Goal: Task Accomplishment & Management: Complete application form

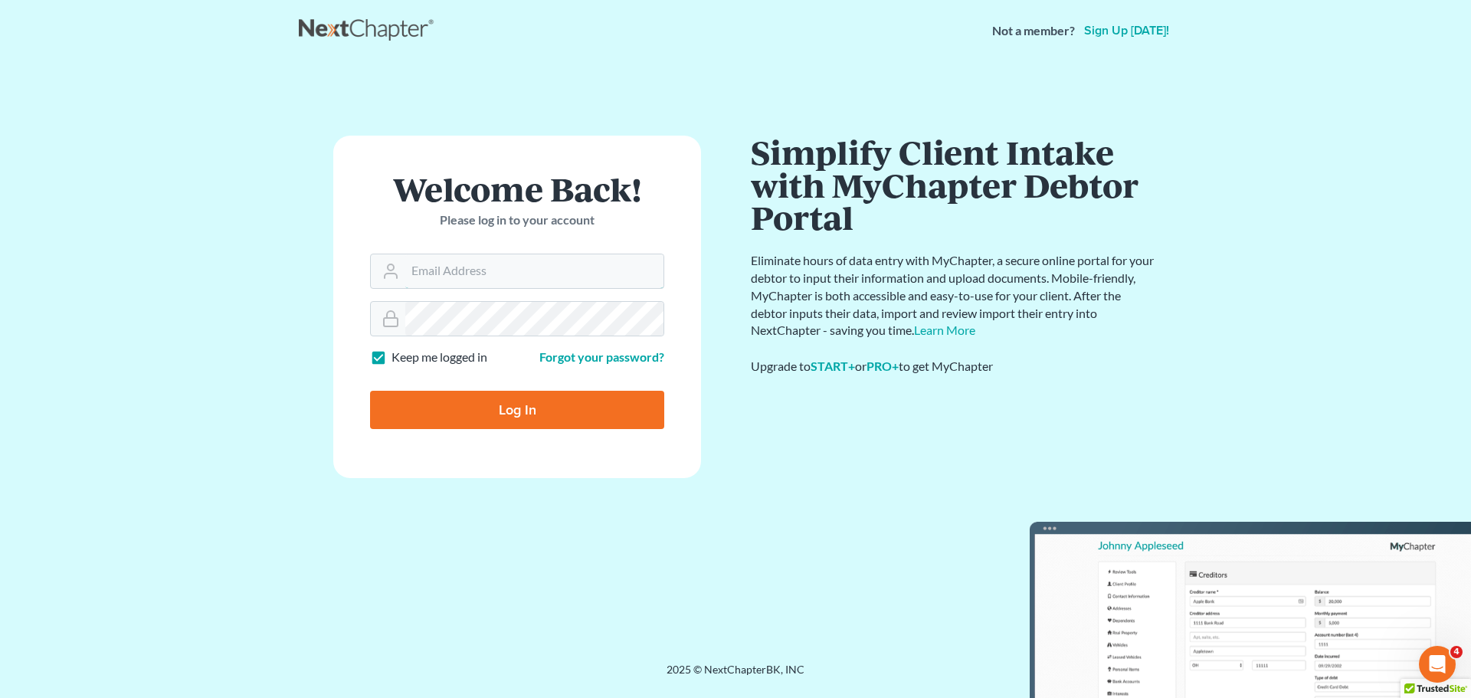
type input "[PERSON_NAME][EMAIL_ADDRESS][DOMAIN_NAME]"
click at [512, 411] on input "Log In" at bounding box center [517, 410] width 294 height 38
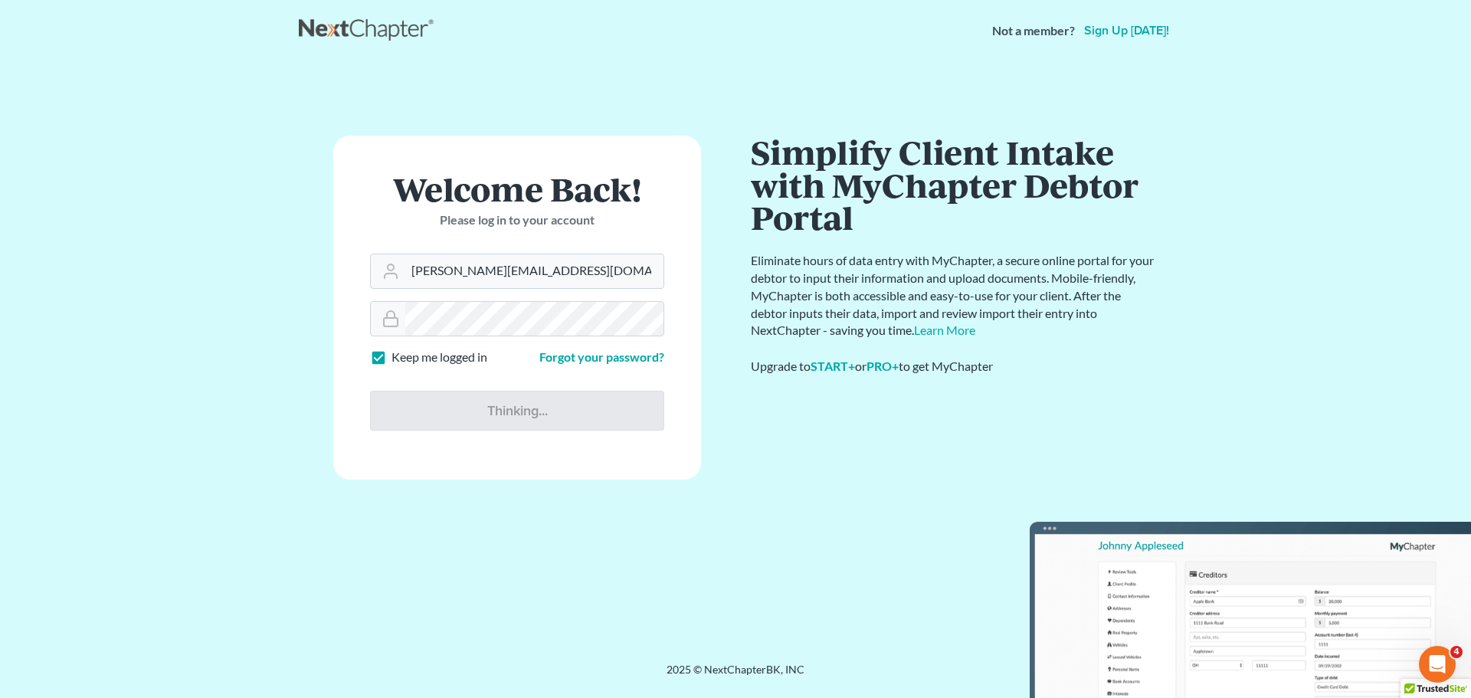
type input "Thinking..."
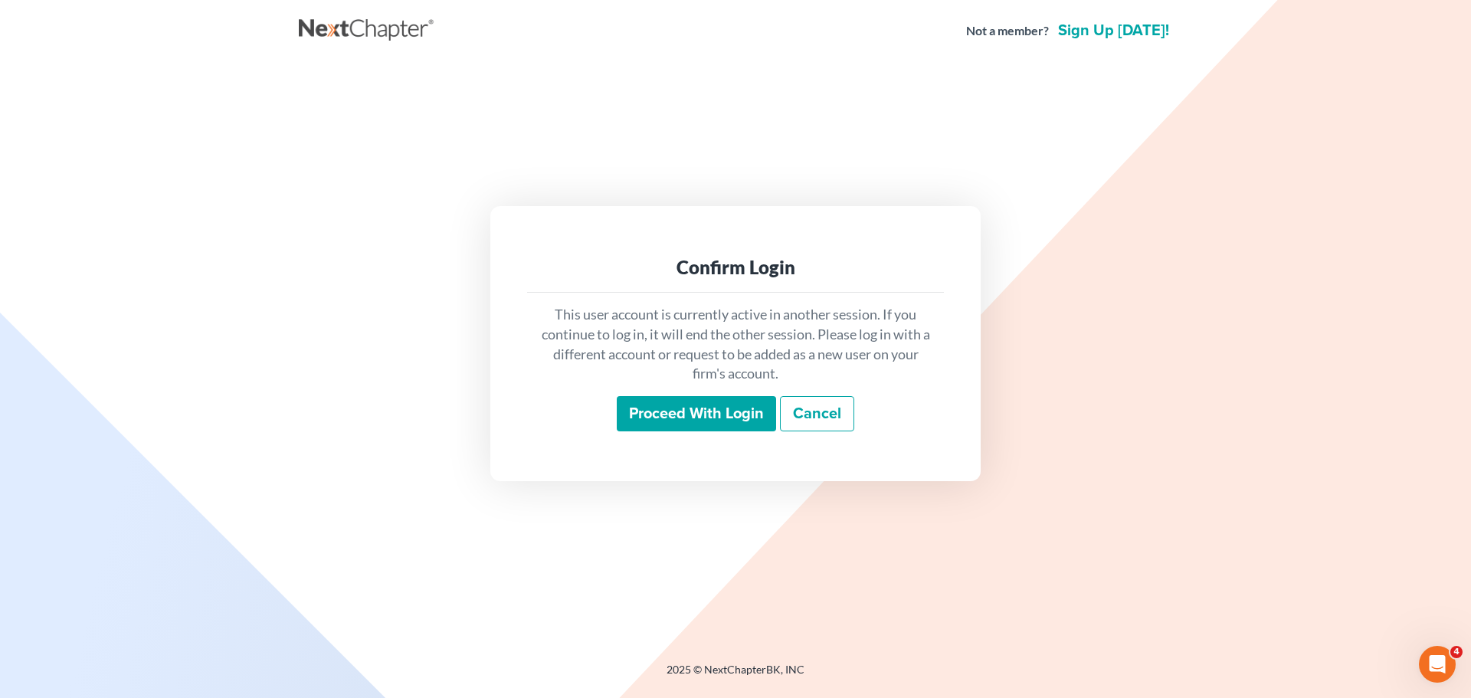
click at [679, 413] on input "Proceed with login" at bounding box center [696, 413] width 159 height 35
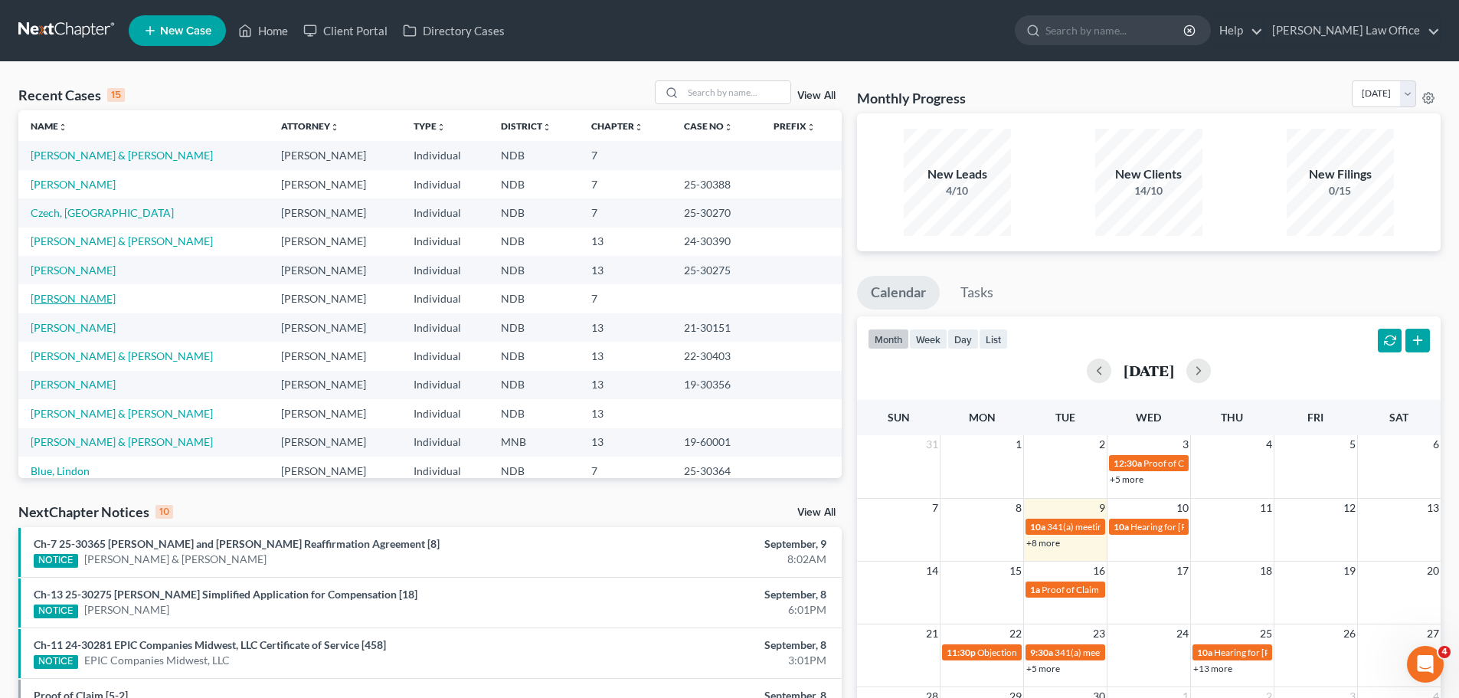
click at [56, 299] on link "[PERSON_NAME]" at bounding box center [73, 298] width 85 height 13
select select "4"
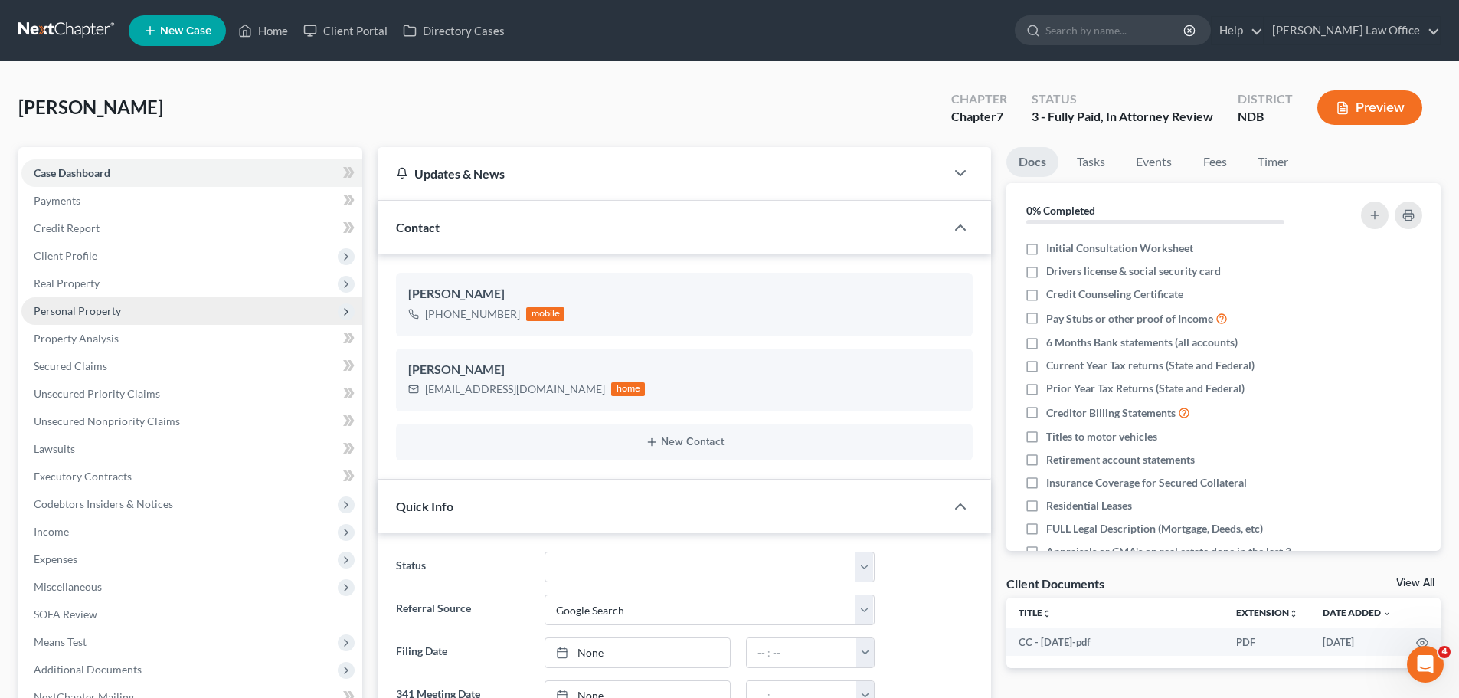
scroll to position [232, 0]
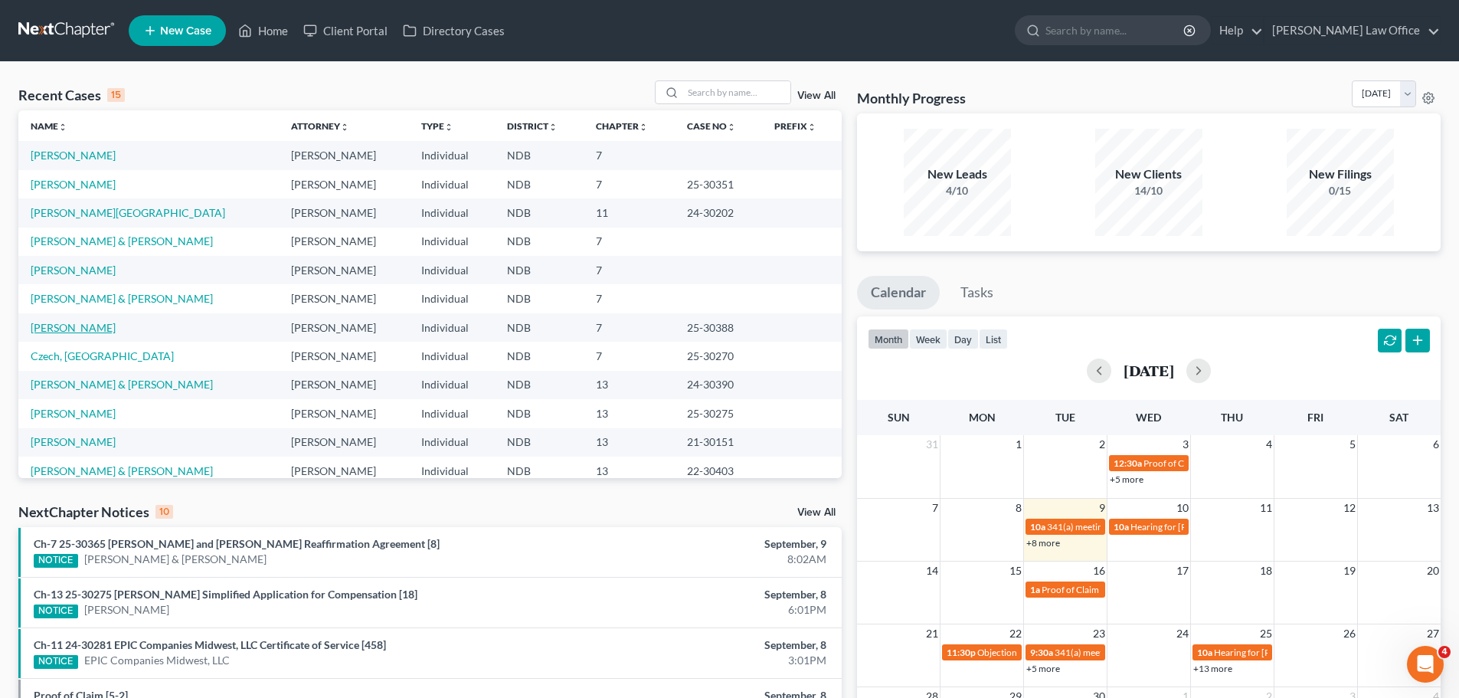
click at [52, 328] on link "[PERSON_NAME]" at bounding box center [73, 327] width 85 height 13
click at [52, 328] on link "Engh, Timothy" at bounding box center [73, 327] width 85 height 13
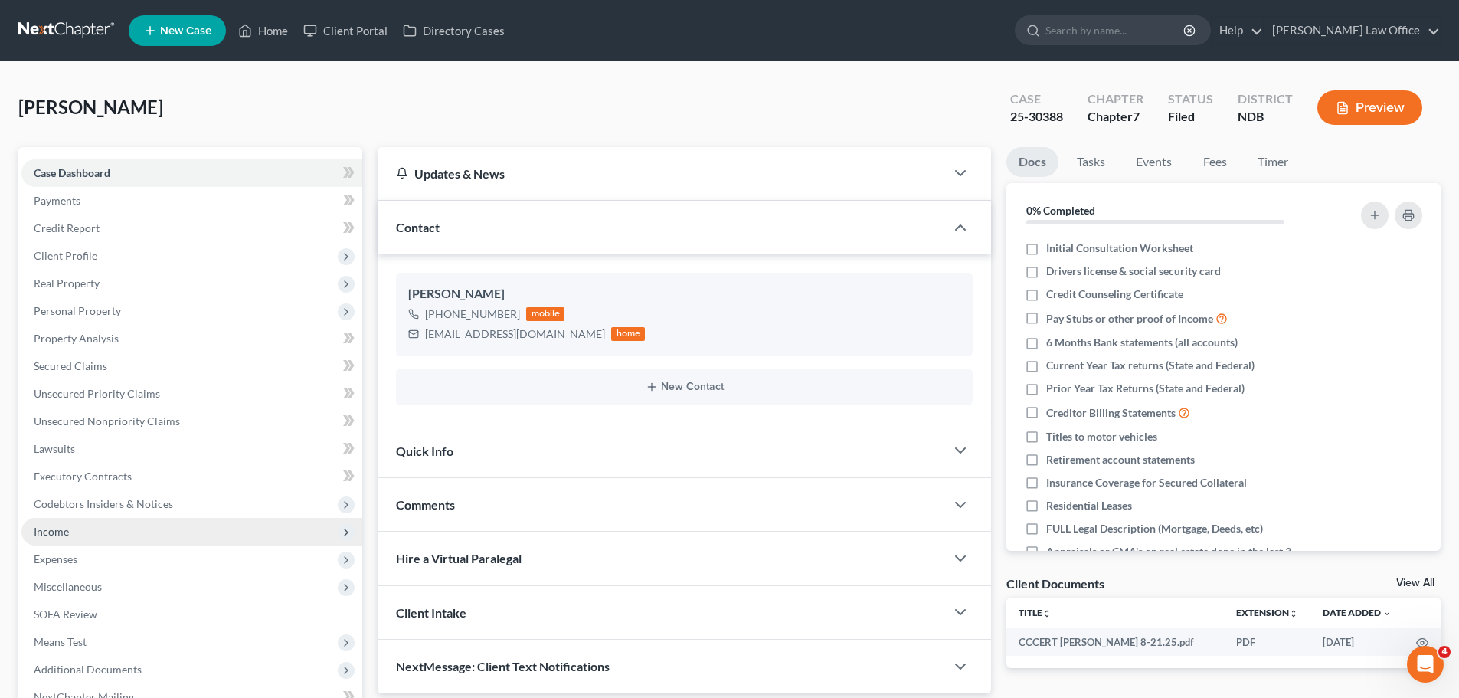
click at [44, 533] on span "Income" at bounding box center [51, 531] width 35 height 13
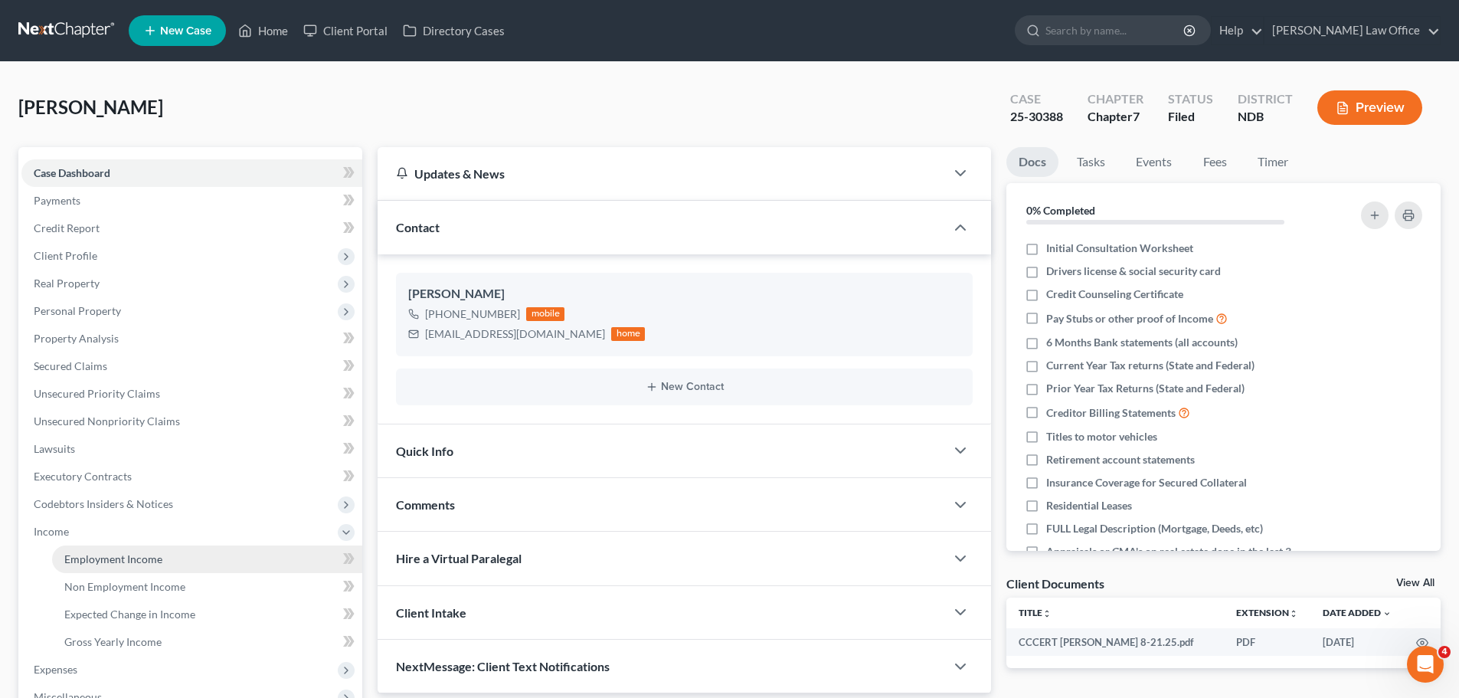
click at [113, 557] on span "Employment Income" at bounding box center [113, 558] width 98 height 13
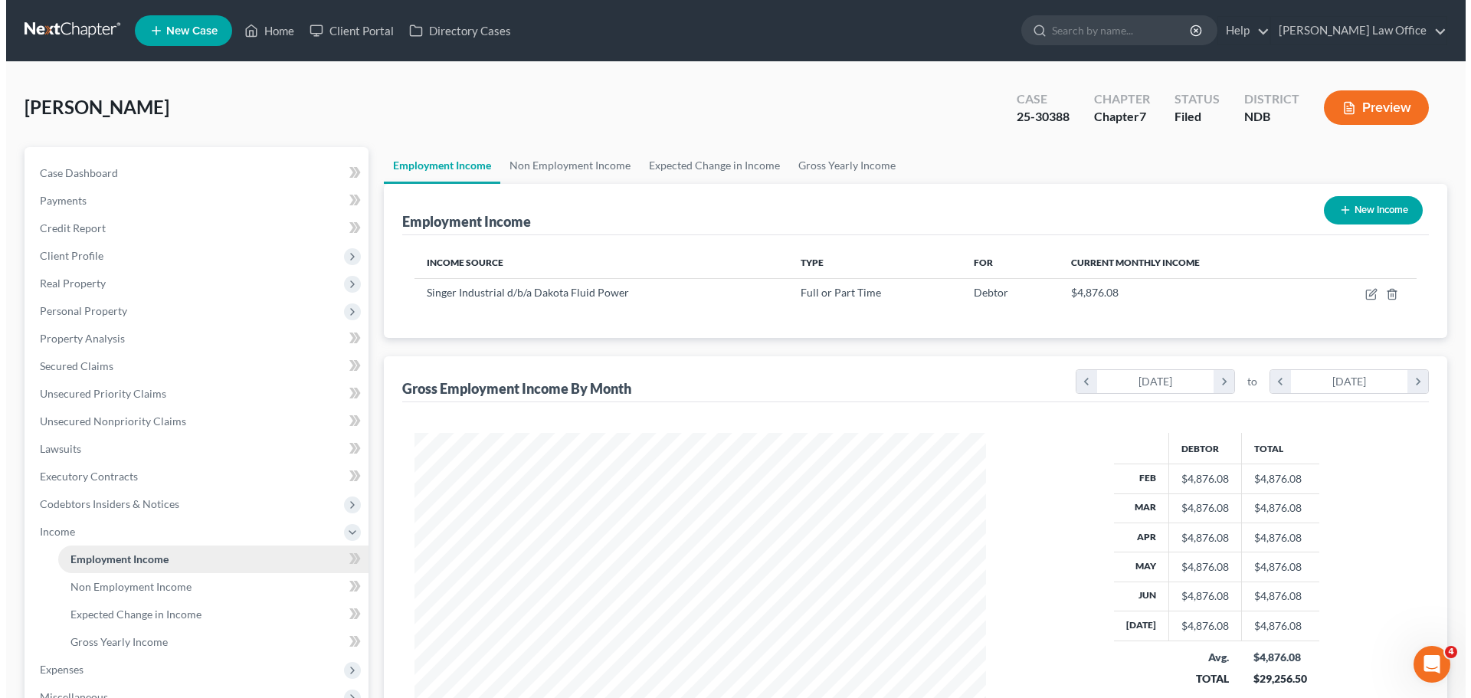
scroll to position [286, 602]
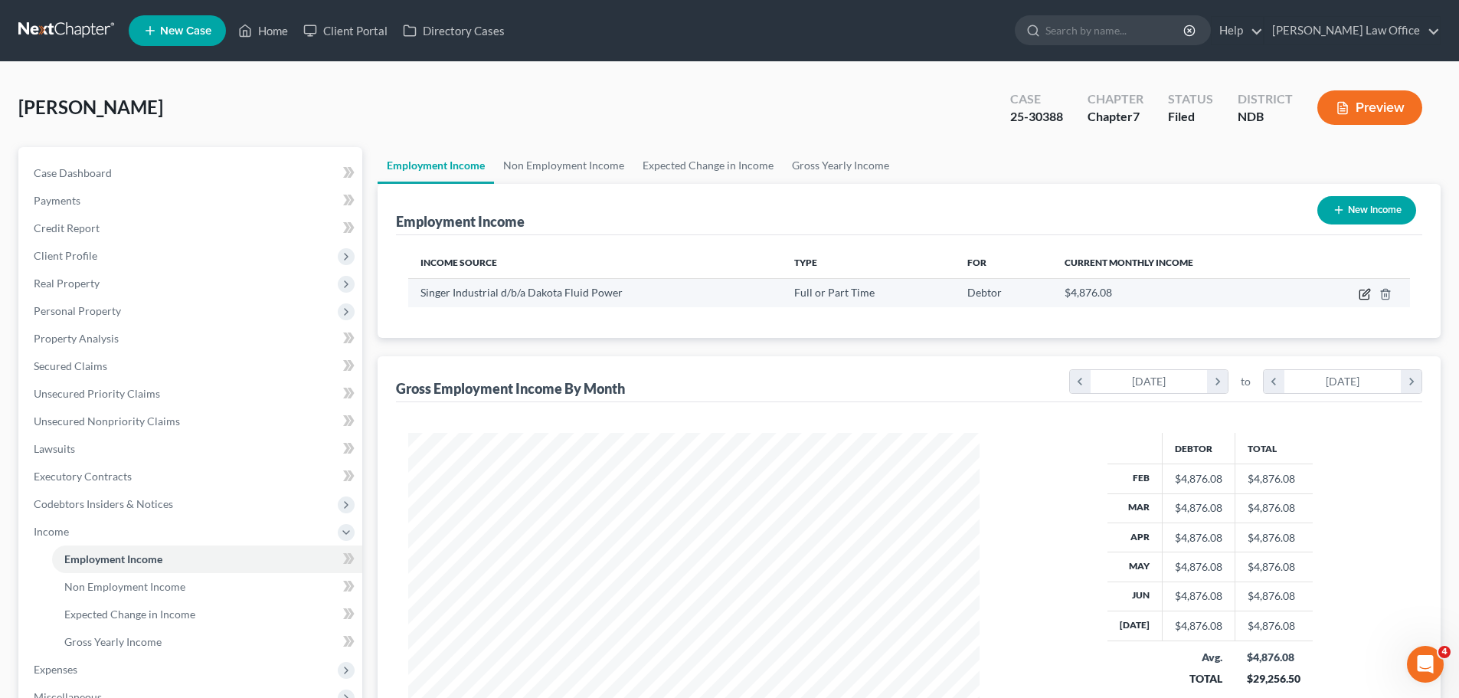
click at [1362, 293] on icon "button" at bounding box center [1365, 294] width 12 height 12
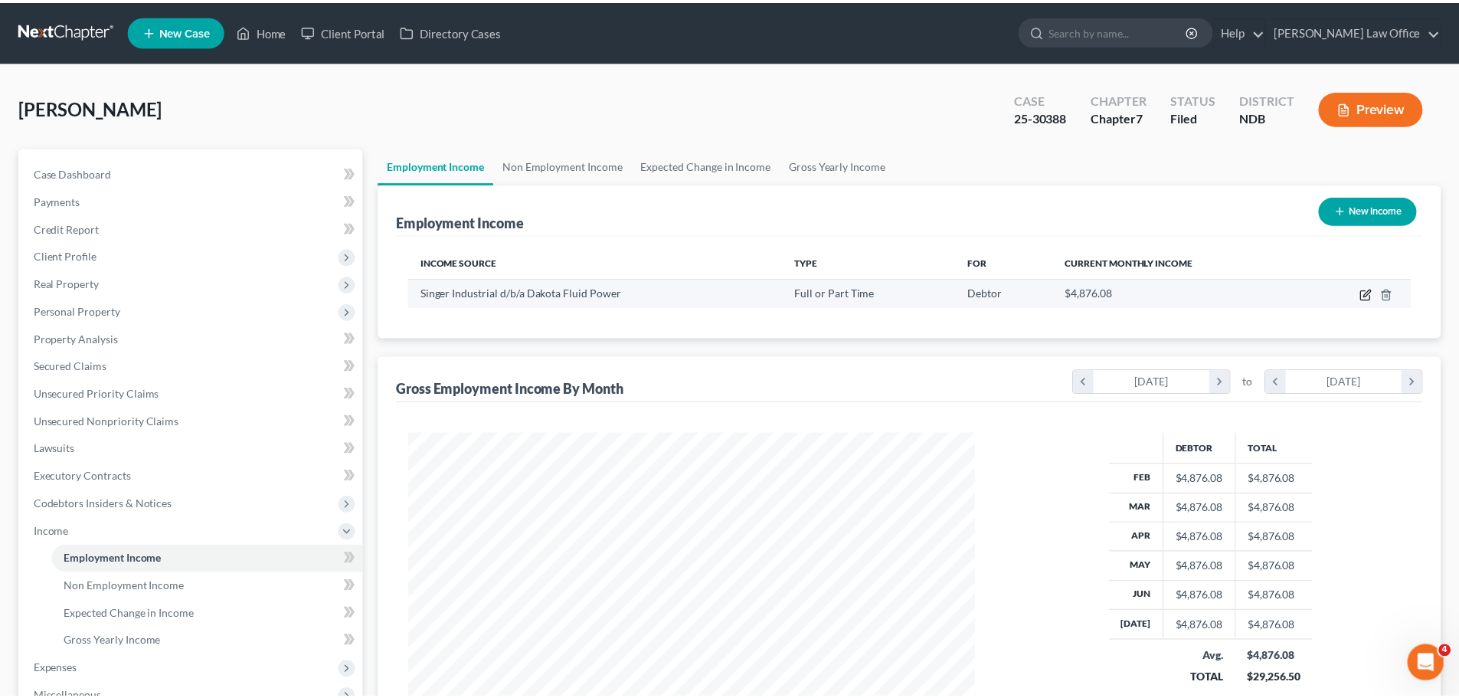
scroll to position [288, 607]
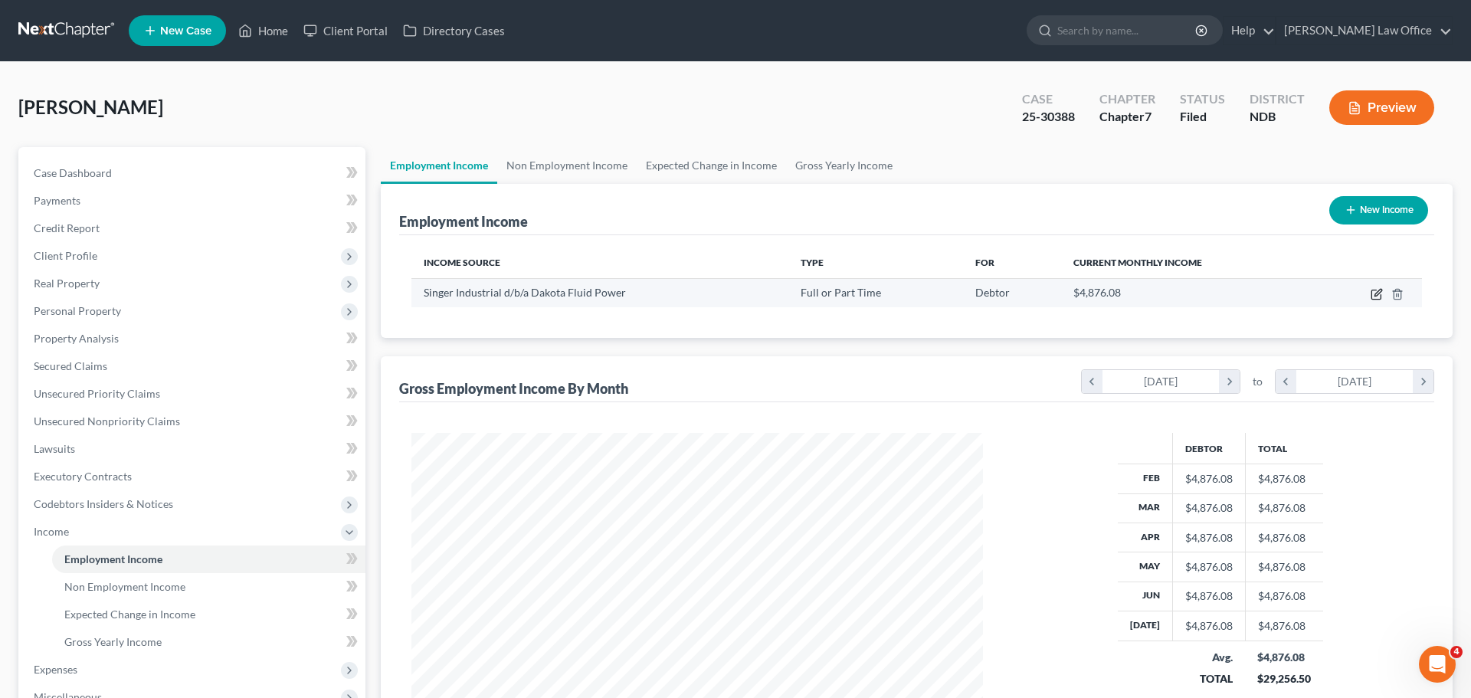
select select "0"
select select "45"
select select "2"
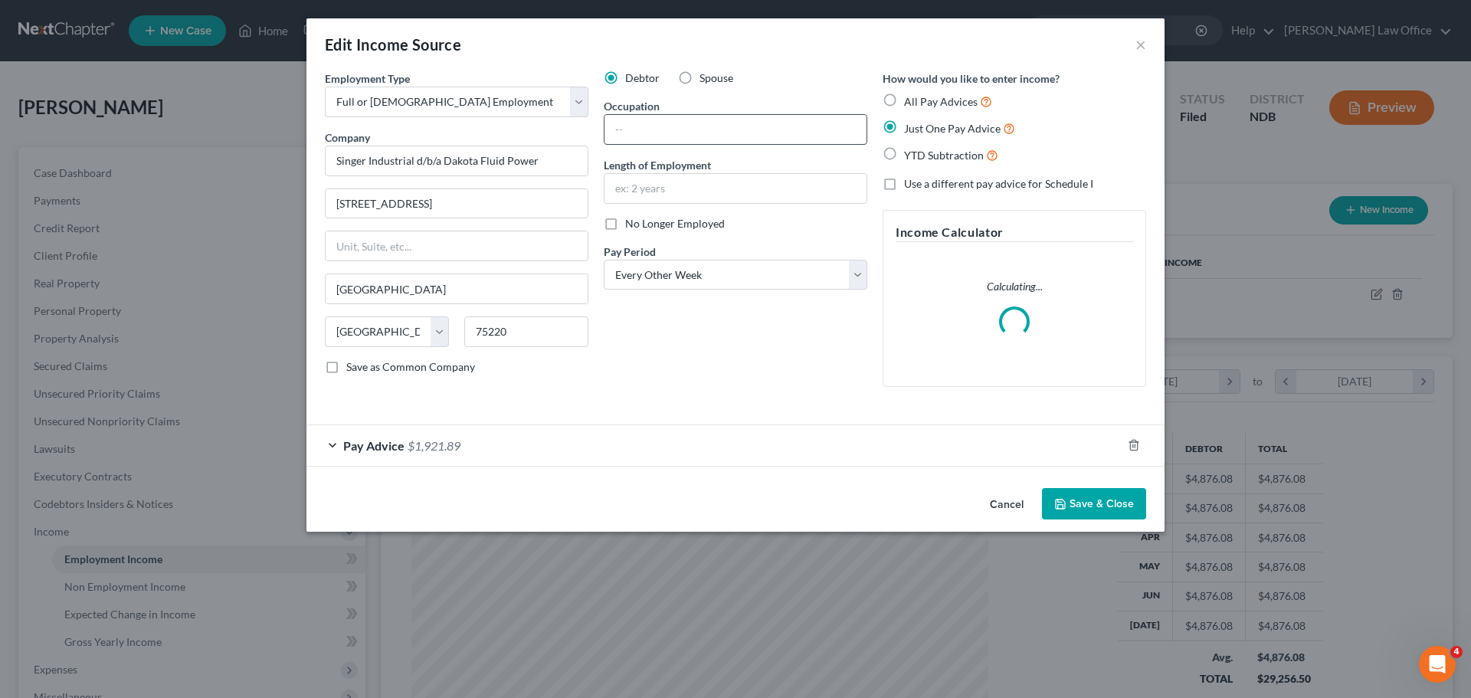
click at [643, 125] on input "text" at bounding box center [735, 129] width 262 height 29
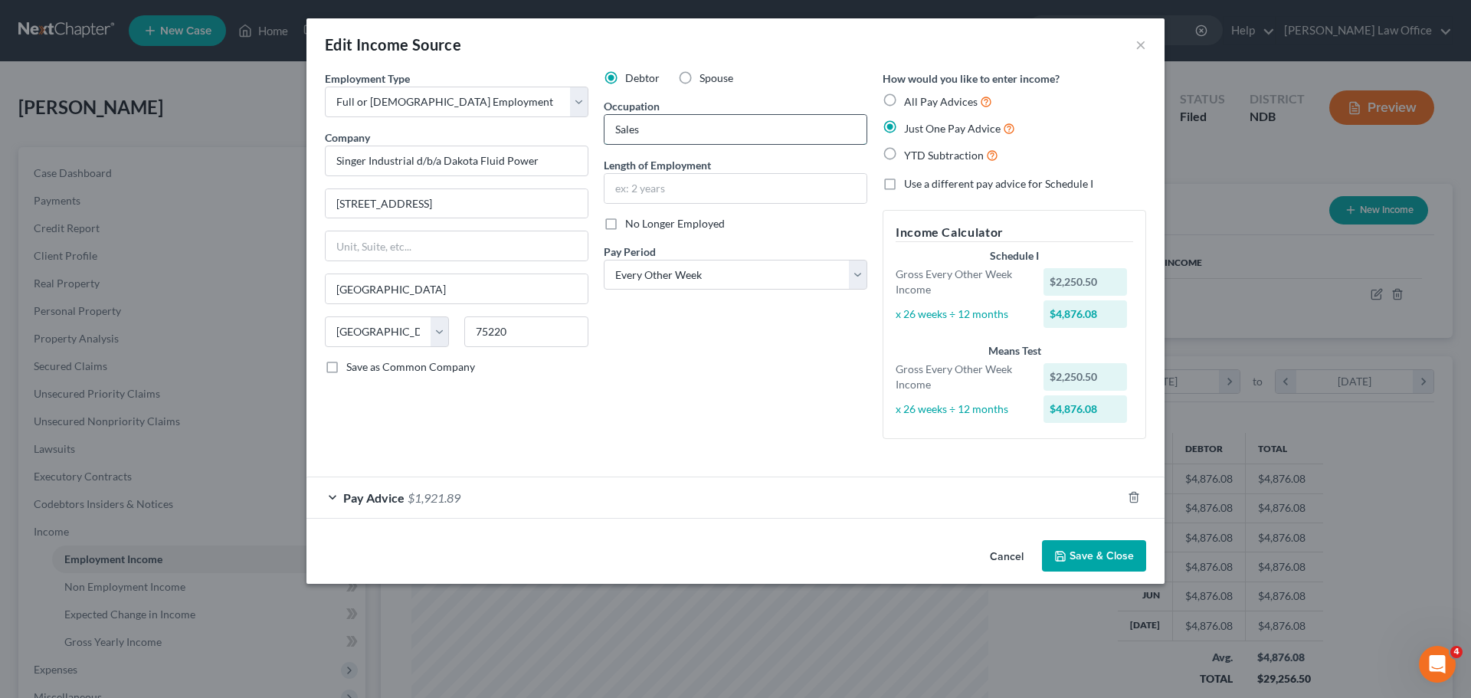
type input "Sales"
type input "6 years"
click at [346, 364] on label "Save as Common Company" at bounding box center [410, 366] width 129 height 15
click at [352, 364] on input "Save as Common Company" at bounding box center [357, 364] width 10 height 10
checkbox input "true"
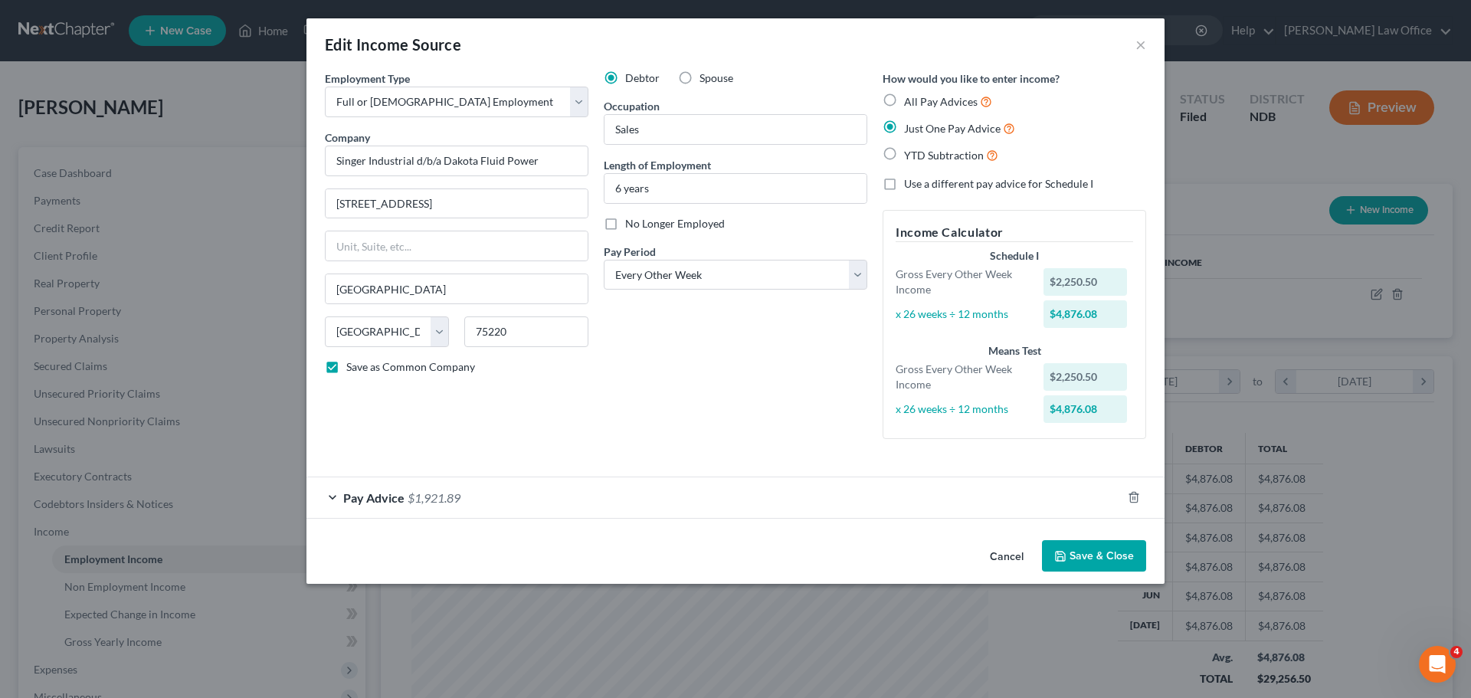
click at [1091, 549] on button "Save & Close" at bounding box center [1094, 556] width 104 height 32
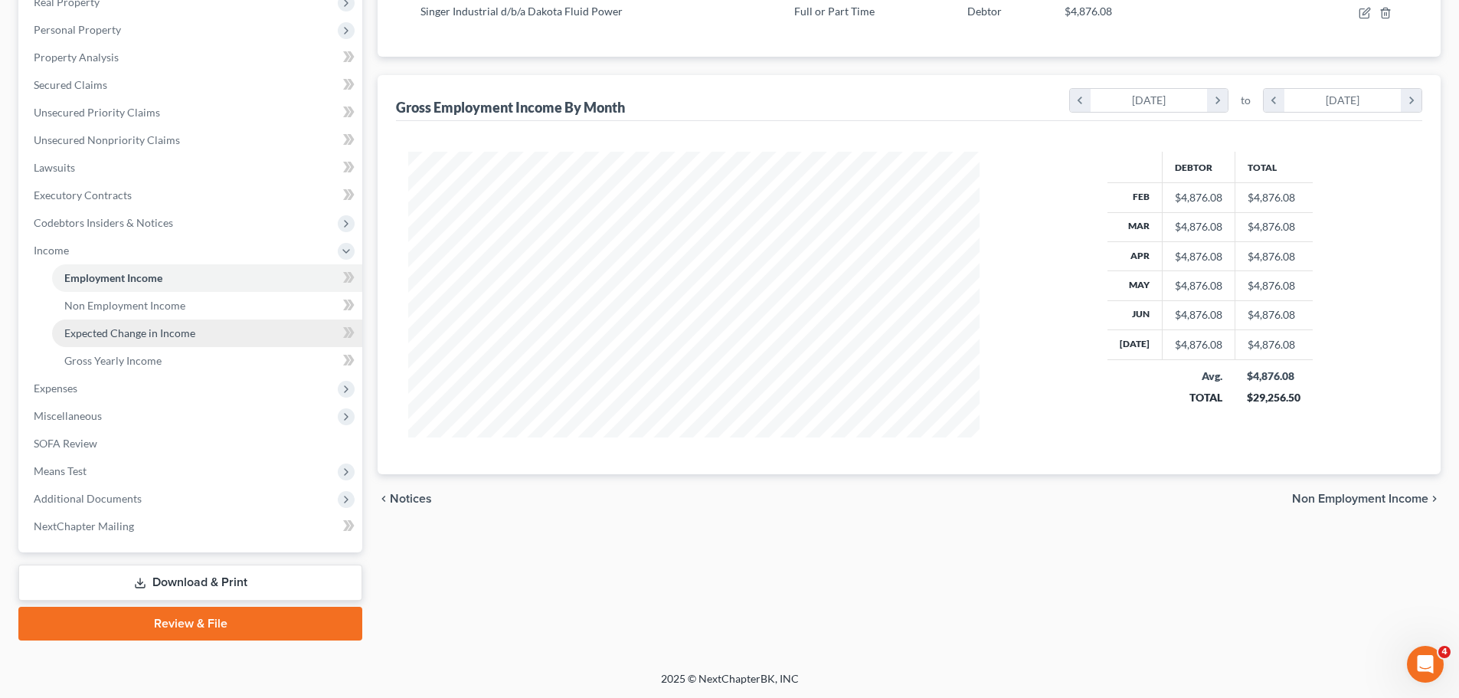
scroll to position [282, 0]
click at [81, 278] on span "Employment Income" at bounding box center [113, 276] width 98 height 13
click at [1050, 377] on div "Debtor Total Feb $4,876.08 $4,876.08 Mar $4,876.08 $4,876.08 Apr $4,876.08 $4,8…" at bounding box center [1210, 294] width 430 height 286
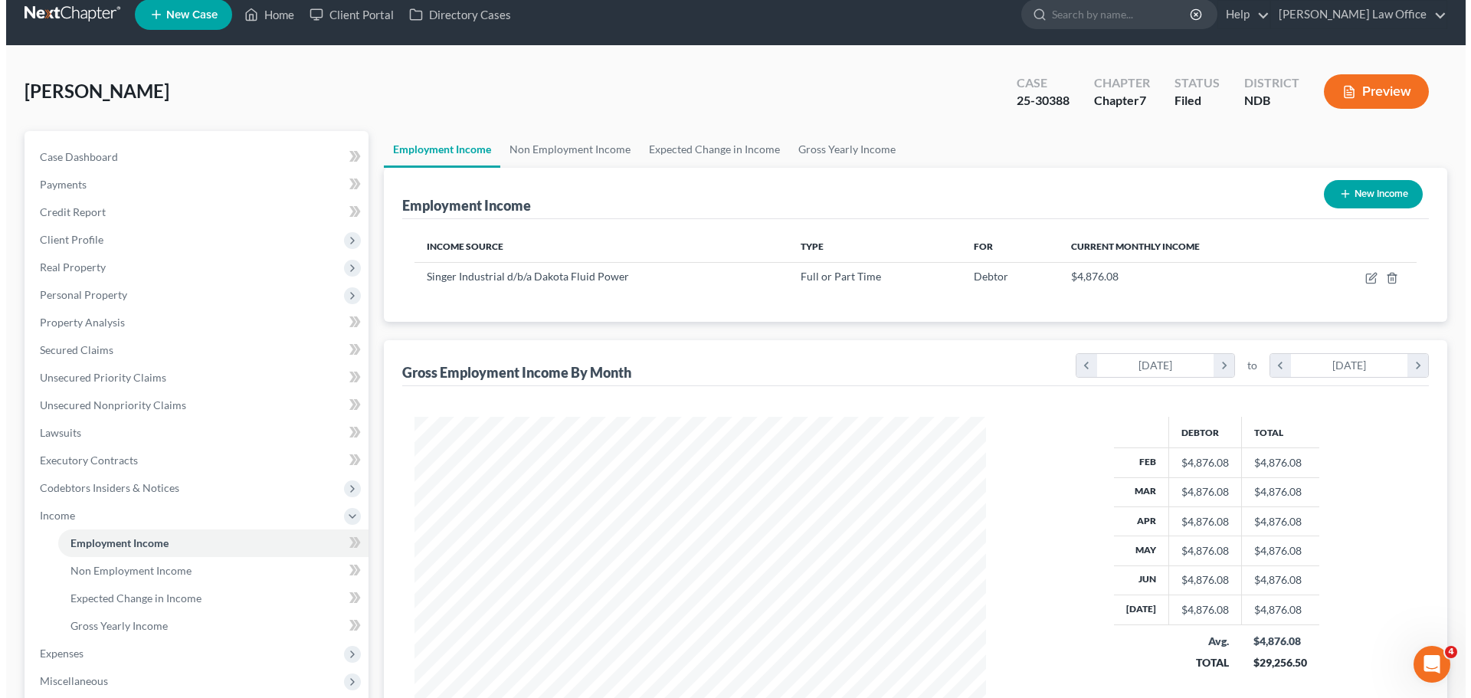
scroll to position [0, 0]
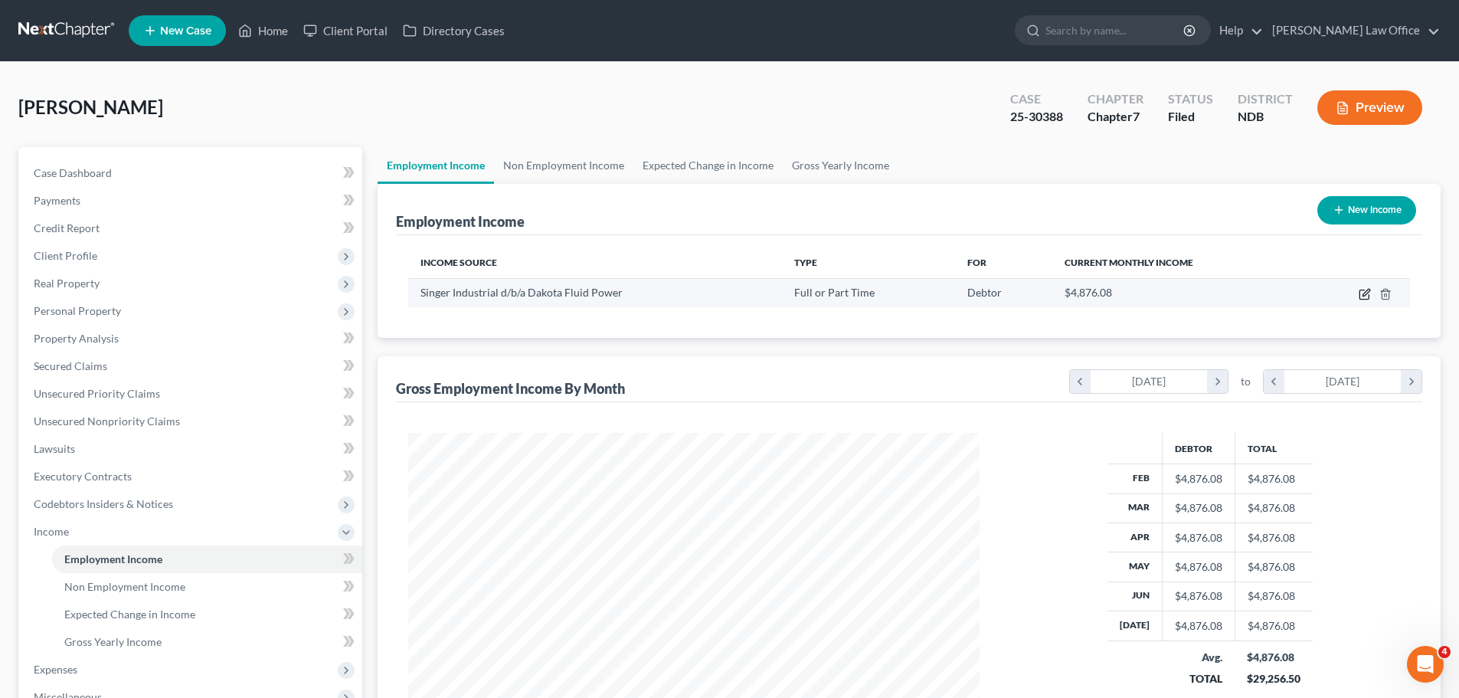
click at [1368, 297] on icon "button" at bounding box center [1365, 294] width 12 height 12
select select "0"
select select "45"
select select "2"
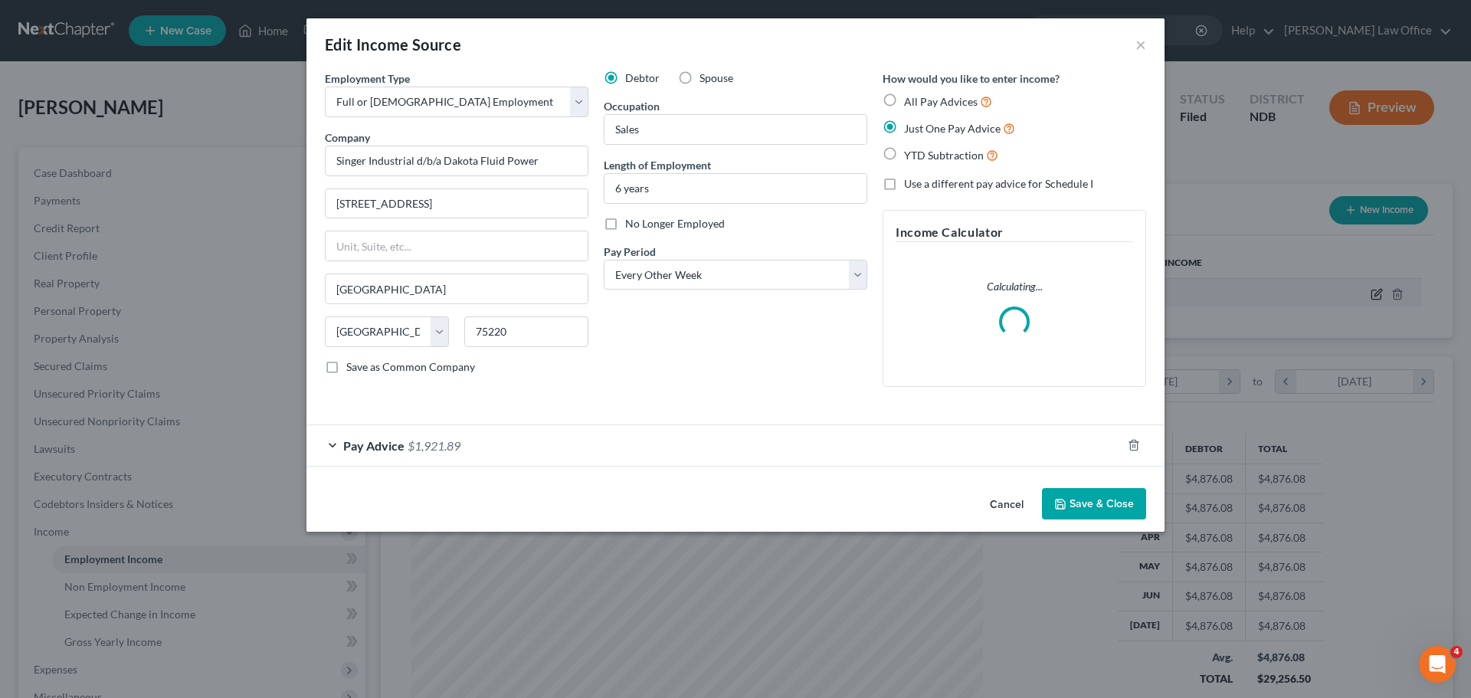
scroll to position [288, 607]
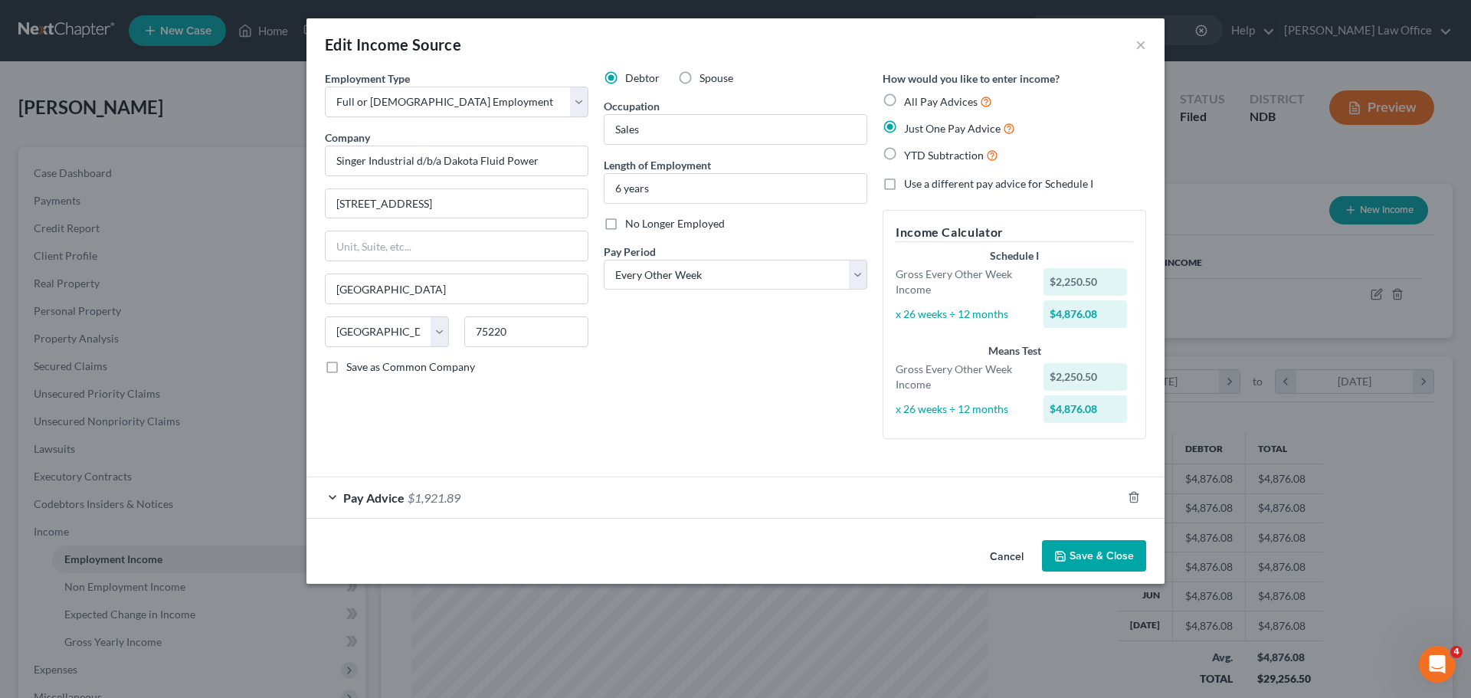
click at [429, 493] on span "$1,921.89" at bounding box center [433, 497] width 53 height 15
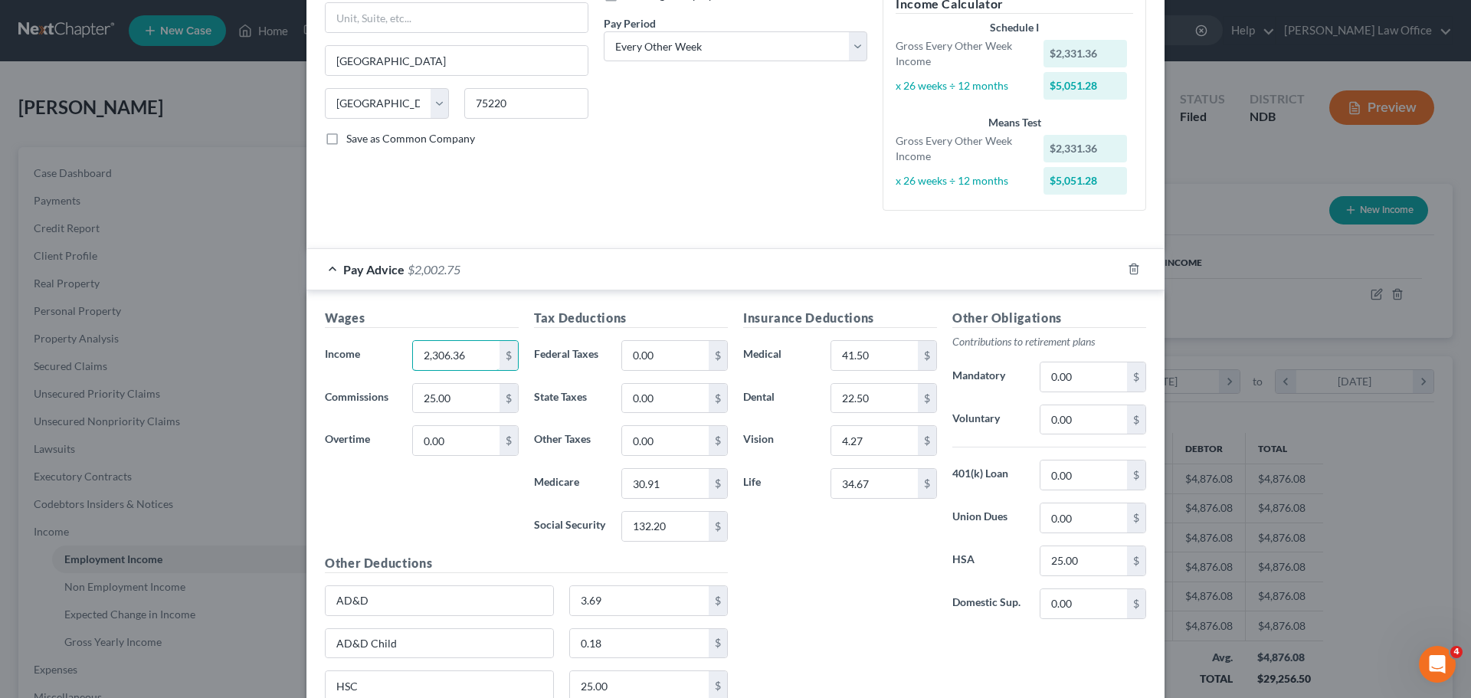
scroll to position [230, 0]
type input "2,306.36"
click at [677, 525] on input "132.20" at bounding box center [665, 524] width 87 height 29
type input "137.21"
click at [673, 484] on input "30.91" at bounding box center [665, 481] width 87 height 29
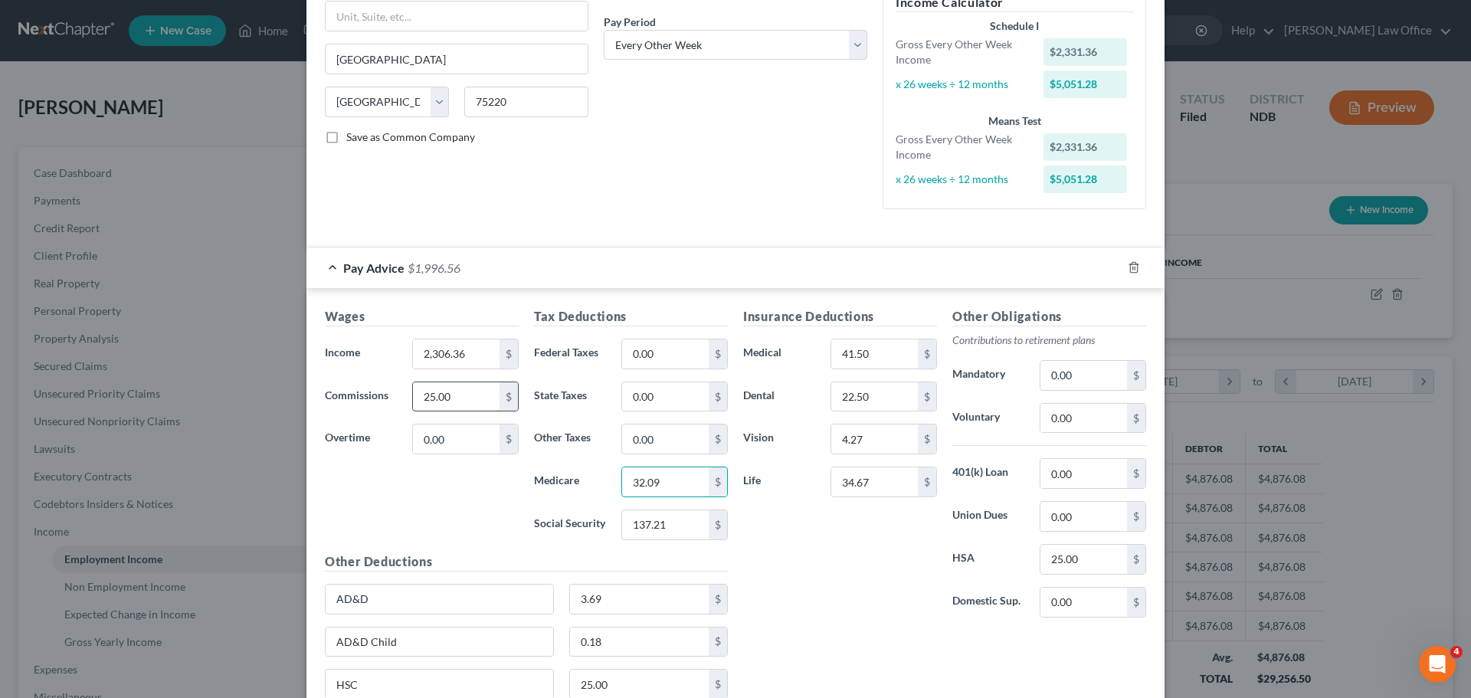
type input "32.09"
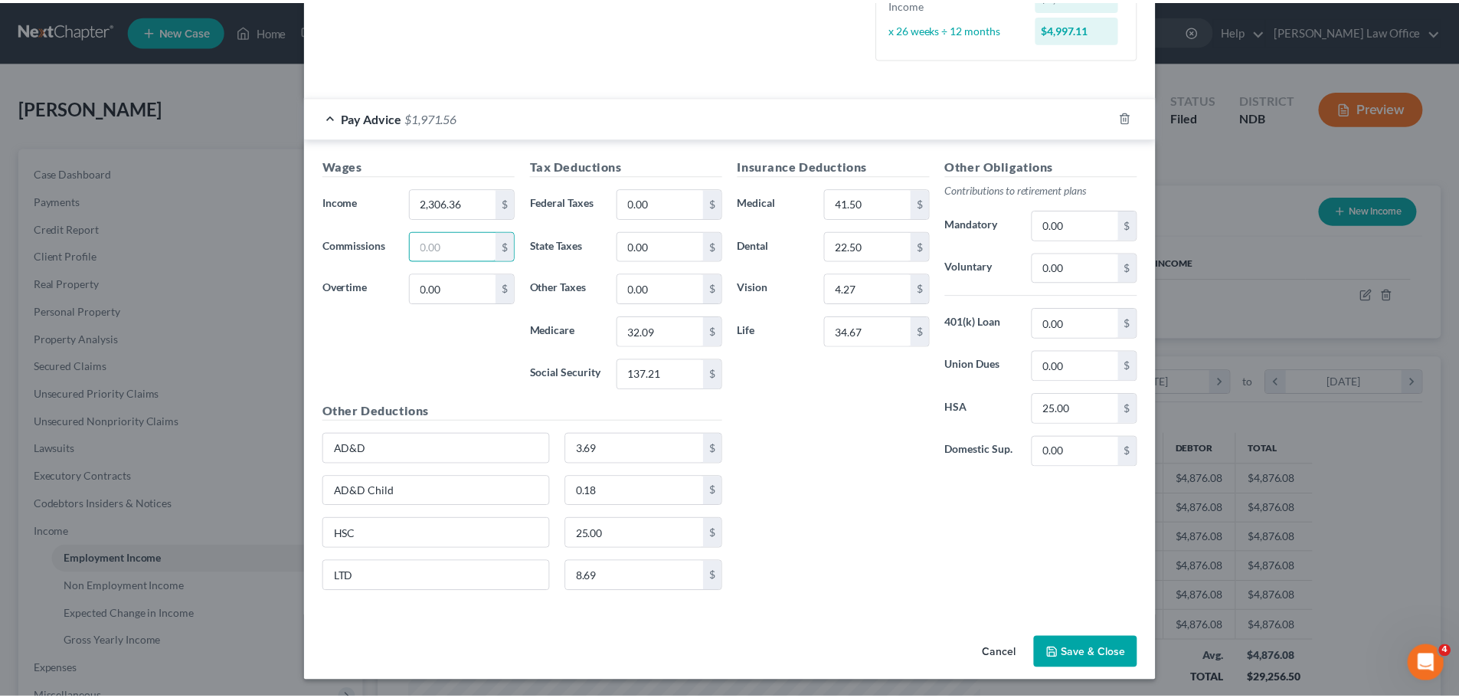
scroll to position [382, 0]
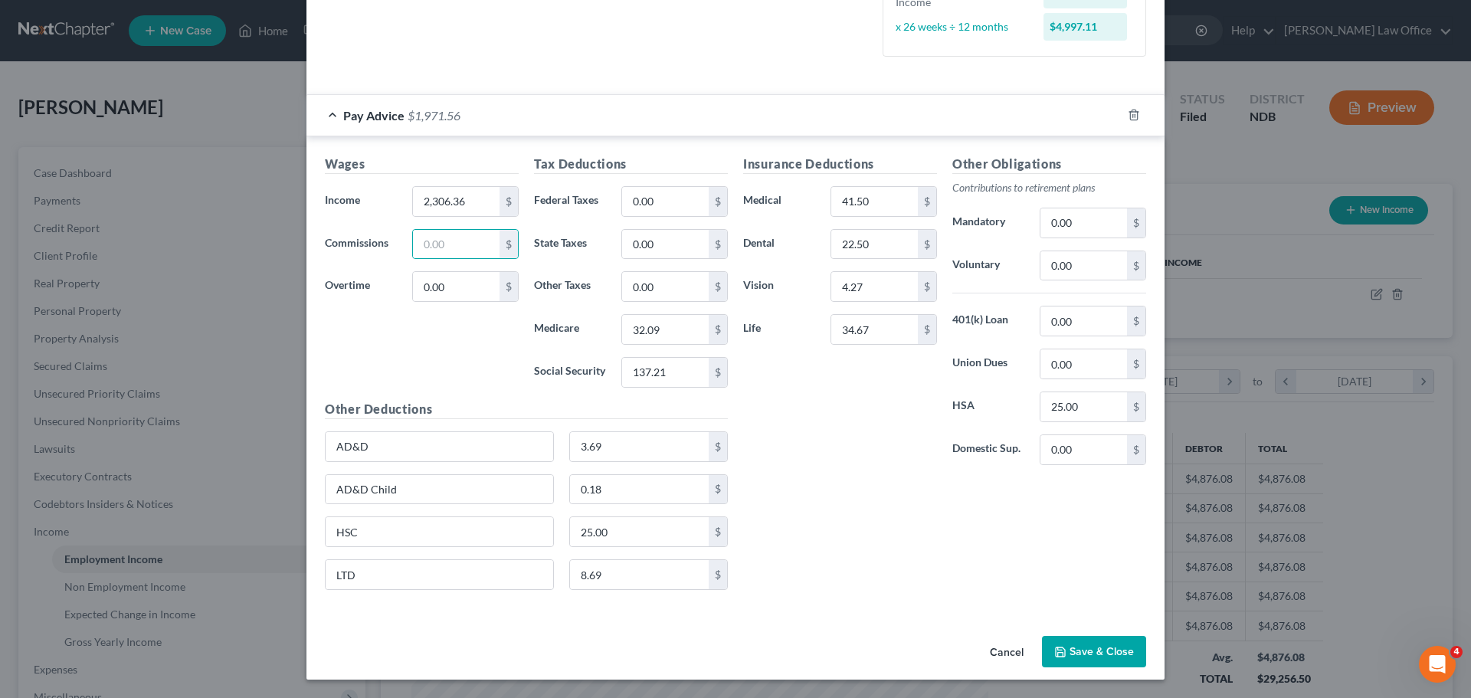
click at [1075, 637] on button "Save & Close" at bounding box center [1094, 652] width 104 height 32
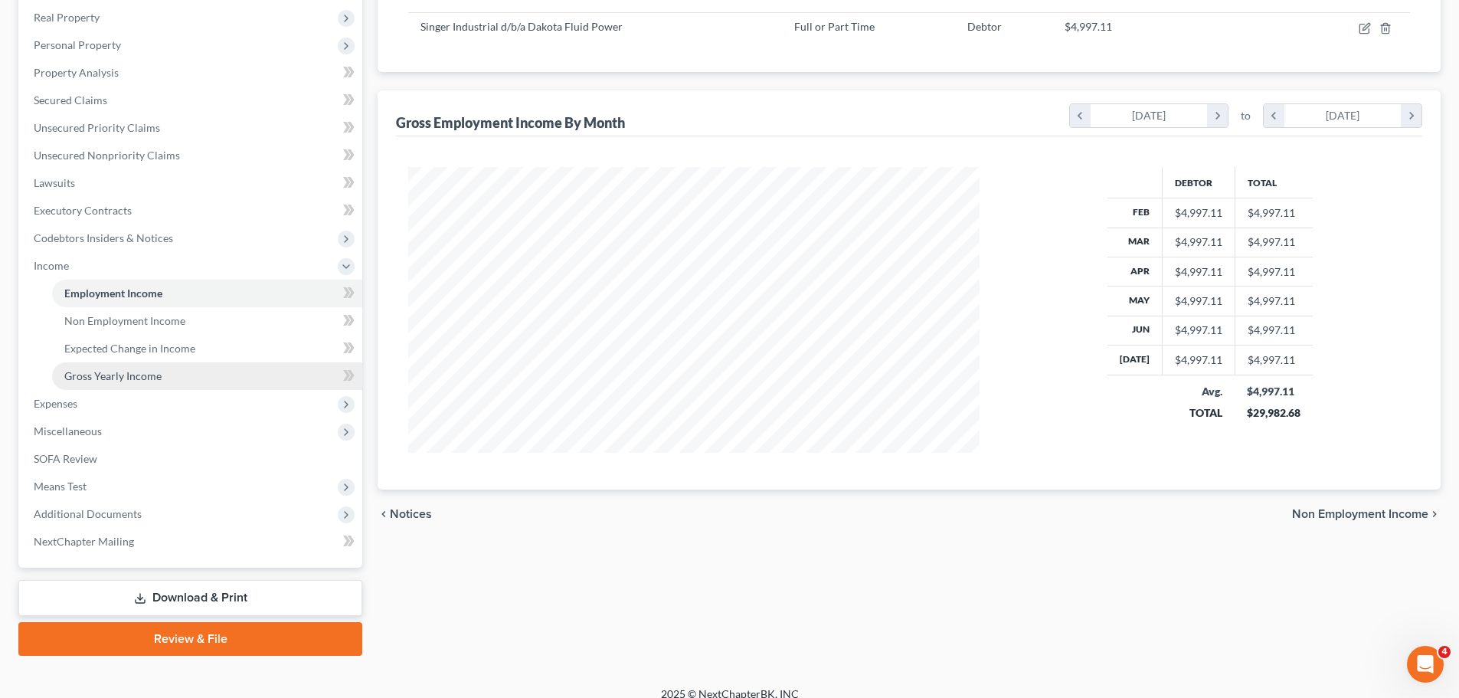
scroll to position [282, 0]
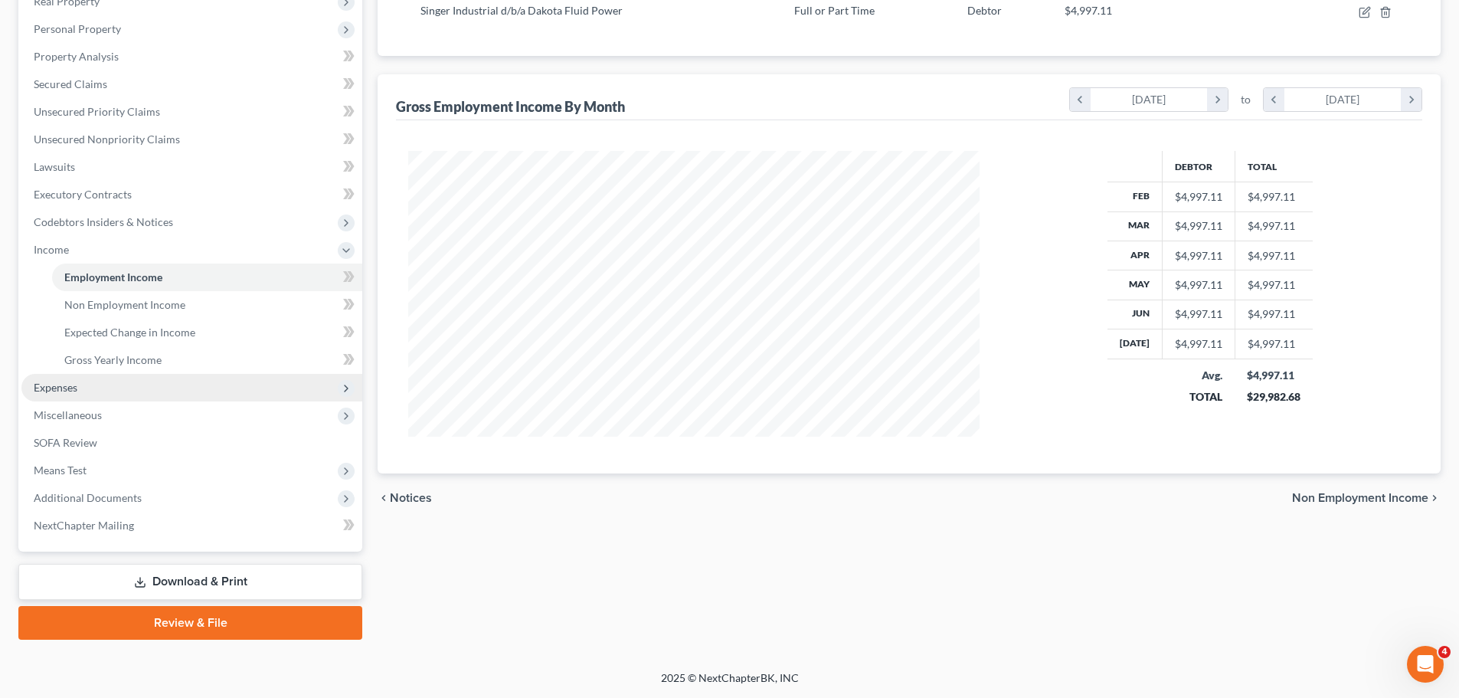
click at [74, 384] on span "Expenses" at bounding box center [56, 387] width 44 height 13
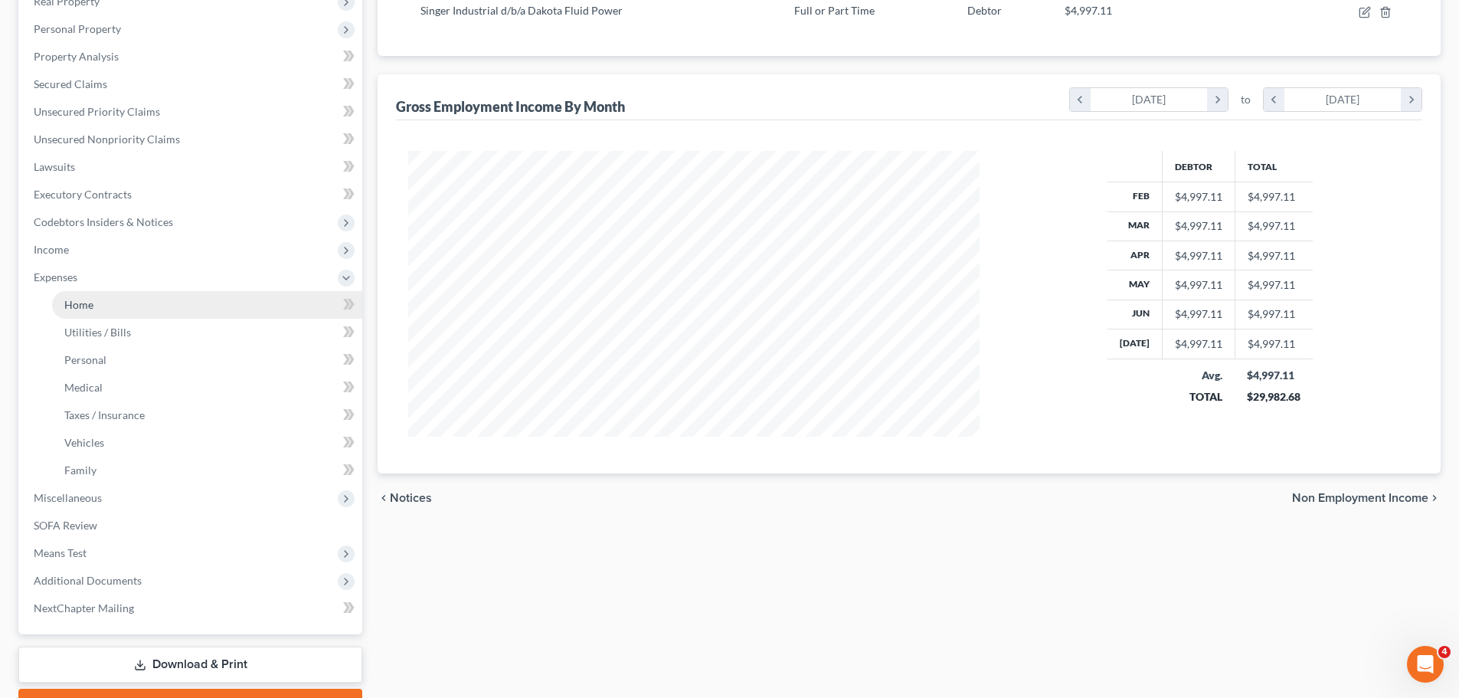
click at [85, 303] on span "Home" at bounding box center [78, 304] width 29 height 13
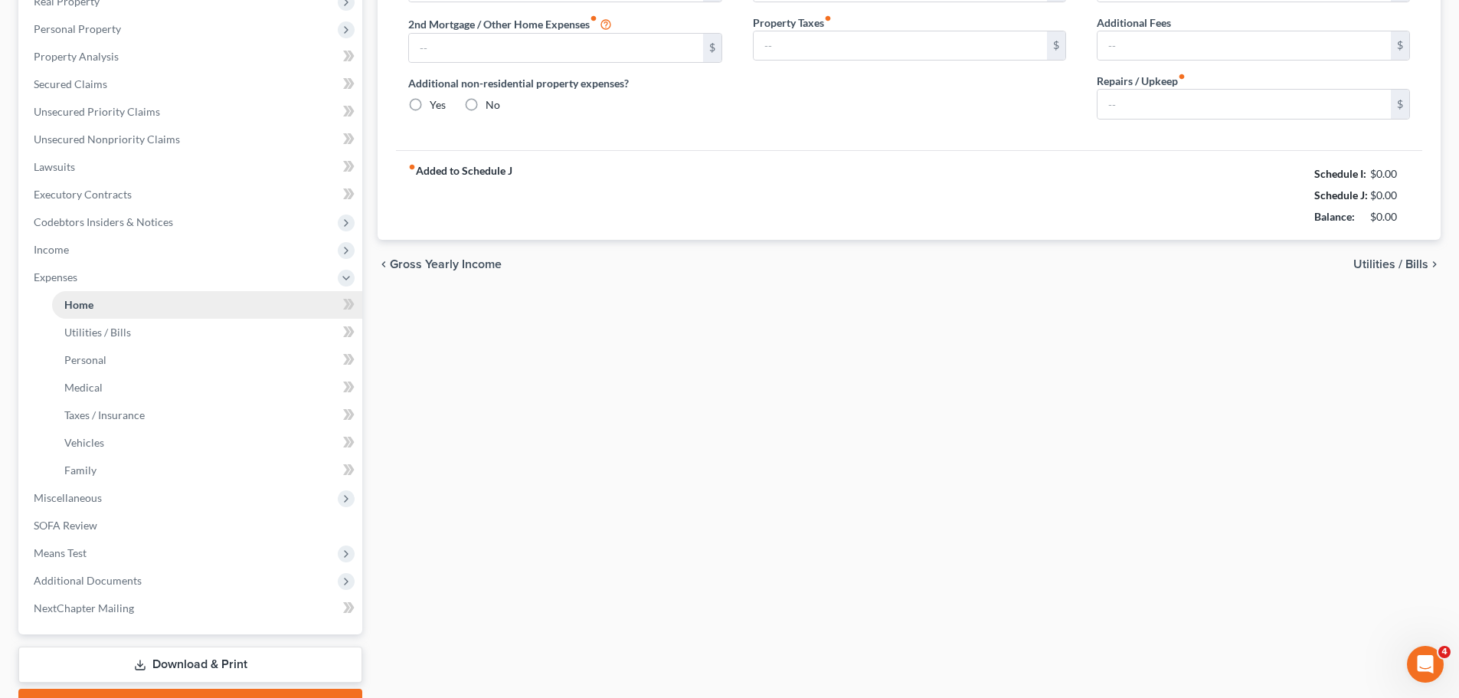
scroll to position [82, 0]
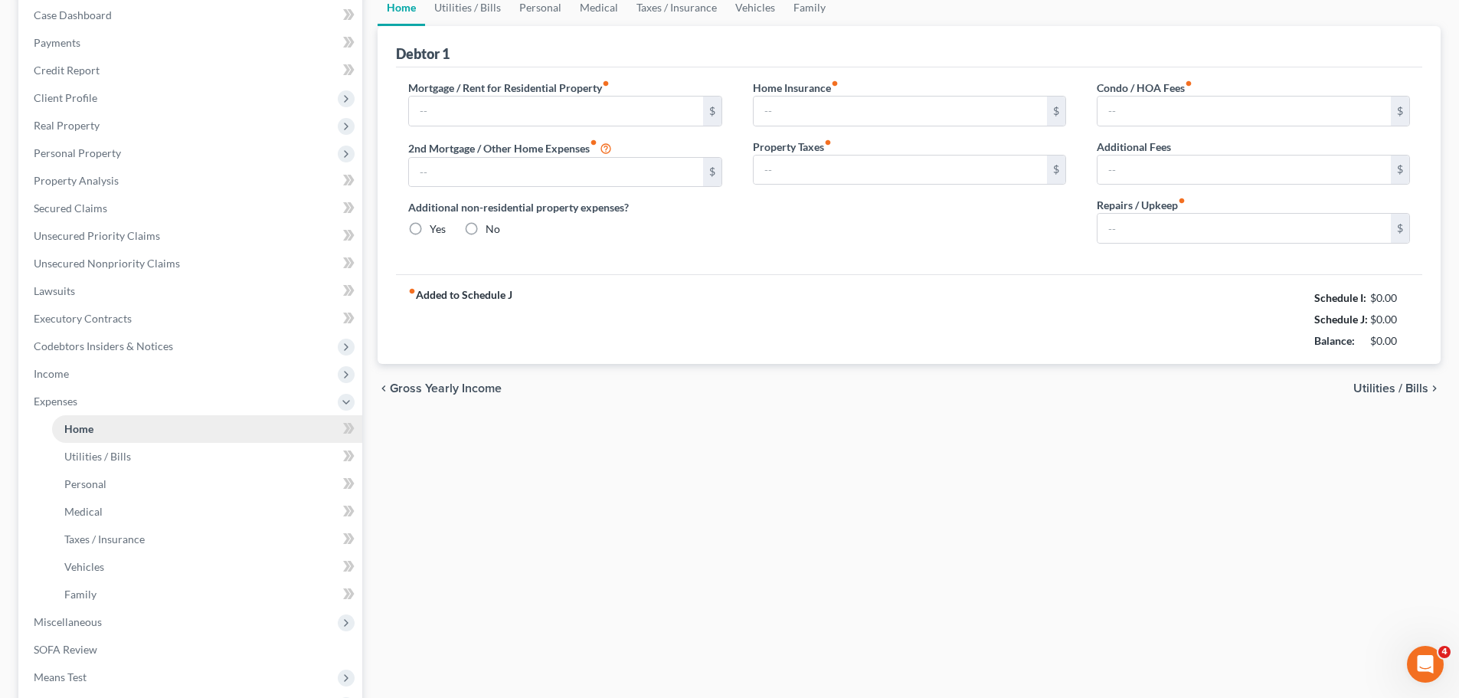
type input "1,570.00"
type input "0.00"
radio input "true"
type input "15.00"
type input "0.00"
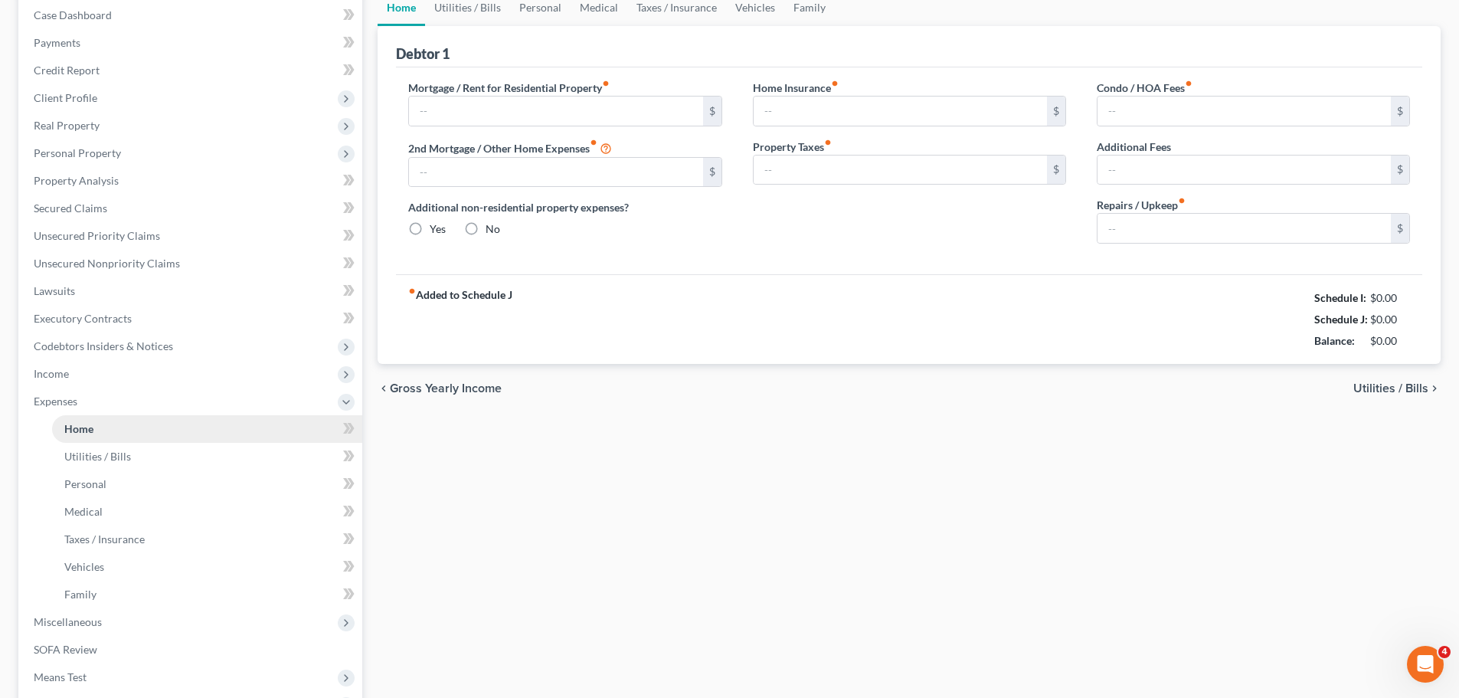
type input "0.00"
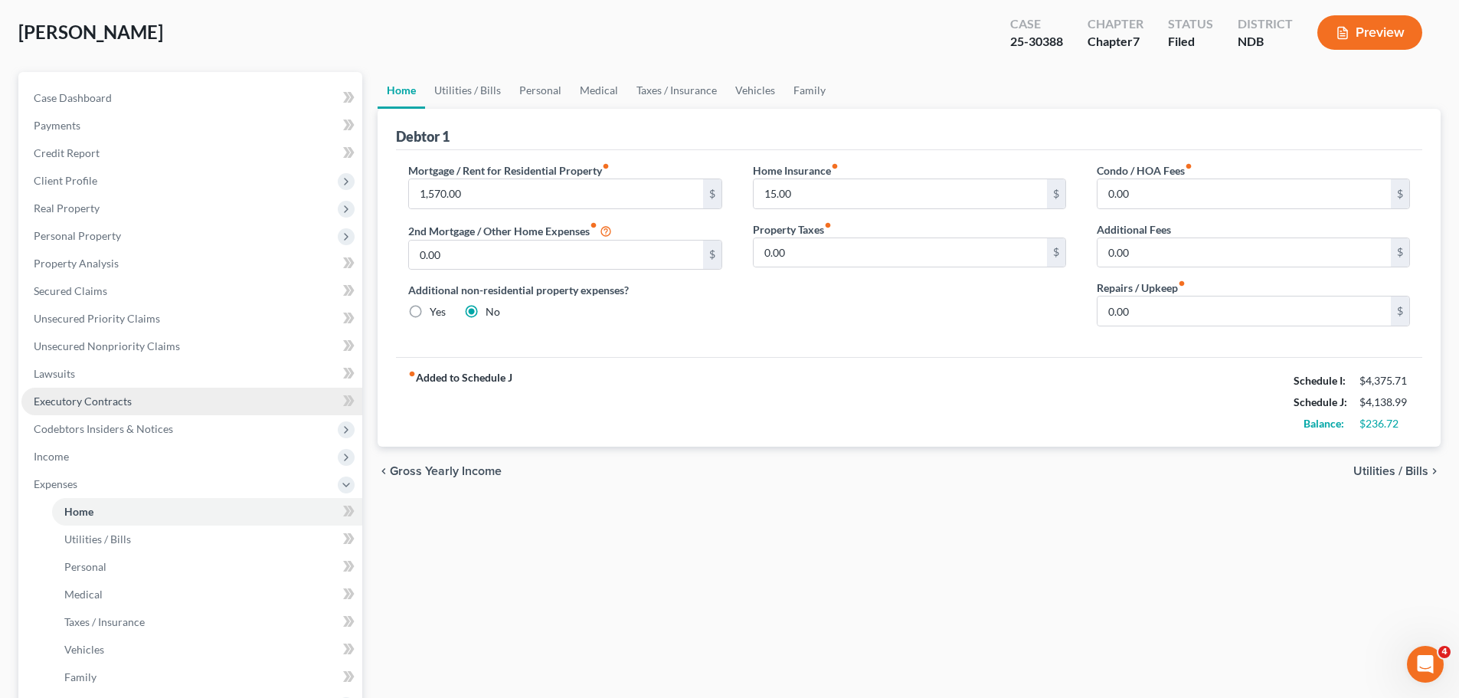
scroll to position [230, 0]
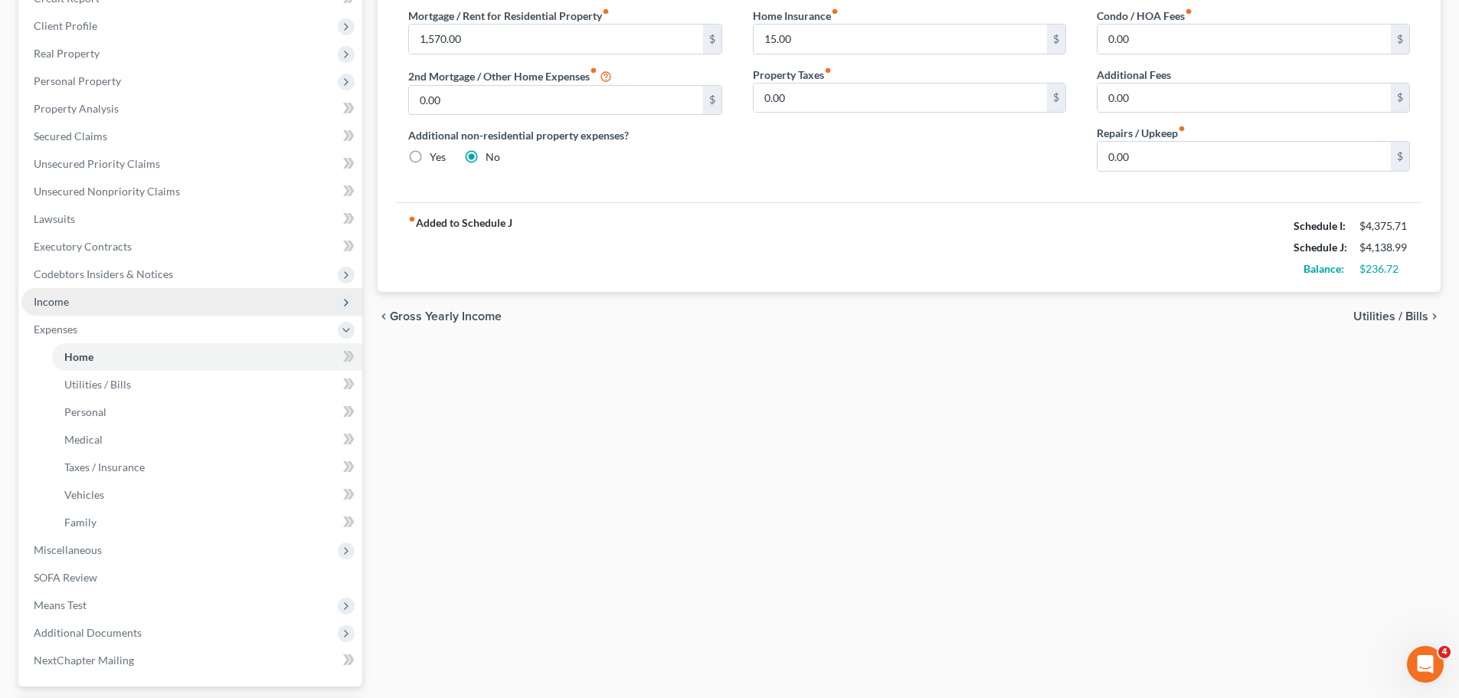
click at [47, 306] on span "Income" at bounding box center [51, 301] width 35 height 13
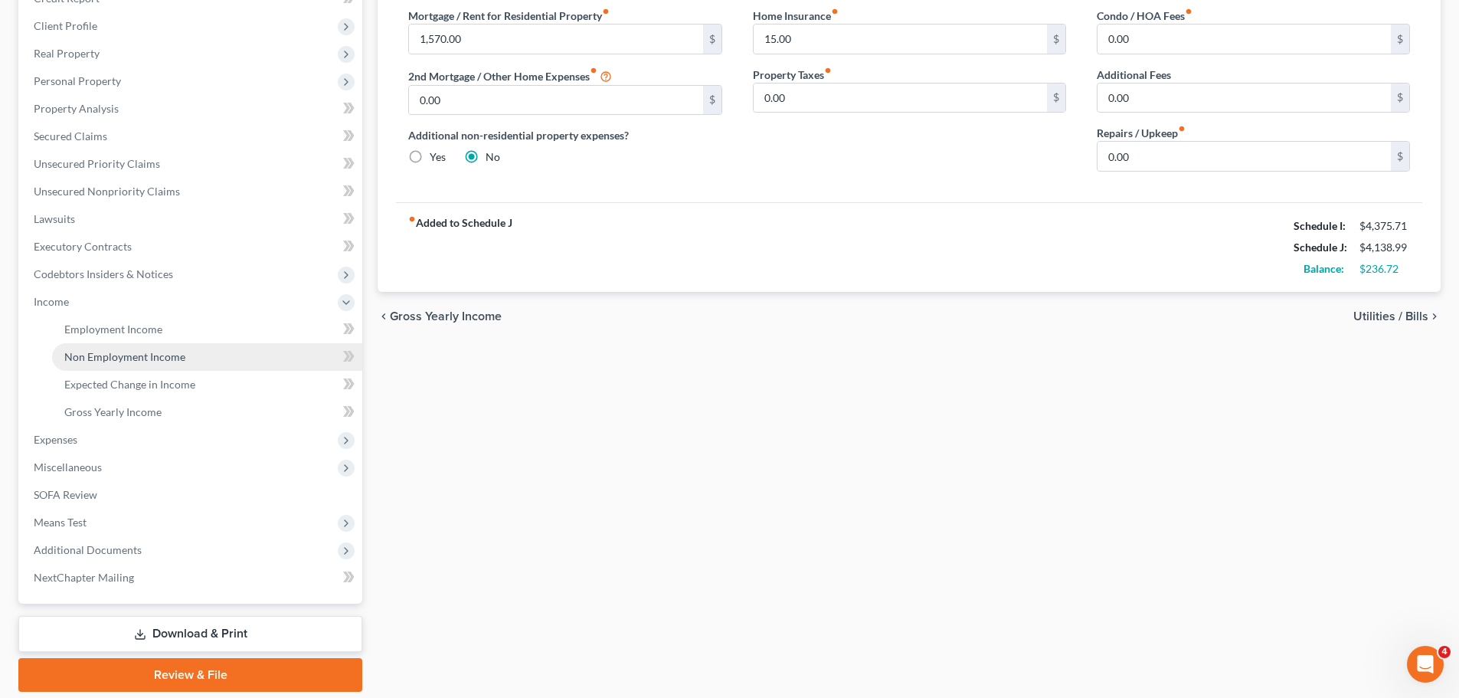
click at [133, 357] on span "Non Employment Income" at bounding box center [124, 356] width 121 height 13
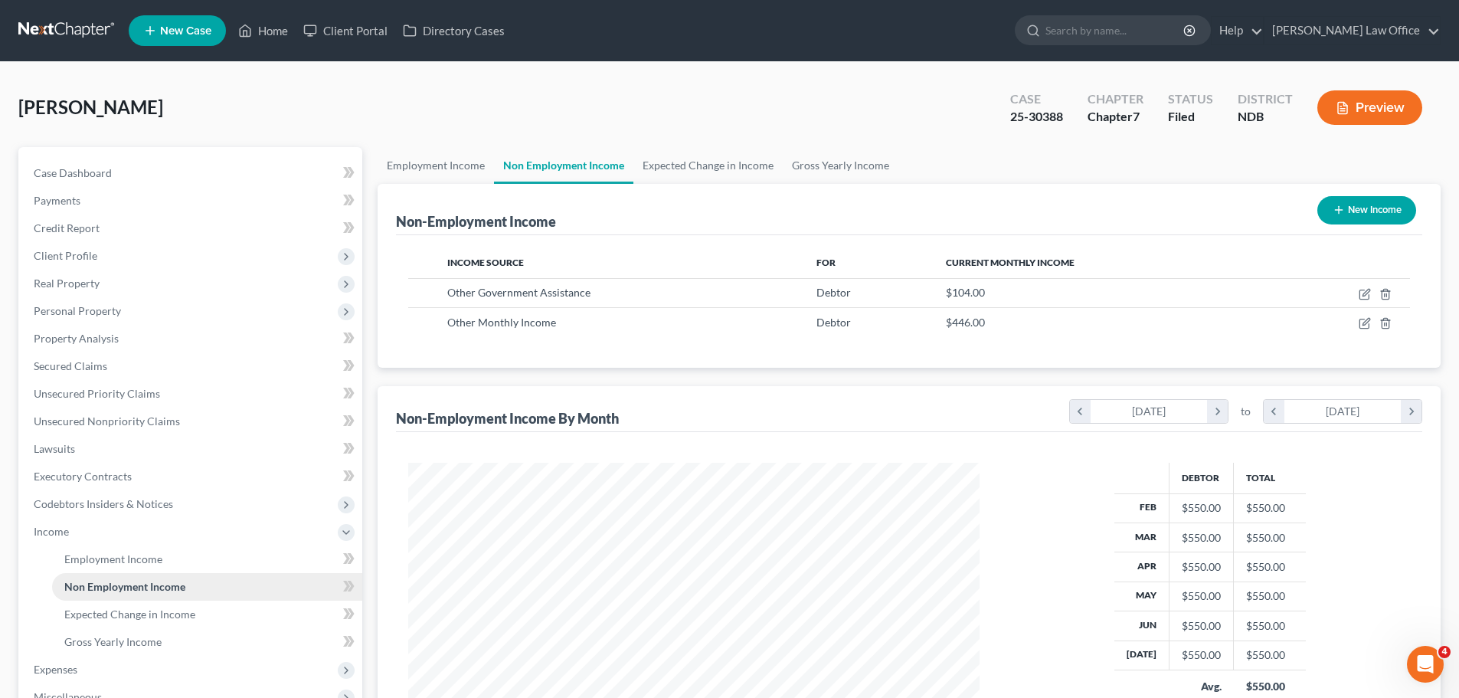
scroll to position [286, 602]
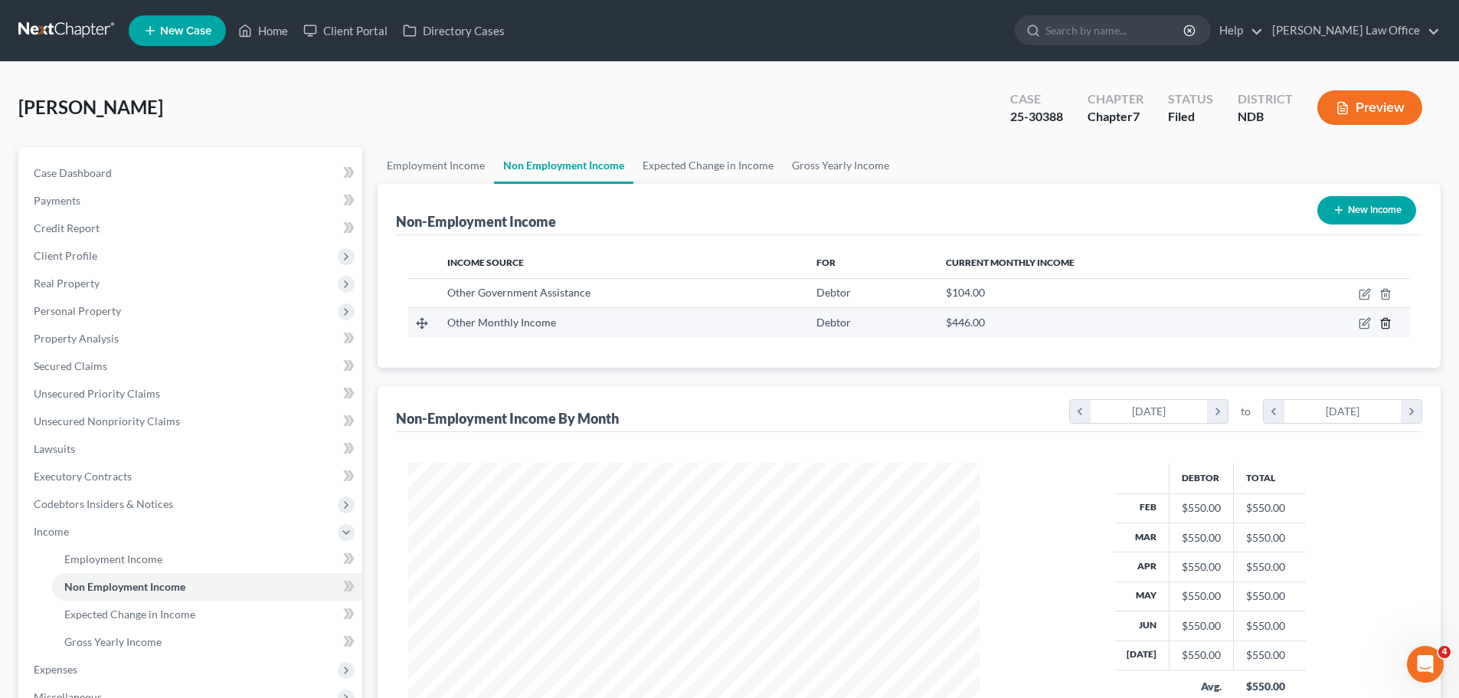
click at [1386, 321] on icon "button" at bounding box center [1386, 323] width 12 height 12
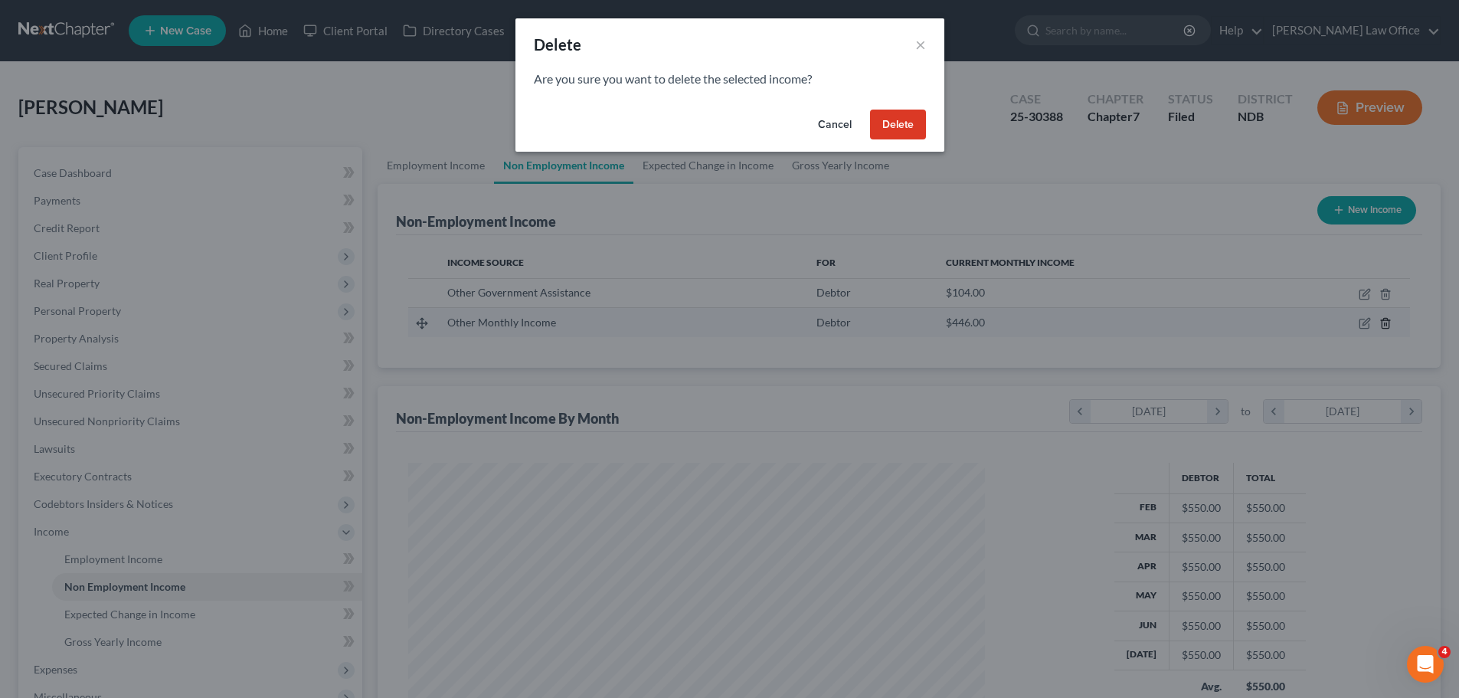
scroll to position [288, 607]
click at [908, 121] on button "Delete" at bounding box center [904, 125] width 56 height 31
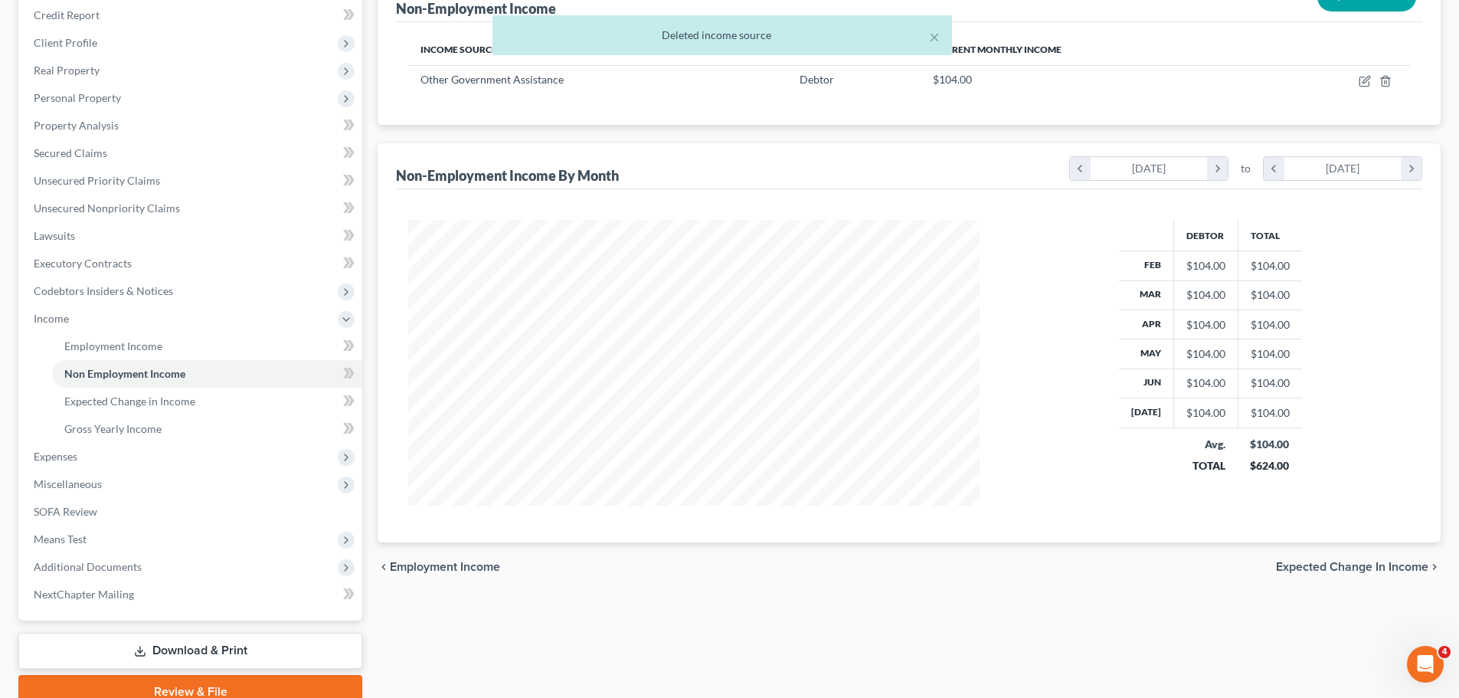
scroll to position [230, 0]
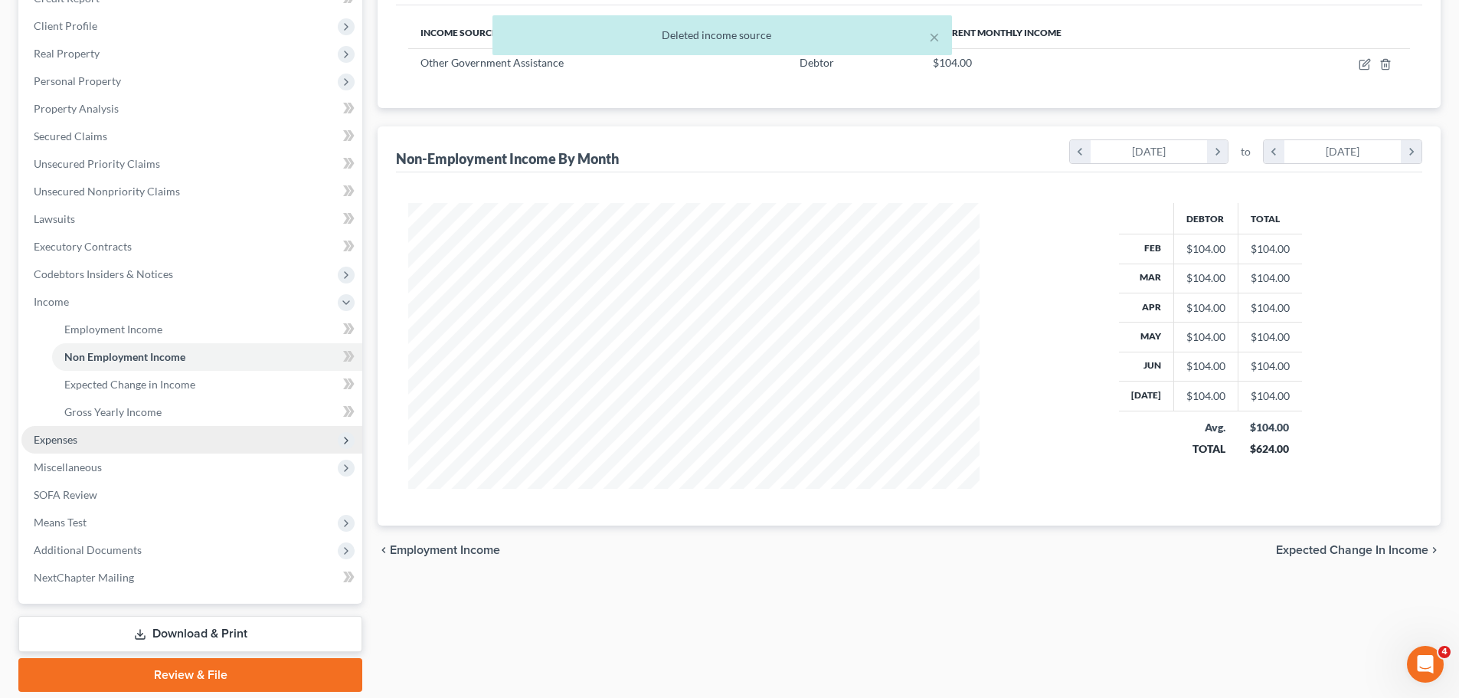
click at [64, 446] on span "Expenses" at bounding box center [191, 440] width 341 height 28
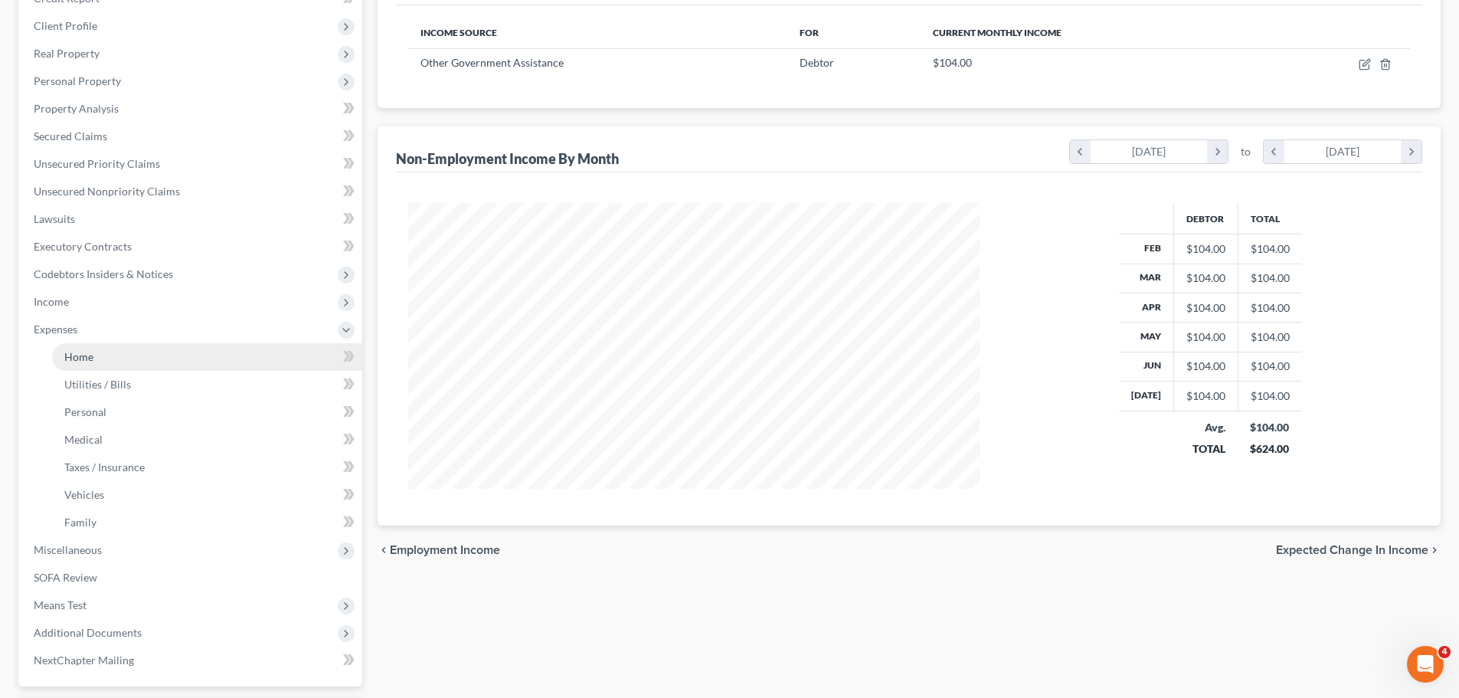
click at [86, 360] on span "Home" at bounding box center [78, 356] width 29 height 13
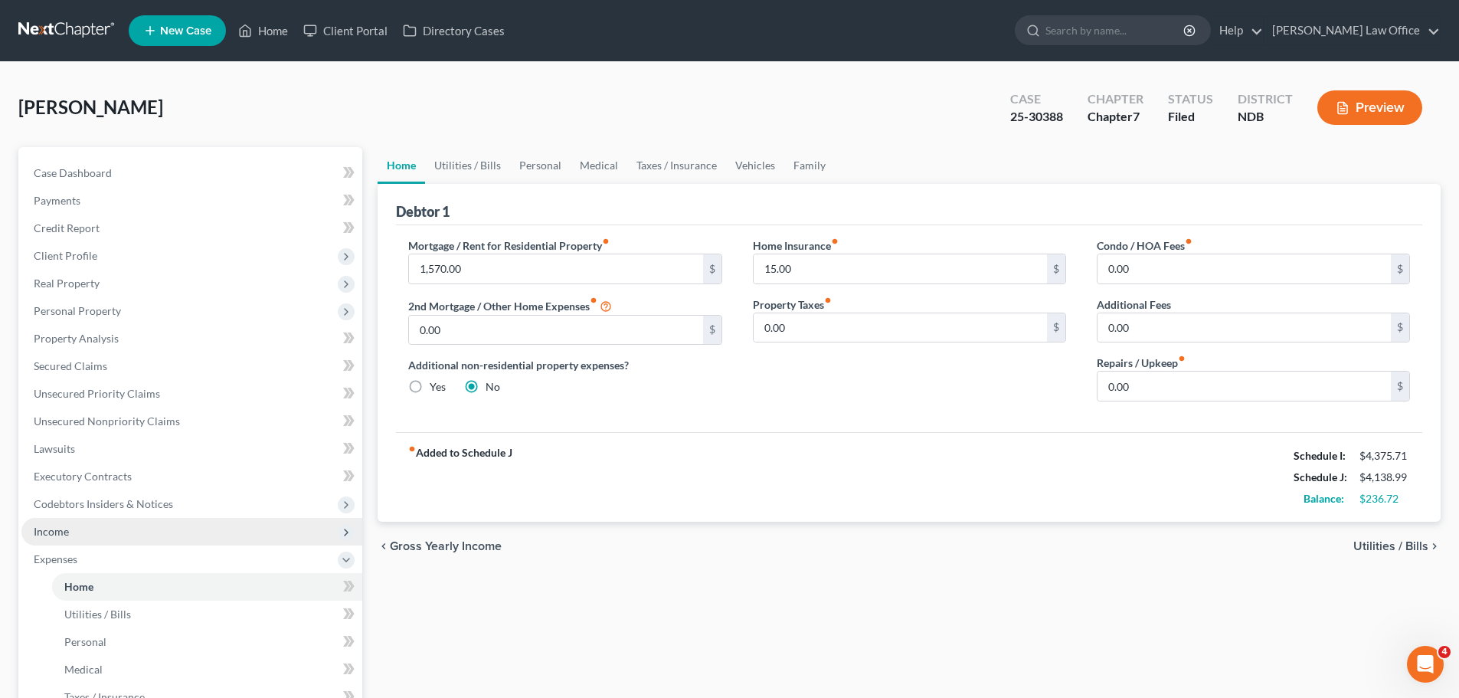
click at [55, 532] on span "Income" at bounding box center [51, 531] width 35 height 13
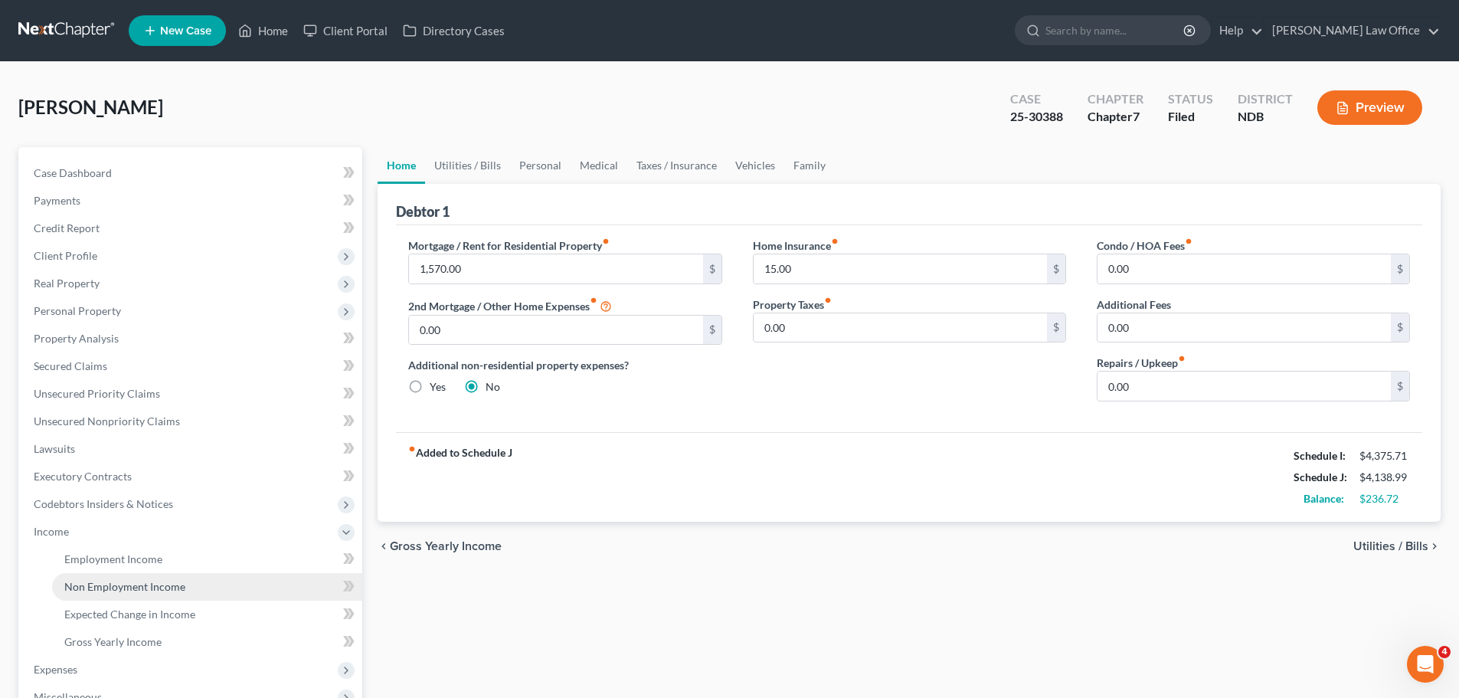
click at [106, 580] on span "Non Employment Income" at bounding box center [124, 586] width 121 height 13
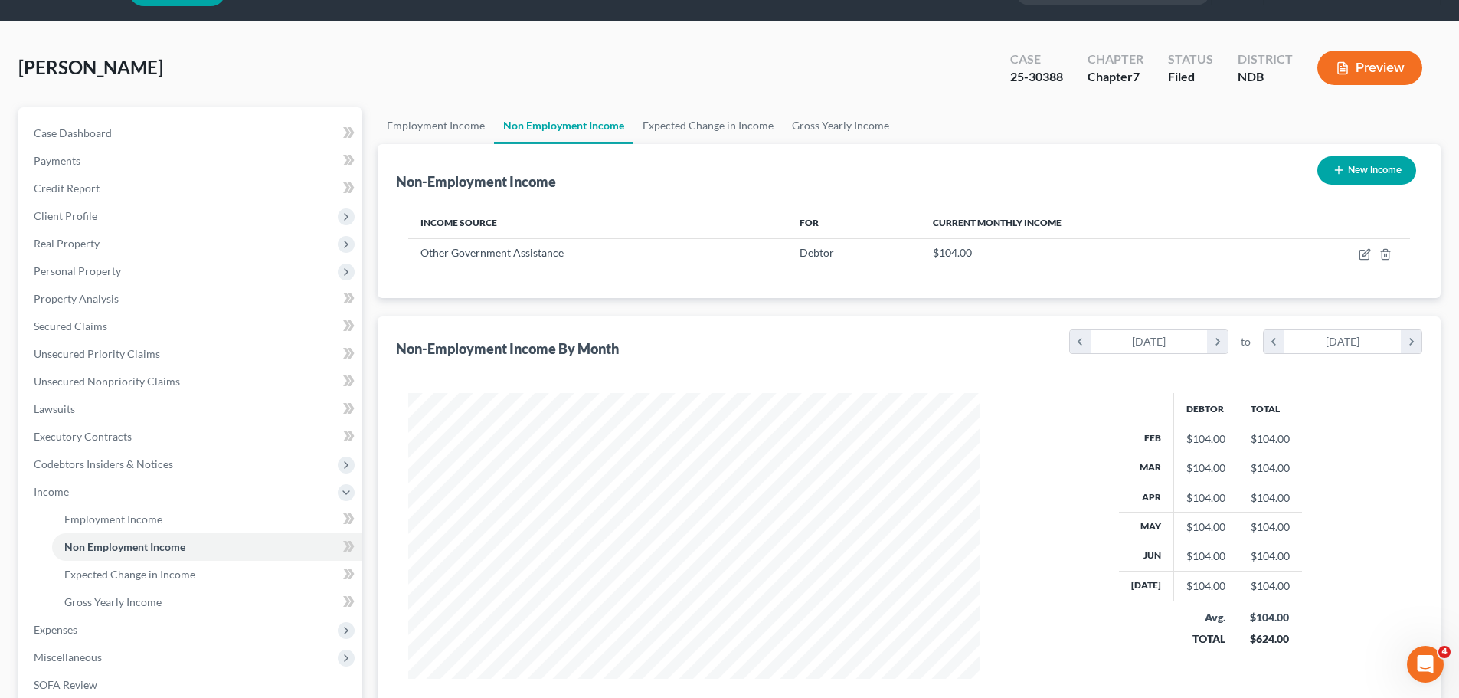
scroll to position [77, 0]
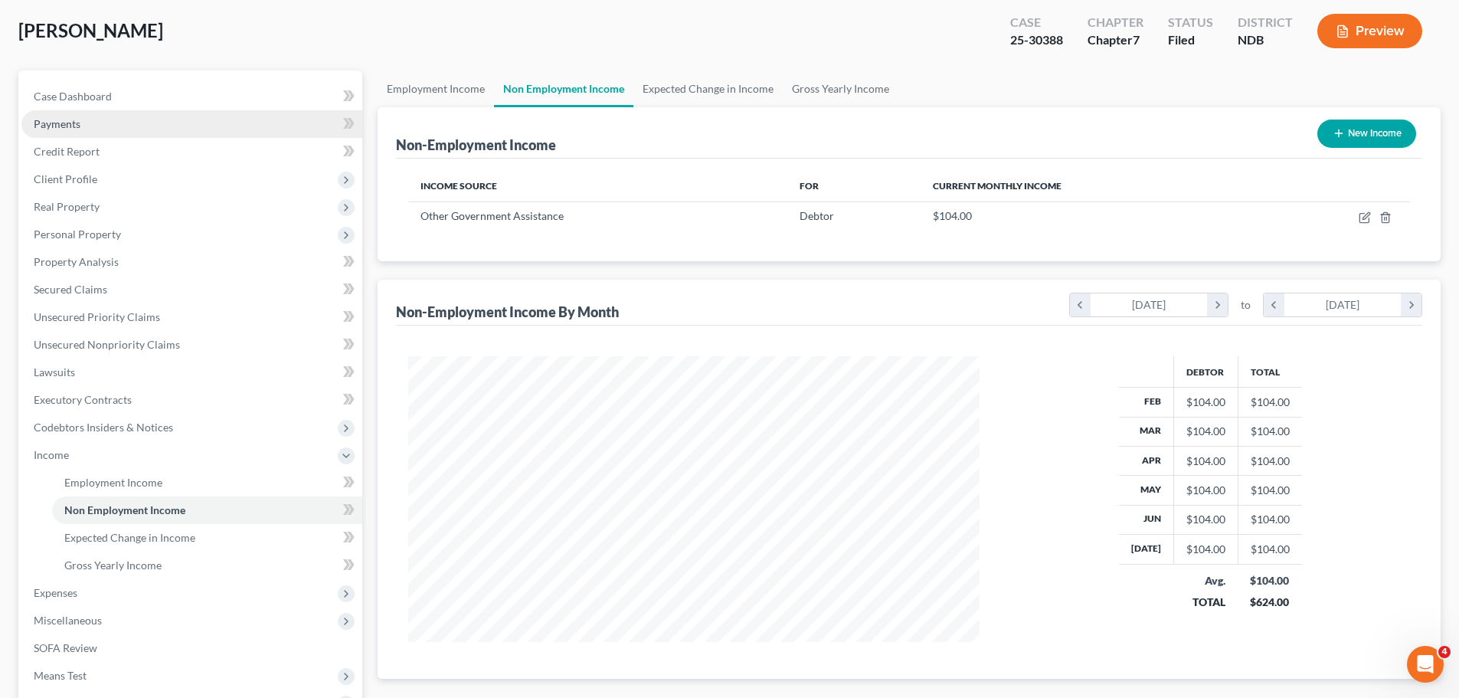
click at [70, 122] on span "Payments" at bounding box center [57, 123] width 47 height 13
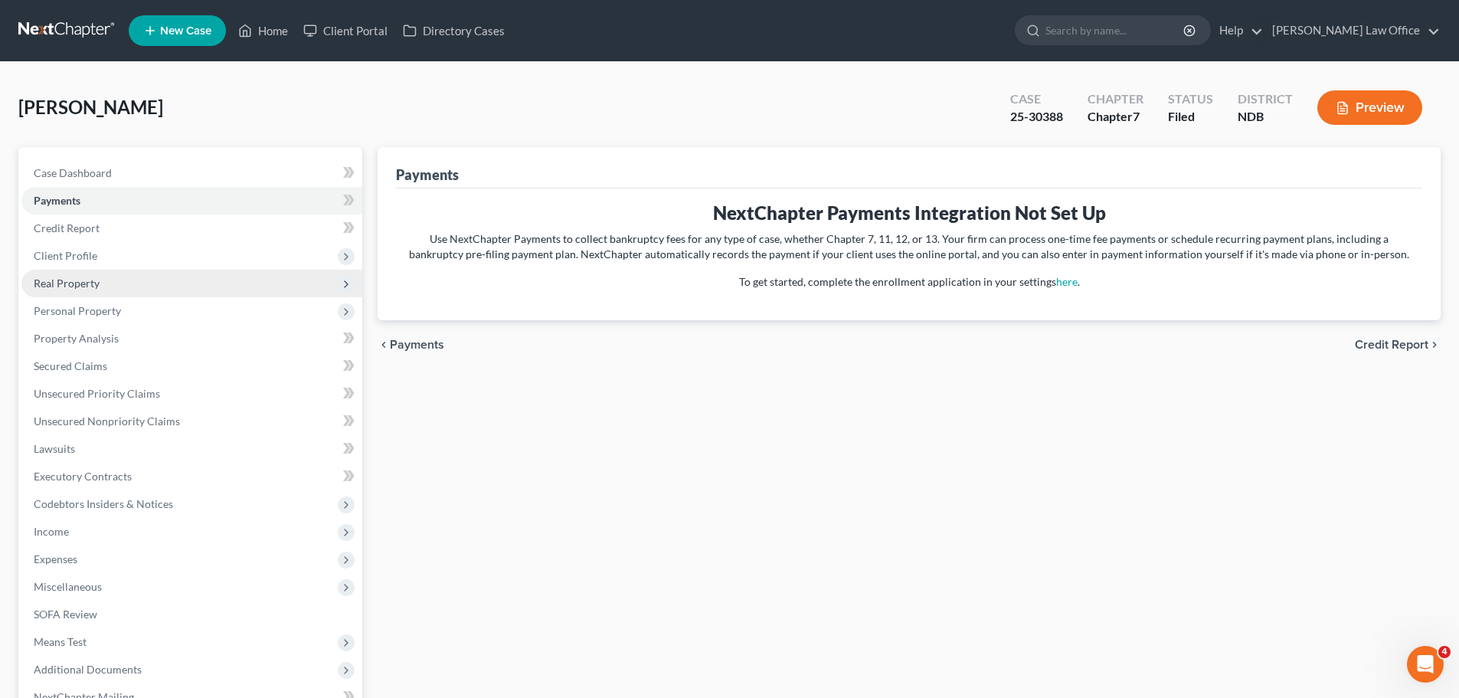
click at [75, 286] on span "Real Property" at bounding box center [67, 283] width 66 height 13
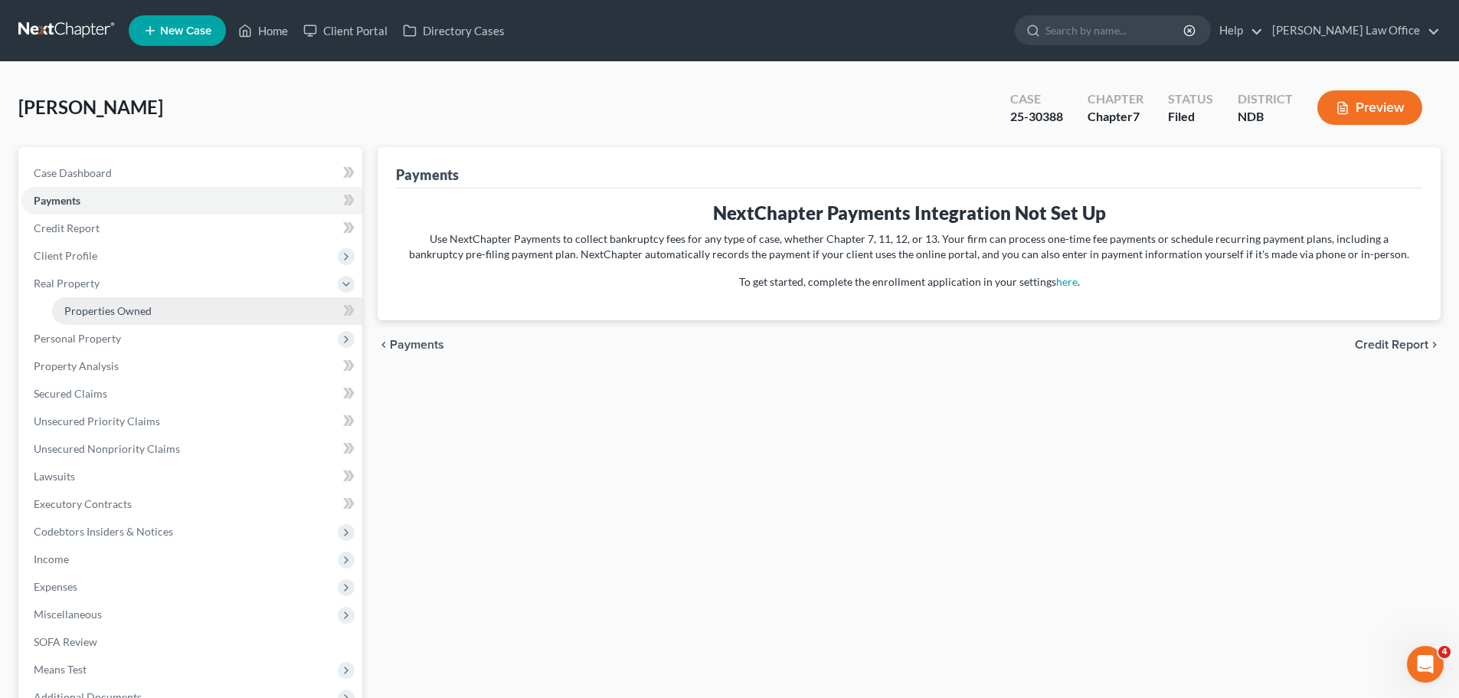
click at [100, 313] on span "Properties Owned" at bounding box center [107, 310] width 87 height 13
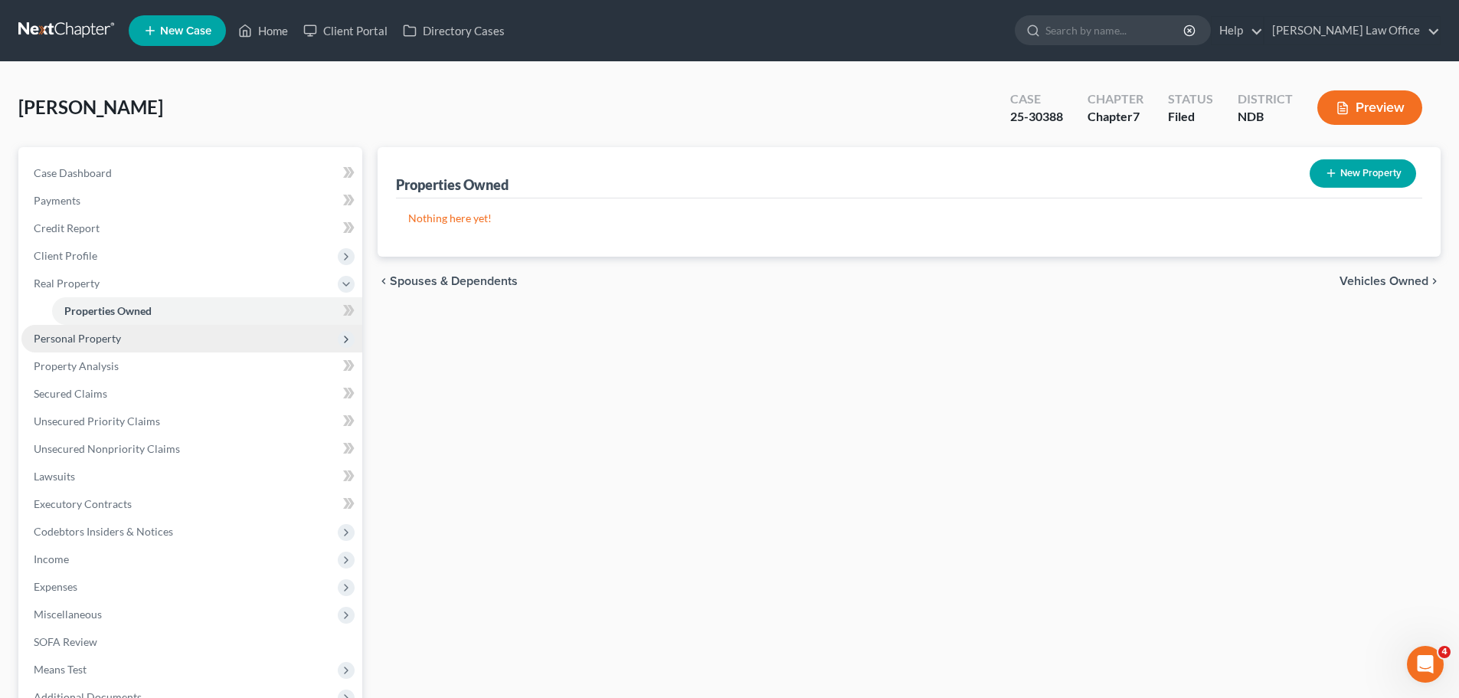
click at [97, 340] on span "Personal Property" at bounding box center [77, 338] width 87 height 13
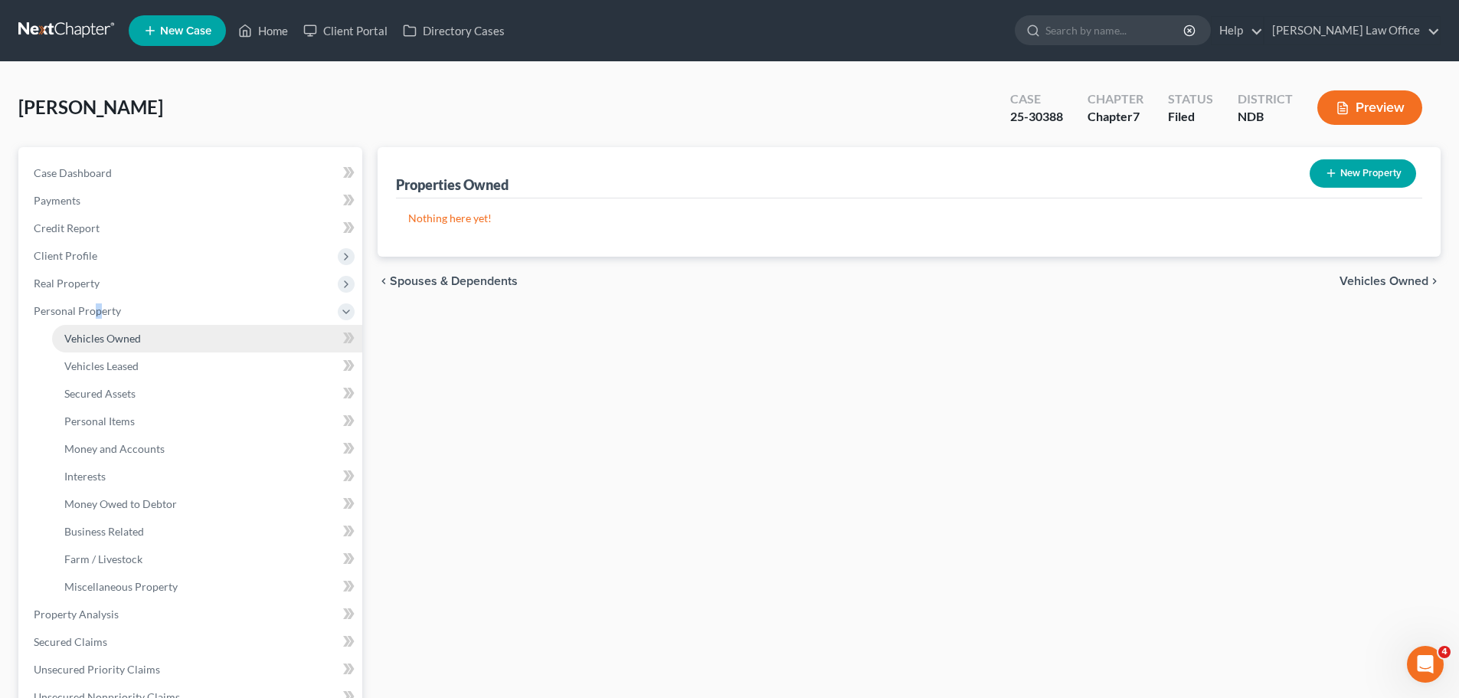
click at [109, 337] on span "Vehicles Owned" at bounding box center [102, 338] width 77 height 13
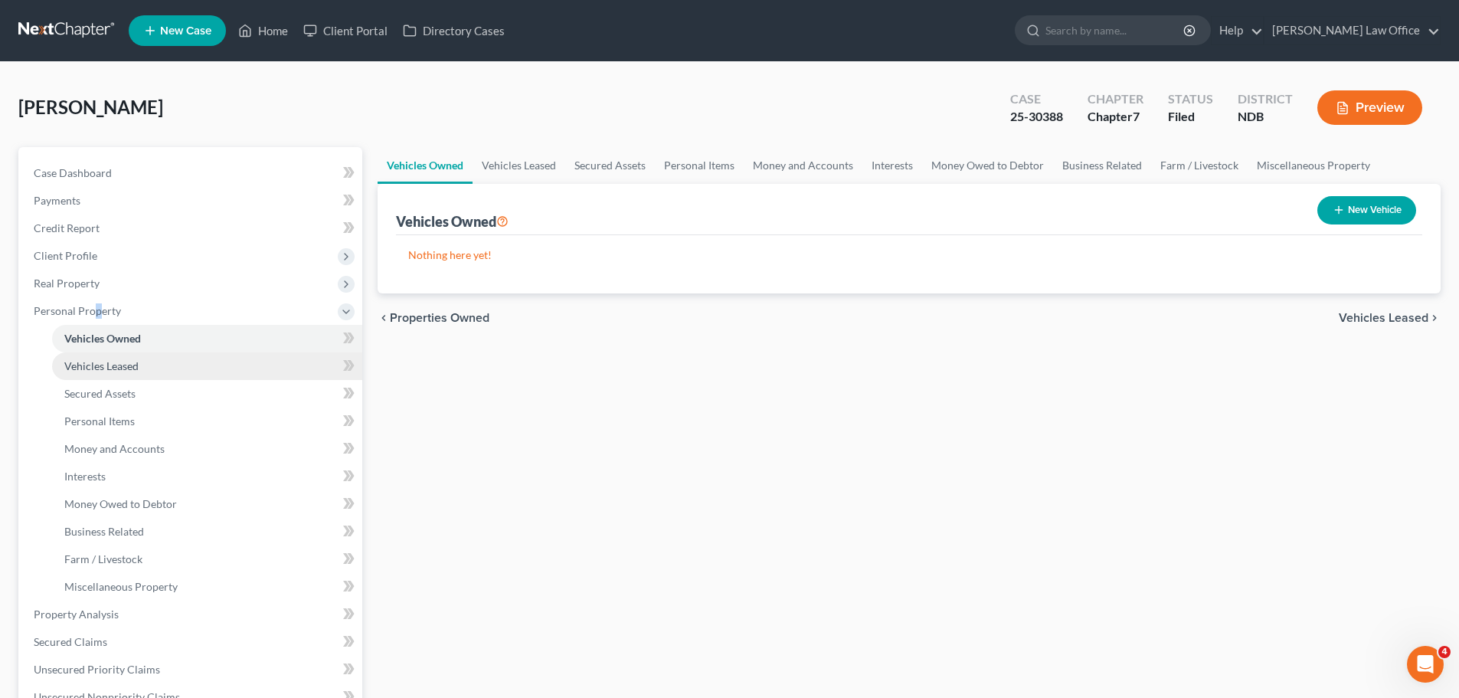
click at [107, 364] on span "Vehicles Leased" at bounding box center [101, 365] width 74 height 13
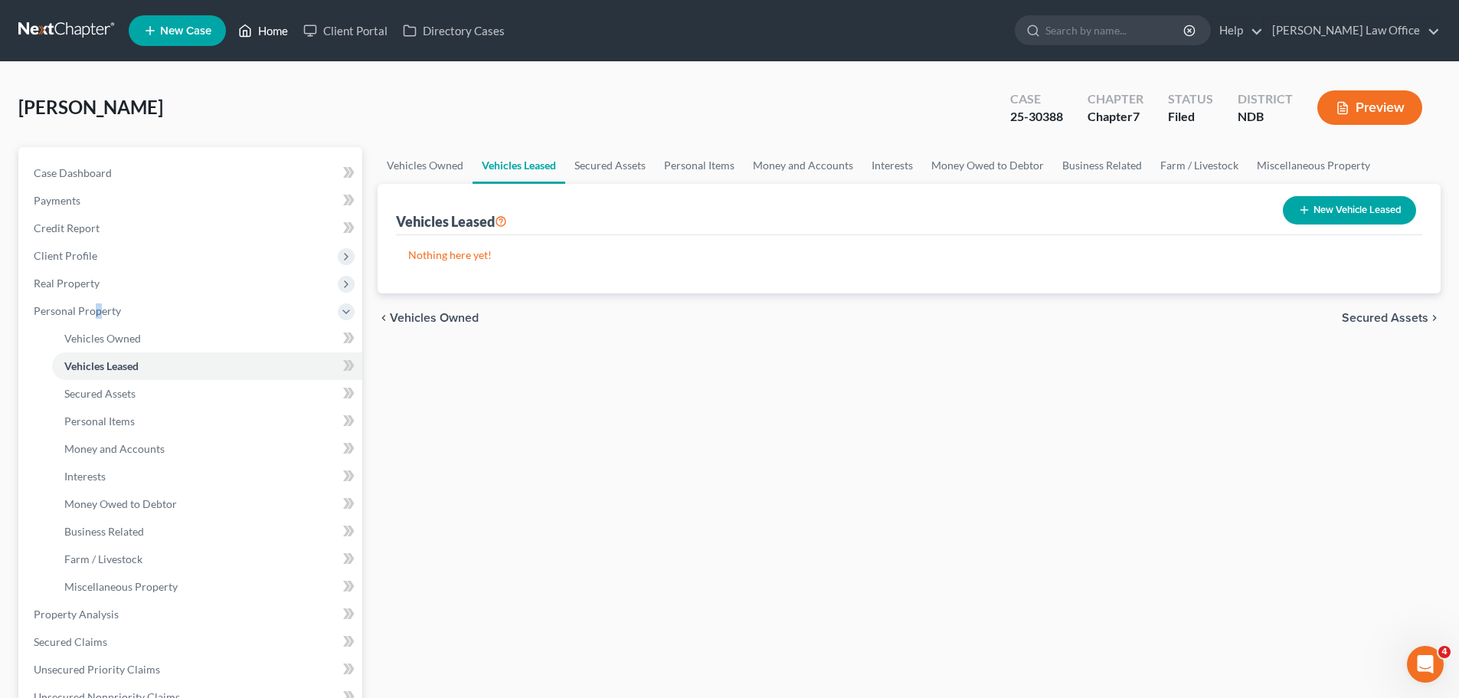
click at [257, 28] on link "Home" at bounding box center [263, 31] width 65 height 28
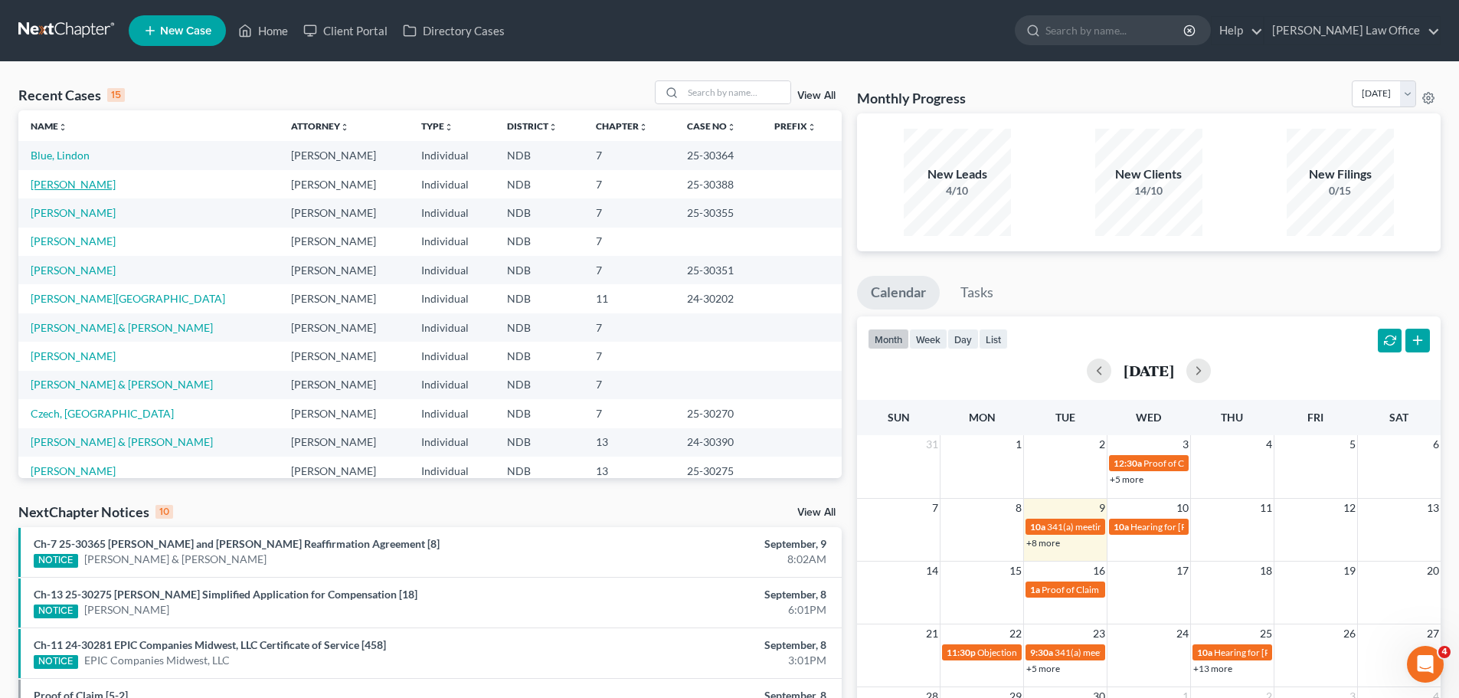
click at [74, 182] on link "[PERSON_NAME]" at bounding box center [73, 184] width 85 height 13
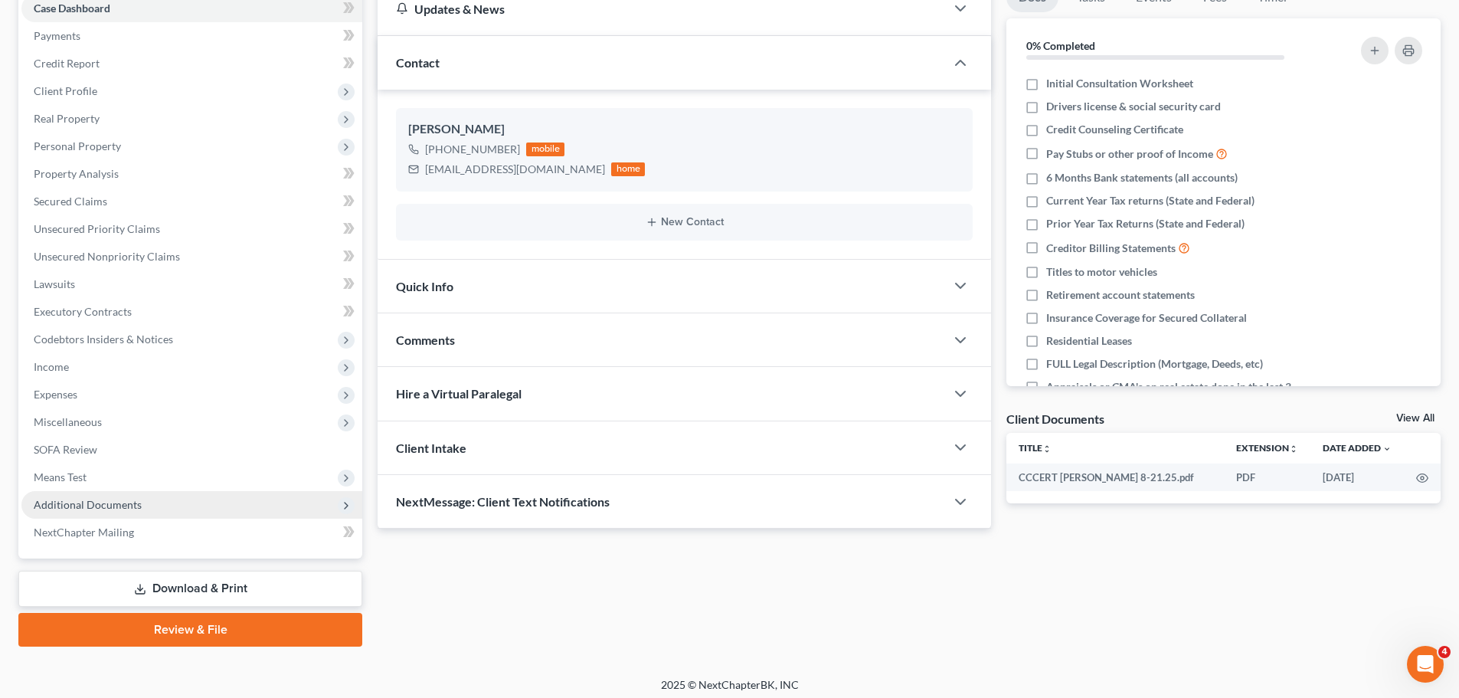
scroll to position [172, 0]
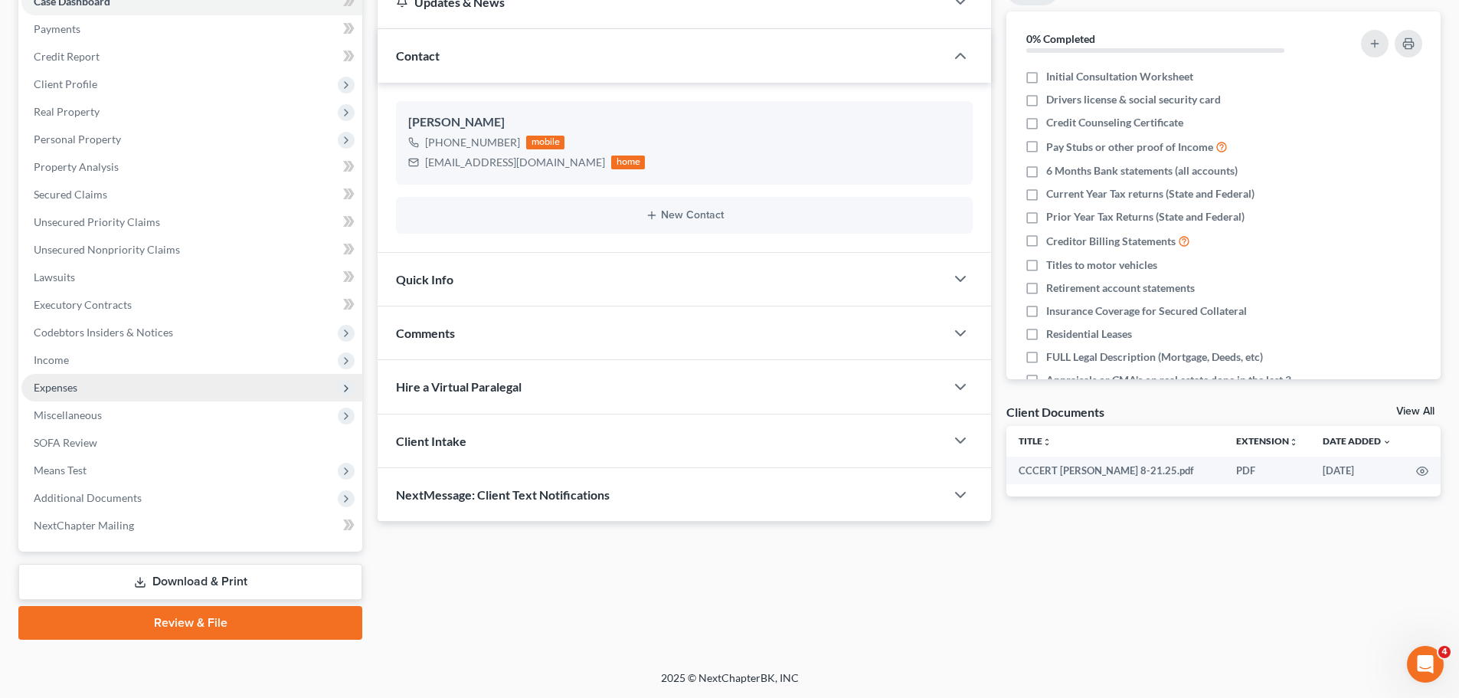
click at [65, 381] on span "Expenses" at bounding box center [56, 387] width 44 height 13
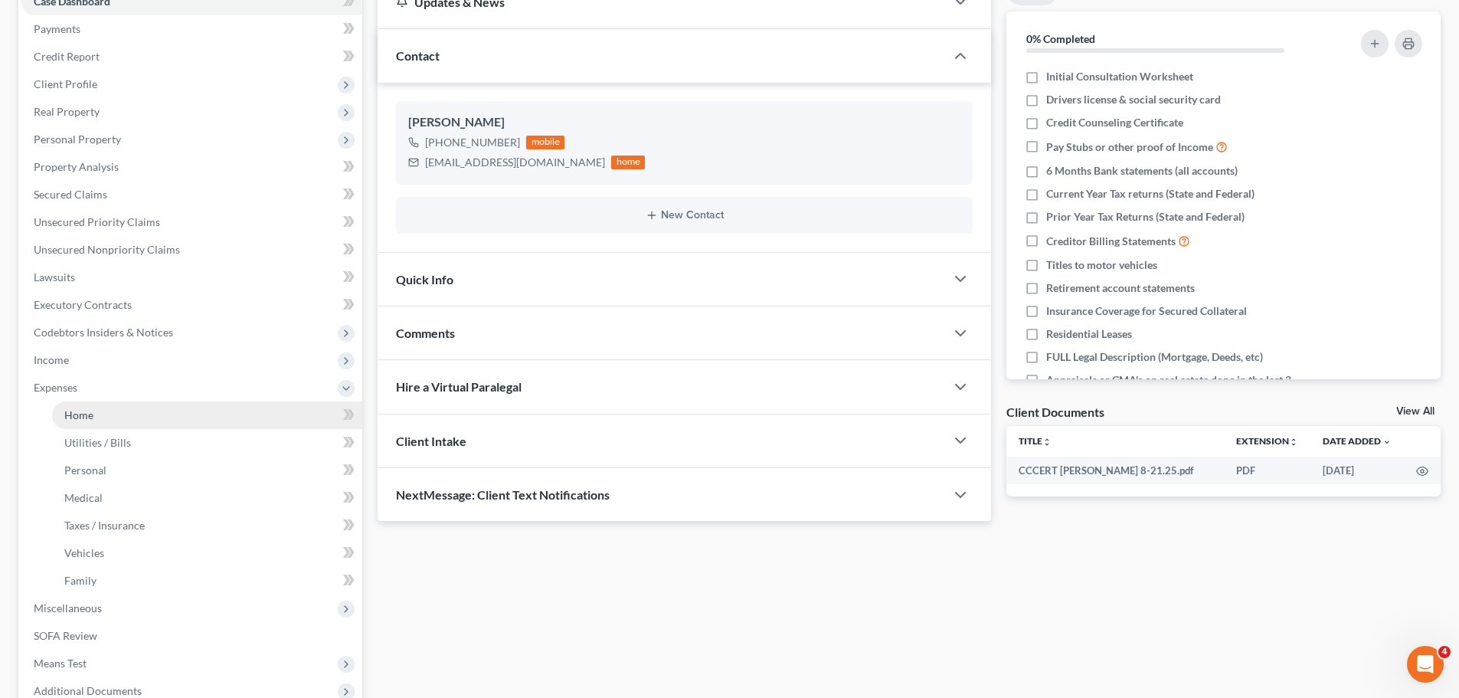
click at [81, 415] on span "Home" at bounding box center [78, 414] width 29 height 13
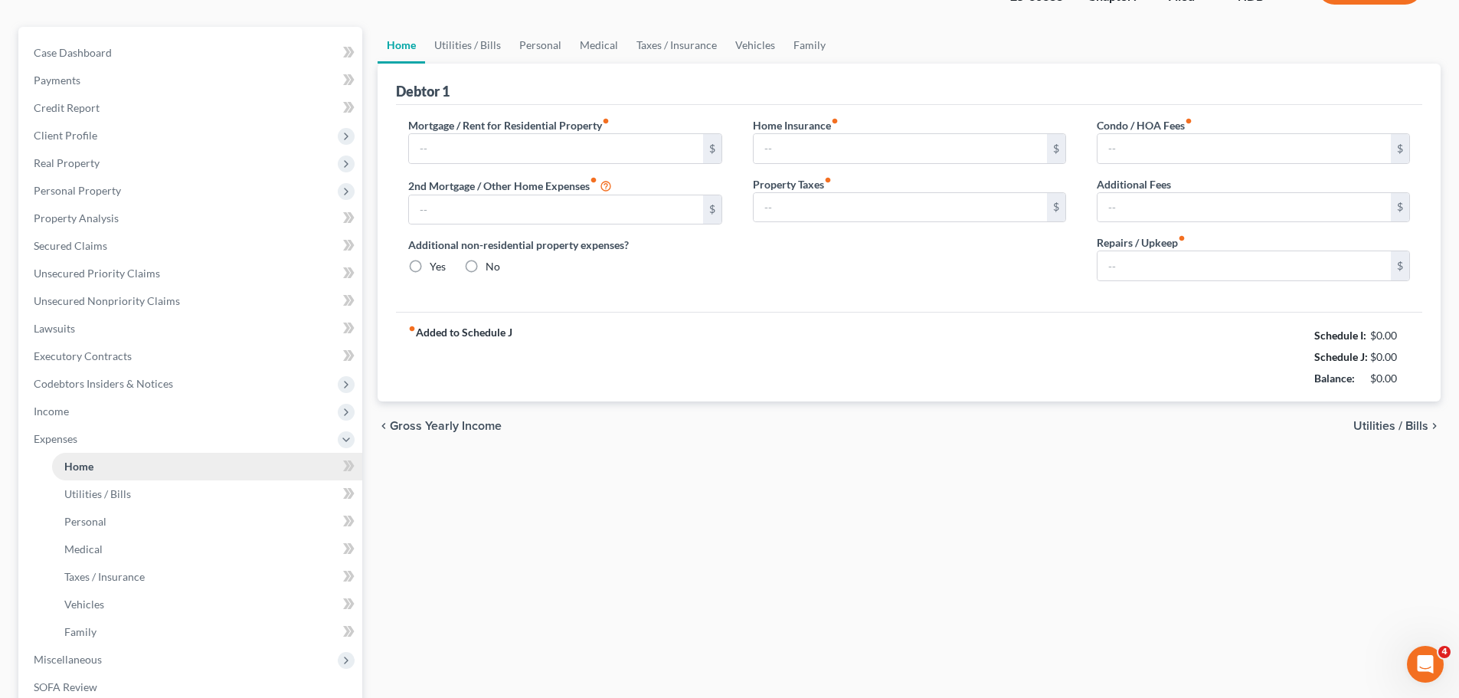
type input "1,570.00"
type input "0.00"
radio input "true"
type input "15.00"
type input "0.00"
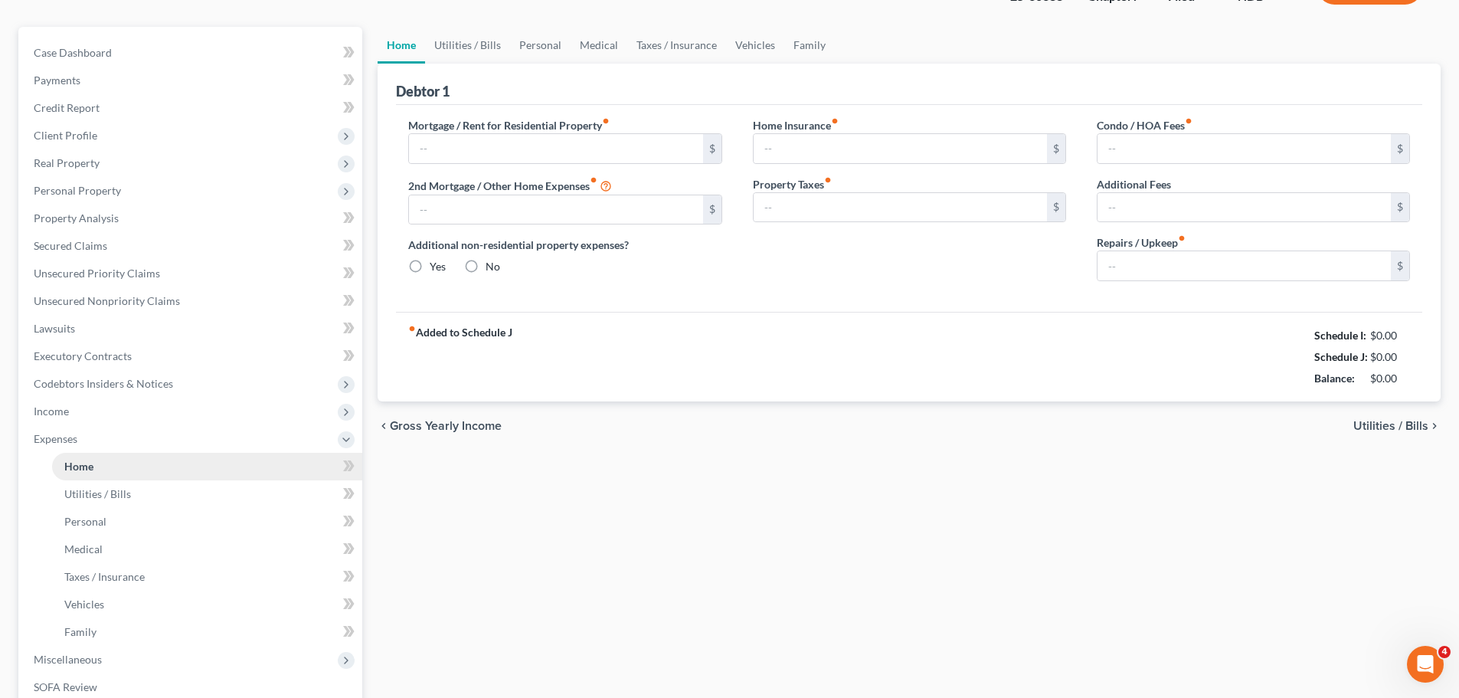
type input "0.00"
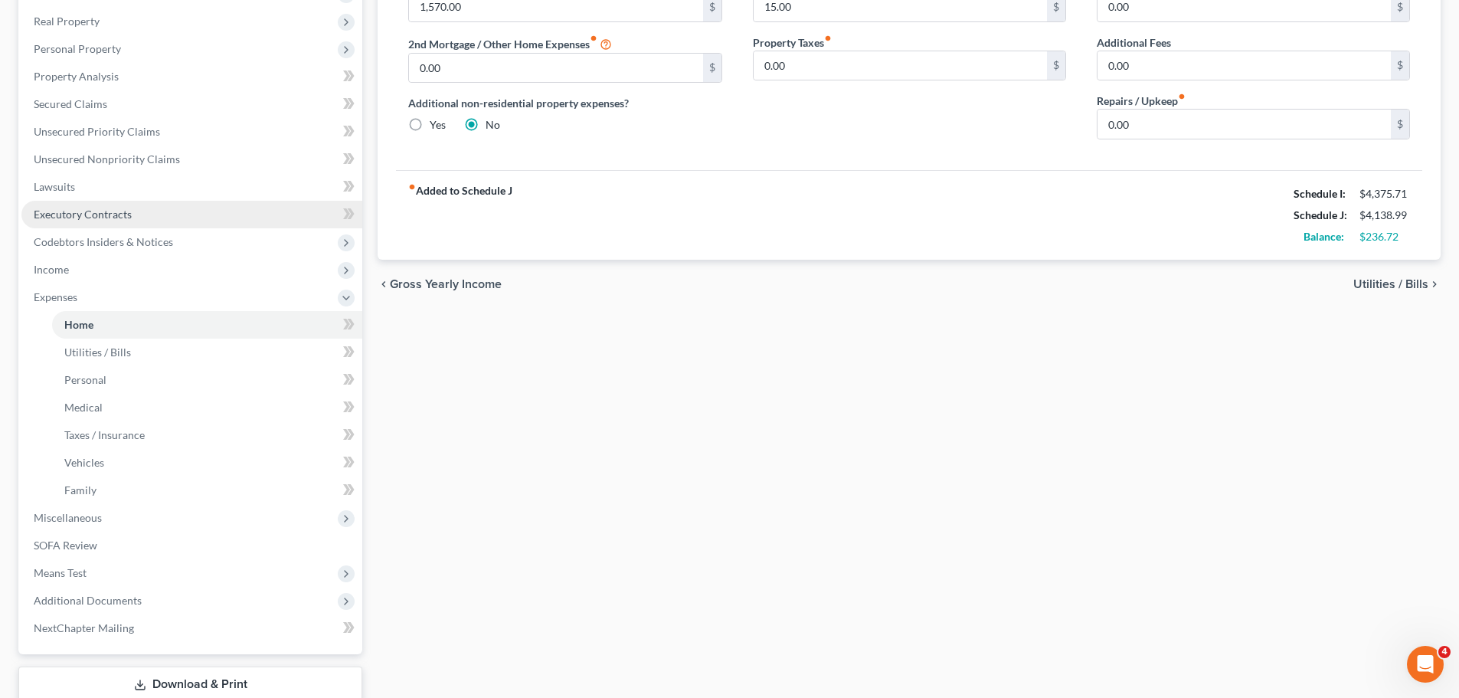
scroll to position [306, 0]
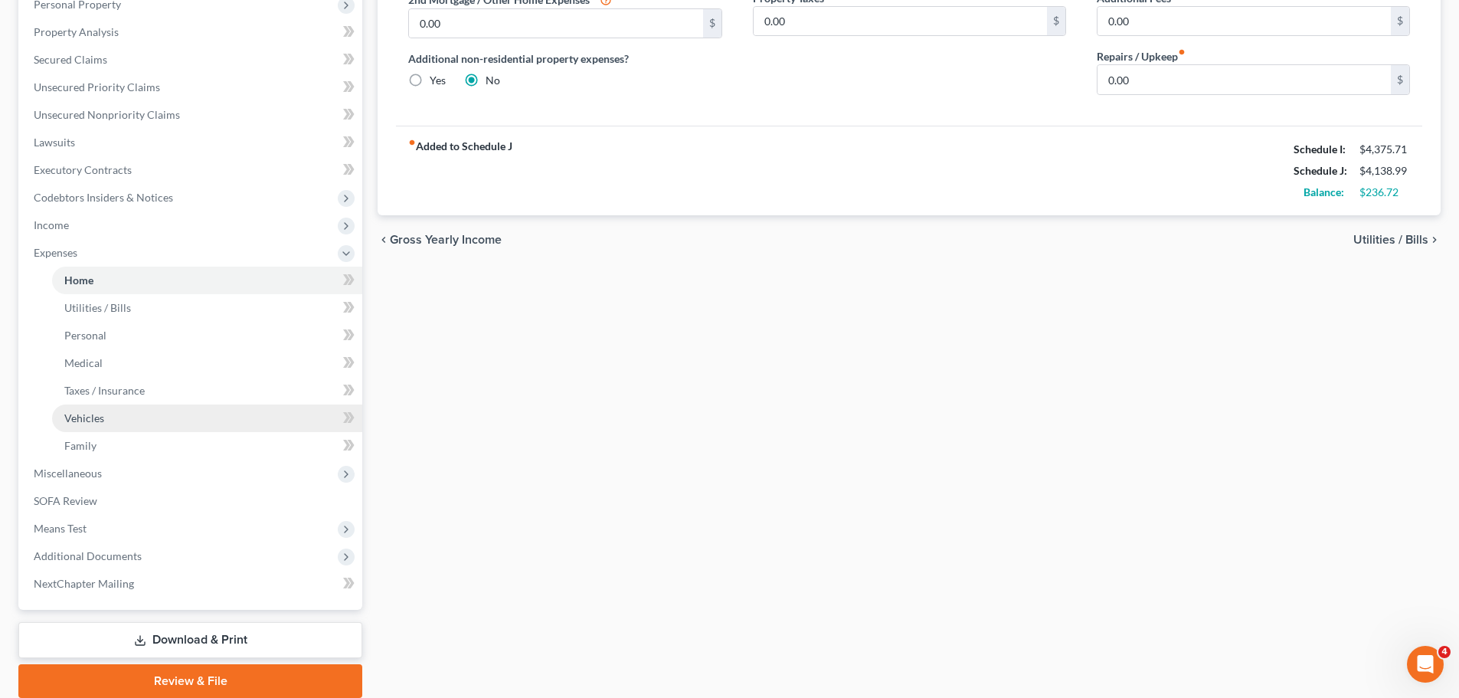
click at [70, 407] on link "Vehicles" at bounding box center [207, 418] width 310 height 28
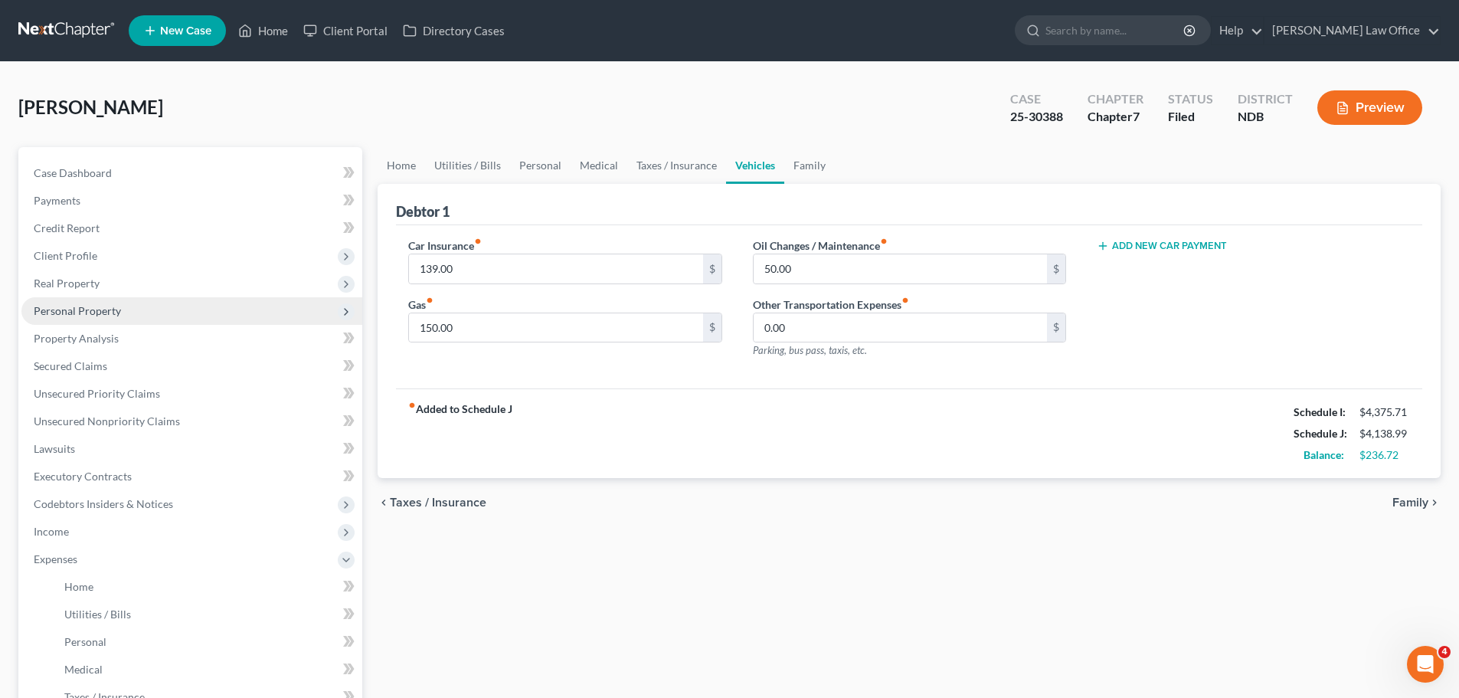
click at [87, 305] on span "Personal Property" at bounding box center [77, 310] width 87 height 13
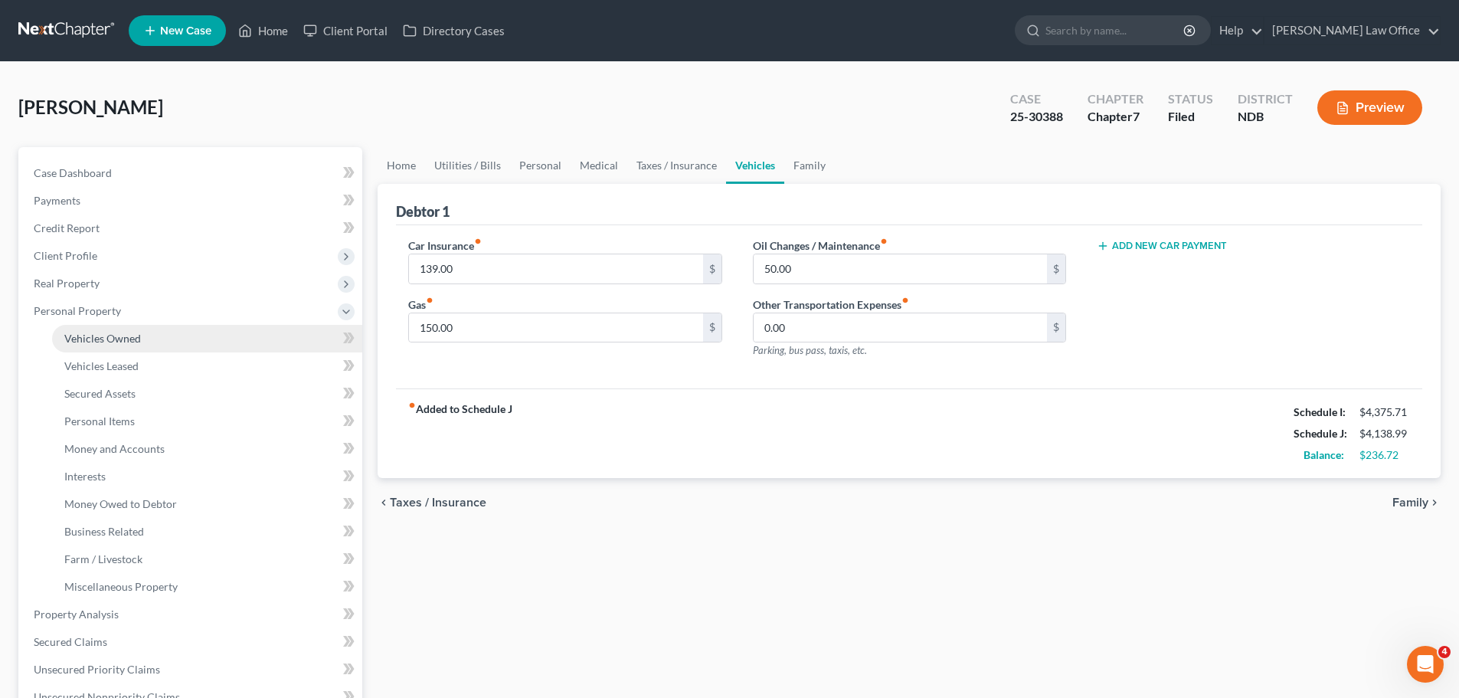
click at [109, 342] on span "Vehicles Owned" at bounding box center [102, 338] width 77 height 13
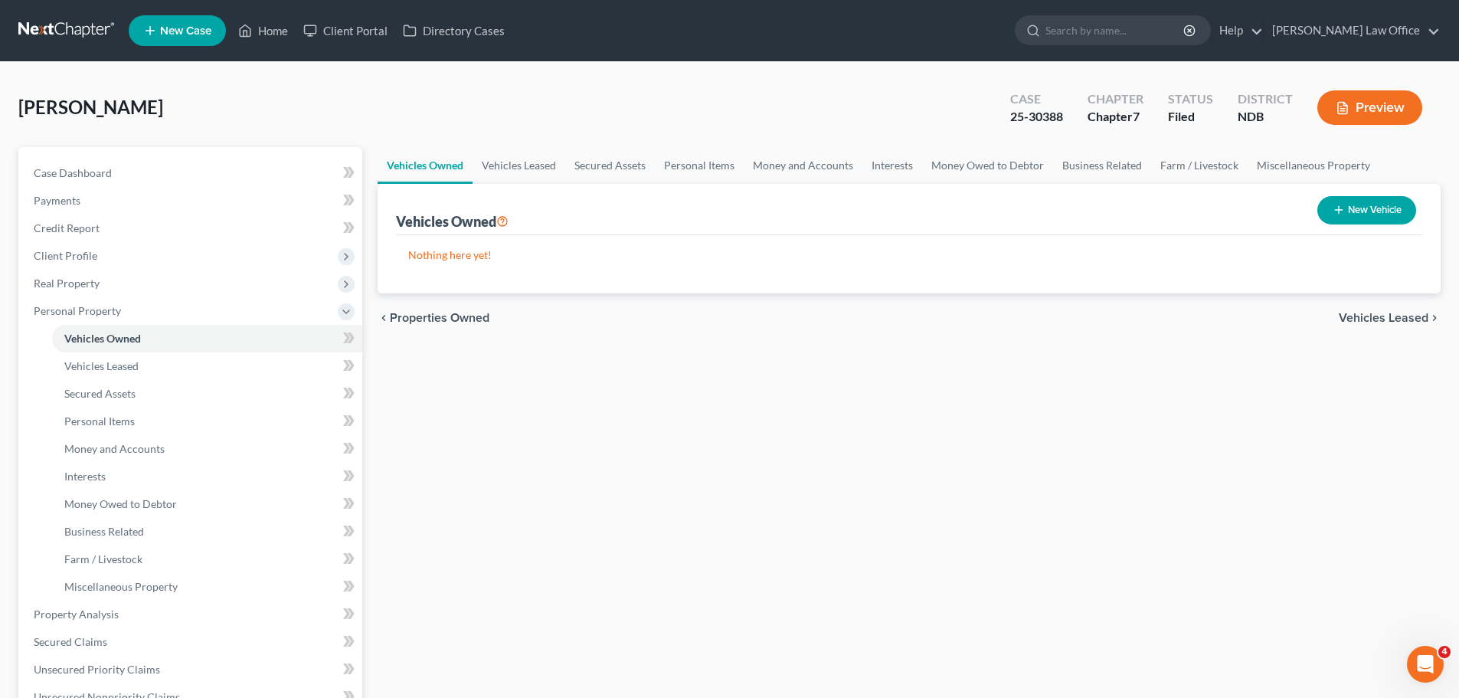
click at [1351, 208] on button "New Vehicle" at bounding box center [1366, 210] width 99 height 28
select select "0"
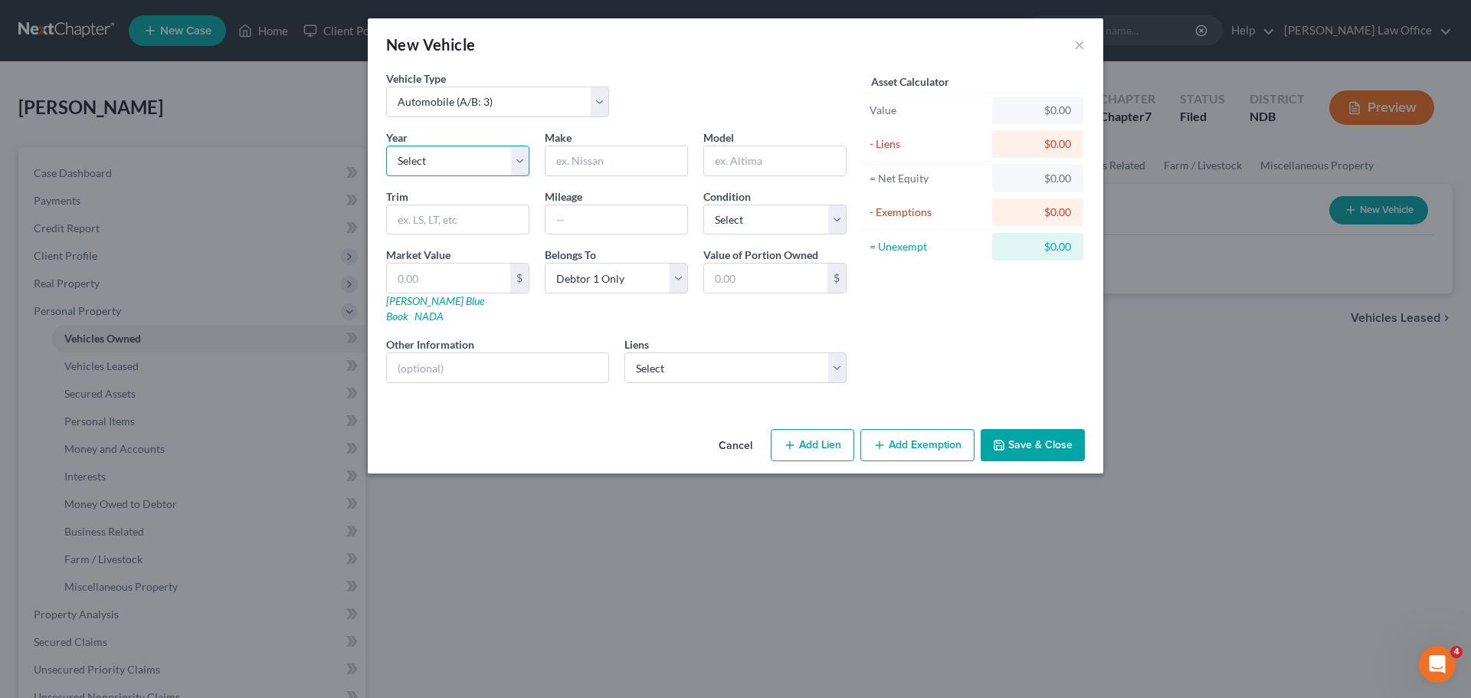
click at [521, 156] on select "Select 2026 2025 2024 2023 2022 2021 2020 2019 2018 2017 2016 2015 2014 2013 20…" at bounding box center [457, 161] width 143 height 31
select select "7"
click at [386, 146] on select "Select 2026 2025 2024 2023 2022 2021 2020 2019 2018 2017 2016 2015 2014 2013 20…" at bounding box center [457, 161] width 143 height 31
click at [597, 165] on input "text" at bounding box center [616, 160] width 142 height 29
type input "Honda"
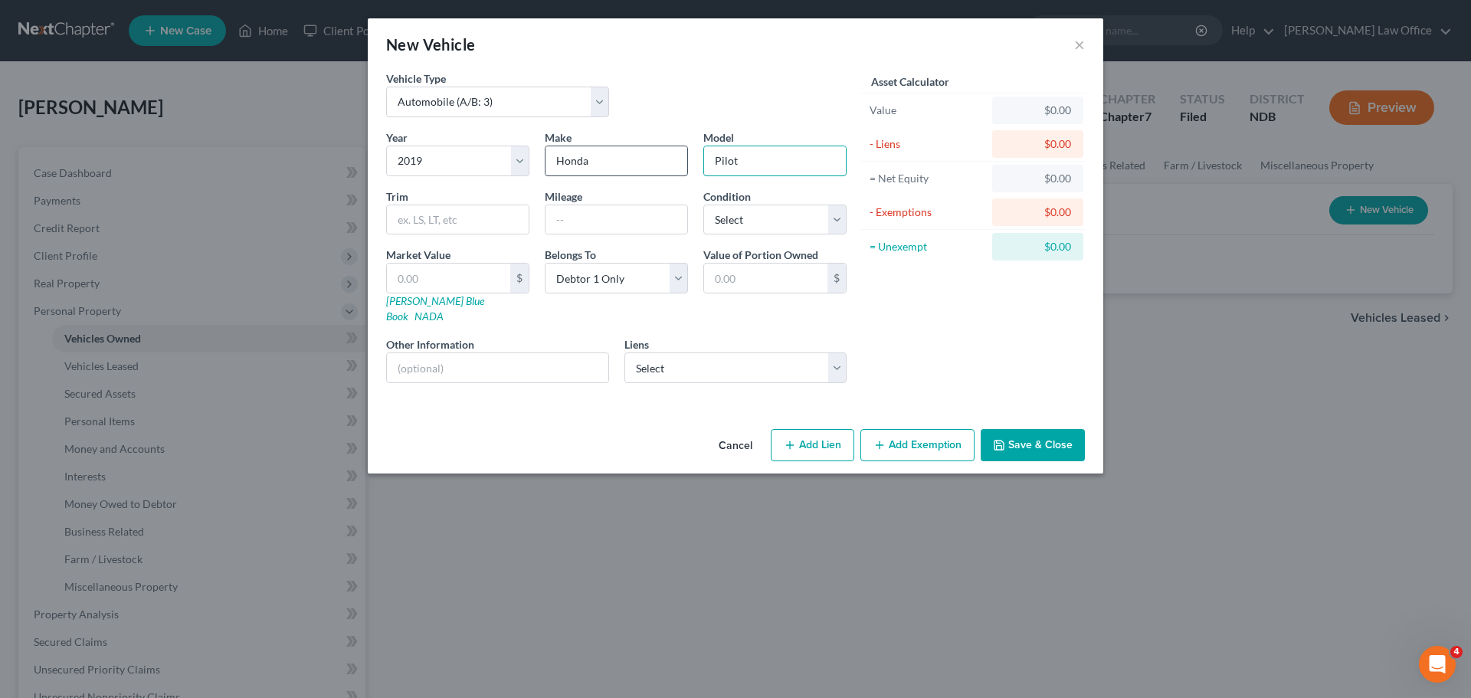
type input "Pilot"
type input "105000"
click at [833, 223] on select "Select Excellent Very Good Good Fair Poor" at bounding box center [774, 220] width 143 height 31
select select "2"
click at [703, 205] on select "Select Excellent Very Good Good Fair Poor" at bounding box center [774, 220] width 143 height 31
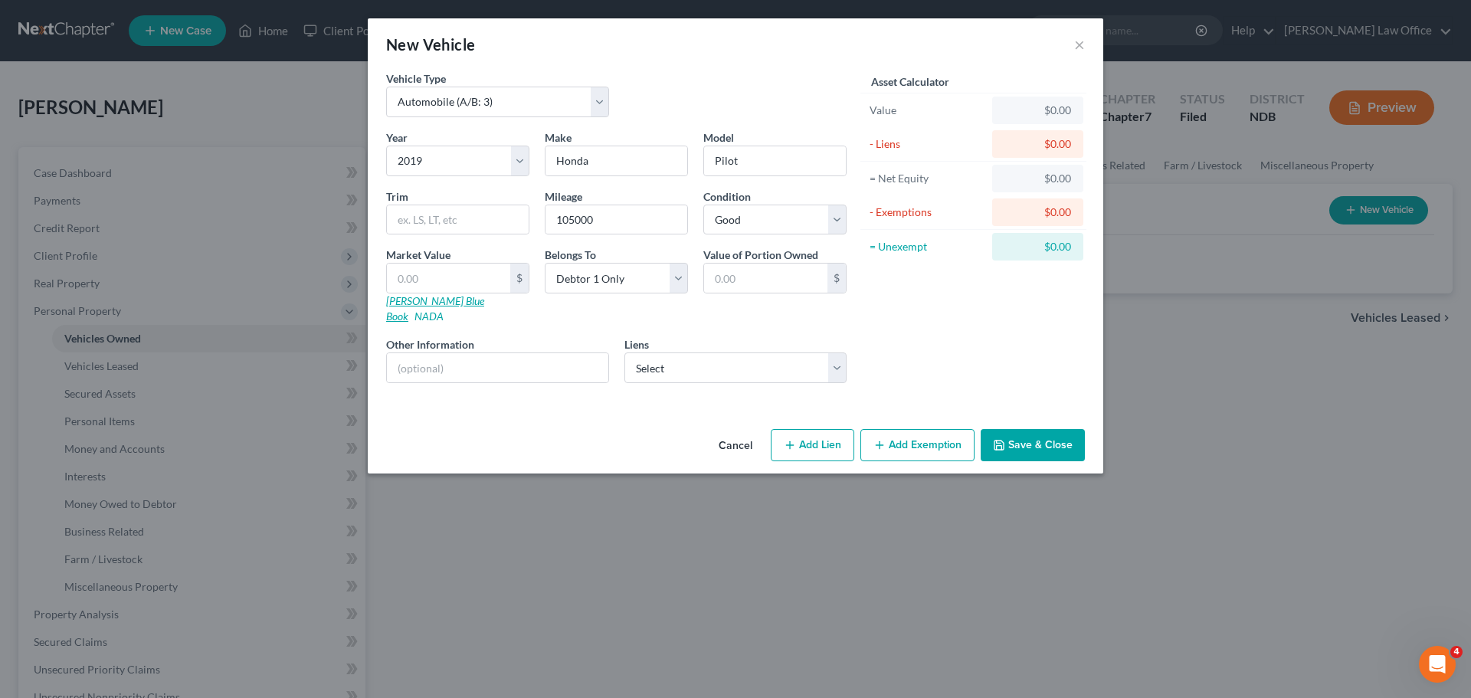
click at [431, 298] on link "Kelly Blue Book" at bounding box center [435, 308] width 98 height 28
click at [428, 162] on select "Select 2026 2025 2024 2023 2022 2021 2020 2019 2018 2017 2016 2015 2014 2013 20…" at bounding box center [457, 161] width 143 height 31
select select "11"
click at [386, 146] on select "Select 2026 2025 2024 2023 2022 2021 2020 2019 2018 2017 2016 2015 2014 2013 20…" at bounding box center [457, 161] width 143 height 31
click at [736, 156] on input "Pilot" at bounding box center [775, 160] width 142 height 29
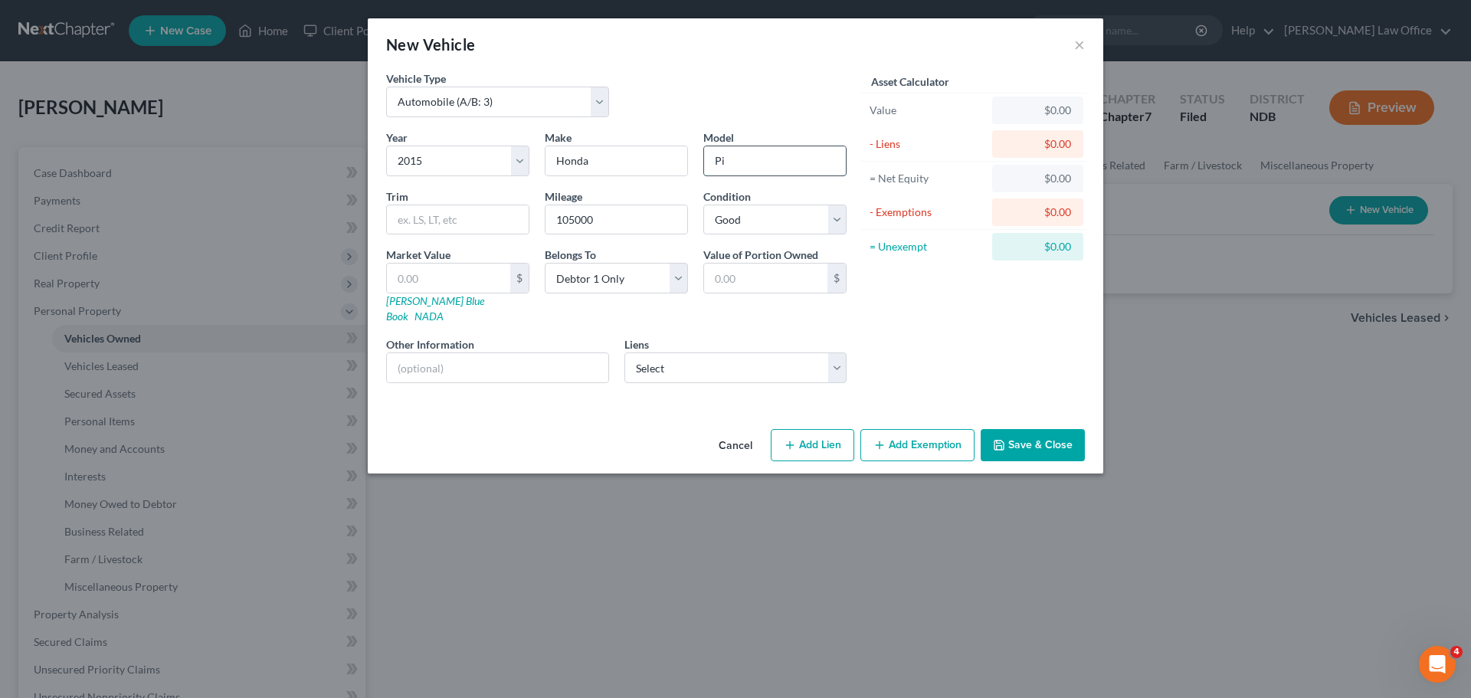
type input "P"
type input "a"
type input "Accord"
click at [432, 270] on input "text" at bounding box center [448, 277] width 123 height 29
type input "1"
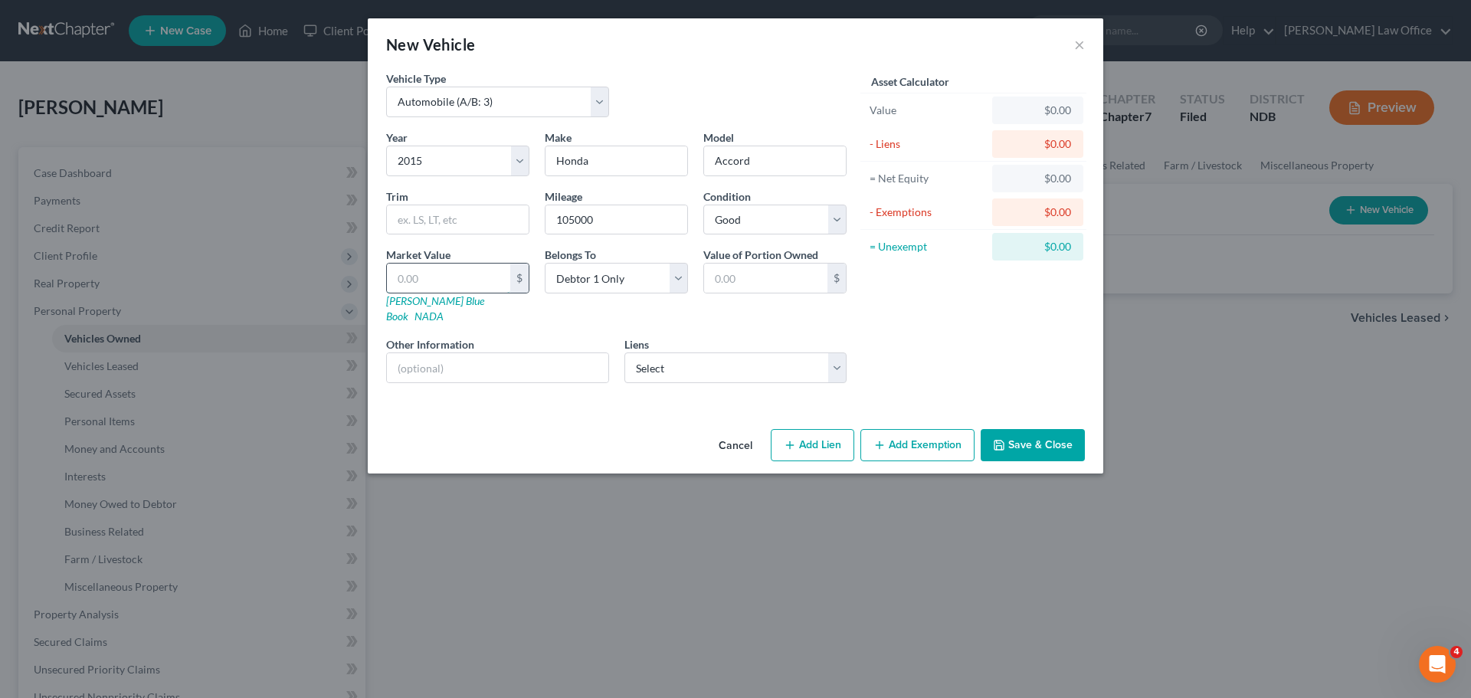
type input "1.00"
type input "11"
type input "11.00"
type input "116"
type input "116.00"
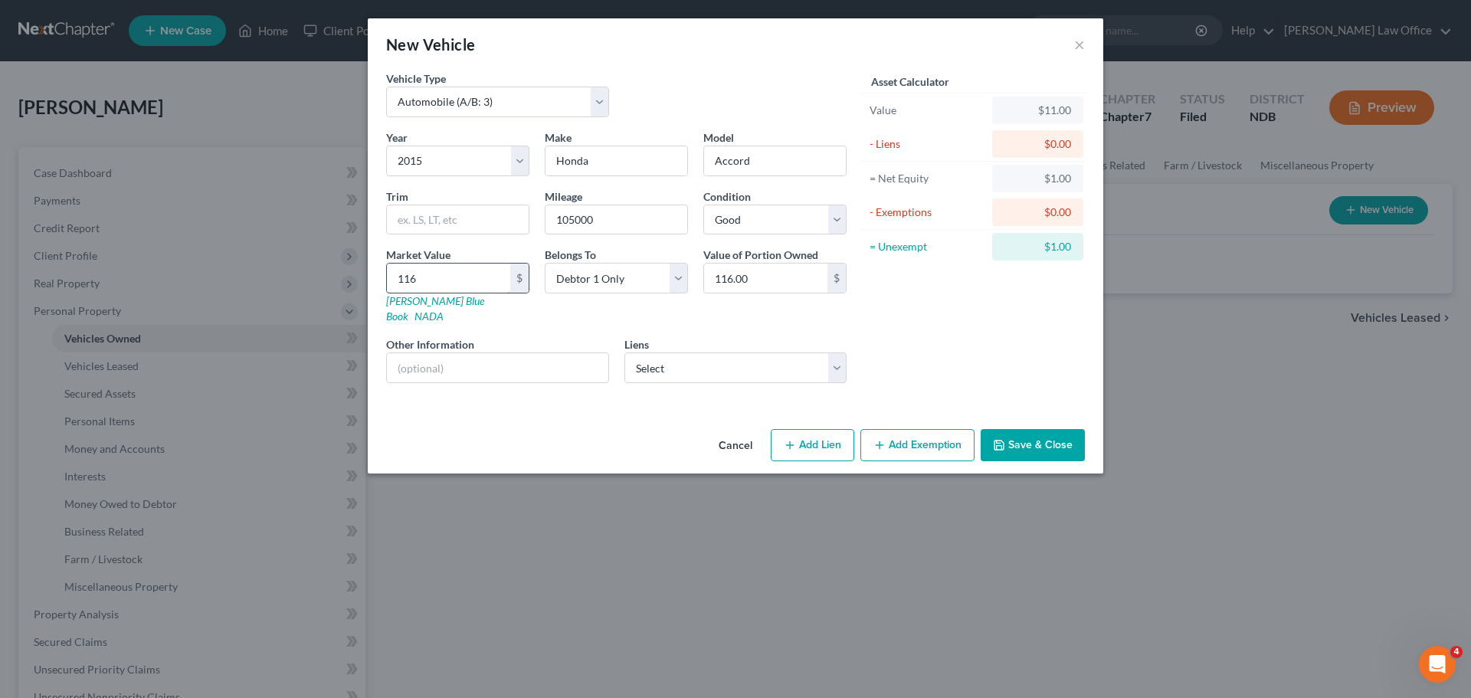
type input "1160"
type input "1,160.00"
type input "1,1605"
type input "11,605.00"
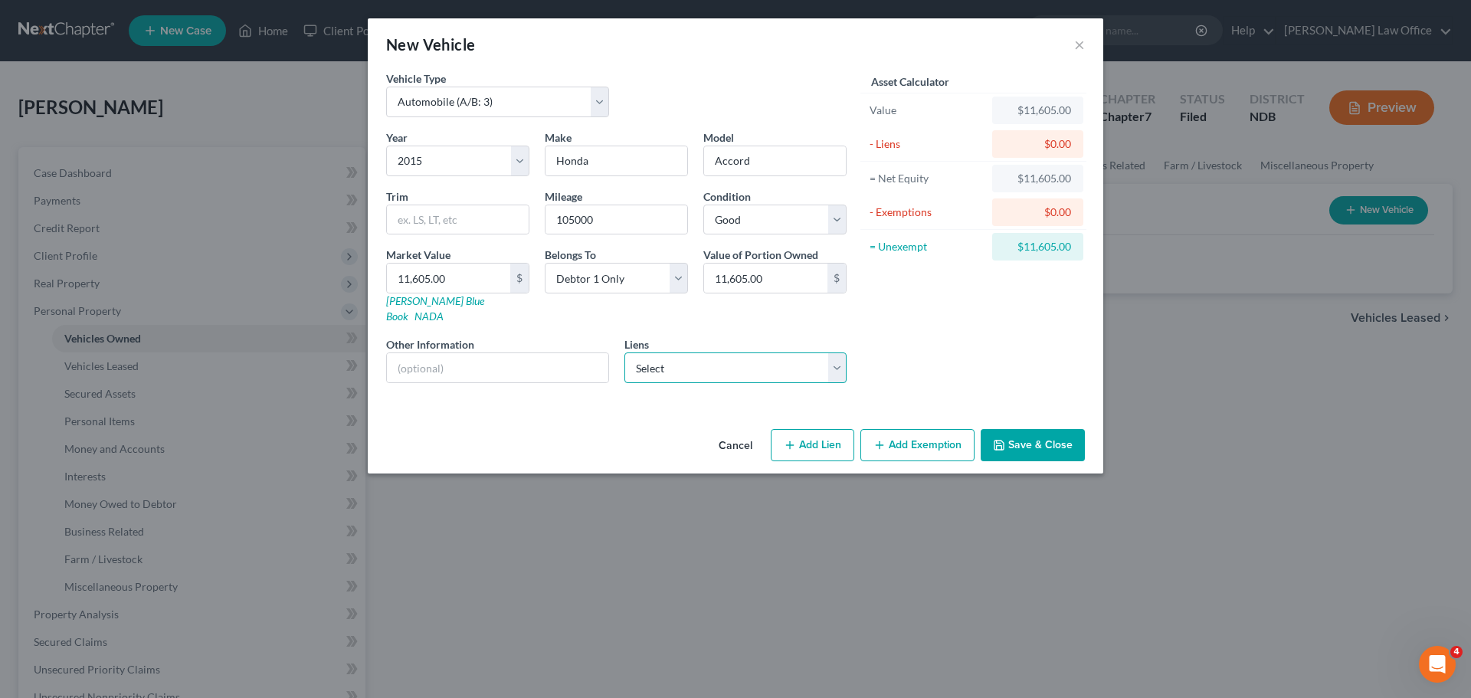
click at [843, 352] on select "Select Ally Fincl - $25,196.00 Ally Fincl - $14,668.00 Flagship Credit Accept -…" at bounding box center [735, 367] width 223 height 31
select select "1"
click at [624, 352] on select "Select Ally Fincl - $25,196.00 Ally Fincl - $14,668.00 Flagship Credit Accept -…" at bounding box center [735, 367] width 223 height 31
select select
select select "24"
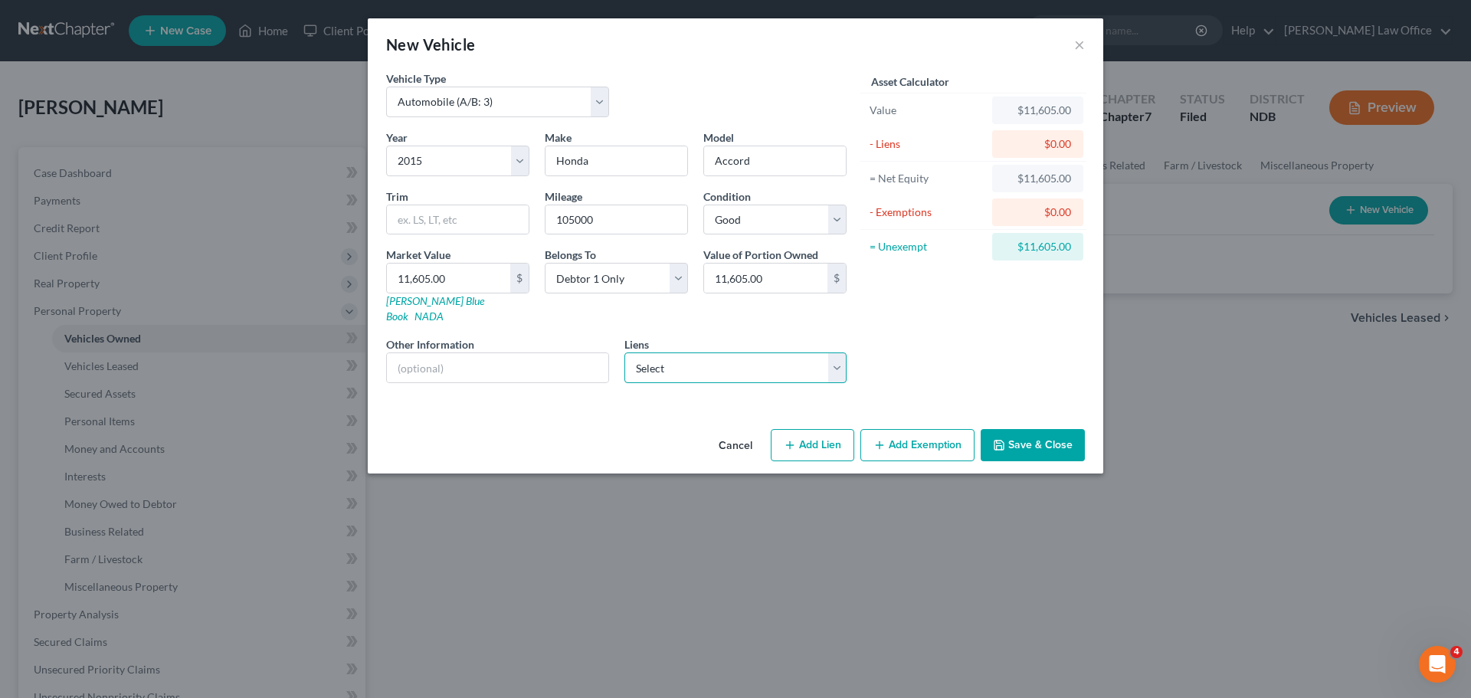
select select "0"
select select "2"
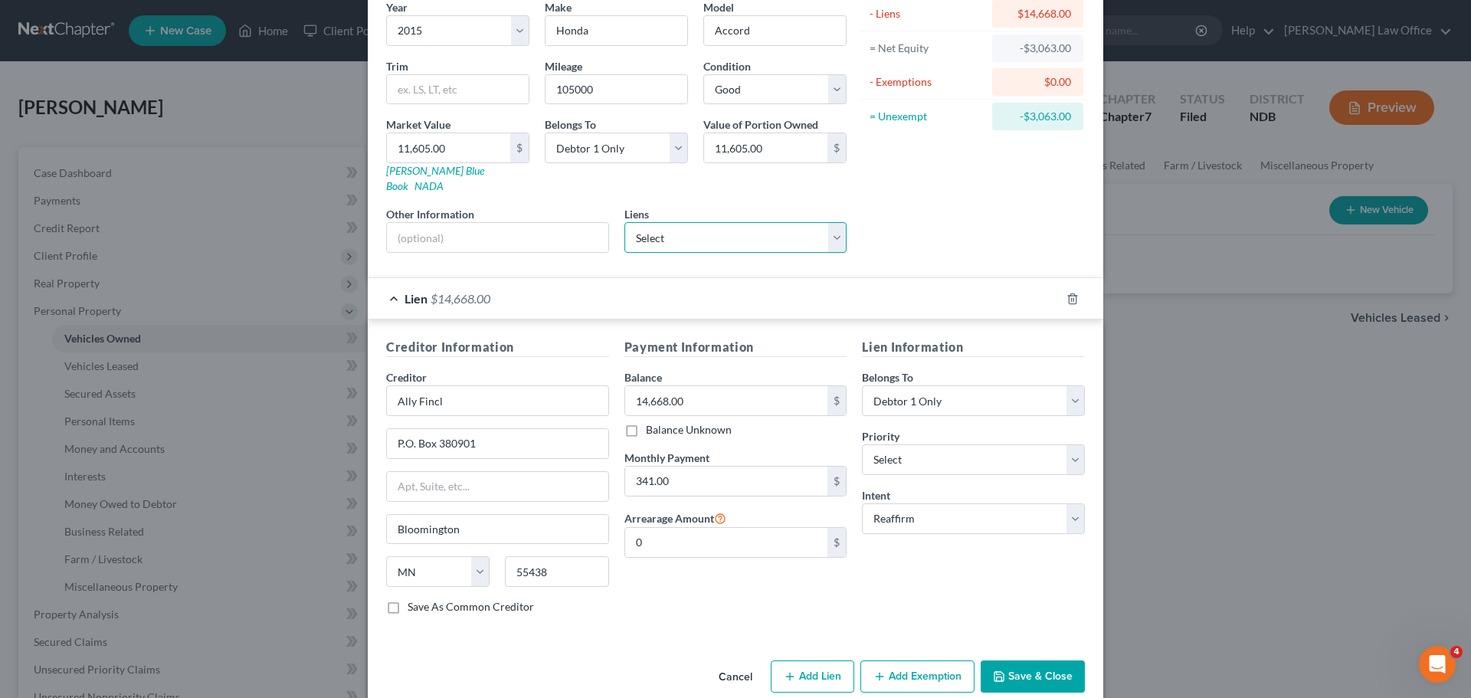
scroll to position [140, 0]
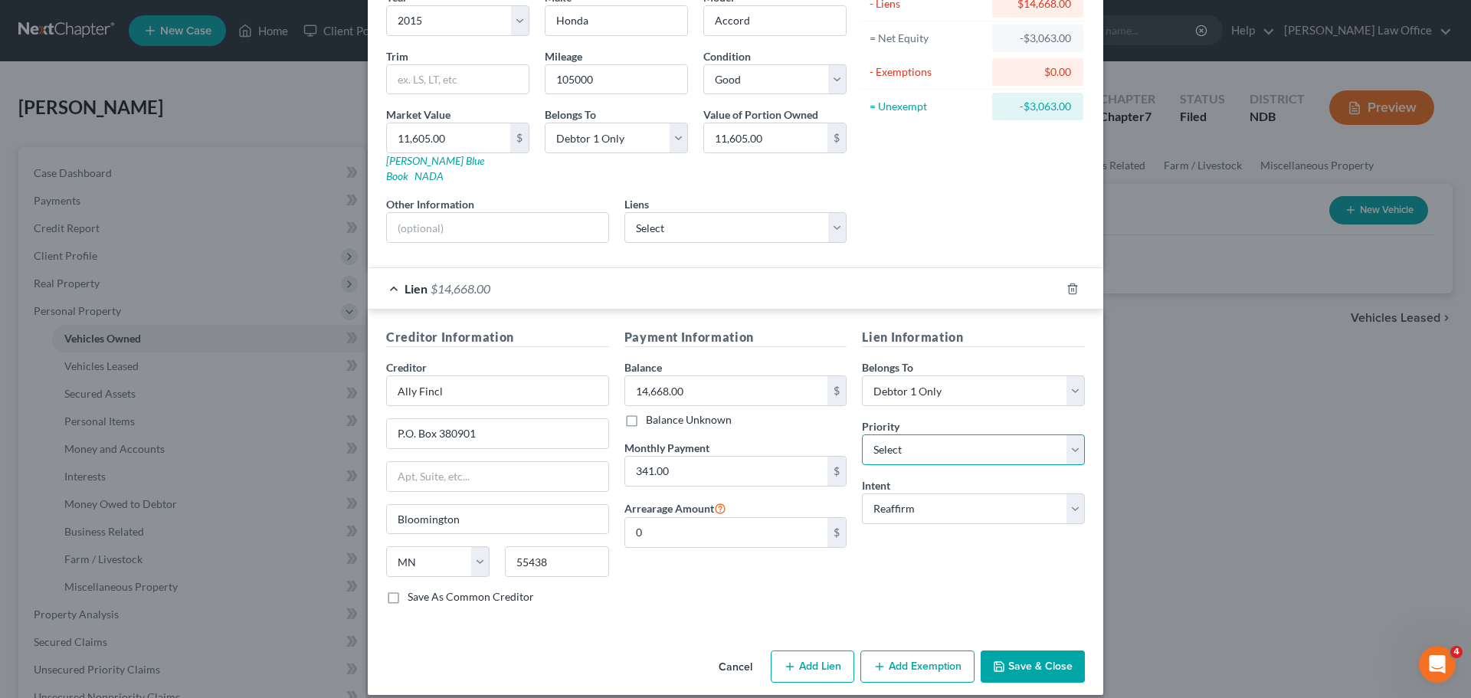
click at [1069, 434] on select "Select 1st 2nd 3rd 4th 5th 6th 7th 8th 9th 10th 11th 12th 13th 14th 15th 16th 1…" at bounding box center [973, 449] width 223 height 31
select select "0"
click at [862, 434] on select "Select 1st 2nd 3rd 4th 5th 6th 7th 8th 9th 10th 11th 12th 13th 14th 15th 16th 1…" at bounding box center [973, 449] width 223 height 31
click at [1052, 650] on button "Save & Close" at bounding box center [1032, 666] width 104 height 32
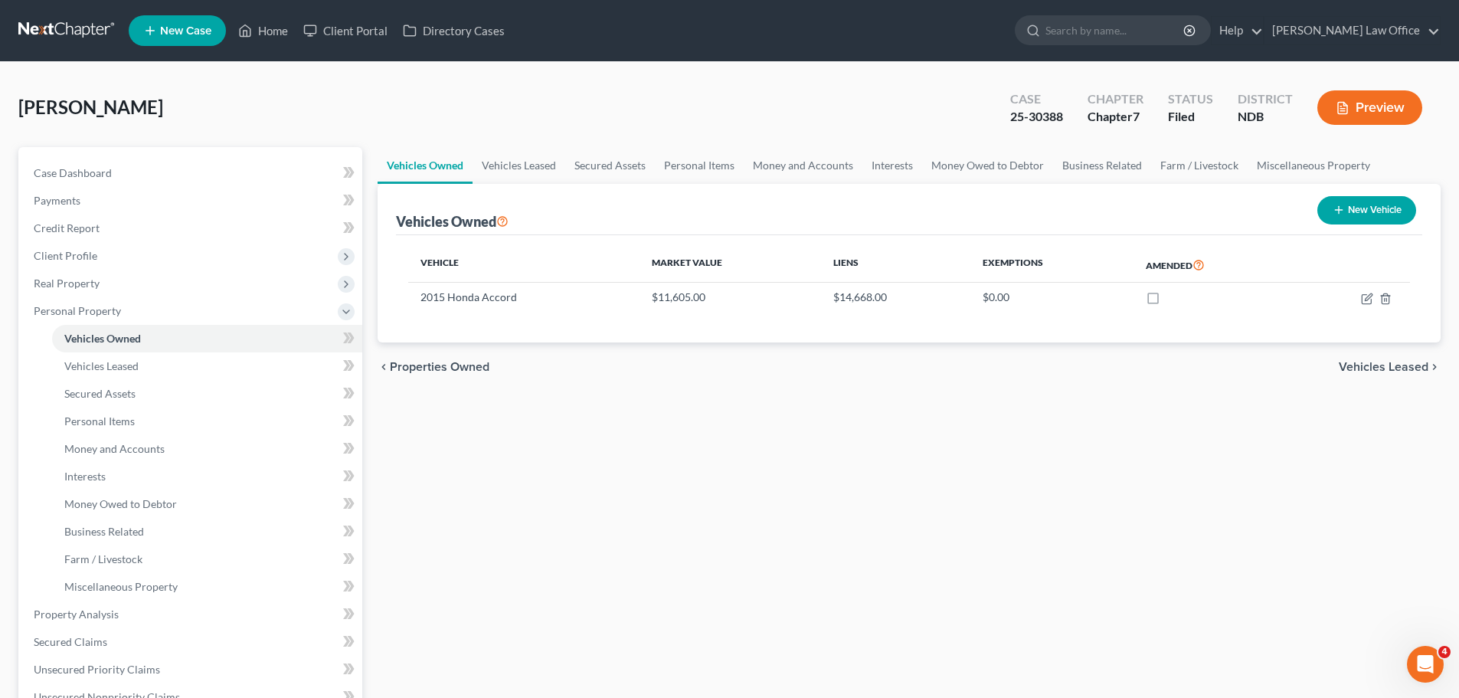
click at [1344, 208] on button "New Vehicle" at bounding box center [1366, 210] width 99 height 28
select select "0"
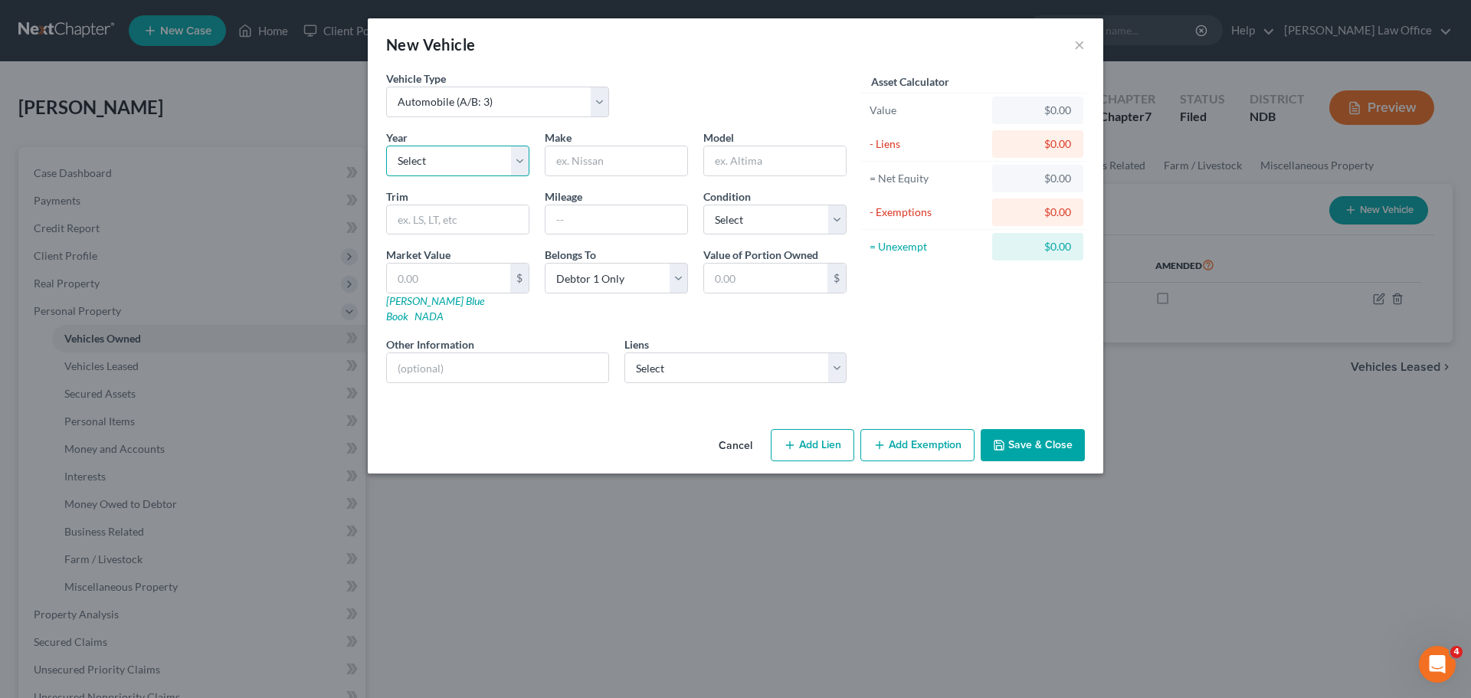
click at [519, 157] on select "Select 2026 2025 2024 2023 2022 2021 2020 2019 2018 2017 2016 2015 2014 2013 20…" at bounding box center [457, 161] width 143 height 31
select select "7"
click at [386, 146] on select "Select 2026 2025 2024 2023 2022 2021 2020 2019 2018 2017 2016 2015 2014 2013 20…" at bounding box center [457, 161] width 143 height 31
click at [561, 159] on input "text" at bounding box center [616, 160] width 142 height 29
type input "Honda"
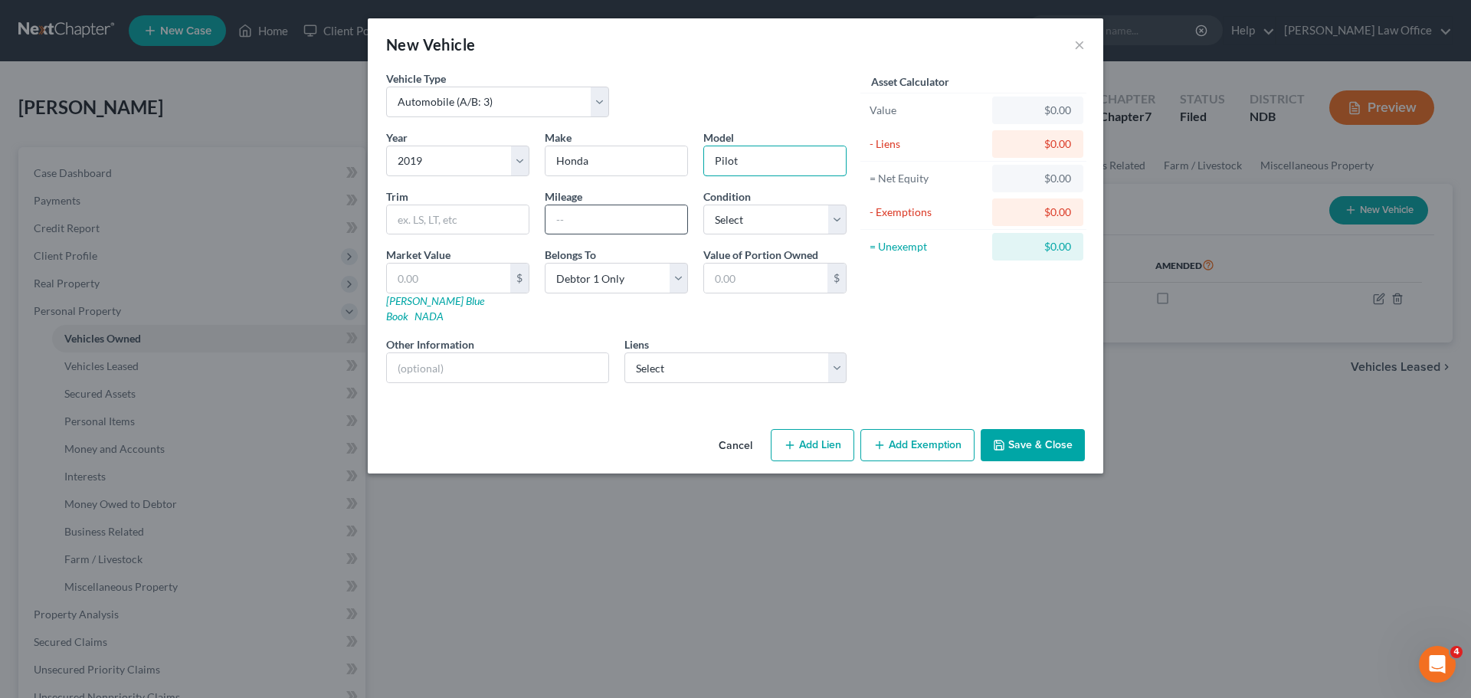
type input "Pilot"
click at [829, 218] on select "Select Excellent Very Good Good Fair Poor" at bounding box center [774, 220] width 143 height 31
select select "2"
click at [703, 205] on select "Select Excellent Very Good Good Fair Poor" at bounding box center [774, 220] width 143 height 31
click at [681, 277] on select "Select Debtor 1 Only Debtor 2 Only Debtor 1 And Debtor 2 Only At Least One Of T…" at bounding box center [616, 278] width 143 height 31
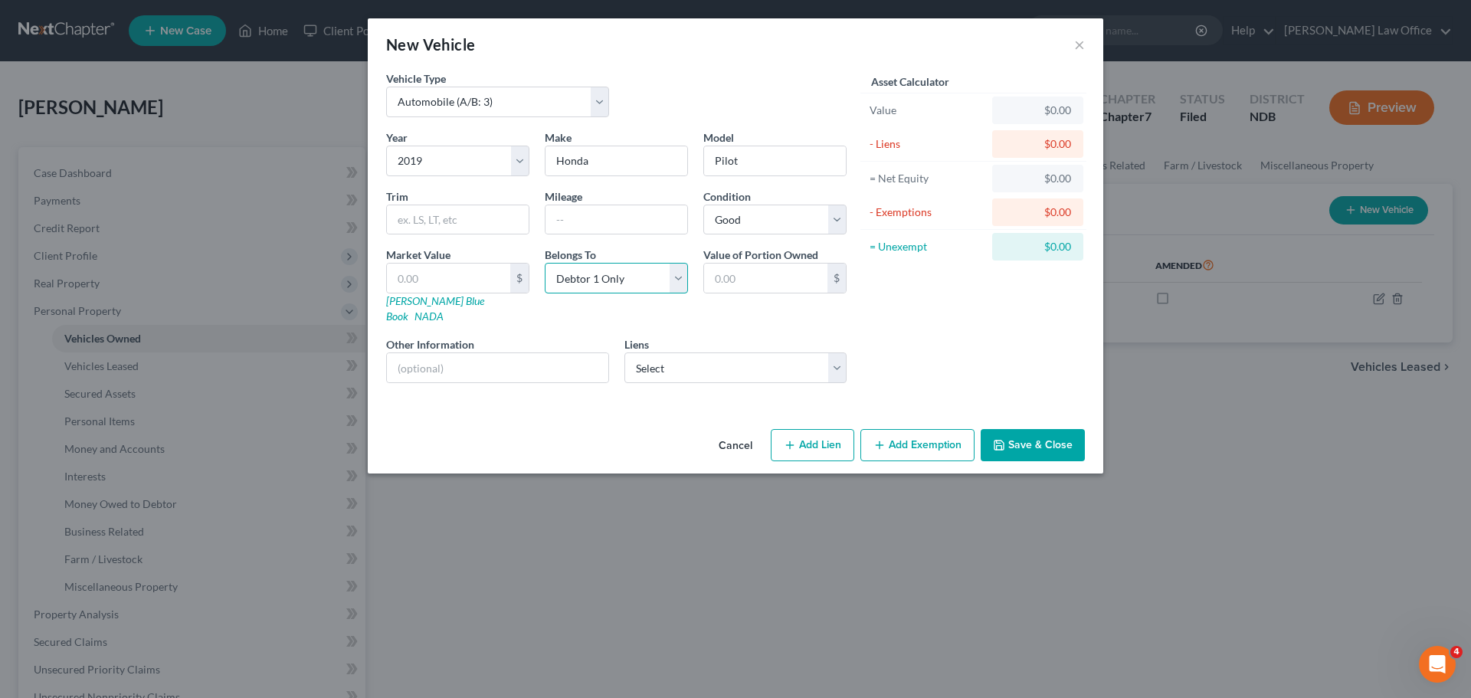
select select "3"
click at [545, 263] on select "Select Debtor 1 Only Debtor 2 Only Debtor 1 And Debtor 2 Only At Least One Of T…" at bounding box center [616, 278] width 143 height 31
click at [425, 353] on input "text" at bounding box center [497, 367] width 221 height 29
click at [447, 358] on input "5FNYF6HE2KB" at bounding box center [497, 367] width 221 height 29
click at [476, 353] on input "5FNYF6H62KB" at bounding box center [497, 367] width 221 height 29
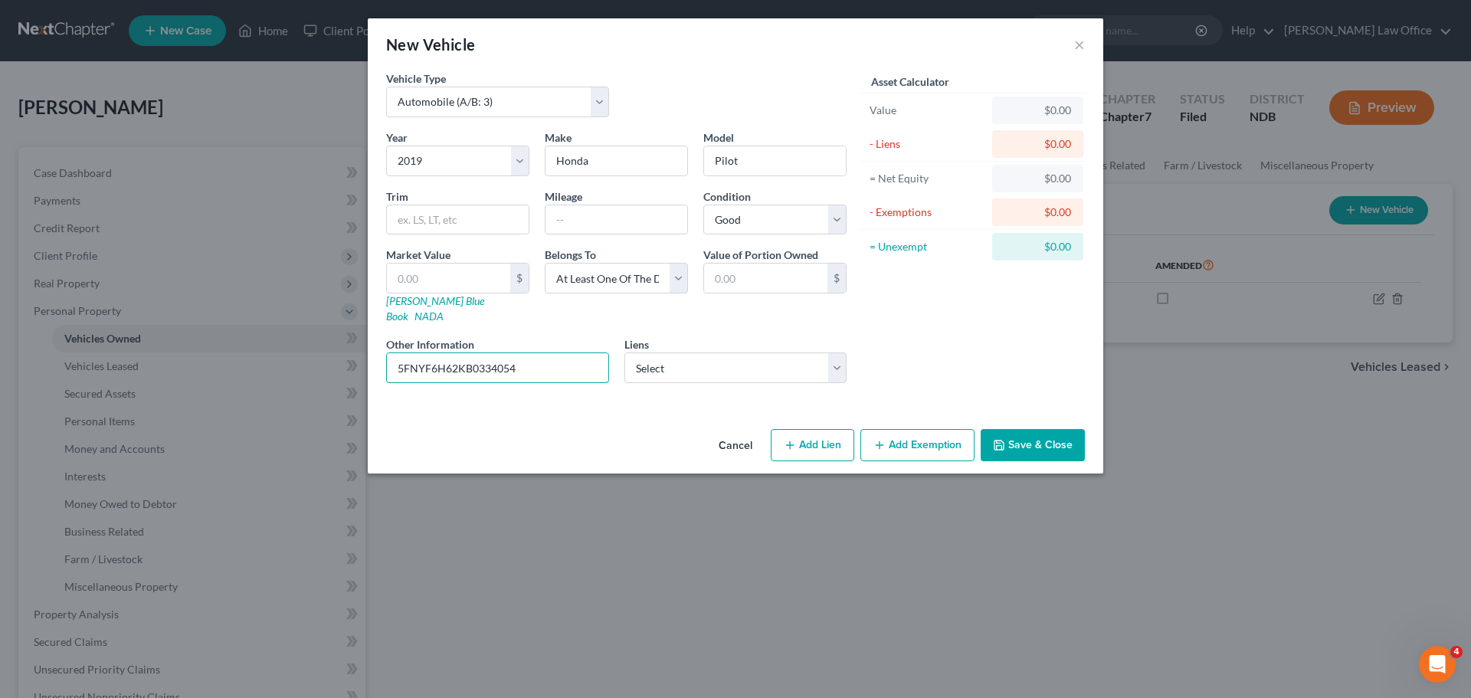
type input "5FNYF6H62KB0334054"
click at [427, 302] on link "Kelly Blue Book" at bounding box center [435, 308] width 98 height 28
drag, startPoint x: 403, startPoint y: 349, endPoint x: 522, endPoint y: 352, distance: 119.5
click at [522, 353] on input "5FNYF6H62KB0334054" at bounding box center [497, 367] width 221 height 29
click at [604, 214] on input "text" at bounding box center [616, 219] width 142 height 29
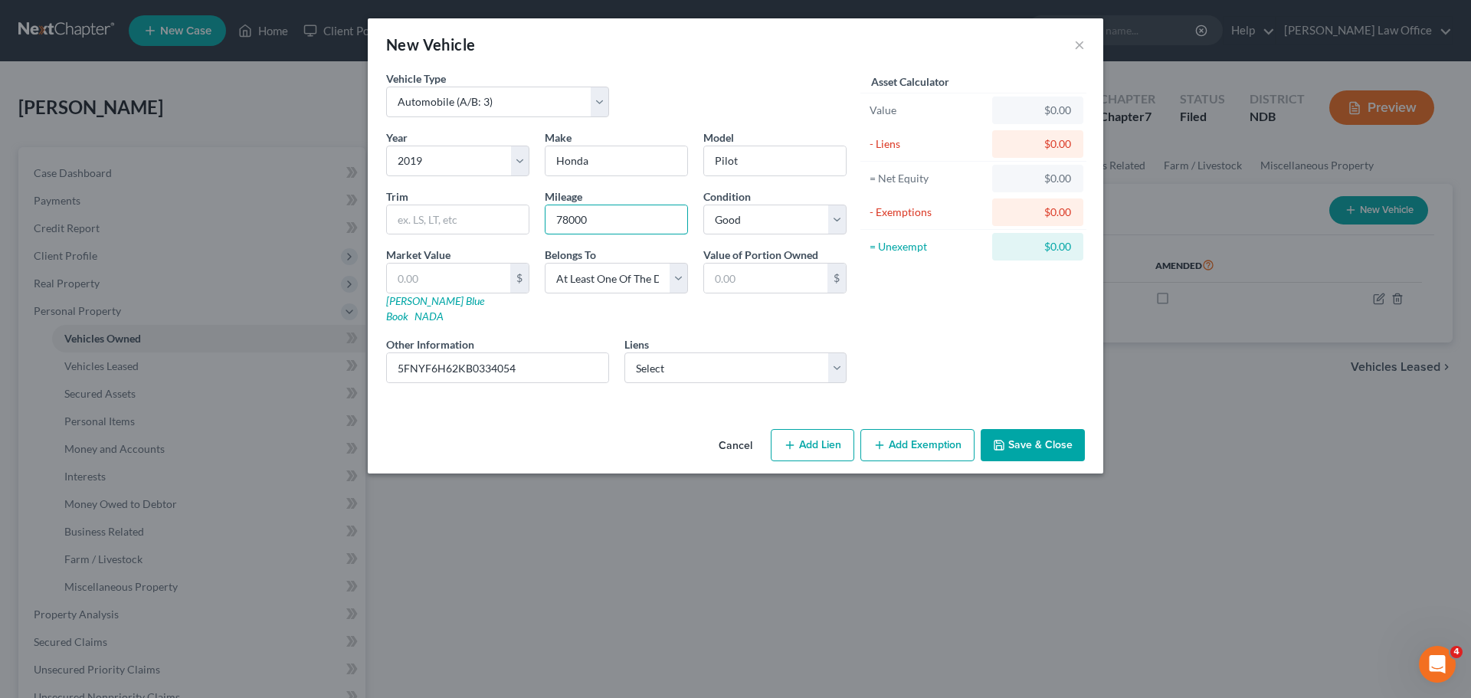
type input "78000"
click at [434, 218] on input "text" at bounding box center [458, 219] width 142 height 29
type input "t"
type input "Touring"
click at [422, 279] on input "text" at bounding box center [448, 277] width 123 height 29
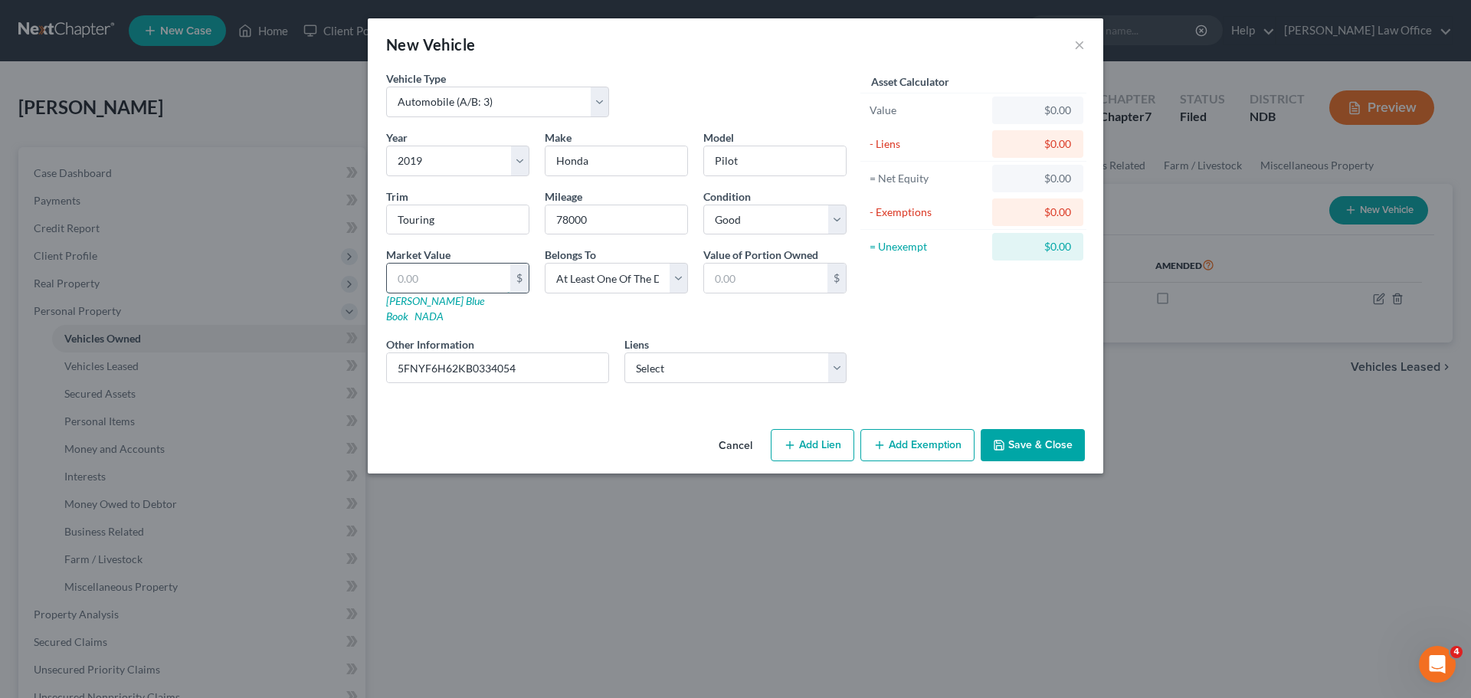
type input "2"
type input "2.00"
type input "24"
type input "24.00"
type input "246"
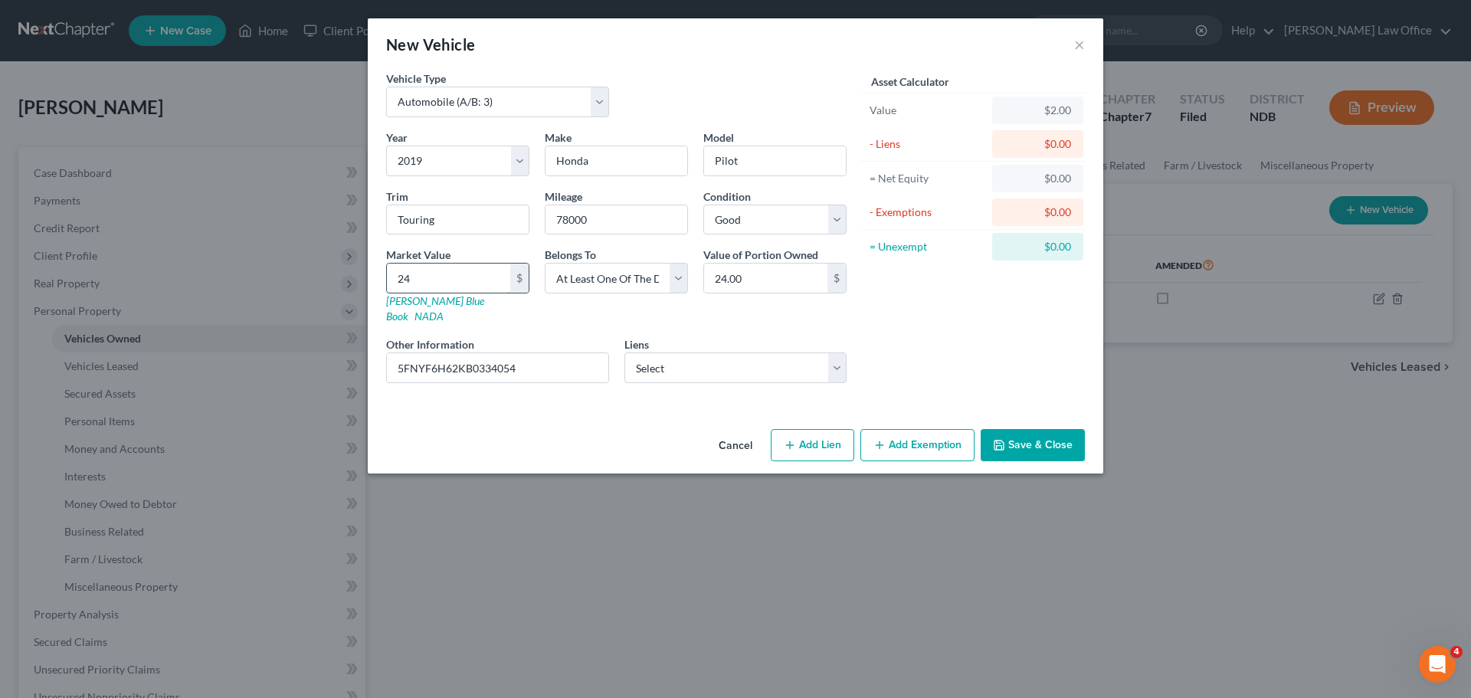
type input "246.00"
type input "2460"
type input "2,460.00"
type input "2,4609"
type input "24,609.00"
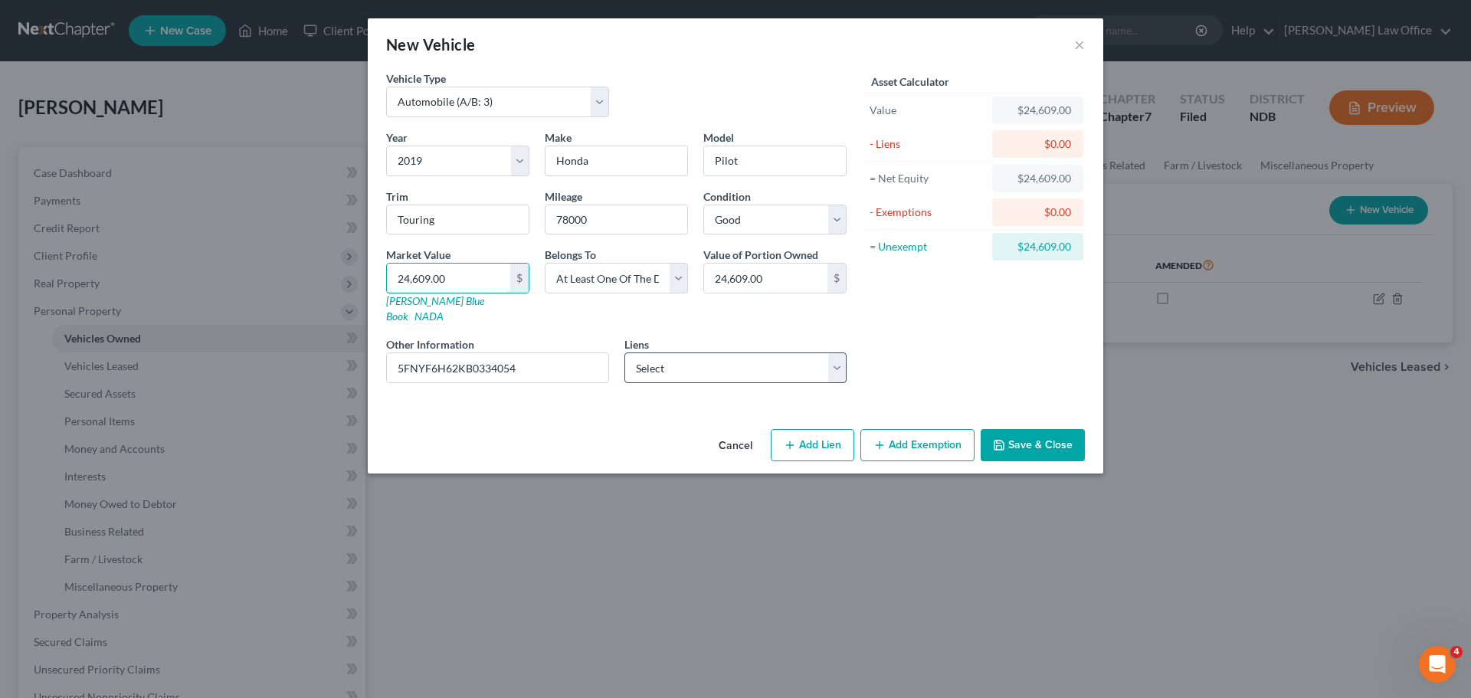
type input "24,609.00"
click at [836, 355] on select "Select Ally Fincl - $25,196.00 Flagship Credit Accept - $1,977.00" at bounding box center [735, 367] width 223 height 31
select select "0"
click at [624, 352] on select "Select Ally Fincl - $25,196.00 Flagship Credit Accept - $1,977.00" at bounding box center [735, 367] width 223 height 31
select select
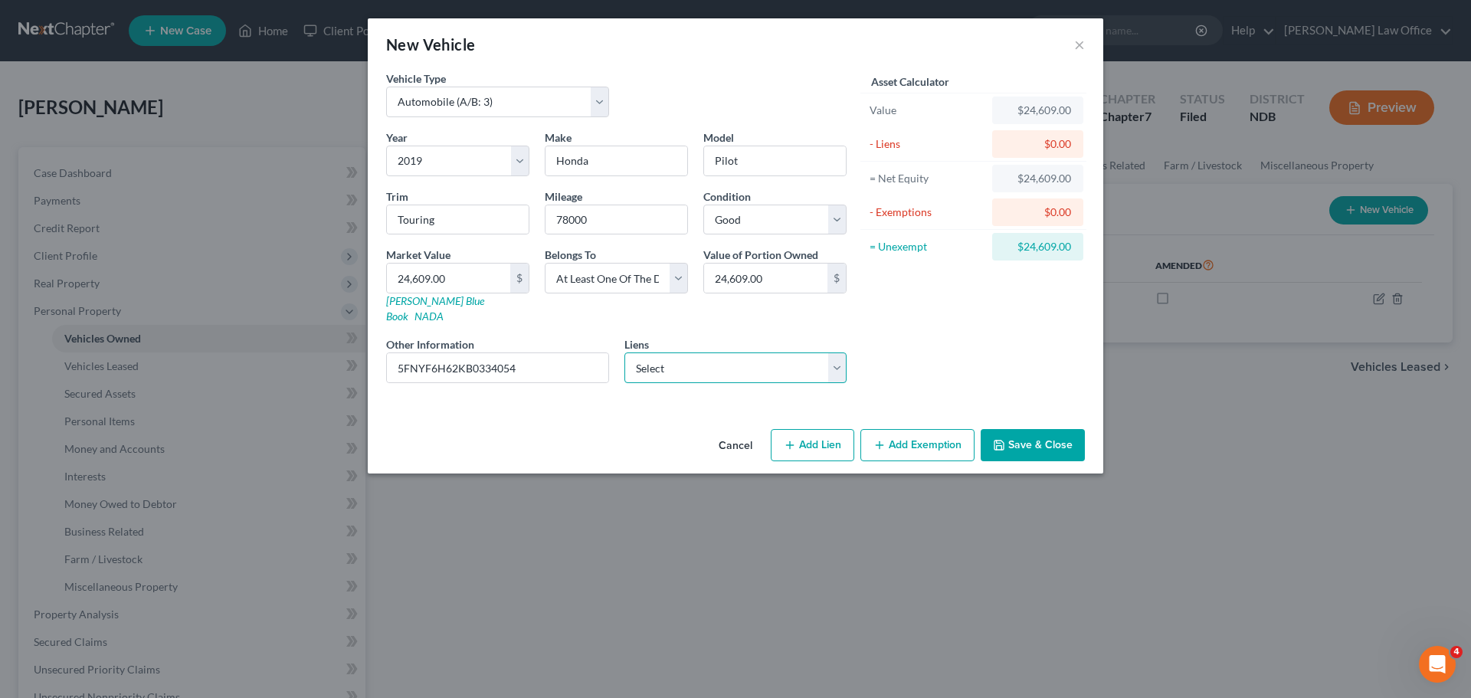
select select "24"
select select "0"
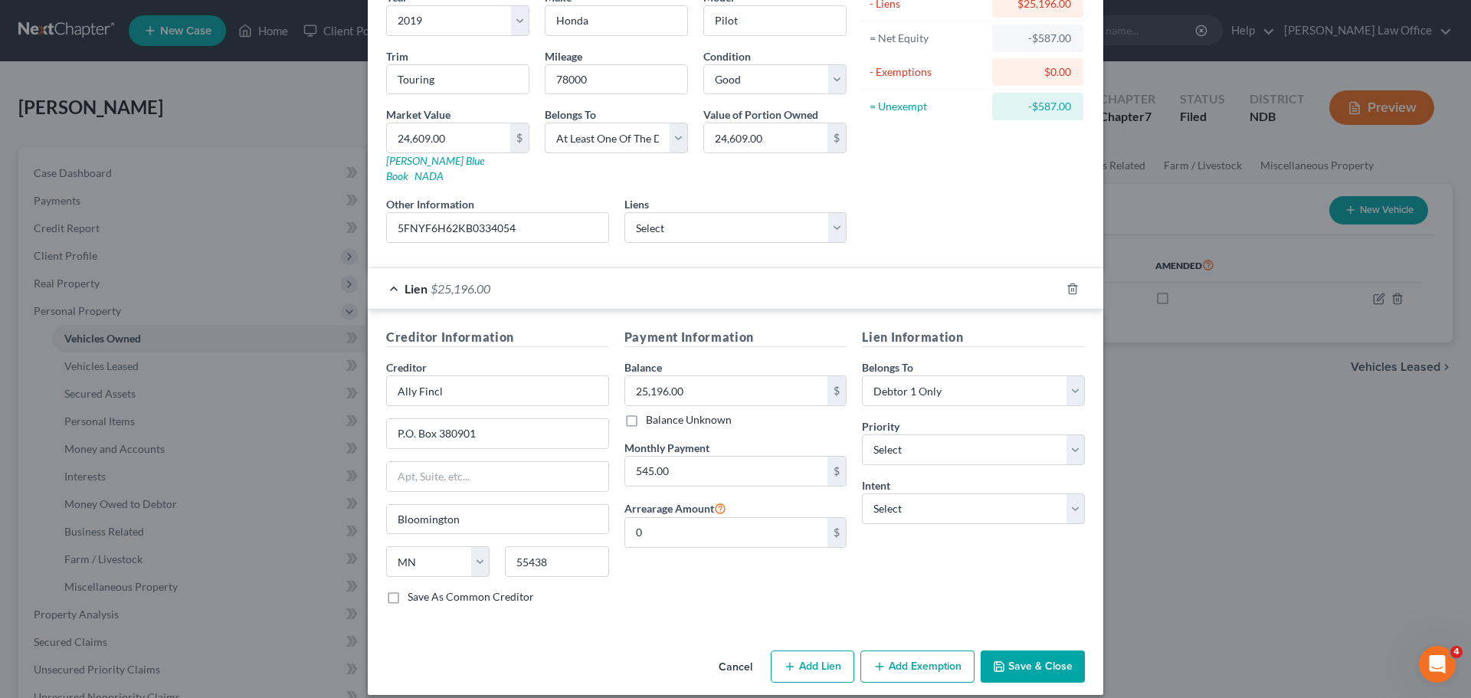
click at [407, 589] on label "Save As Common Creditor" at bounding box center [470, 596] width 126 height 15
click at [414, 589] on input "Save As Common Creditor" at bounding box center [419, 594] width 10 height 10
checkbox input "true"
click at [1069, 434] on select "Select 1st 2nd 3rd 4th 5th 6th 7th 8th 9th 10th 11th 12th 13th 14th 15th 16th 1…" at bounding box center [973, 449] width 223 height 31
select select "0"
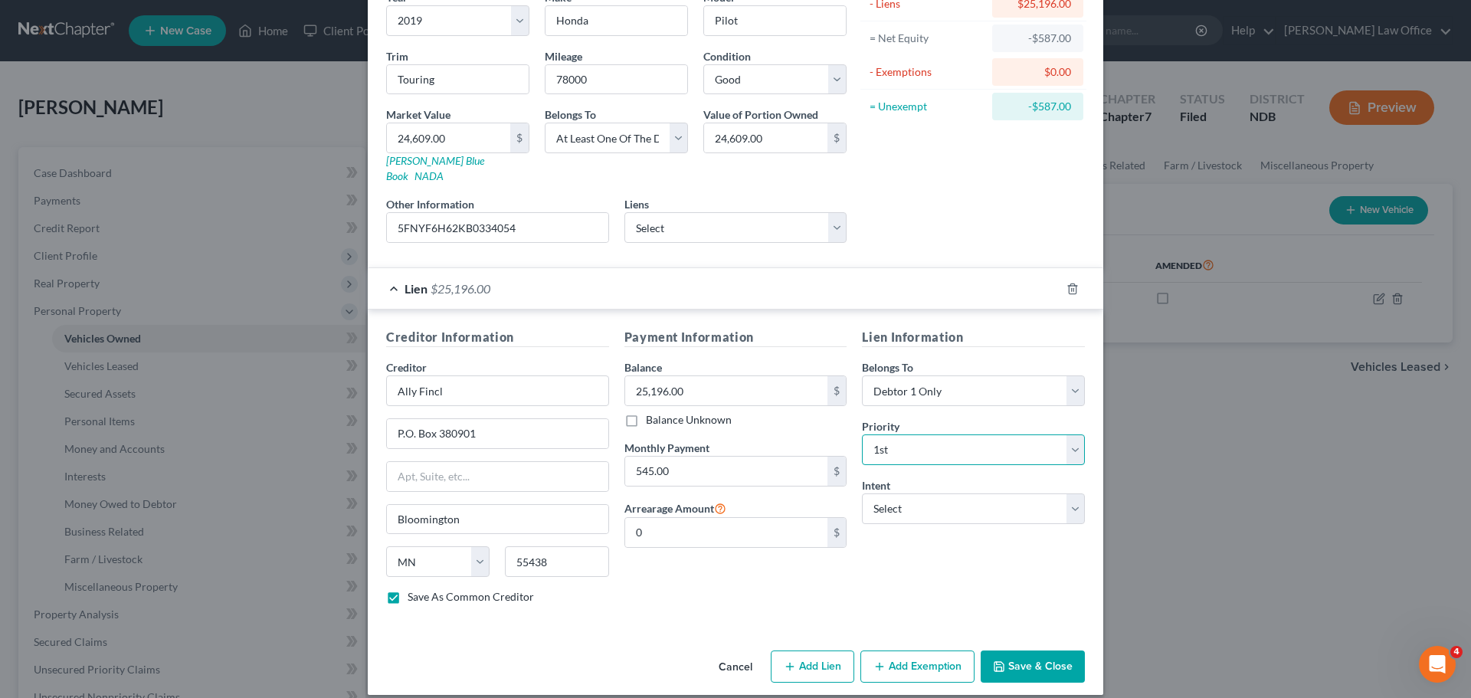
click at [862, 434] on select "Select 1st 2nd 3rd 4th 5th 6th 7th 8th 9th 10th 11th 12th 13th 14th 15th 16th 1…" at bounding box center [973, 449] width 223 height 31
click at [1069, 493] on select "Select Surrender Redeem Reaffirm Avoid Other" at bounding box center [973, 508] width 223 height 31
select select "2"
click at [862, 493] on select "Select Surrender Redeem Reaffirm Avoid Other" at bounding box center [973, 508] width 223 height 31
click at [1033, 650] on button "Save & Close" at bounding box center [1032, 666] width 104 height 32
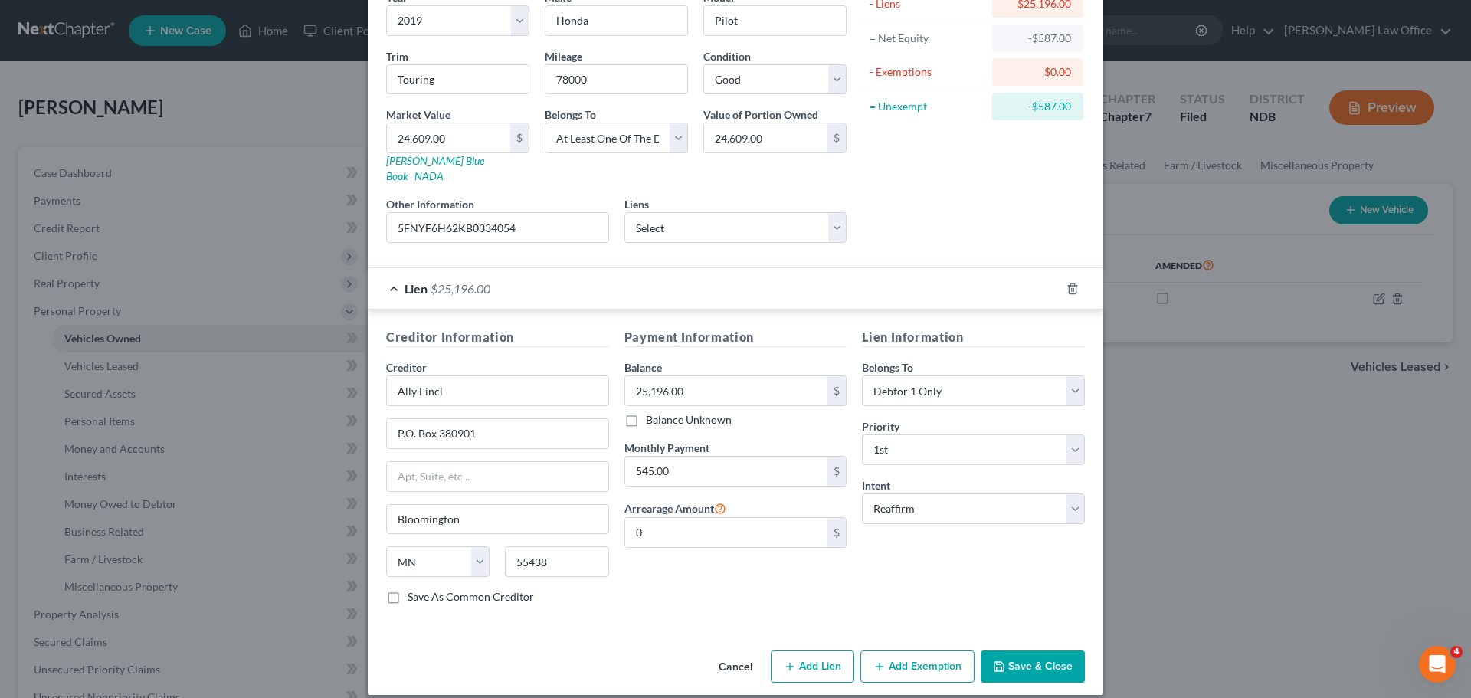
checkbox input "false"
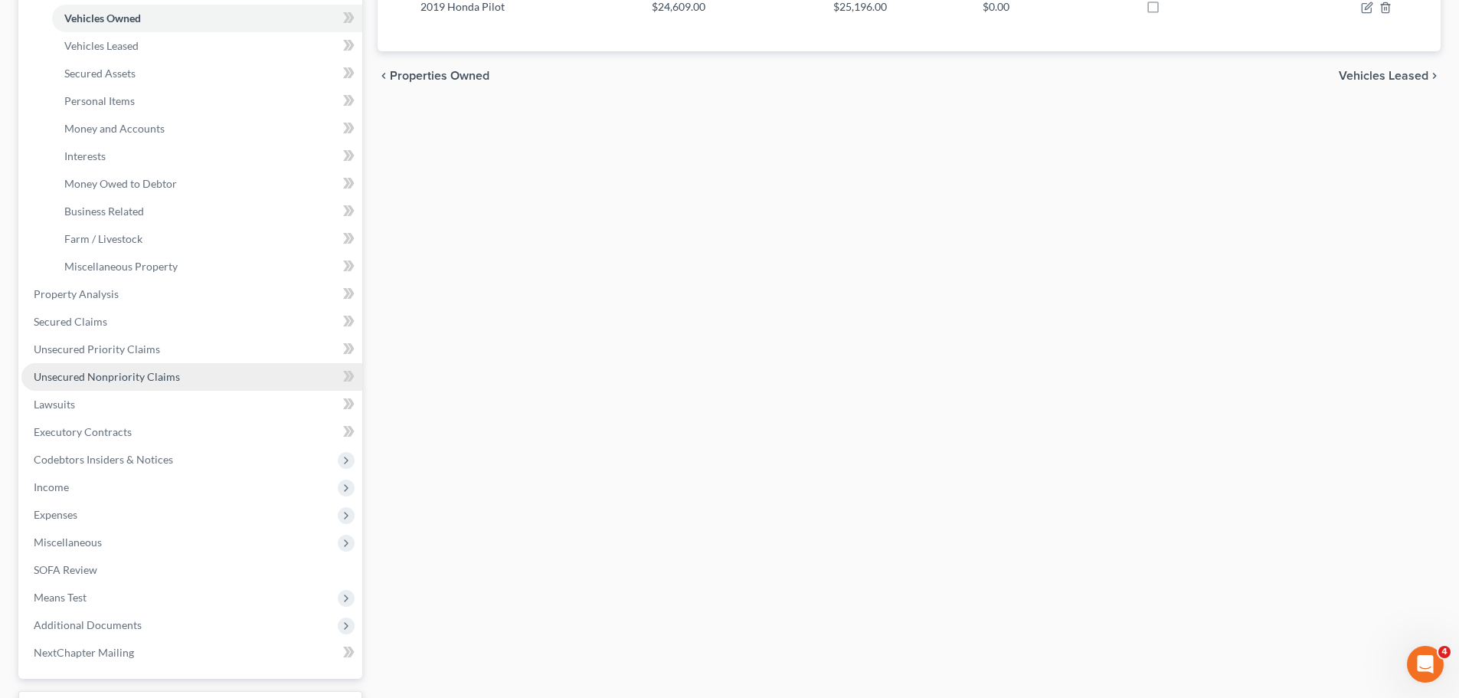
scroll to position [383, 0]
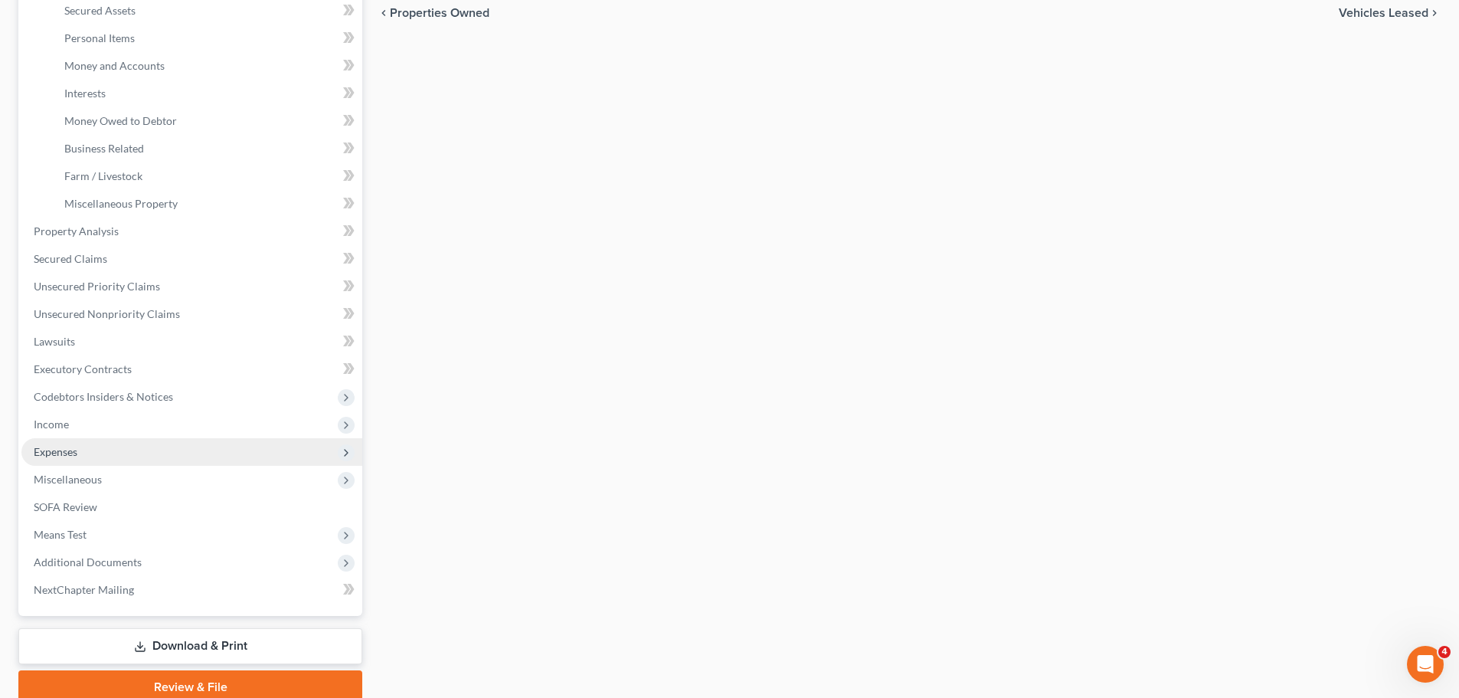
click at [47, 453] on span "Expenses" at bounding box center [56, 451] width 44 height 13
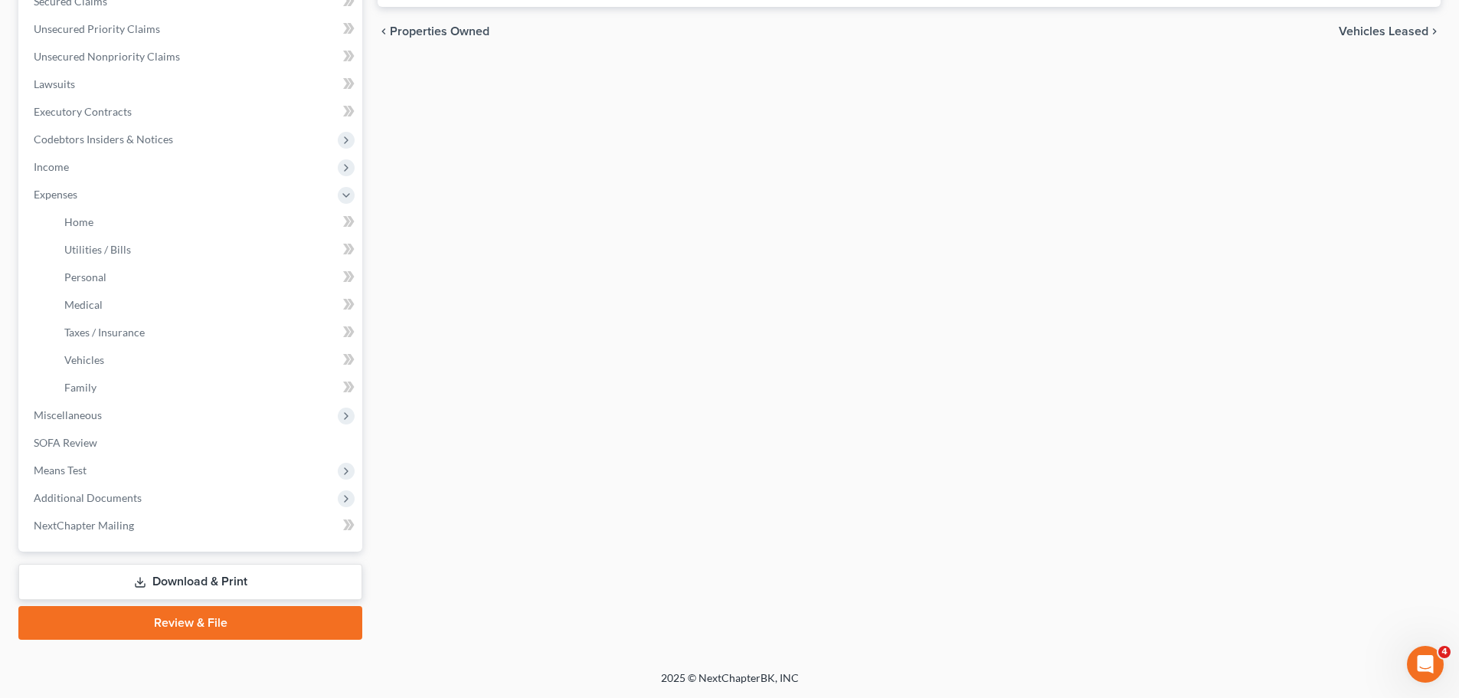
scroll to position [365, 0]
click at [85, 218] on span "Home" at bounding box center [78, 221] width 29 height 13
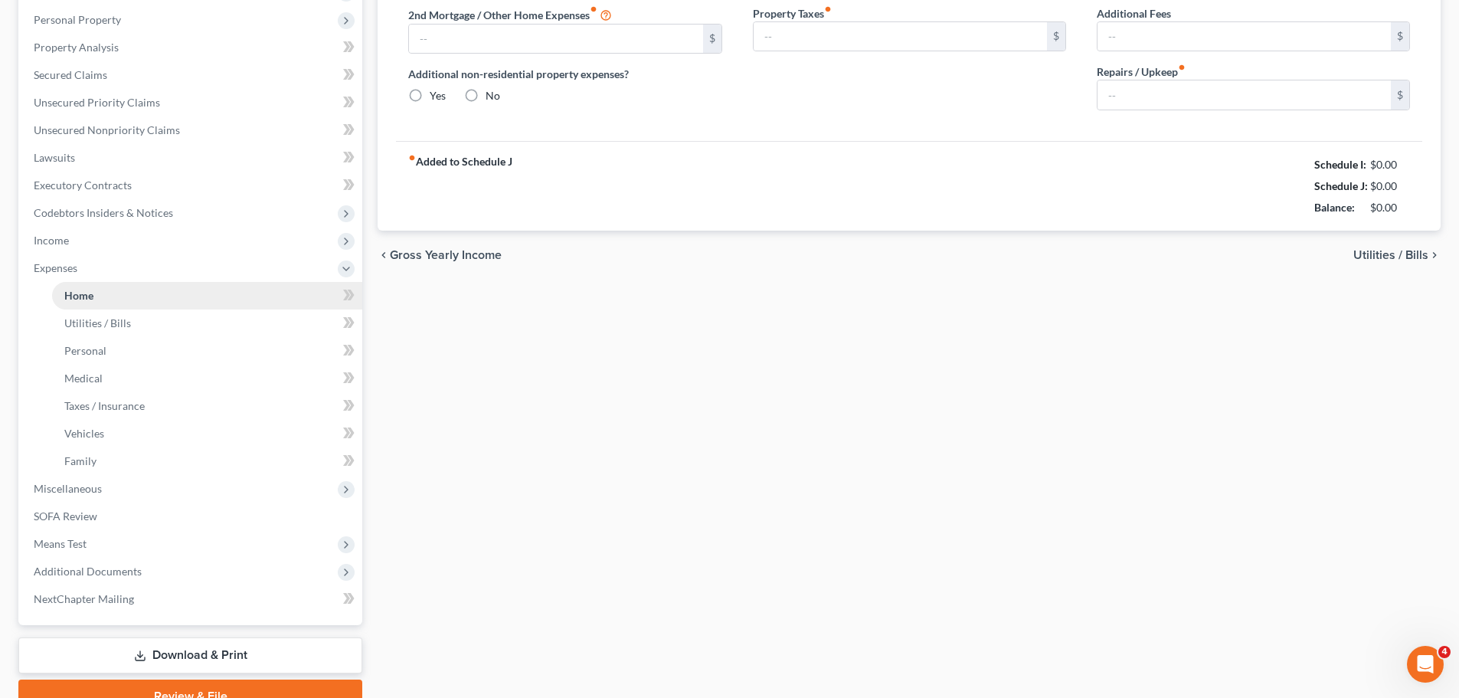
type input "1,570.00"
type input "0.00"
radio input "true"
type input "15.00"
type input "0.00"
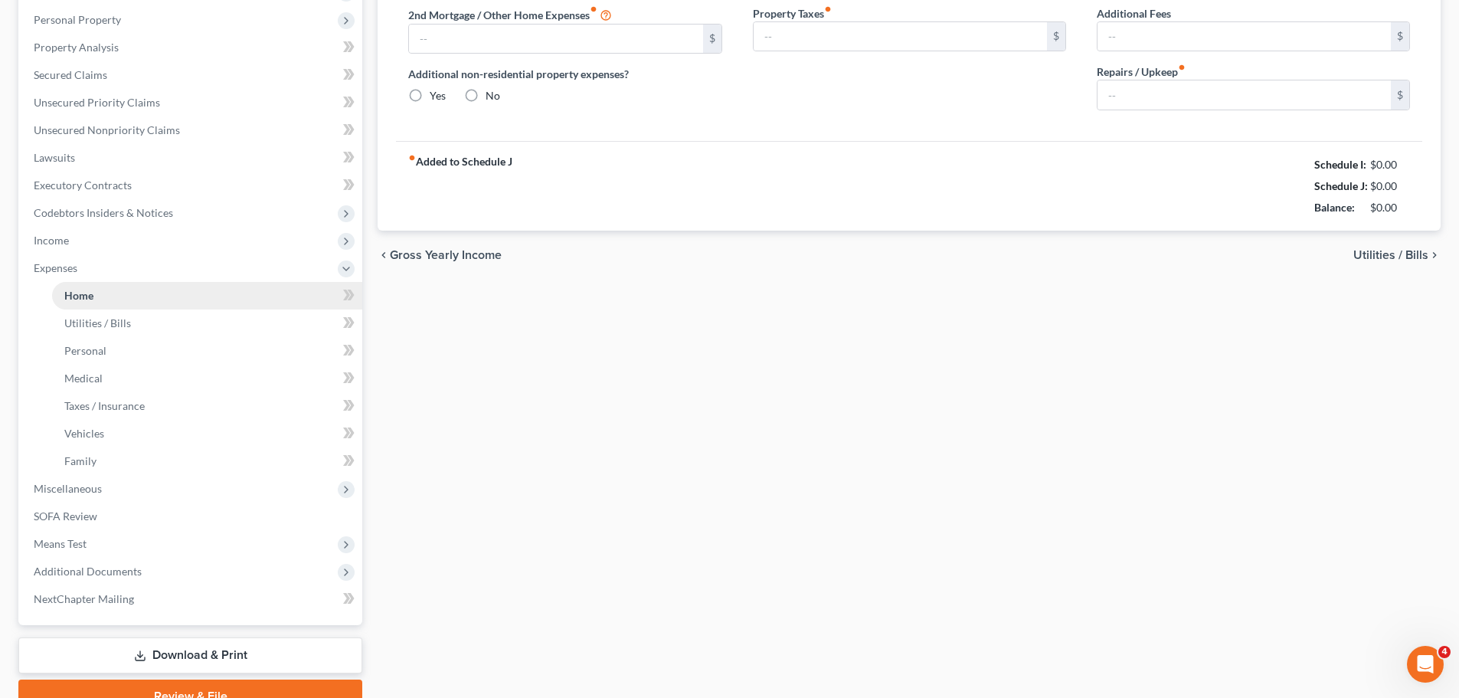
type input "0.00"
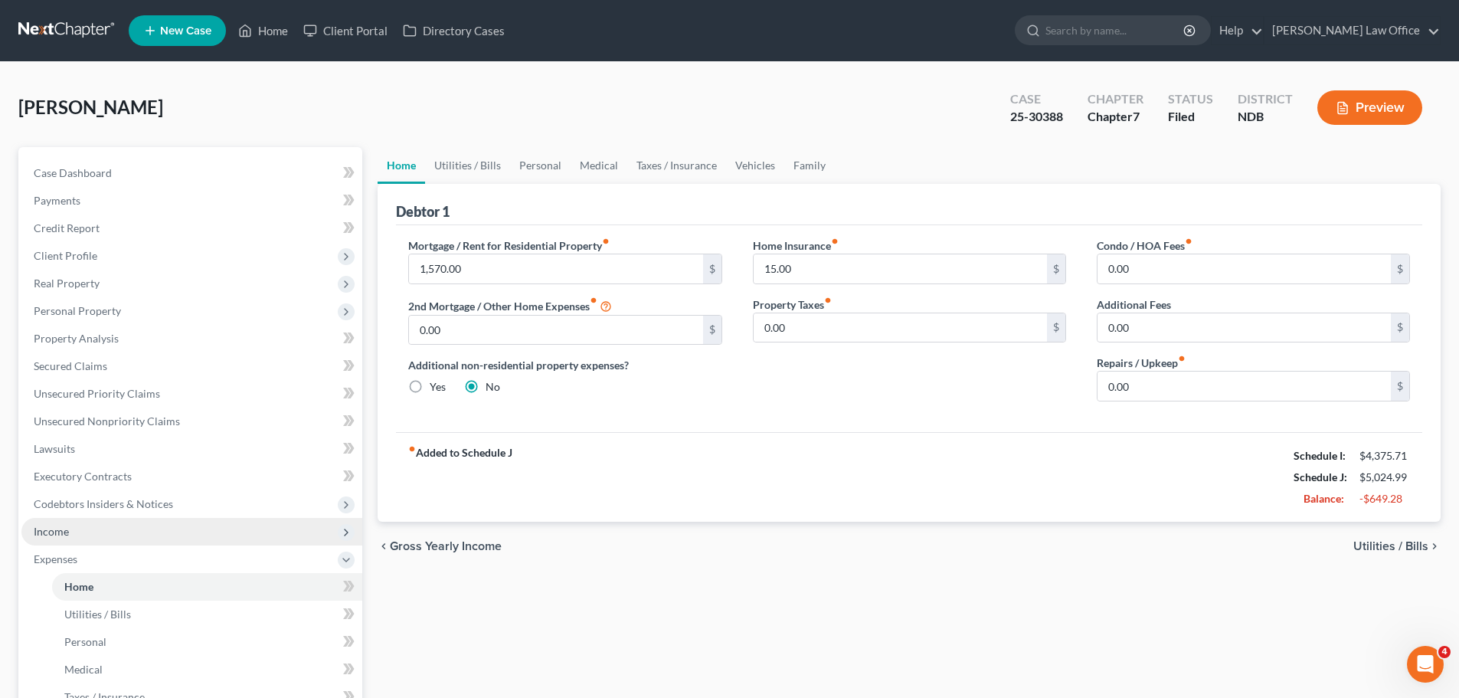
click at [51, 537] on span "Income" at bounding box center [191, 532] width 341 height 28
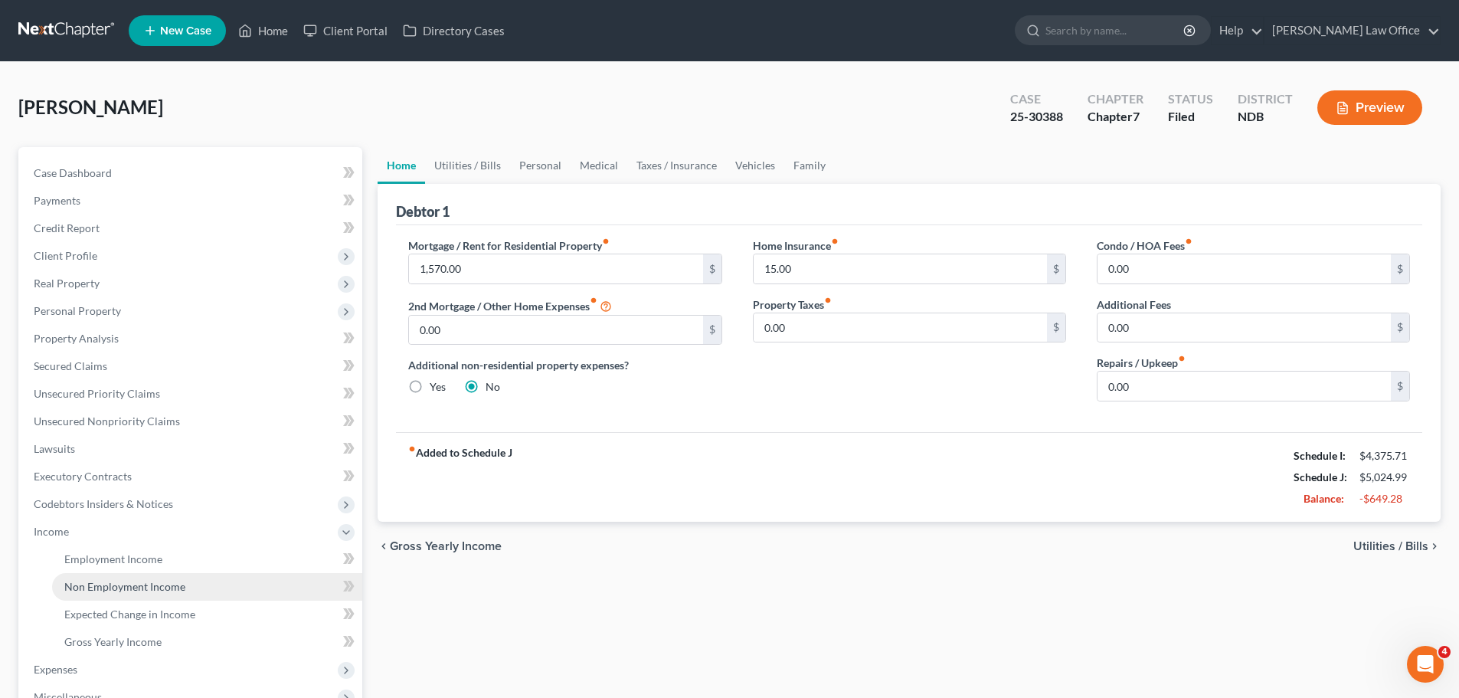
click at [109, 591] on span "Non Employment Income" at bounding box center [124, 586] width 121 height 13
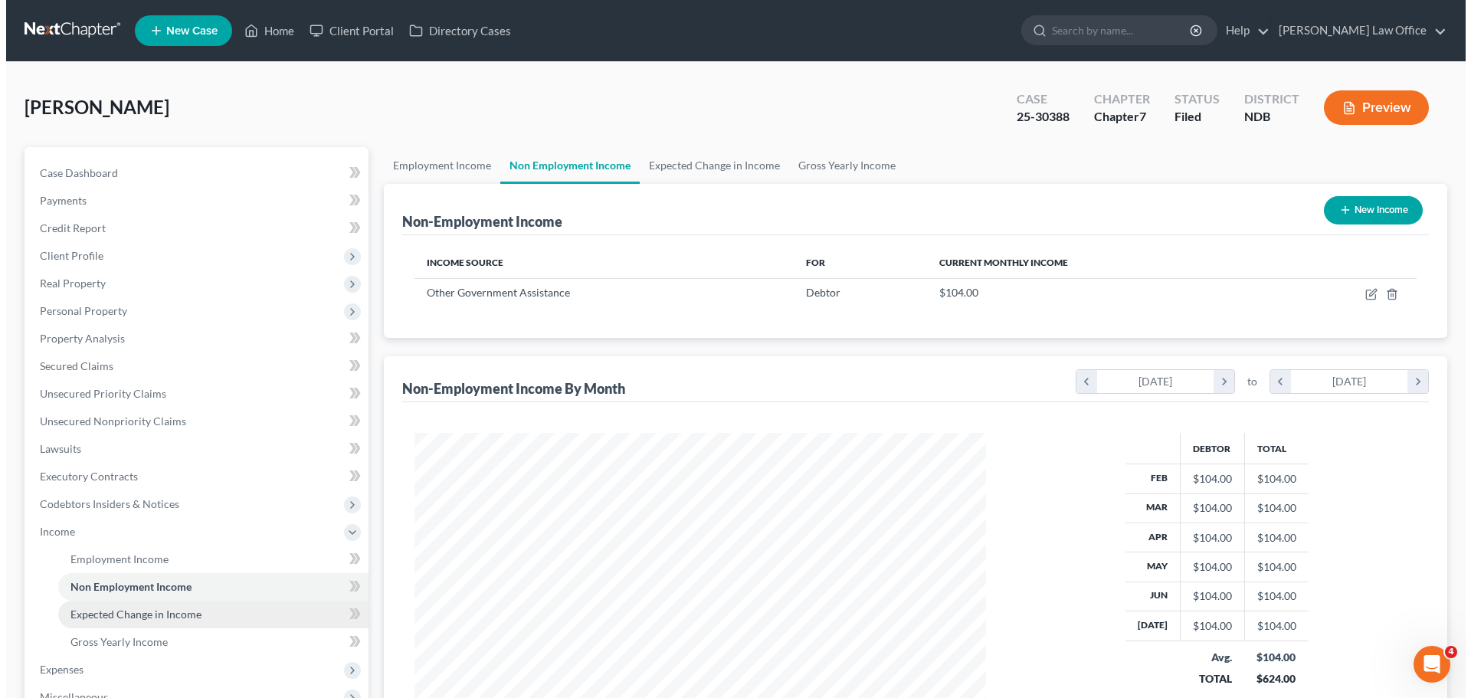
scroll to position [286, 602]
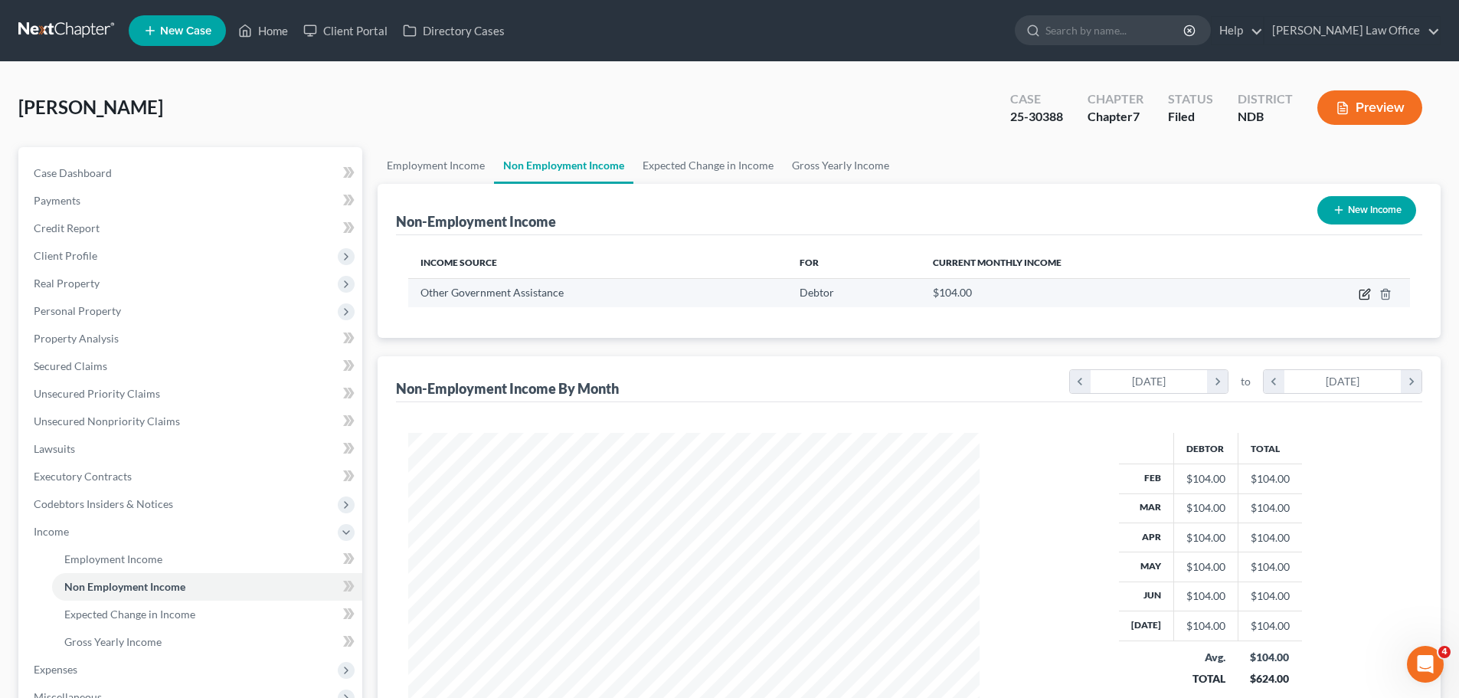
click at [1363, 291] on icon "button" at bounding box center [1365, 294] width 12 height 12
select select "5"
select select "0"
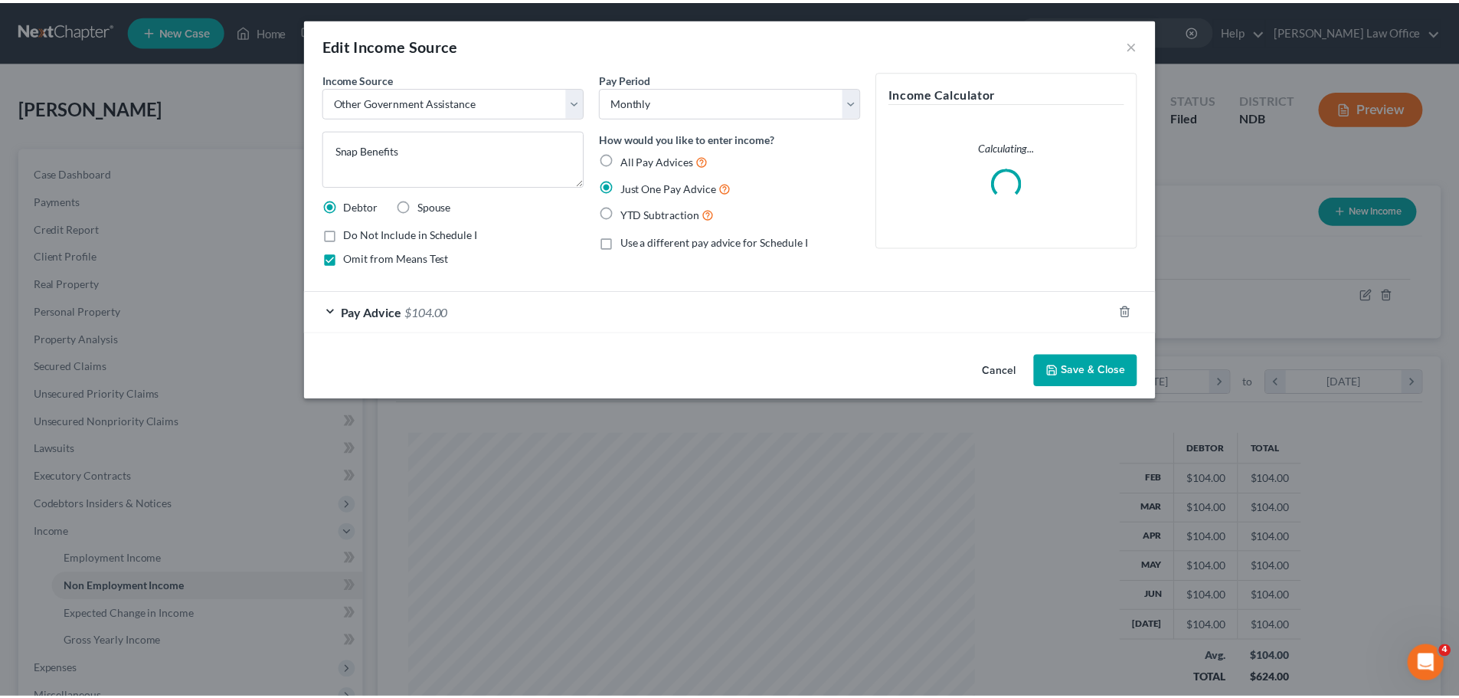
scroll to position [288, 607]
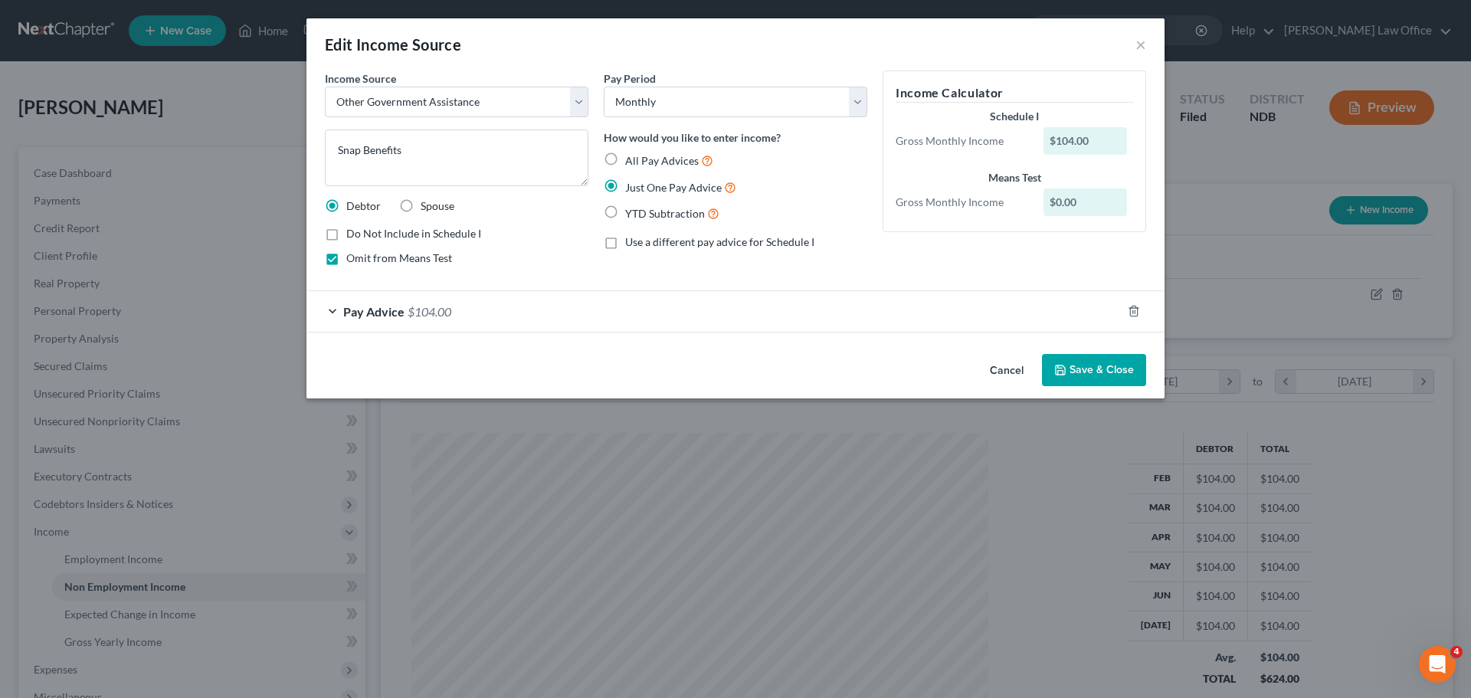
click at [770, 285] on form "Income Source * Select Unemployment Disability (from employer) Pension Retireme…" at bounding box center [735, 201] width 821 height 262
click at [1089, 365] on button "Save & Close" at bounding box center [1094, 370] width 104 height 32
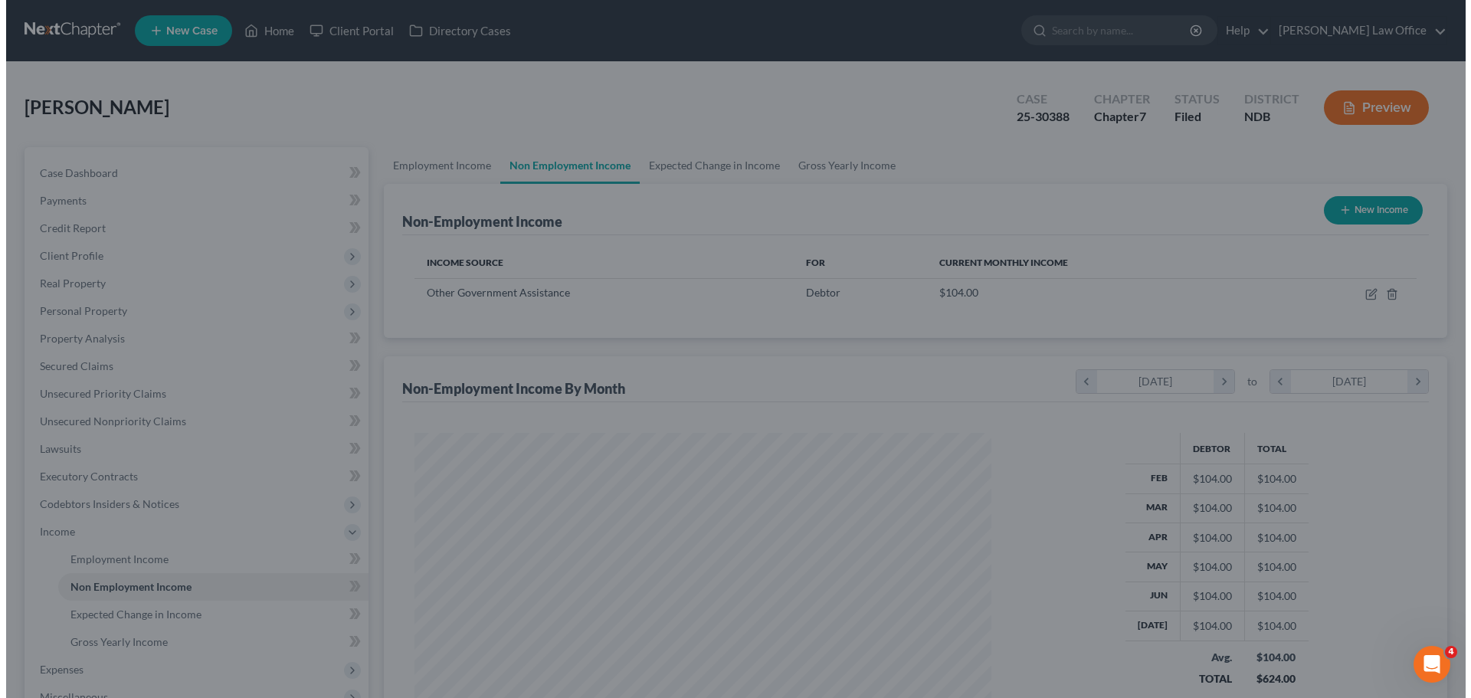
scroll to position [765690, 765374]
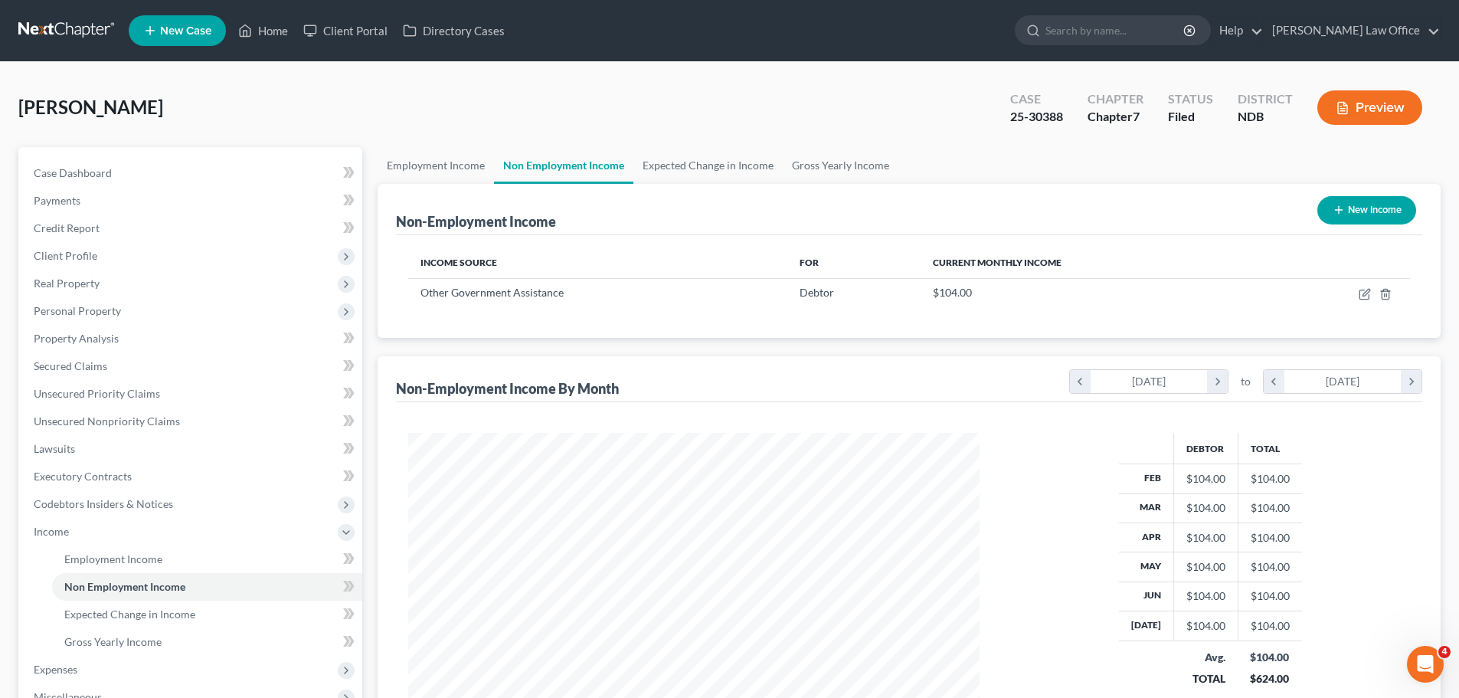
click at [1353, 208] on button "New Income" at bounding box center [1366, 210] width 99 height 28
select select "0"
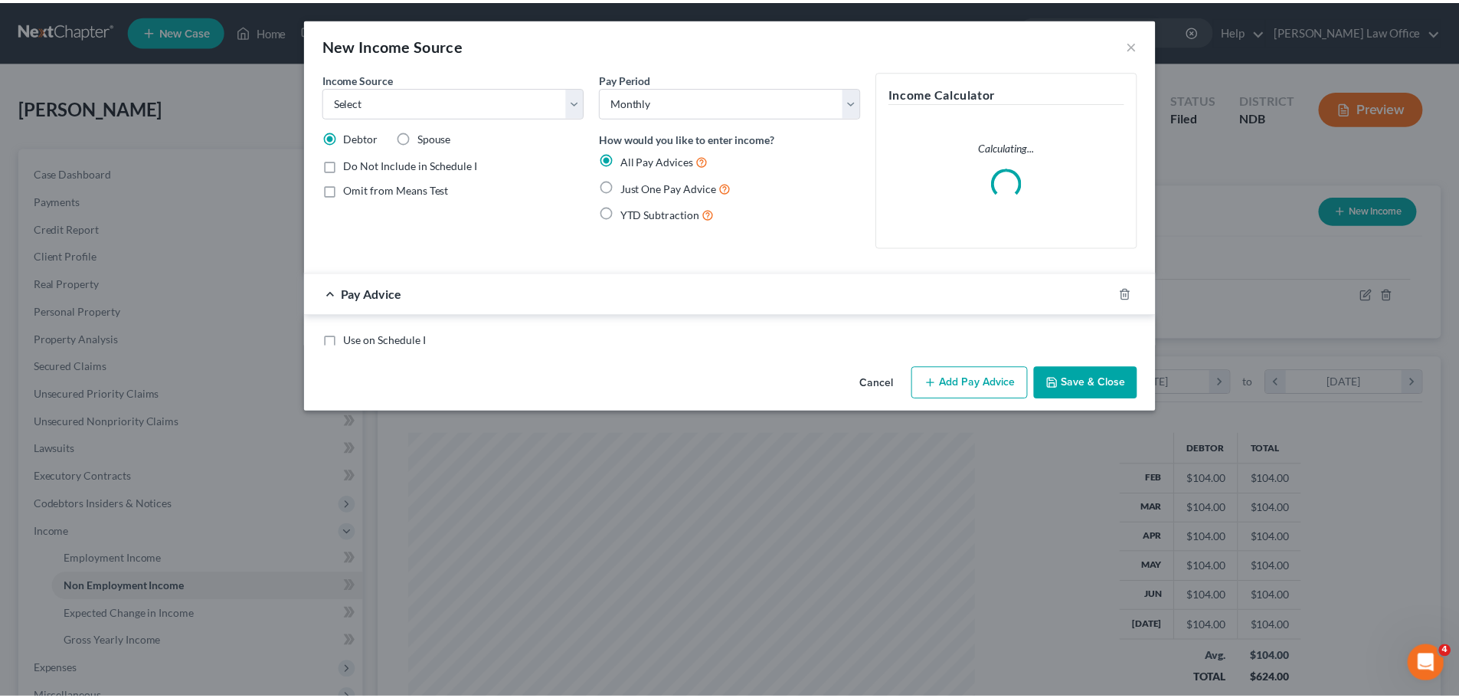
scroll to position [288, 607]
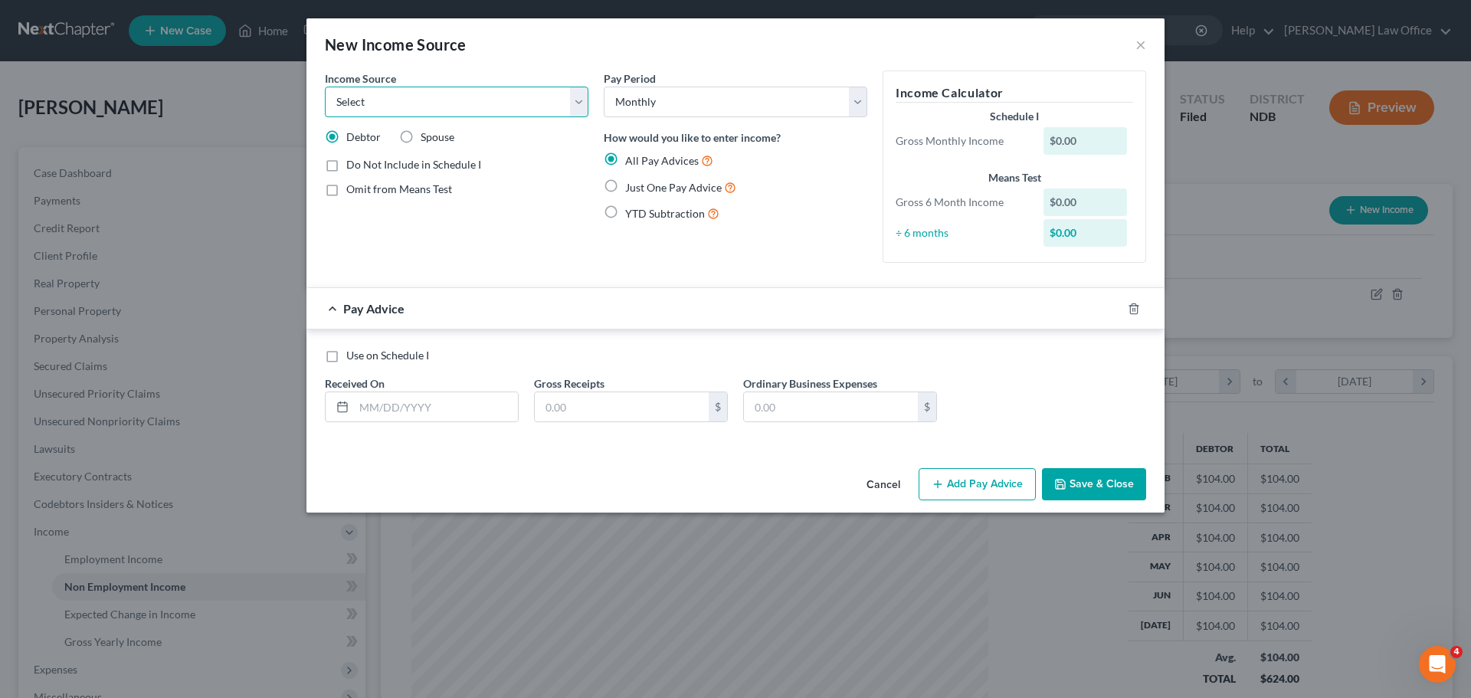
click at [577, 100] on select "Select Unemployment Disability (from employer) Pension Retirement Social Securi…" at bounding box center [456, 102] width 263 height 31
select select "13"
click at [325, 87] on select "Select Unemployment Disability (from employer) Pension Retirement Social Securi…" at bounding box center [456, 102] width 263 height 31
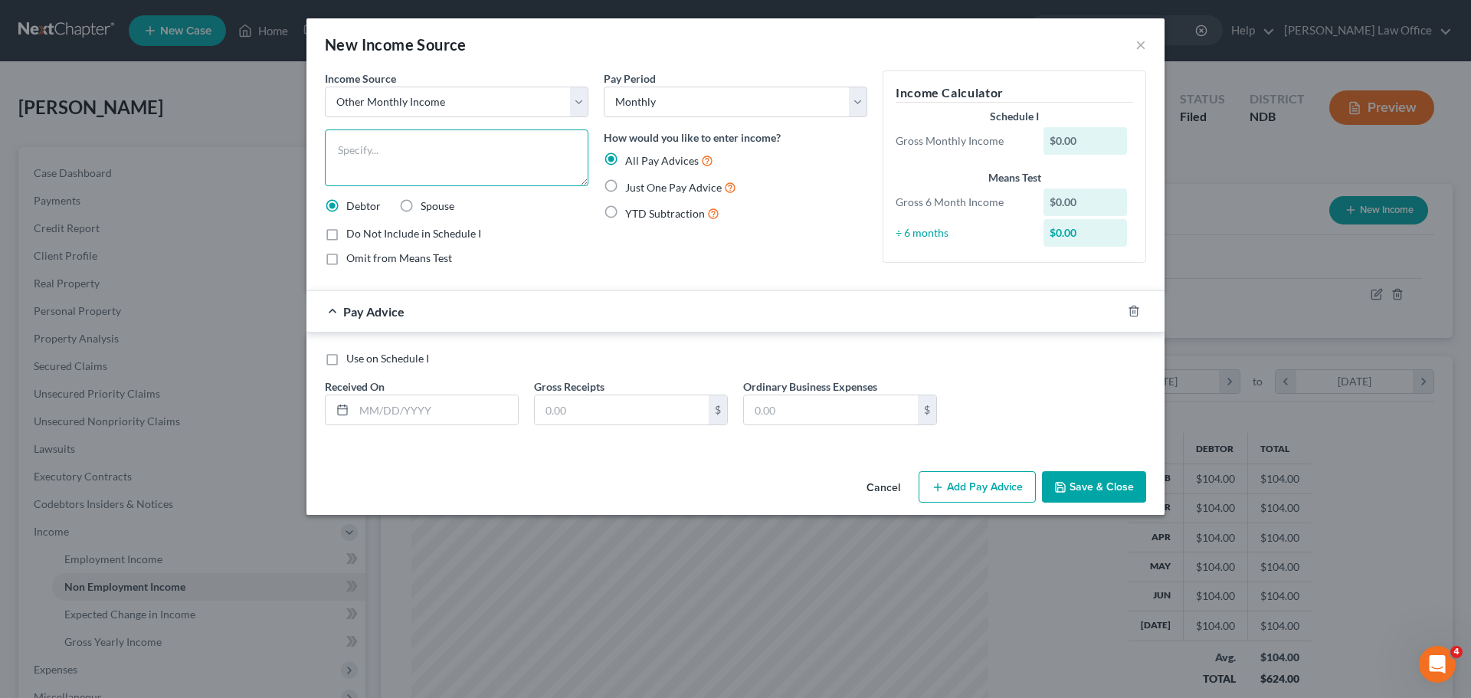
drag, startPoint x: 364, startPoint y: 139, endPoint x: 371, endPoint y: 147, distance: 10.8
click at [371, 146] on textarea at bounding box center [456, 157] width 263 height 57
type textarea "Expected Tax Credits"
drag, startPoint x: 611, startPoint y: 182, endPoint x: 634, endPoint y: 309, distance: 129.2
click at [625, 183] on label "Just One Pay Advice" at bounding box center [680, 187] width 111 height 18
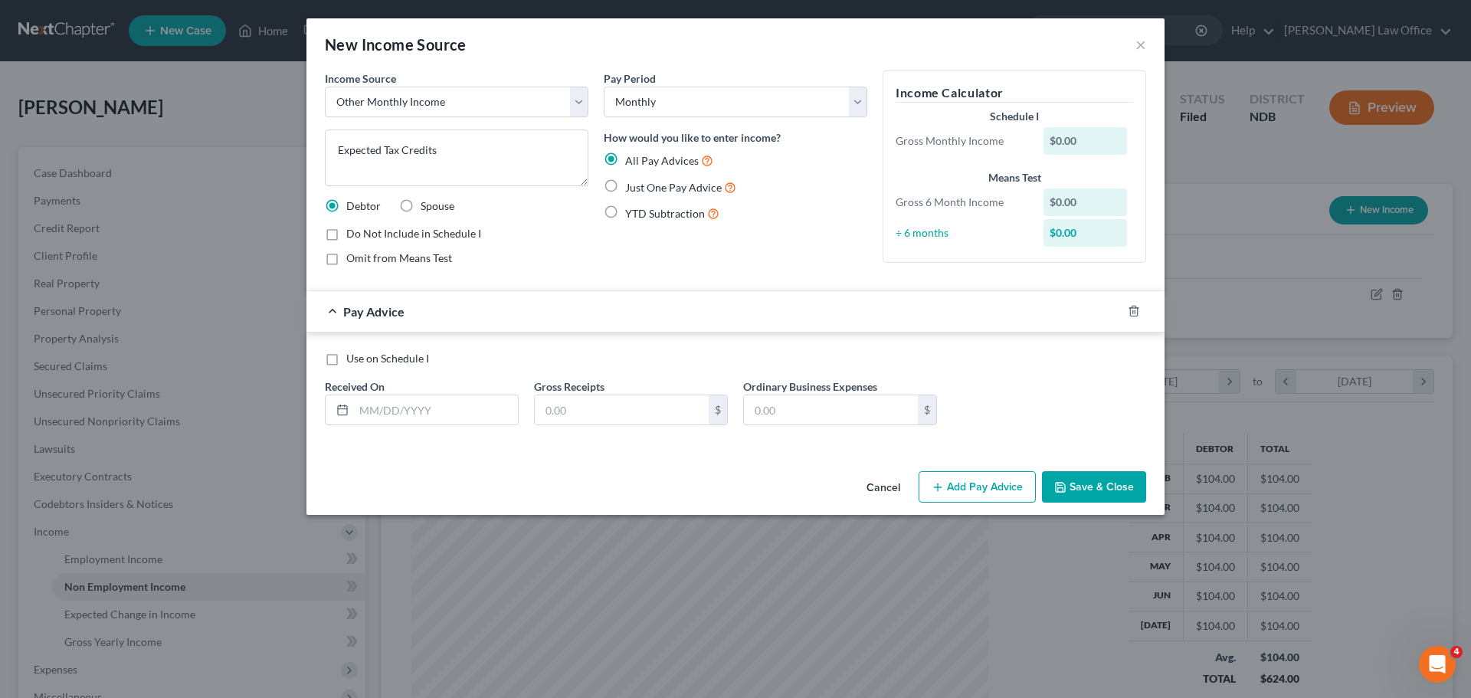
click at [631, 183] on input "Just One Pay Advice" at bounding box center [636, 183] width 10 height 10
radio input "true"
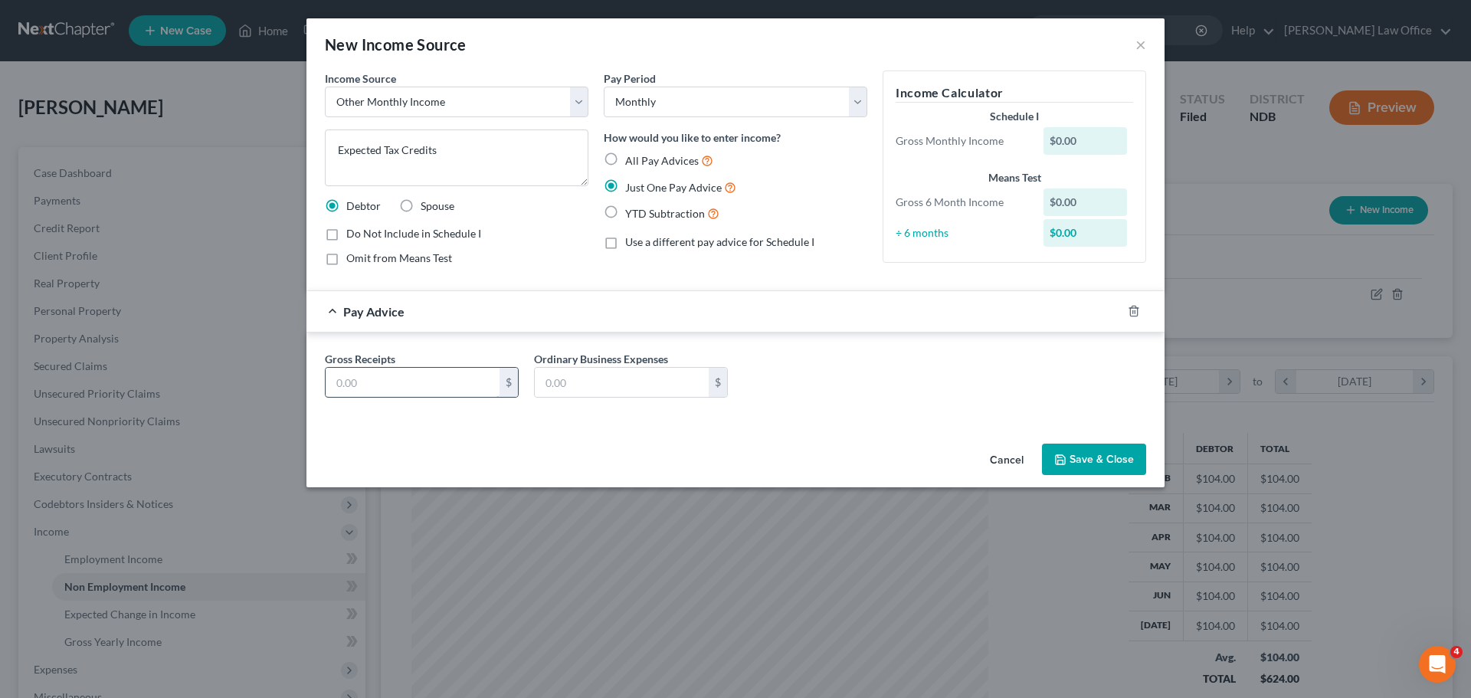
click at [371, 378] on input "text" at bounding box center [413, 382] width 174 height 29
type input "446.00"
click at [1072, 448] on button "Save & Close" at bounding box center [1094, 460] width 104 height 32
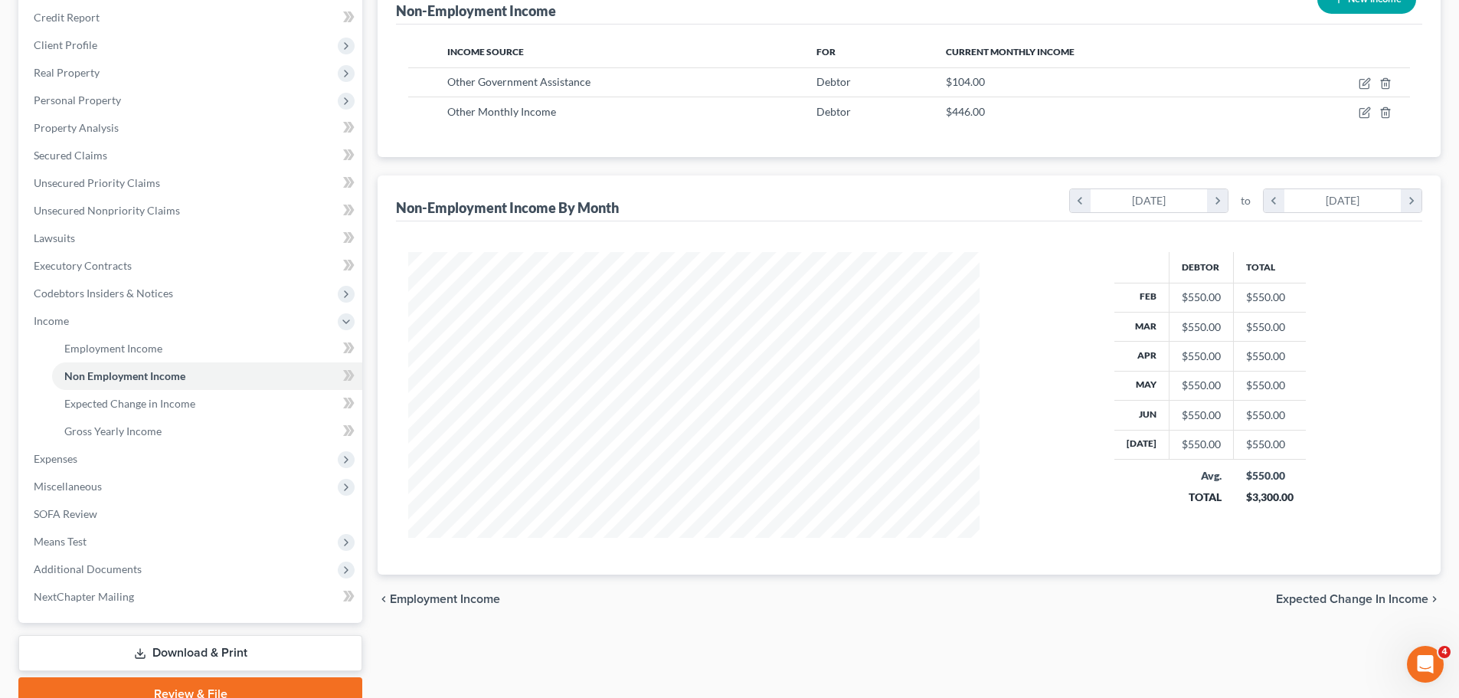
scroll to position [282, 0]
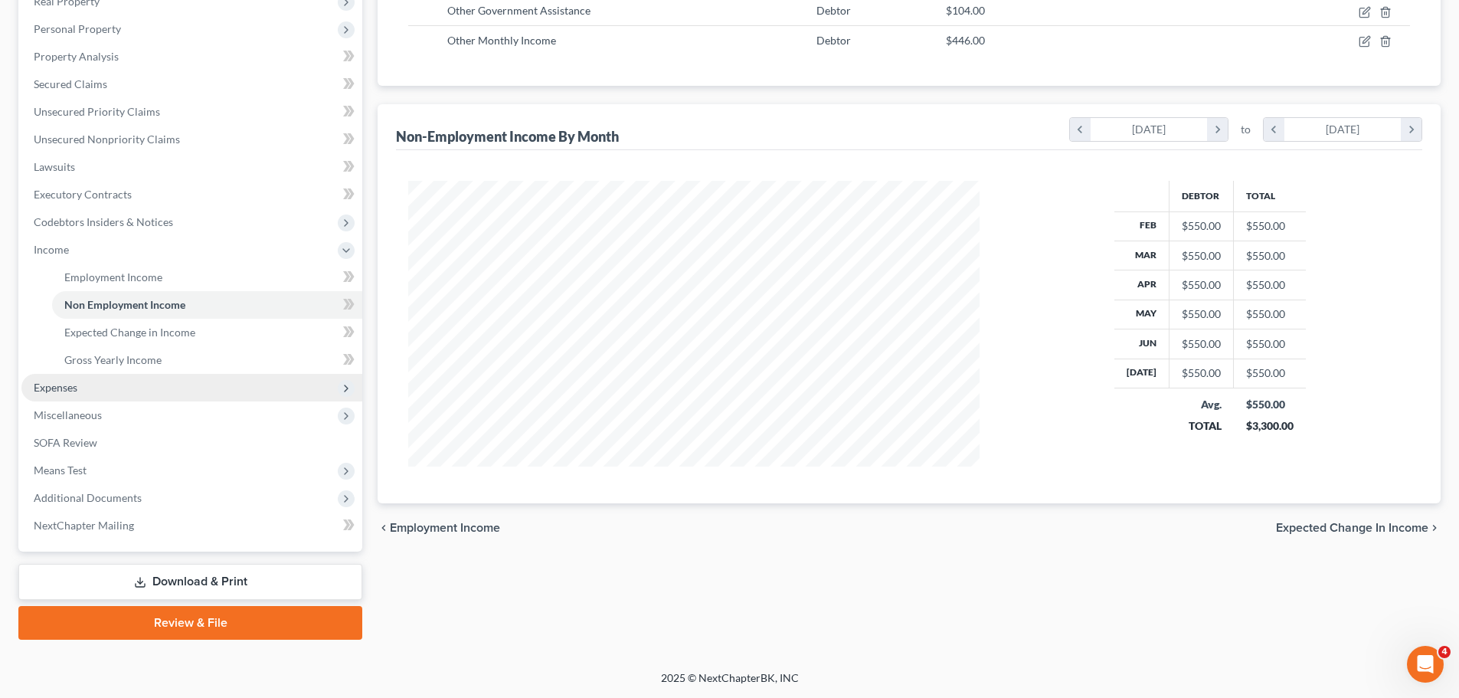
click at [57, 391] on span "Expenses" at bounding box center [56, 387] width 44 height 13
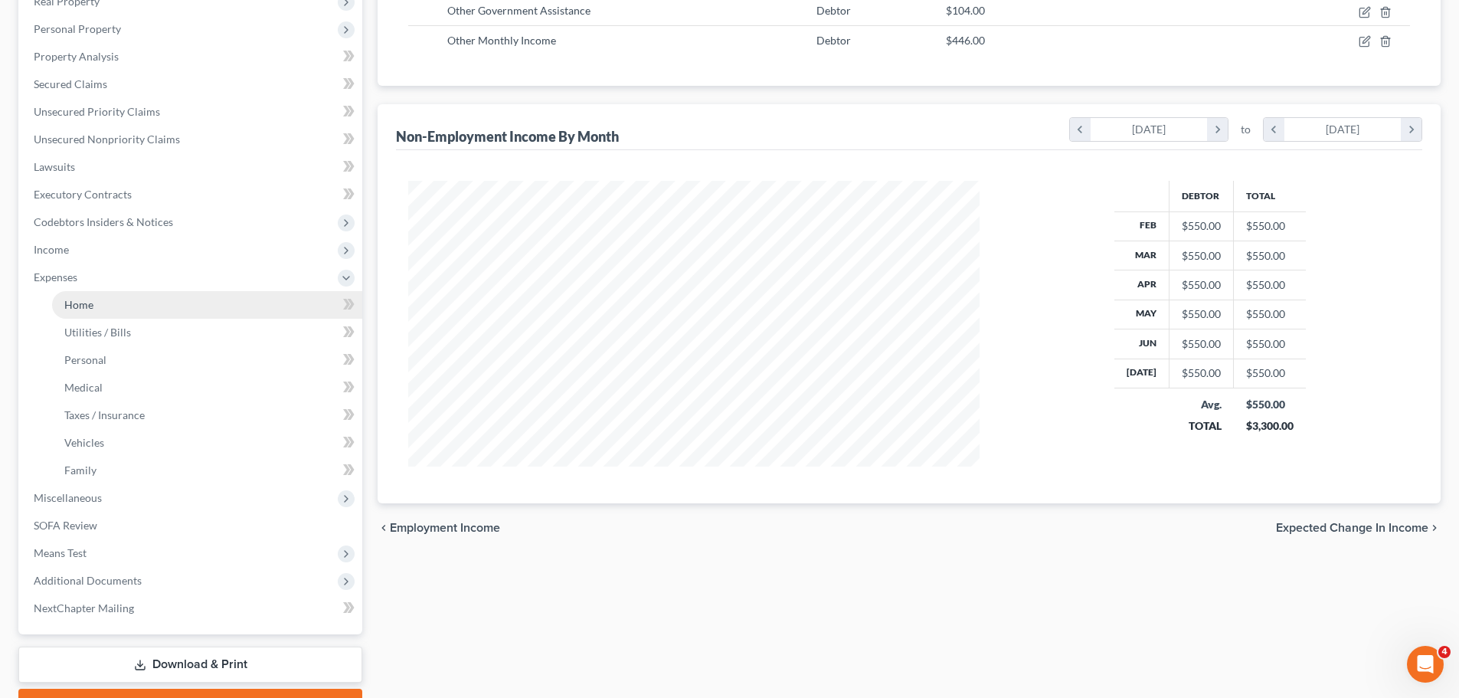
click at [86, 308] on span "Home" at bounding box center [78, 304] width 29 height 13
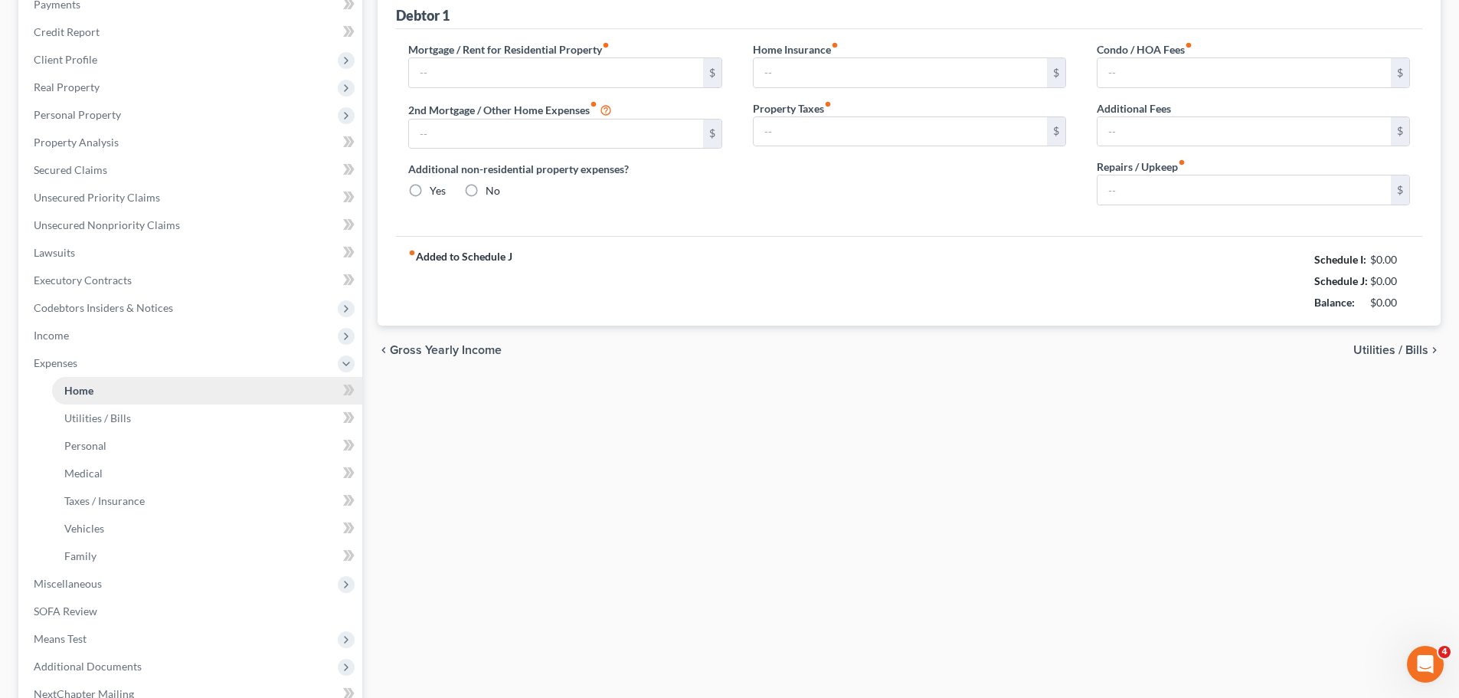
type input "1,570.00"
type input "0.00"
radio input "true"
type input "15.00"
type input "0.00"
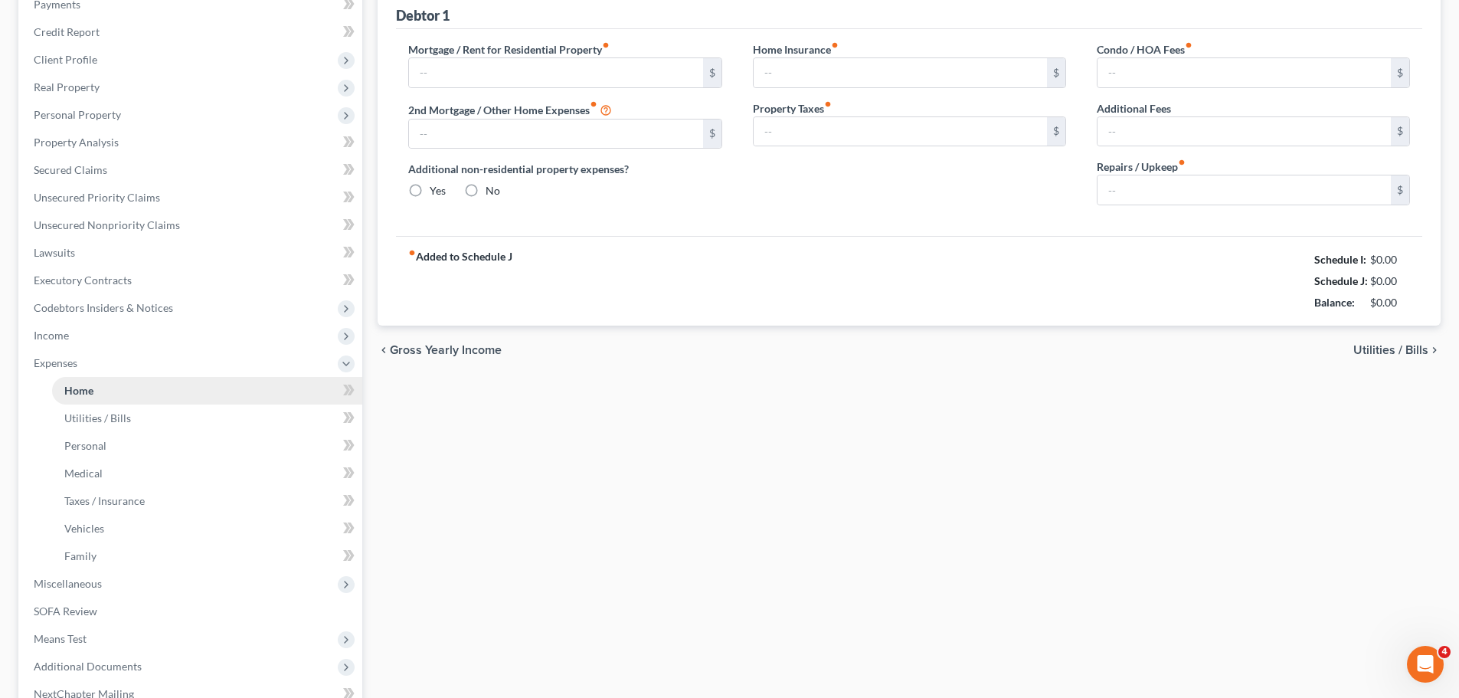
type input "0.00"
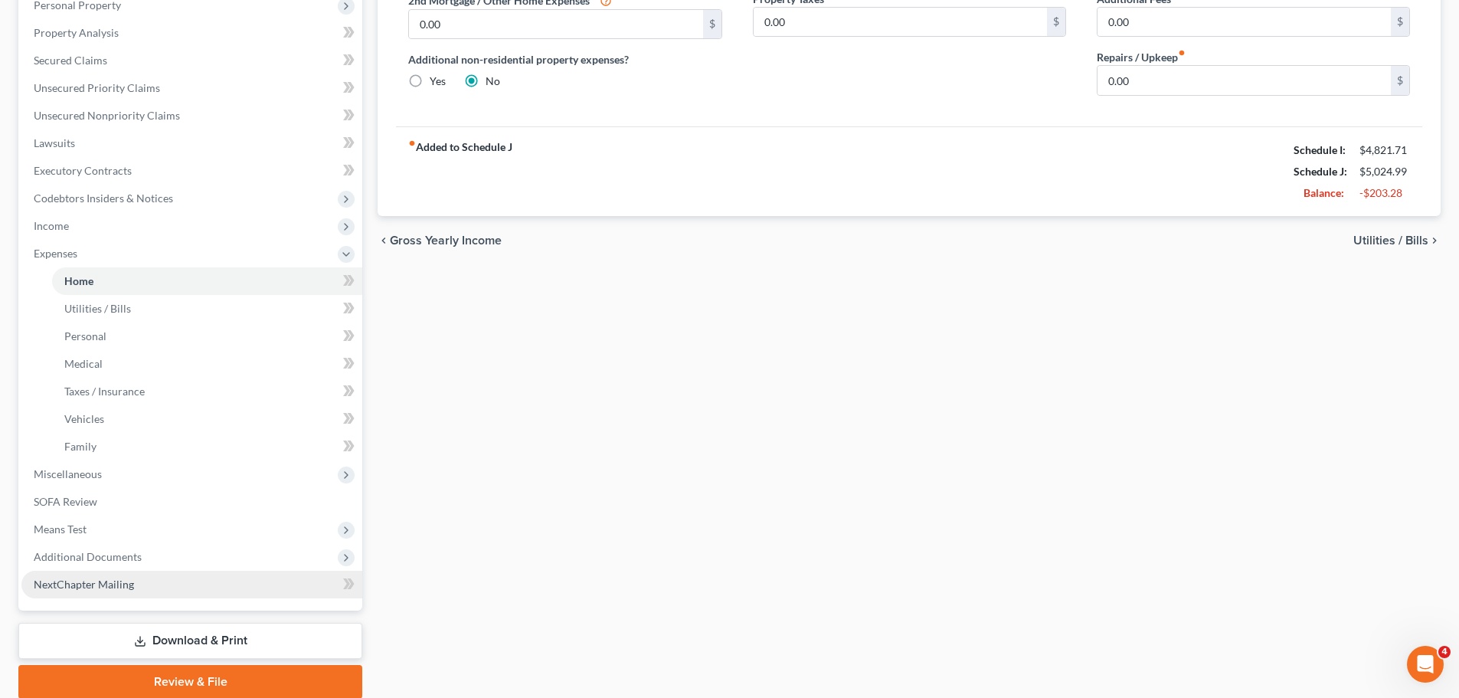
scroll to position [306, 0]
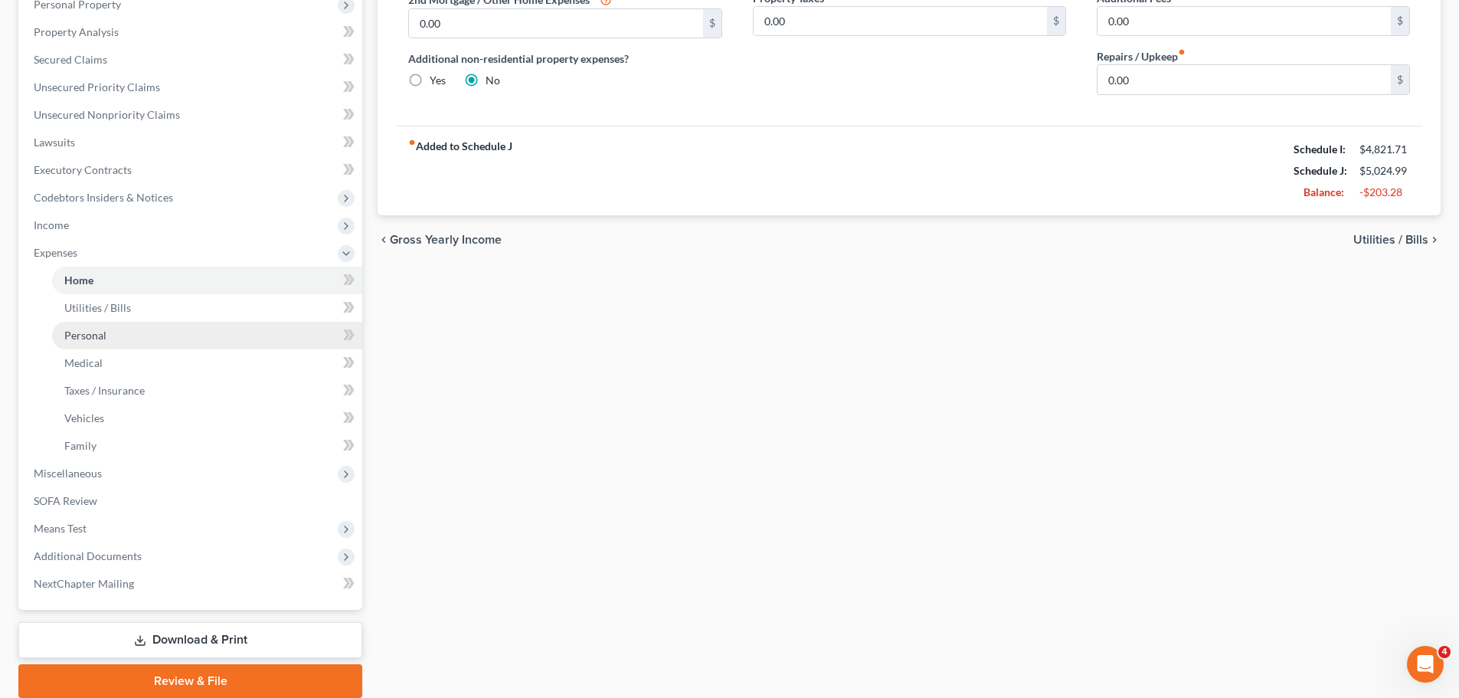
click at [83, 326] on link "Personal" at bounding box center [207, 336] width 310 height 28
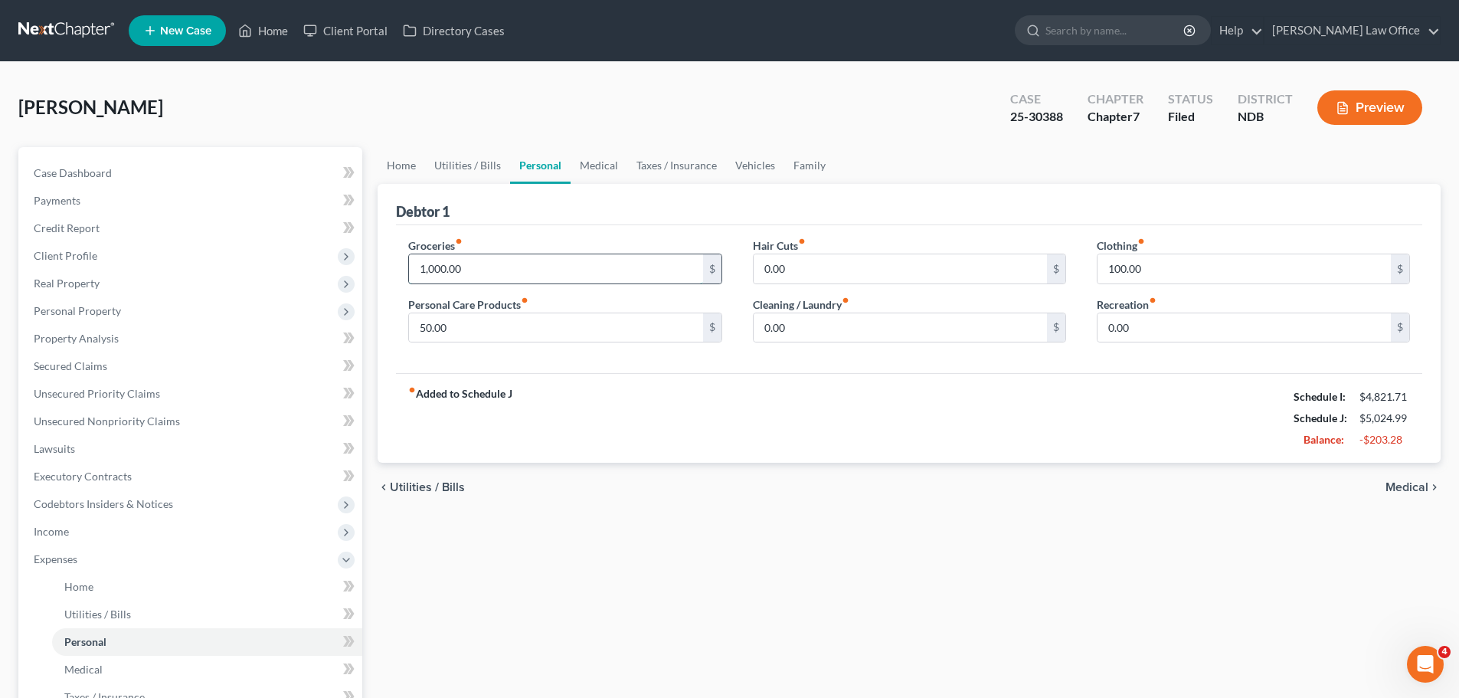
click at [484, 268] on input "1,000.00" at bounding box center [555, 268] width 293 height 29
type input "775.00"
click at [846, 417] on div "fiber_manual_record Added to Schedule J Schedule I: $4,821.71 Schedule J: $4,79…" at bounding box center [909, 418] width 1026 height 90
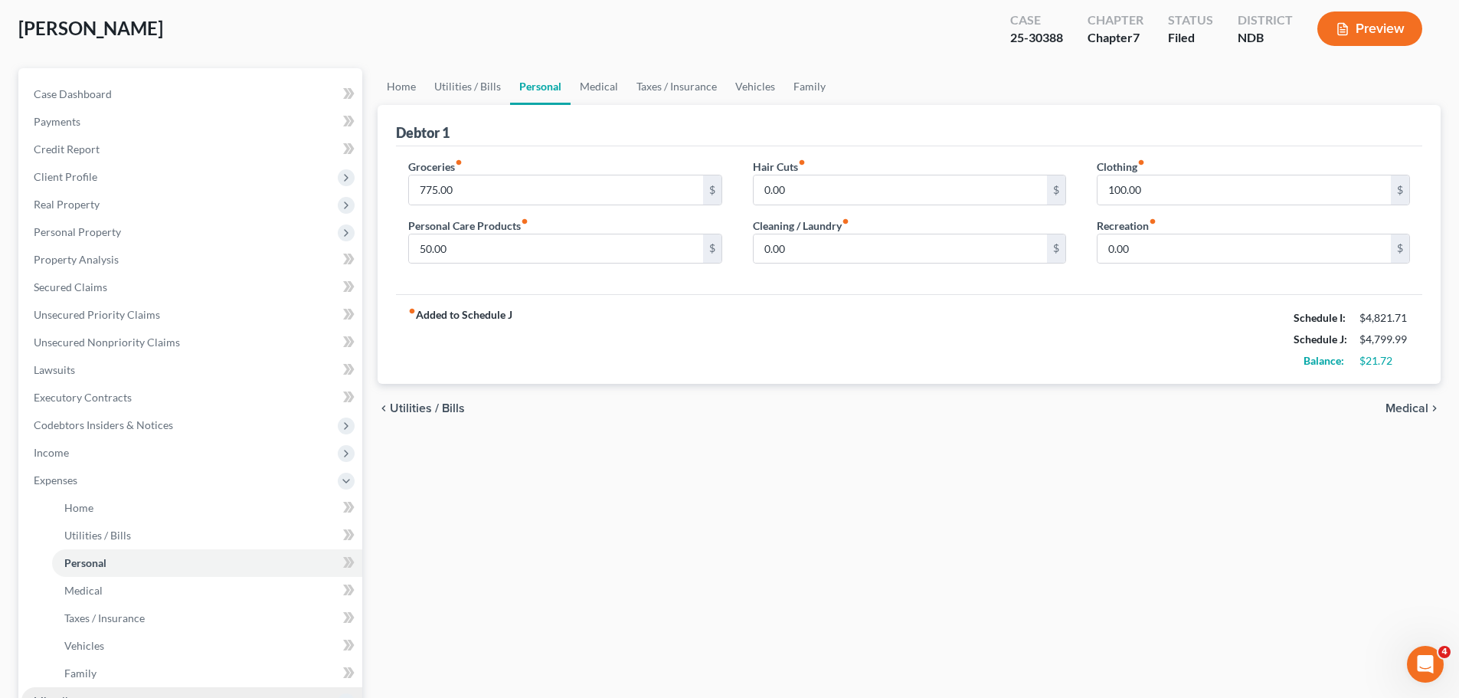
scroll to position [230, 0]
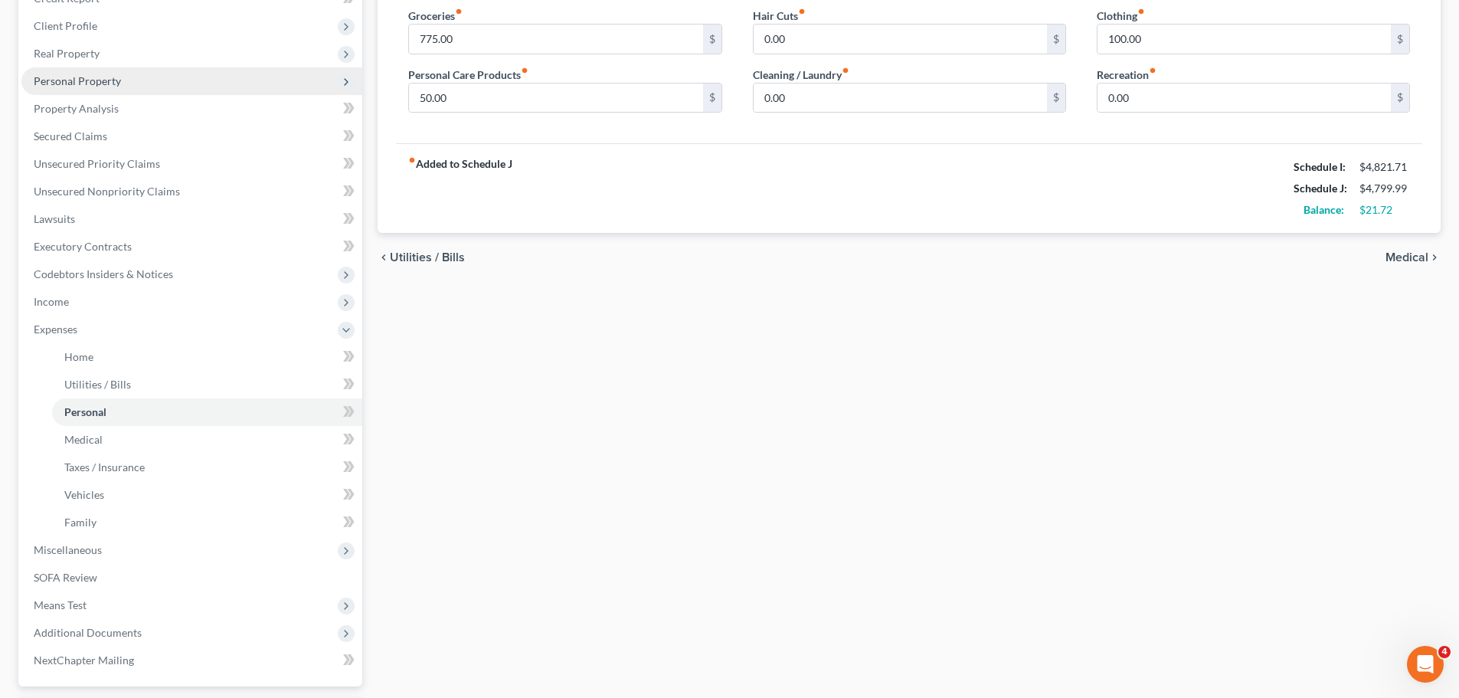
click at [90, 75] on span "Personal Property" at bounding box center [77, 80] width 87 height 13
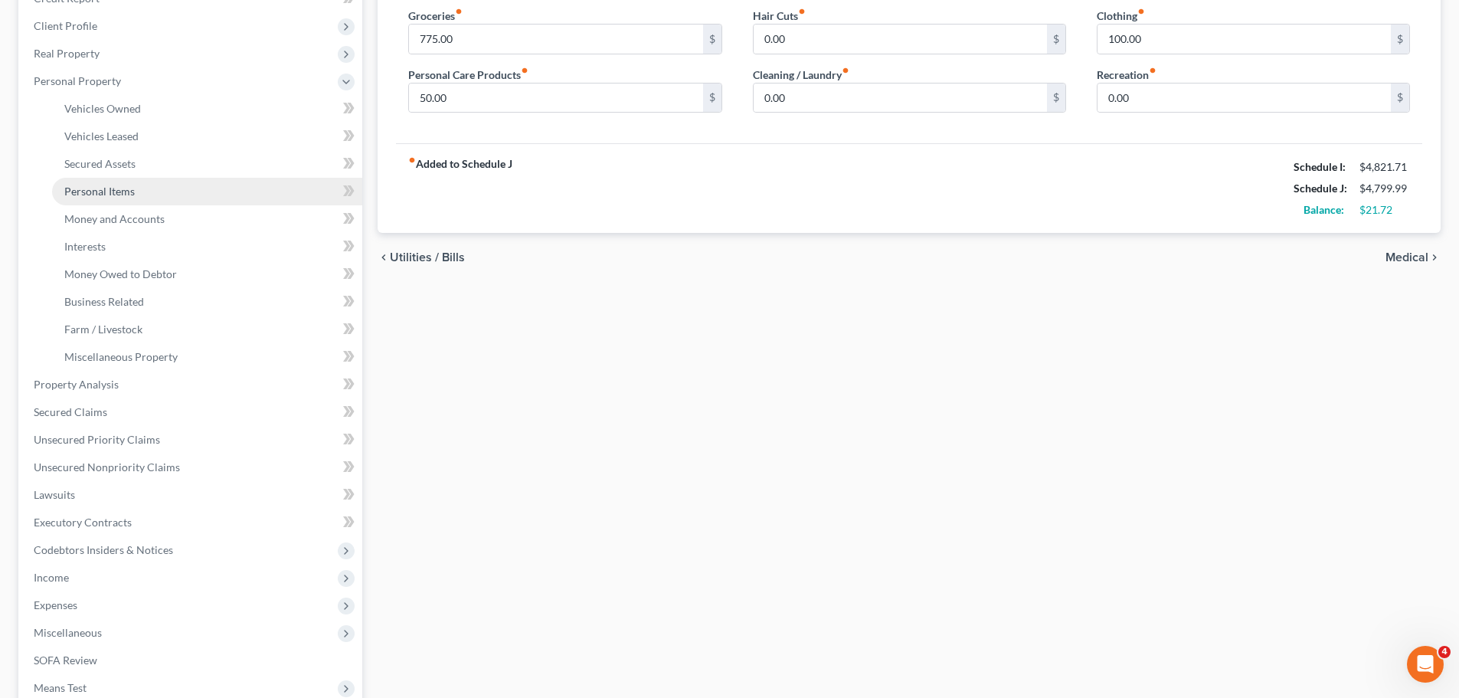
click at [100, 188] on span "Personal Items" at bounding box center [99, 191] width 70 height 13
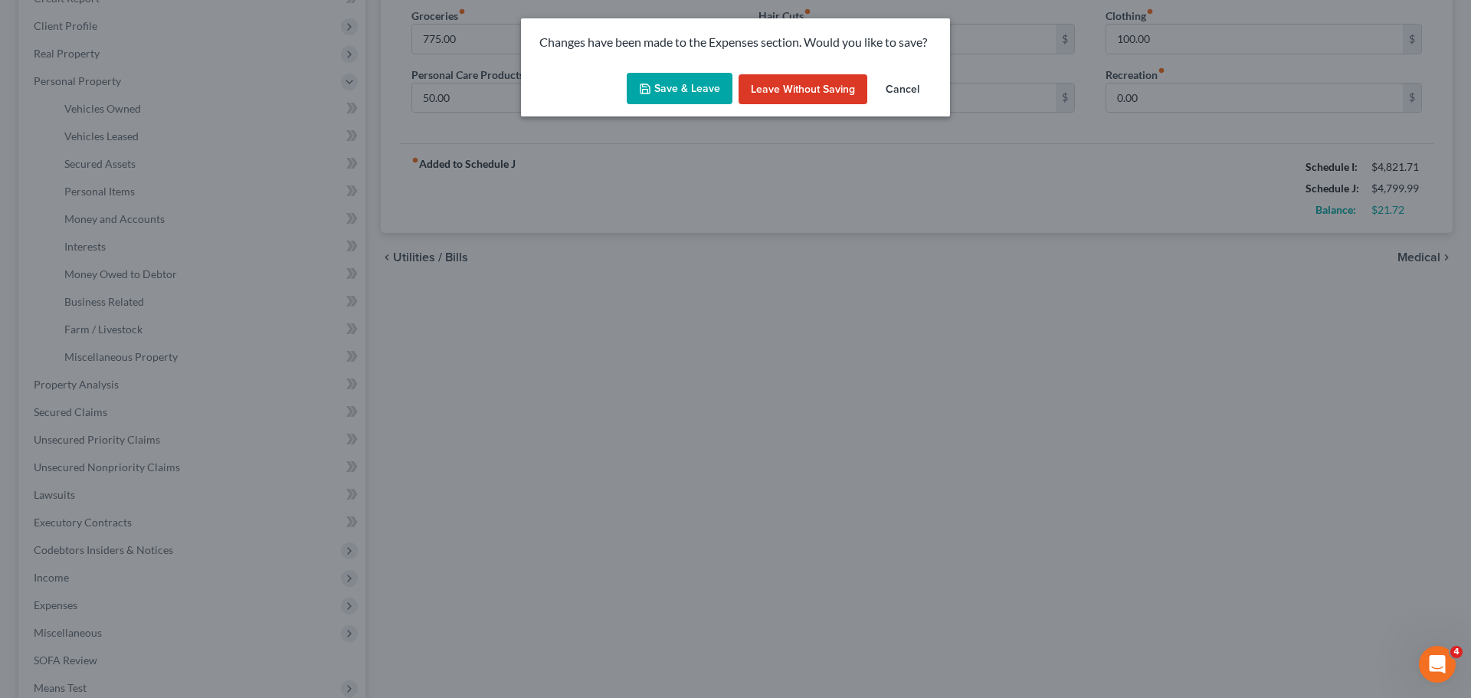
click at [666, 81] on button "Save & Leave" at bounding box center [680, 89] width 106 height 32
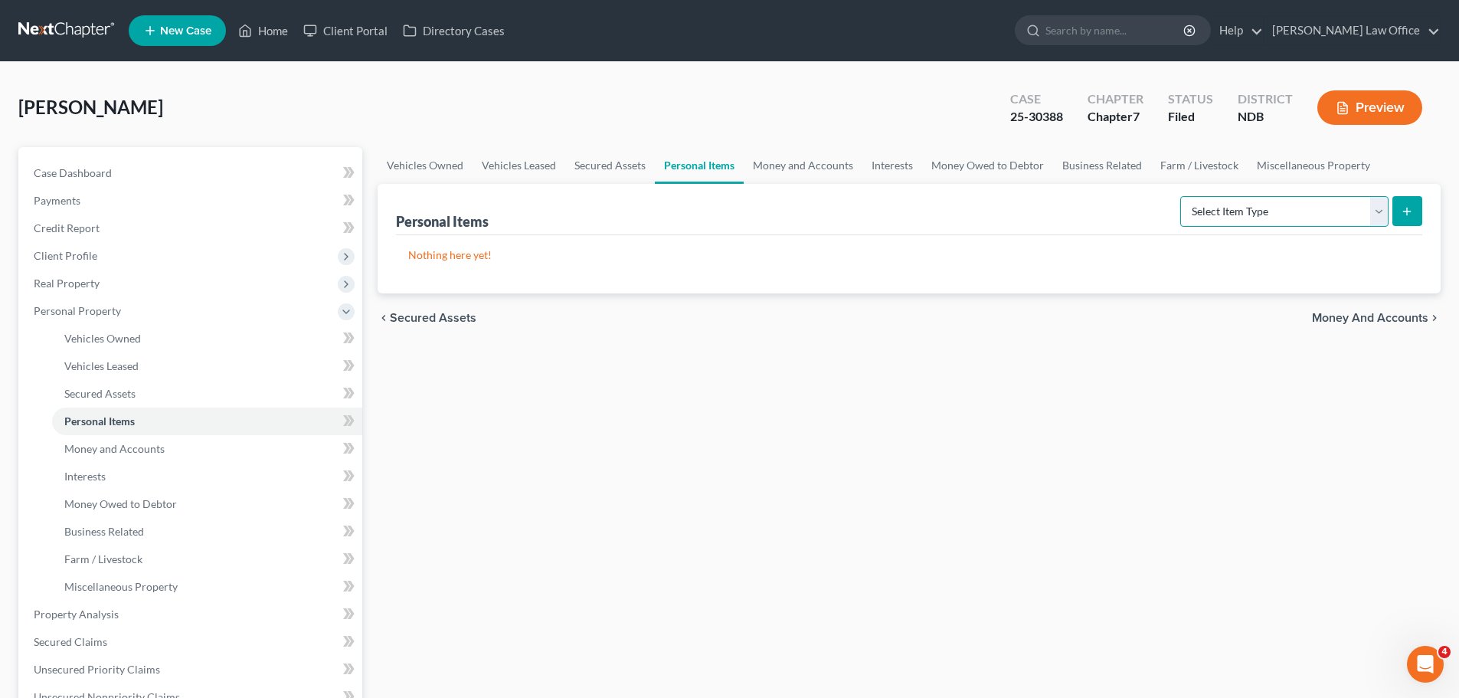
click at [1376, 207] on select "Select Item Type Clothing (A/B: 11) Collectibles Of Value (A/B: 8) Electronics …" at bounding box center [1284, 211] width 208 height 31
select select "household_goods"
click at [1183, 196] on select "Select Item Type Clothing (A/B: 11) Collectibles Of Value (A/B: 8) Electronics …" at bounding box center [1284, 211] width 208 height 31
click at [1414, 202] on button "submit" at bounding box center [1408, 211] width 30 height 30
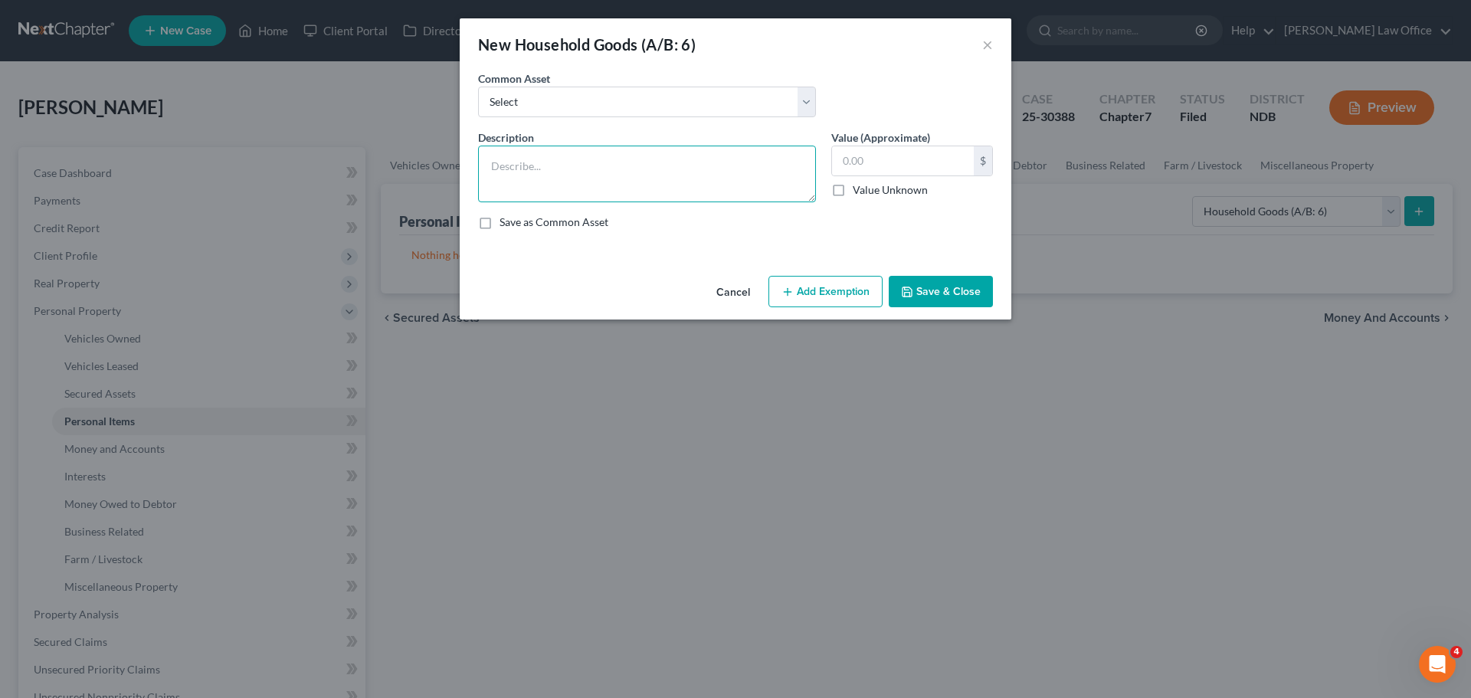
click at [499, 159] on textarea at bounding box center [647, 174] width 338 height 57
type textarea "Couch, loveseat, 1 end table, kitchen table, 6 chairs, 5 beds, 4 dressers, desk…"
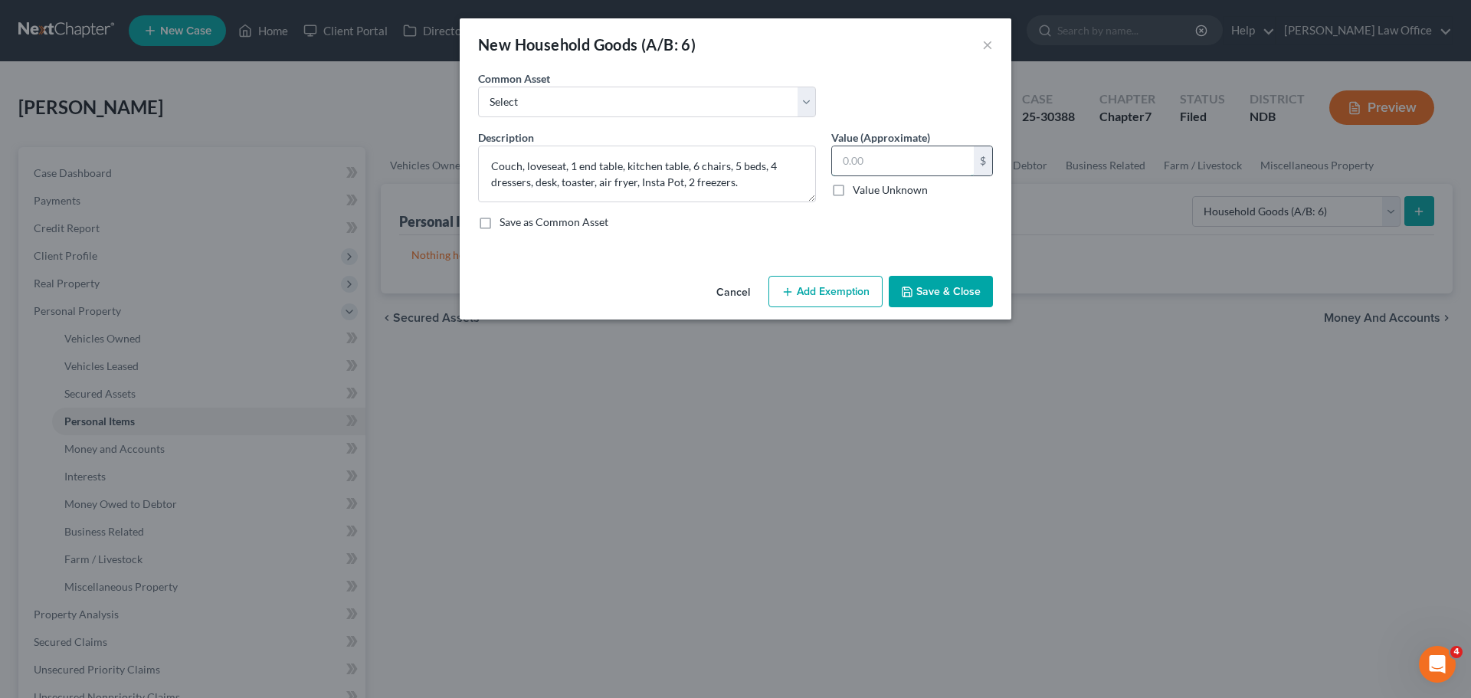
click at [856, 164] on input "text" at bounding box center [903, 160] width 142 height 29
type input "1,500.00"
click at [832, 280] on button "Add Exemption" at bounding box center [825, 292] width 114 height 32
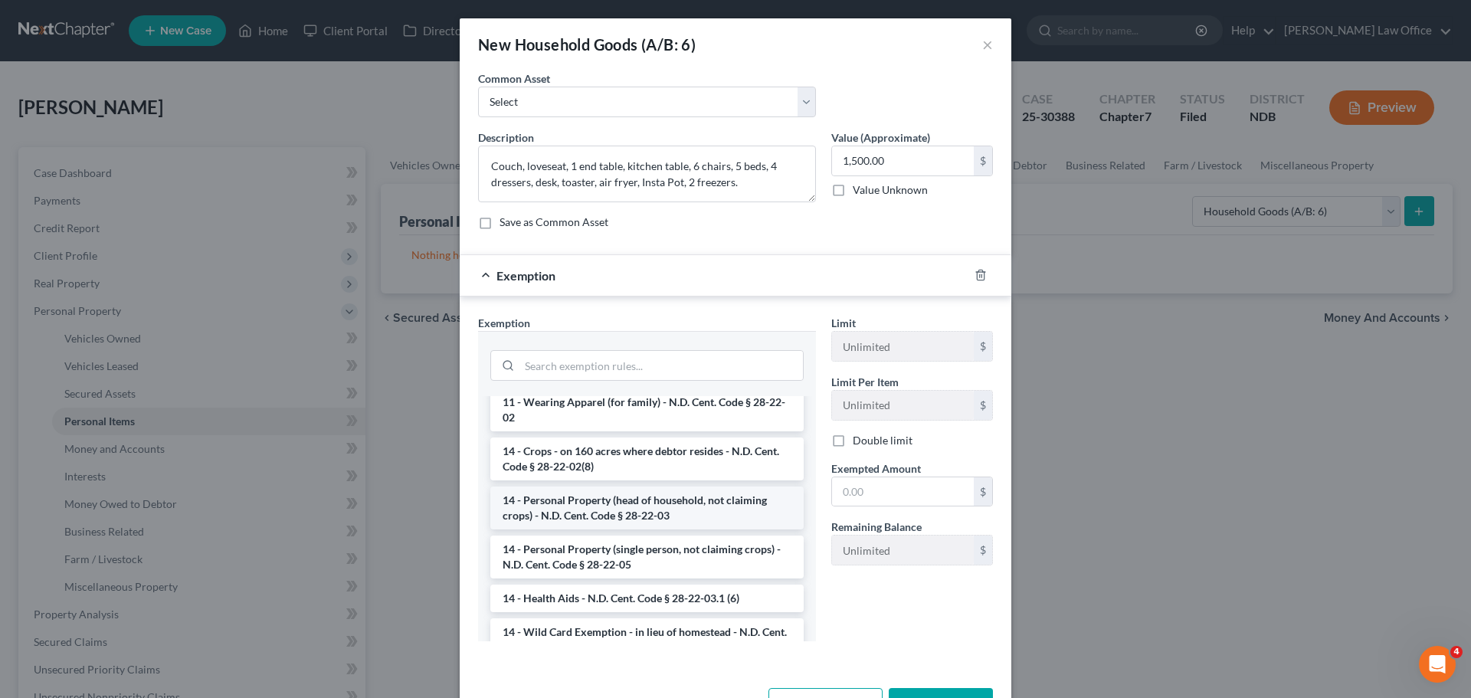
scroll to position [306, 0]
click at [574, 499] on li "14 - Personal Property (head of household, not claiming crops) - N.D. Cent. Cod…" at bounding box center [646, 506] width 313 height 43
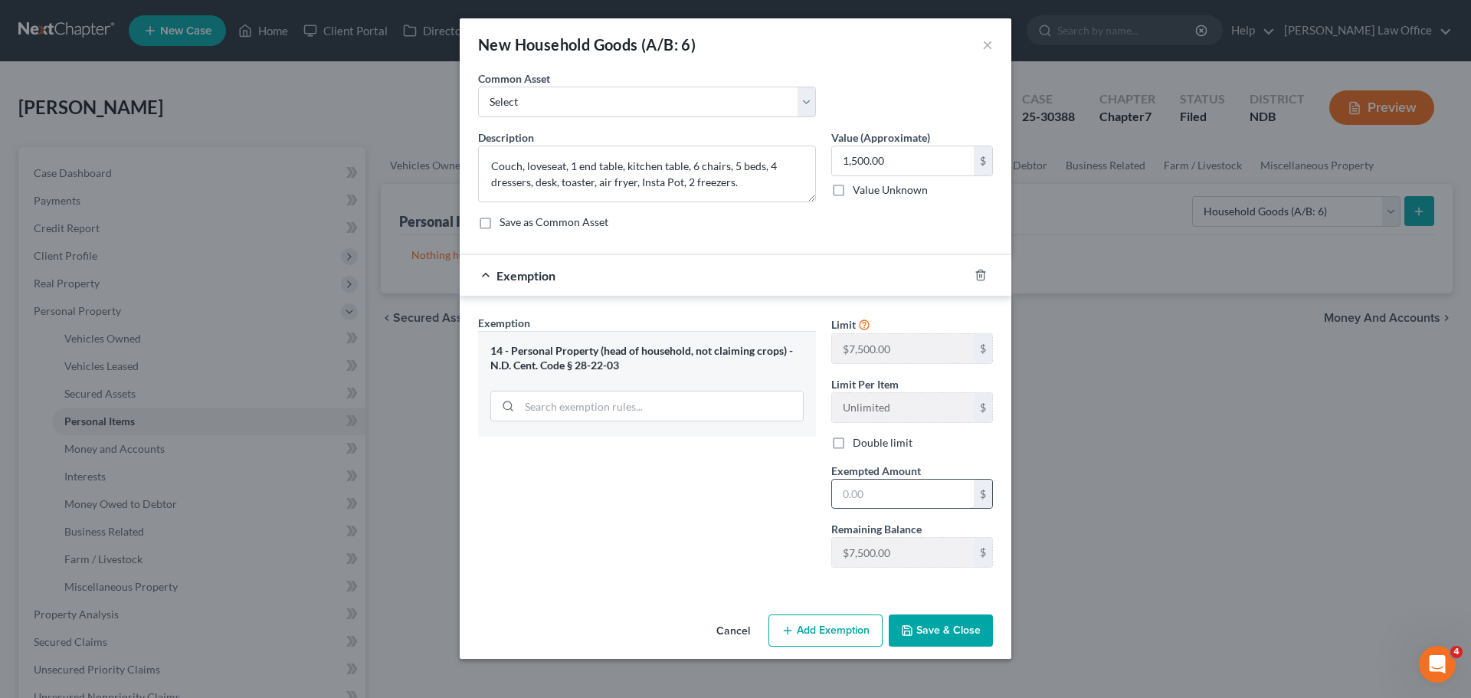
click at [862, 497] on input "text" at bounding box center [903, 494] width 142 height 29
type input "1,500.00"
click at [949, 624] on button "Save & Close" at bounding box center [941, 630] width 104 height 32
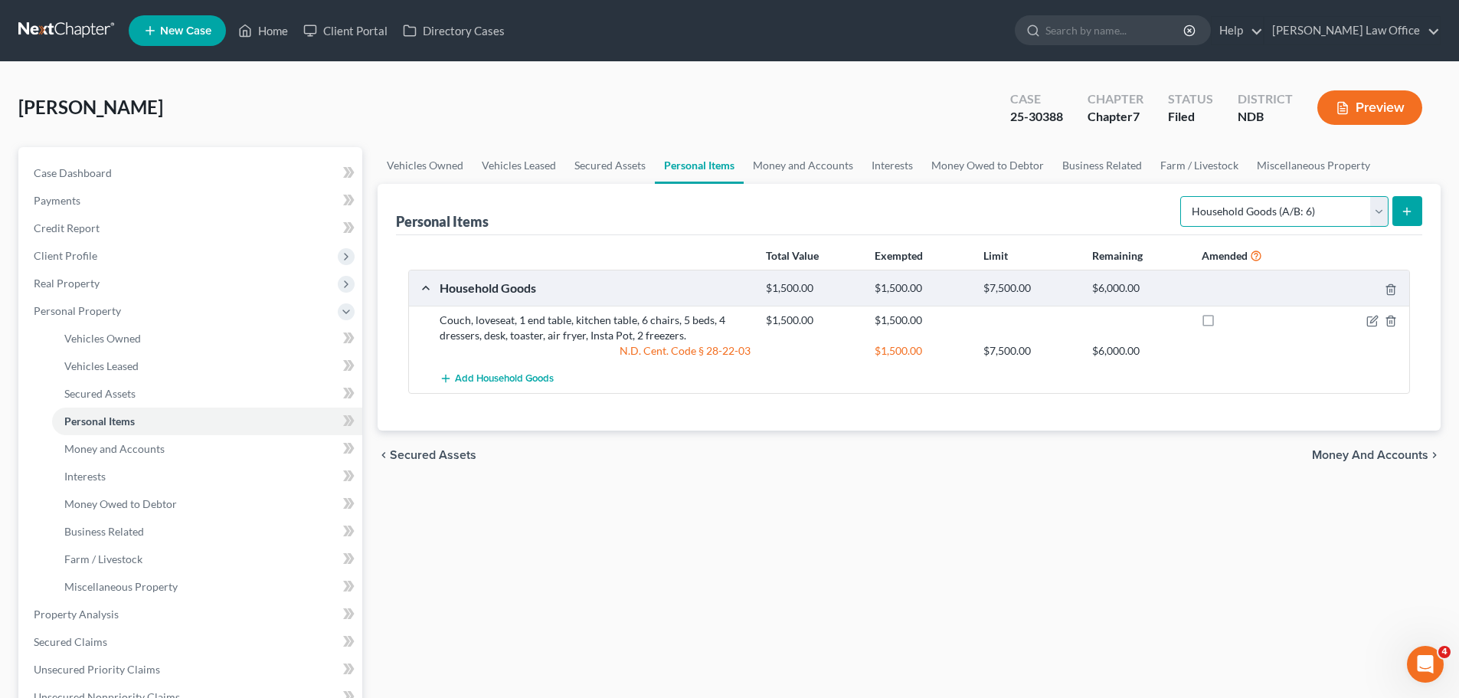
click at [1382, 211] on select "Select Item Type Clothing (A/B: 11) Collectibles Of Value (A/B: 8) Electronics …" at bounding box center [1284, 211] width 208 height 31
select select "electronics"
click at [1183, 196] on select "Select Item Type Clothing (A/B: 11) Collectibles Of Value (A/B: 8) Electronics …" at bounding box center [1284, 211] width 208 height 31
click at [1406, 207] on icon "submit" at bounding box center [1407, 211] width 12 height 12
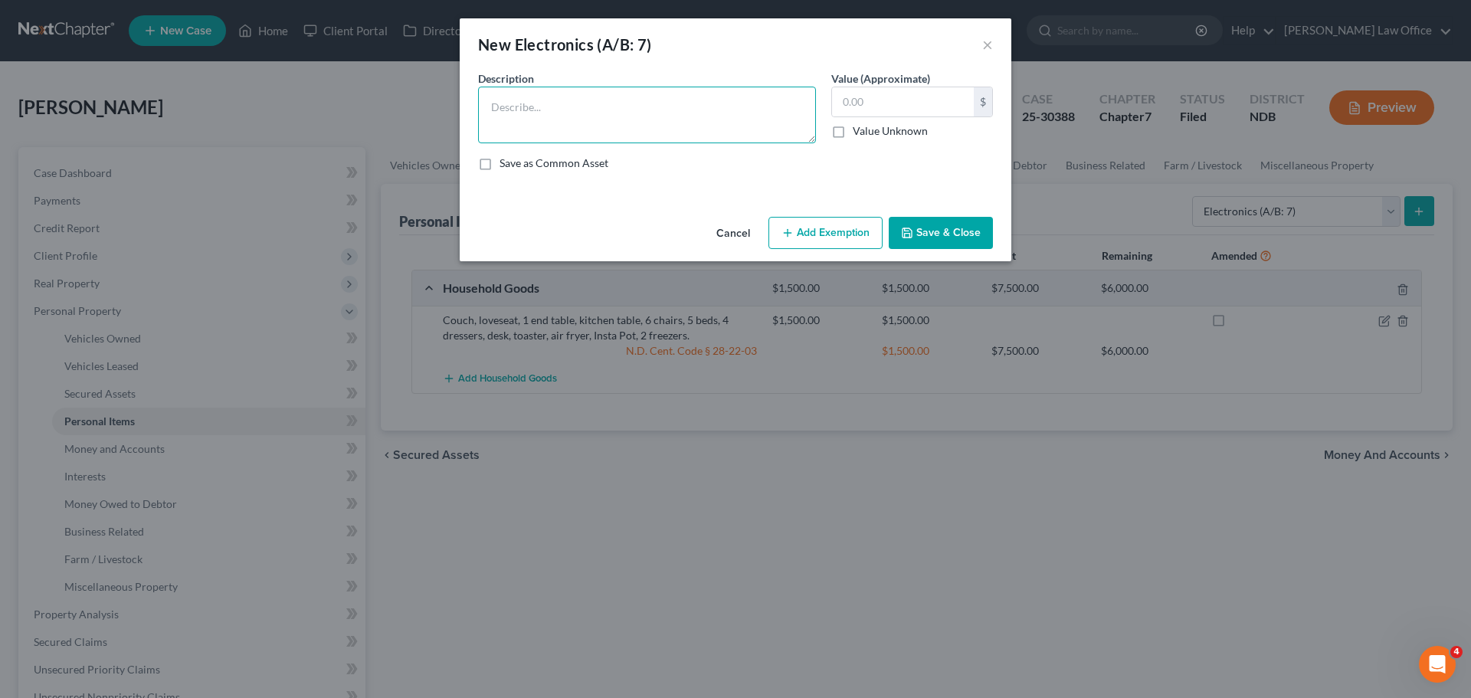
click at [512, 118] on textarea at bounding box center [647, 115] width 338 height 57
type textarea "65" LG TV, 5 tablets, 2 cell phones DVD player"
type input "1,250.00"
click at [820, 231] on button "Add Exemption" at bounding box center [825, 233] width 114 height 32
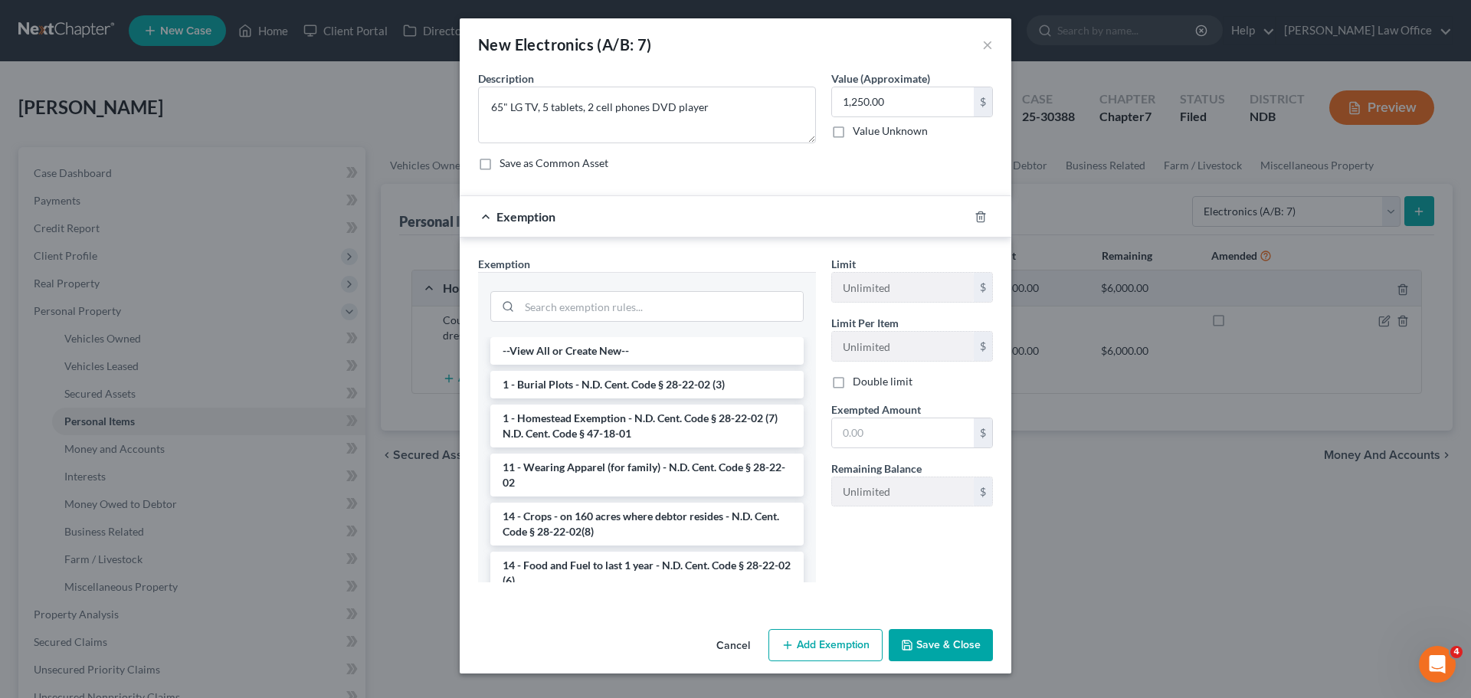
scroll to position [153, 0]
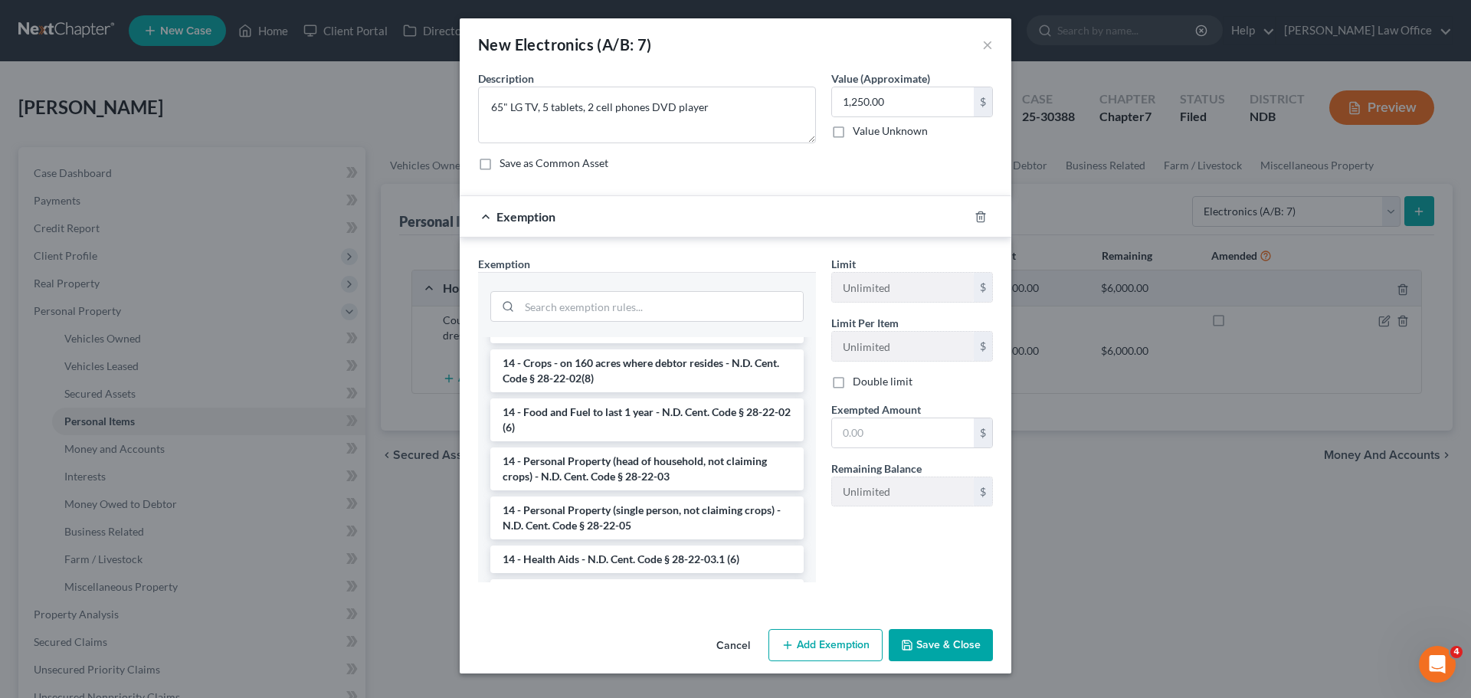
click at [581, 470] on li "14 - Personal Property (head of household, not claiming crops) - N.D. Cent. Cod…" at bounding box center [646, 468] width 313 height 43
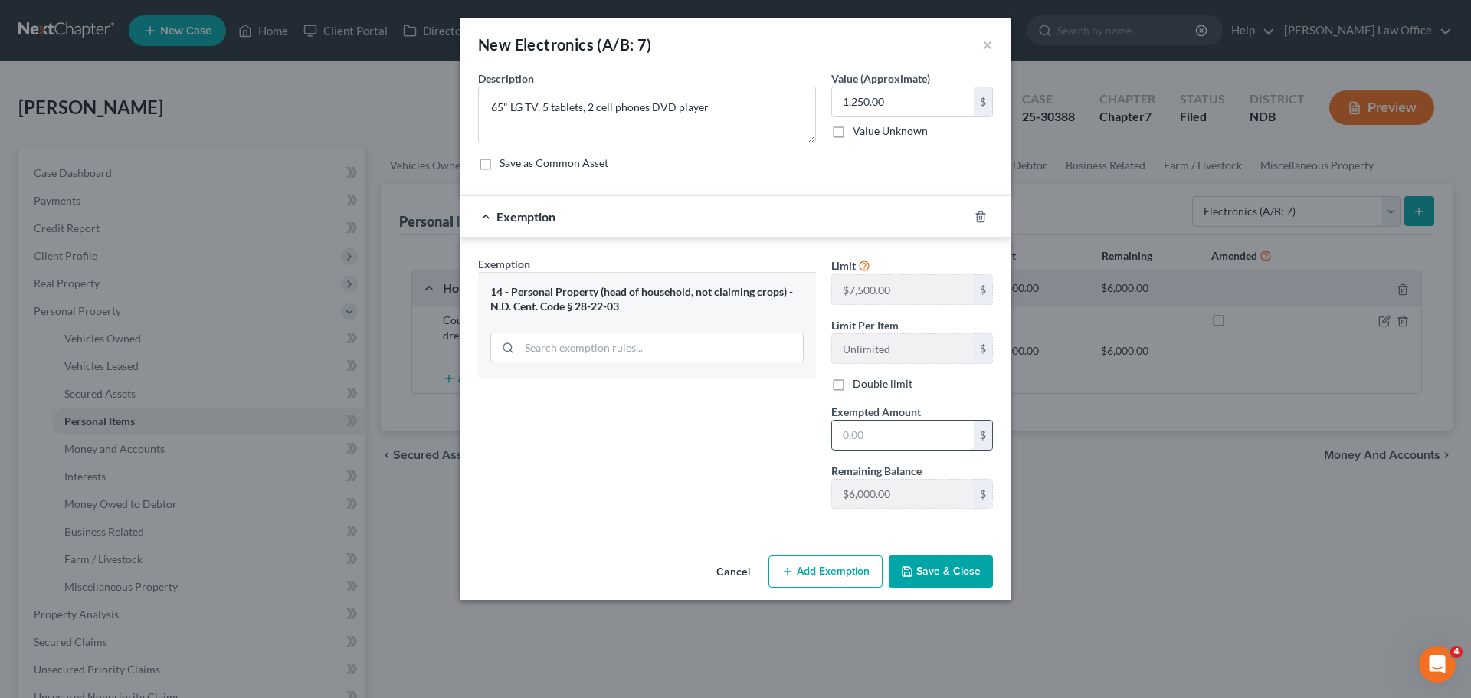
click at [862, 430] on input "text" at bounding box center [903, 435] width 142 height 29
type input "1,250.00"
click at [923, 574] on button "Save & Close" at bounding box center [941, 571] width 104 height 32
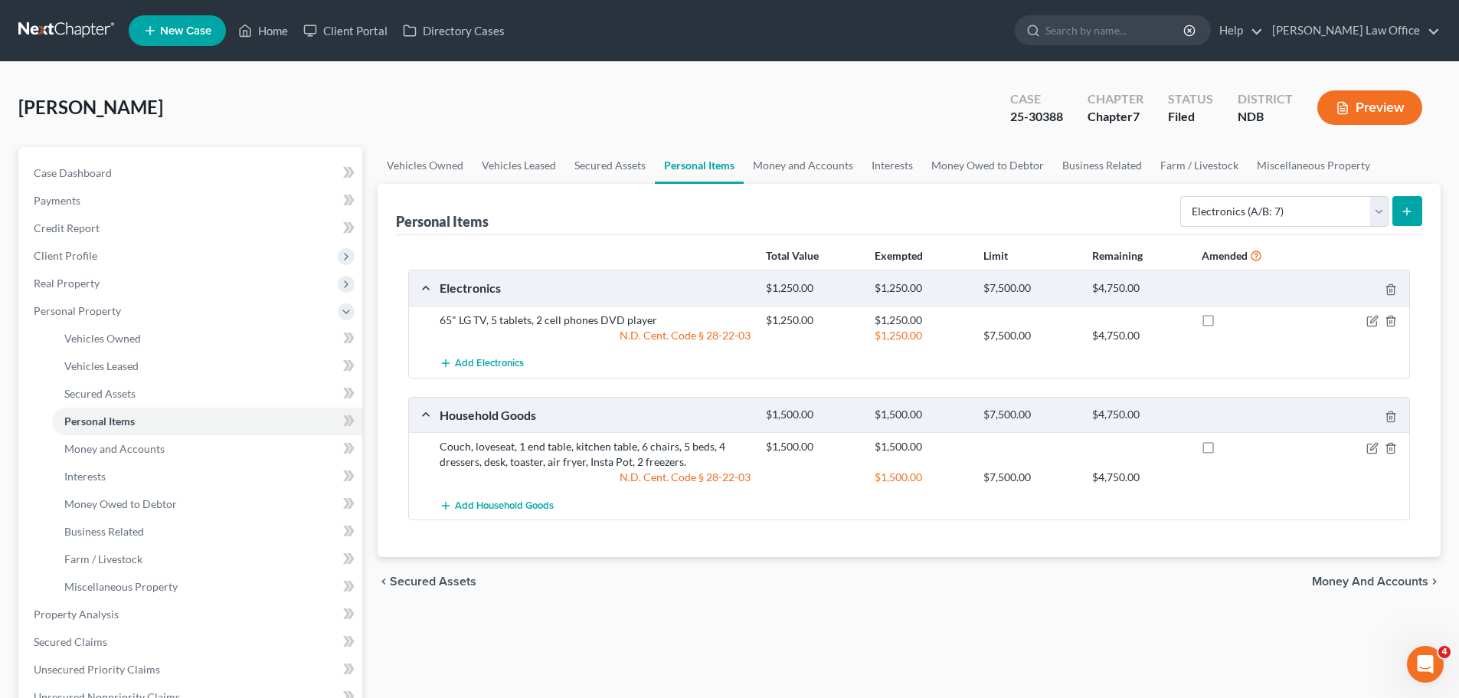
click at [1408, 208] on icon "submit" at bounding box center [1407, 211] width 12 height 12
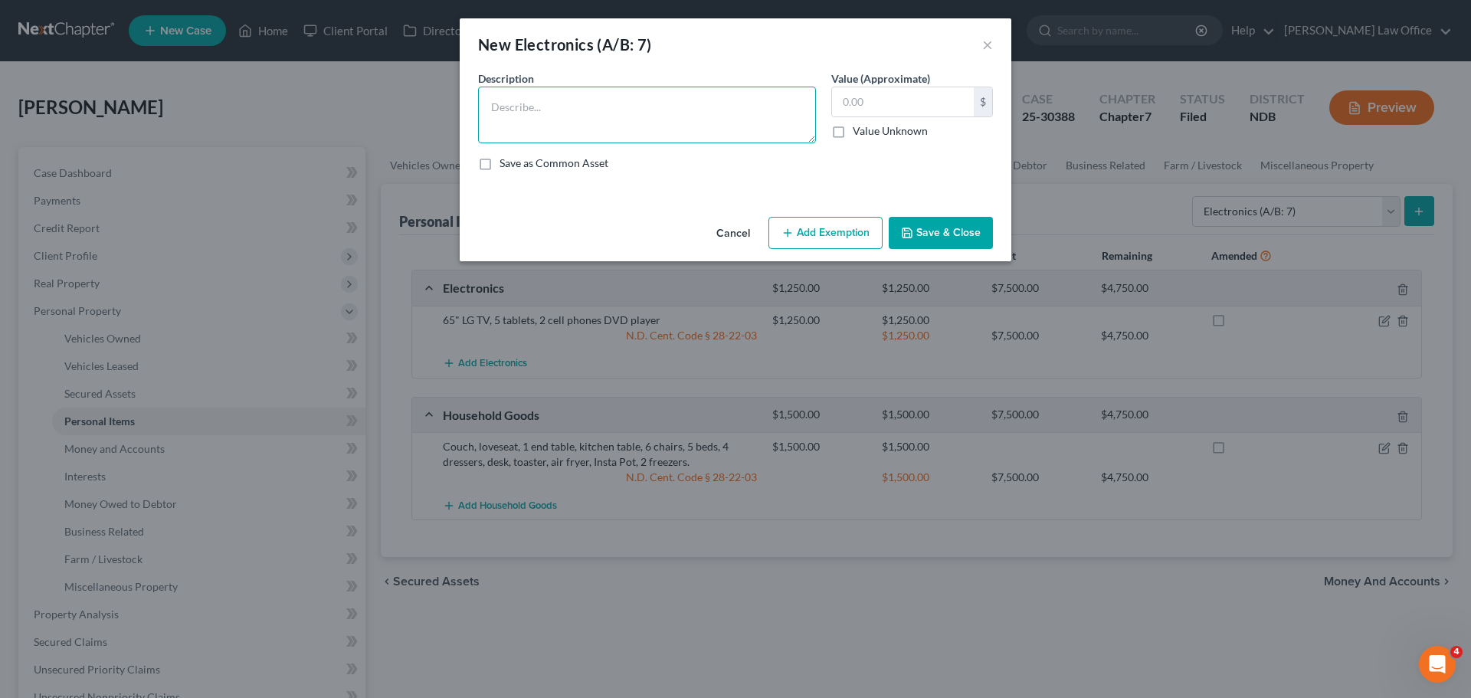
click at [517, 106] on textarea at bounding box center [647, 115] width 338 height 57
type textarea "2 desktop computers, 1 laptop, one printer"
type input "1,600.00"
click at [838, 231] on button "Add Exemption" at bounding box center [825, 233] width 114 height 32
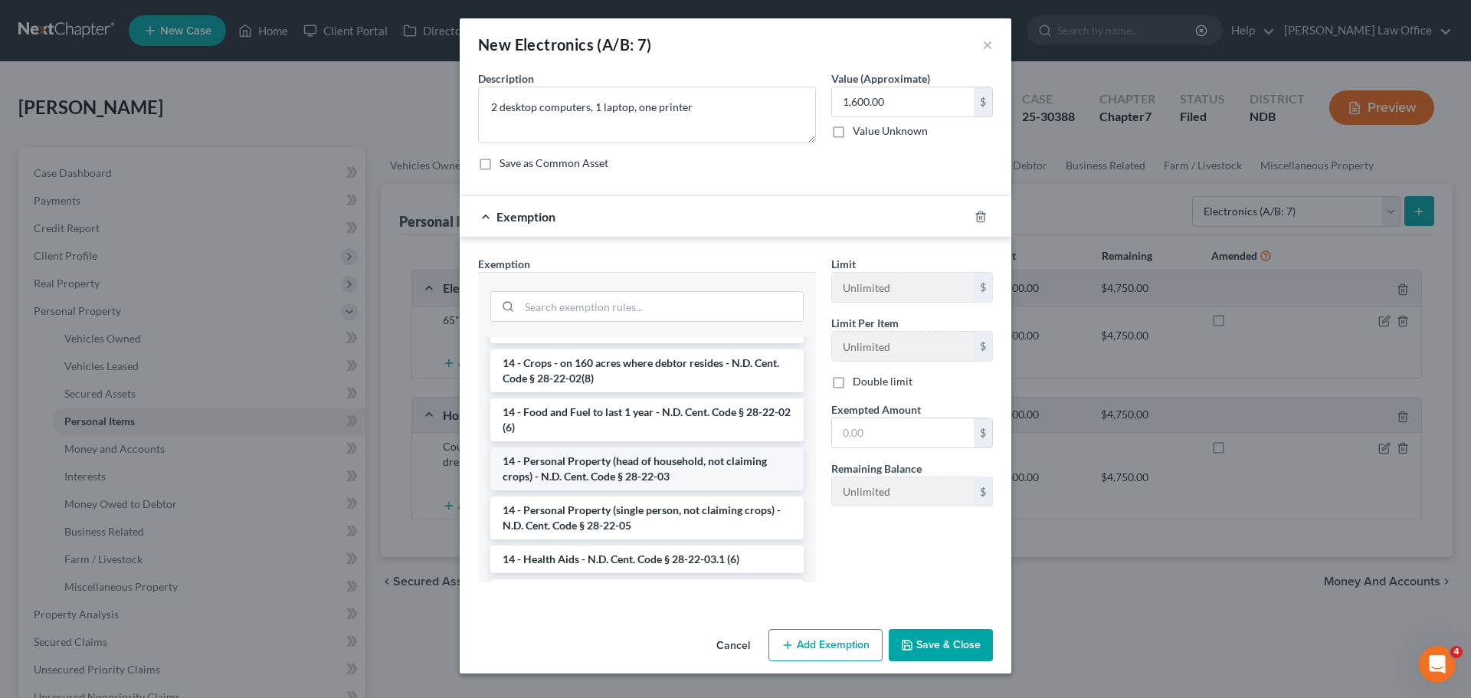
click at [629, 473] on li "14 - Personal Property (head of household, not claiming crops) - N.D. Cent. Cod…" at bounding box center [646, 468] width 313 height 43
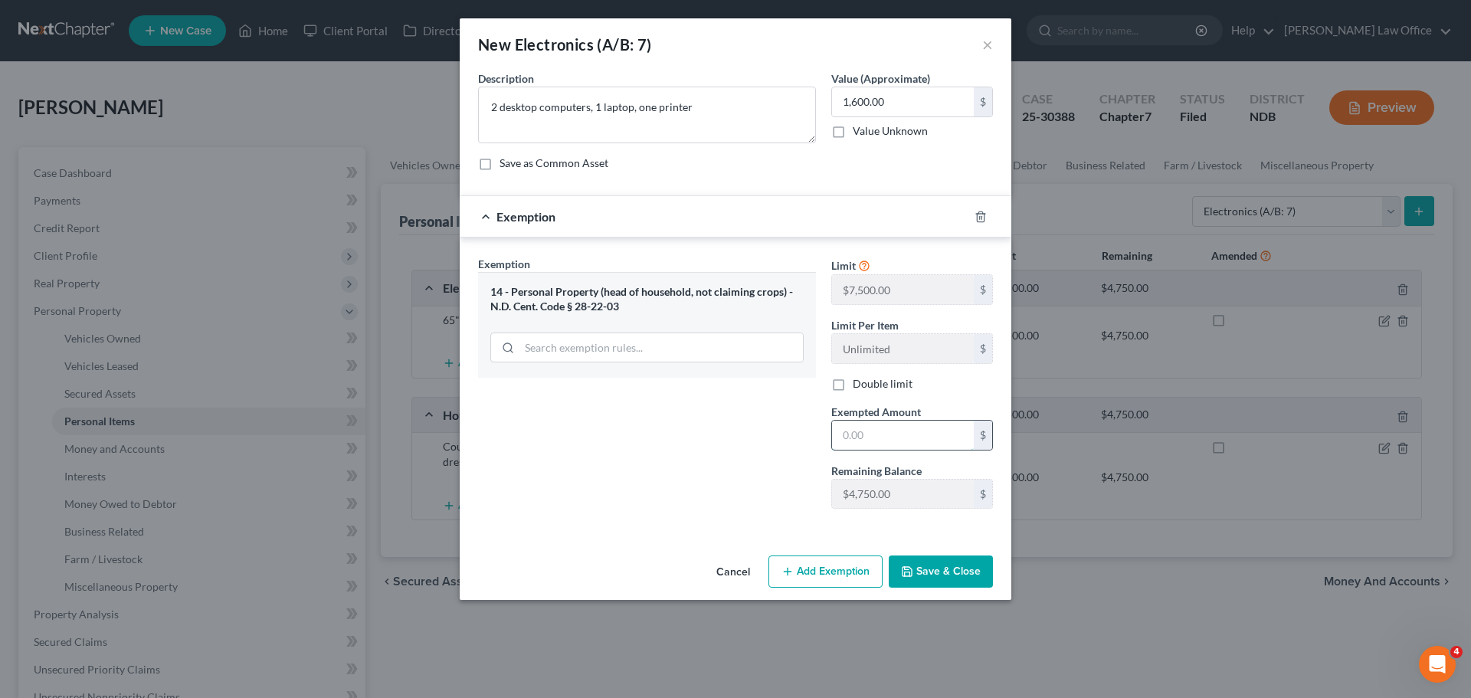
drag, startPoint x: 845, startPoint y: 423, endPoint x: 856, endPoint y: 419, distance: 11.4
click at [852, 421] on input "text" at bounding box center [903, 435] width 142 height 29
type input "1,600.00"
click at [936, 573] on button "Save & Close" at bounding box center [941, 571] width 104 height 32
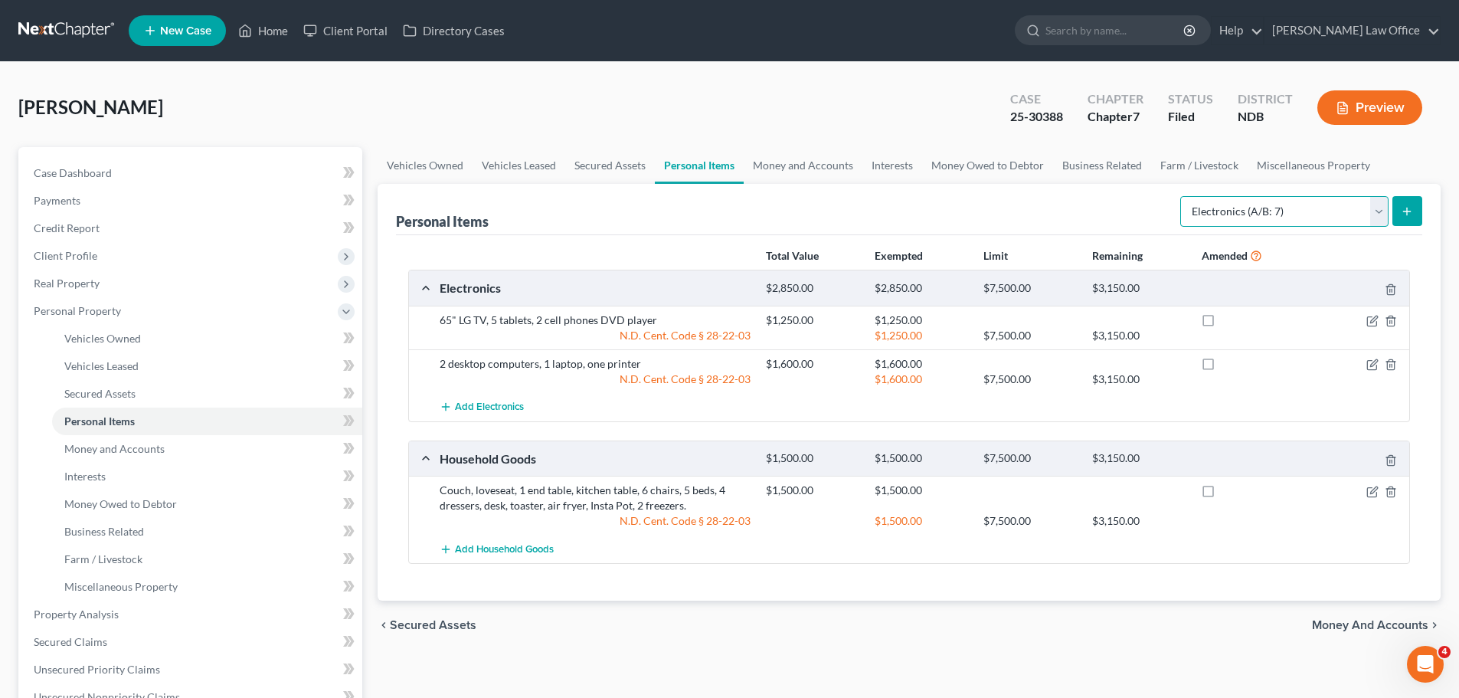
click at [1382, 211] on select "Select Item Type Clothing (A/B: 11) Collectibles Of Value (A/B: 8) Electronics …" at bounding box center [1284, 211] width 208 height 31
select select "other"
click at [1183, 196] on select "Select Item Type Clothing (A/B: 11) Collectibles Of Value (A/B: 8) Electronics …" at bounding box center [1284, 211] width 208 height 31
click at [1404, 205] on icon "submit" at bounding box center [1407, 211] width 12 height 12
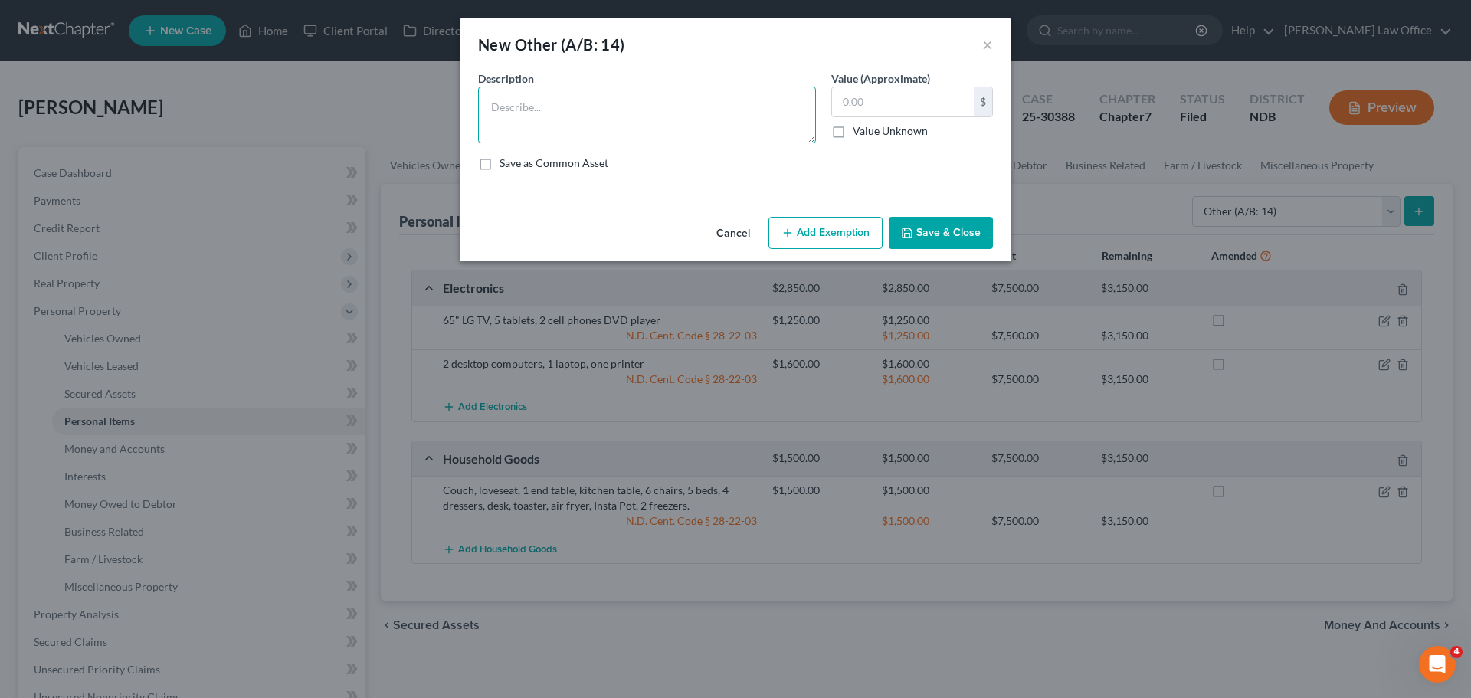
click at [552, 104] on textarea at bounding box center [647, 115] width 338 height 57
type textarea "Family Library"
click at [846, 227] on button "Add Exemption" at bounding box center [825, 233] width 114 height 32
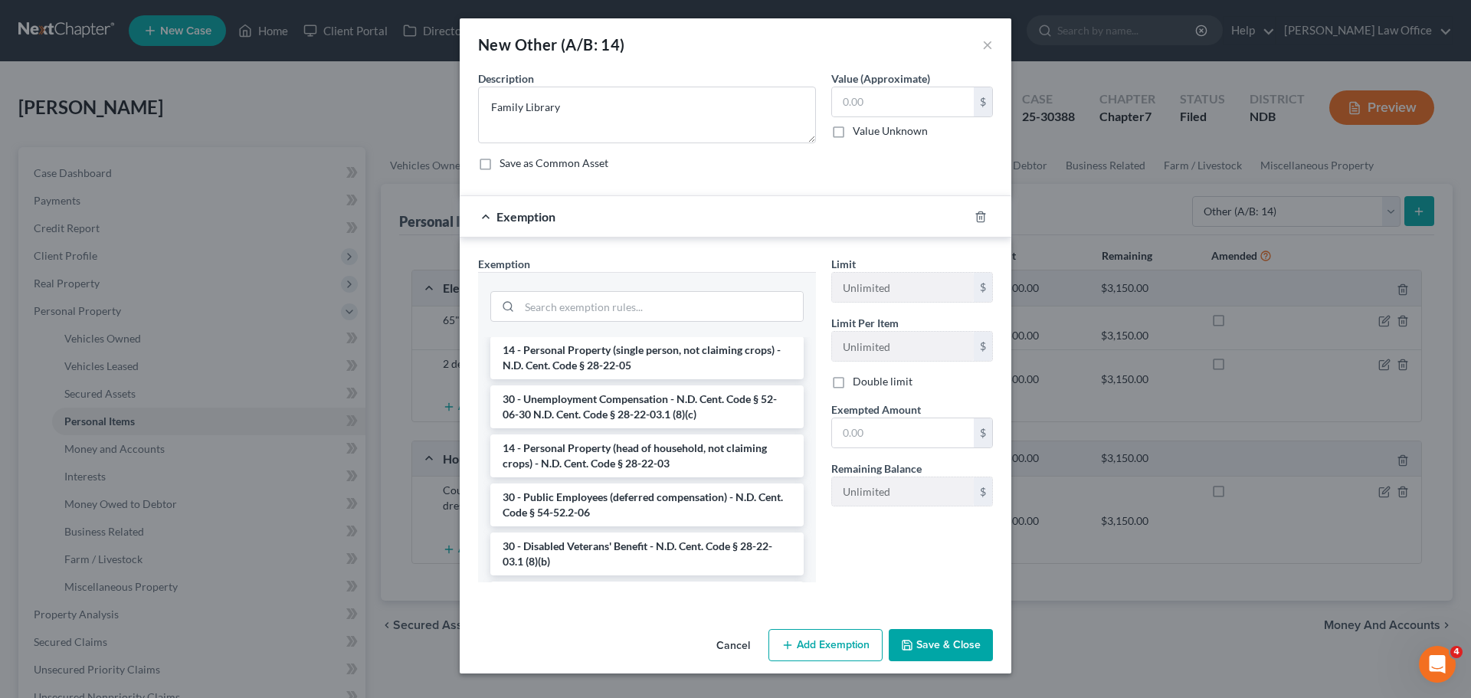
scroll to position [248, 0]
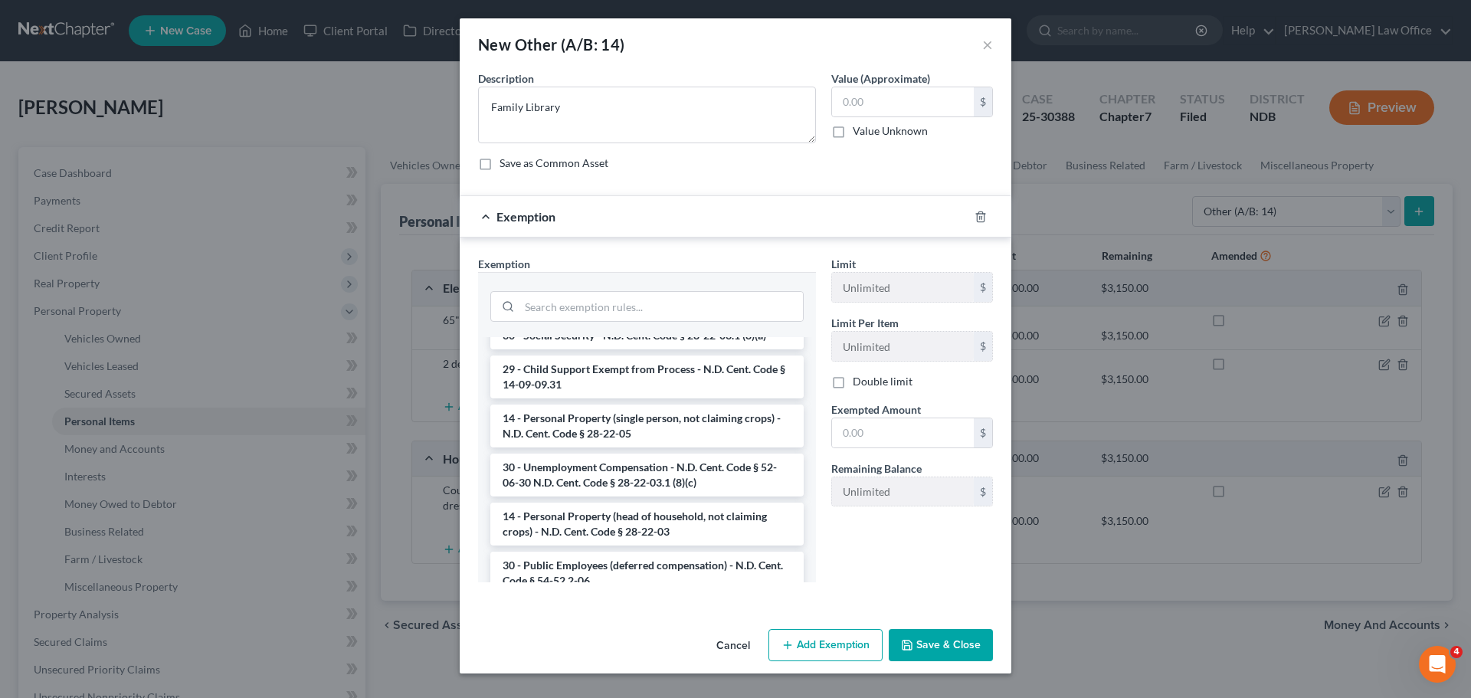
click at [611, 502] on li "14 - Personal Property (head of household, not claiming crops) - N.D. Cent. Cod…" at bounding box center [646, 523] width 313 height 43
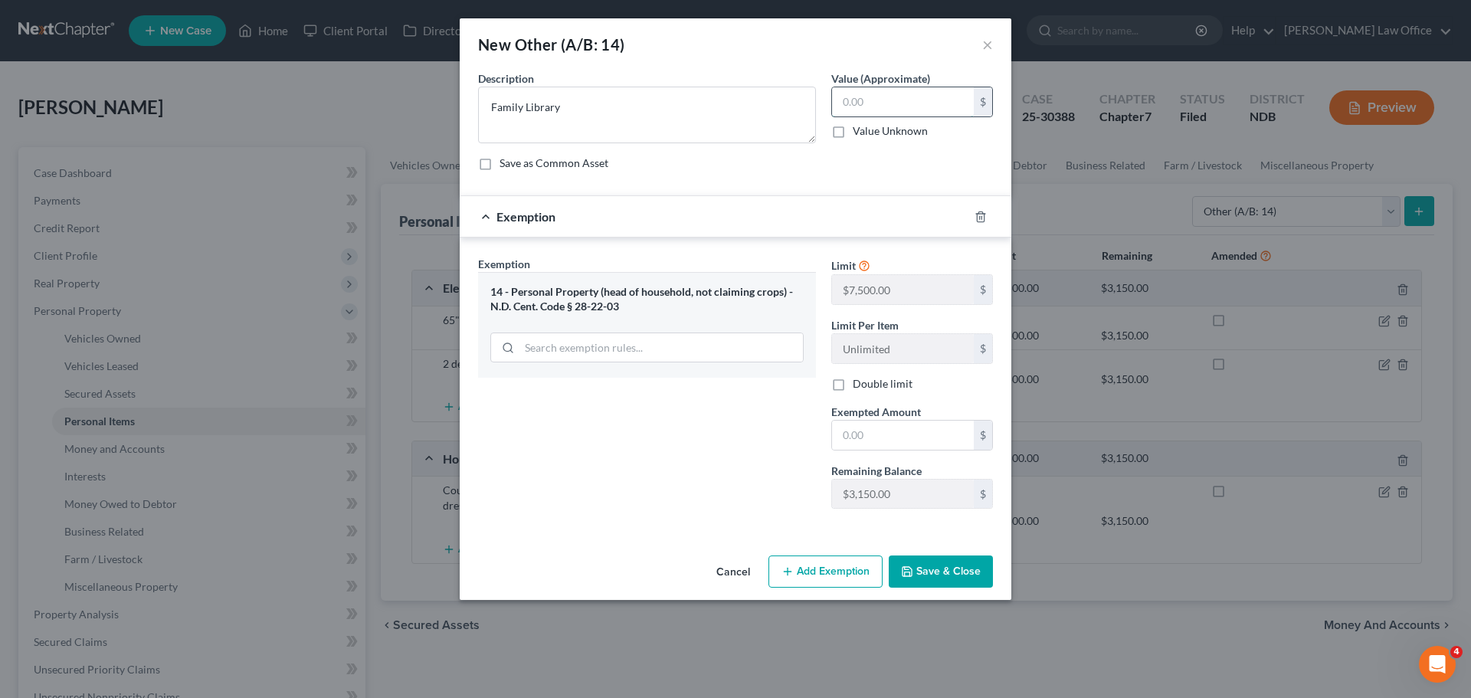
click at [882, 103] on input "text" at bounding box center [903, 101] width 142 height 29
type input "200.00"
click at [868, 444] on input "text" at bounding box center [903, 435] width 142 height 29
type input "200.00"
click at [916, 565] on button "Save & Close" at bounding box center [941, 571] width 104 height 32
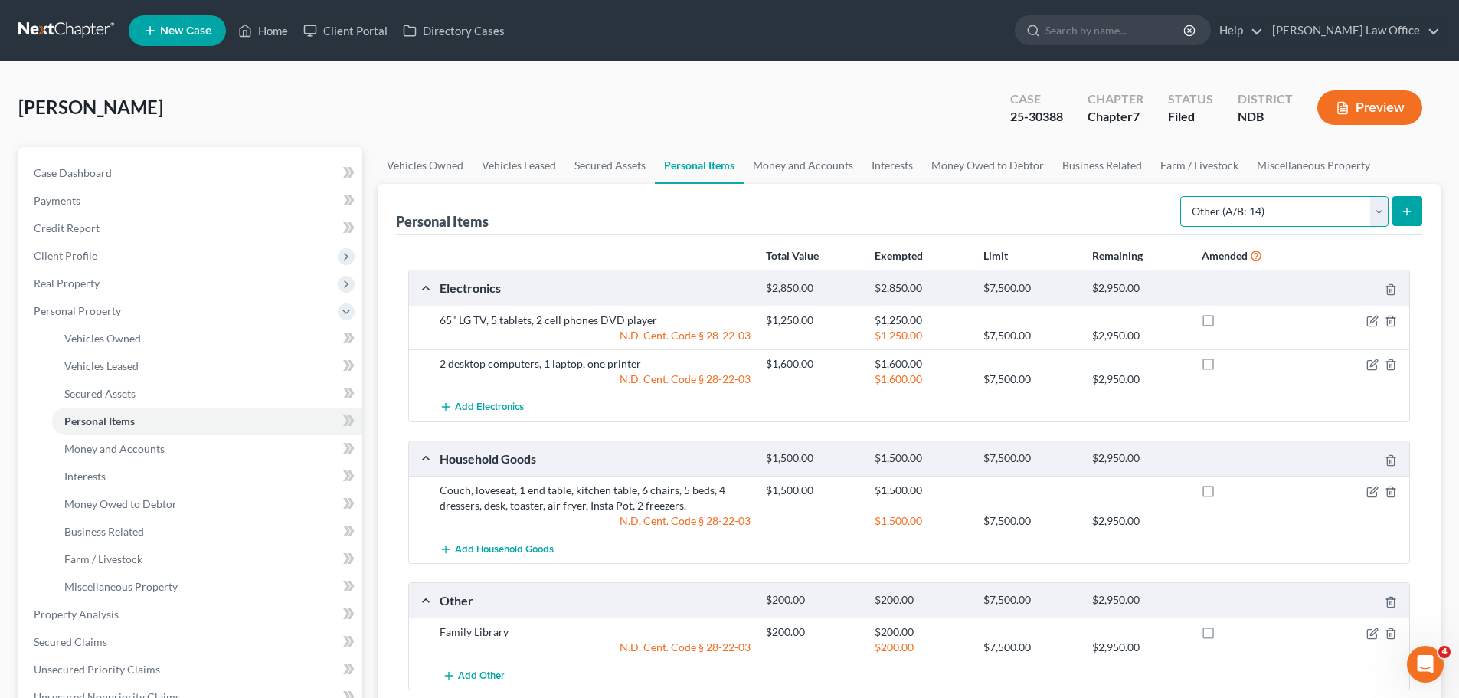
click at [1376, 210] on select "Select Item Type Clothing (A/B: 11) Collectibles Of Value (A/B: 8) Electronics …" at bounding box center [1284, 211] width 208 height 31
select select "sports_and_hobby_equipment"
click at [1183, 196] on select "Select Item Type Clothing (A/B: 11) Collectibles Of Value (A/B: 8) Electronics …" at bounding box center [1284, 211] width 208 height 31
click at [1414, 205] on button "submit" at bounding box center [1408, 211] width 30 height 30
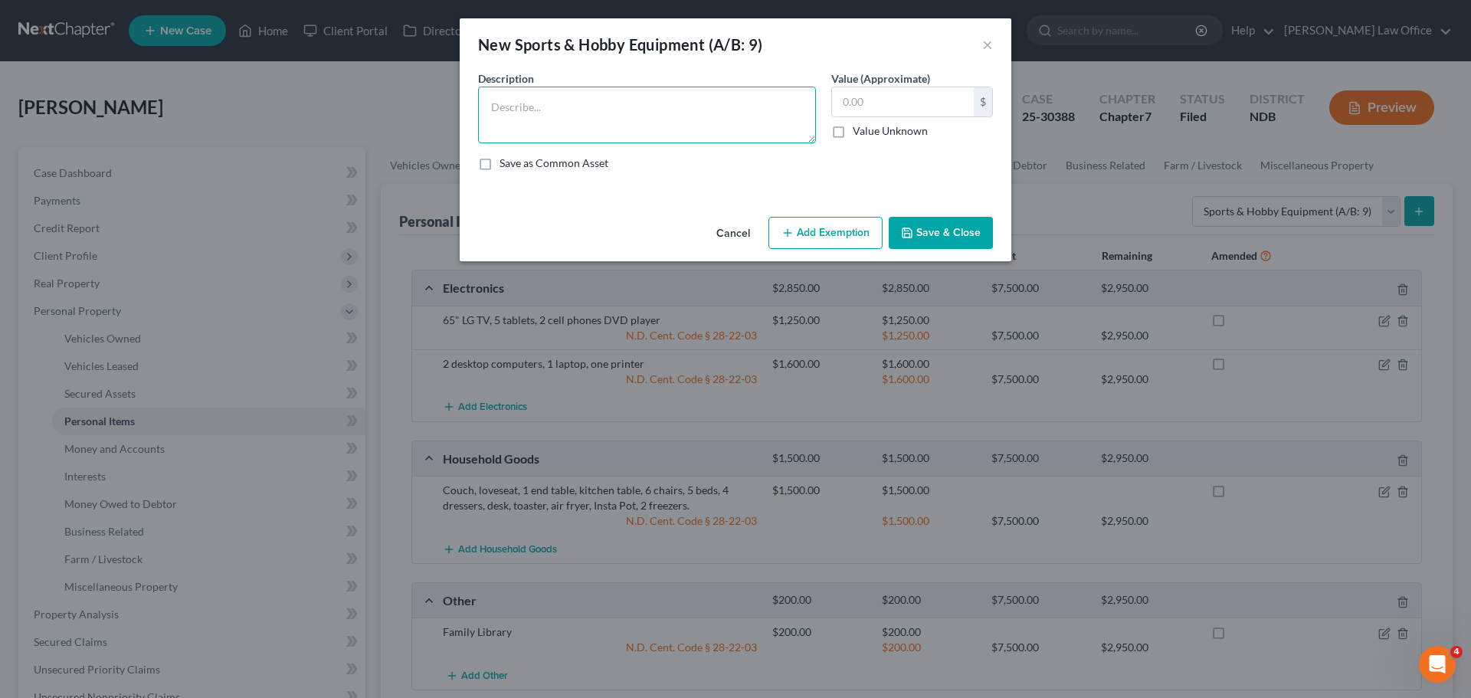
click at [534, 103] on textarea at bounding box center [647, 115] width 338 height 57
type textarea "4 Kids' bicycles"
type input "300.00"
click at [803, 231] on button "Add Exemption" at bounding box center [825, 233] width 114 height 32
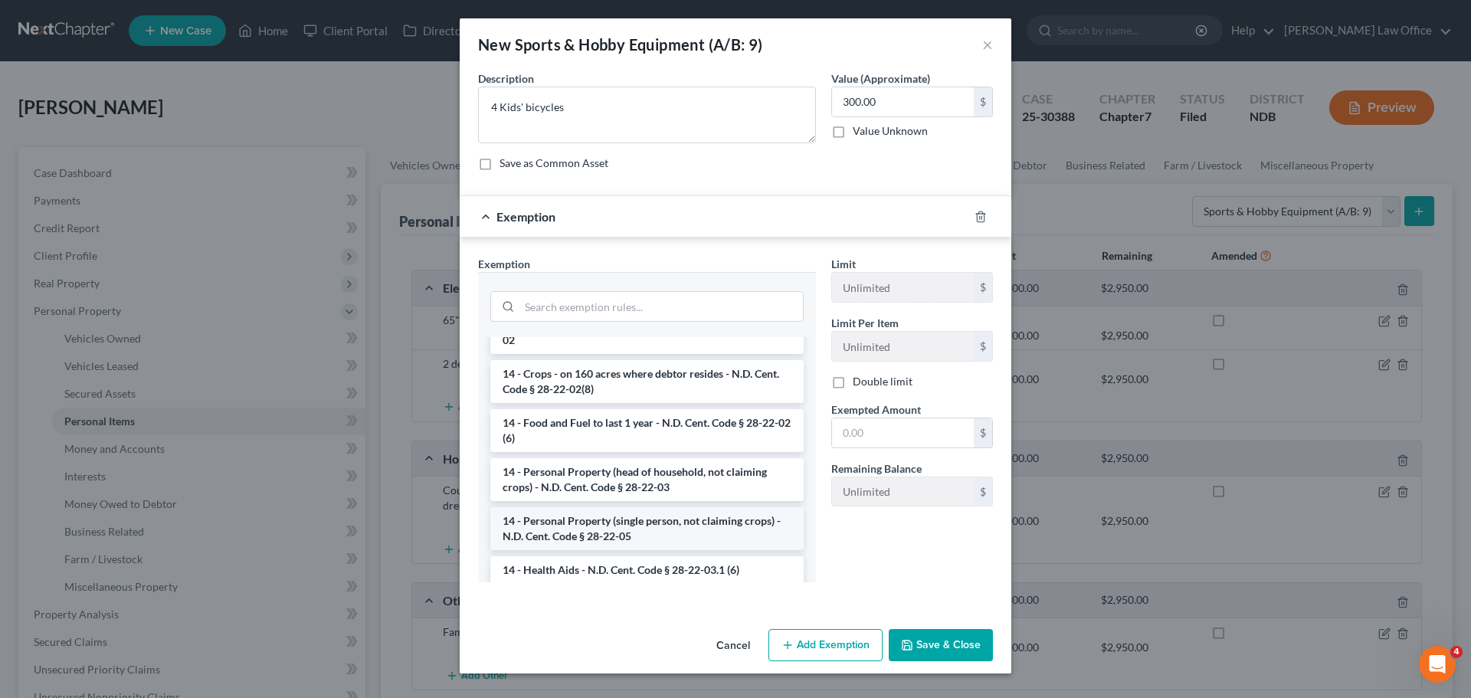
scroll to position [153, 0]
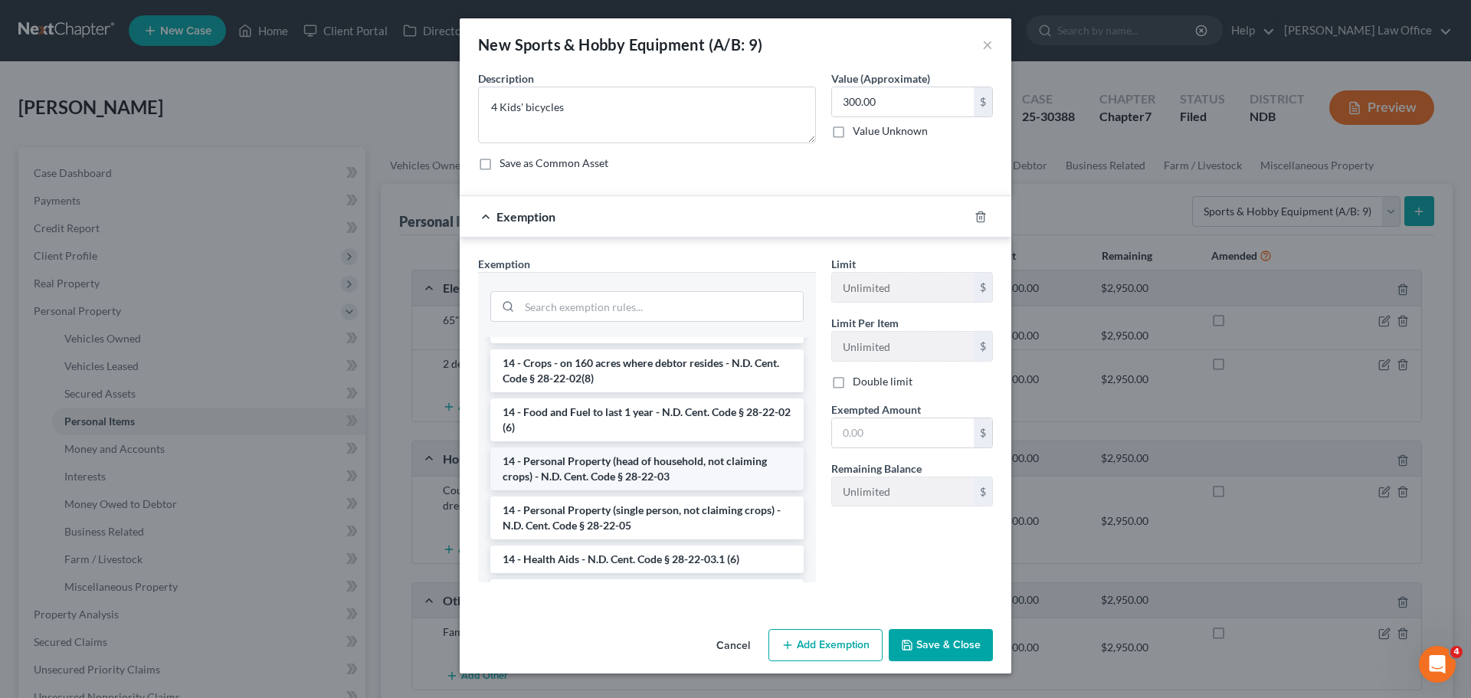
click at [620, 473] on li "14 - Personal Property (head of household, not claiming crops) - N.D. Cent. Cod…" at bounding box center [646, 468] width 313 height 43
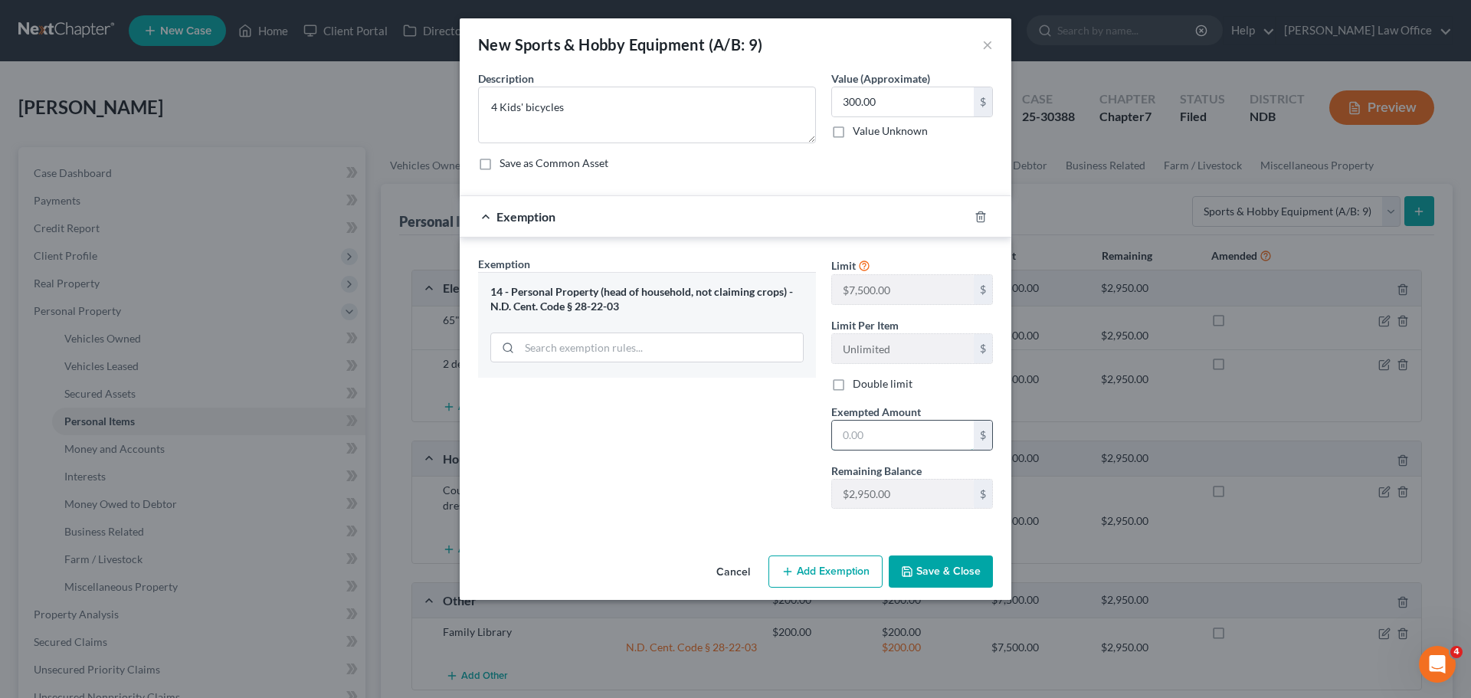
click at [855, 430] on input "text" at bounding box center [903, 435] width 142 height 29
type input "300.00"
click at [939, 571] on button "Save & Close" at bounding box center [941, 571] width 104 height 32
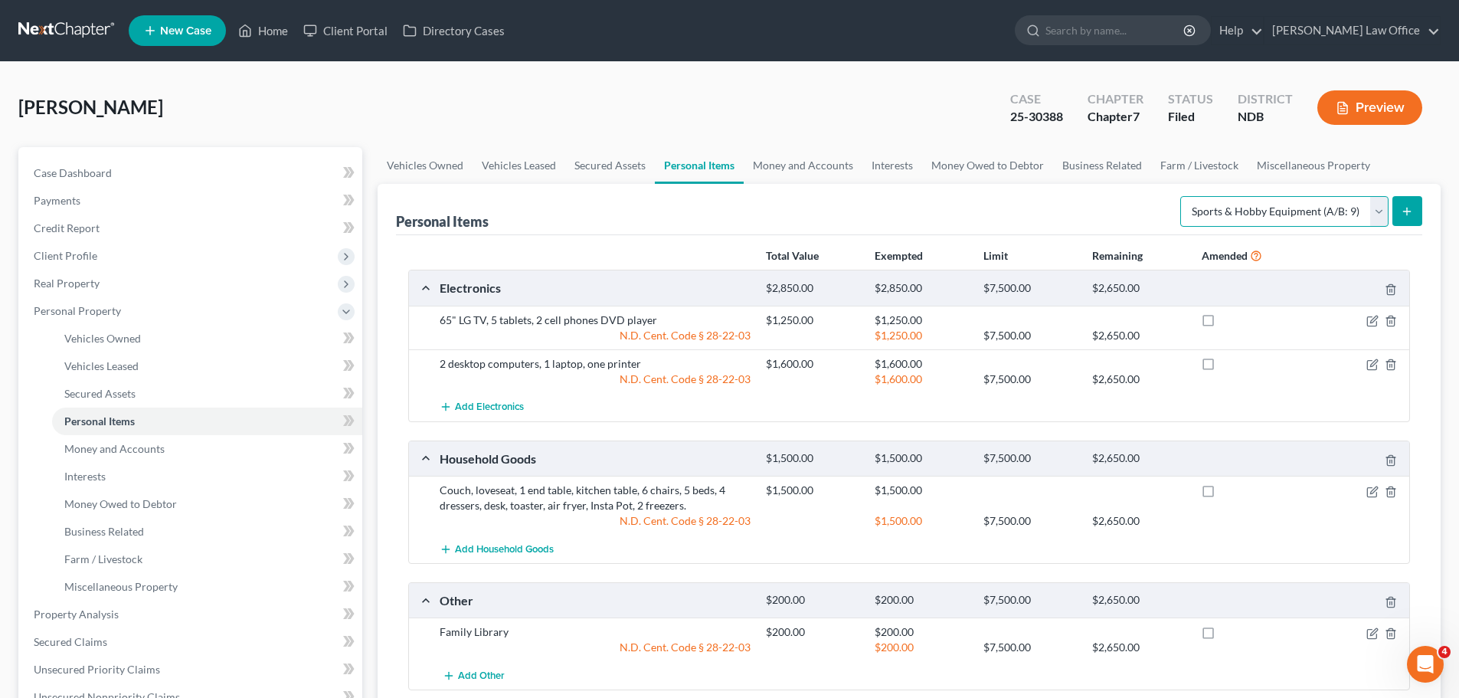
click at [1383, 205] on select "Select Item Type Clothing (A/B: 11) Collectibles Of Value (A/B: 8) Electronics …" at bounding box center [1284, 211] width 208 height 31
select select "clothing"
click at [1183, 196] on select "Select Item Type Clothing (A/B: 11) Collectibles Of Value (A/B: 8) Electronics …" at bounding box center [1284, 211] width 208 height 31
click at [1414, 205] on button "submit" at bounding box center [1408, 211] width 30 height 30
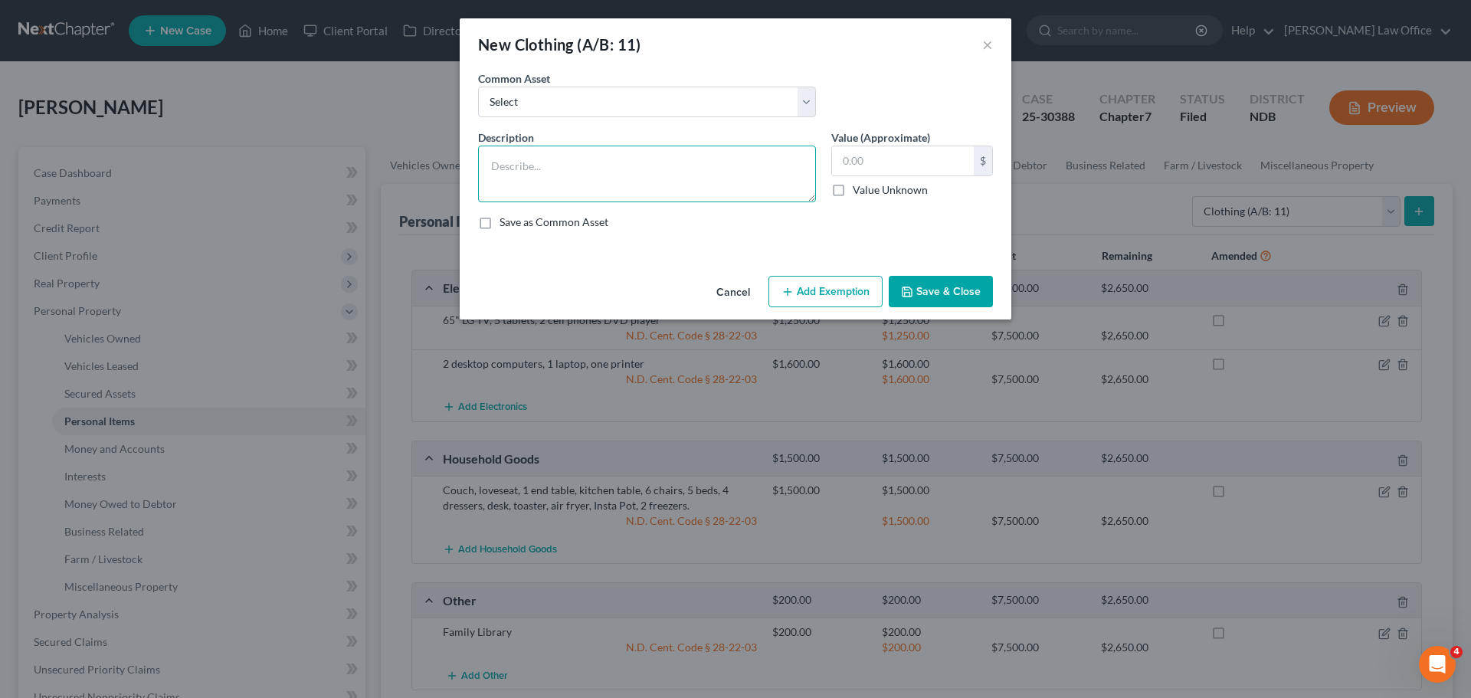
click at [536, 162] on textarea at bounding box center [647, 174] width 338 height 57
type textarea "clothing and accessories for family"
click at [857, 166] on input "text" at bounding box center [903, 160] width 142 height 29
type input "800.00"
click at [820, 292] on button "Add Exemption" at bounding box center [825, 292] width 114 height 32
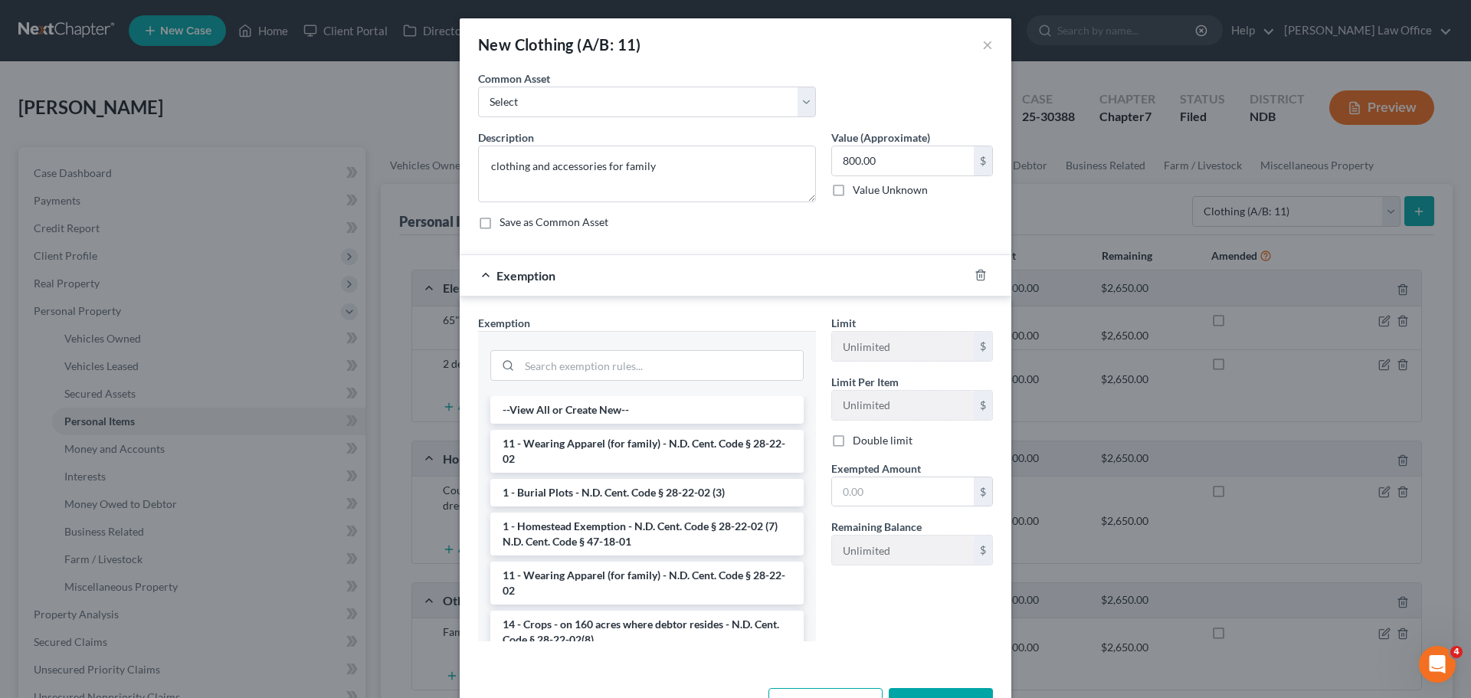
drag, startPoint x: 830, startPoint y: 440, endPoint x: 840, endPoint y: 449, distance: 13.0
click at [853, 440] on label "Double limit" at bounding box center [883, 440] width 60 height 15
click at [859, 440] on input "Double limit" at bounding box center [864, 438] width 10 height 10
click at [609, 450] on li "11 - Wearing Apparel (for family) - N.D. Cent. Code § 28-22-02" at bounding box center [646, 451] width 313 height 43
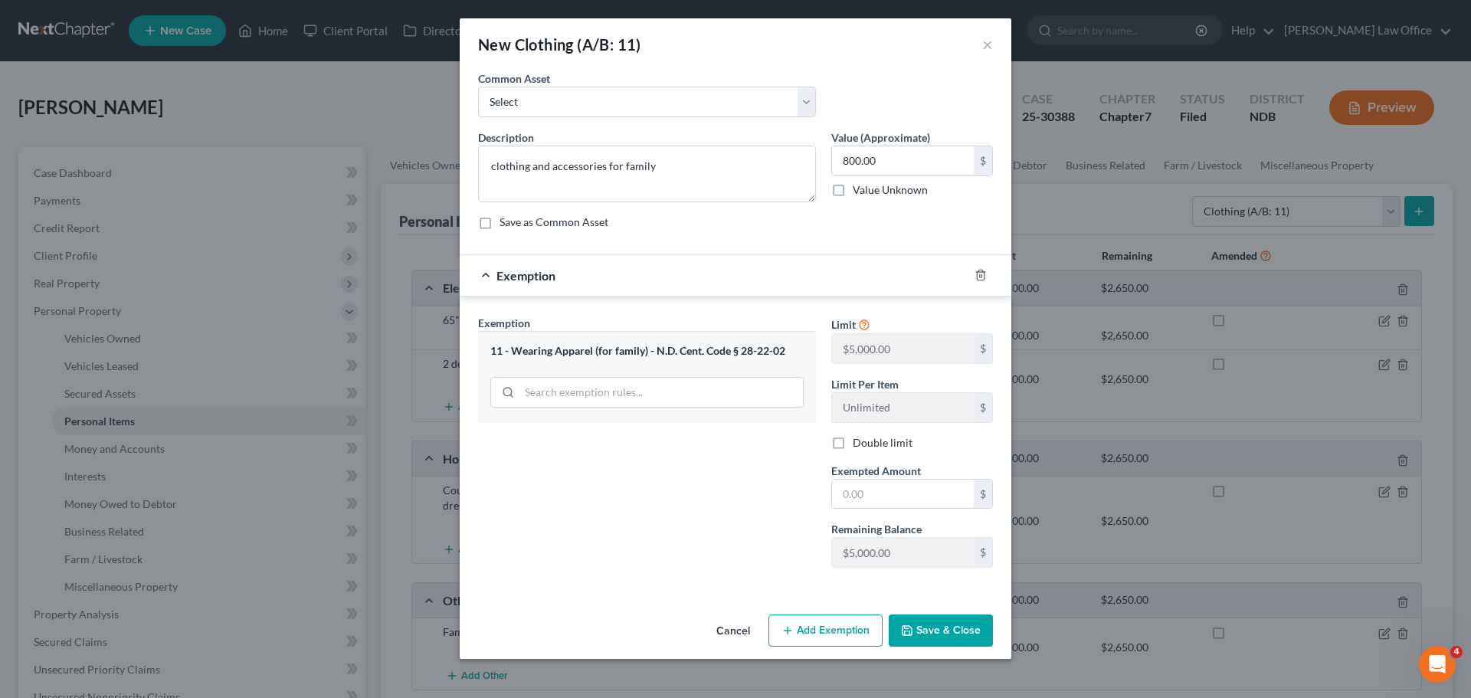
click at [853, 439] on label "Double limit" at bounding box center [883, 442] width 60 height 15
click at [859, 439] on input "Double limit" at bounding box center [864, 440] width 10 height 10
checkbox input "true"
click at [852, 489] on input "text" at bounding box center [903, 494] width 142 height 29
type input "800.00"
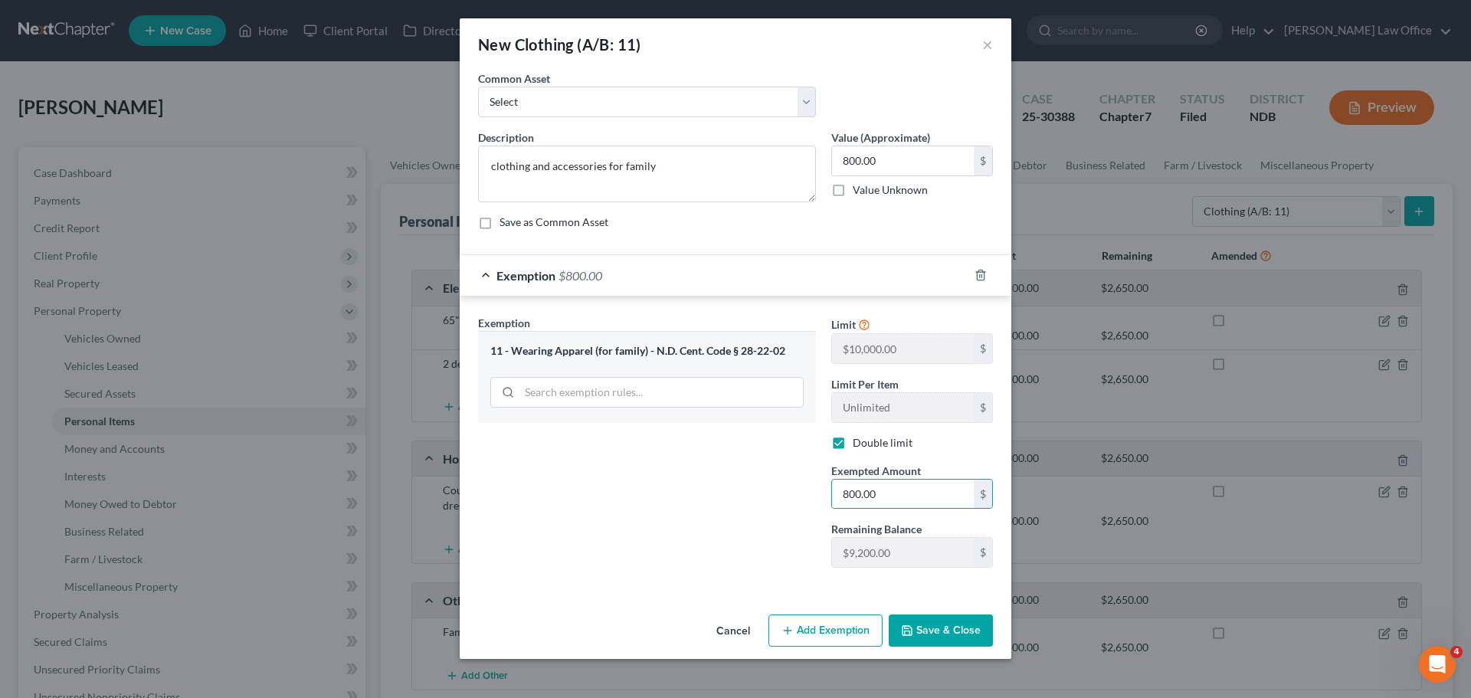
click at [912, 616] on button "Save & Close" at bounding box center [941, 630] width 104 height 32
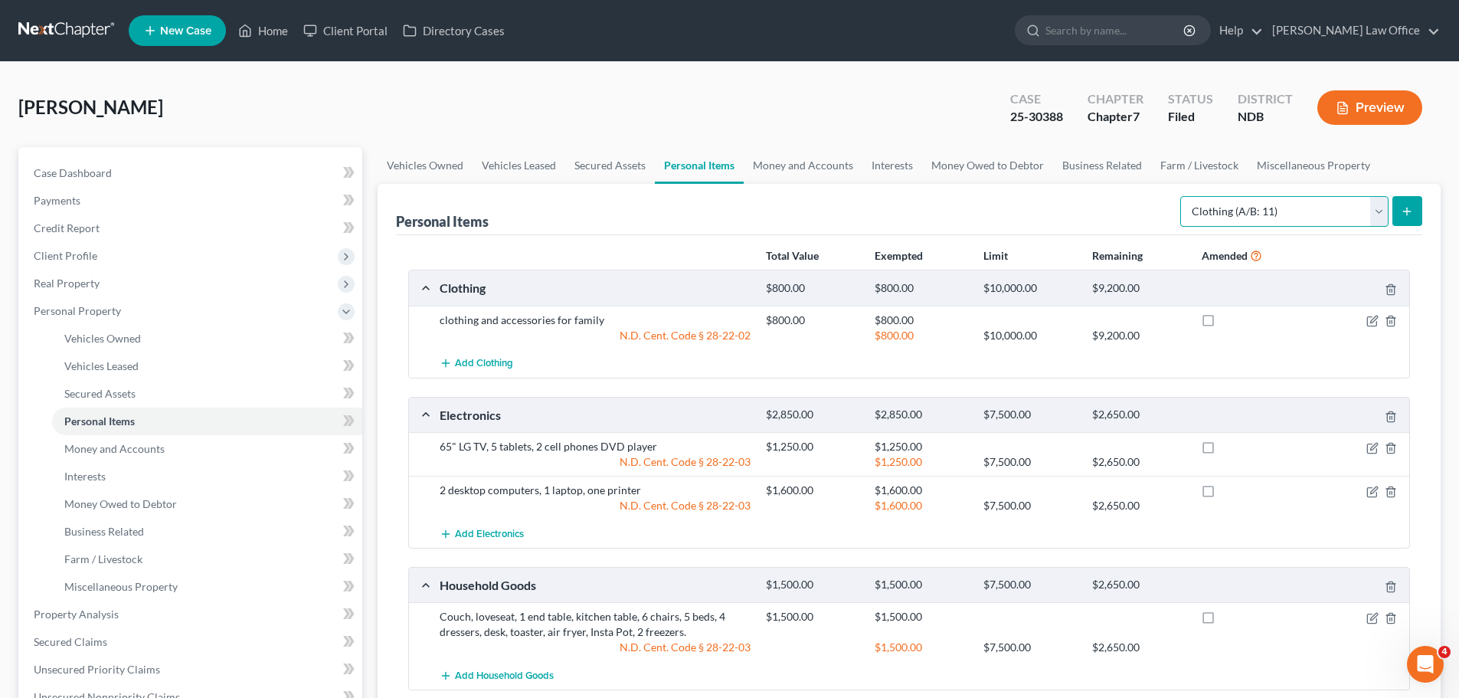
click at [1378, 211] on select "Select Item Type Clothing (A/B: 11) Collectibles Of Value (A/B: 8) Electronics …" at bounding box center [1284, 211] width 208 height 31
select select "household_goods"
click at [1183, 196] on select "Select Item Type Clothing (A/B: 11) Collectibles Of Value (A/B: 8) Electronics …" at bounding box center [1284, 211] width 208 height 31
click at [1409, 209] on icon "submit" at bounding box center [1407, 211] width 12 height 12
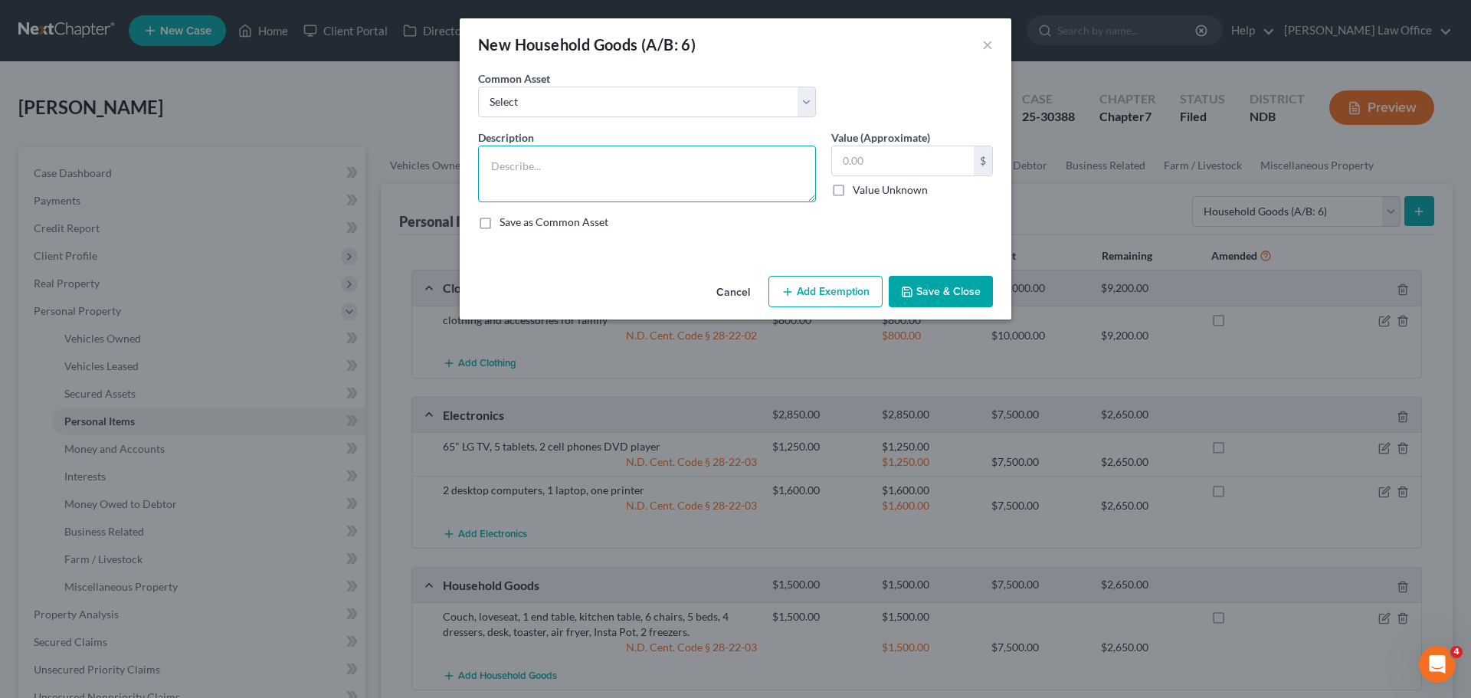
click at [526, 169] on textarea at bounding box center [647, 174] width 338 height 57
type textarea "h"
type textarea "Household Tools"
click at [868, 162] on input "text" at bounding box center [903, 160] width 142 height 29
type input "700.00"
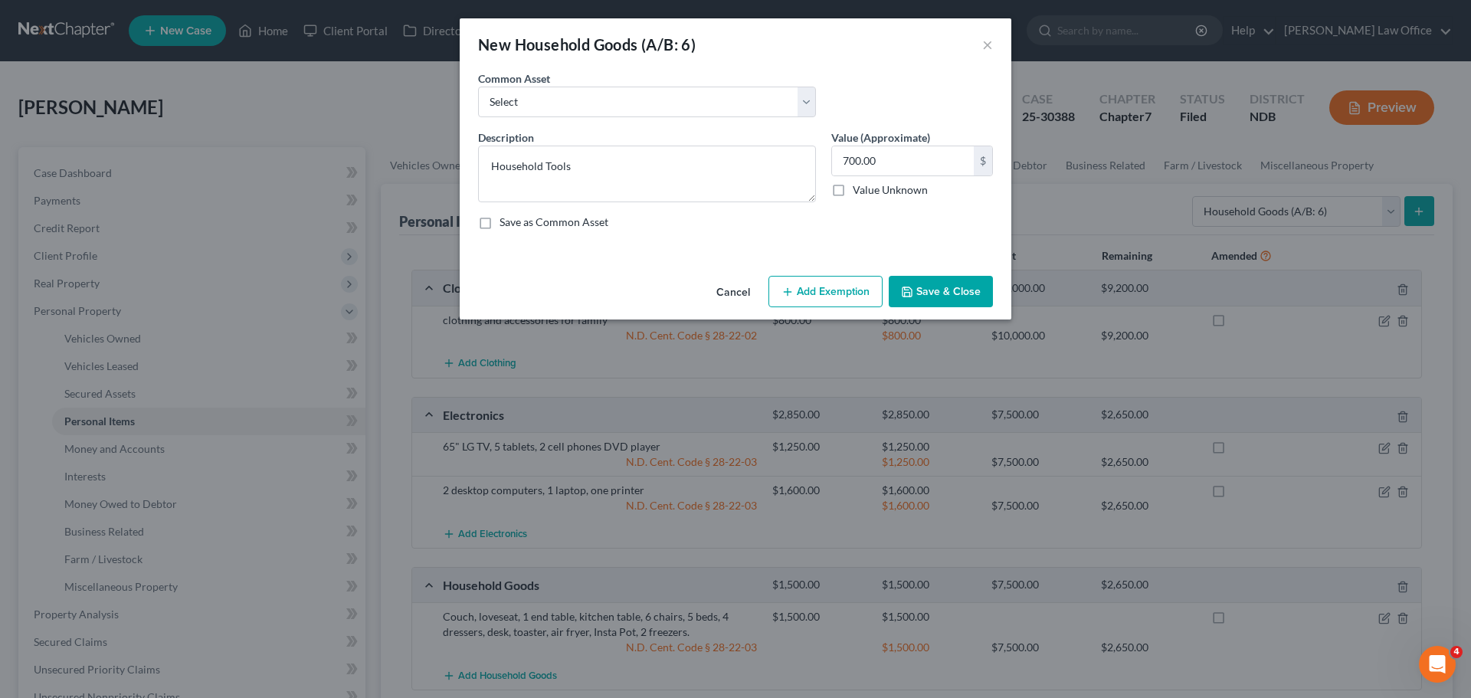
click at [824, 296] on button "Add Exemption" at bounding box center [825, 292] width 114 height 32
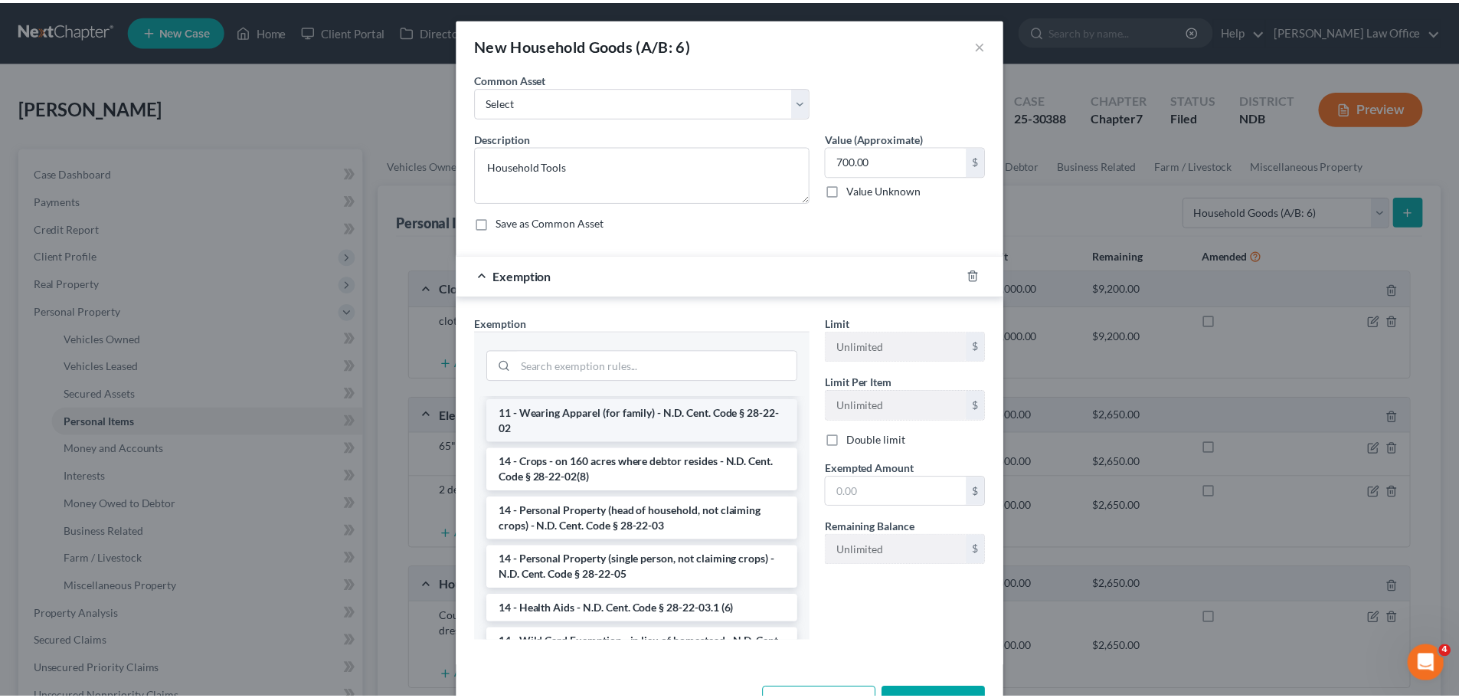
scroll to position [306, 0]
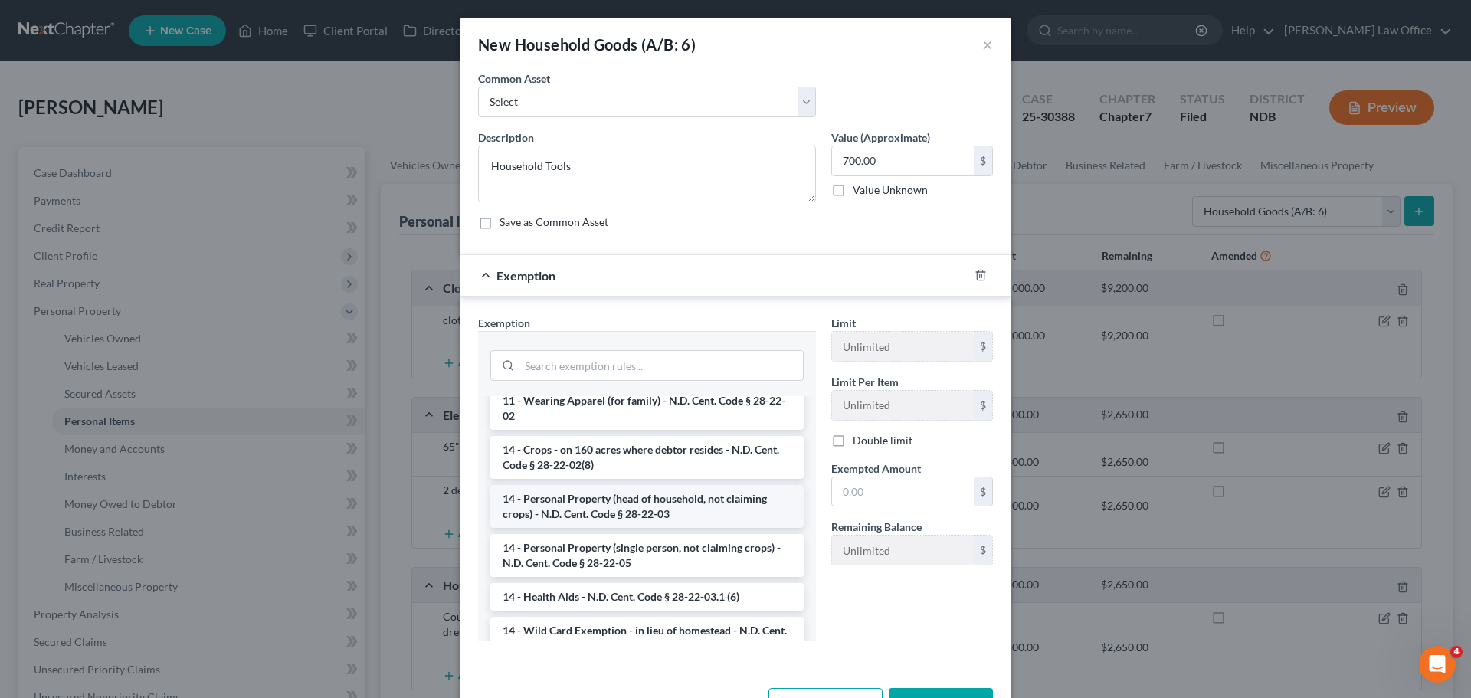
click at [578, 514] on li "14 - Personal Property (head of household, not claiming crops) - N.D. Cent. Cod…" at bounding box center [646, 506] width 313 height 43
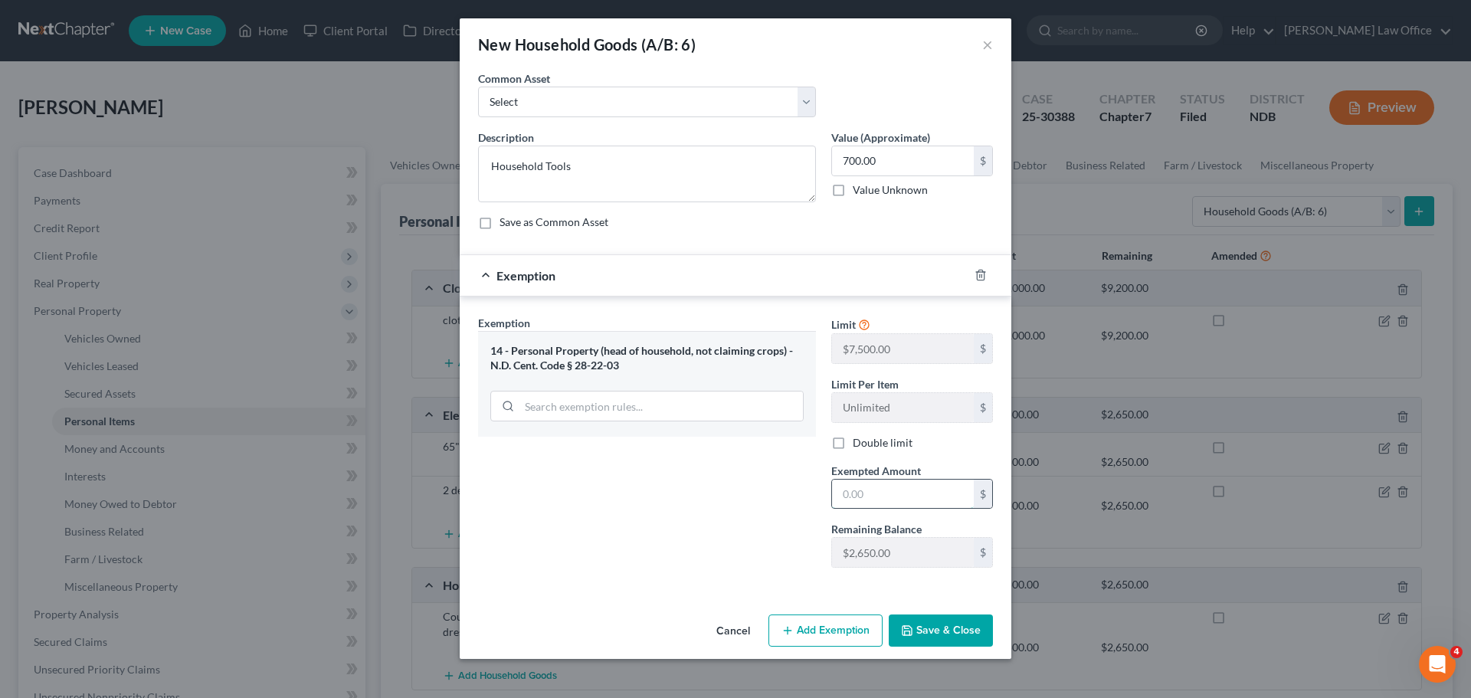
click at [849, 496] on input "text" at bounding box center [903, 494] width 142 height 29
type input "700.00"
click at [940, 625] on button "Save & Close" at bounding box center [941, 630] width 104 height 32
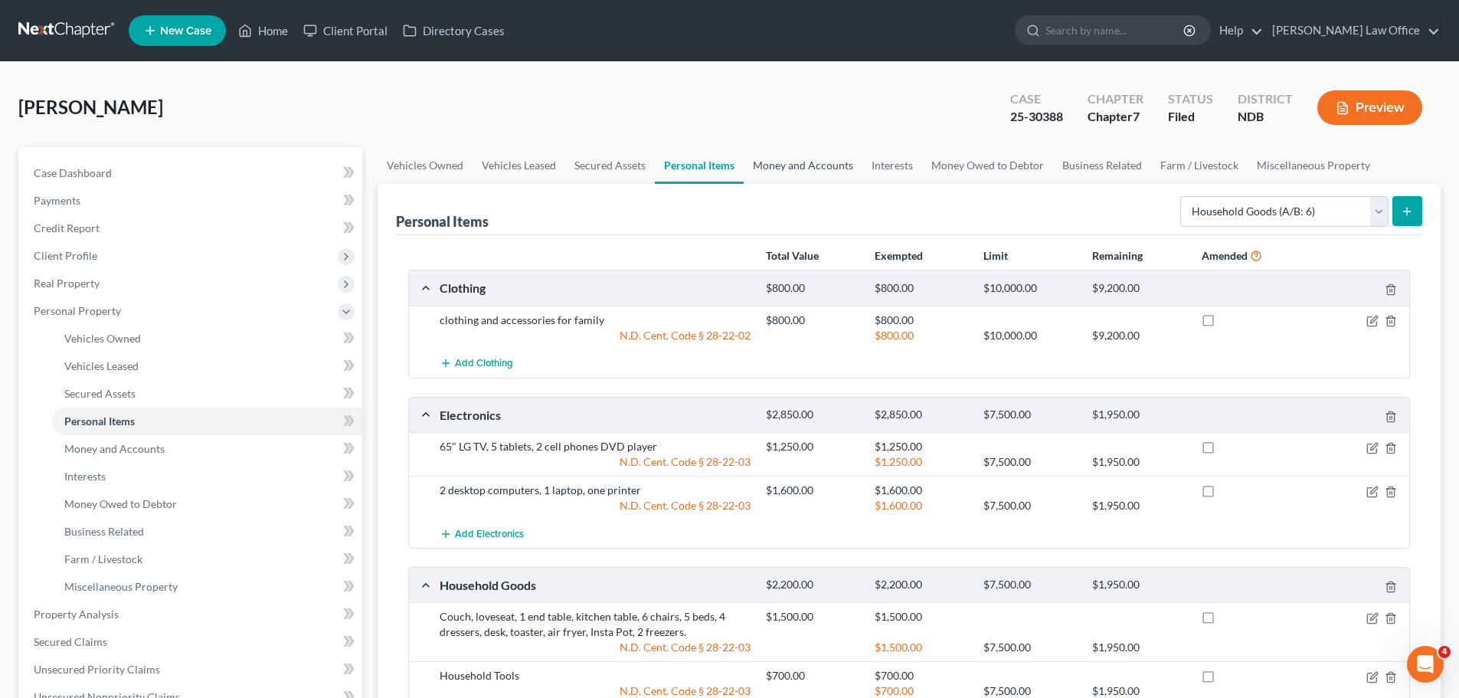
click at [800, 169] on link "Money and Accounts" at bounding box center [803, 165] width 119 height 37
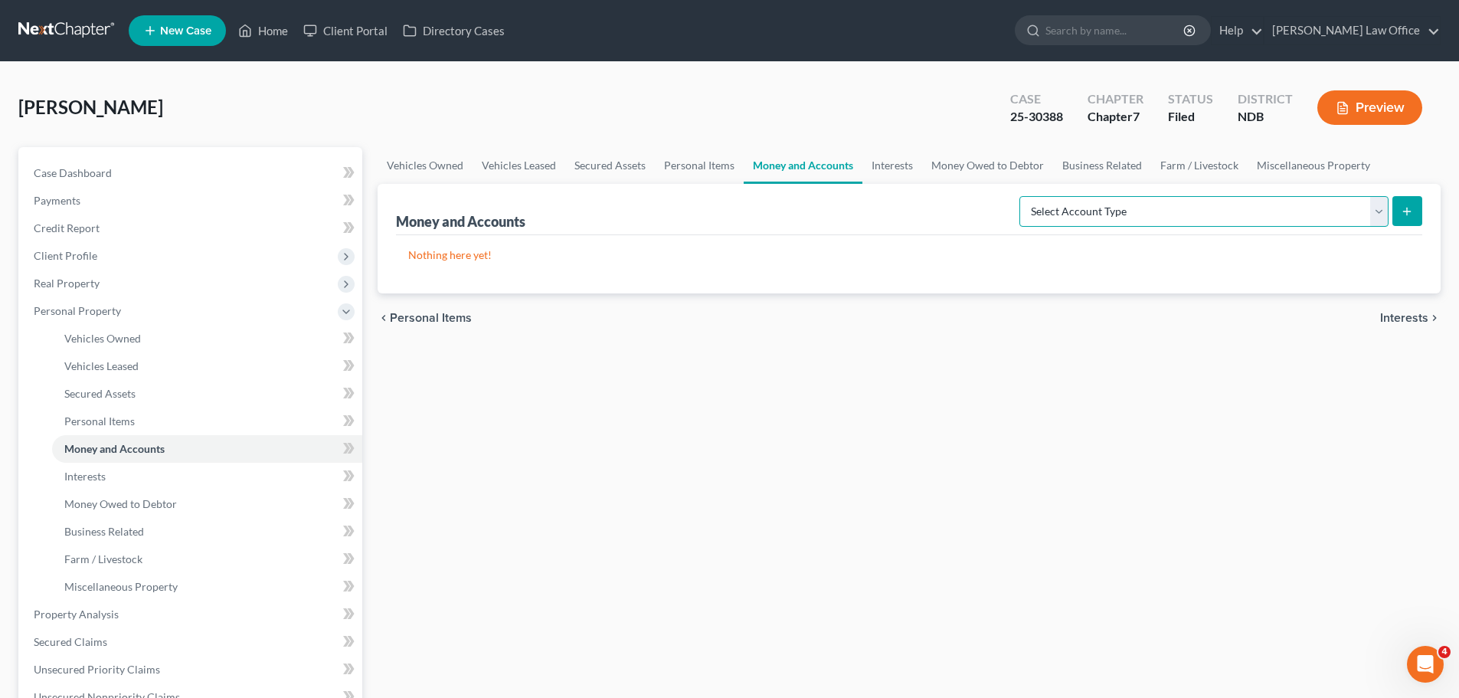
click at [1381, 214] on select "Select Account Type Brokerage (A/B: 18, SOFA: 20) Cash on Hand (A/B: 16) Certif…" at bounding box center [1204, 211] width 369 height 31
select select "cash_on_hand"
click at [1023, 196] on select "Select Account Type Brokerage (A/B: 18, SOFA: 20) Cash on Hand (A/B: 16) Certif…" at bounding box center [1204, 211] width 369 height 31
click at [1409, 210] on icon "submit" at bounding box center [1407, 211] width 12 height 12
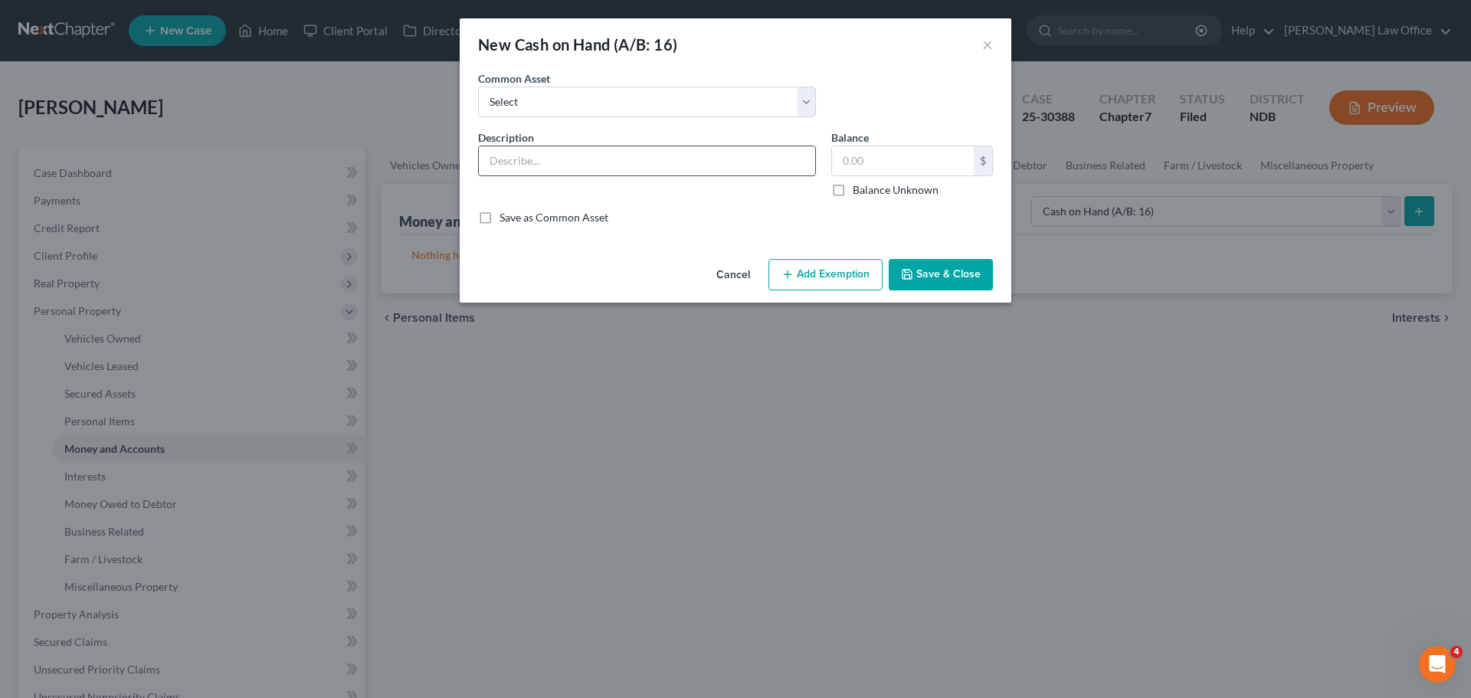
click at [505, 153] on input "text" at bounding box center [647, 160] width 336 height 29
type input "Cash on Hand"
click at [851, 160] on input "text" at bounding box center [903, 160] width 142 height 29
type input "15.00"
click at [918, 269] on button "Save & Close" at bounding box center [941, 275] width 104 height 32
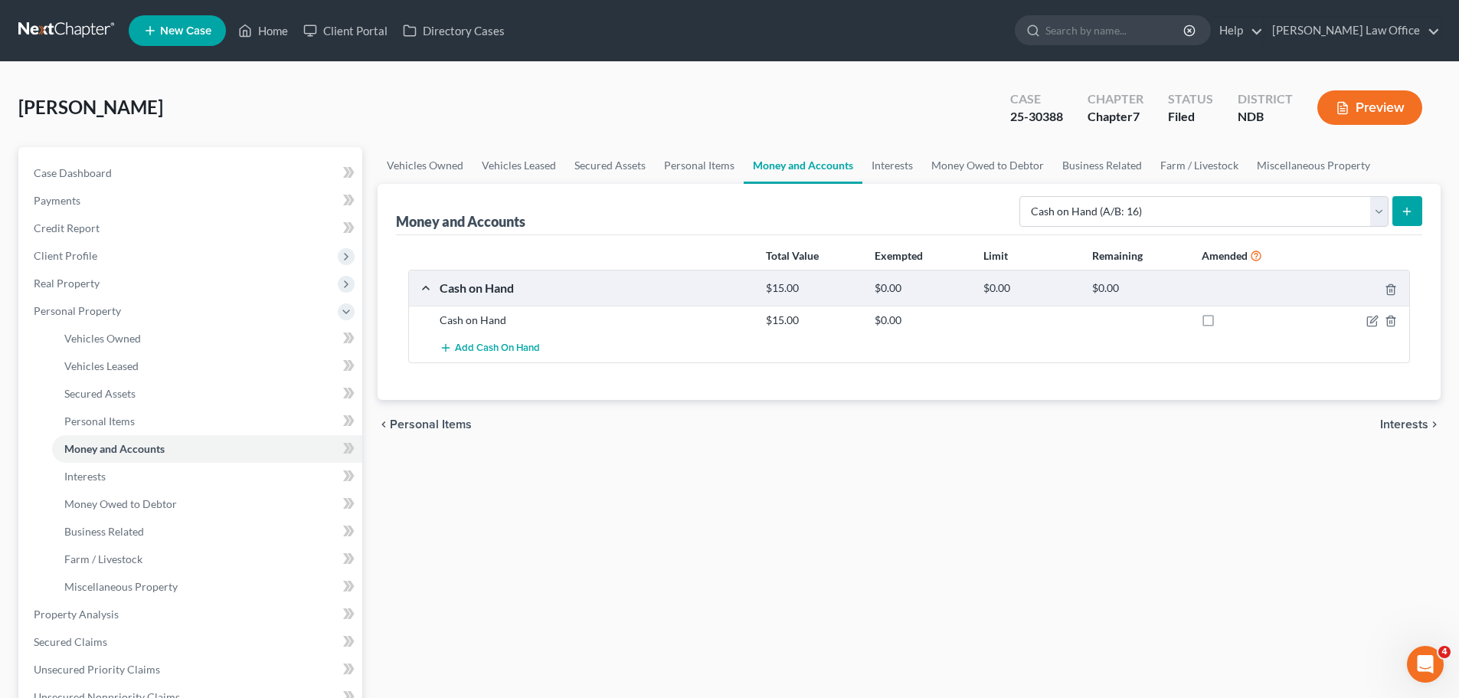
click at [1409, 209] on icon "submit" at bounding box center [1407, 211] width 12 height 12
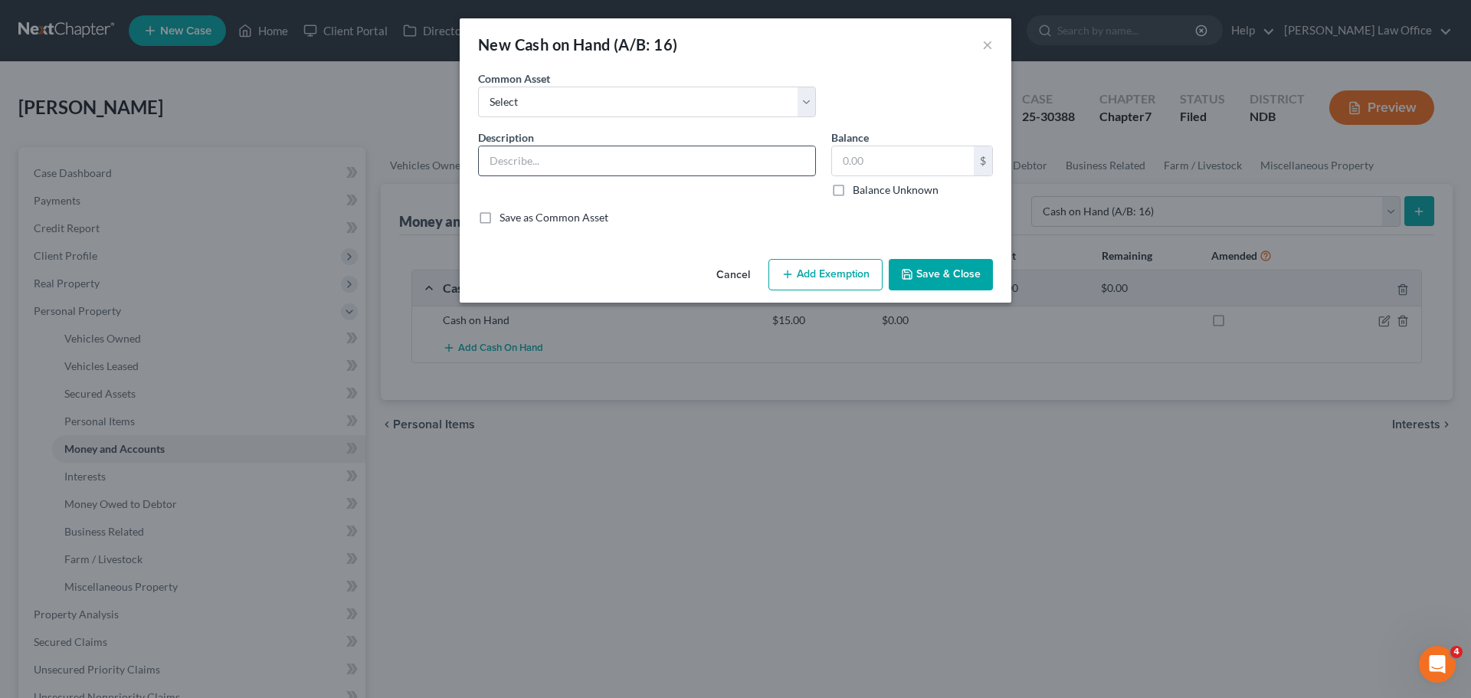
click at [520, 159] on input "text" at bounding box center [647, 160] width 336 height 29
click at [787, 687] on div "New Cash on Hand (A/B: 16) × An exemption set must first be selected from the F…" at bounding box center [735, 349] width 1471 height 698
click at [728, 273] on button "Cancel" at bounding box center [733, 275] width 58 height 31
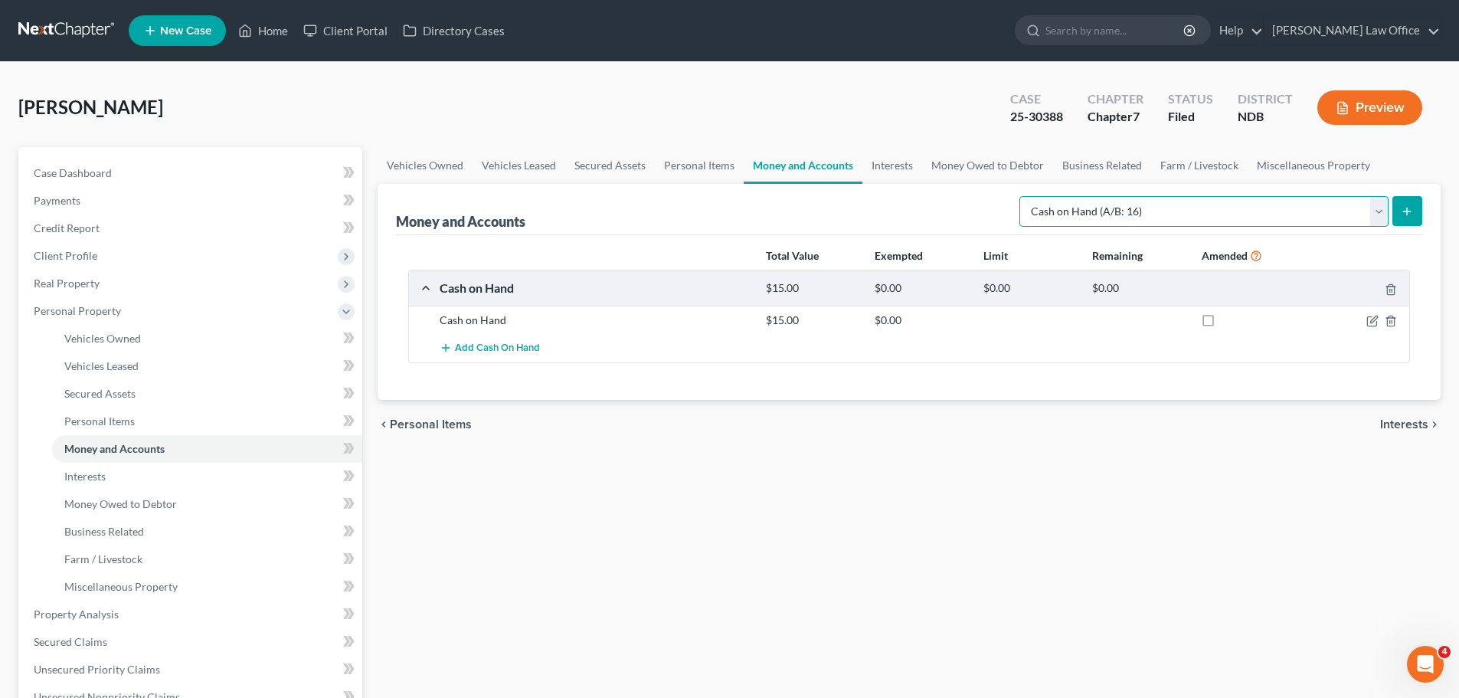
drag, startPoint x: 1382, startPoint y: 208, endPoint x: 1376, endPoint y: 218, distance: 11.3
click at [1383, 211] on select "Select Account Type Brokerage (A/B: 18, SOFA: 20) Cash on Hand (A/B: 16) Certif…" at bounding box center [1204, 211] width 369 height 31
select select "checking"
click at [1023, 196] on select "Select Account Type Brokerage (A/B: 18, SOFA: 20) Cash on Hand (A/B: 16) Certif…" at bounding box center [1204, 211] width 369 height 31
click at [1403, 209] on icon "submit" at bounding box center [1407, 211] width 12 height 12
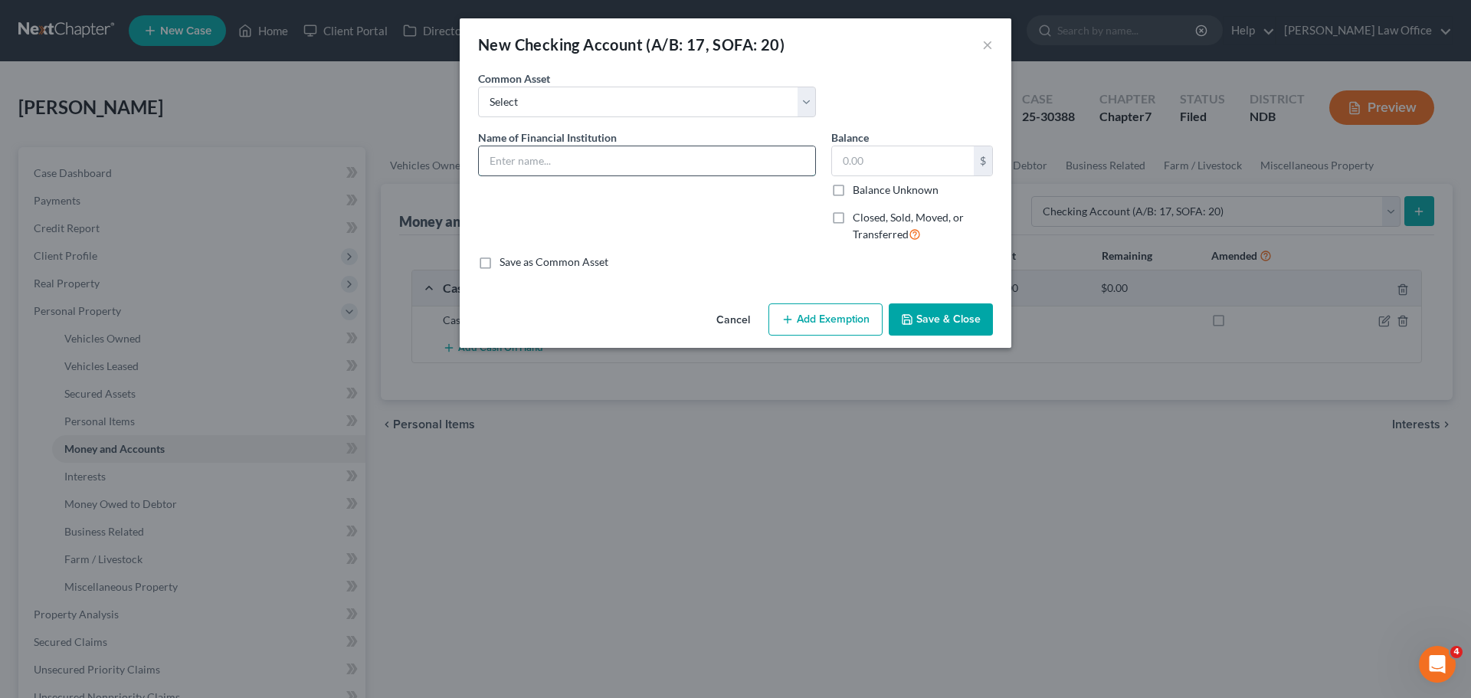
click at [539, 160] on input "text" at bounding box center [647, 160] width 336 height 29
click at [685, 157] on input "Bravera Bank Checking Acct Ending 6101" at bounding box center [647, 160] width 336 height 29
type input "Bravera Bank Checking Acct Ending 9088"
click at [849, 166] on input "text" at bounding box center [903, 160] width 142 height 29
type input "8.00"
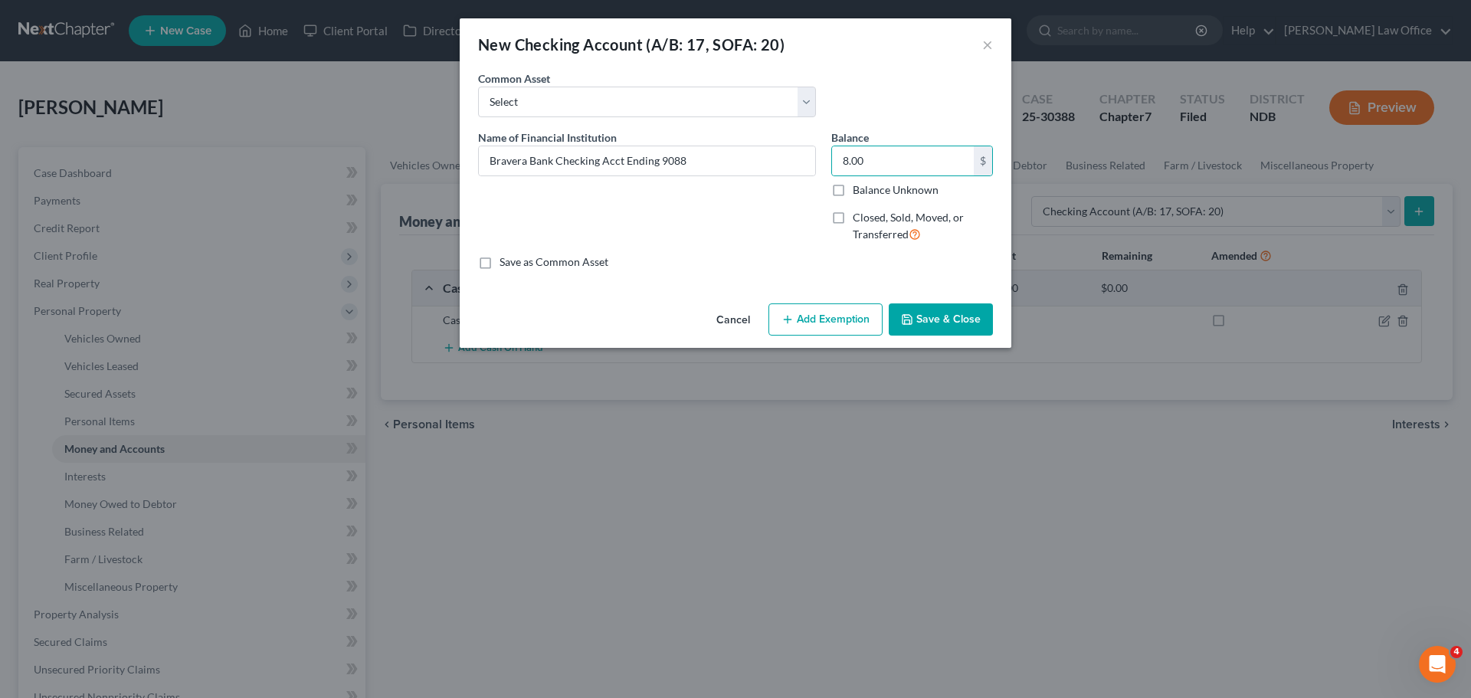
click at [948, 312] on button "Save & Close" at bounding box center [941, 319] width 104 height 32
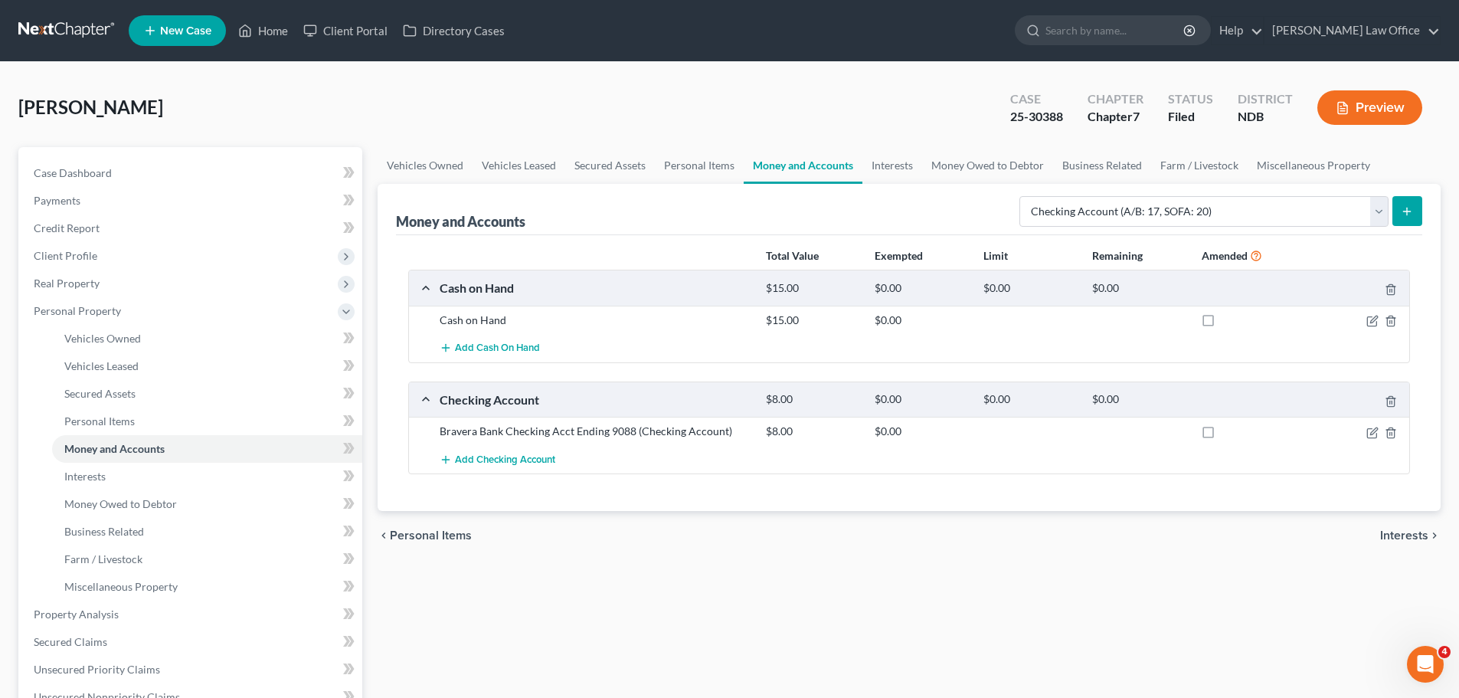
click at [1406, 210] on icon "submit" at bounding box center [1407, 211] width 12 height 12
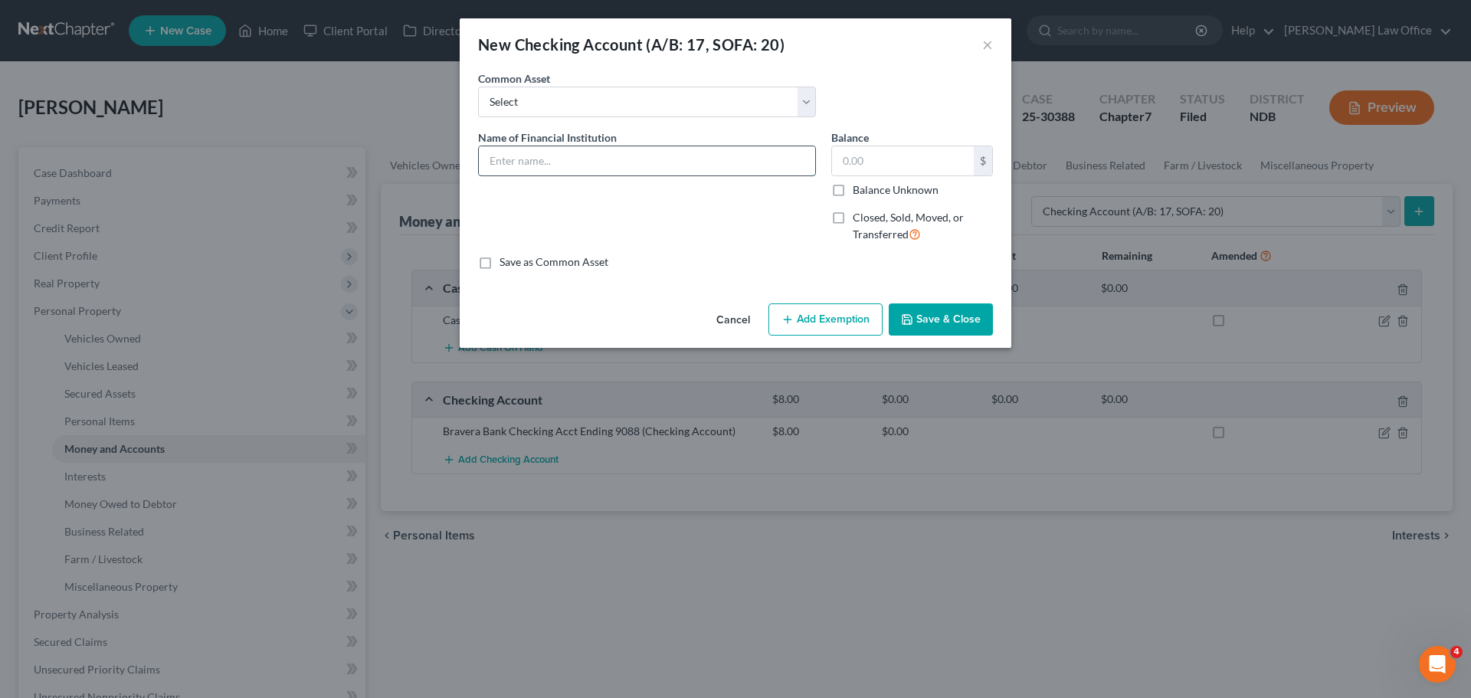
click at [509, 155] on input "text" at bounding box center [647, 160] width 336 height 29
click at [765, 154] on input "Chime Checking Acct Ending 9971 Debtor Individually" at bounding box center [647, 160] width 336 height 29
type input "Chime Checking Acct Ending 1568"
click at [852, 165] on input "text" at bounding box center [903, 160] width 142 height 29
type input "4.00"
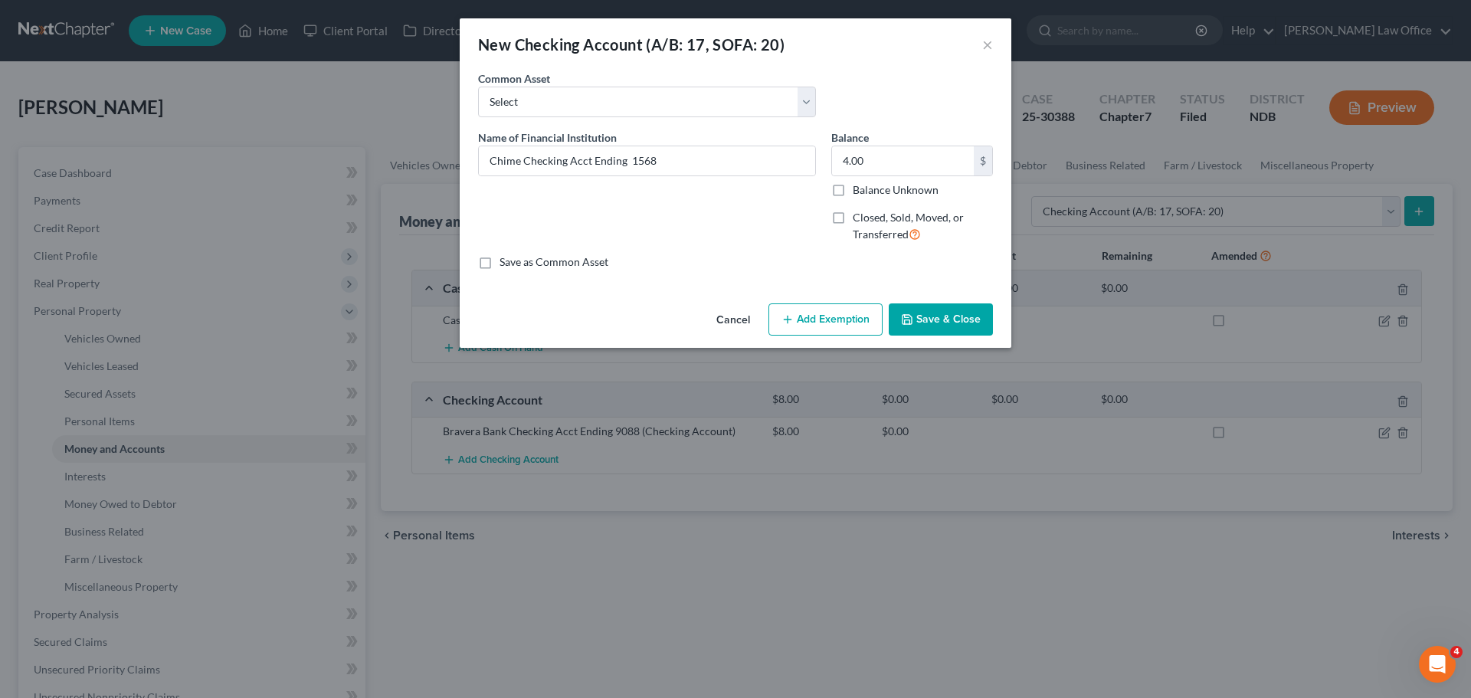
click at [956, 311] on button "Save & Close" at bounding box center [941, 319] width 104 height 32
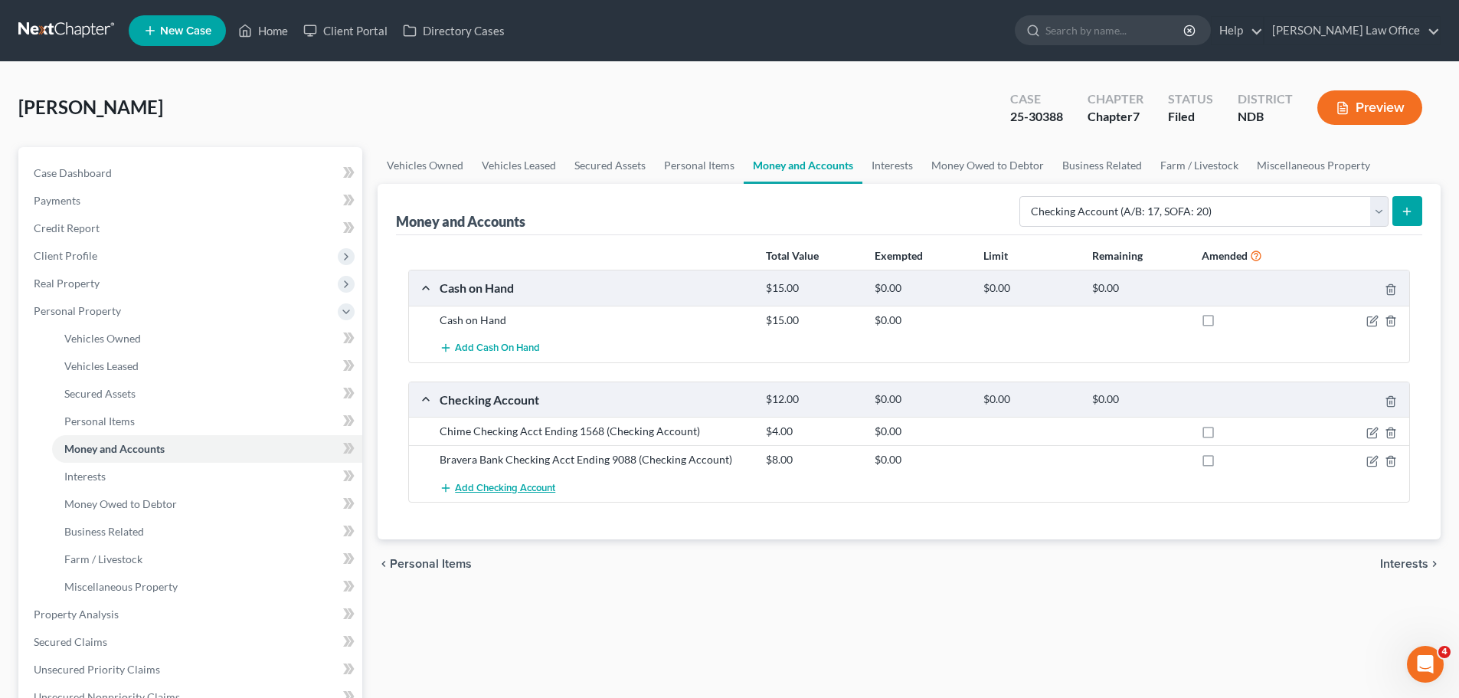
click at [489, 489] on span "Add Checking Account" at bounding box center [505, 488] width 100 height 12
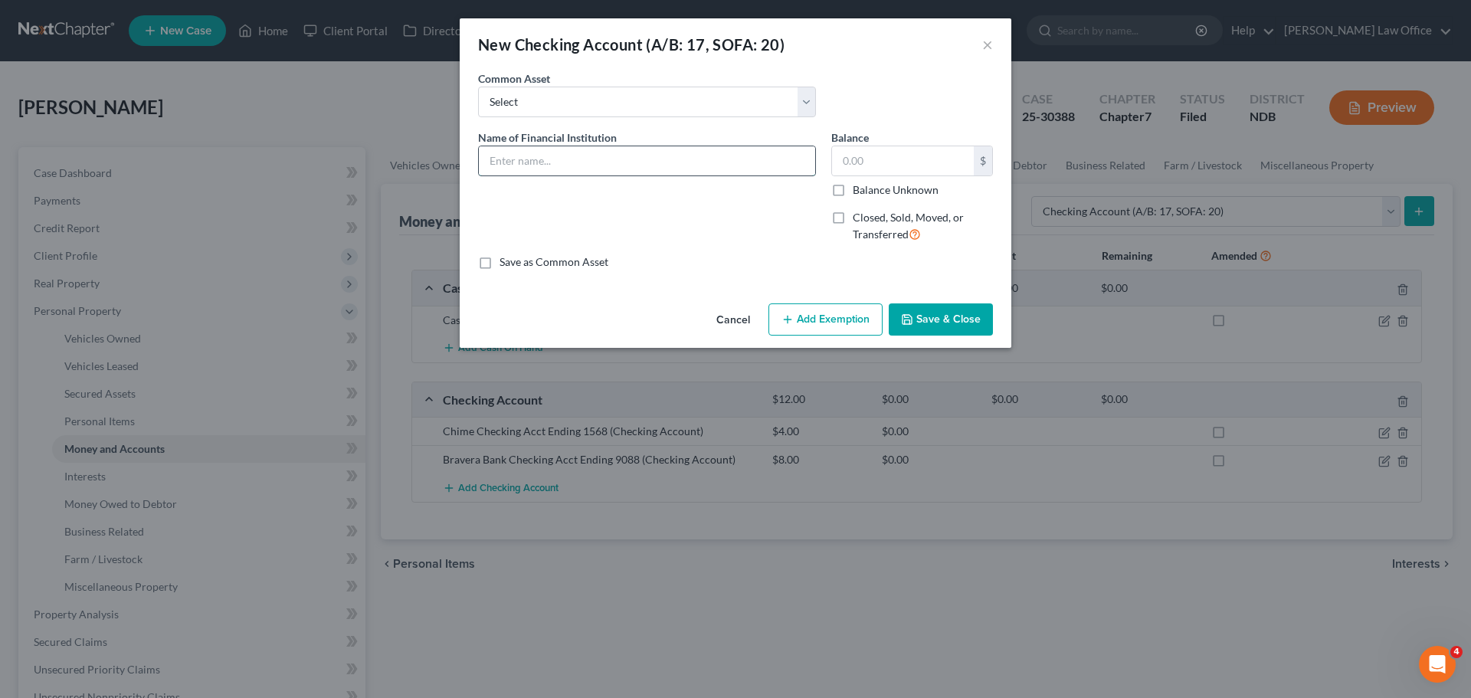
click at [511, 156] on input "text" at bounding box center [647, 160] width 336 height 29
click at [640, 169] on input "Serve Checking Ending 65" at bounding box center [647, 160] width 336 height 29
type input "Serve Checking Ending 6589"
click at [870, 159] on input "text" at bounding box center [903, 160] width 142 height 29
type input "6.00"
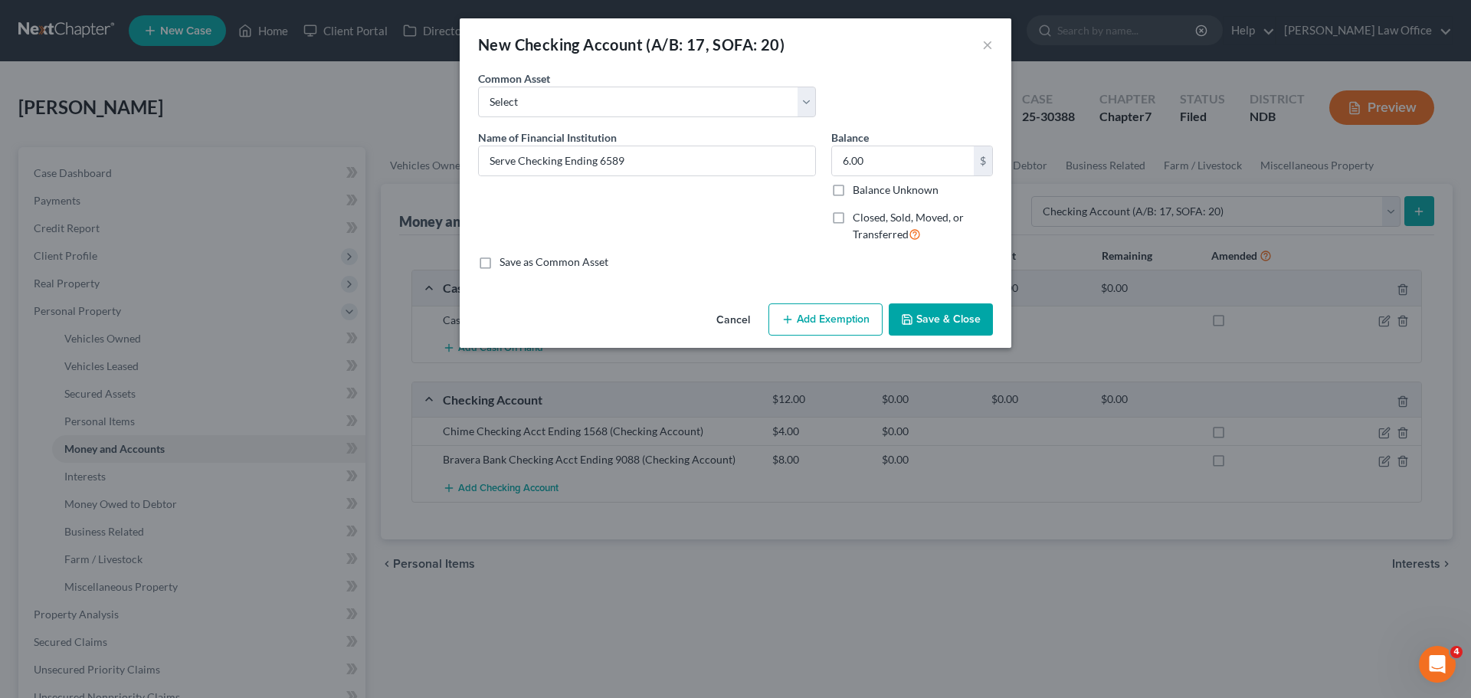
click at [964, 320] on button "Save & Close" at bounding box center [941, 319] width 104 height 32
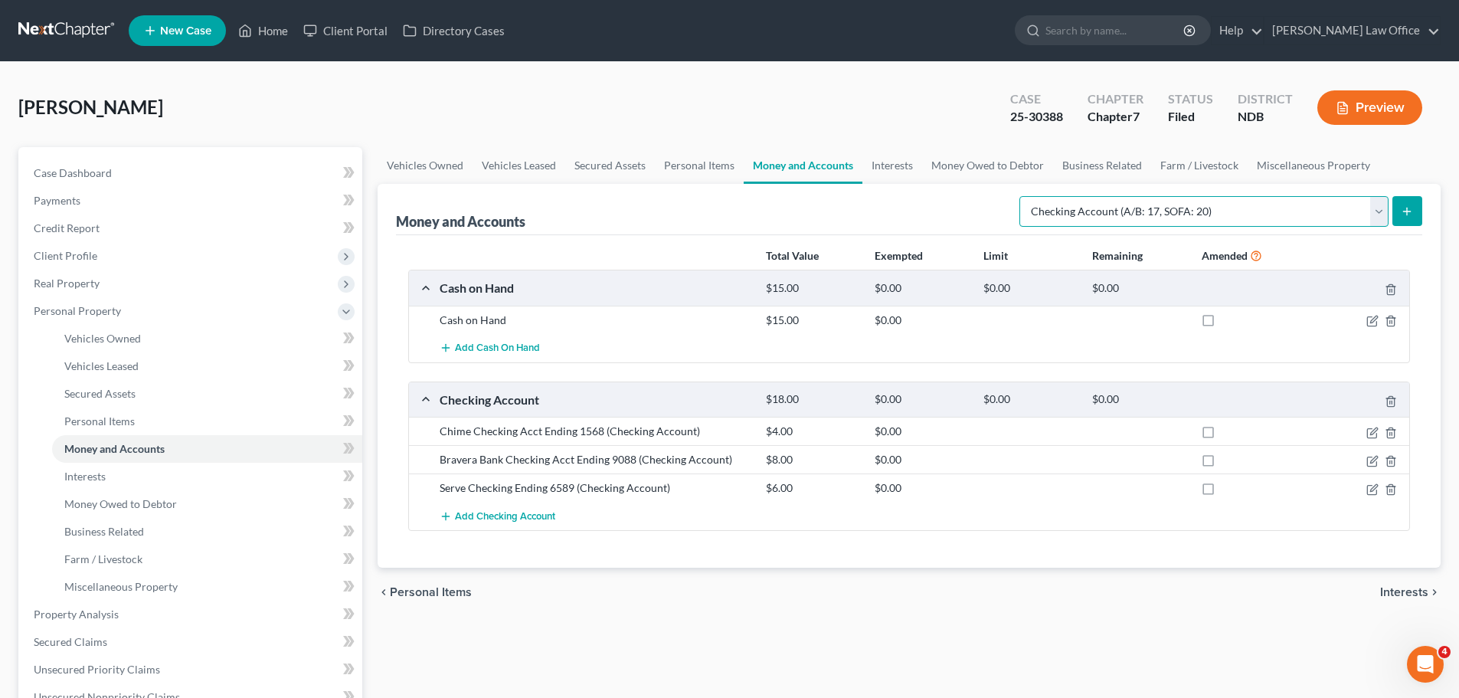
click at [1377, 207] on select "Select Account Type Brokerage (A/B: 18, SOFA: 20) Cash on Hand (A/B: 16) Certif…" at bounding box center [1204, 211] width 369 height 31
select select "other"
click at [1023, 196] on select "Select Account Type Brokerage (A/B: 18, SOFA: 20) Cash on Hand (A/B: 16) Certif…" at bounding box center [1204, 211] width 369 height 31
click at [1411, 209] on icon "submit" at bounding box center [1407, 211] width 12 height 12
click at [1411, 207] on icon "submit" at bounding box center [1407, 211] width 12 height 12
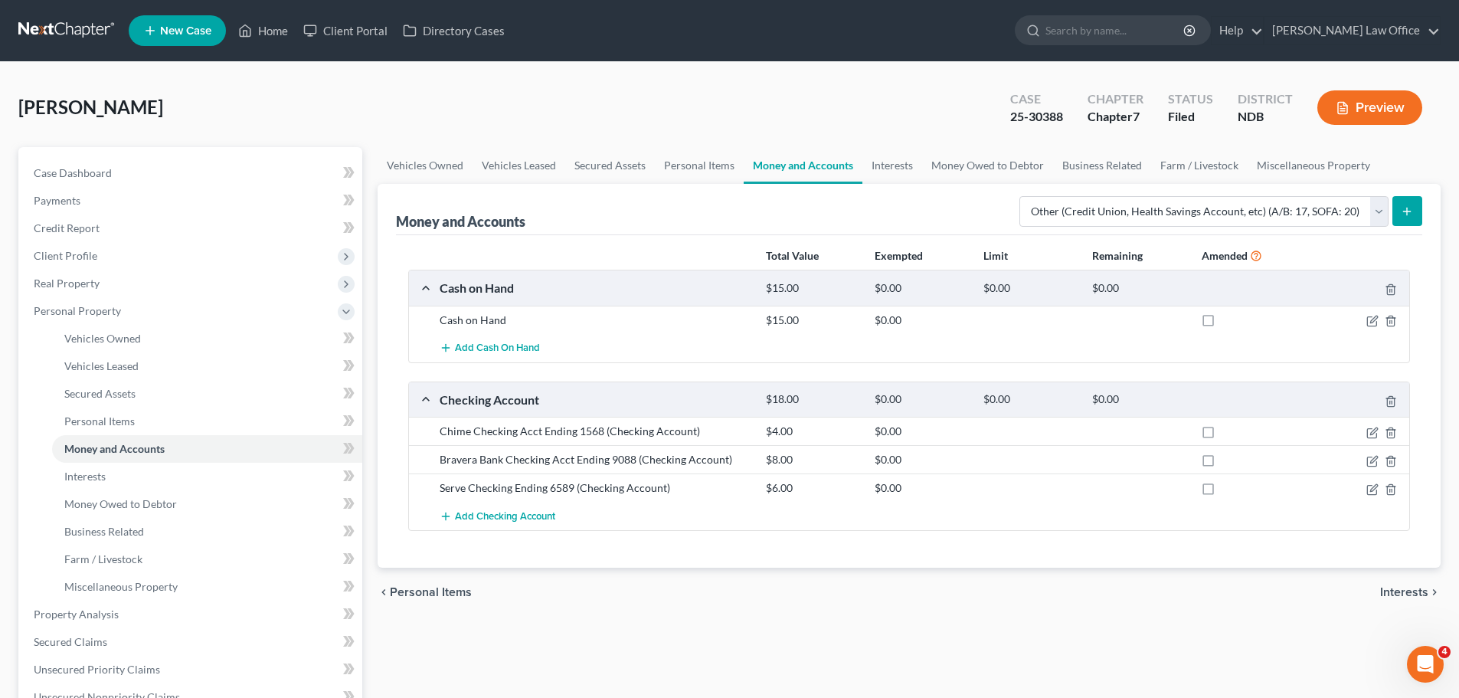
click at [1406, 204] on button "submit" at bounding box center [1408, 211] width 30 height 30
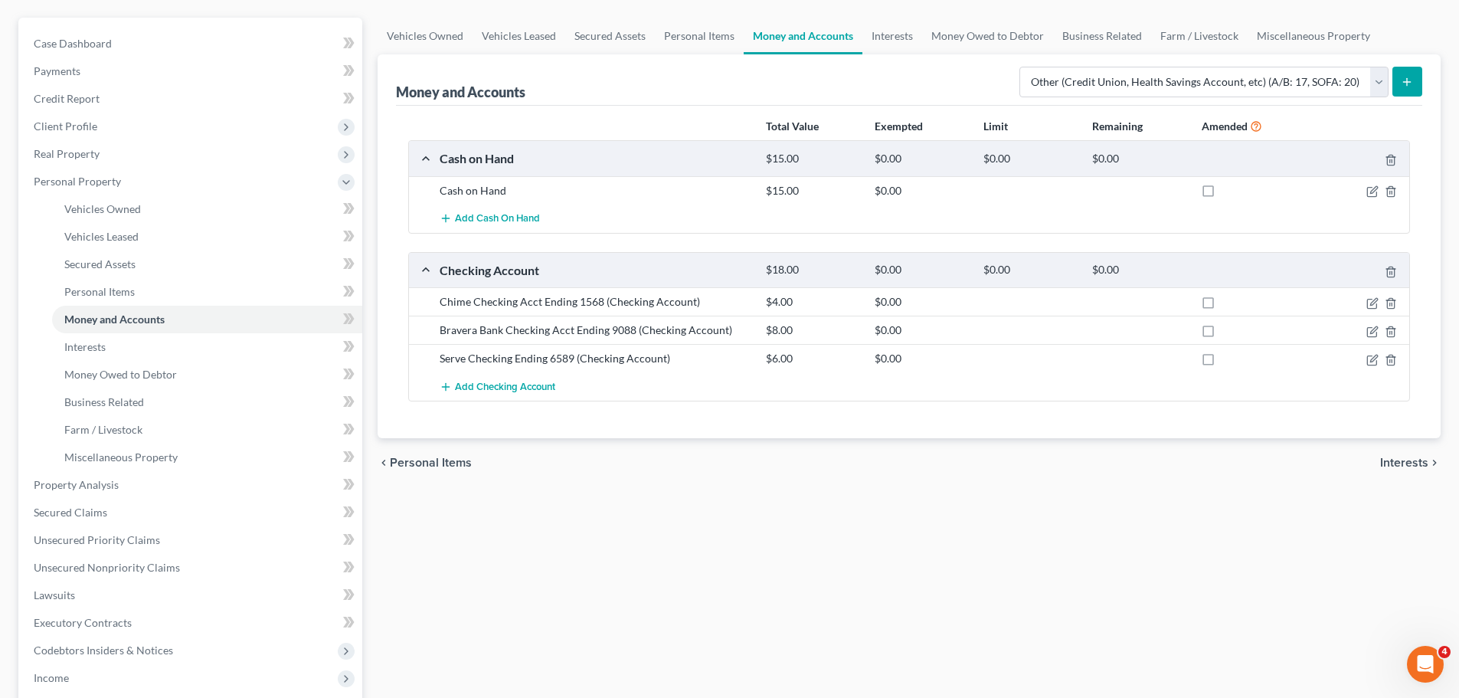
scroll to position [153, 0]
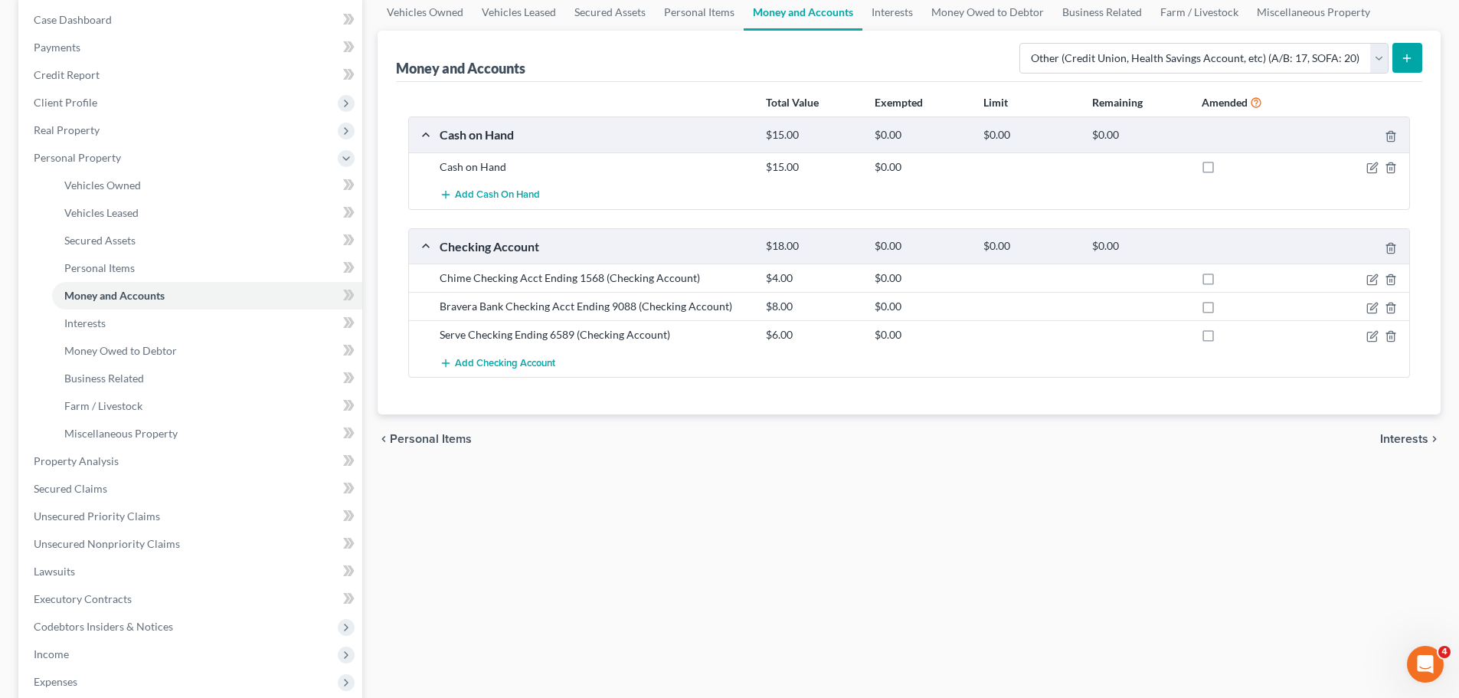
click at [1404, 53] on icon "submit" at bounding box center [1407, 58] width 12 height 12
drag, startPoint x: 1407, startPoint y: 55, endPoint x: 1404, endPoint y: 73, distance: 17.9
click at [1410, 56] on icon "submit" at bounding box center [1407, 58] width 12 height 12
click at [688, 398] on div "Total Value Exempted Limit Remaining Amended Cash on Hand $15.00 $0.00 $0.00 $0…" at bounding box center [909, 248] width 1026 height 333
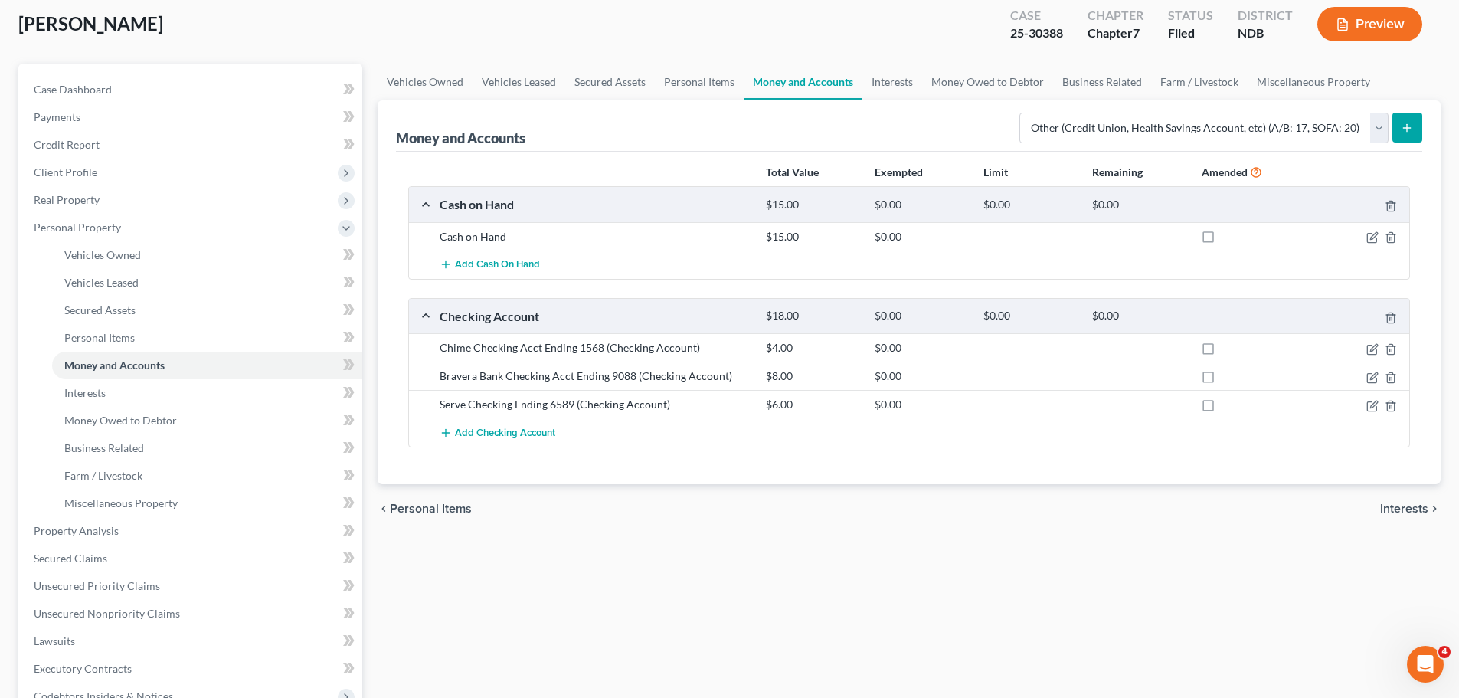
scroll to position [0, 0]
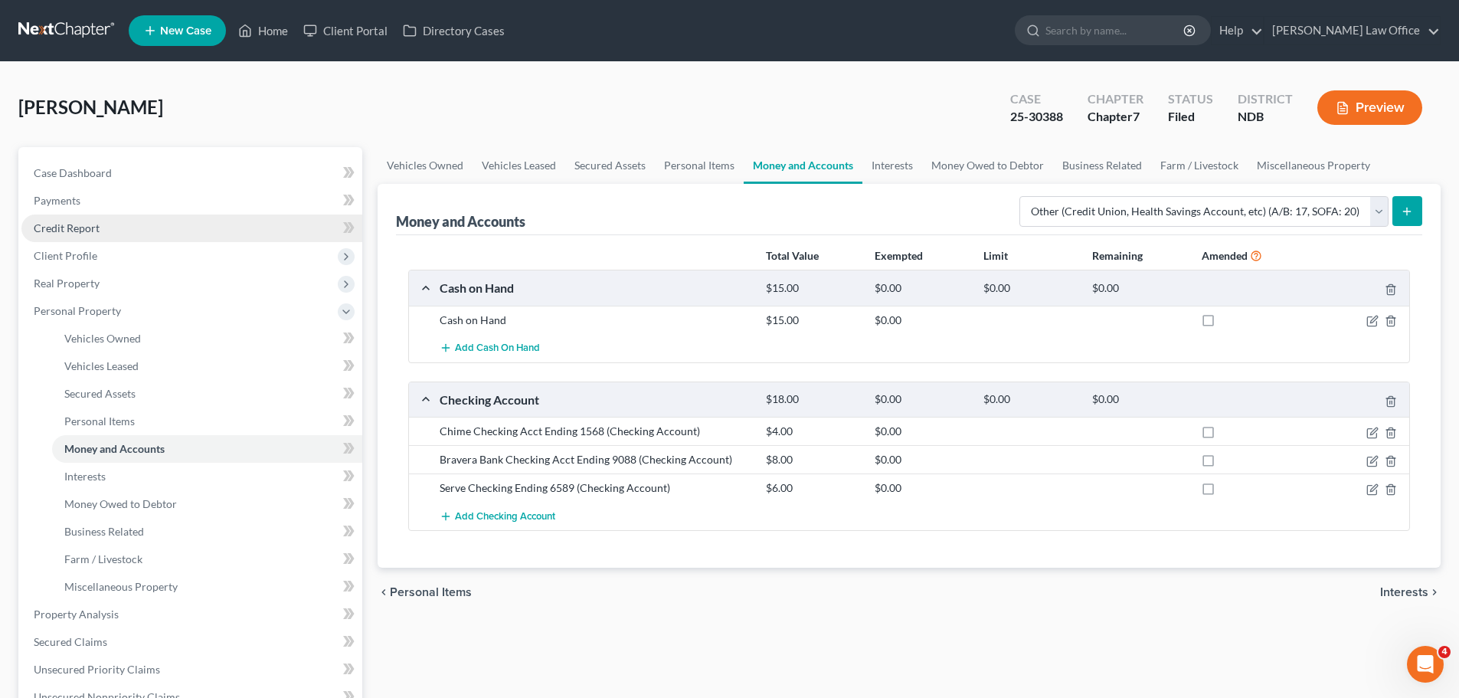
click at [70, 227] on span "Credit Report" at bounding box center [67, 227] width 66 height 13
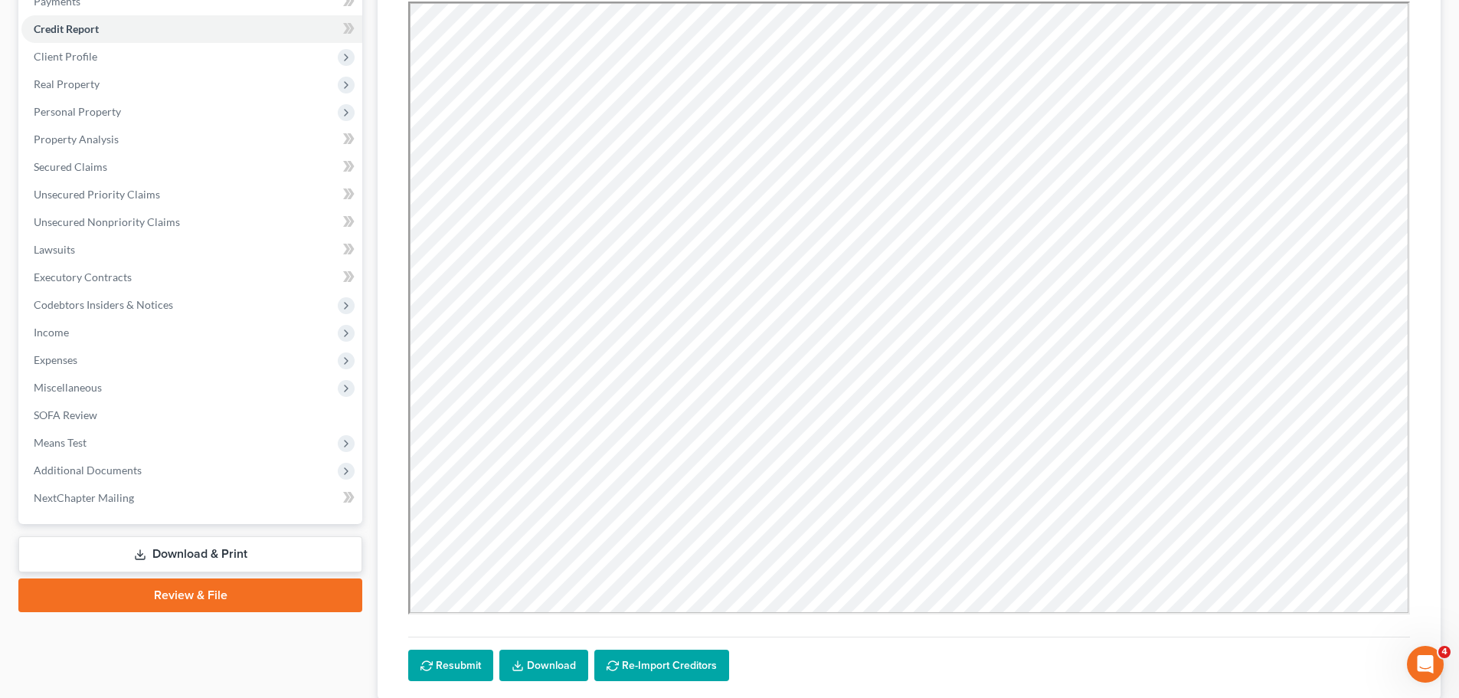
scroll to position [230, 0]
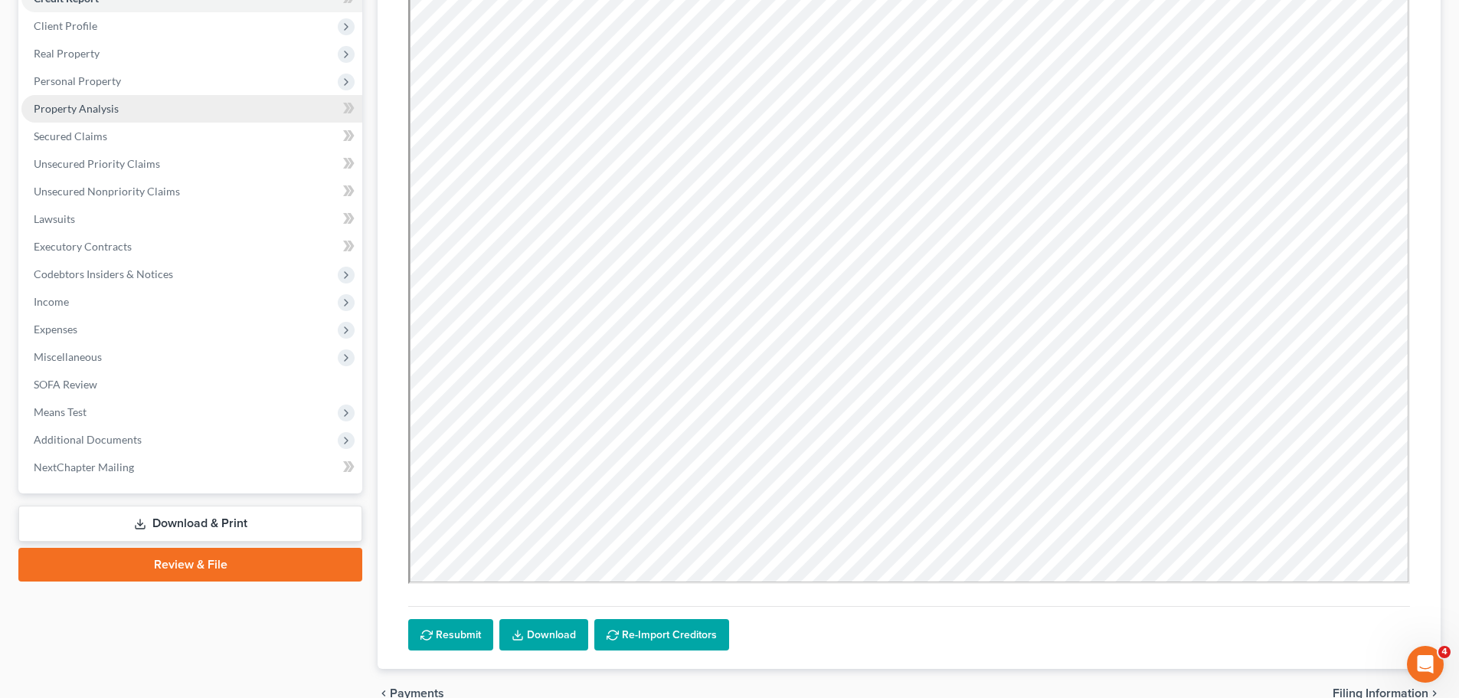
click at [106, 110] on span "Property Analysis" at bounding box center [76, 108] width 85 height 13
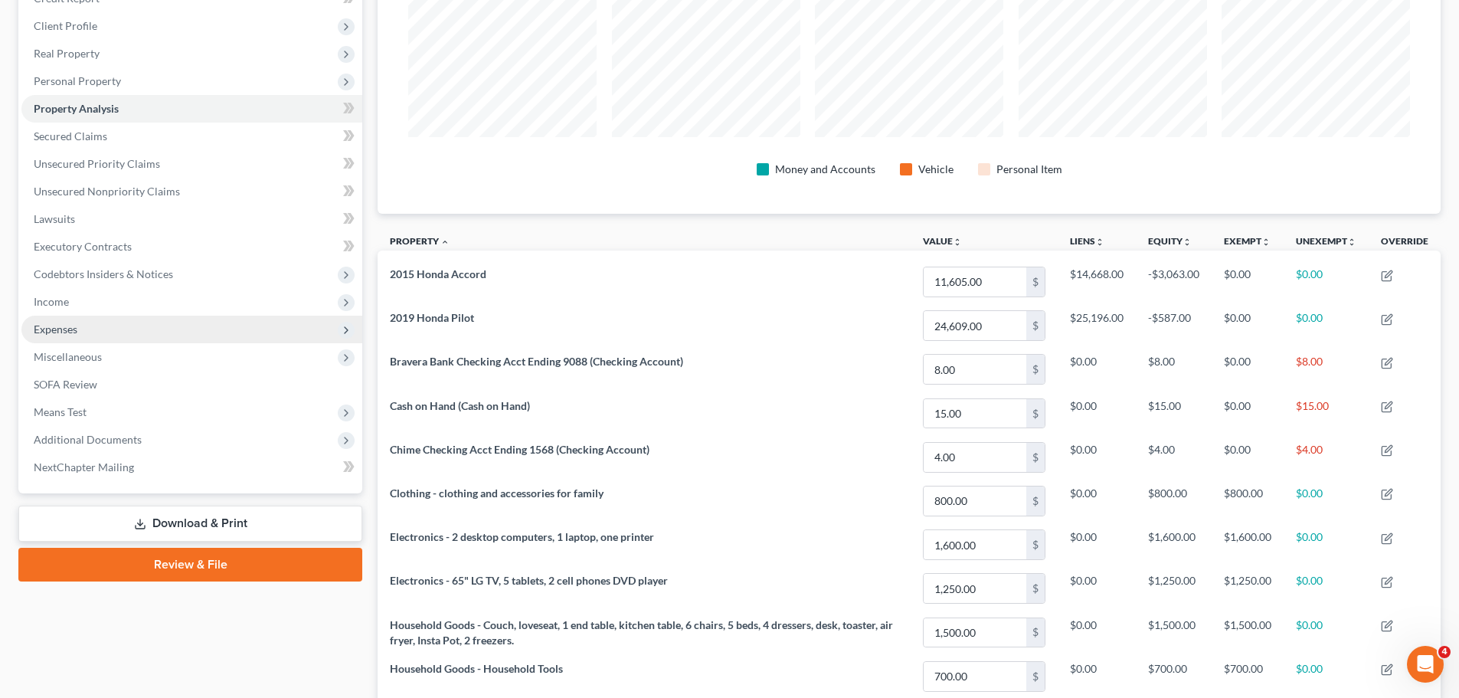
scroll to position [153, 0]
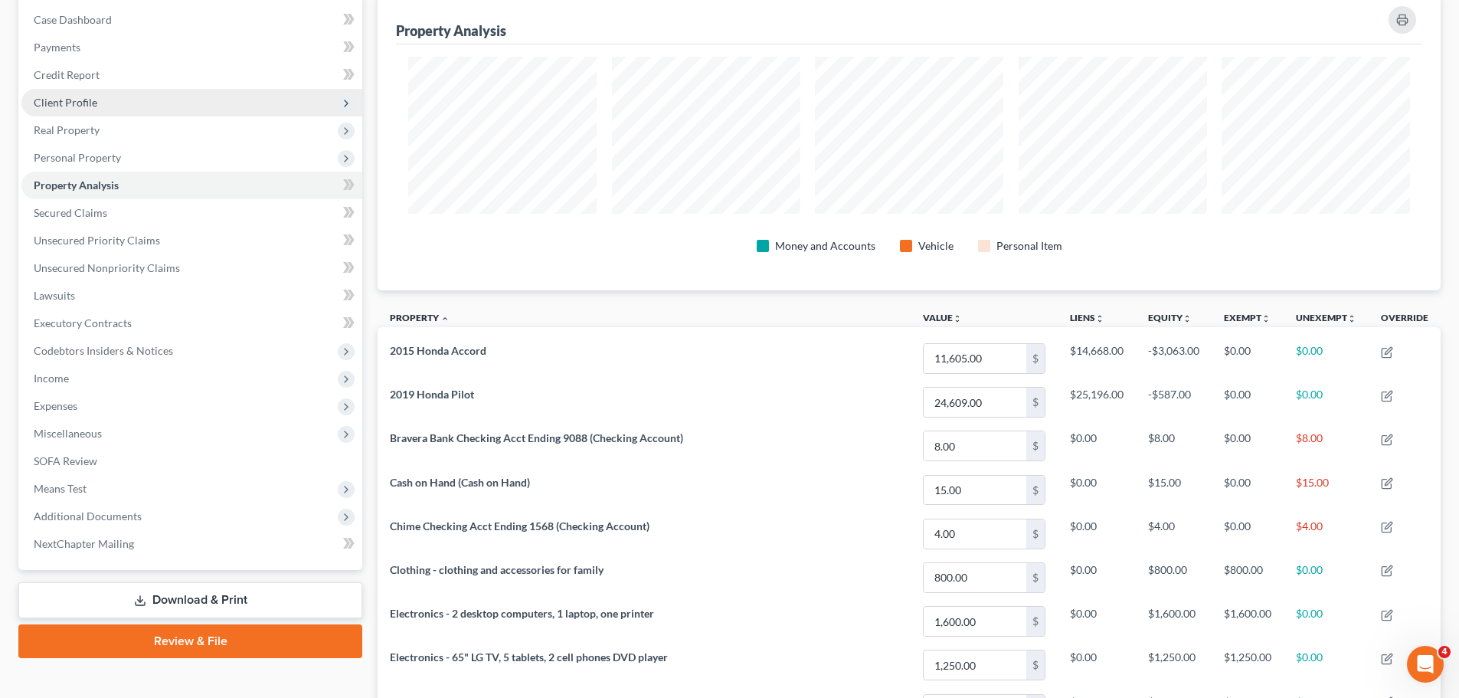
click at [78, 100] on span "Client Profile" at bounding box center [66, 102] width 64 height 13
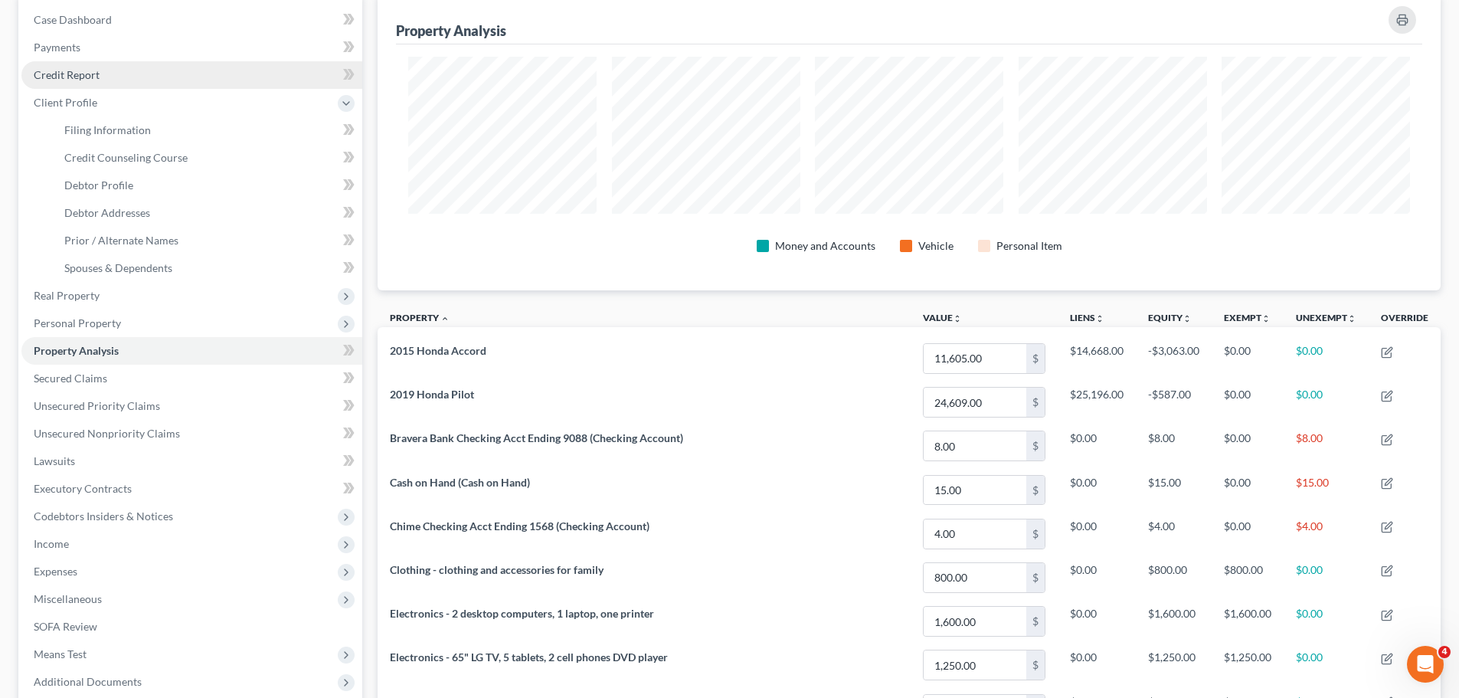
drag, startPoint x: 52, startPoint y: 77, endPoint x: 80, endPoint y: 99, distance: 34.9
click at [52, 77] on span "Credit Report" at bounding box center [67, 74] width 66 height 13
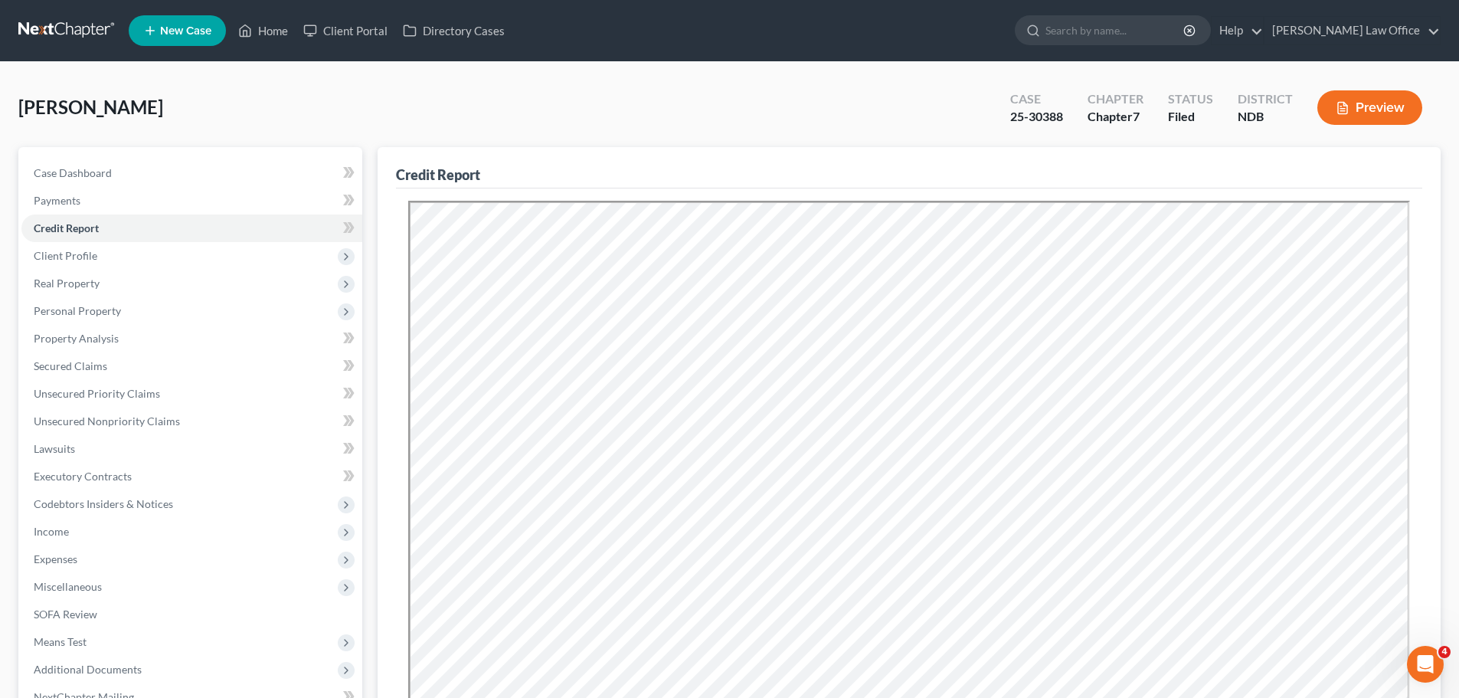
drag, startPoint x: 522, startPoint y: 106, endPoint x: 316, endPoint y: 5, distance: 229.9
click at [494, 85] on div "Engh, Timothy Upgraded Case 25-30388 Chapter Chapter 7 Status Filed District ND…" at bounding box center [729, 113] width 1422 height 67
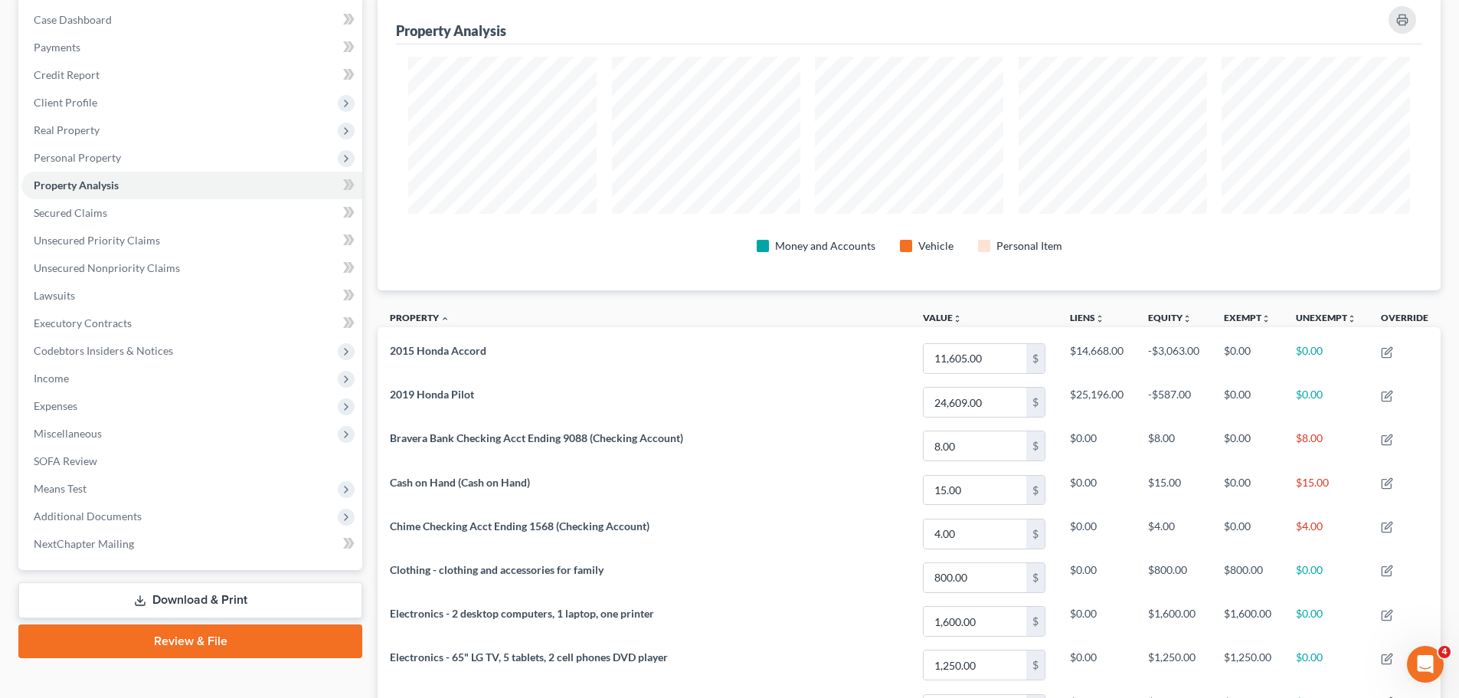
scroll to position [765680, 764913]
drag, startPoint x: 70, startPoint y: 151, endPoint x: 51, endPoint y: 142, distance: 20.6
click at [53, 142] on ul "Case Dashboard Payments Invoices Payments Payments Credit Report Client Profile" at bounding box center [191, 282] width 341 height 552
click at [98, 154] on span "Personal Property" at bounding box center [77, 157] width 87 height 13
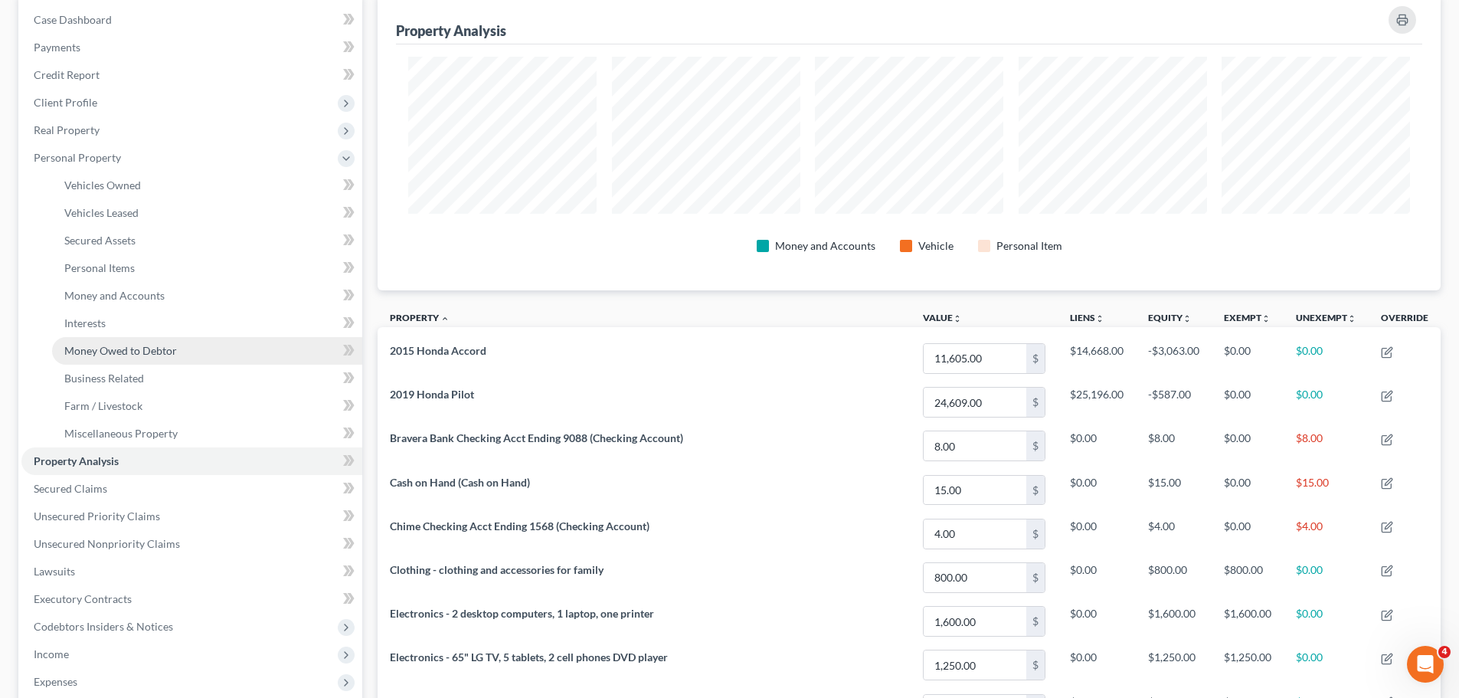
click at [86, 352] on span "Money Owed to Debtor" at bounding box center [120, 350] width 113 height 13
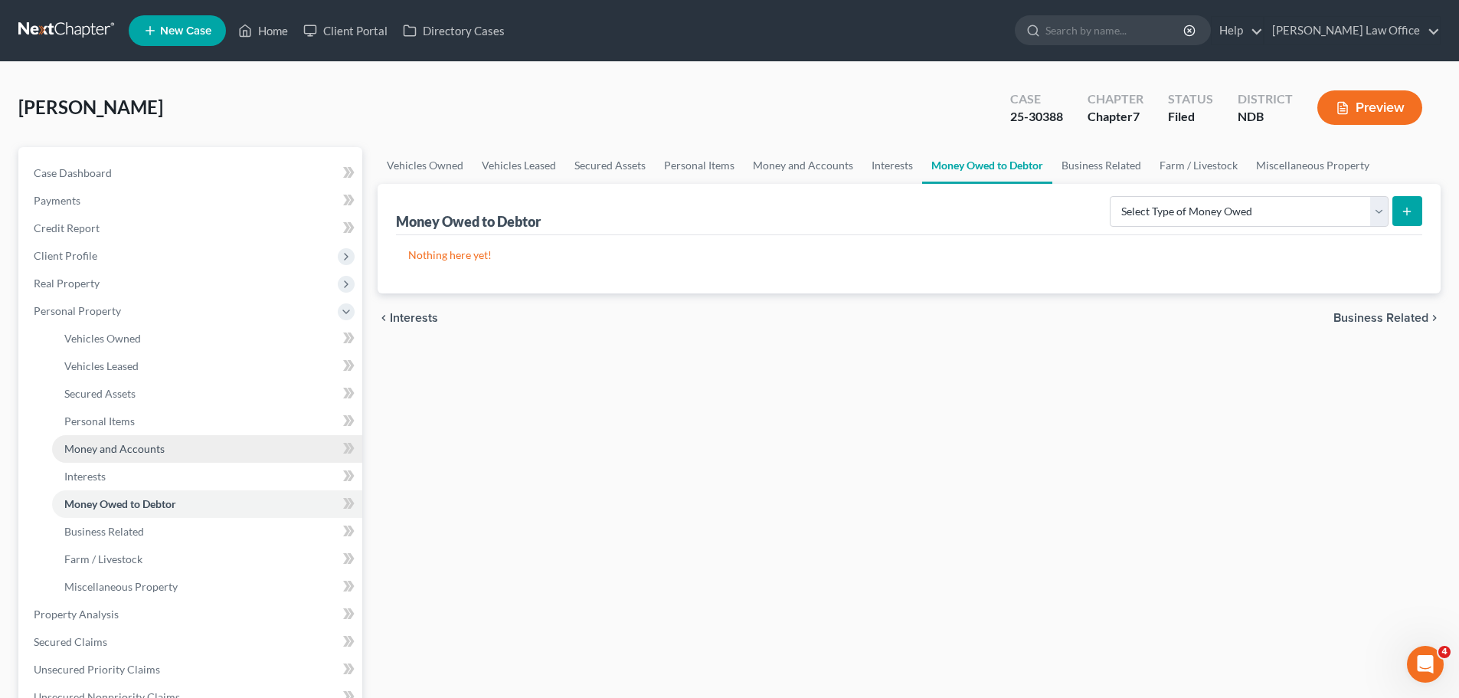
click at [111, 449] on span "Money and Accounts" at bounding box center [114, 448] width 100 height 13
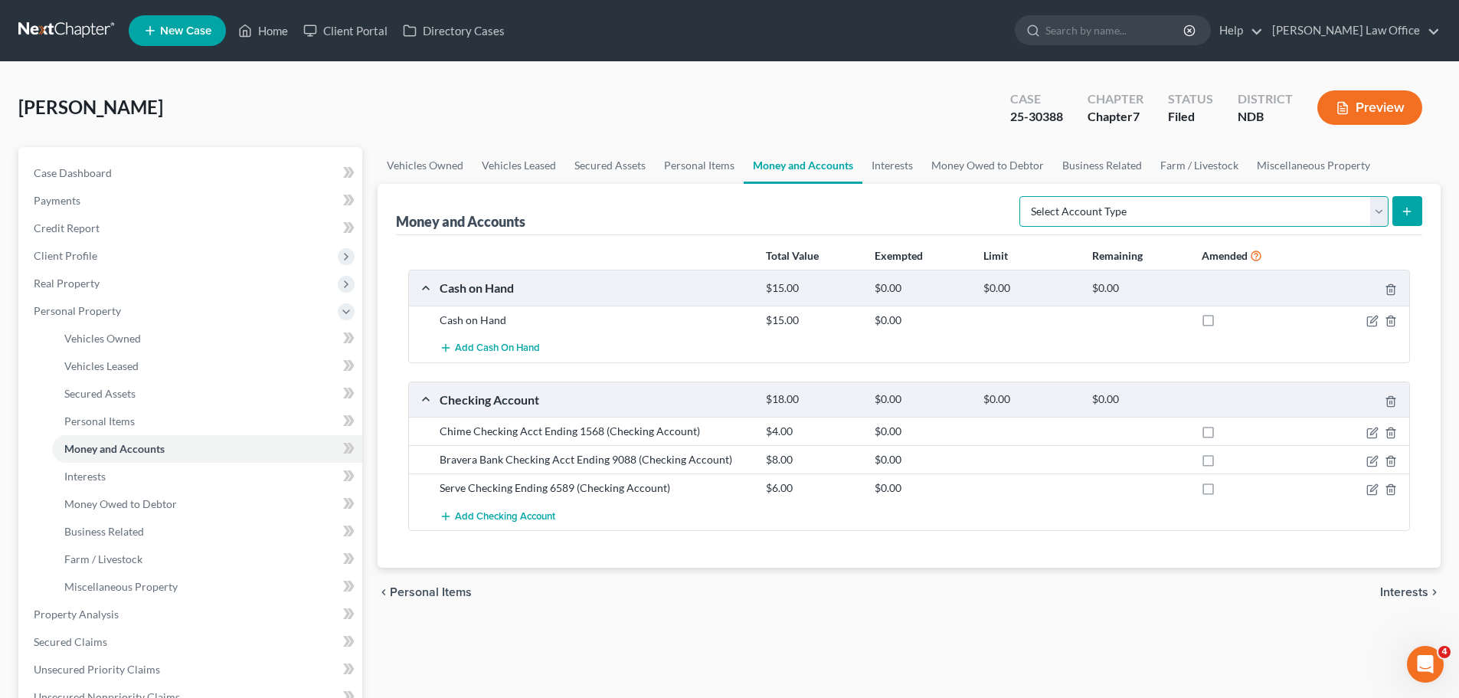
click at [1380, 211] on select "Select Account Type Brokerage (A/B: 18, SOFA: 20) Cash on Hand (A/B: 16) Certif…" at bounding box center [1204, 211] width 369 height 31
select select "security_deposits"
click at [1023, 196] on select "Select Account Type Brokerage (A/B: 18, SOFA: 20) Cash on Hand (A/B: 16) Certif…" at bounding box center [1204, 211] width 369 height 31
click at [1412, 200] on button "submit" at bounding box center [1408, 211] width 30 height 30
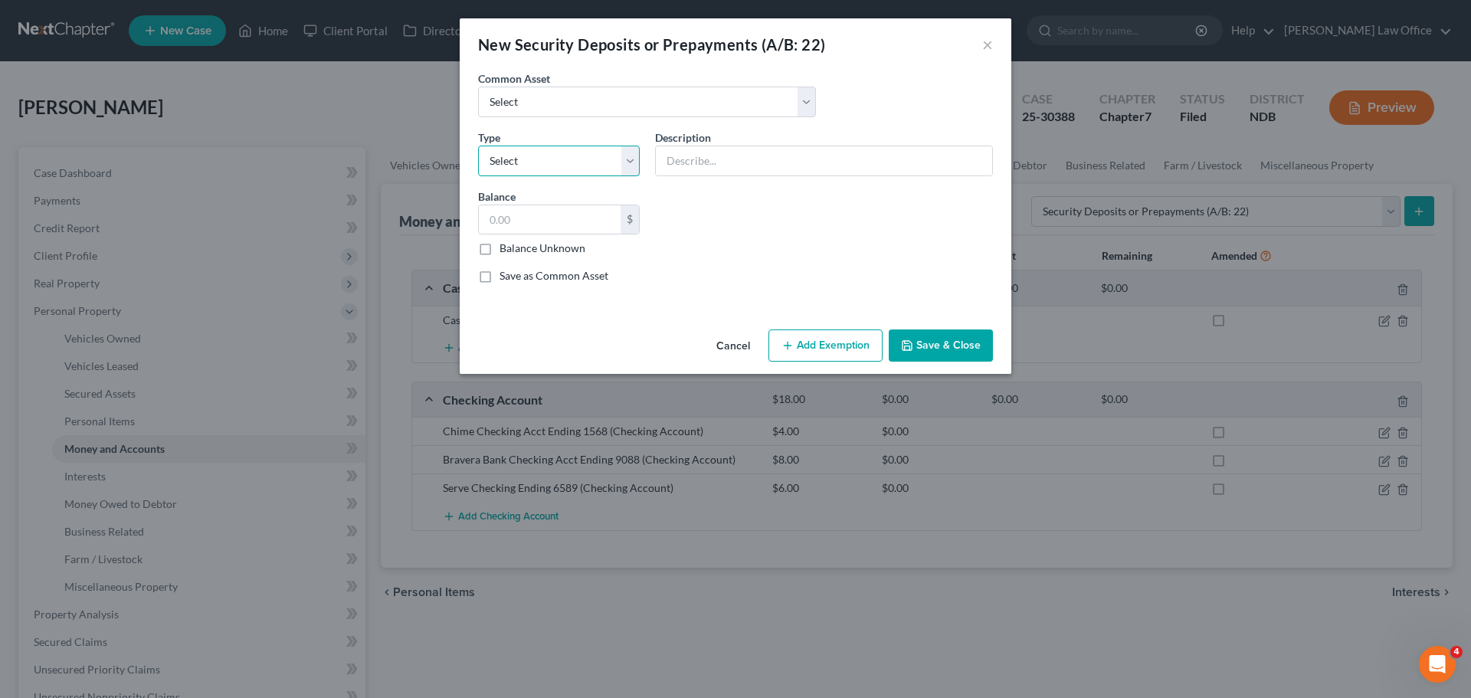
click at [630, 166] on select "Select Electric Gas Heating Oil Security Deposit On Rental Unit Prepaid Rent Te…" at bounding box center [559, 161] width 162 height 31
select select "3"
click at [478, 146] on select "Select Electric Gas Heating Oil Security Deposit On Rental Unit Prepaid Rent Te…" at bounding box center [559, 161] width 162 height 31
click at [686, 165] on input "text" at bounding box center [824, 160] width 336 height 29
click at [746, 165] on input "Security" at bounding box center [824, 160] width 336 height 29
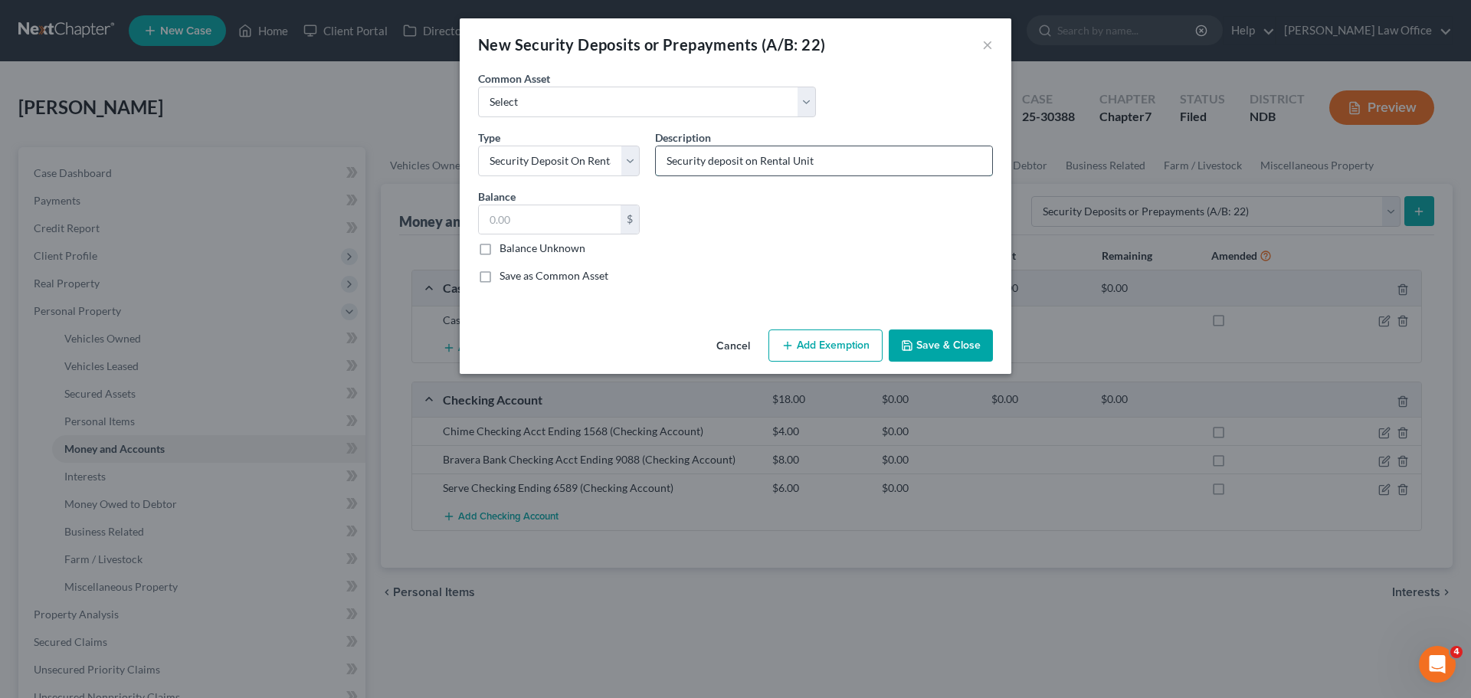
type input "Security deposit on Rental Unit"
click at [544, 227] on input "text" at bounding box center [550, 219] width 142 height 29
type input "1,280.00"
click at [850, 341] on button "Add Exemption" at bounding box center [825, 345] width 114 height 32
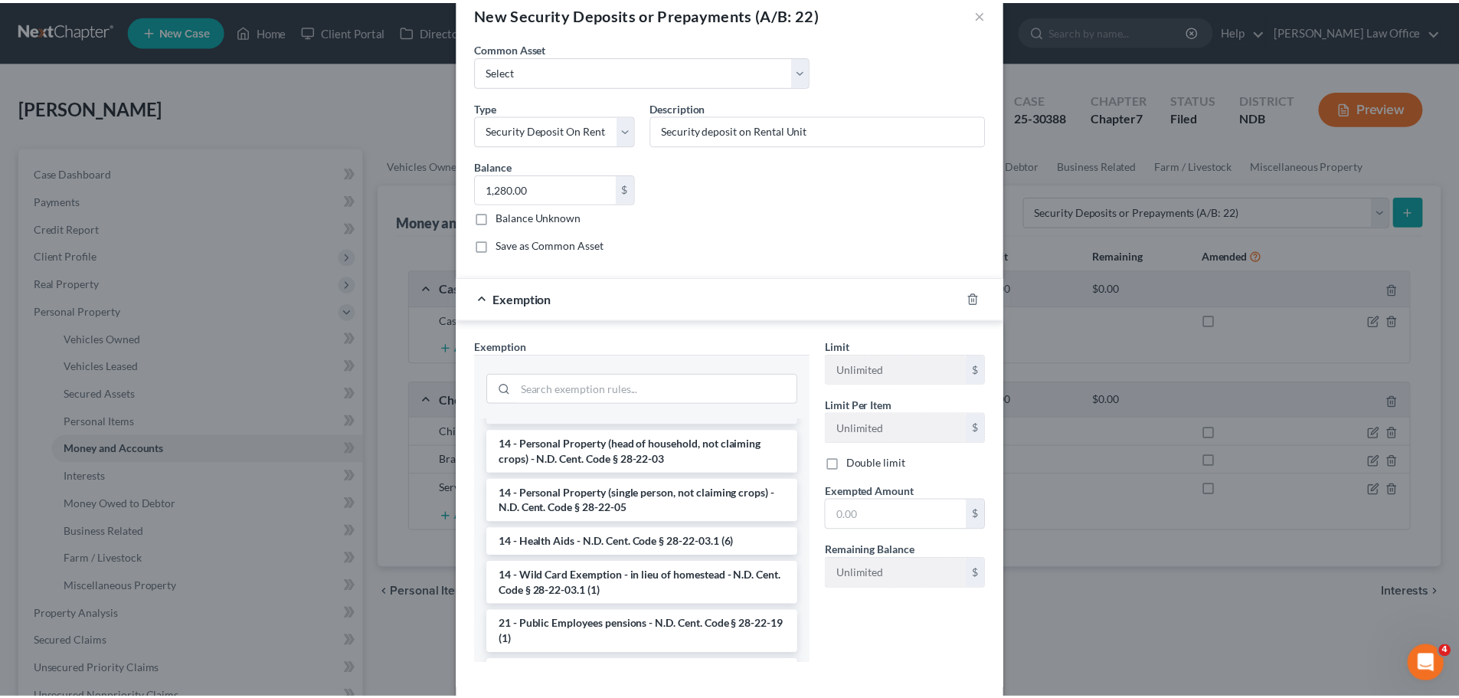
scroll to position [306, 0]
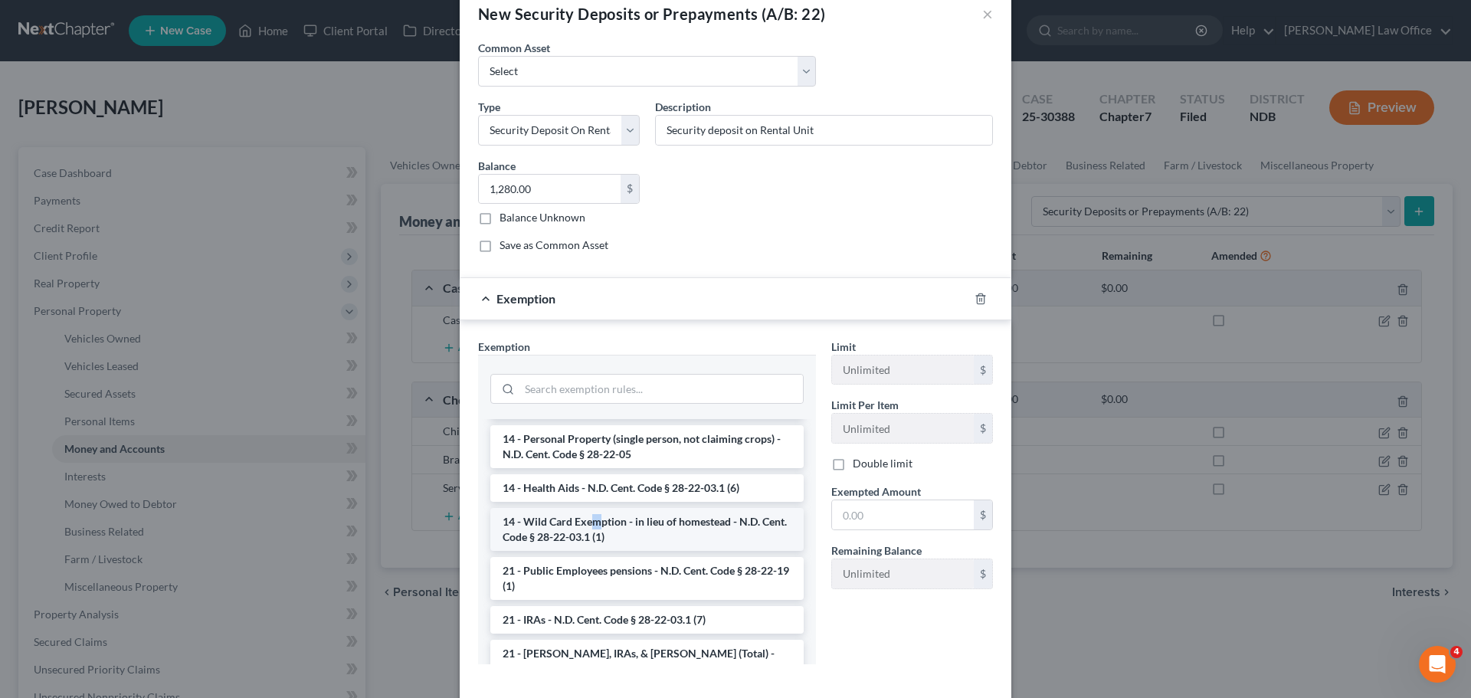
click at [591, 527] on li "14 - Wild Card Exemption - in lieu of homestead - N.D. Cent. Code § 28-22-03.1 …" at bounding box center [646, 529] width 313 height 43
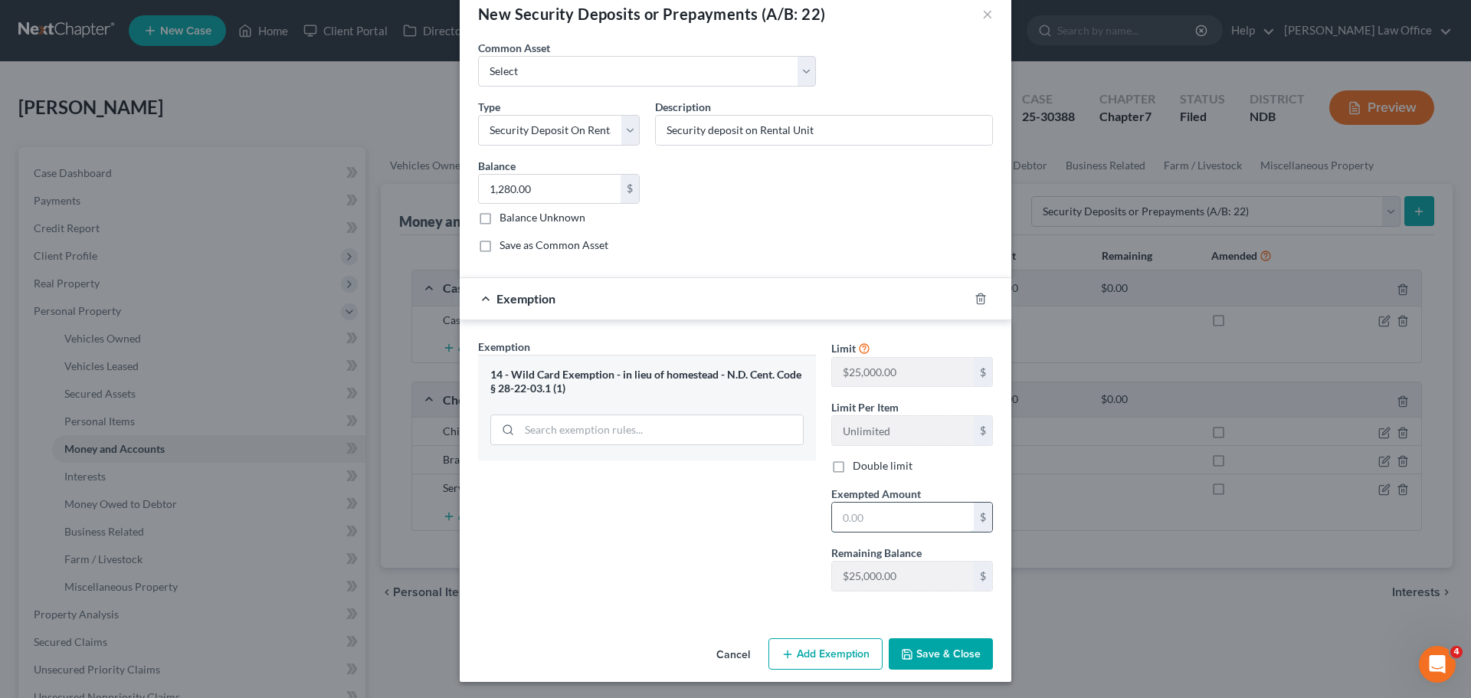
click at [857, 516] on input "text" at bounding box center [903, 516] width 142 height 29
type input "1,280.00"
click at [939, 651] on button "Save & Close" at bounding box center [941, 654] width 104 height 32
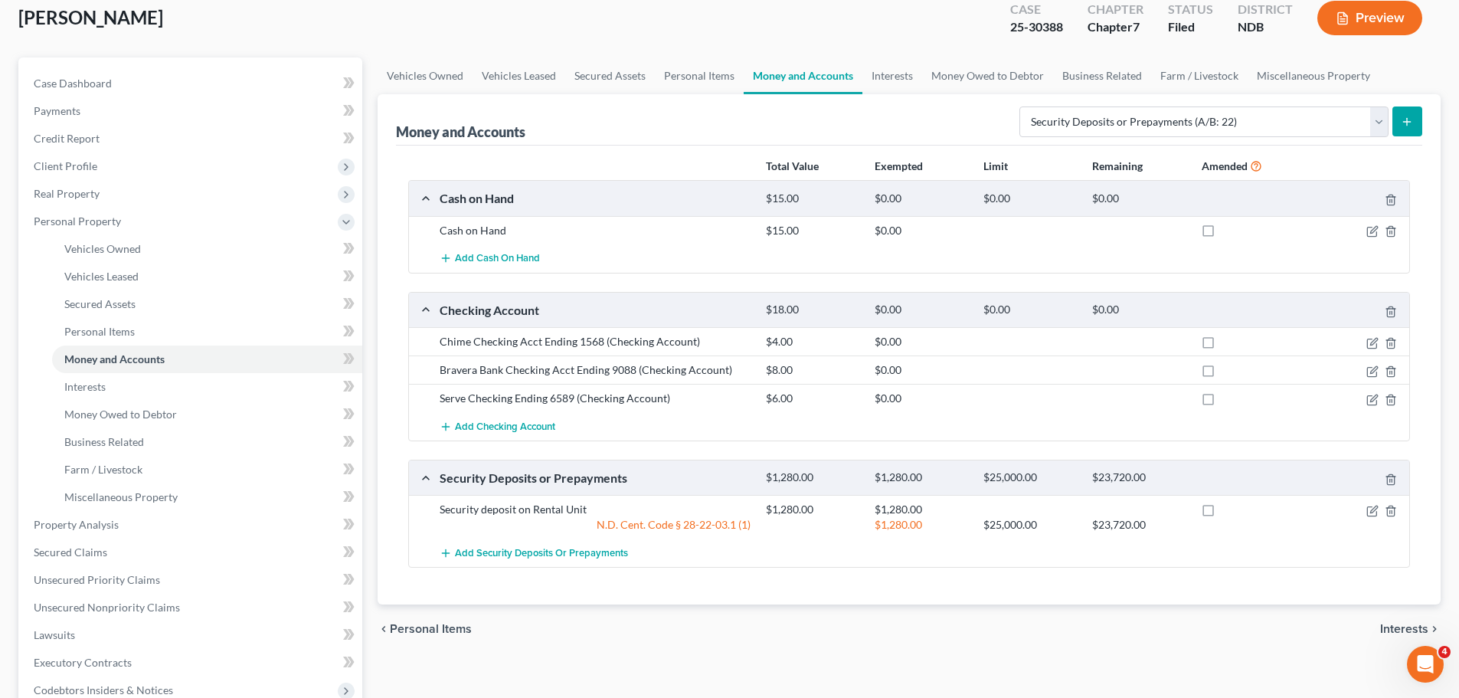
scroll to position [64, 0]
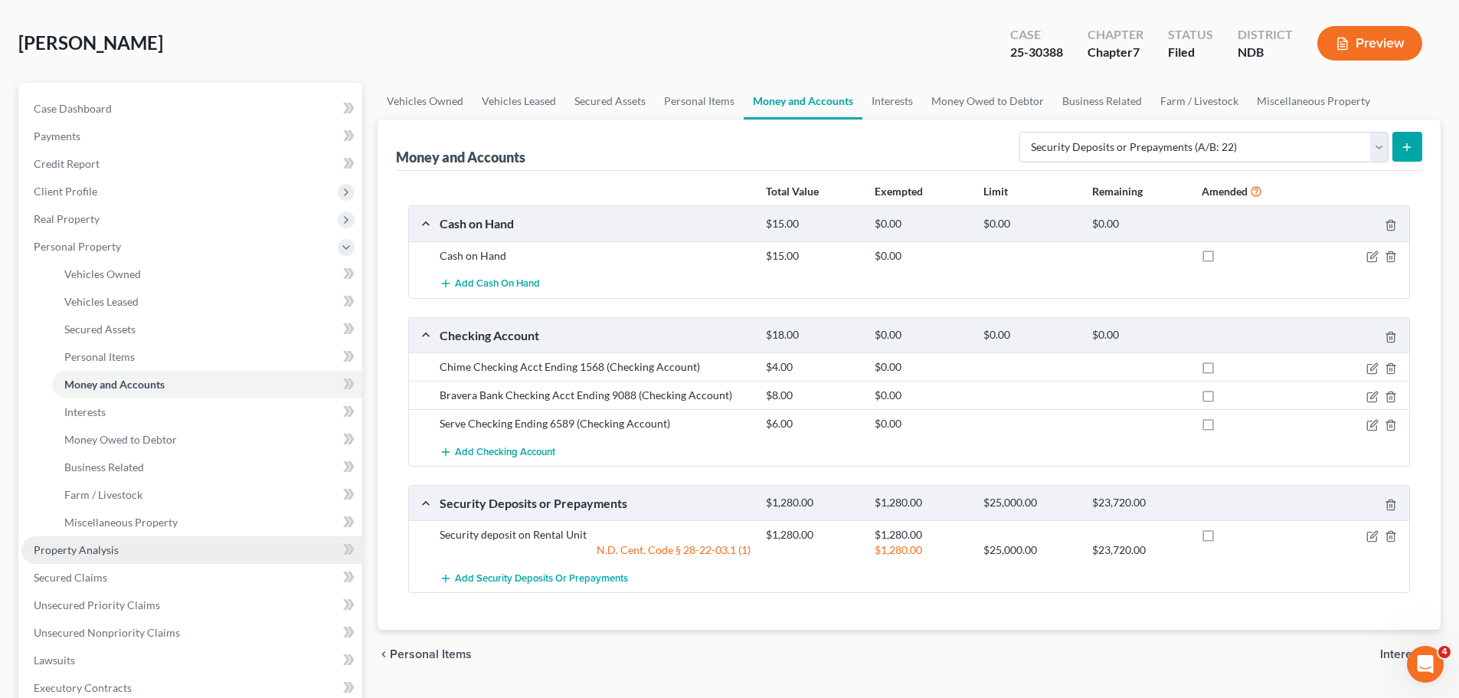
click at [84, 548] on span "Property Analysis" at bounding box center [76, 549] width 85 height 13
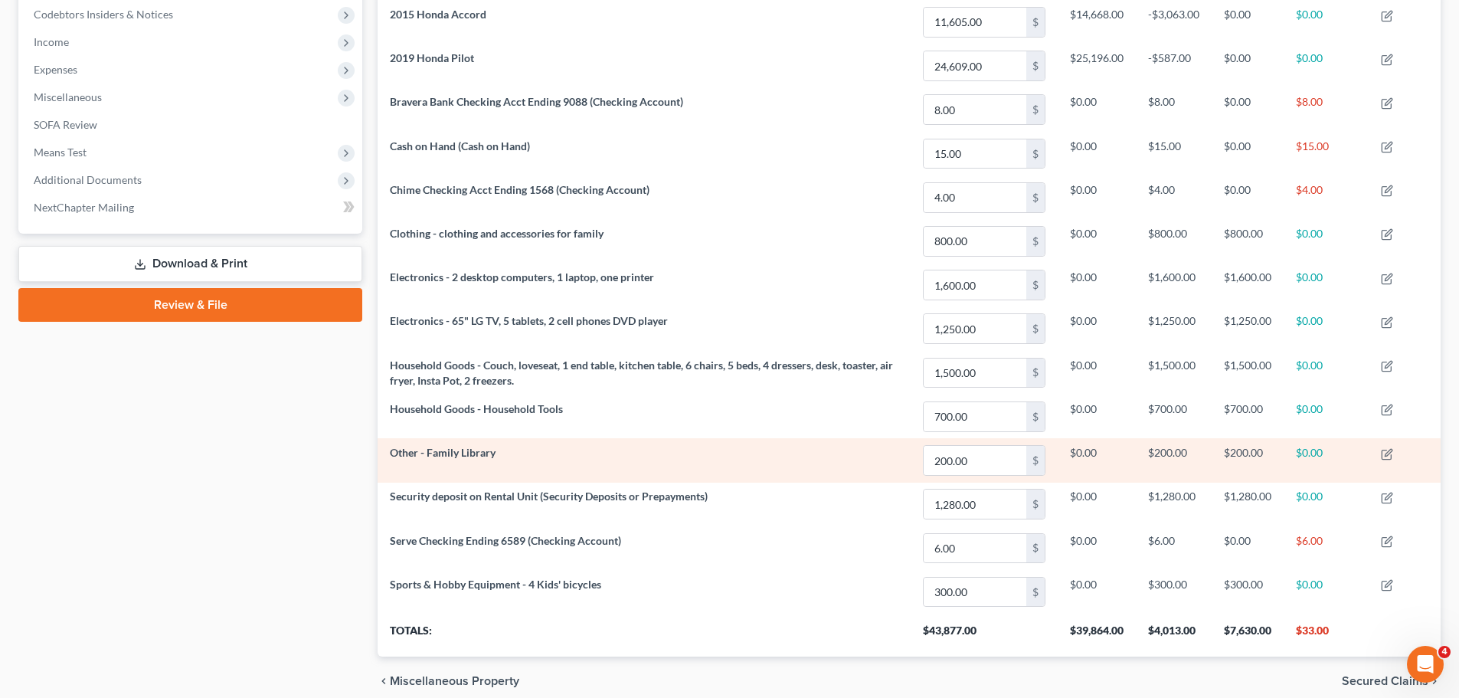
scroll to position [402, 0]
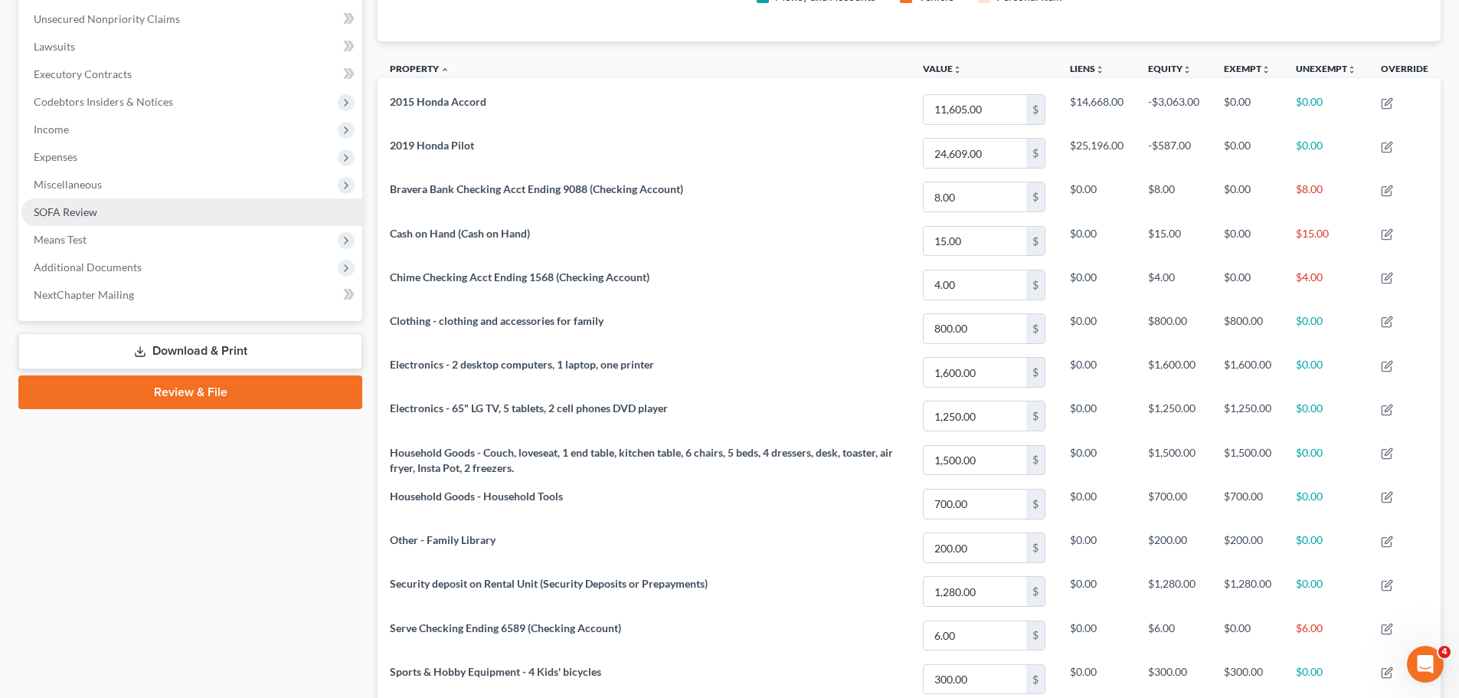
click at [74, 212] on span "SOFA Review" at bounding box center [66, 211] width 64 height 13
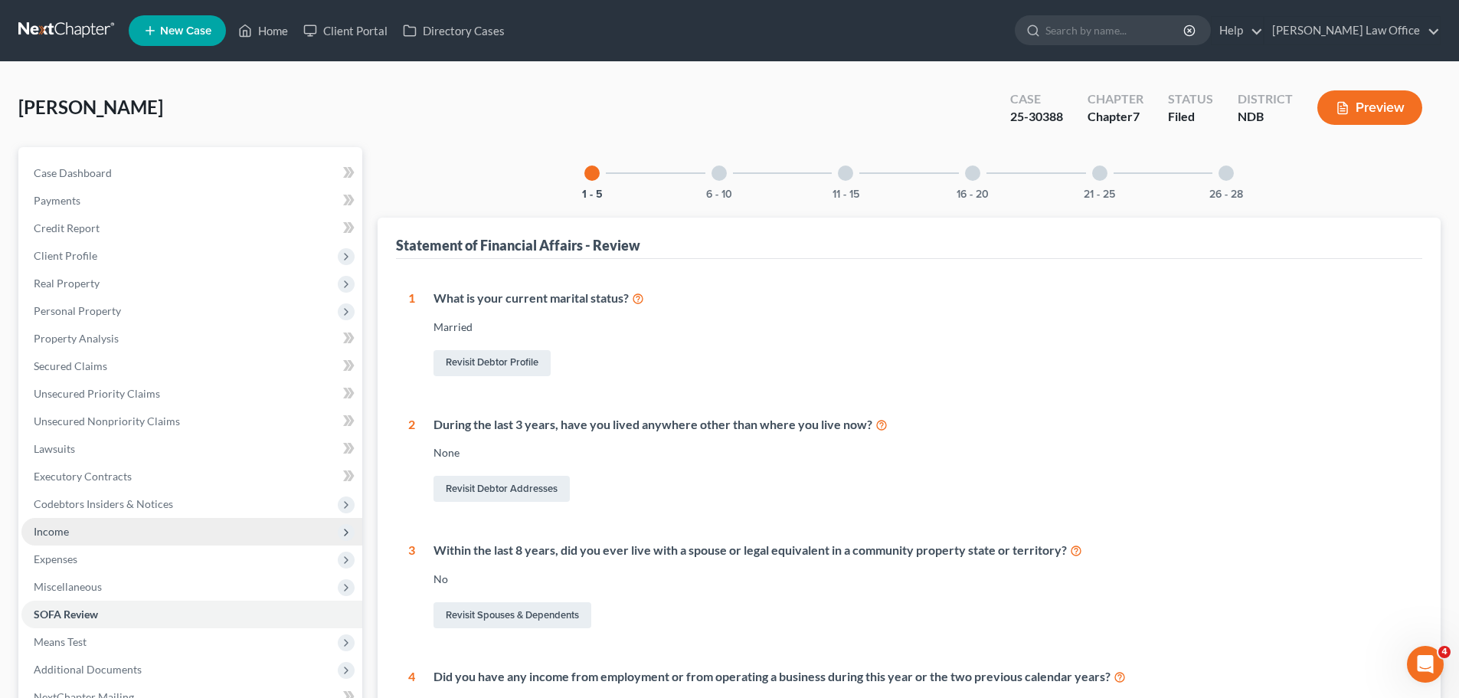
click at [47, 535] on span "Income" at bounding box center [51, 531] width 35 height 13
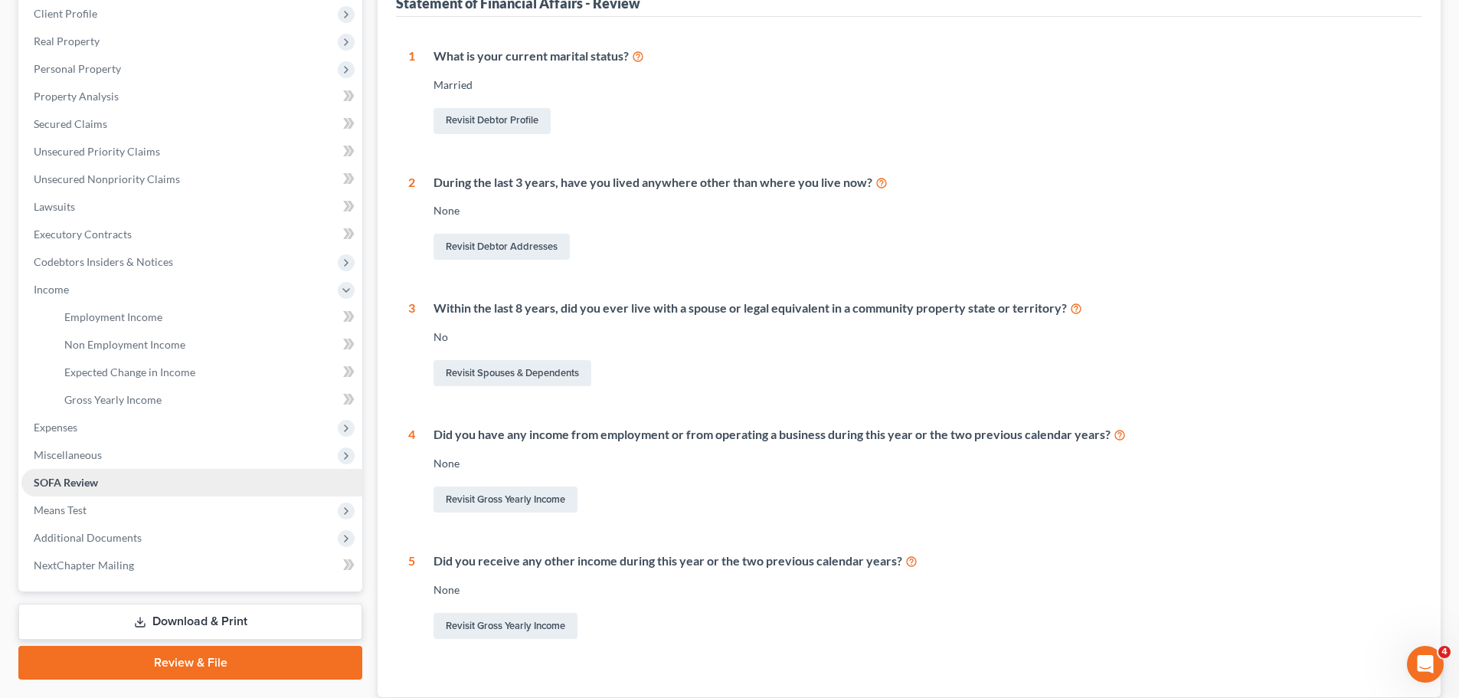
scroll to position [306, 0]
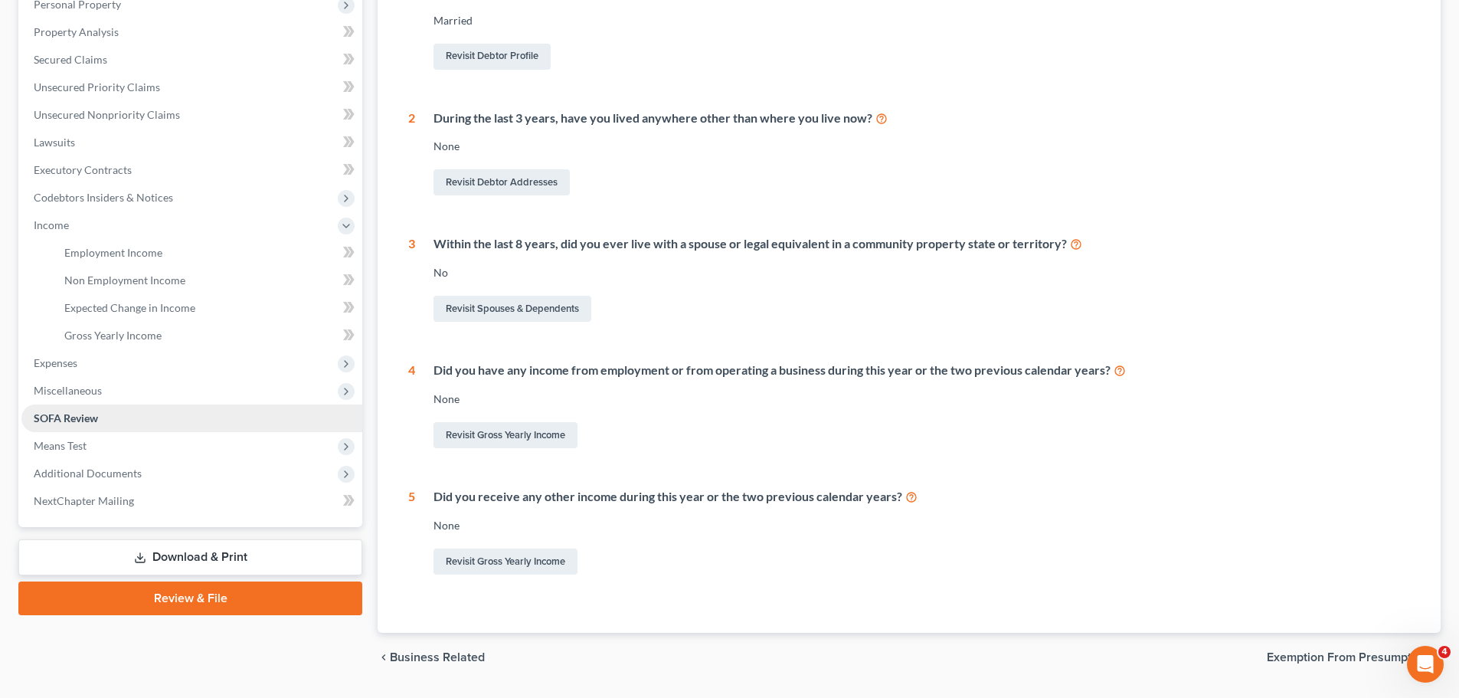
click at [68, 415] on span "SOFA Review" at bounding box center [66, 417] width 64 height 13
click at [67, 417] on span "SOFA Review" at bounding box center [66, 417] width 64 height 13
click at [68, 417] on span "SOFA Review" at bounding box center [66, 417] width 64 height 13
click at [128, 335] on span "Gross Yearly Income" at bounding box center [112, 335] width 97 height 13
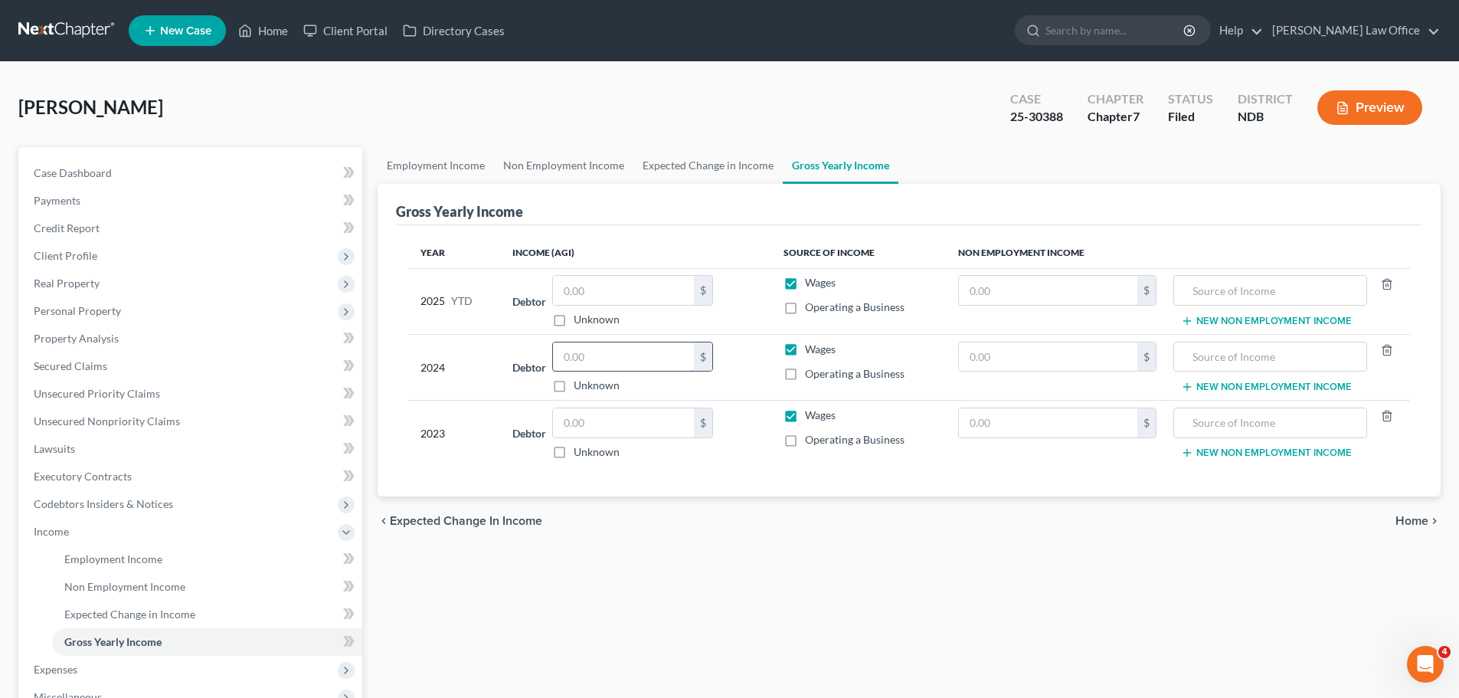
click at [610, 355] on input "text" at bounding box center [623, 356] width 141 height 29
type input "57,767.00"
click at [590, 414] on input "text" at bounding box center [623, 422] width 141 height 29
type input "51,507.00"
drag, startPoint x: 662, startPoint y: 535, endPoint x: 86, endPoint y: 331, distance: 611.2
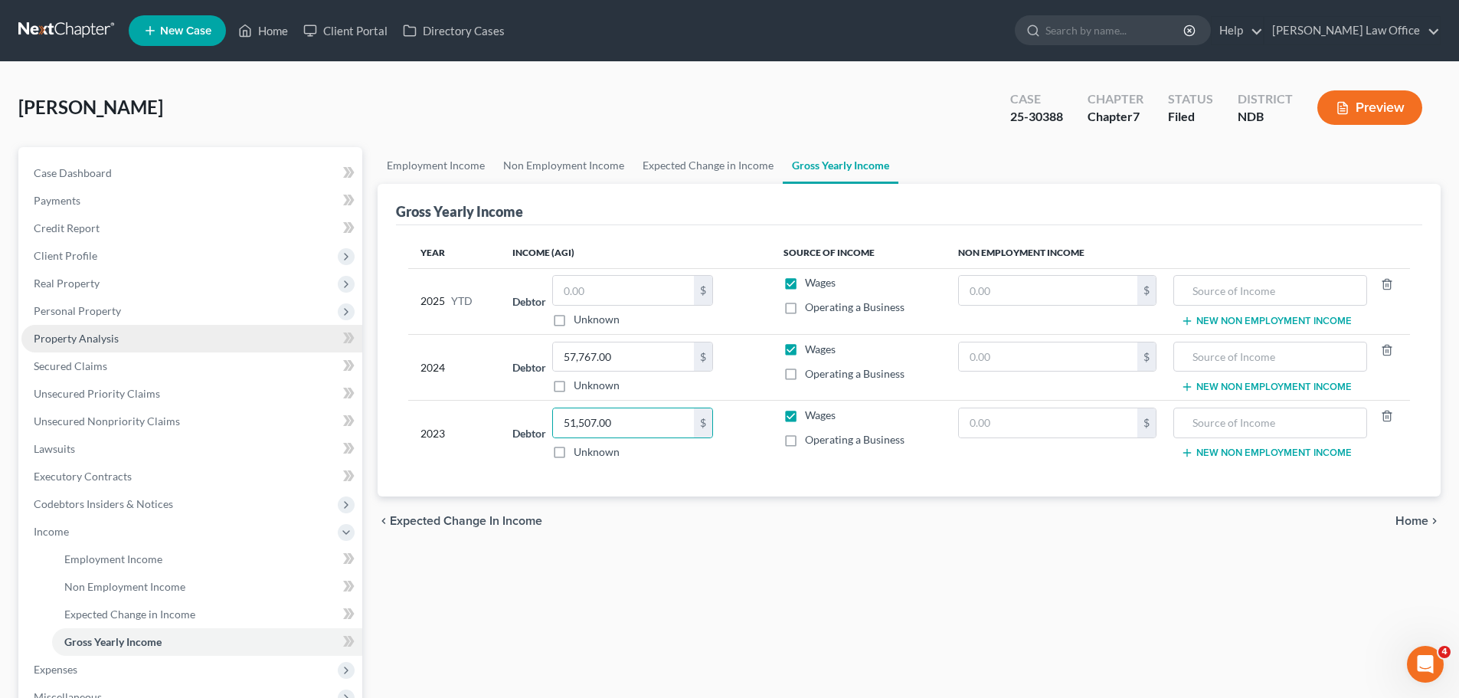
click at [568, 486] on ui-view "Employment Income Non Employment Income Expected Change in Income Gross Yearly …" at bounding box center [909, 346] width 1063 height 399
click at [617, 96] on div "Engh, Timothy Upgraded Case 25-30388 Chapter Chapter 7 Status Filed District ND…" at bounding box center [729, 113] width 1422 height 67
click at [589, 289] on input "text" at bounding box center [623, 290] width 141 height 29
type input "39,608.82"
click at [990, 571] on div "Employment Income Non Employment Income Expected Change in Income Gross Yearly …" at bounding box center [909, 534] width 1078 height 774
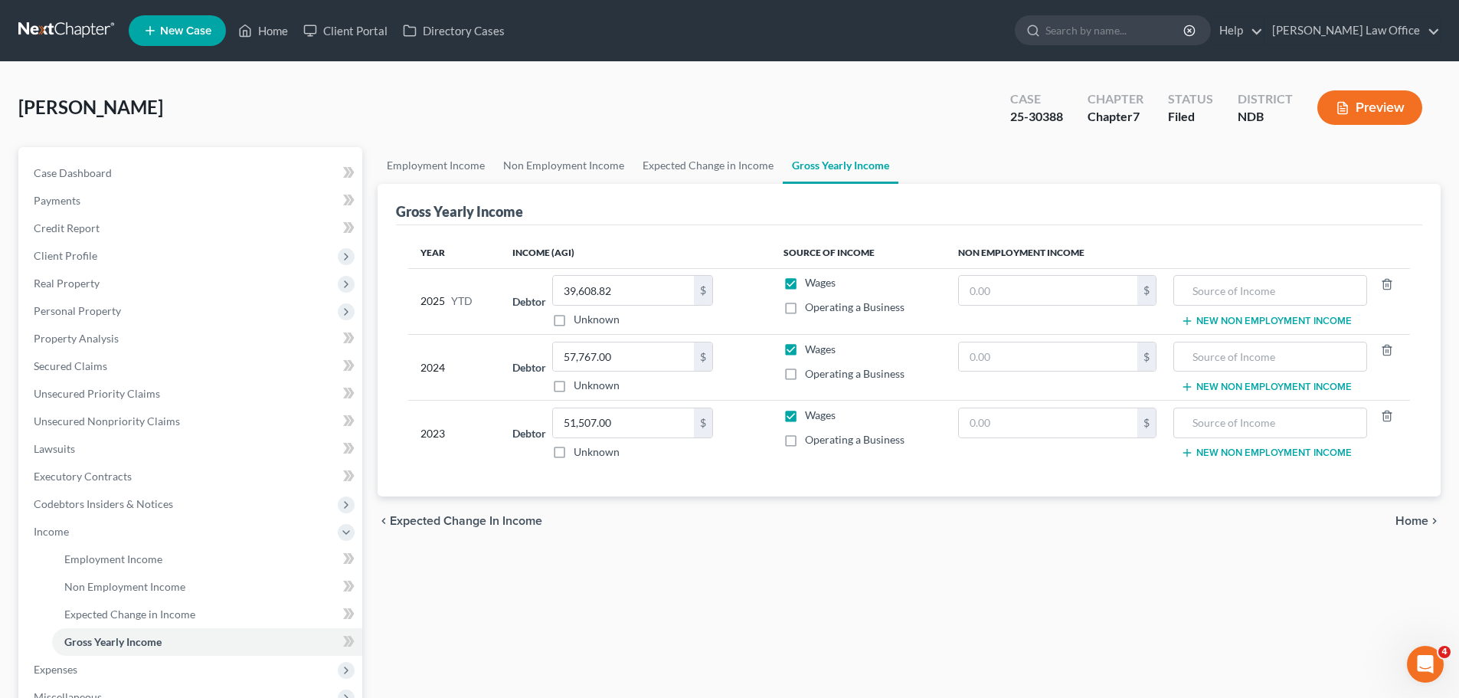
click at [840, 607] on div "Employment Income Non Employment Income Expected Change in Income Gross Yearly …" at bounding box center [909, 534] width 1078 height 774
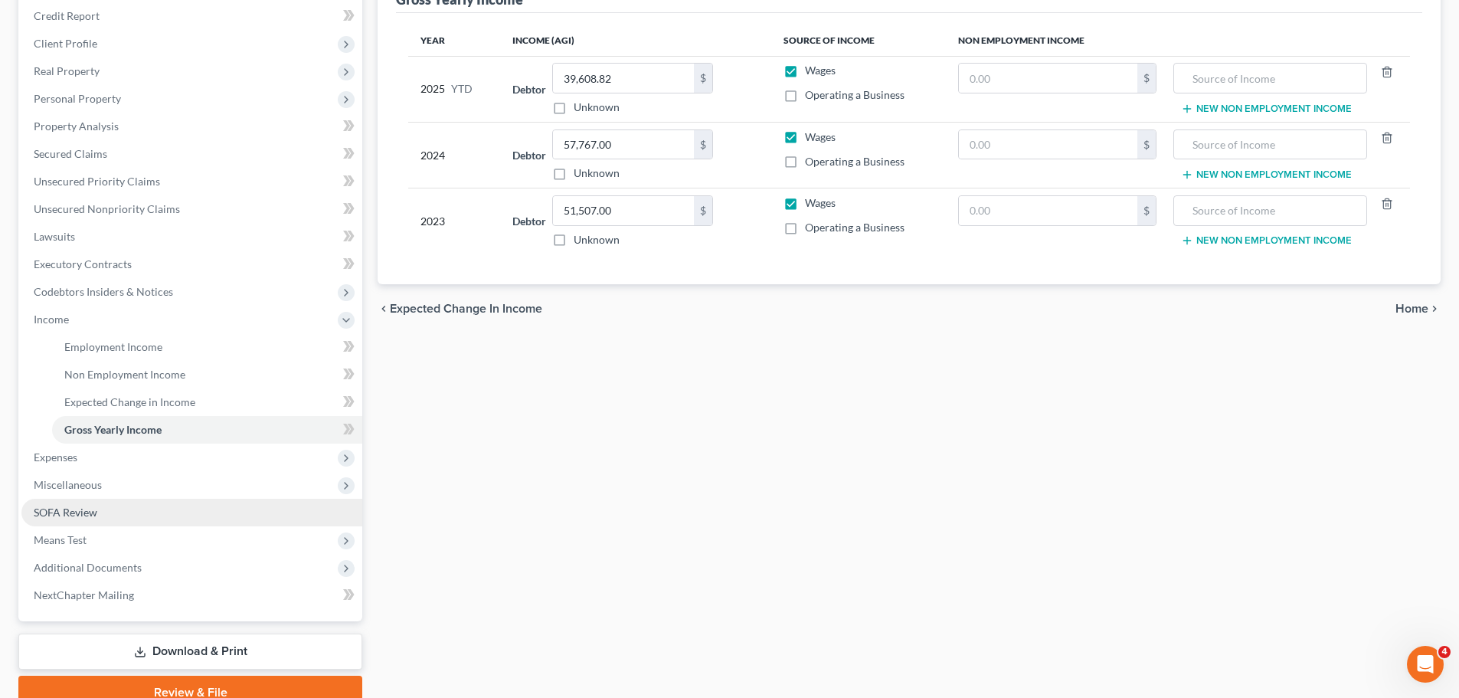
scroll to position [230, 0]
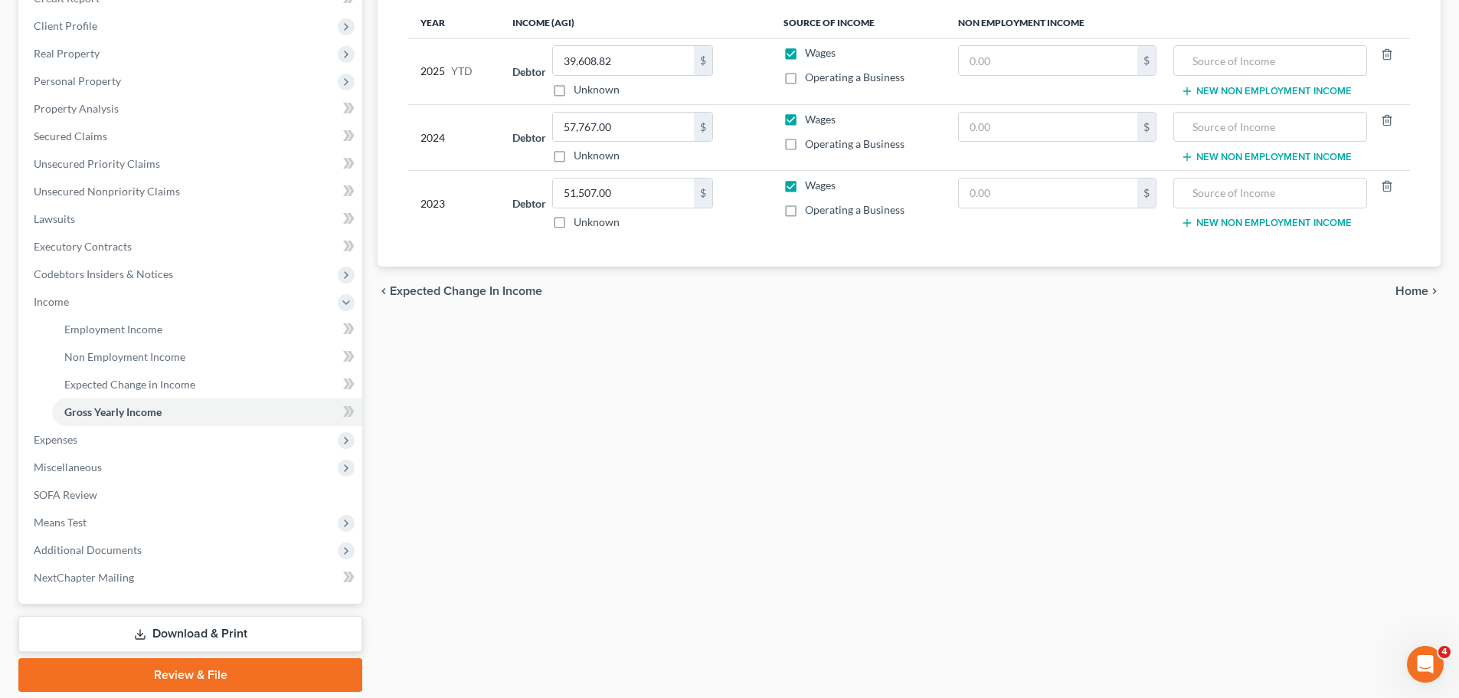
drag, startPoint x: 795, startPoint y: 516, endPoint x: 748, endPoint y: 525, distance: 47.6
click at [794, 516] on div "Employment Income Non Employment Income Expected Change in Income Gross Yearly …" at bounding box center [909, 304] width 1078 height 774
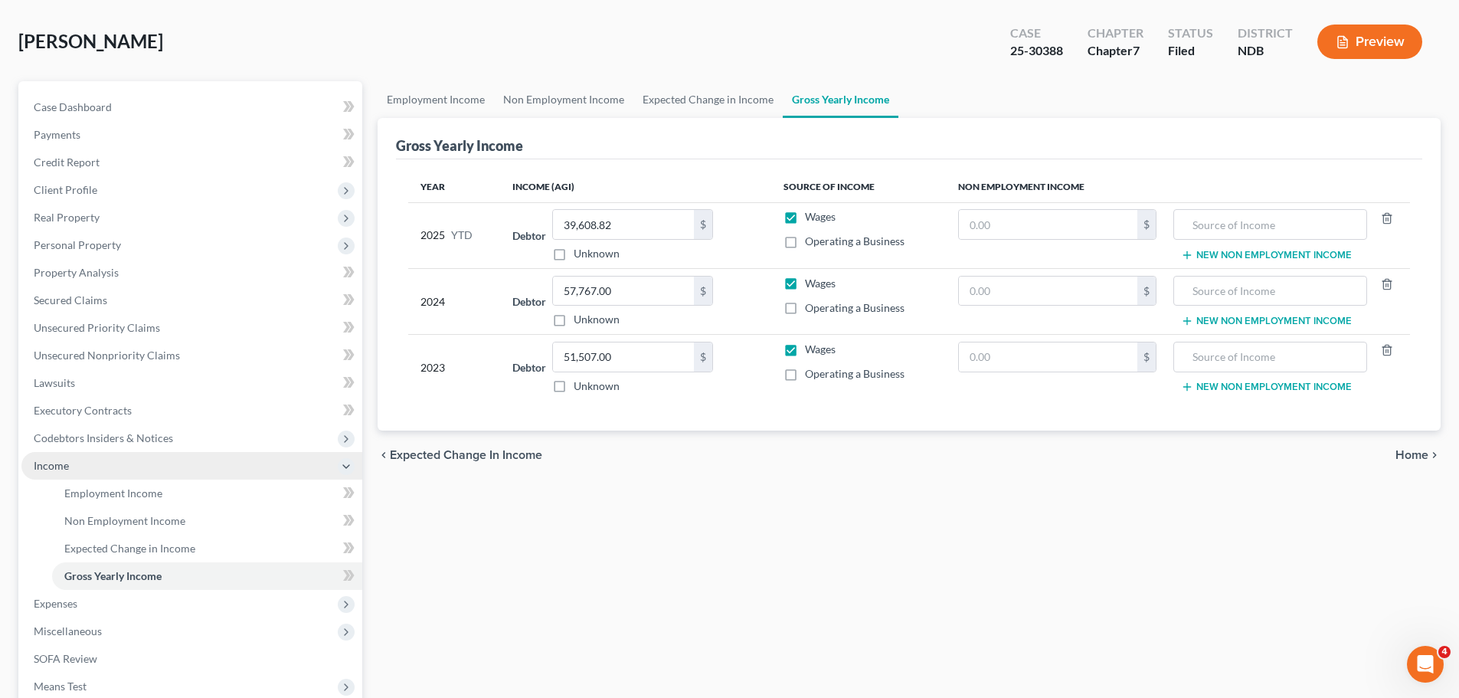
scroll to position [153, 0]
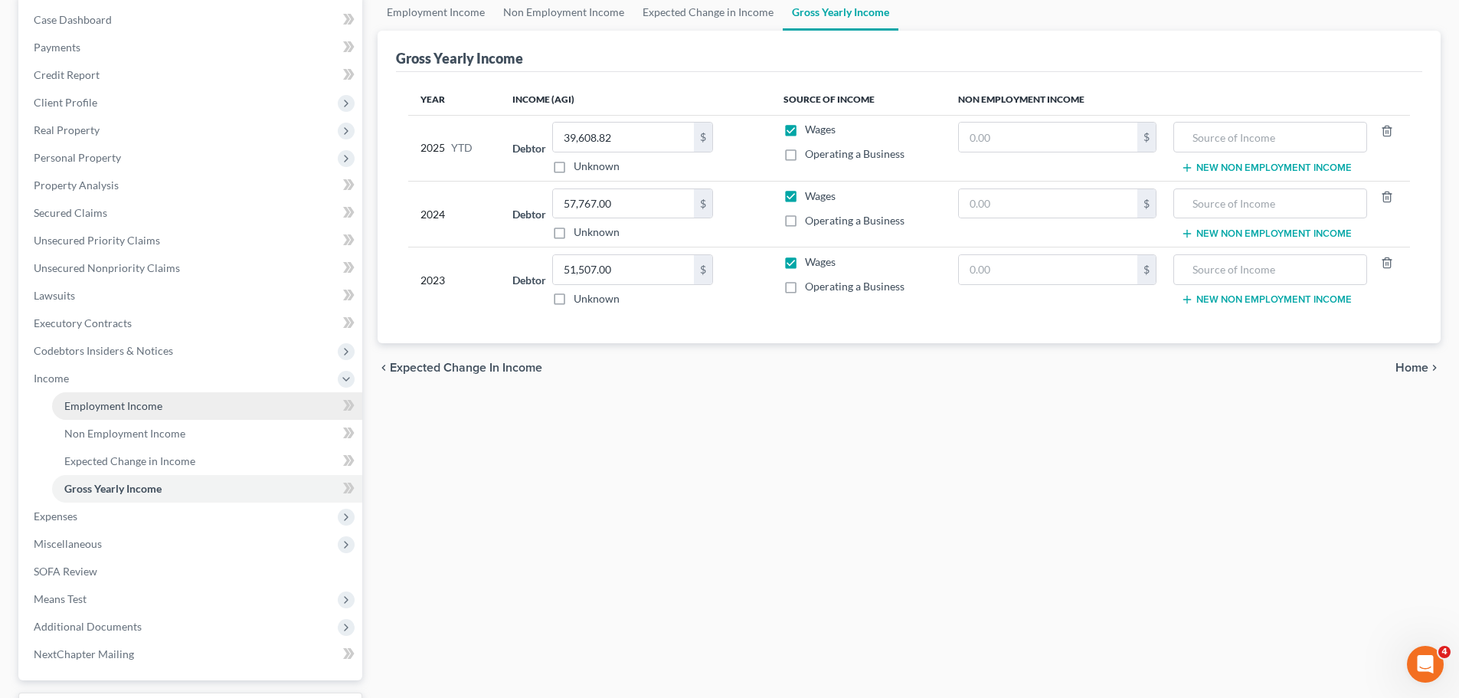
click at [125, 407] on span "Employment Income" at bounding box center [113, 405] width 98 height 13
click at [125, 407] on div "Changes have been made to the Gross Yearly Income section. Would you like to sa…" at bounding box center [735, 349] width 1471 height 698
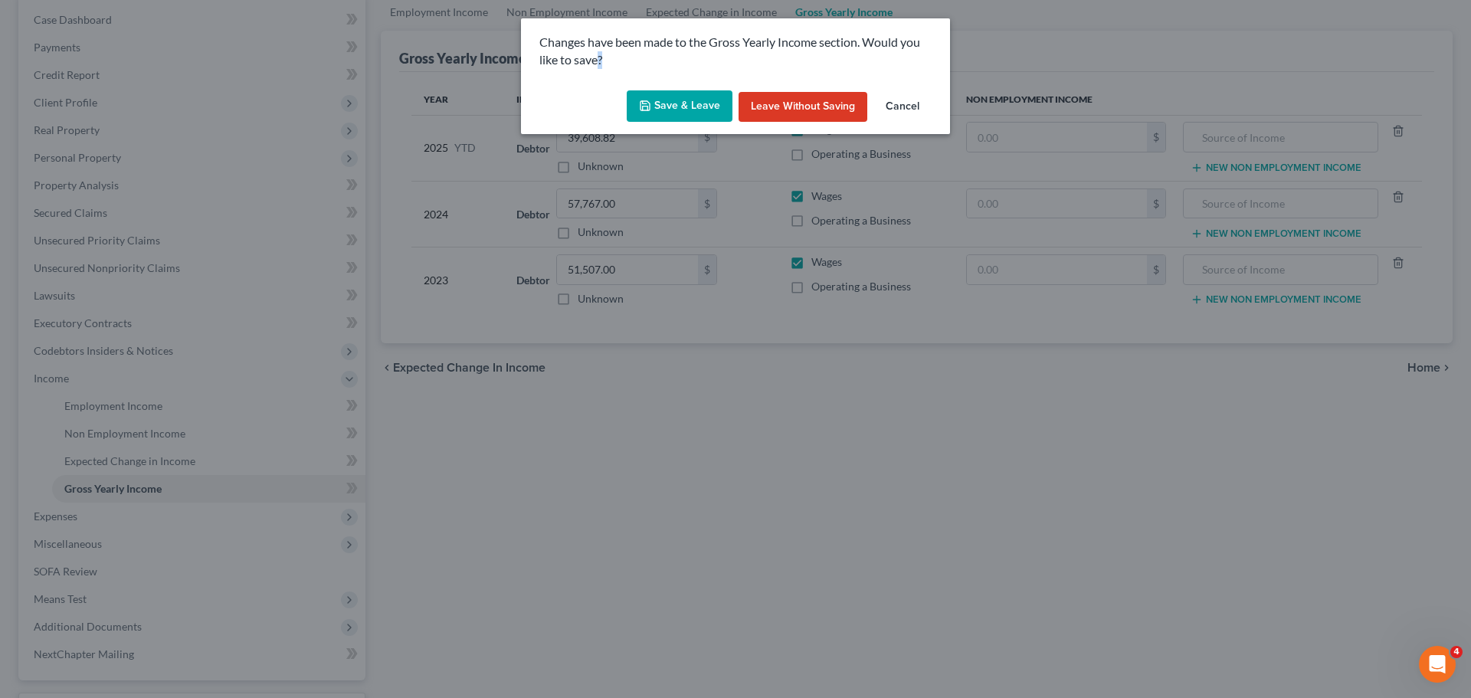
click at [672, 98] on button "Save & Leave" at bounding box center [680, 106] width 106 height 32
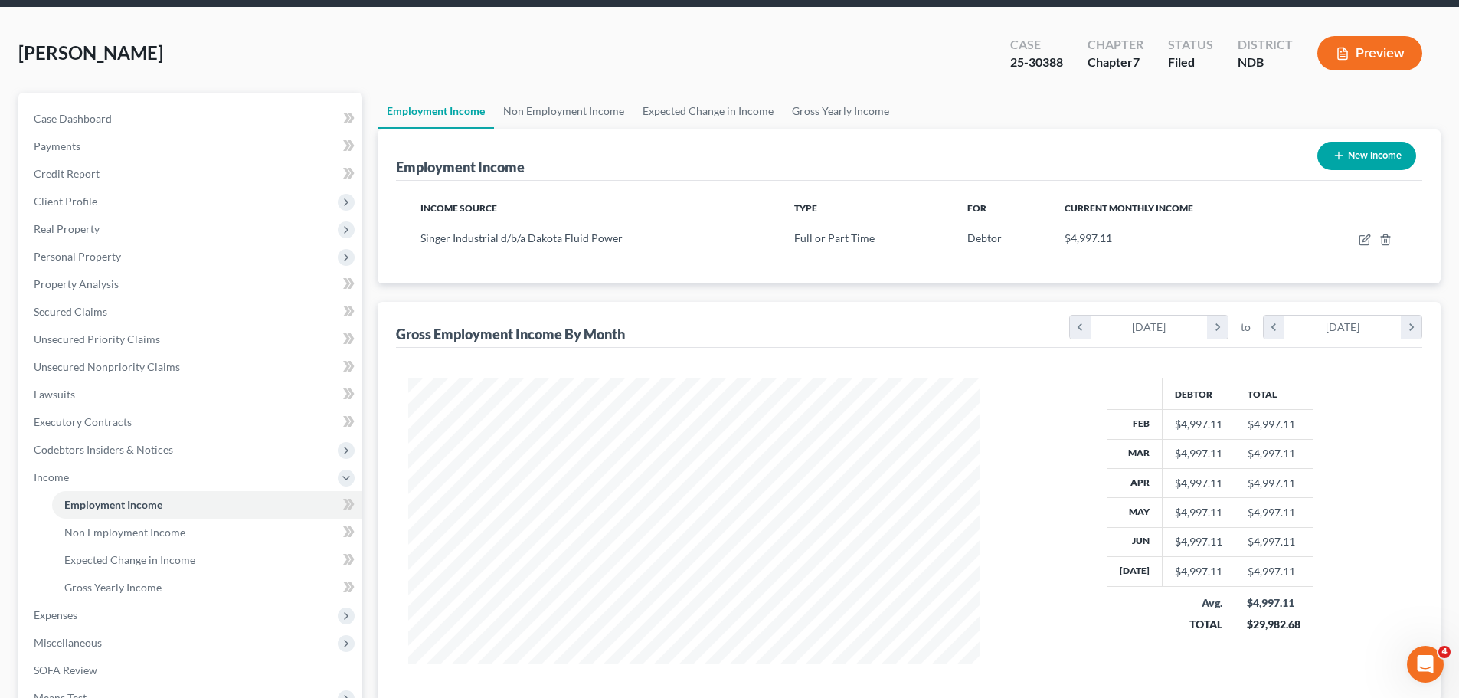
scroll to position [230, 0]
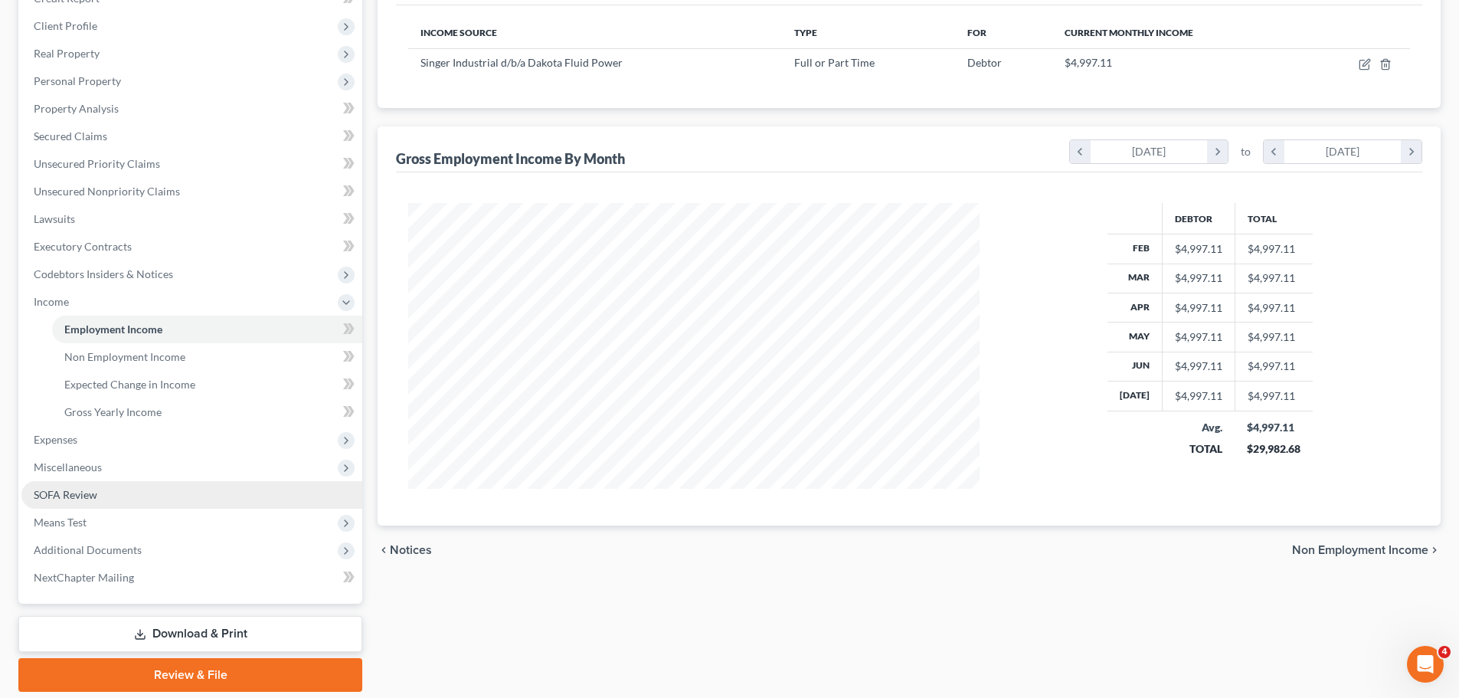
click at [41, 489] on span "SOFA Review" at bounding box center [66, 494] width 64 height 13
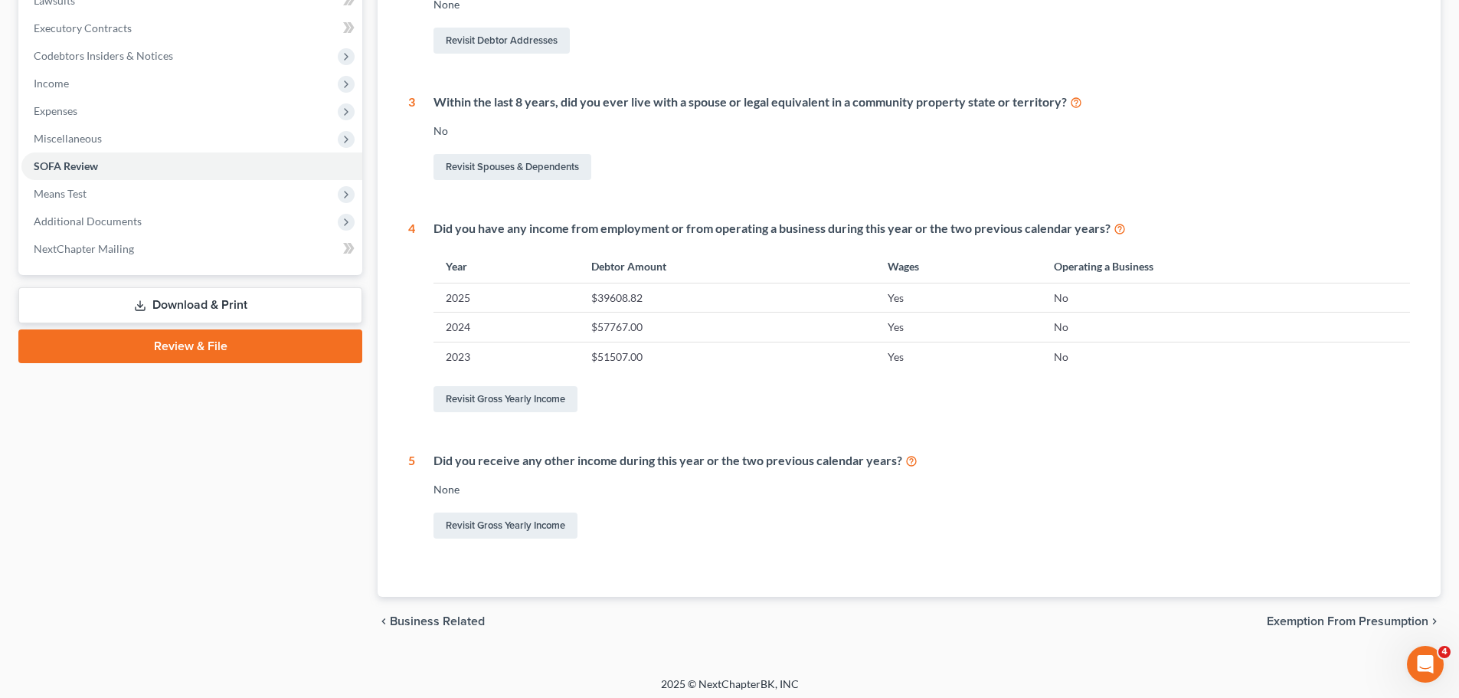
scroll to position [454, 0]
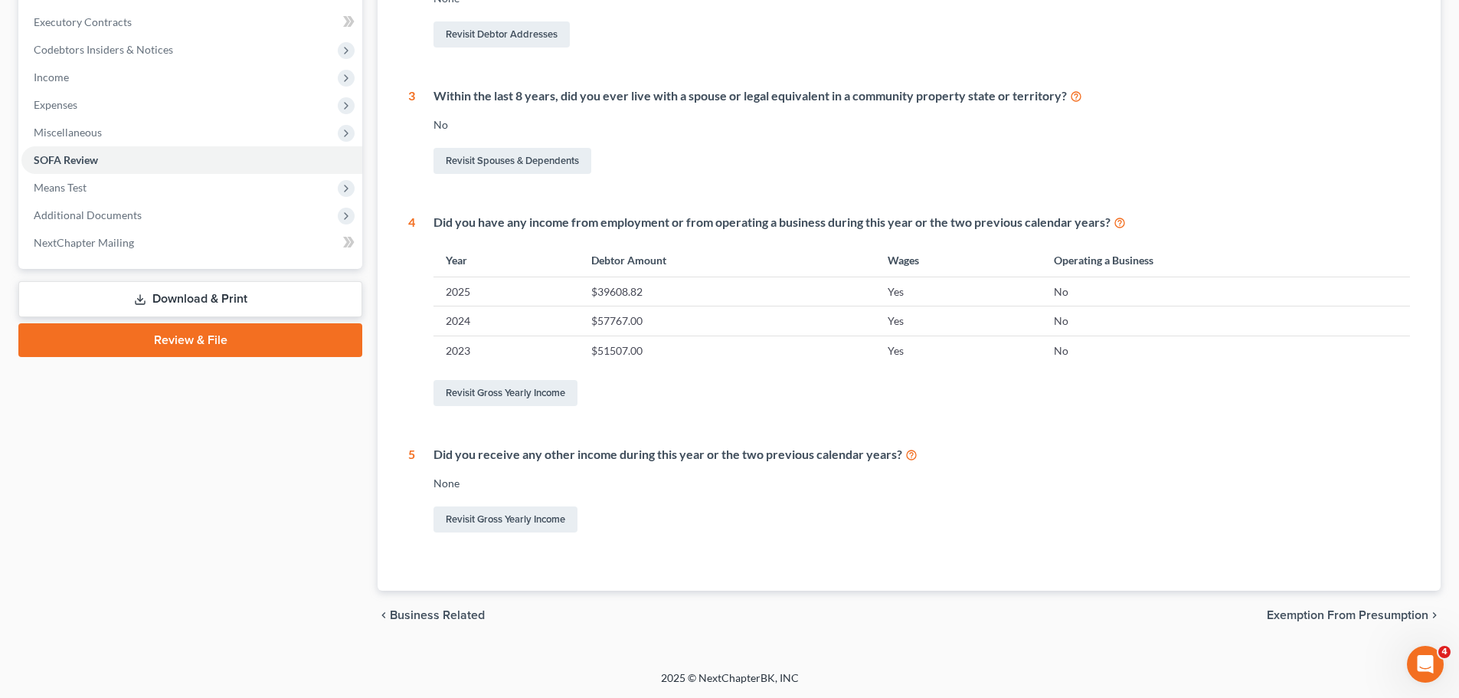
drag, startPoint x: 1301, startPoint y: 292, endPoint x: 1115, endPoint y: 375, distance: 203.0
click at [1259, 313] on tbody "2025 $39608.82 Yes No 2024 $57767.00 Yes No 2023 $51507.00 Yes No" at bounding box center [922, 321] width 977 height 88
click at [513, 521] on link "Revisit Gross Yearly Income" at bounding box center [506, 519] width 144 height 26
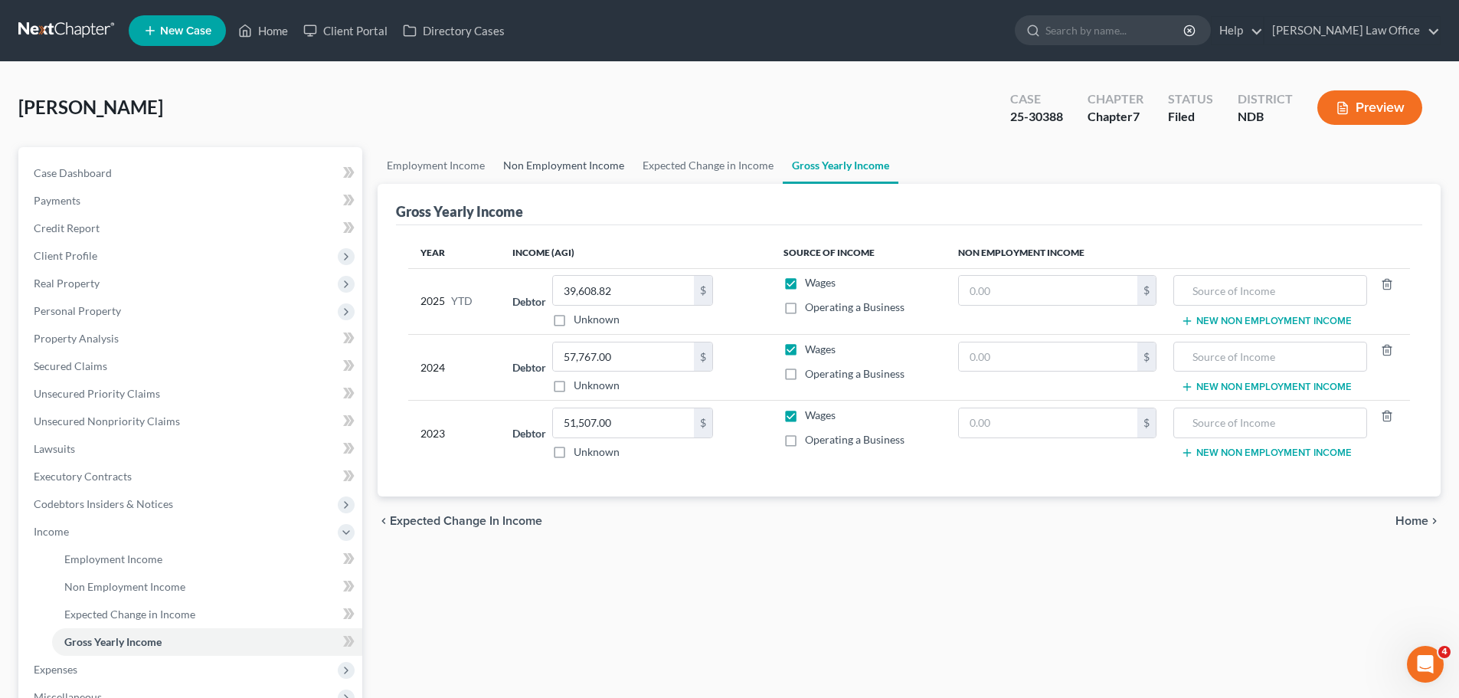
click at [574, 164] on link "Non Employment Income" at bounding box center [563, 165] width 139 height 37
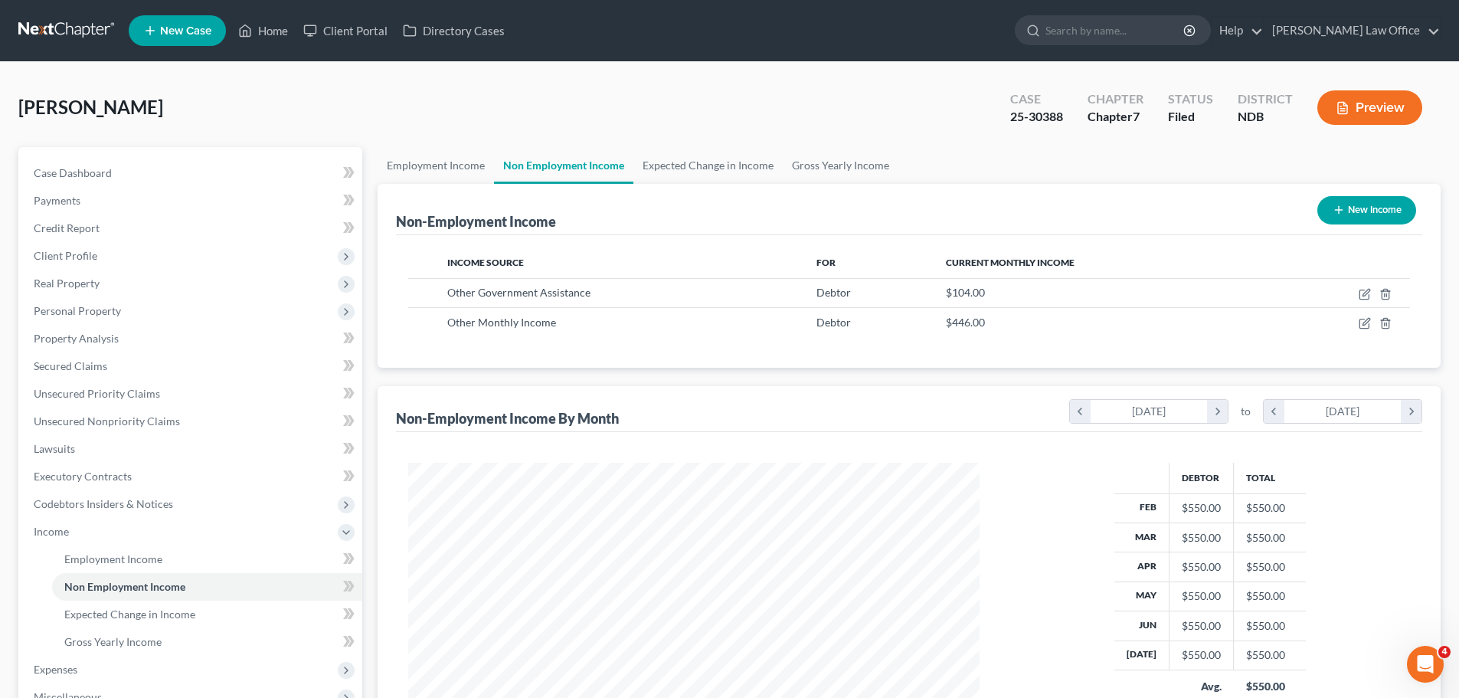
scroll to position [286, 602]
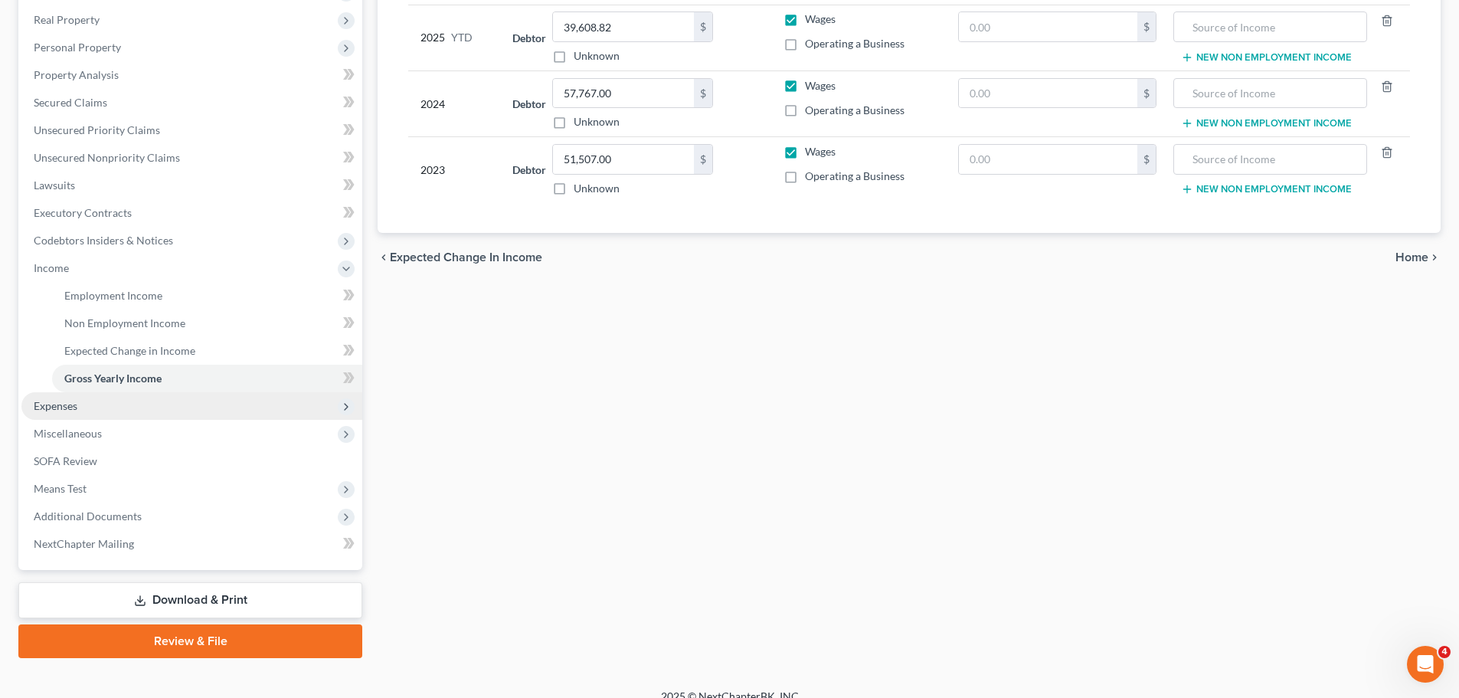
scroll to position [282, 0]
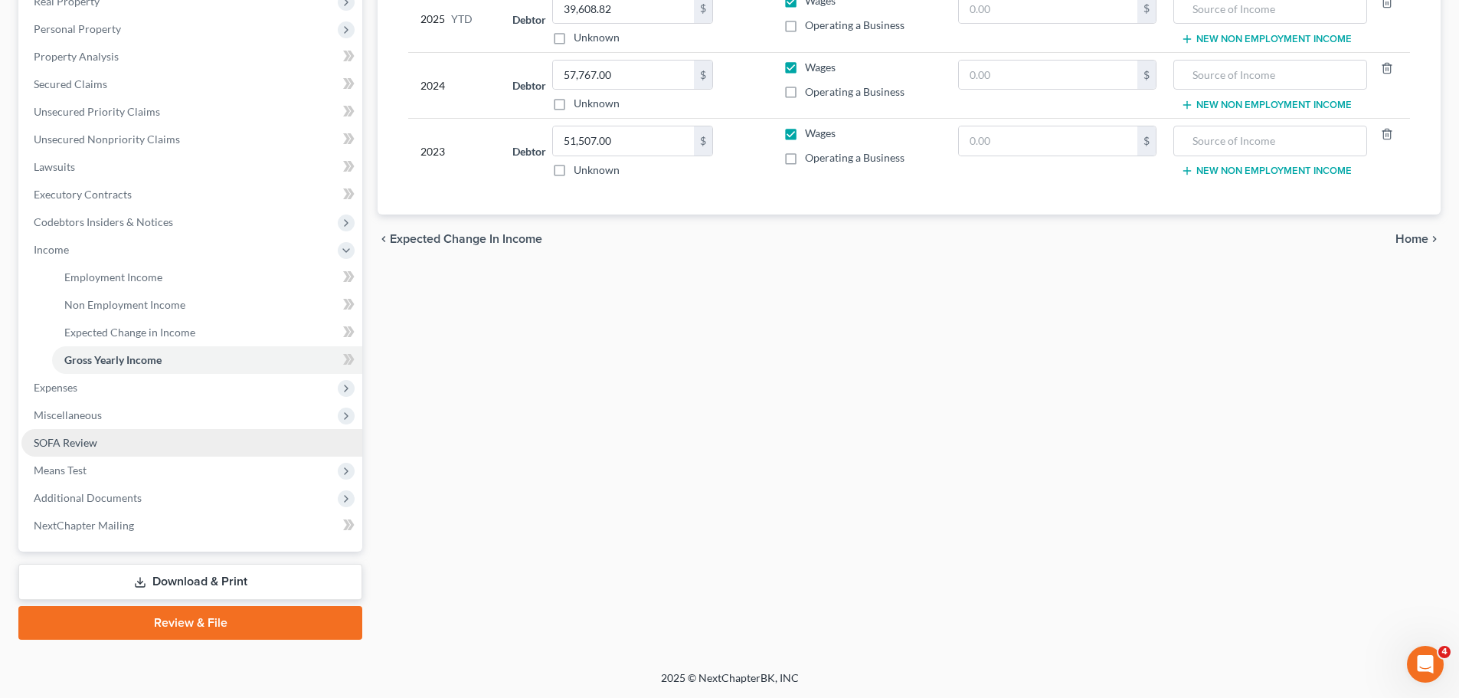
click at [74, 442] on span "SOFA Review" at bounding box center [66, 442] width 64 height 13
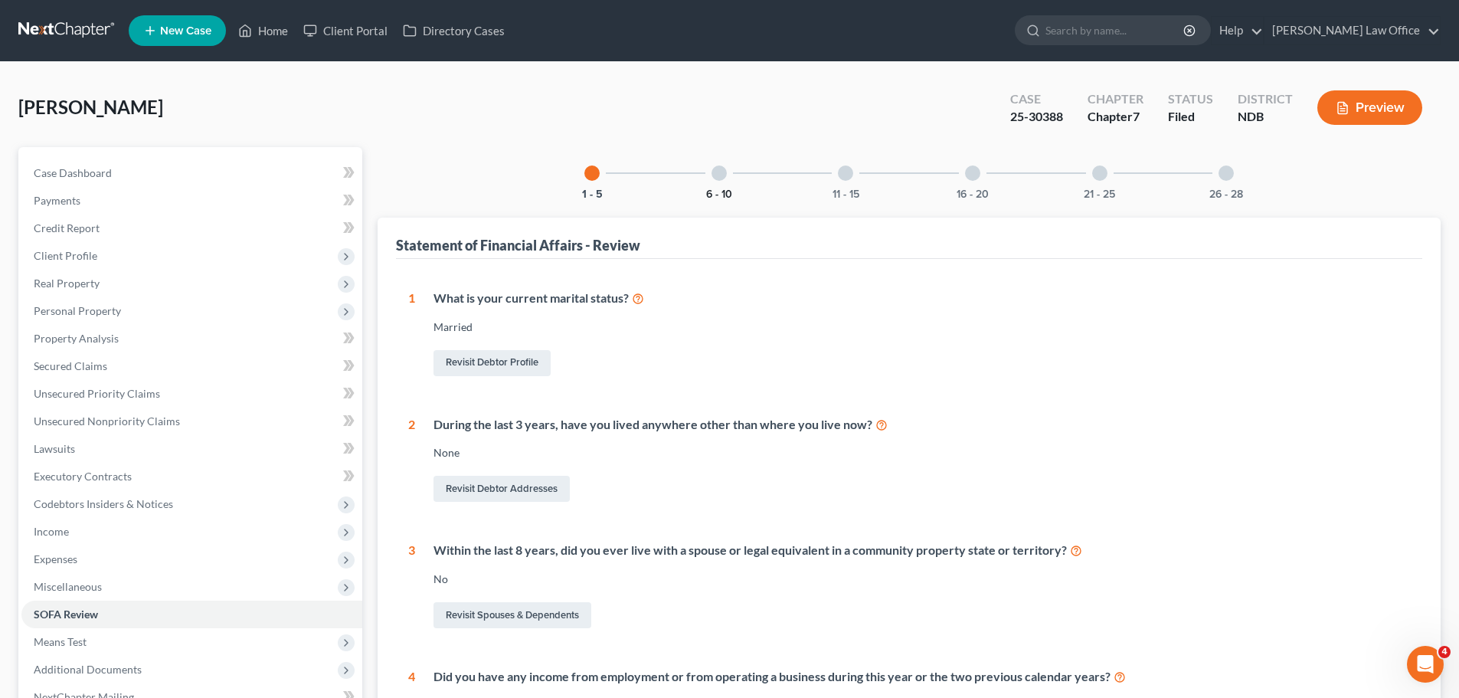
click at [724, 191] on button "6 - 10" at bounding box center [719, 194] width 26 height 11
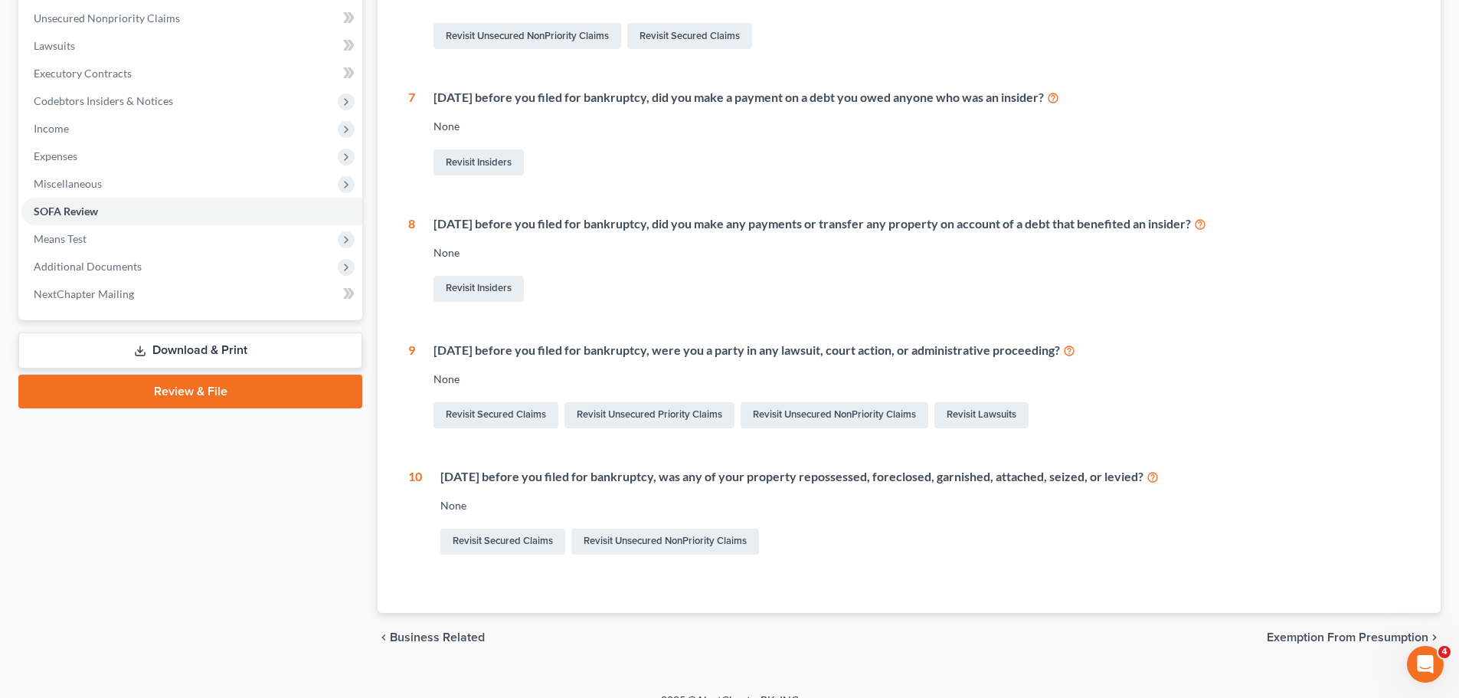
scroll to position [425, 0]
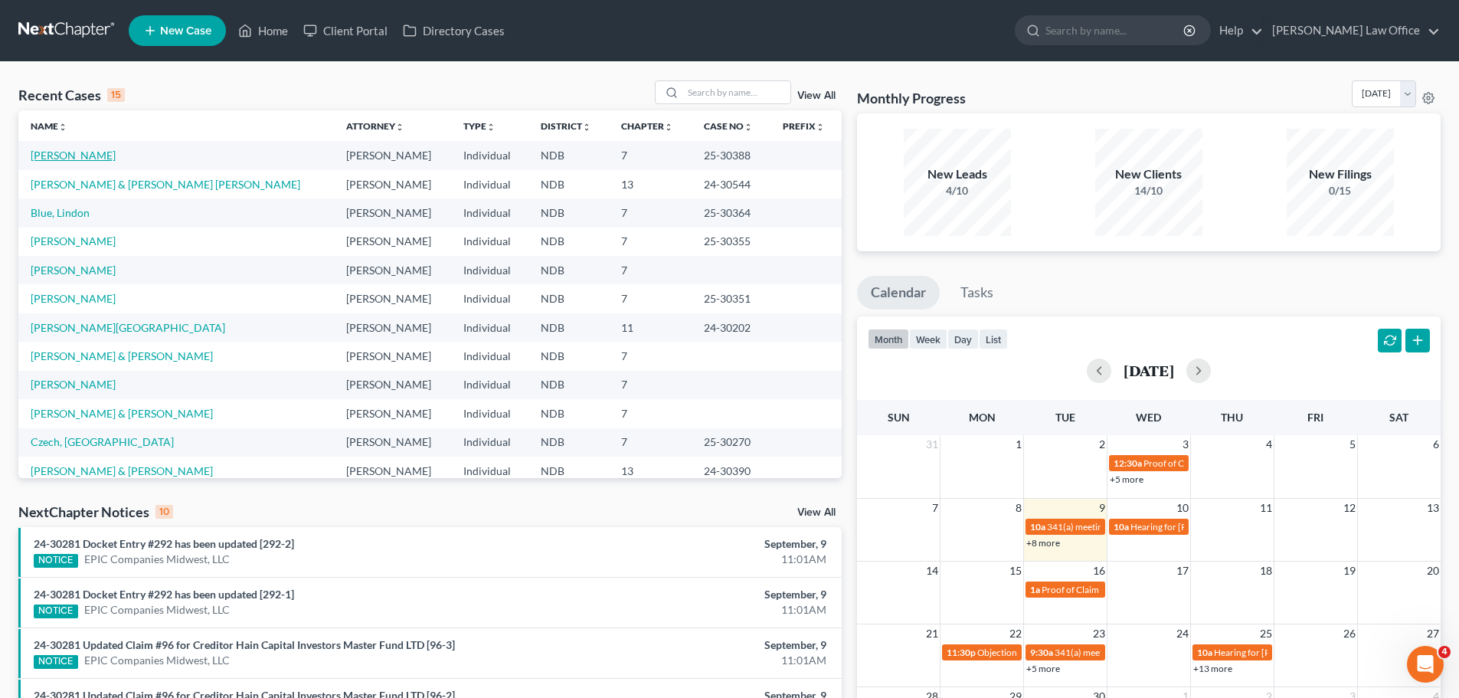
click at [57, 154] on link "Engh, Timothy" at bounding box center [73, 155] width 85 height 13
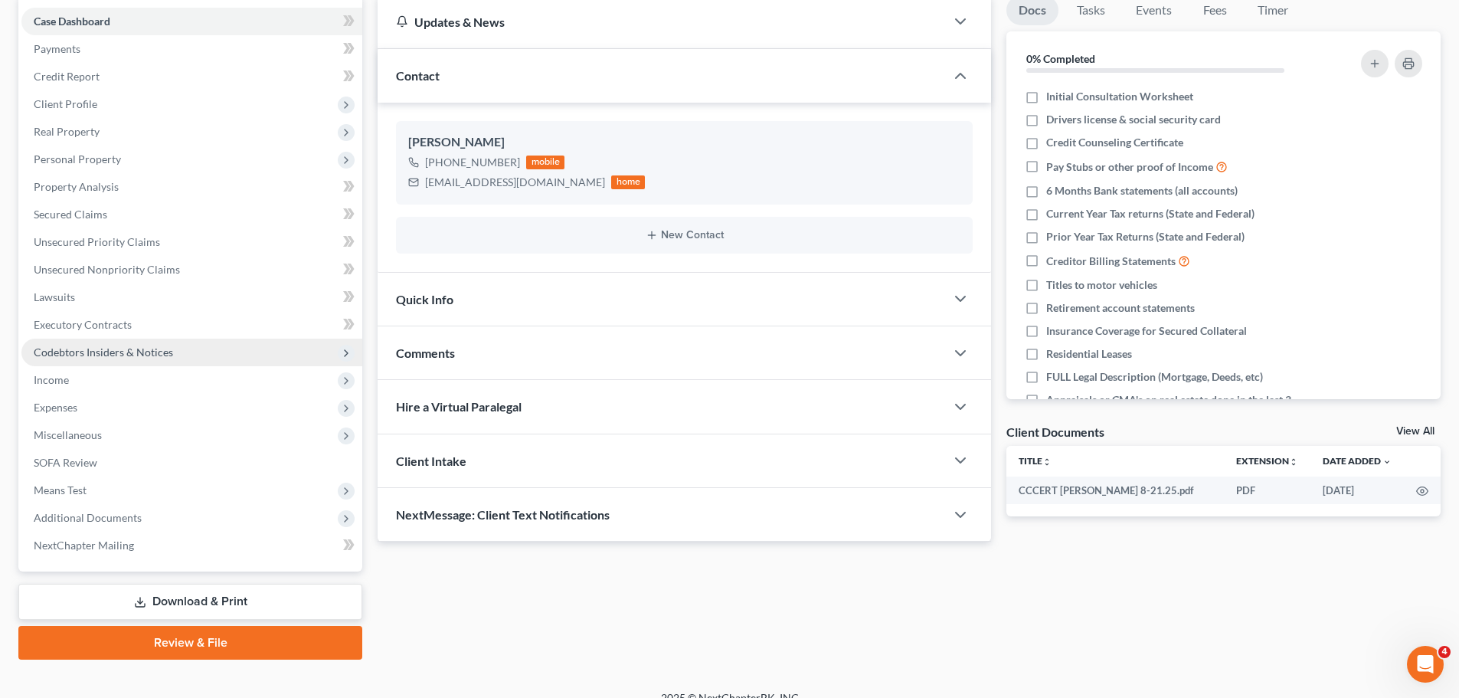
scroll to position [153, 0]
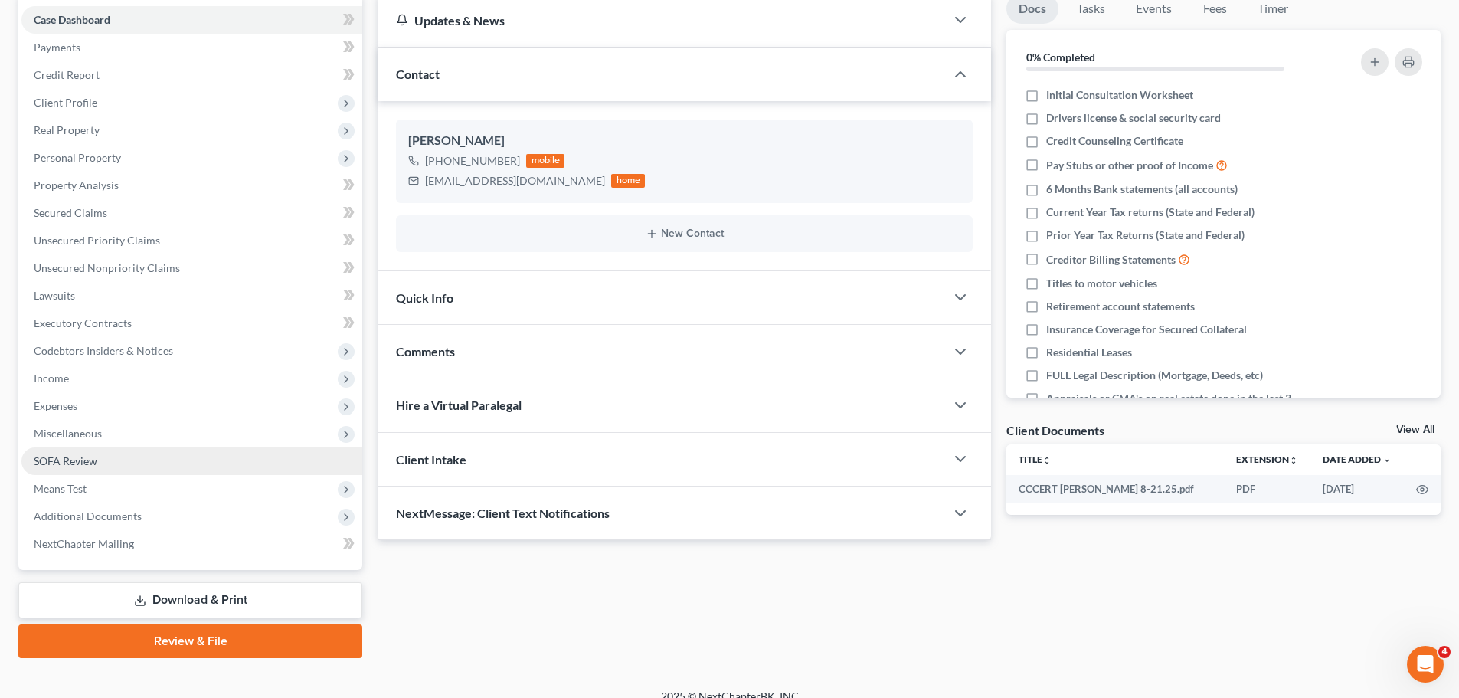
click at [75, 456] on span "SOFA Review" at bounding box center [66, 460] width 64 height 13
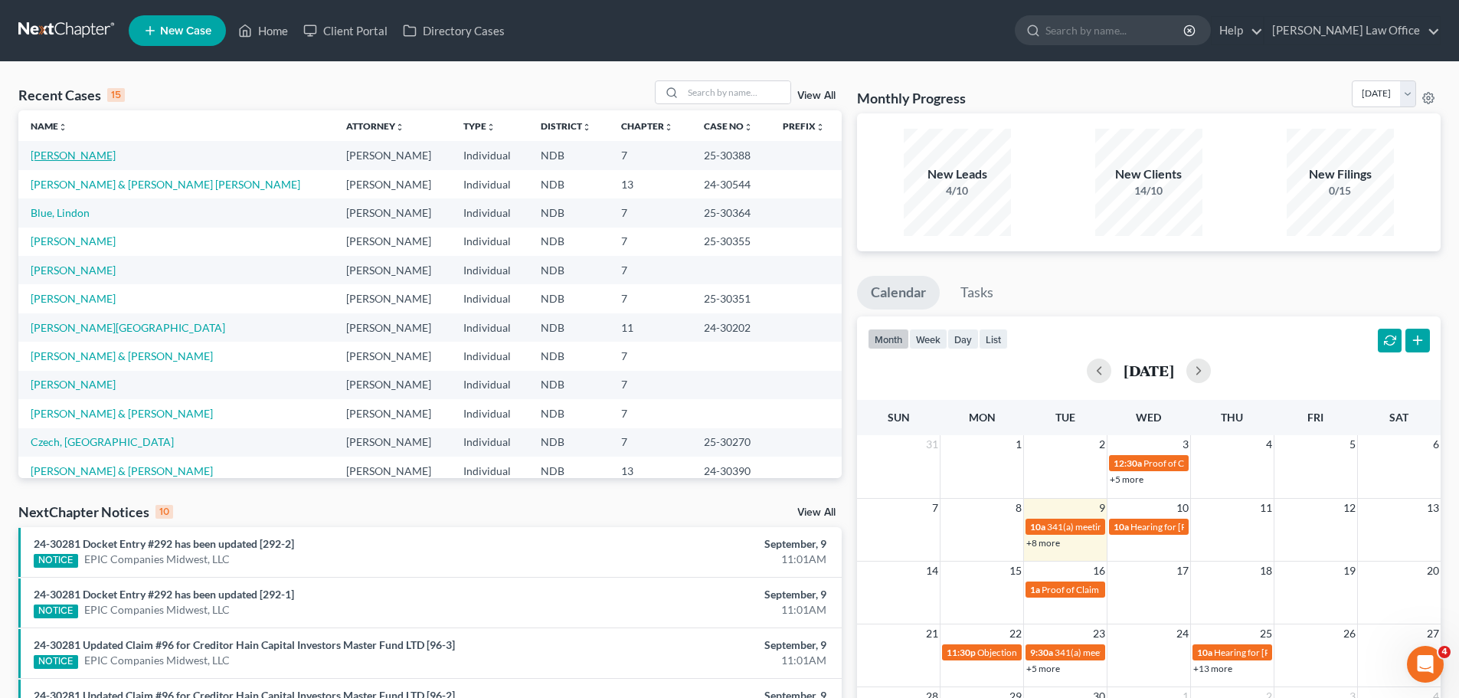
click at [62, 154] on link "[PERSON_NAME]" at bounding box center [73, 155] width 85 height 13
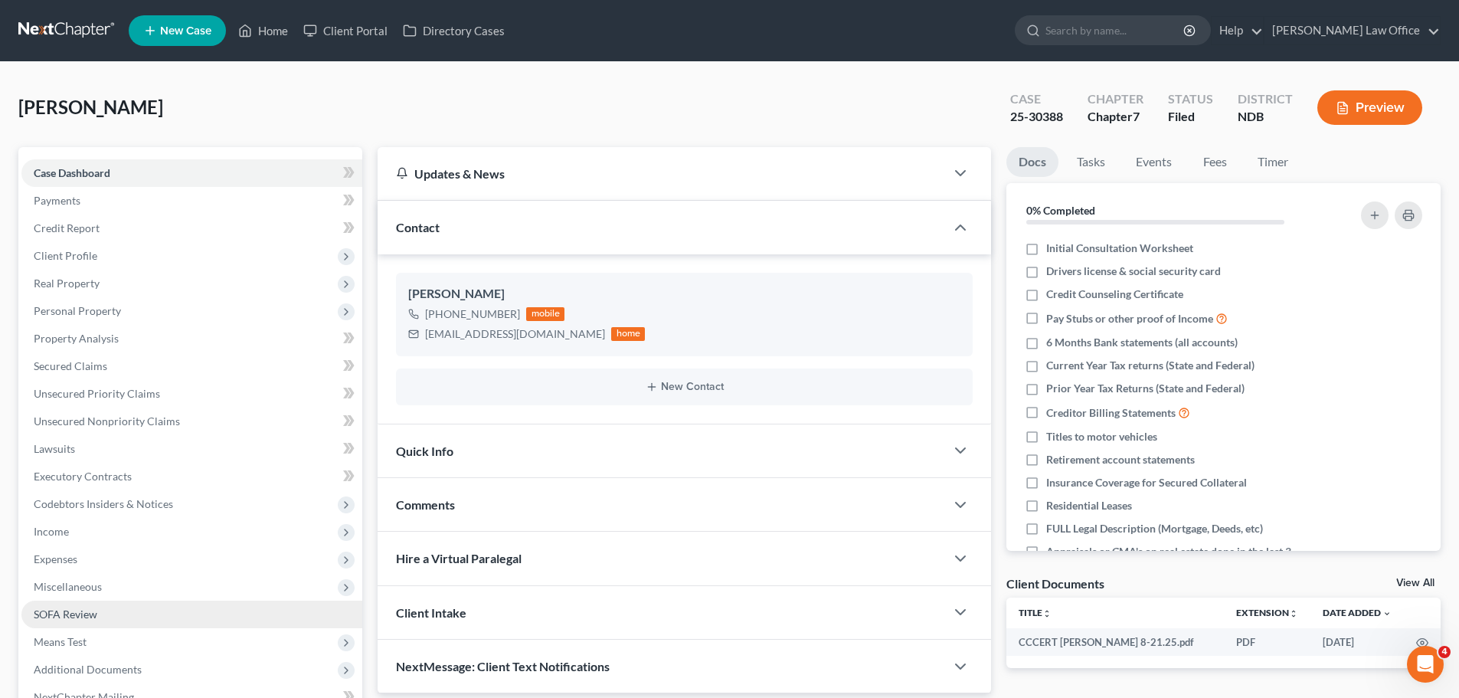
click at [49, 610] on span "SOFA Review" at bounding box center [66, 613] width 64 height 13
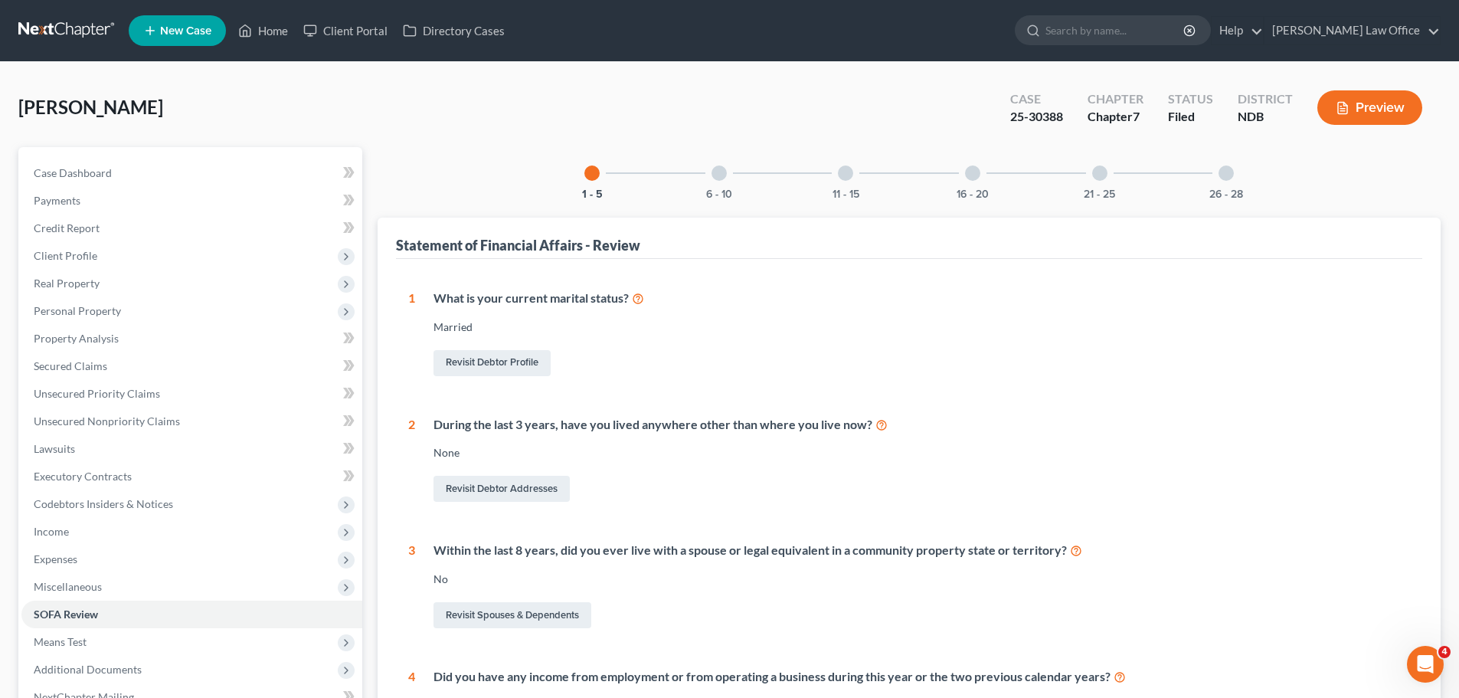
click at [718, 171] on div at bounding box center [719, 172] width 15 height 15
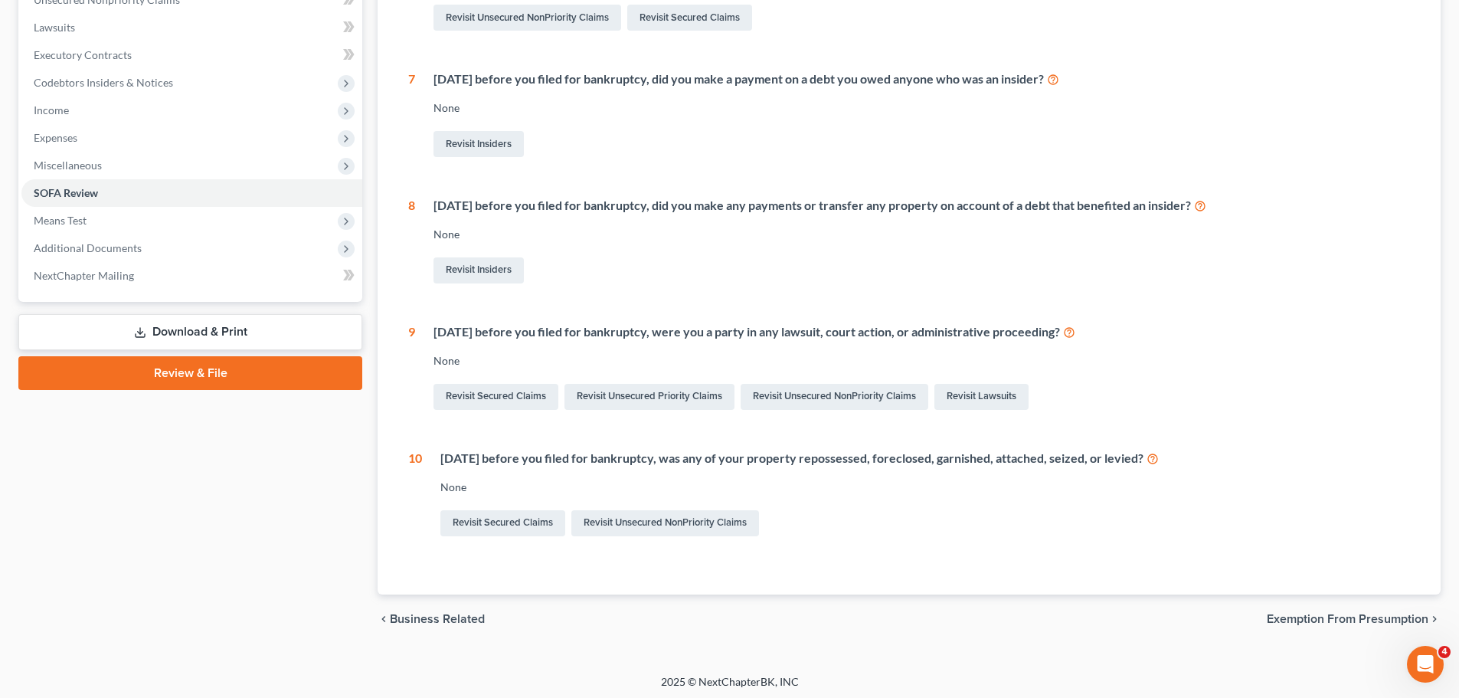
scroll to position [425, 0]
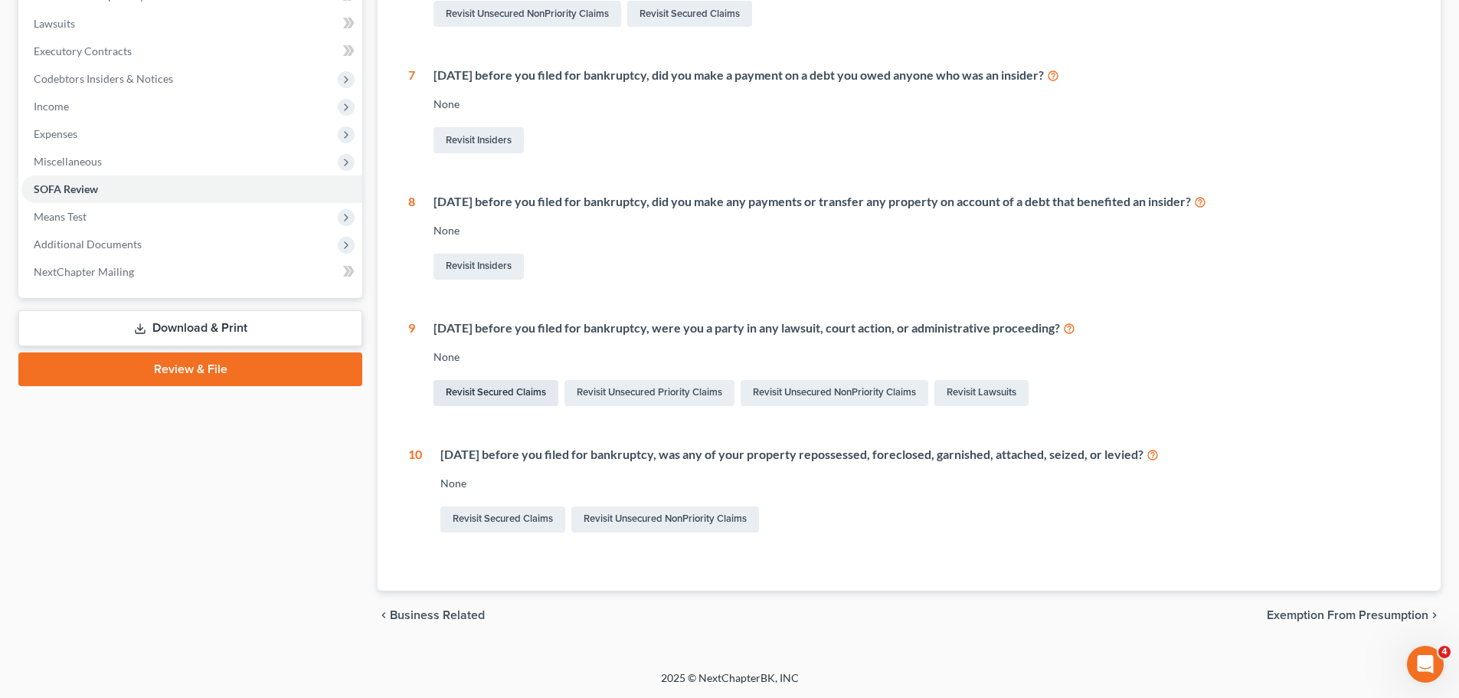
click at [475, 388] on link "Revisit Secured Claims" at bounding box center [496, 393] width 125 height 26
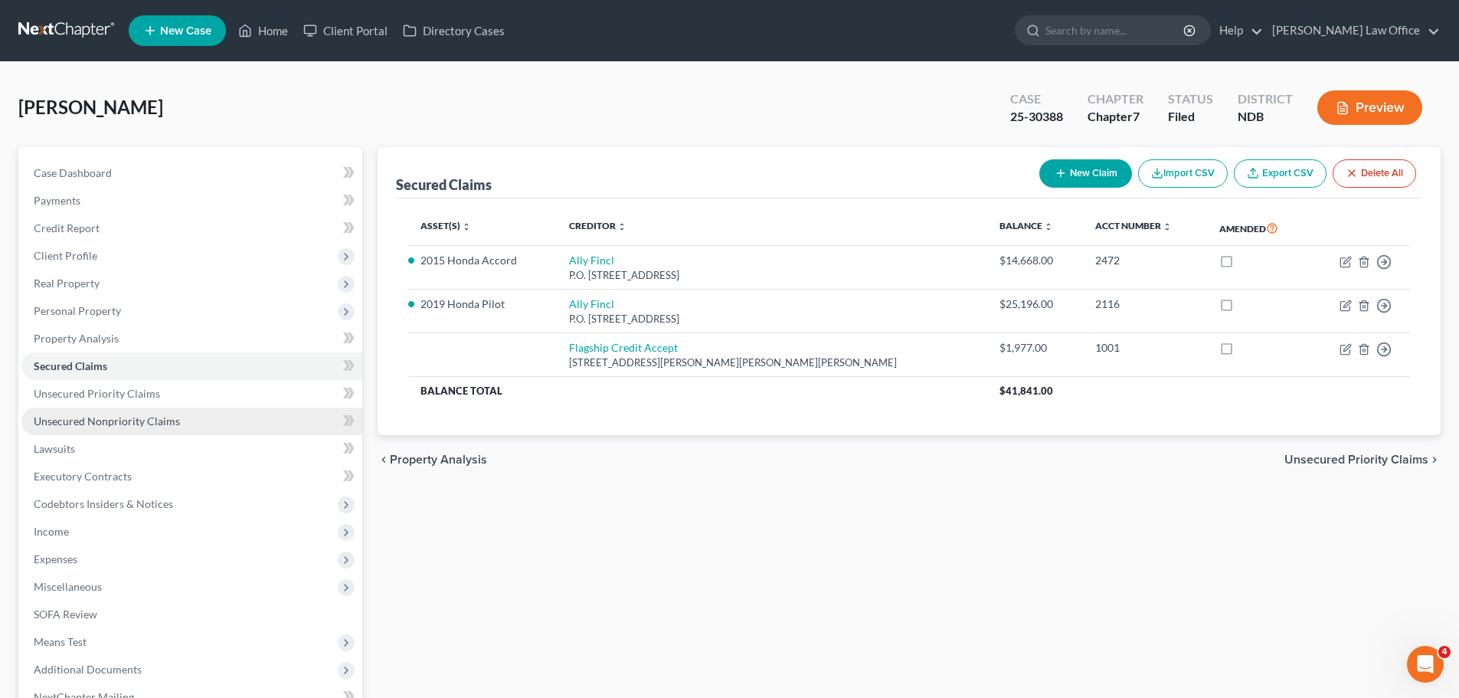
click at [97, 424] on span "Unsecured Nonpriority Claims" at bounding box center [107, 420] width 146 height 13
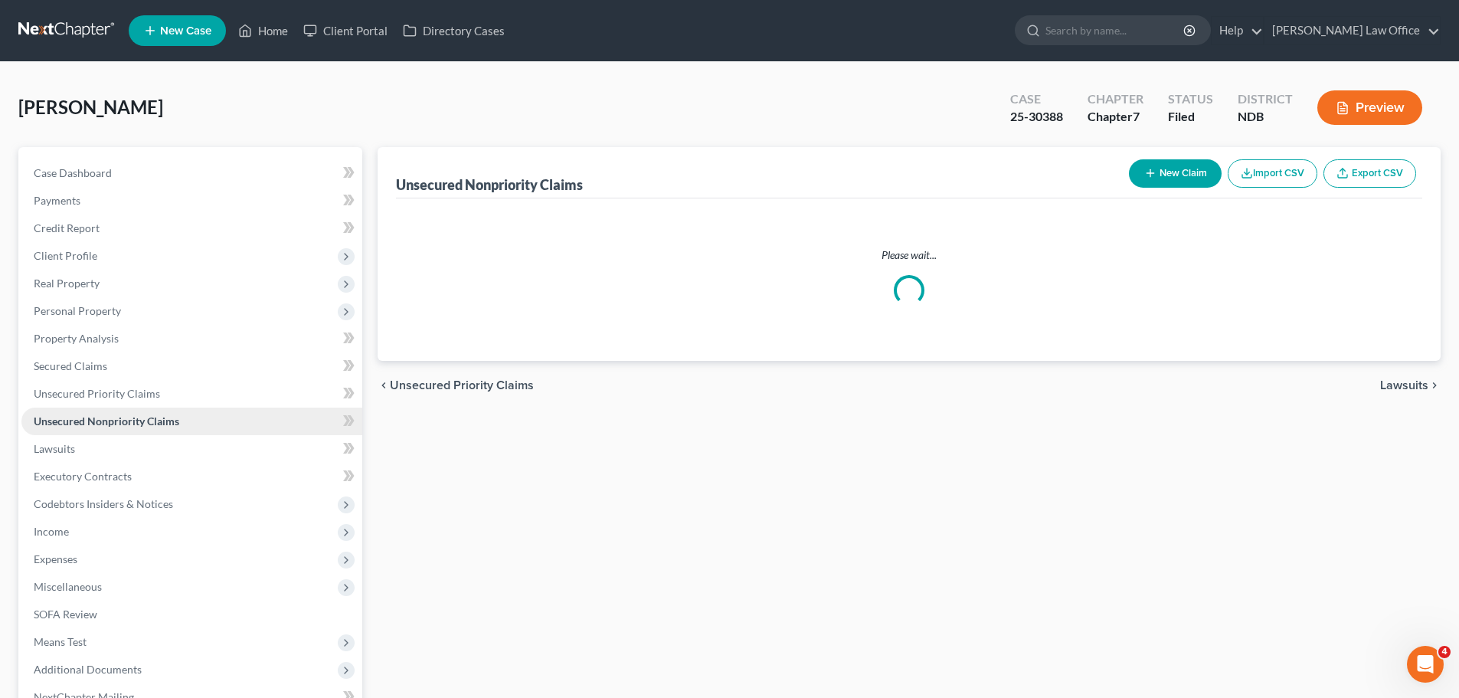
click at [97, 424] on span "Unsecured Nonpriority Claims" at bounding box center [107, 420] width 146 height 13
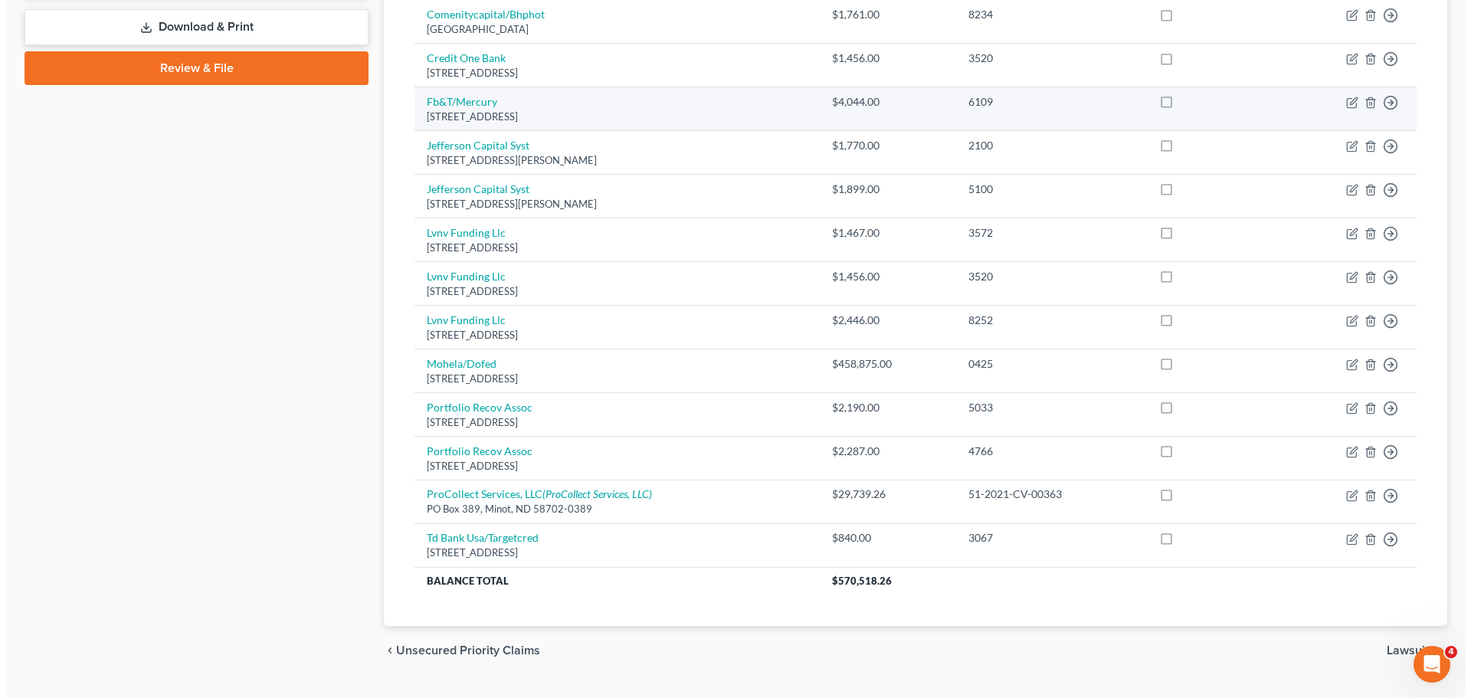
scroll to position [761, 0]
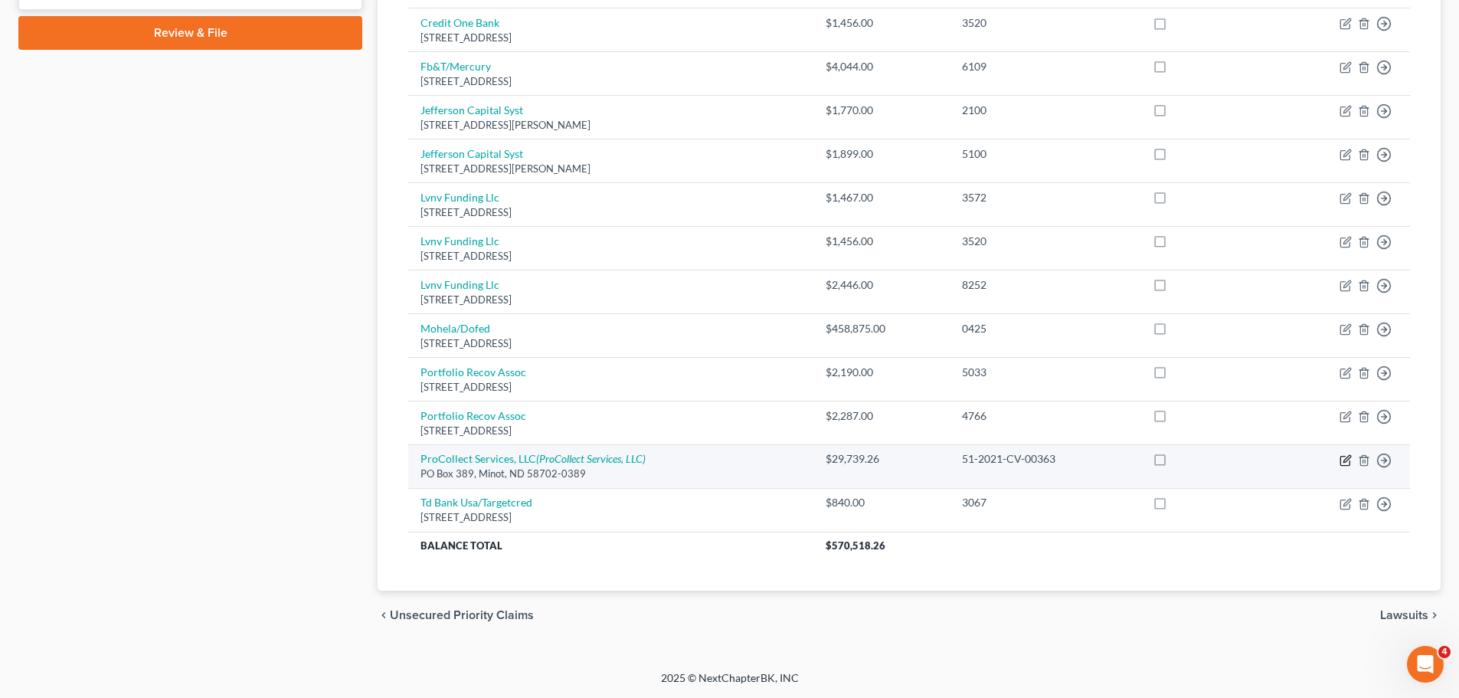
click at [1346, 457] on icon "button" at bounding box center [1346, 460] width 12 height 12
select select "29"
select select "8"
select select "0"
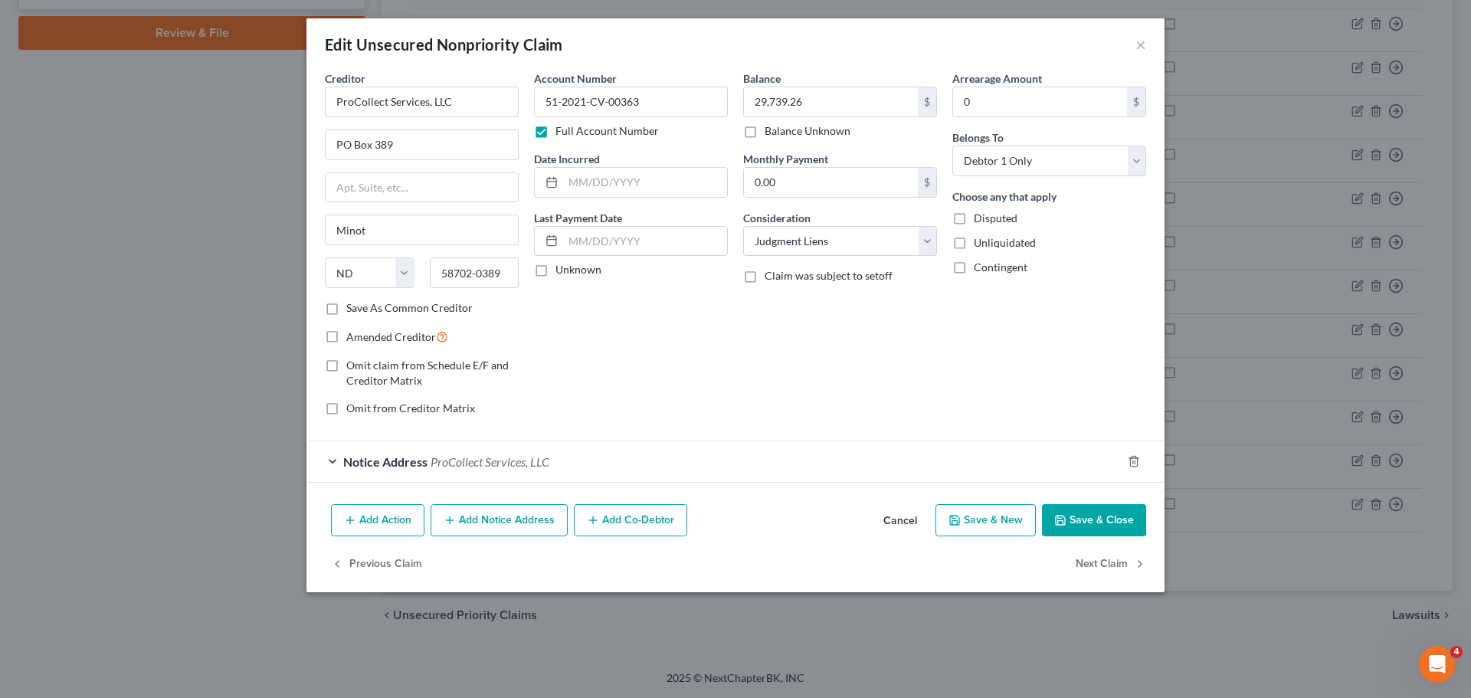
click at [385, 522] on button "Add Action" at bounding box center [377, 520] width 93 height 32
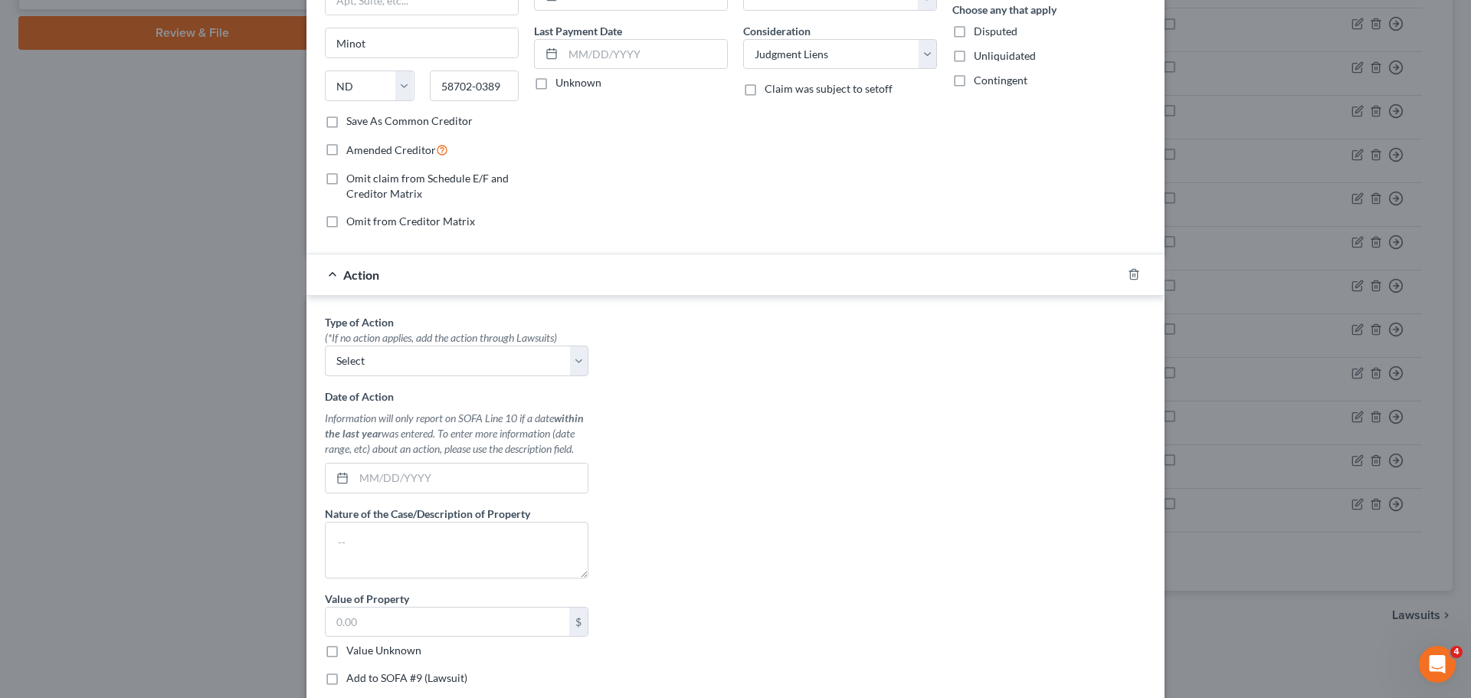
scroll to position [140, 0]
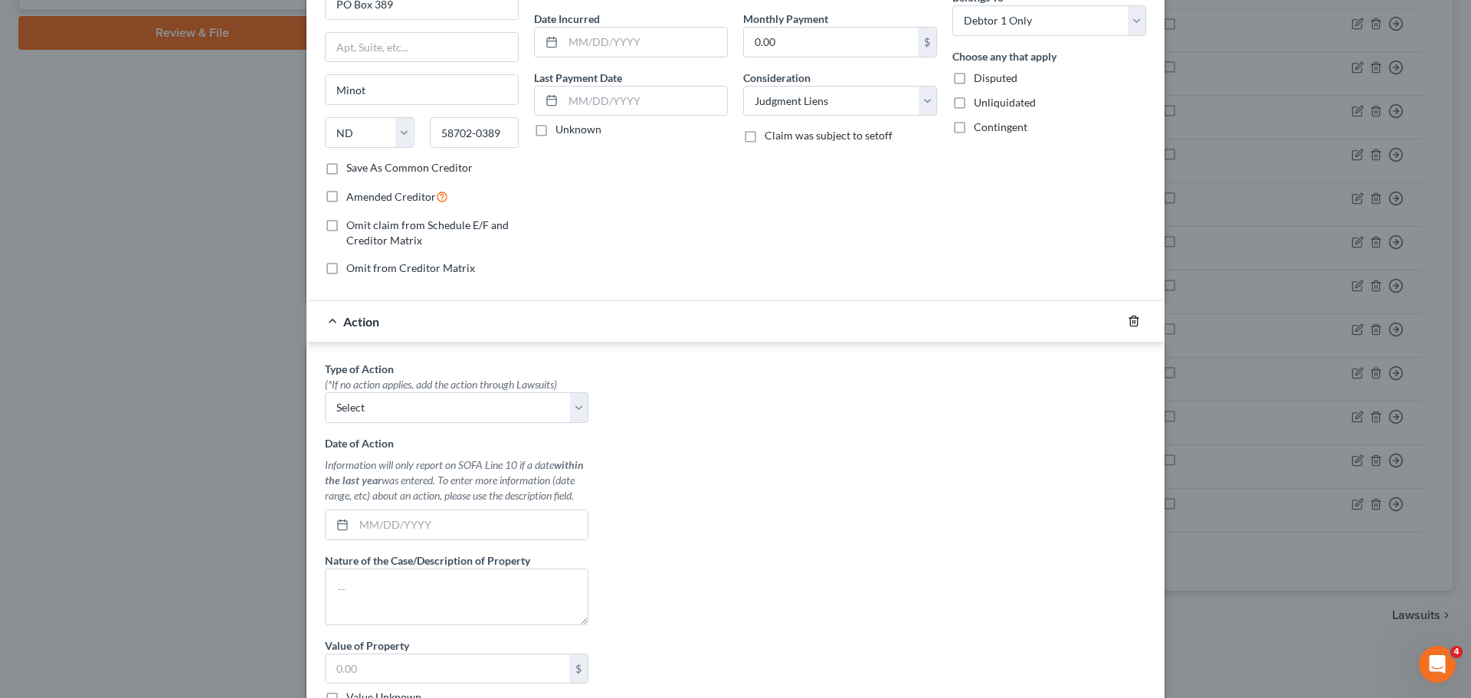
click at [1131, 322] on icon "button" at bounding box center [1133, 321] width 7 height 10
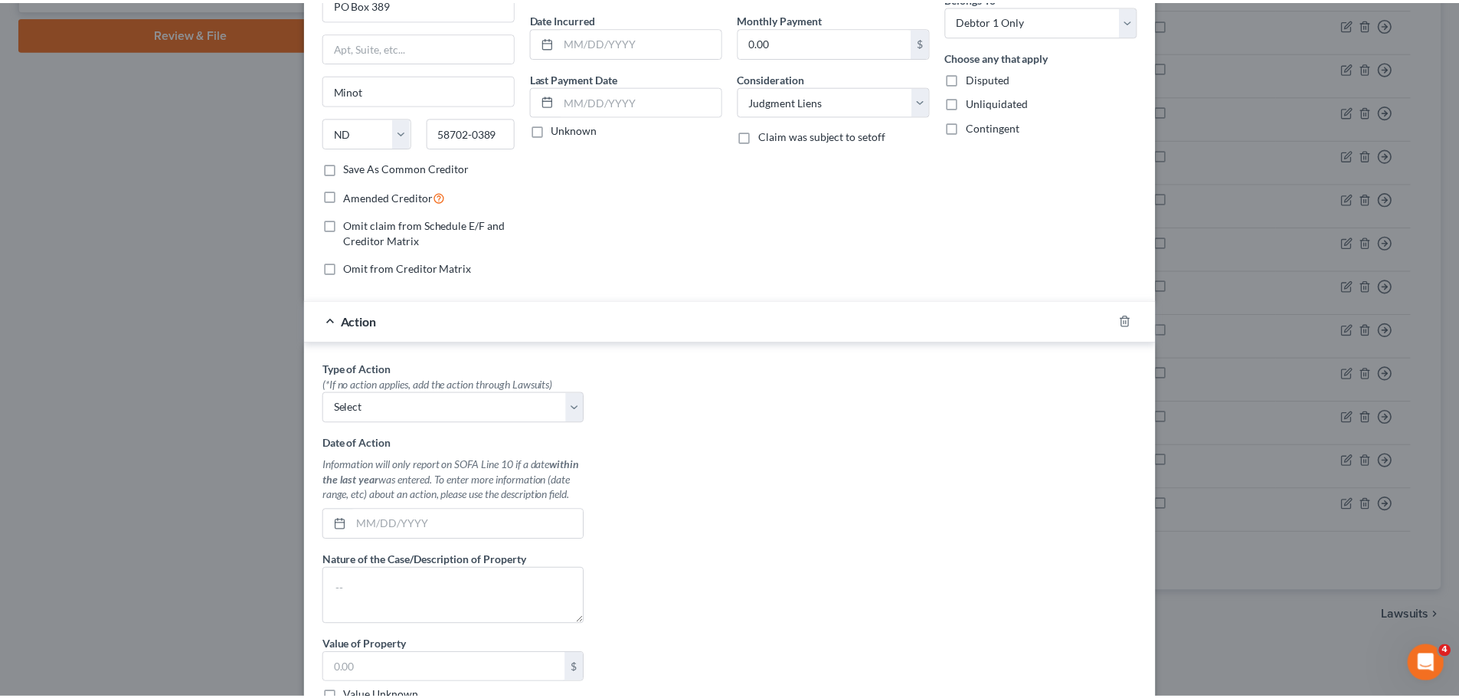
scroll to position [0, 0]
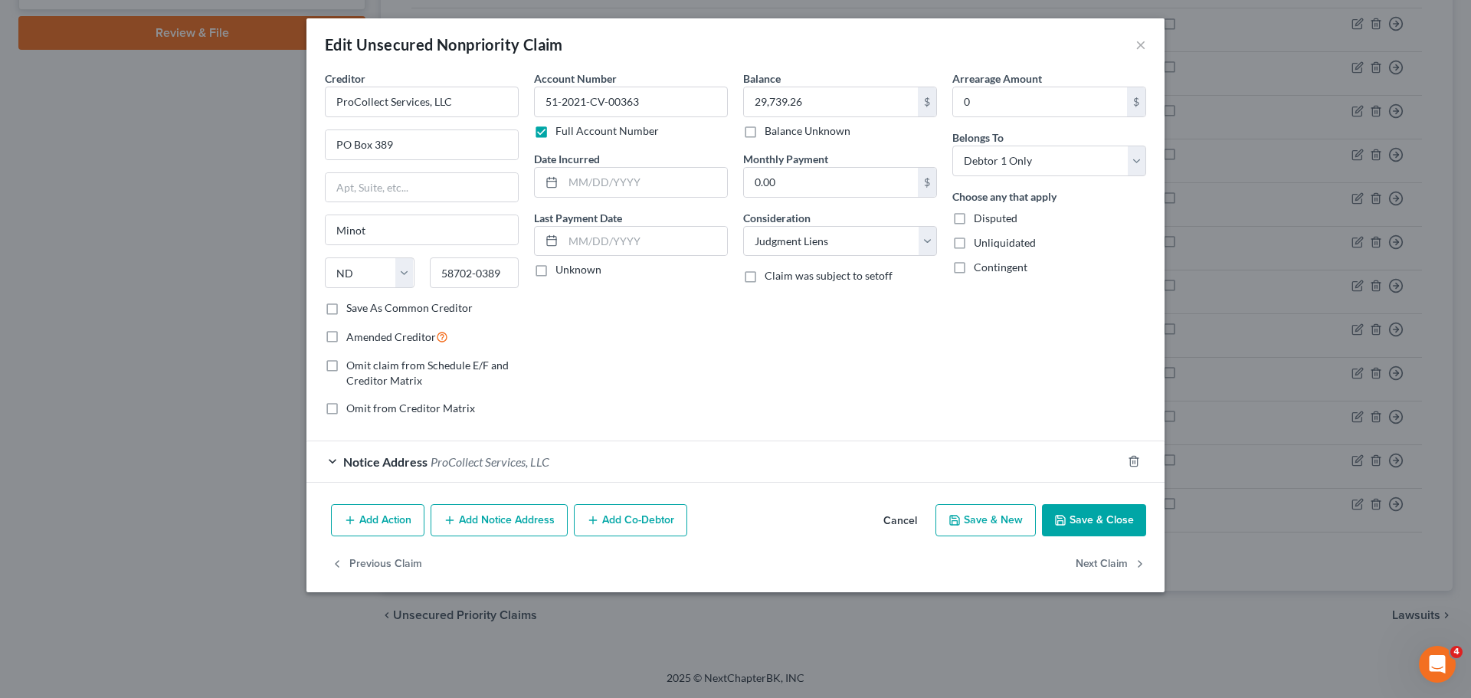
click at [1074, 519] on button "Save & Close" at bounding box center [1094, 520] width 104 height 32
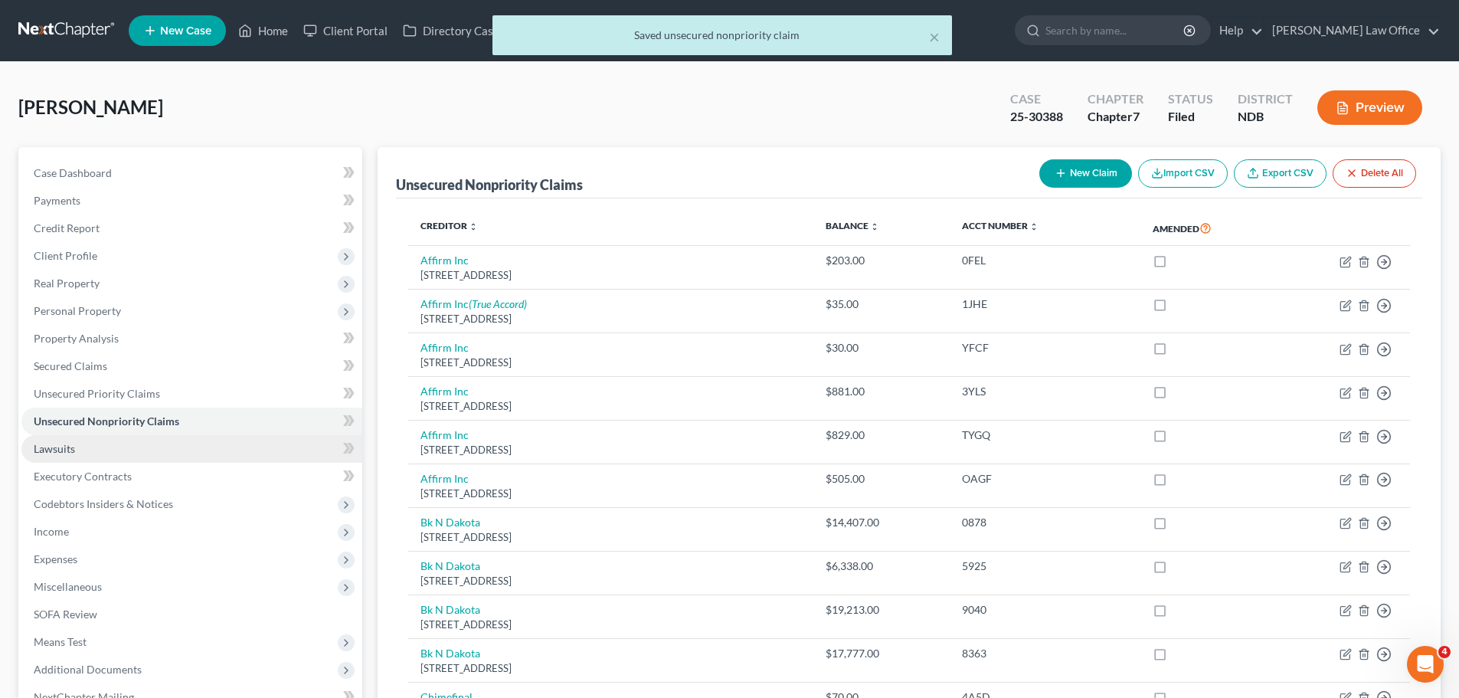
click at [57, 448] on span "Lawsuits" at bounding box center [54, 448] width 41 height 13
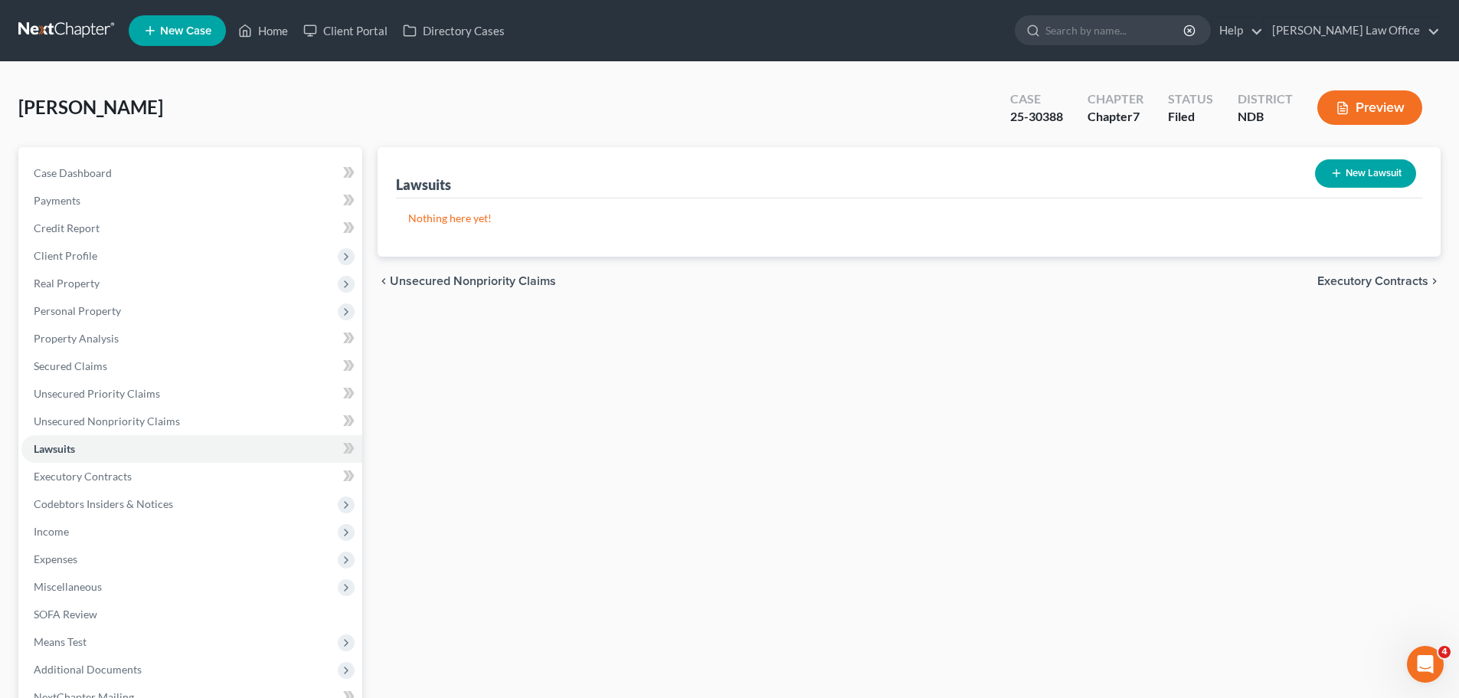
click at [1373, 173] on button "New Lawsuit" at bounding box center [1365, 173] width 101 height 28
select select "0"
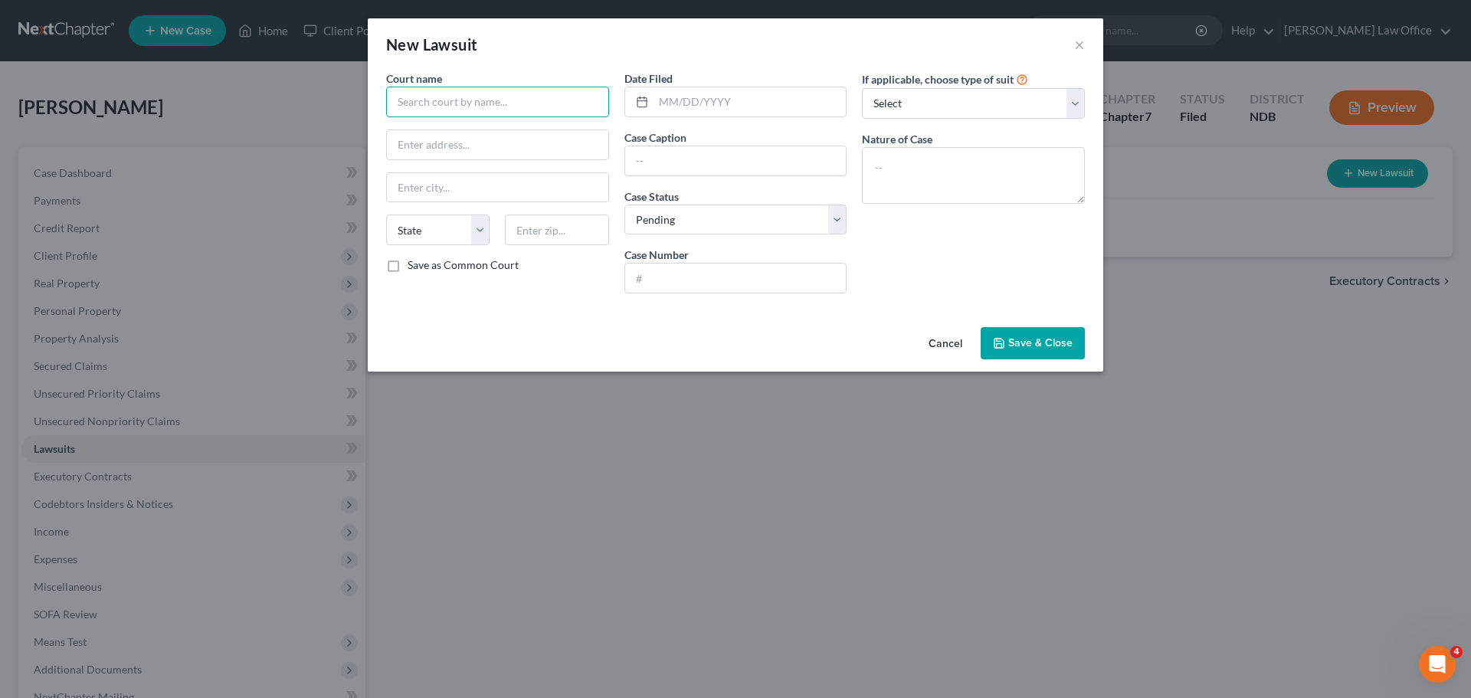
click at [417, 97] on input "text" at bounding box center [497, 102] width 223 height 31
click at [492, 129] on div "[GEOGRAPHIC_DATA]" at bounding box center [477, 128] width 159 height 15
type input "[GEOGRAPHIC_DATA]"
type input "[STREET_ADDRESS]"
type input "Minot"
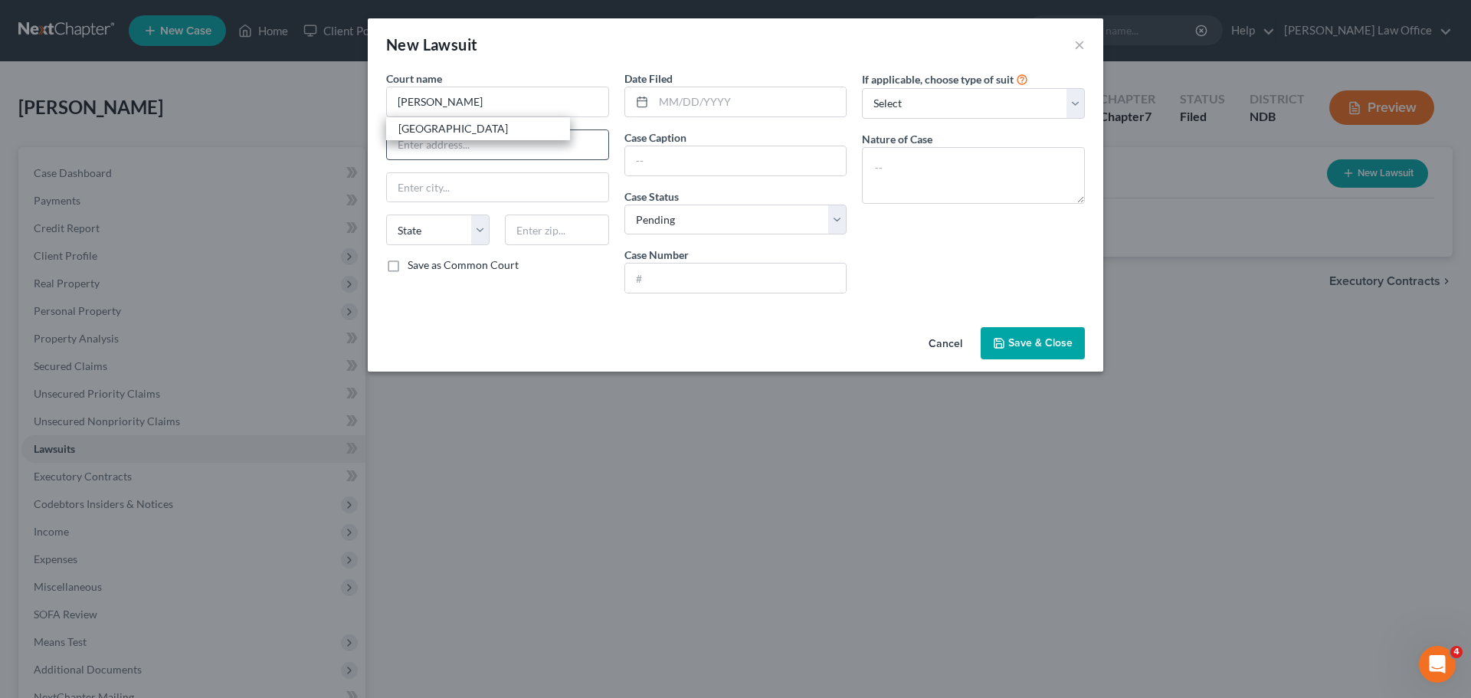
select select "29"
type input "58702-5005"
click at [685, 159] on input "text" at bounding box center [735, 160] width 221 height 29
drag, startPoint x: 815, startPoint y: 162, endPoint x: 831, endPoint y: 167, distance: 16.7
click at [815, 162] on input "ProCollect Services [PERSON_NAME] [PERSON_NAME]" at bounding box center [735, 160] width 221 height 29
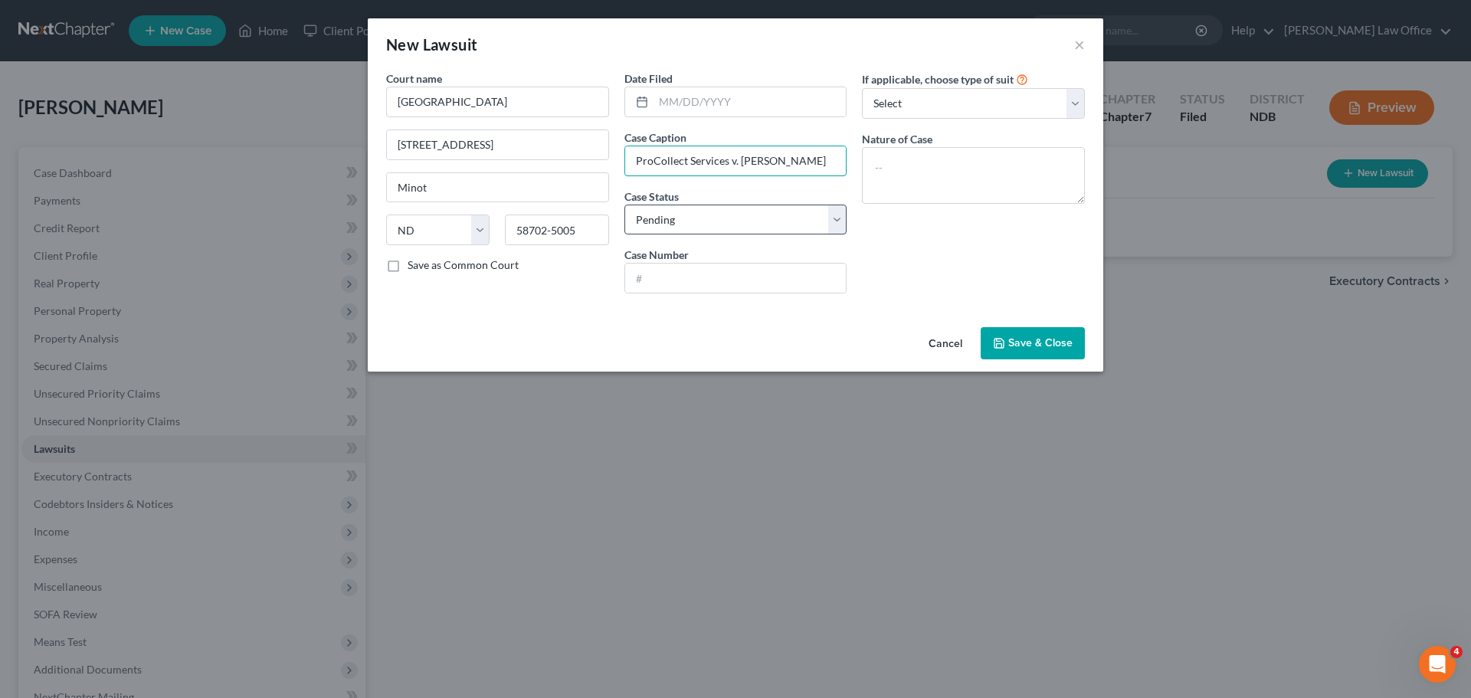
type input "ProCollect Services v. [PERSON_NAME]"
click at [682, 224] on select "Select Pending On Appeal Concluded" at bounding box center [735, 220] width 223 height 31
select select "2"
click at [624, 205] on select "Select Pending On Appeal Concluded" at bounding box center [735, 220] width 223 height 31
click at [669, 279] on input "text" at bounding box center [735, 277] width 221 height 29
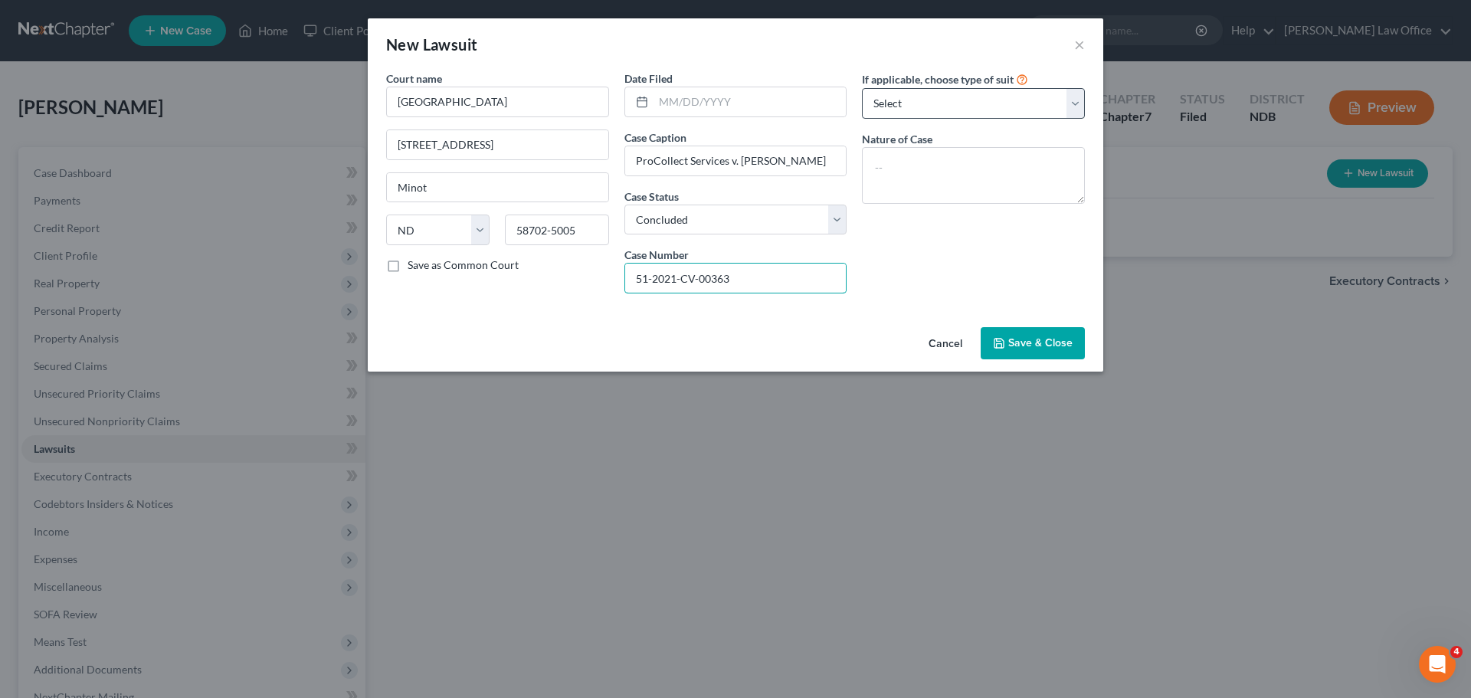
type input "51-2021-CV-00363"
click at [1078, 103] on select "Select Repossession Garnishment Foreclosure Attached, Seized, Or Levied Other" at bounding box center [973, 103] width 223 height 31
click at [931, 166] on textarea at bounding box center [973, 175] width 223 height 57
type textarea "Collection"
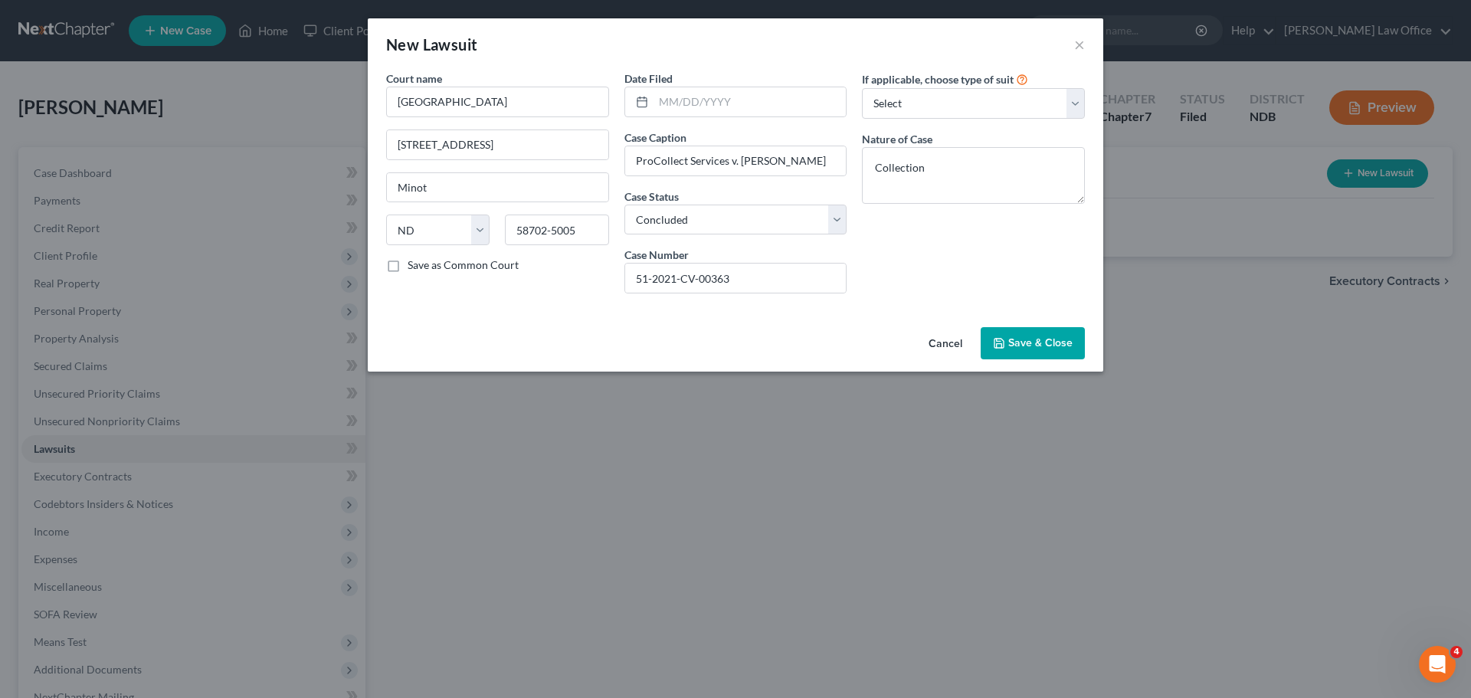
click at [1036, 347] on span "Save & Close" at bounding box center [1040, 342] width 64 height 13
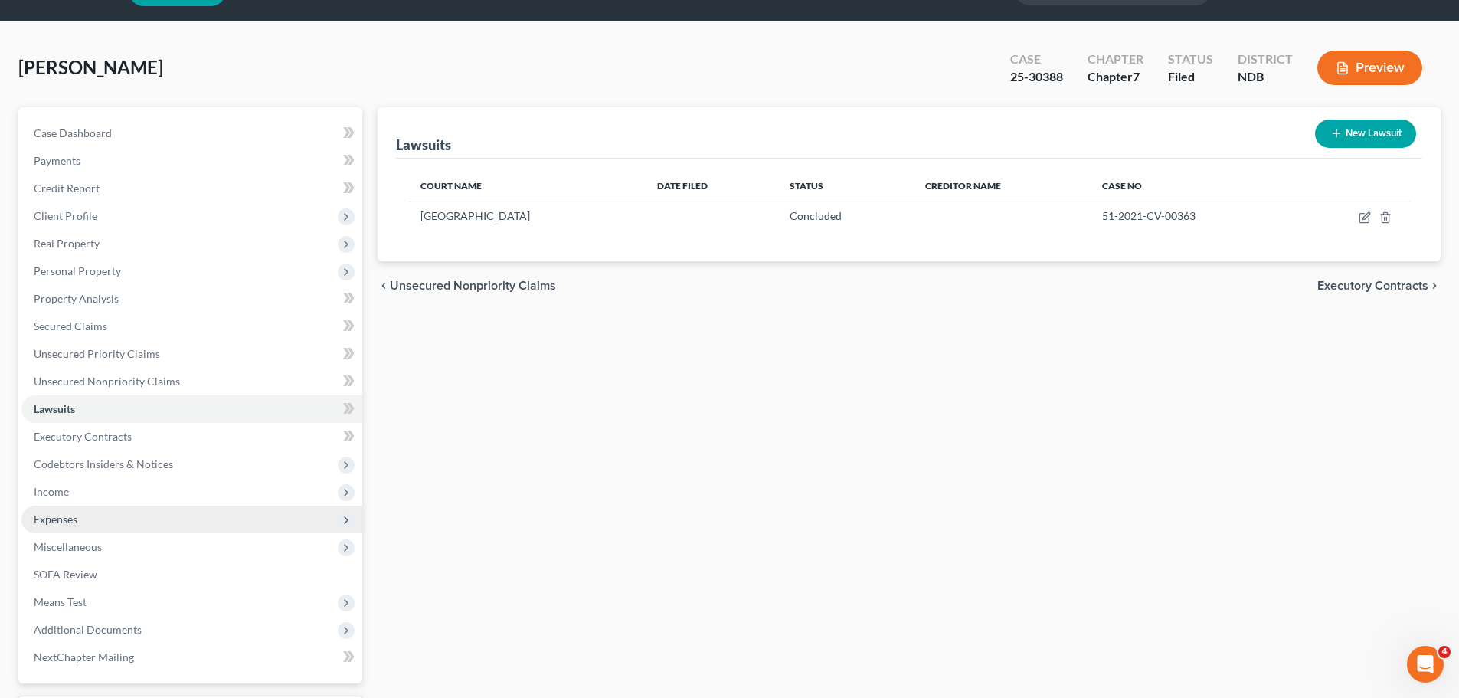
scroll to position [172, 0]
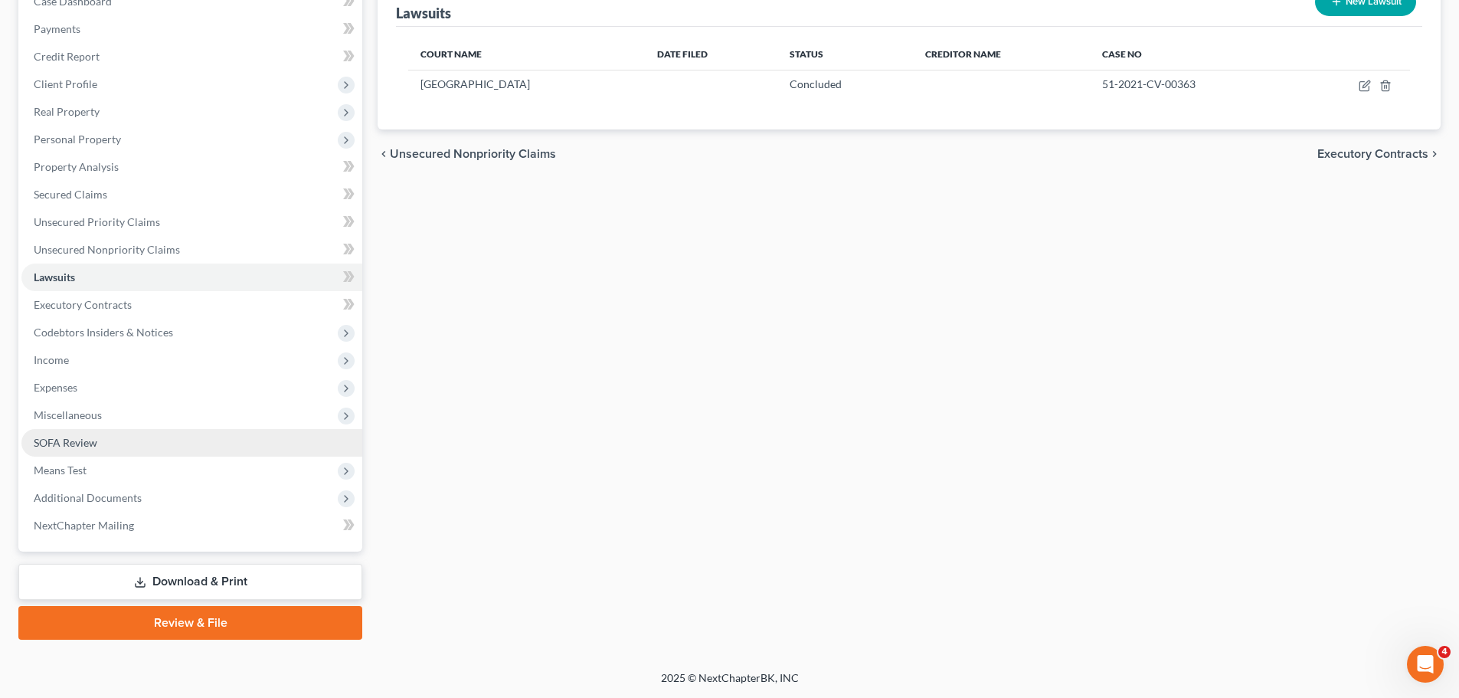
click at [77, 444] on span "SOFA Review" at bounding box center [66, 442] width 64 height 13
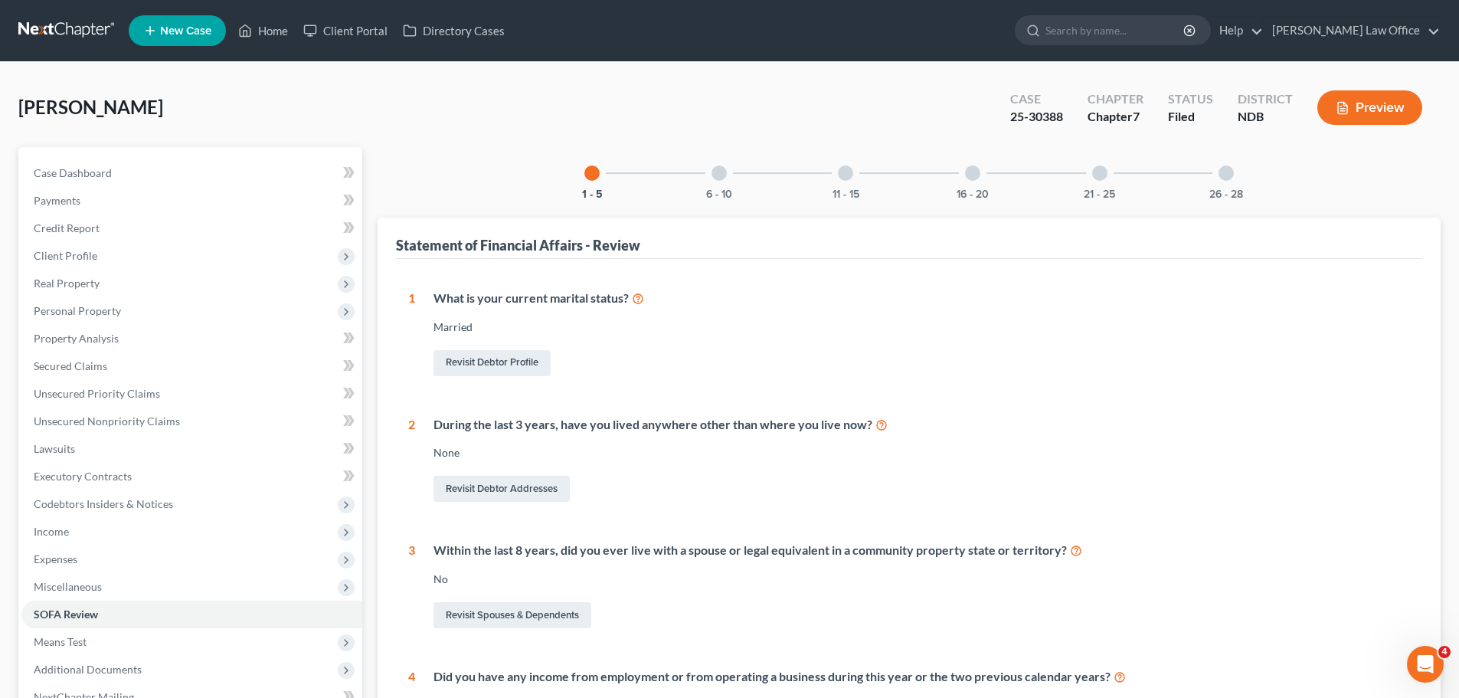
click at [725, 183] on div "6 - 10" at bounding box center [719, 173] width 52 height 52
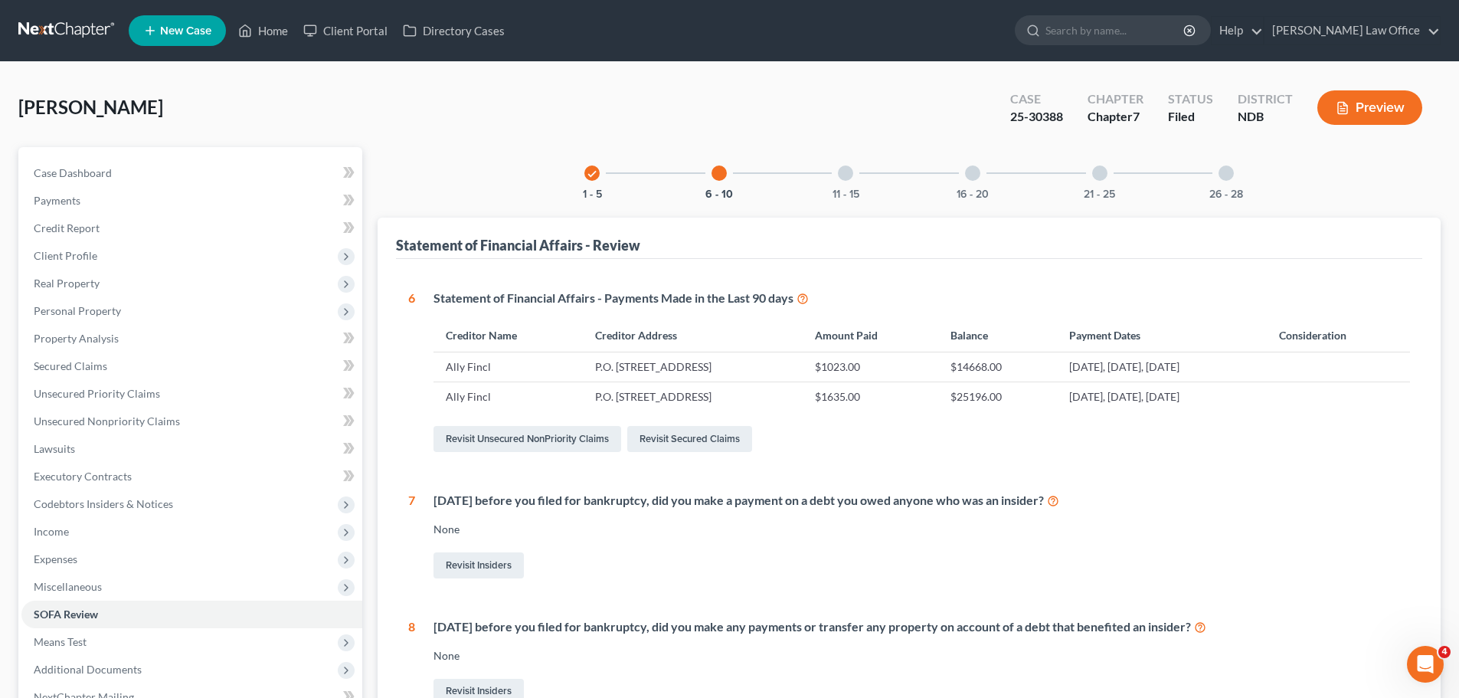
click at [849, 181] on div "11 - 15" at bounding box center [846, 173] width 52 height 52
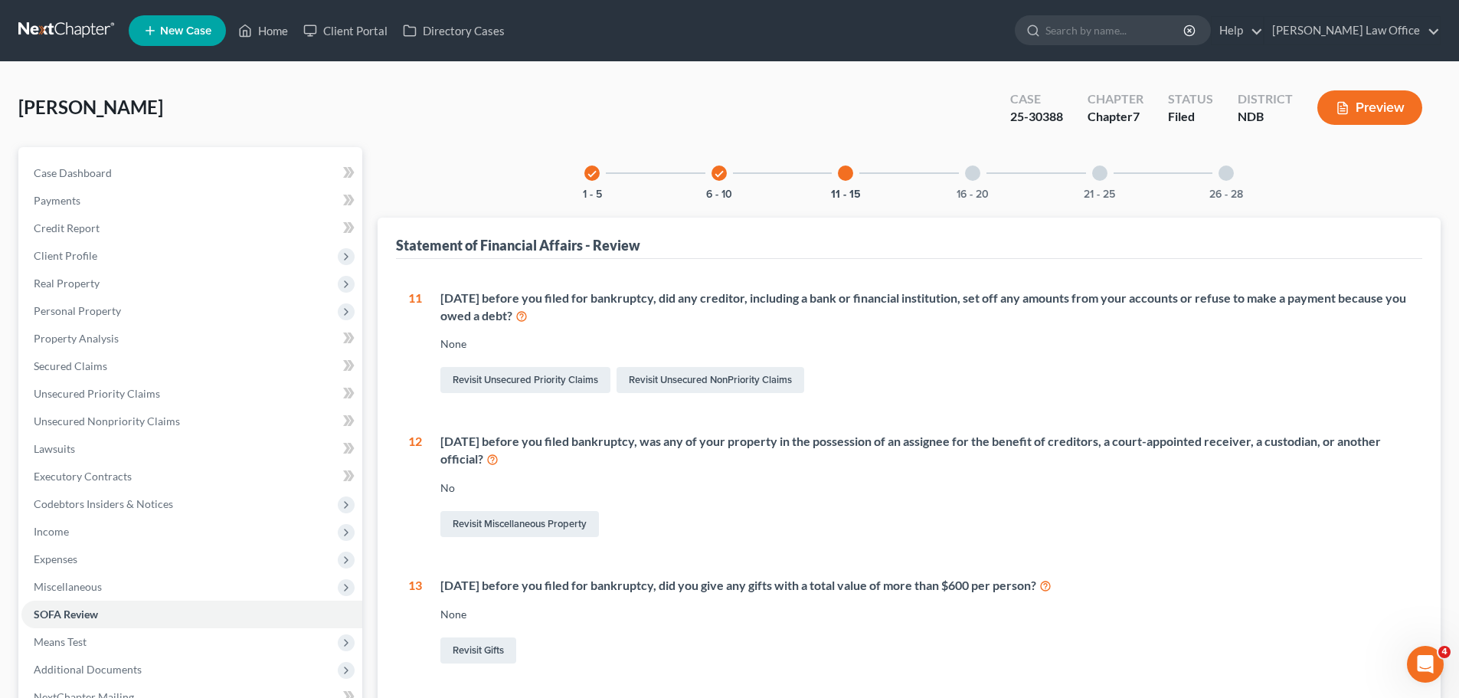
click at [982, 172] on div "16 - 20" at bounding box center [973, 173] width 52 height 52
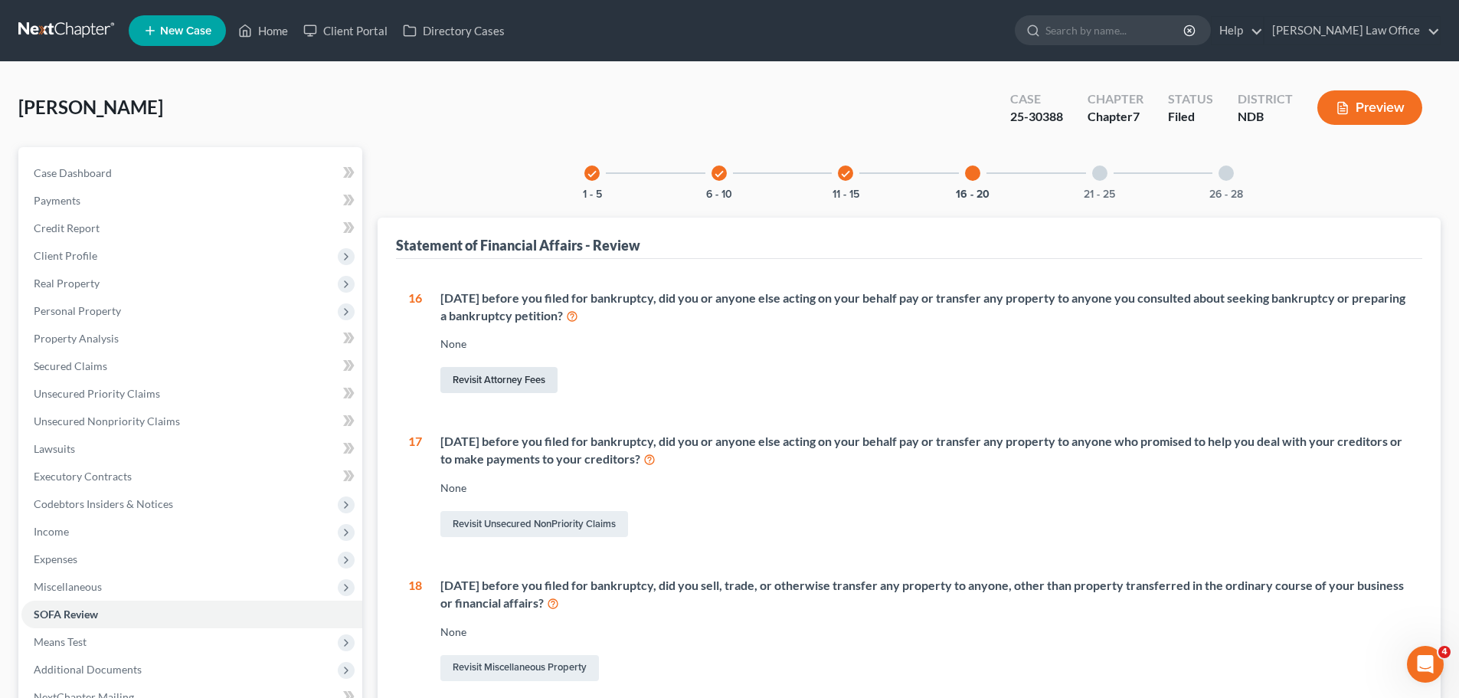
click at [480, 379] on link "Revisit Attorney Fees" at bounding box center [498, 380] width 117 height 26
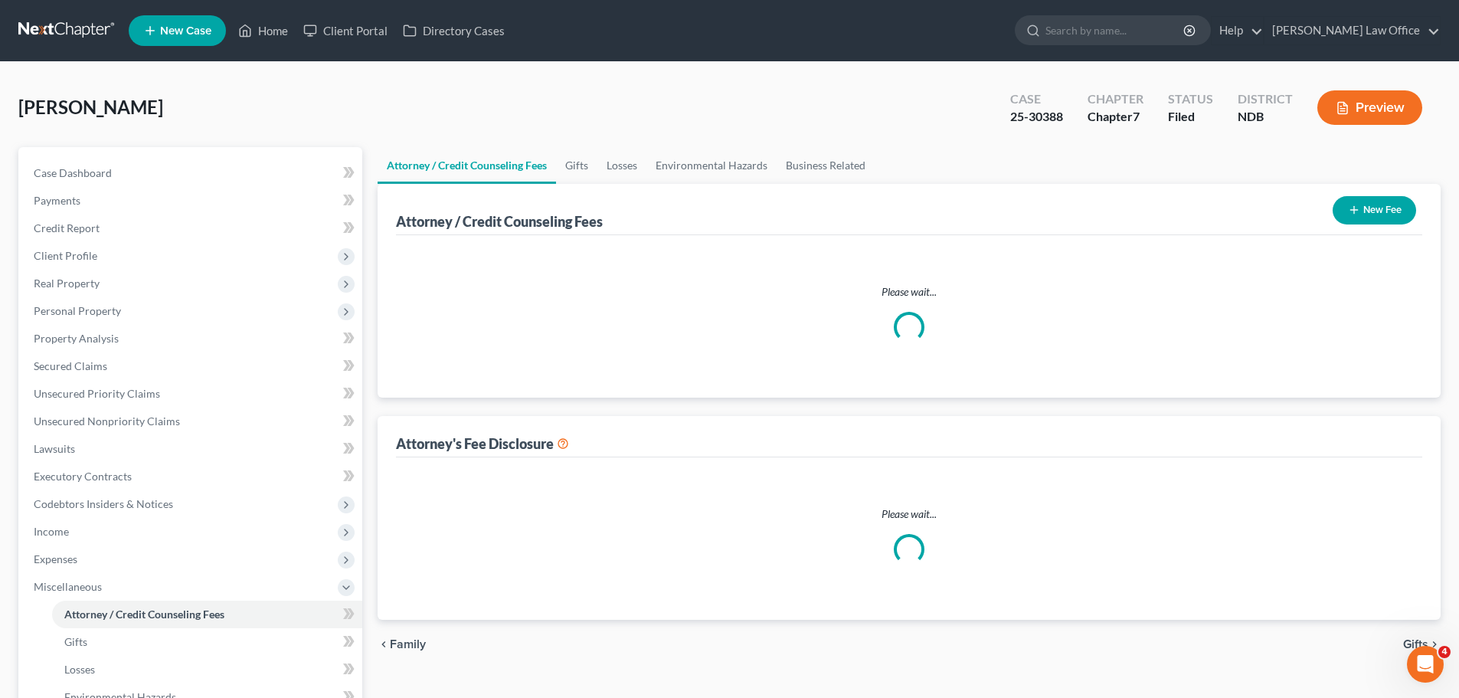
select select "5"
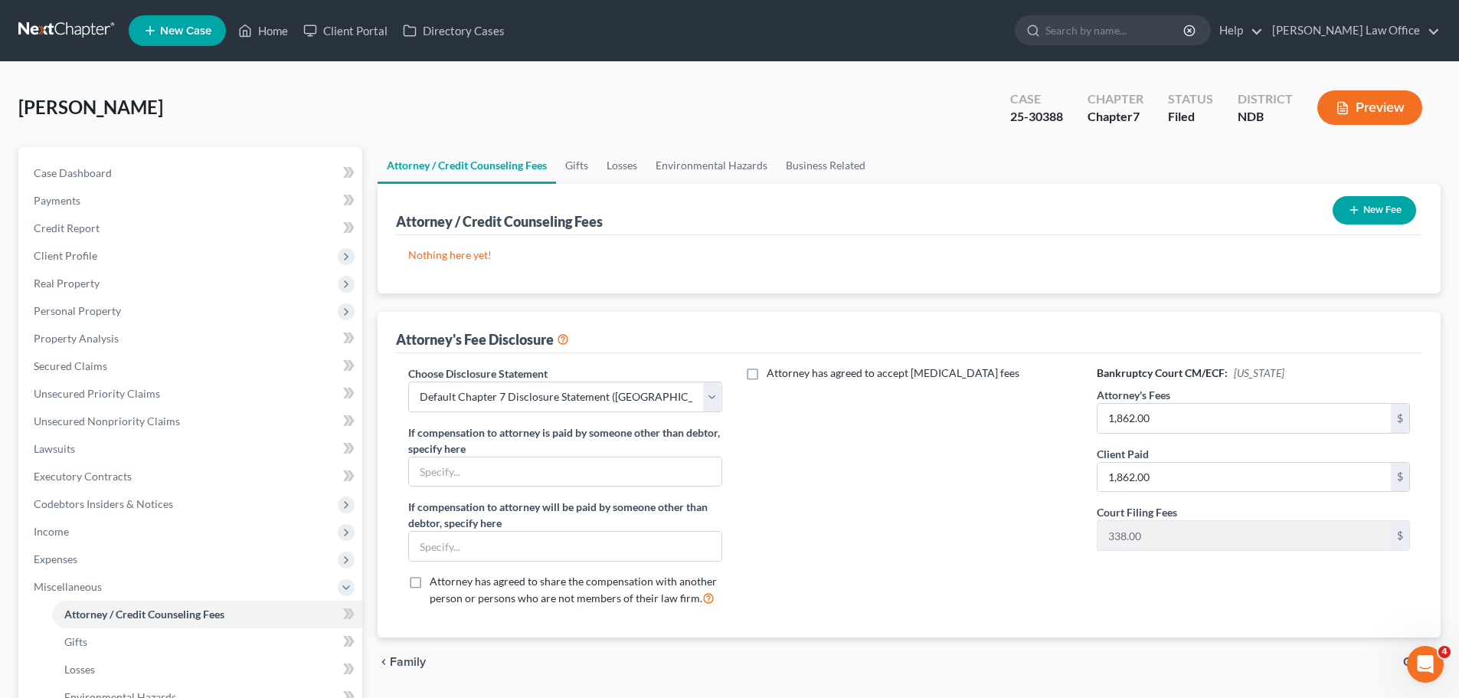
click at [1369, 205] on button "New Fee" at bounding box center [1374, 210] width 83 height 28
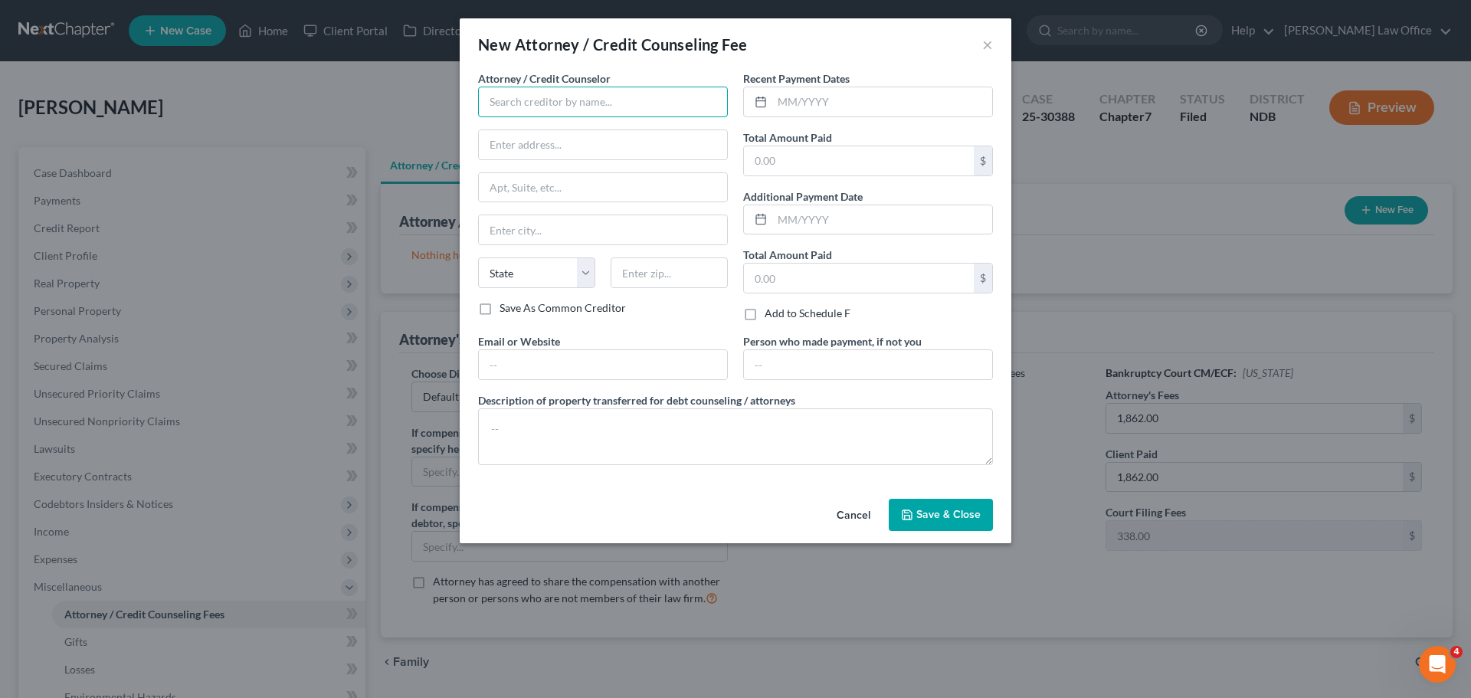
click at [527, 97] on input "text" at bounding box center [603, 102] width 250 height 31
click at [527, 106] on input "Bulie" at bounding box center [603, 102] width 250 height 31
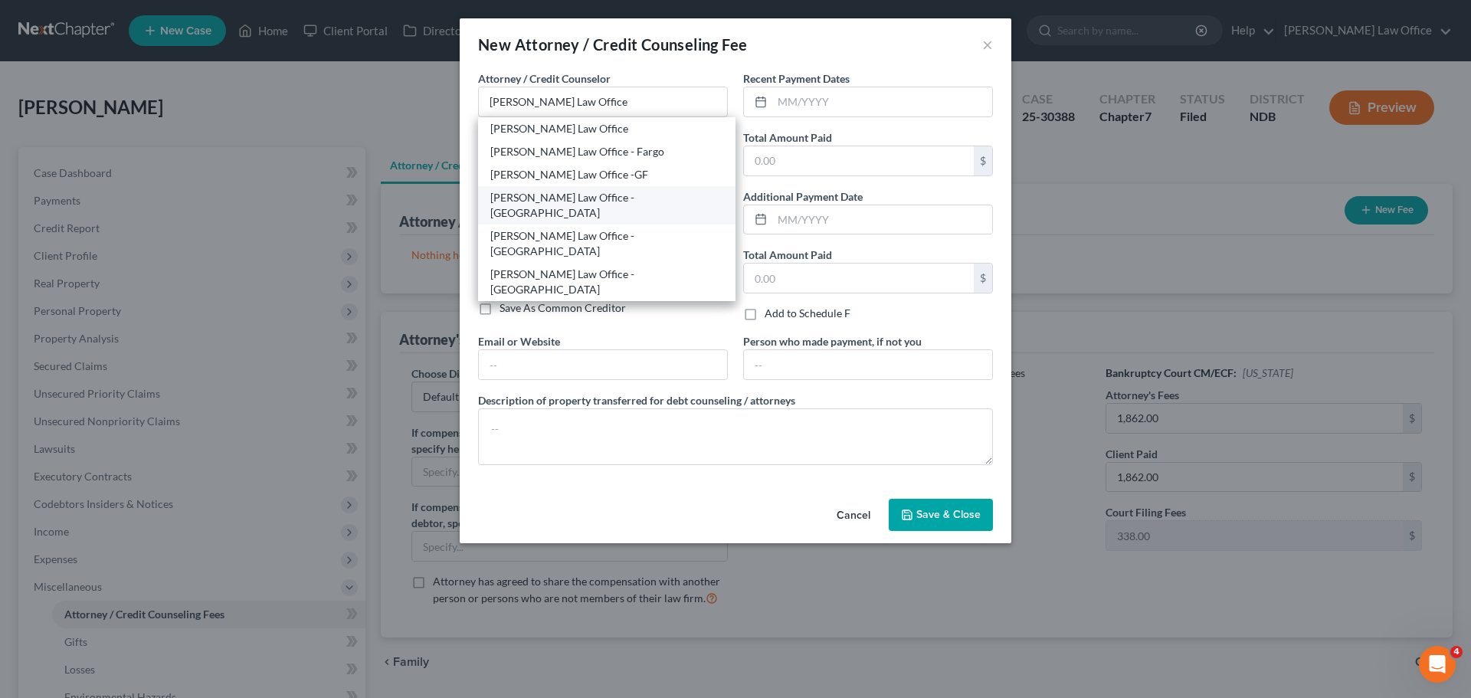
click at [574, 197] on div "[PERSON_NAME] Law Office - [GEOGRAPHIC_DATA]" at bounding box center [606, 205] width 233 height 31
type input "[PERSON_NAME] Law Office - [GEOGRAPHIC_DATA]"
type input "Attn: [PERSON_NAME]"
type input "PO Box 876"
type input "Winona"
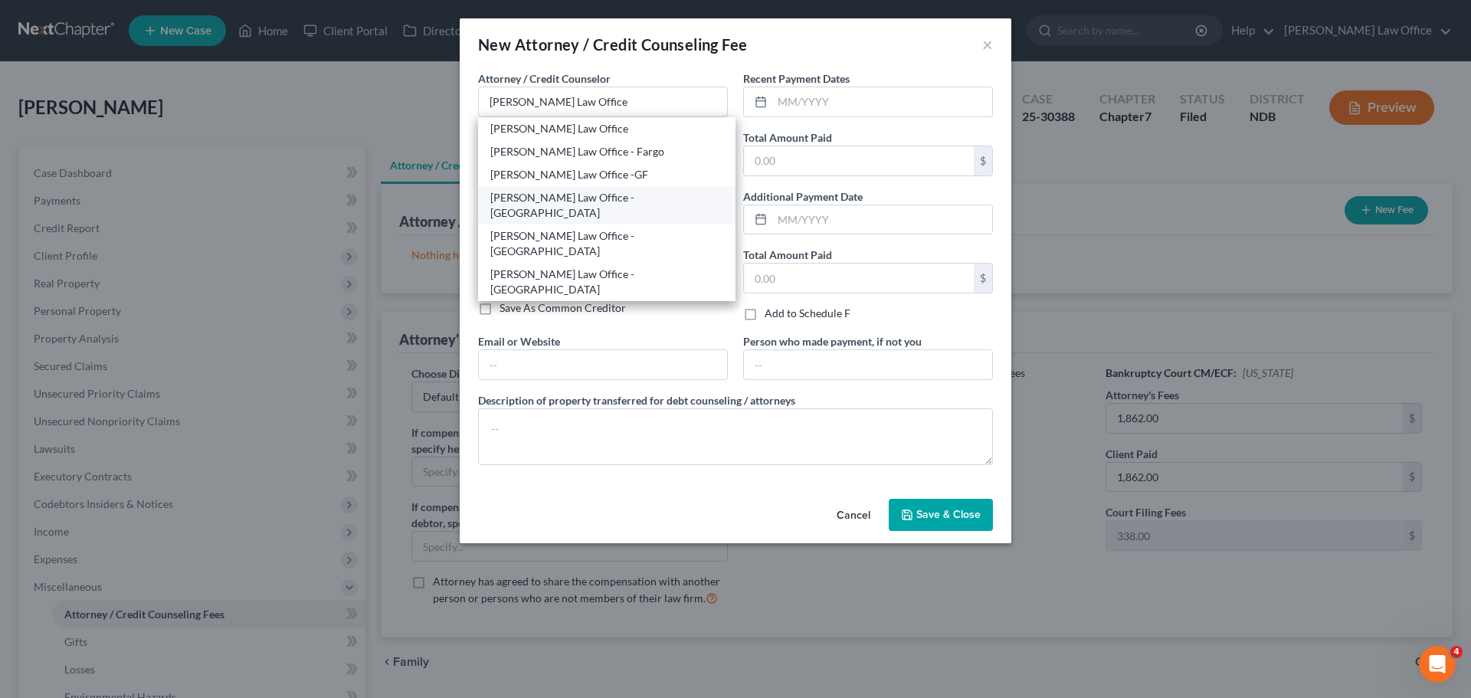
select select "24"
type input "55987"
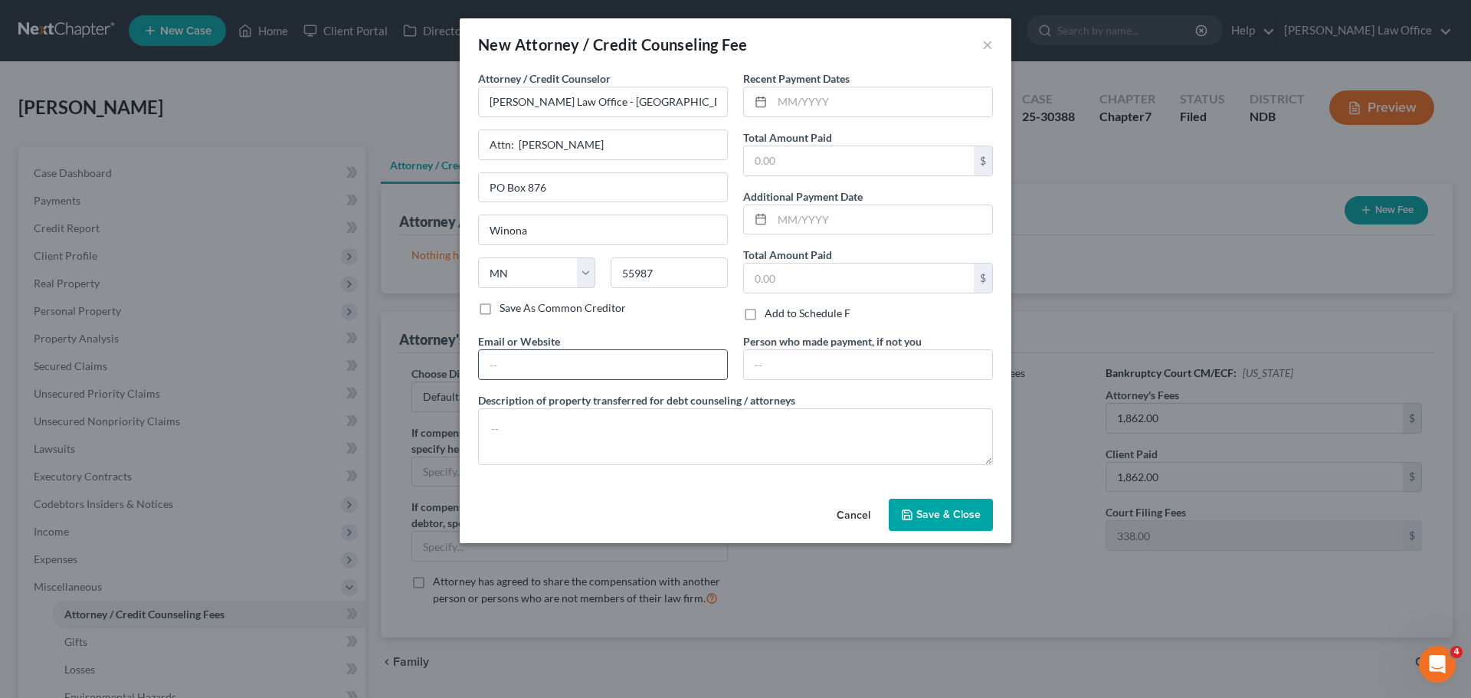
click at [529, 360] on input "text" at bounding box center [603, 364] width 248 height 29
type input "[PERSON_NAME][EMAIL_ADDRESS][DOMAIN_NAME]"
click at [482, 512] on div "Cancel Save & Close" at bounding box center [736, 518] width 552 height 51
click at [808, 100] on input "text" at bounding box center [882, 101] width 220 height 29
type input "08/2022"
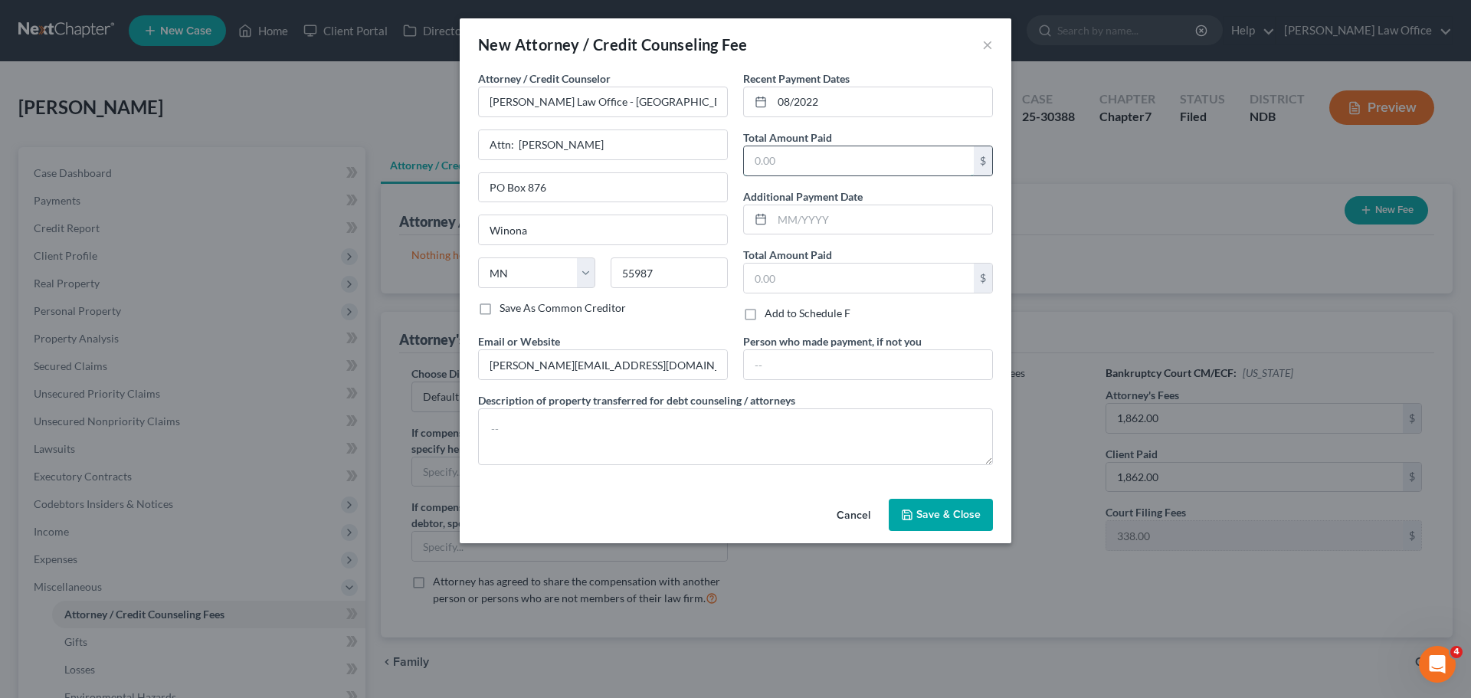
click at [805, 155] on input "text" at bounding box center [859, 160] width 230 height 29
type input "2,200.00"
click at [932, 511] on span "Save & Close" at bounding box center [948, 514] width 64 height 13
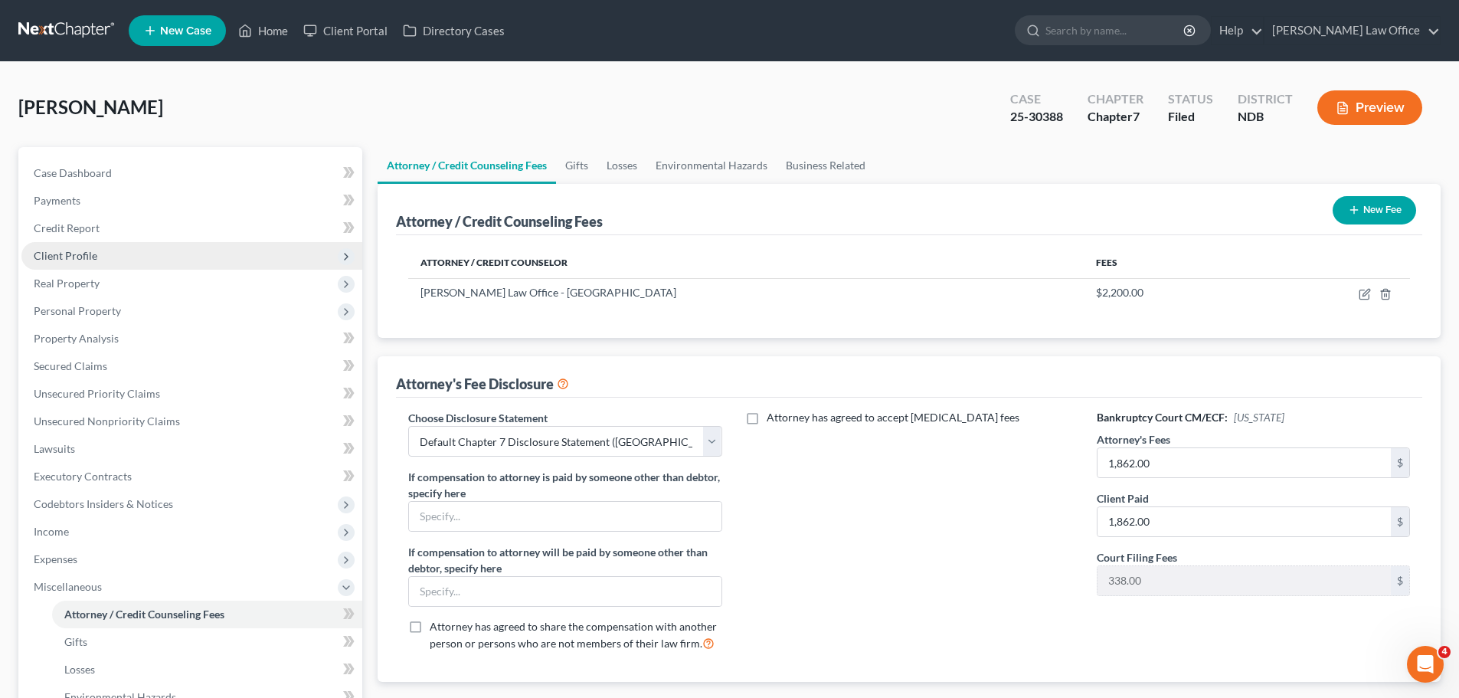
click at [55, 246] on span "Client Profile" at bounding box center [191, 256] width 341 height 28
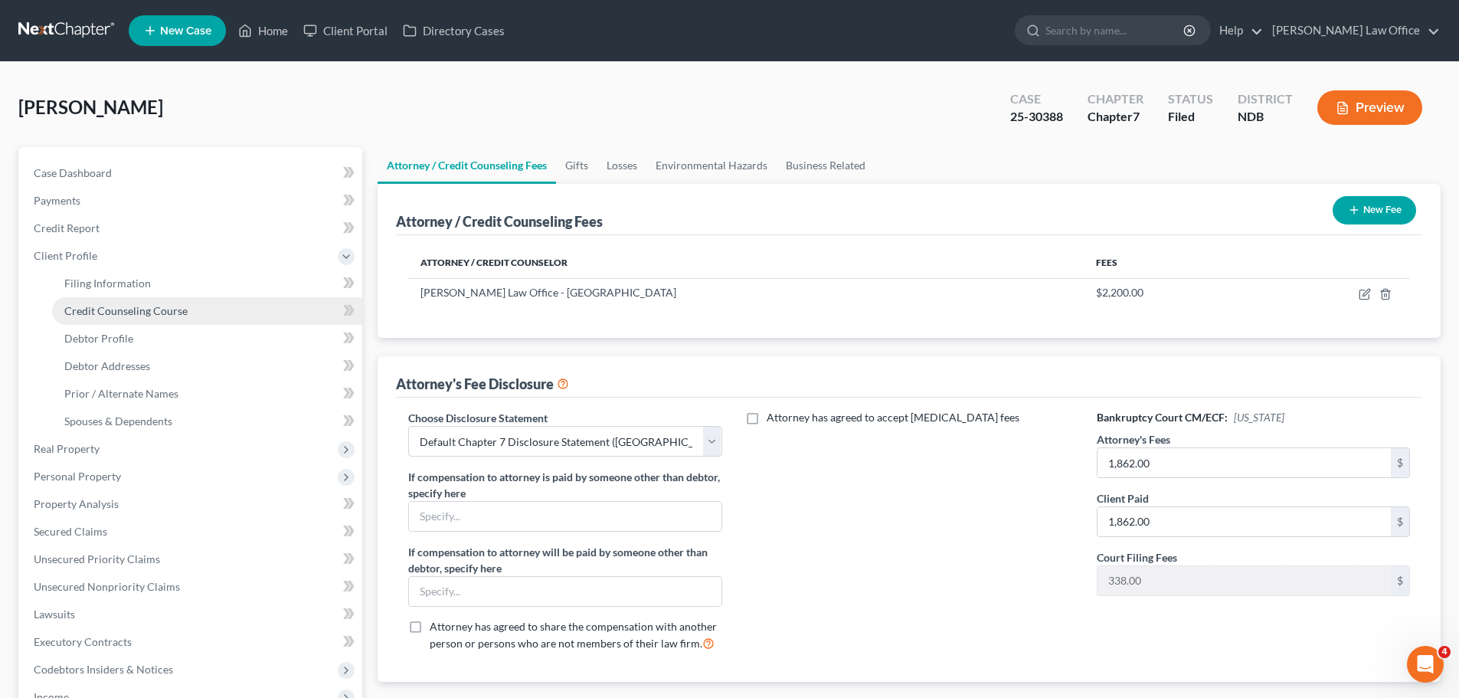
click at [115, 313] on span "Credit Counseling Course" at bounding box center [125, 310] width 123 height 13
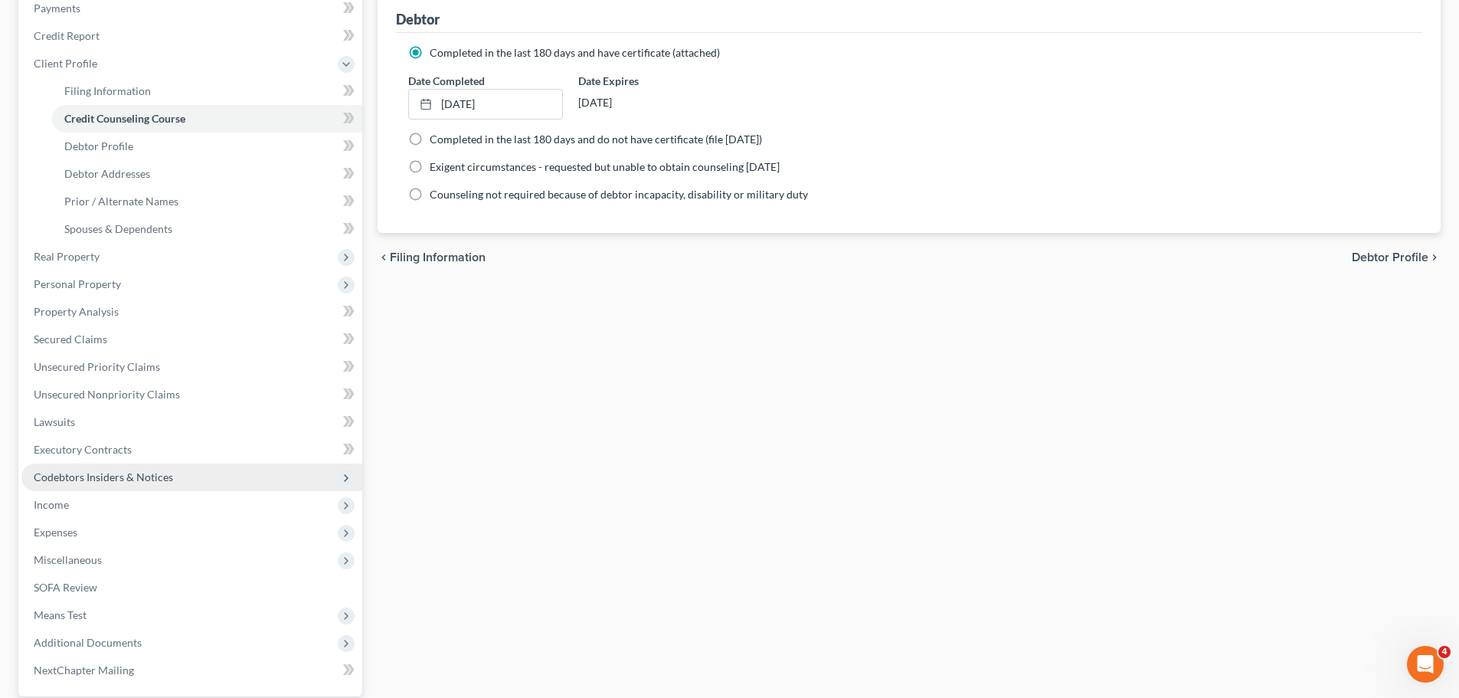
scroll to position [230, 0]
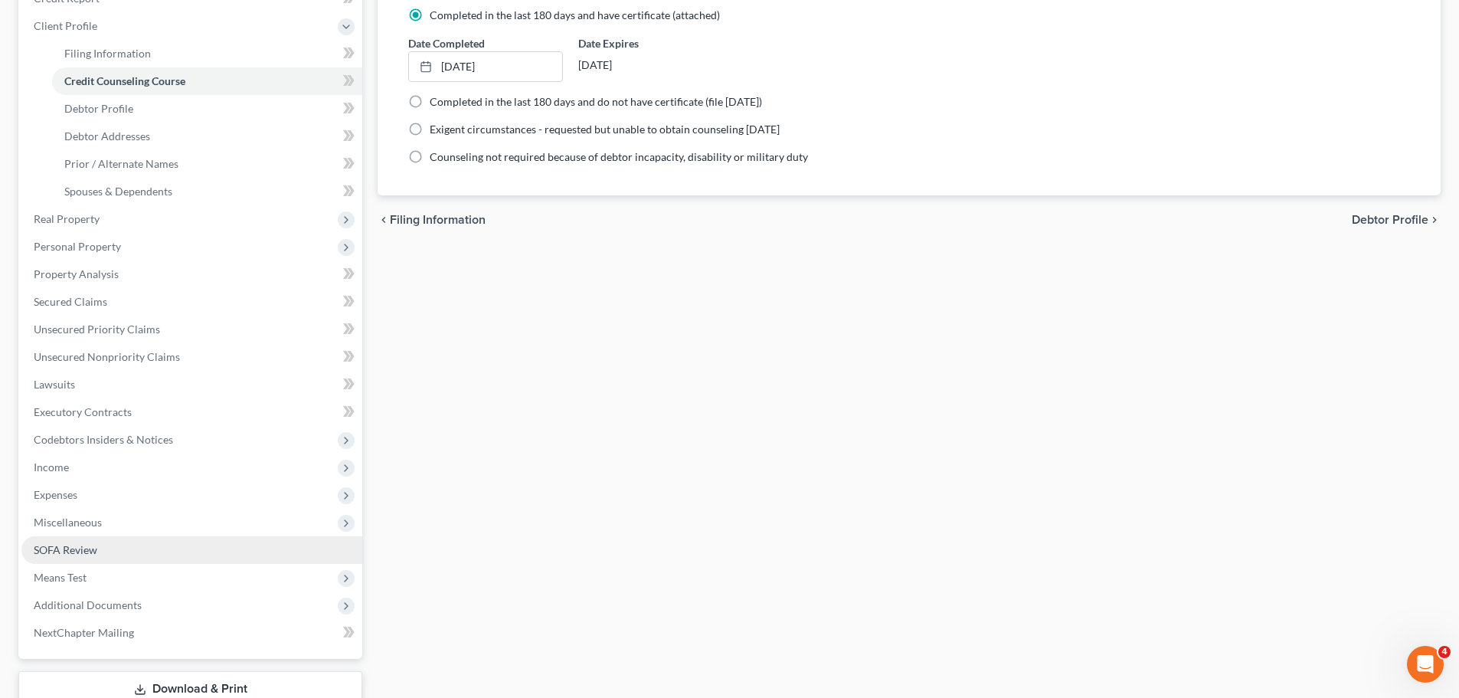
click at [42, 538] on link "SOFA Review" at bounding box center [191, 550] width 341 height 28
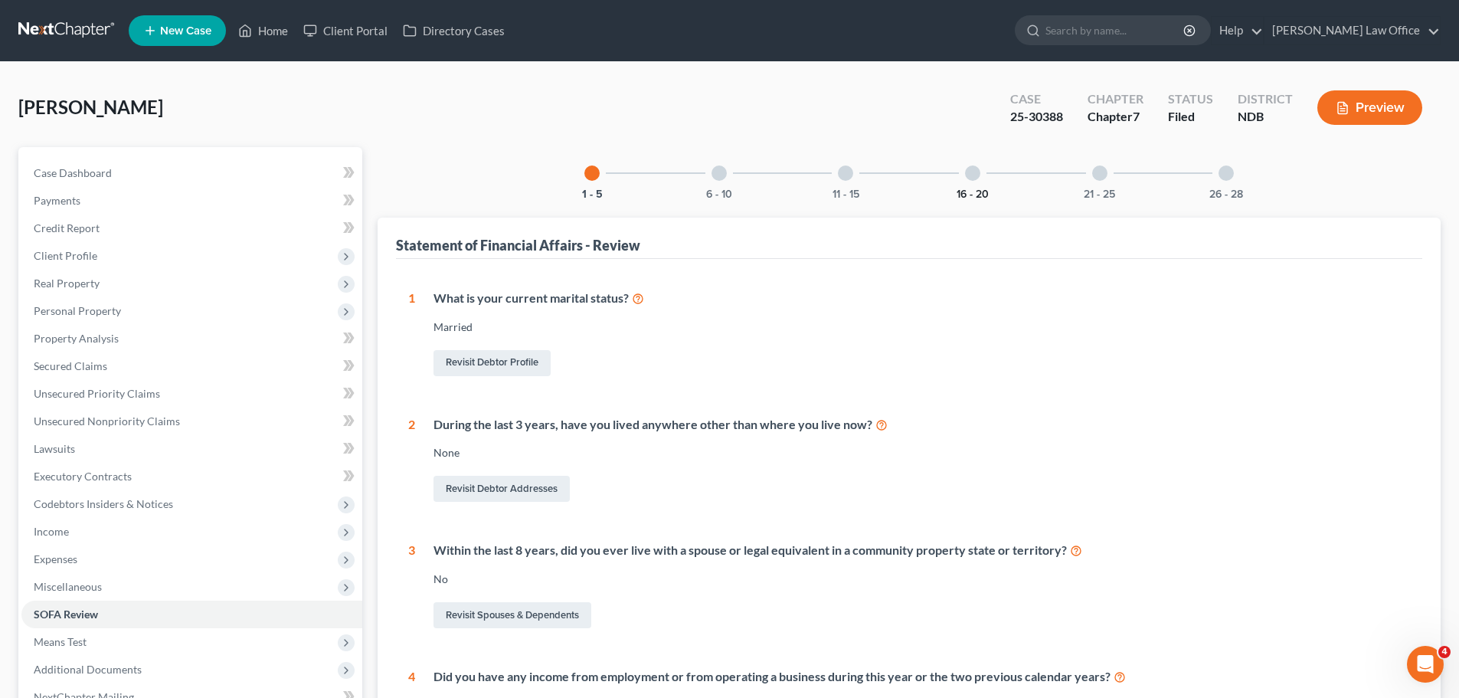
click at [974, 191] on button "16 - 20" at bounding box center [973, 194] width 32 height 11
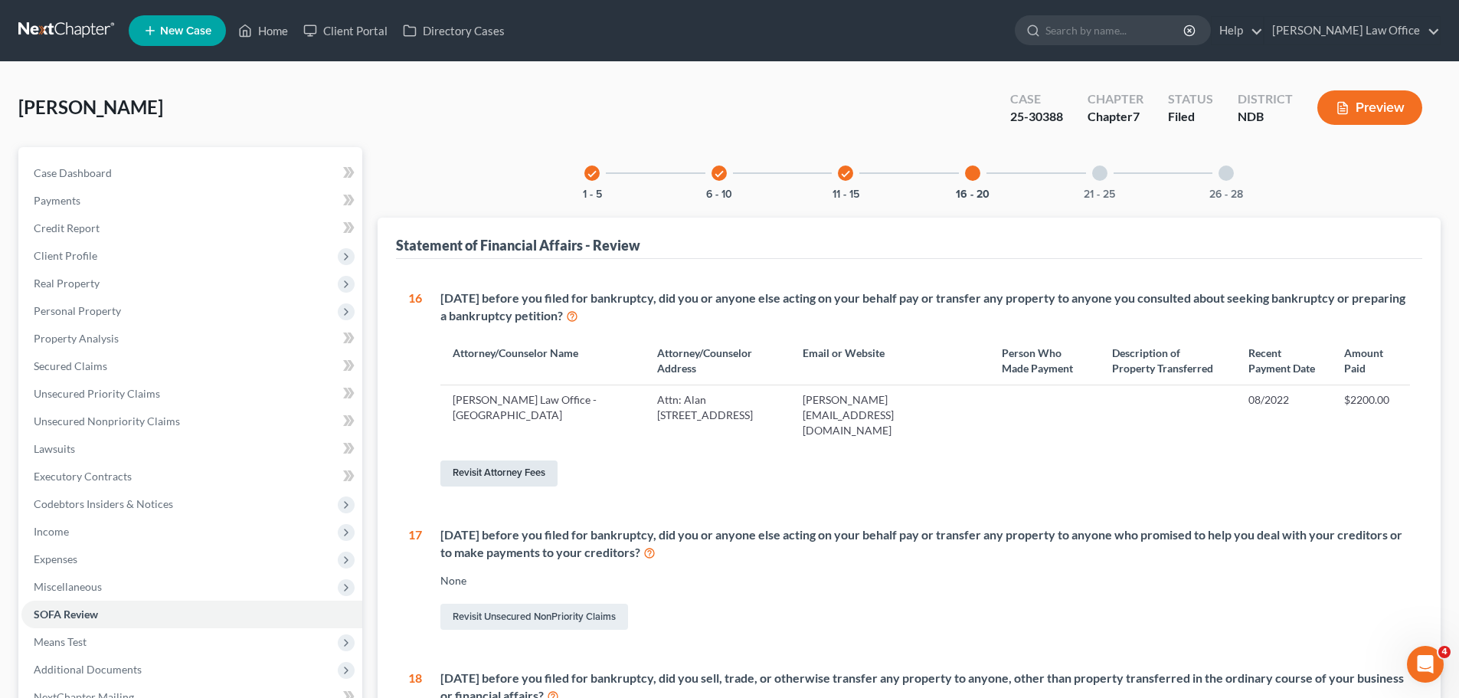
click at [494, 460] on link "Revisit Attorney Fees" at bounding box center [498, 473] width 117 height 26
select select "5"
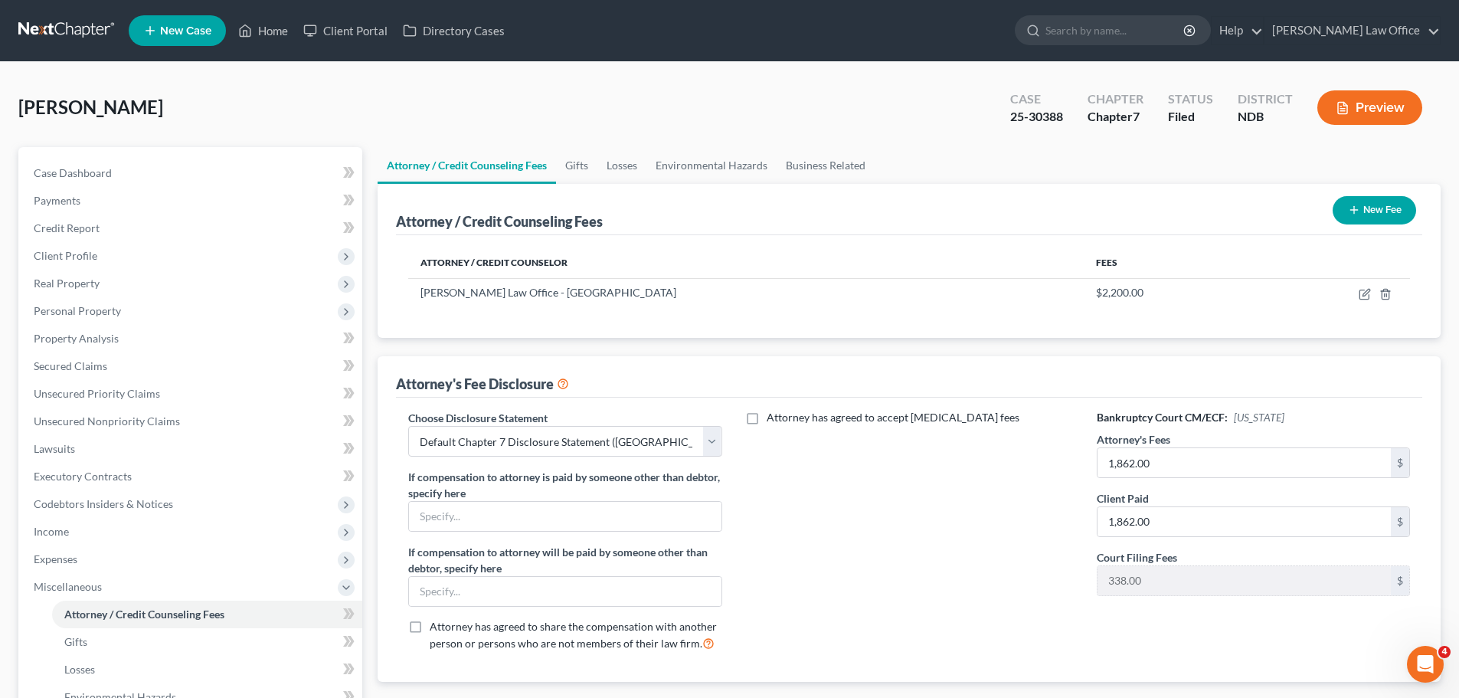
click at [1383, 210] on button "New Fee" at bounding box center [1374, 210] width 83 height 28
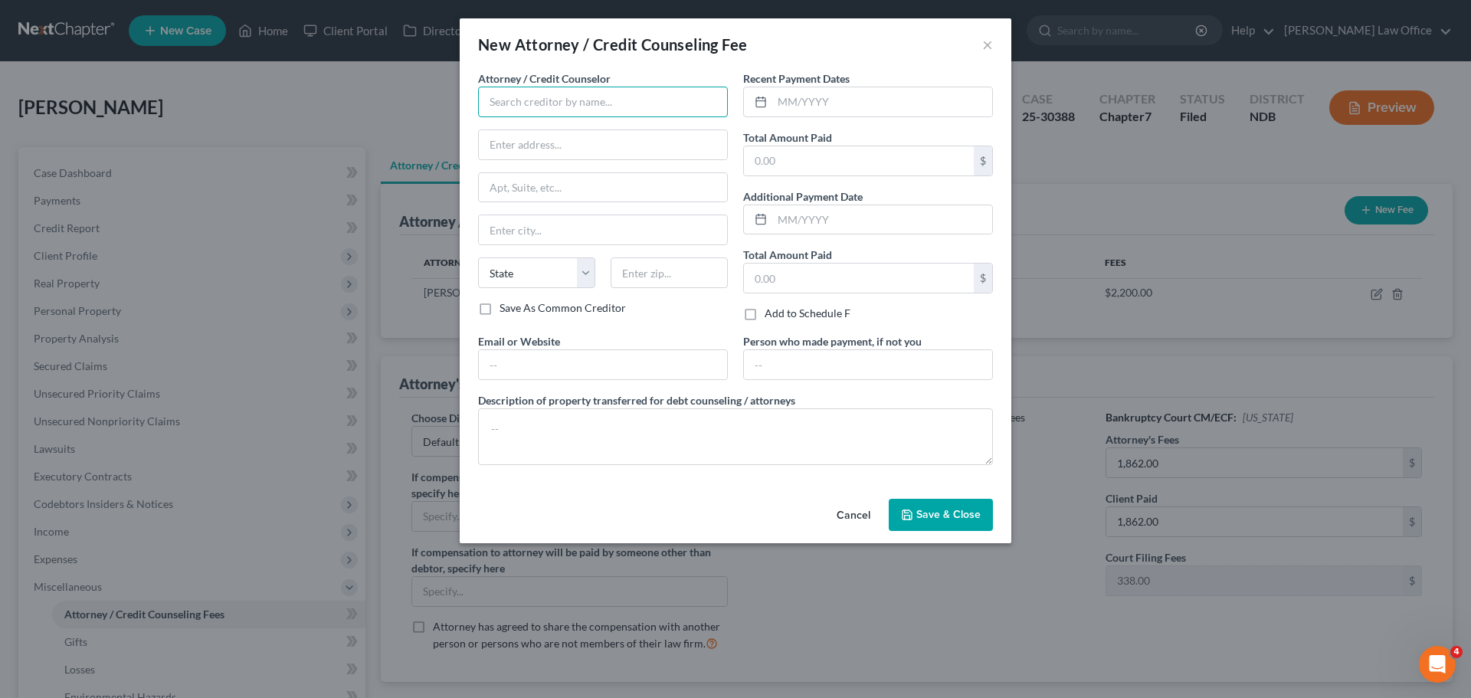
click at [546, 103] on input "text" at bounding box center [603, 102] width 250 height 31
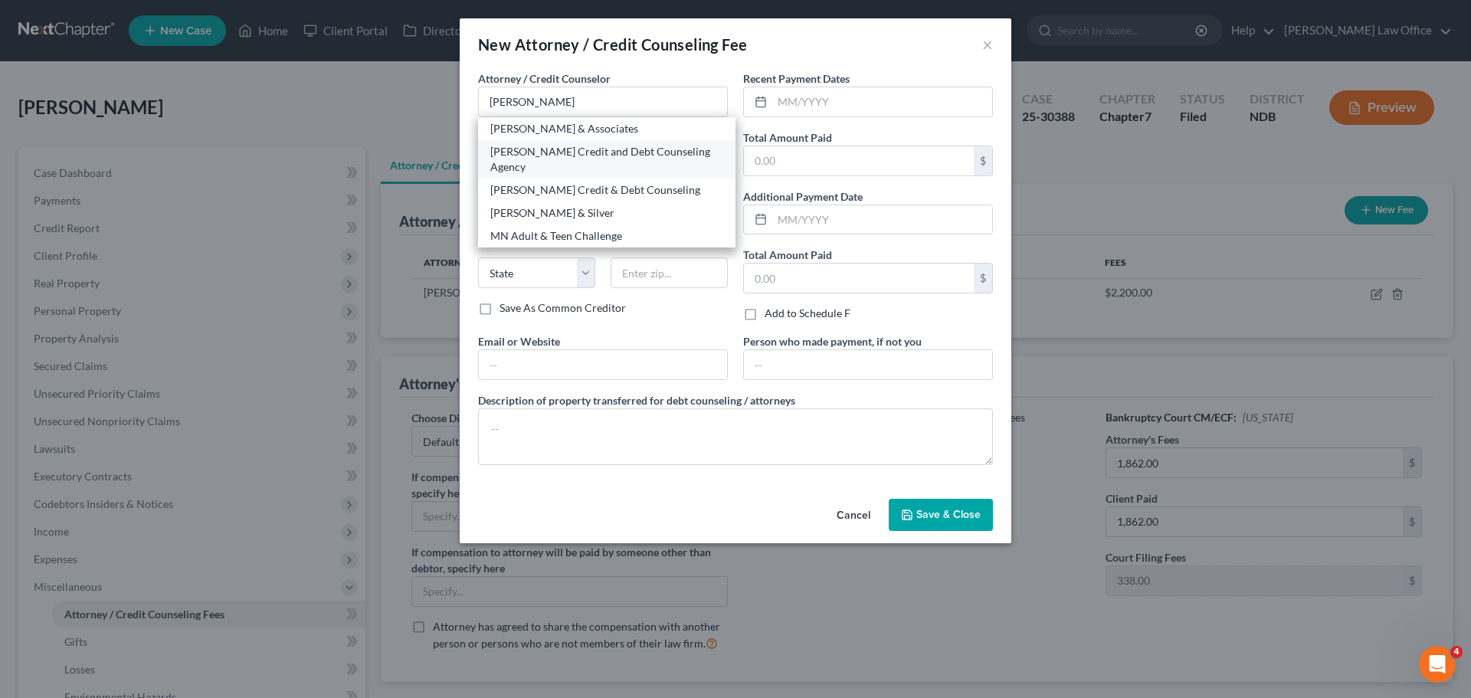
click at [556, 148] on div "[PERSON_NAME] Credit and Debt Counseling Agency" at bounding box center [606, 159] width 233 height 31
type input "[PERSON_NAME] Credit and Debt Counseling Agency"
type input "[STREET_ADDRESS]"
type input "Huron"
select select "43"
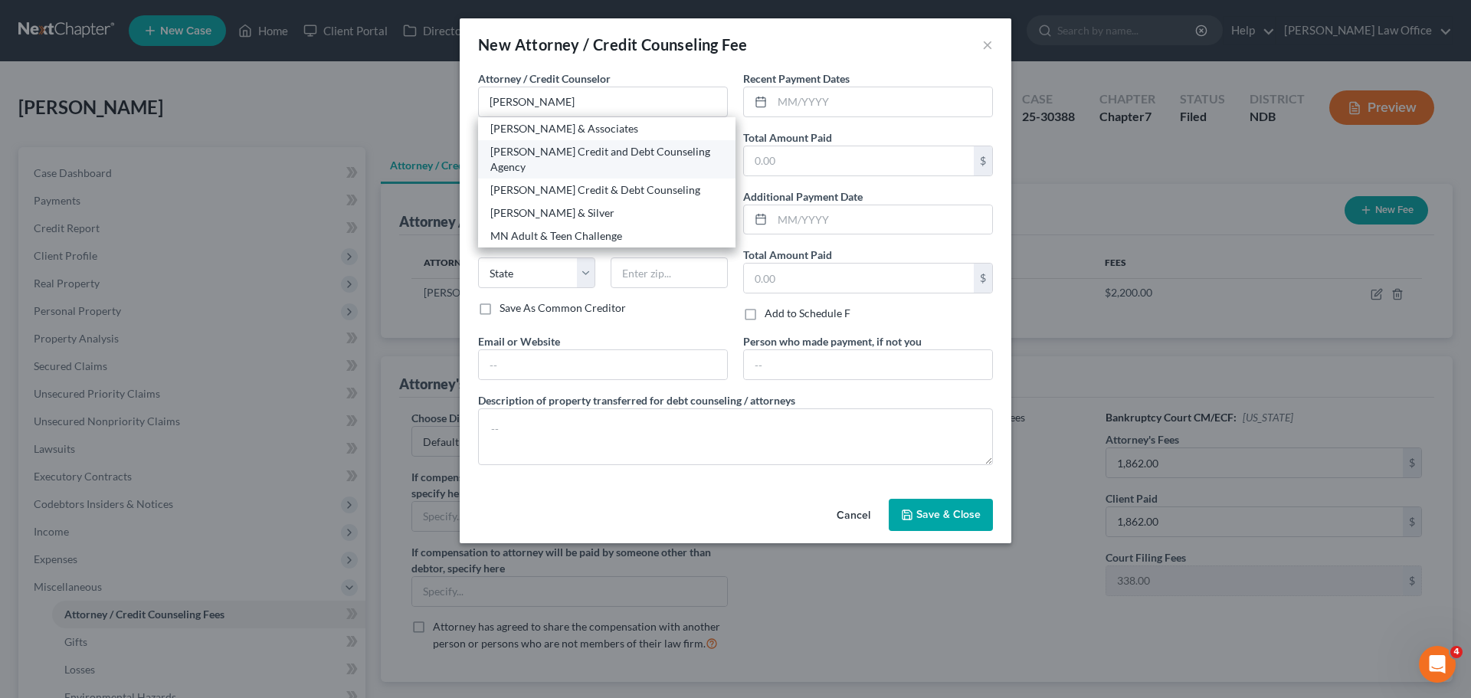
type input "57350"
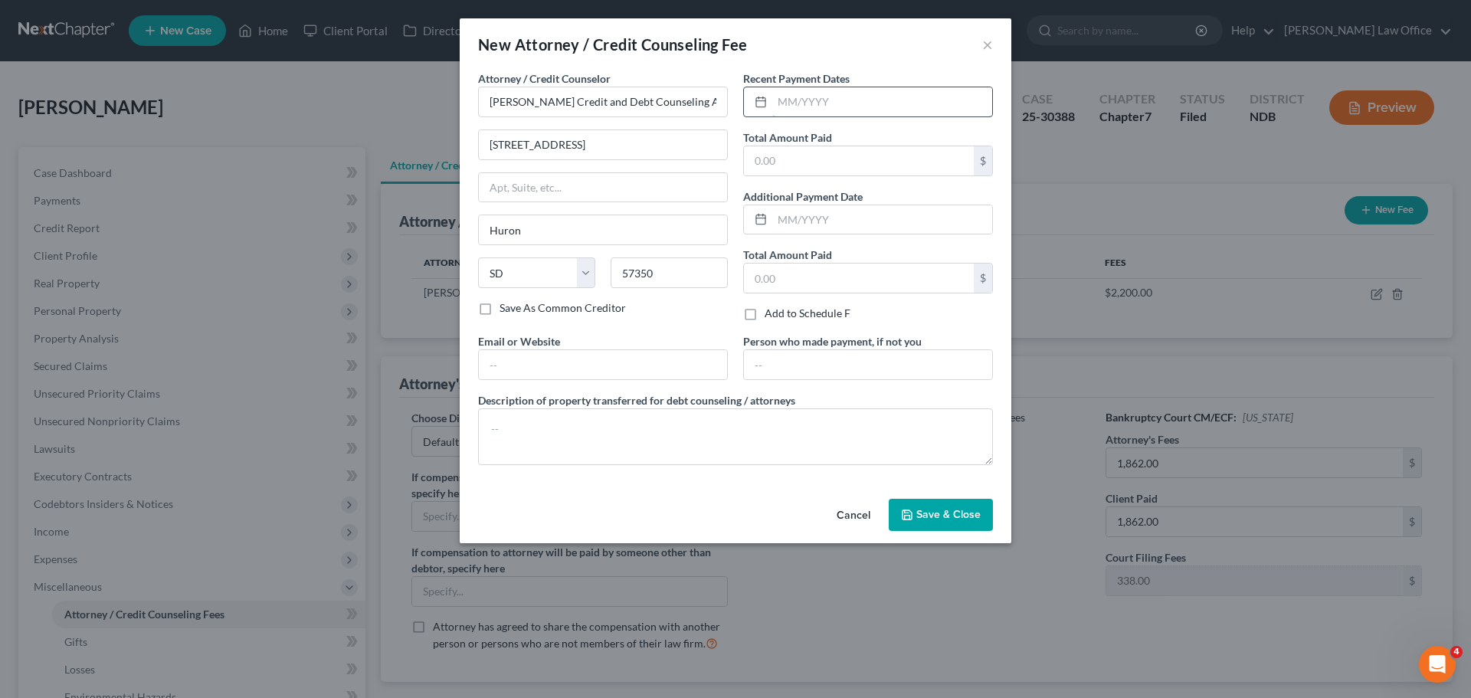
click at [809, 97] on input "text" at bounding box center [882, 101] width 220 height 29
type input "08/2021"
click at [815, 165] on input "text" at bounding box center [859, 160] width 230 height 29
type input "25.00"
click at [928, 514] on span "Save & Close" at bounding box center [948, 514] width 64 height 13
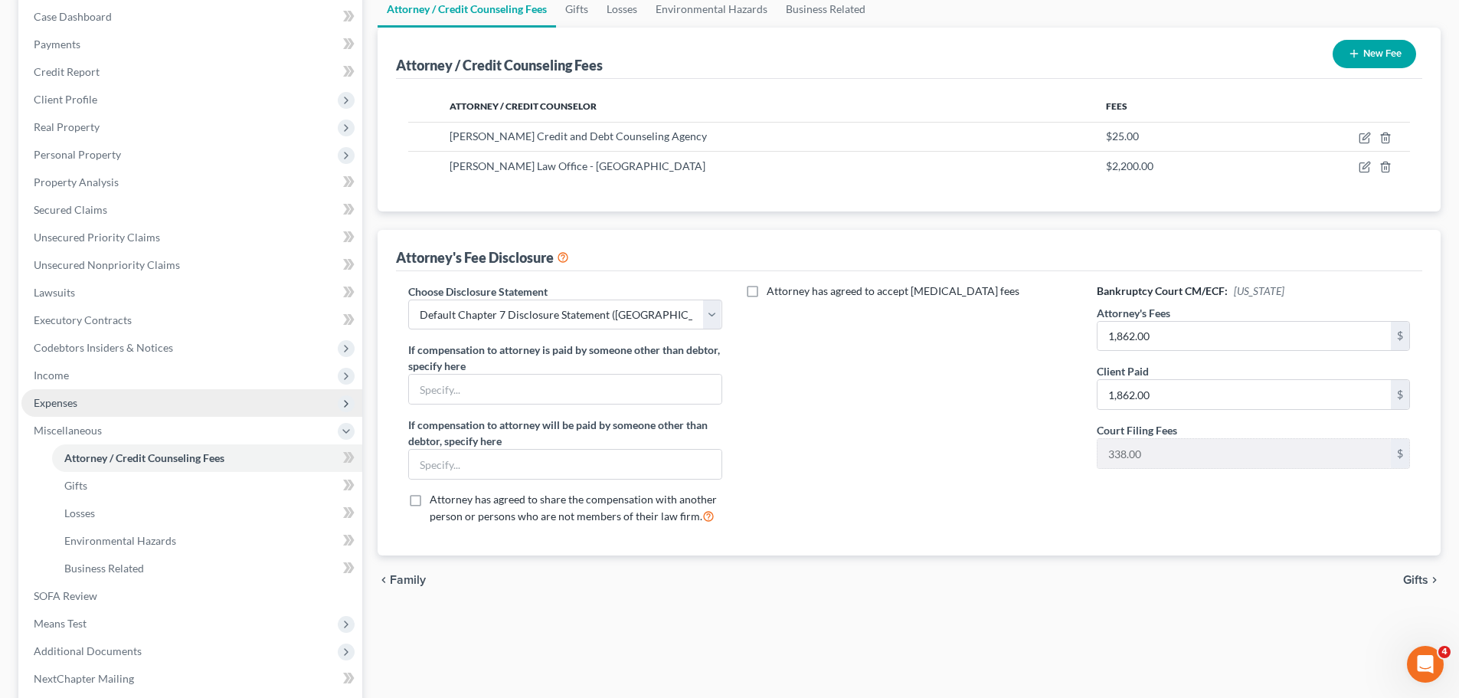
scroll to position [309, 0]
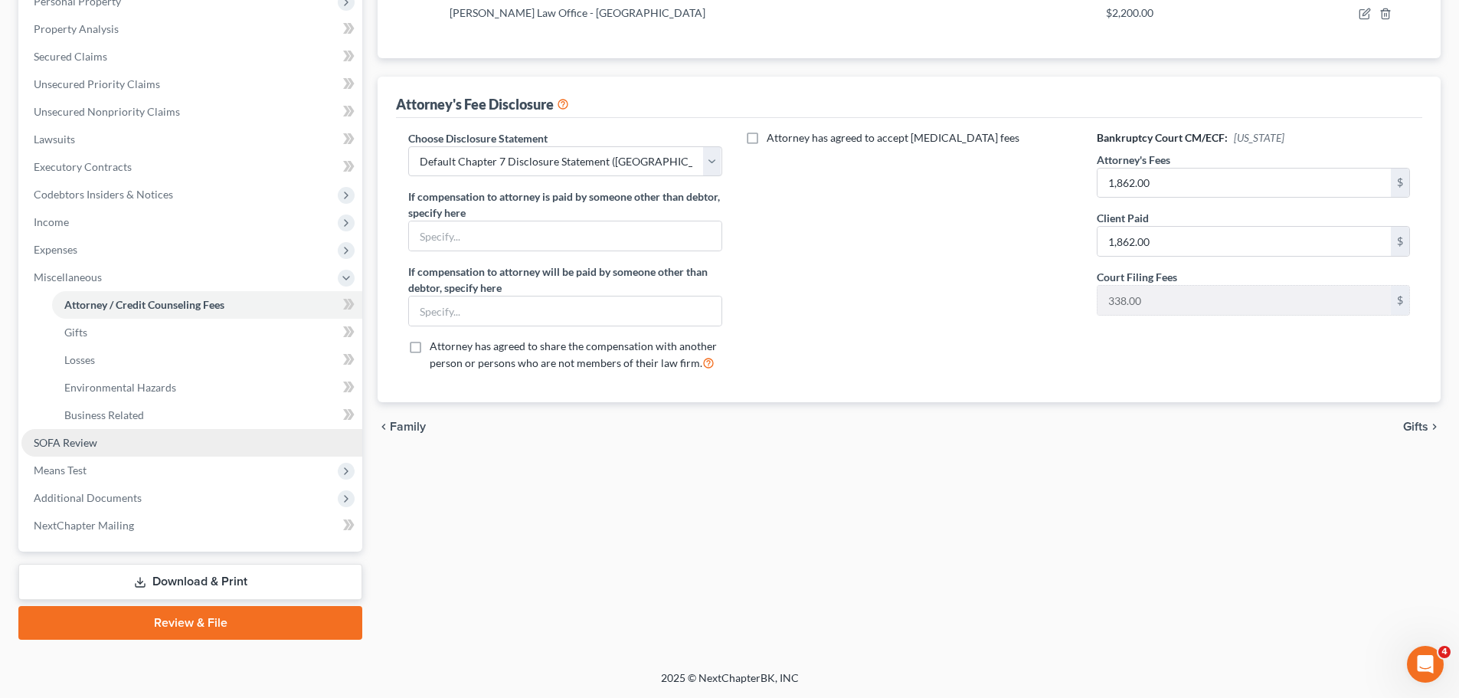
click at [77, 440] on span "SOFA Review" at bounding box center [66, 442] width 64 height 13
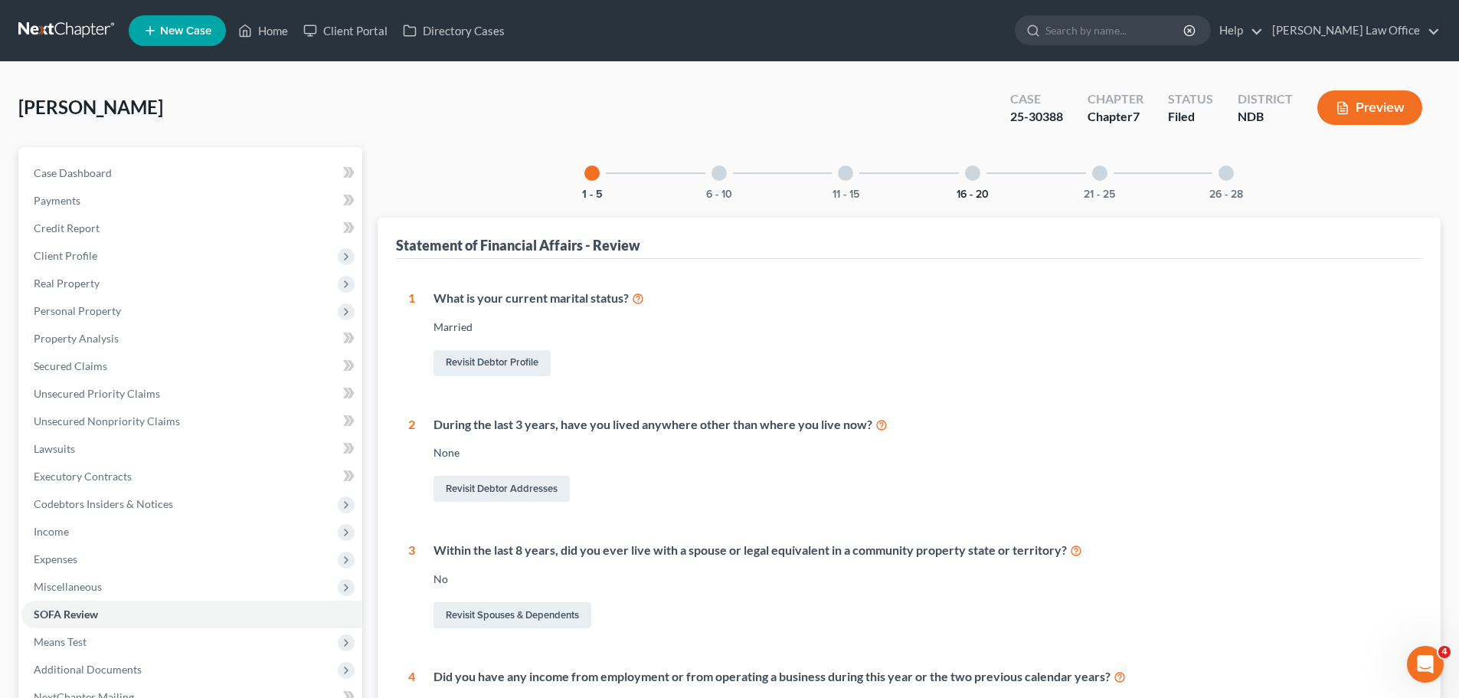
click at [981, 189] on button "16 - 20" at bounding box center [973, 194] width 32 height 11
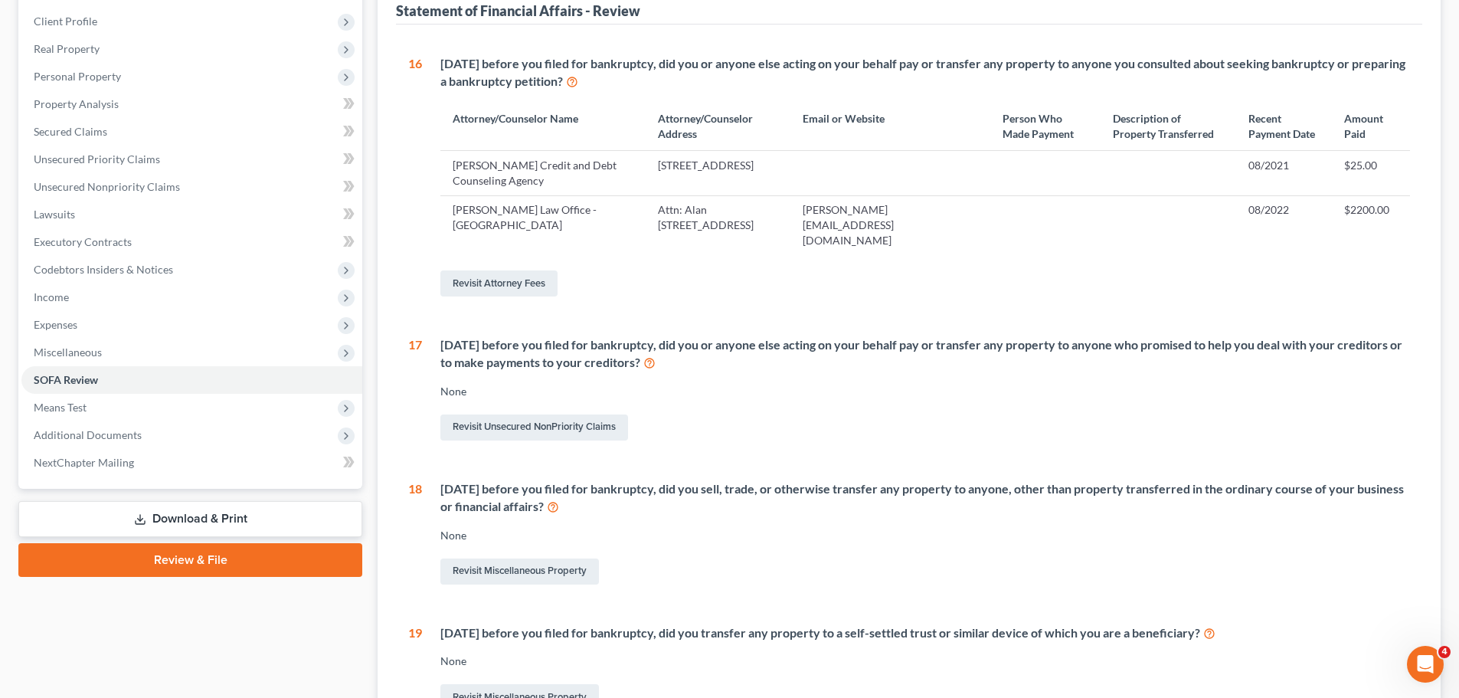
scroll to position [140, 0]
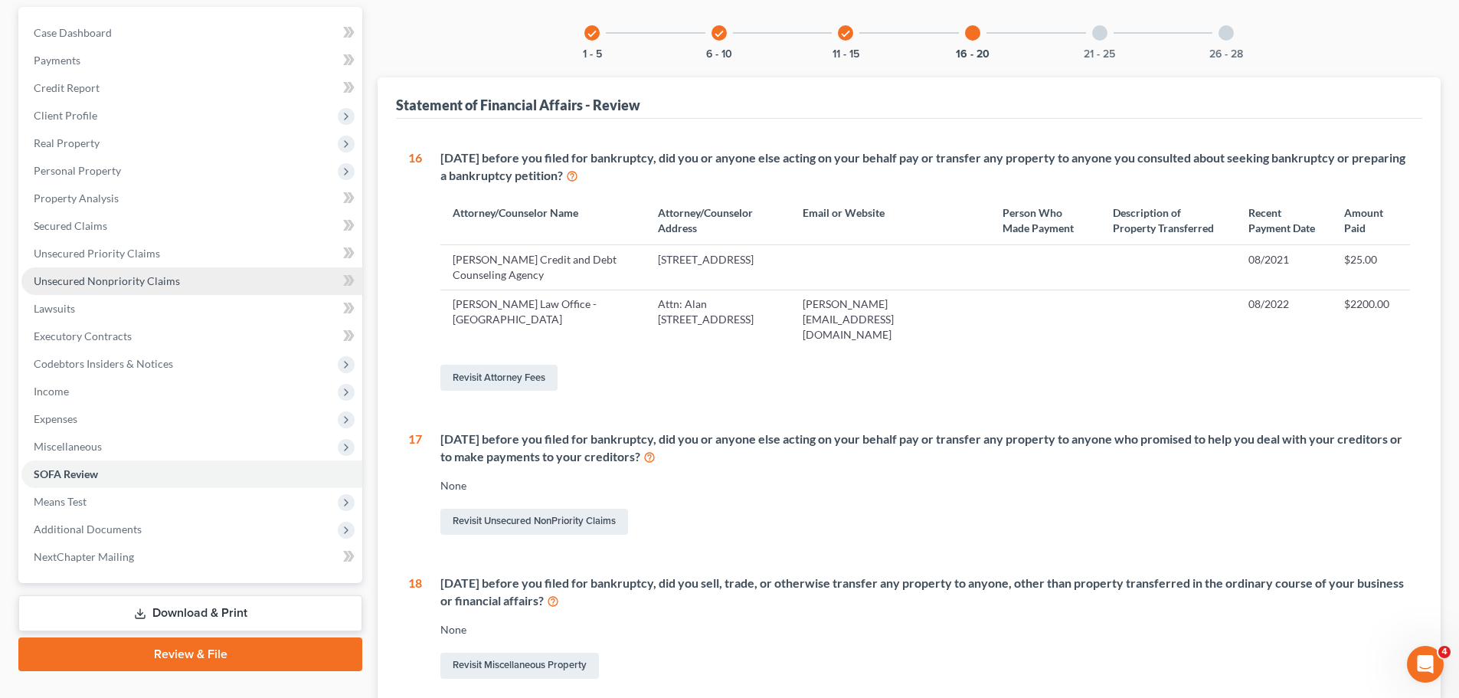
click at [133, 281] on span "Unsecured Nonpriority Claims" at bounding box center [107, 280] width 146 height 13
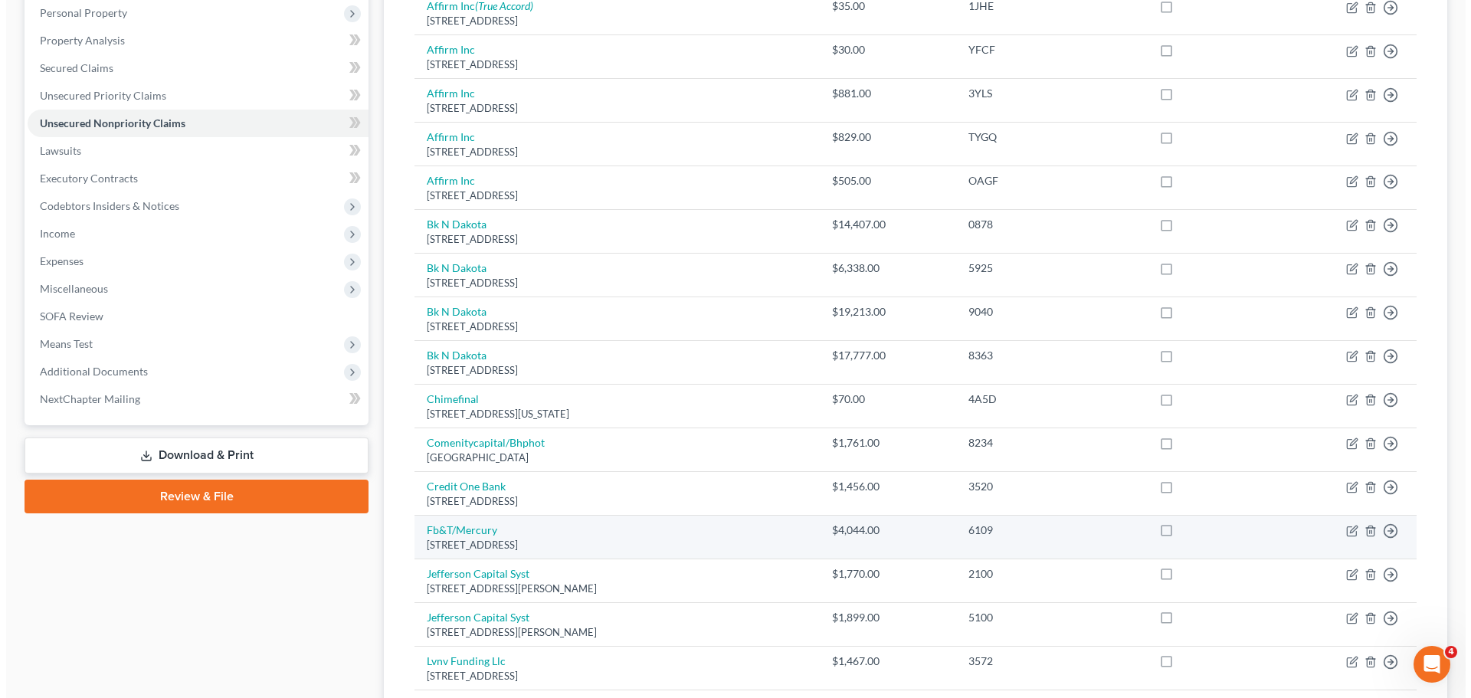
scroll to position [306, 0]
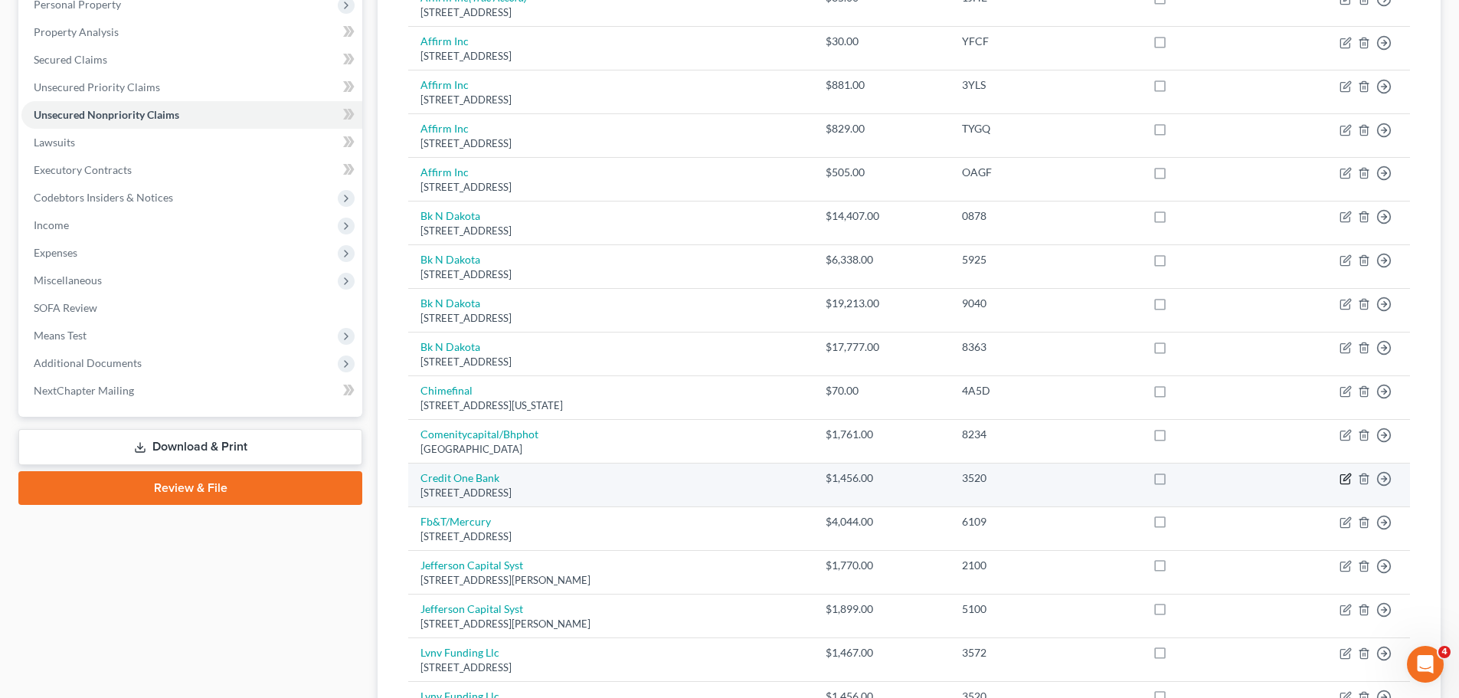
click at [1341, 476] on icon "button" at bounding box center [1344, 479] width 9 height 9
select select "31"
select select "2"
select select "0"
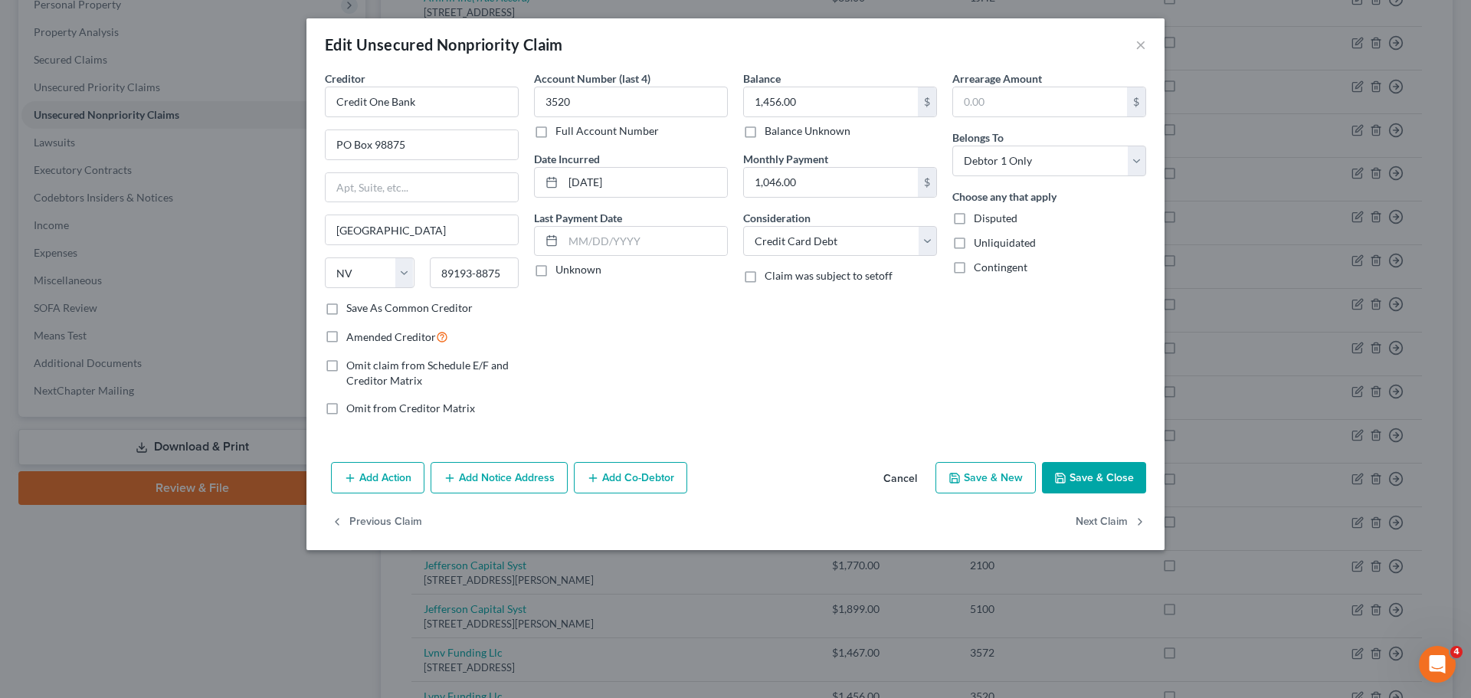
click at [501, 477] on button "Add Notice Address" at bounding box center [498, 478] width 137 height 32
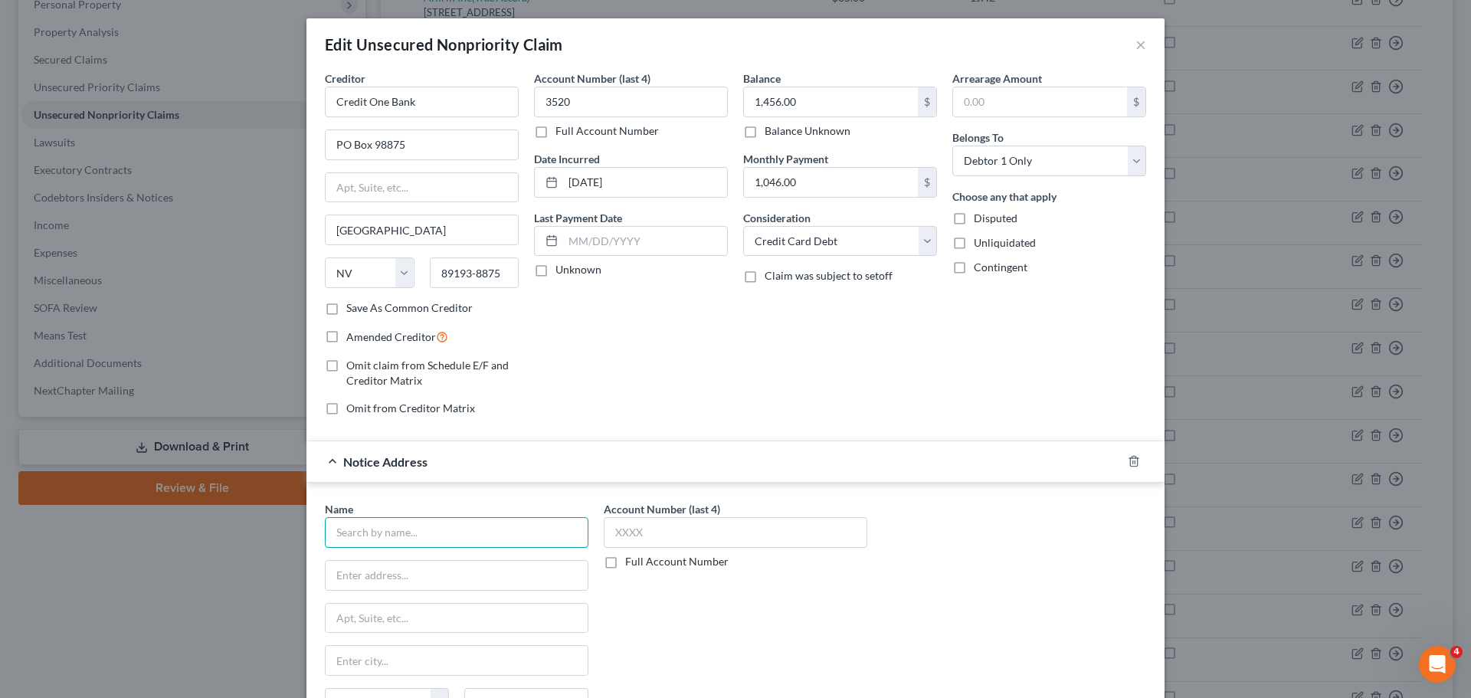
click at [357, 532] on input "text" at bounding box center [456, 532] width 263 height 31
click at [394, 558] on div "January Technologies, Inc." at bounding box center [416, 559] width 159 height 15
type input "January Technologies, Inc."
type input "[STREET_ADDRESS]"
type input "[US_STATE]"
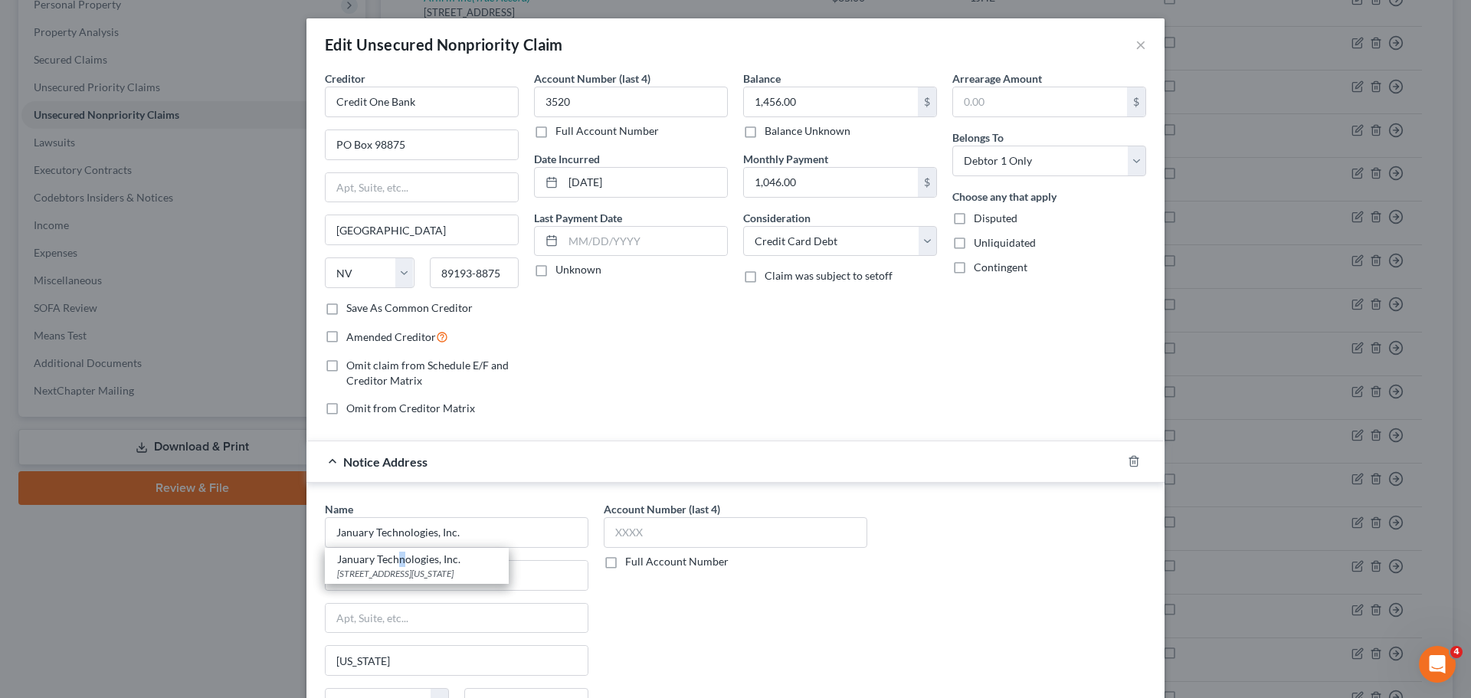
select select "35"
type input "10001-7406"
click at [473, 576] on input "[STREET_ADDRESS]" at bounding box center [457, 575] width 262 height 29
type input "1"
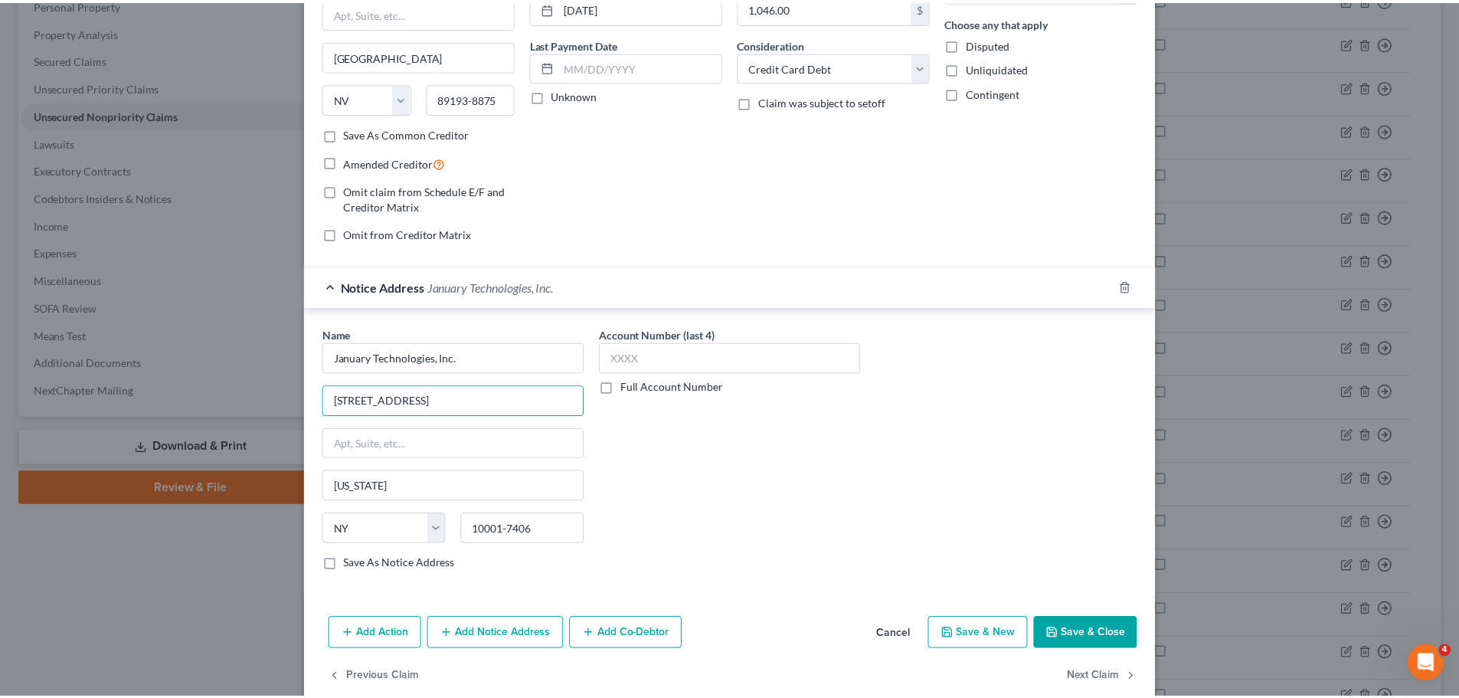
scroll to position [201, 0]
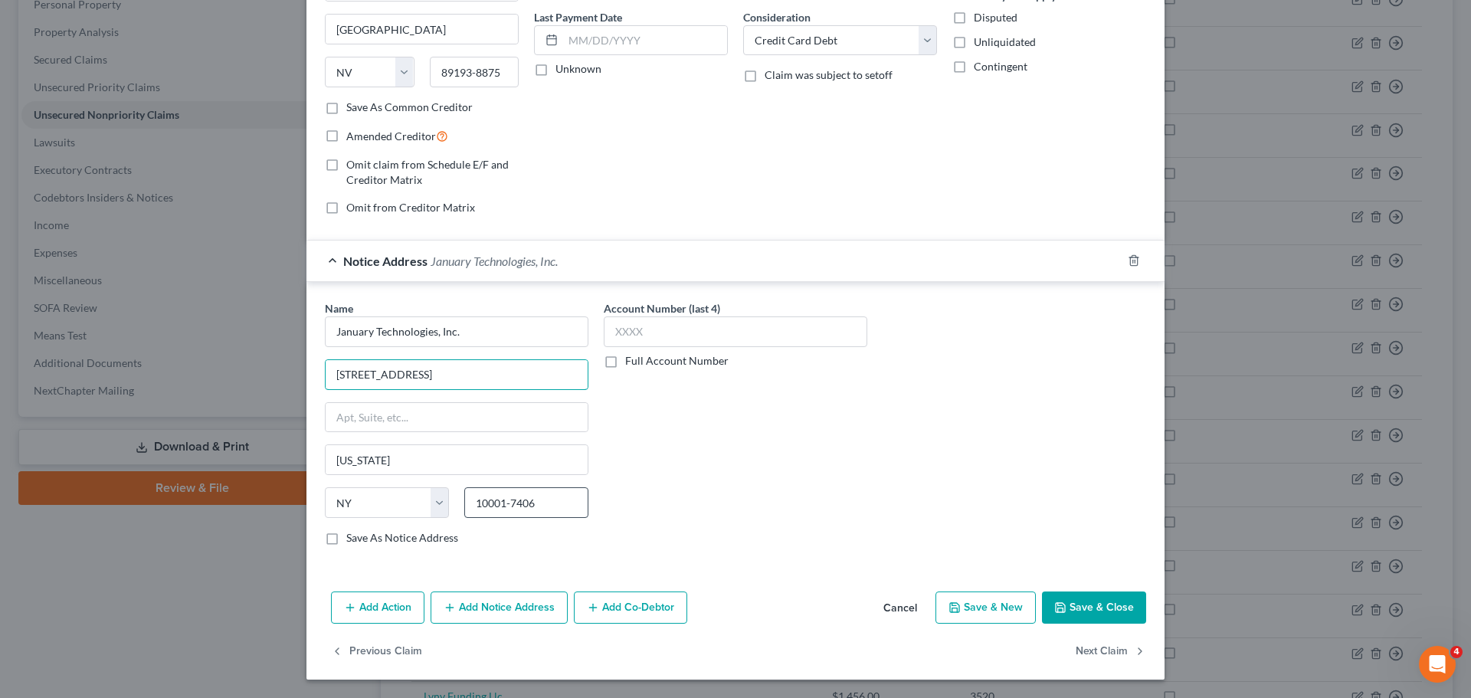
type input "[STREET_ADDRESS]"
click at [554, 505] on input "10001-7406" at bounding box center [526, 502] width 124 height 31
type input "1"
type input "10013"
drag, startPoint x: 323, startPoint y: 534, endPoint x: 352, endPoint y: 574, distance: 48.9
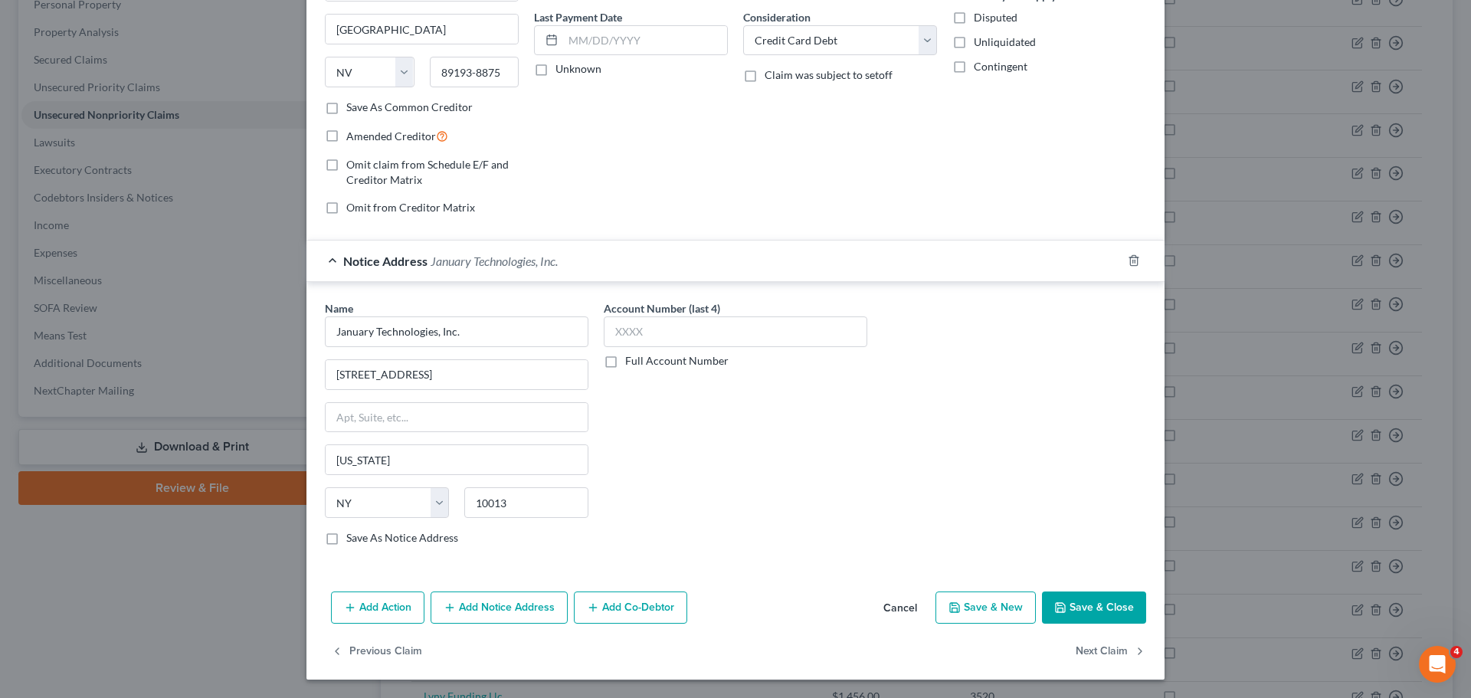
click at [346, 533] on label "Save As Notice Address" at bounding box center [402, 537] width 112 height 15
click at [352, 533] on input "Save As Notice Address" at bounding box center [357, 535] width 10 height 10
click at [1079, 605] on button "Save & Close" at bounding box center [1094, 607] width 104 height 32
checkbox input "false"
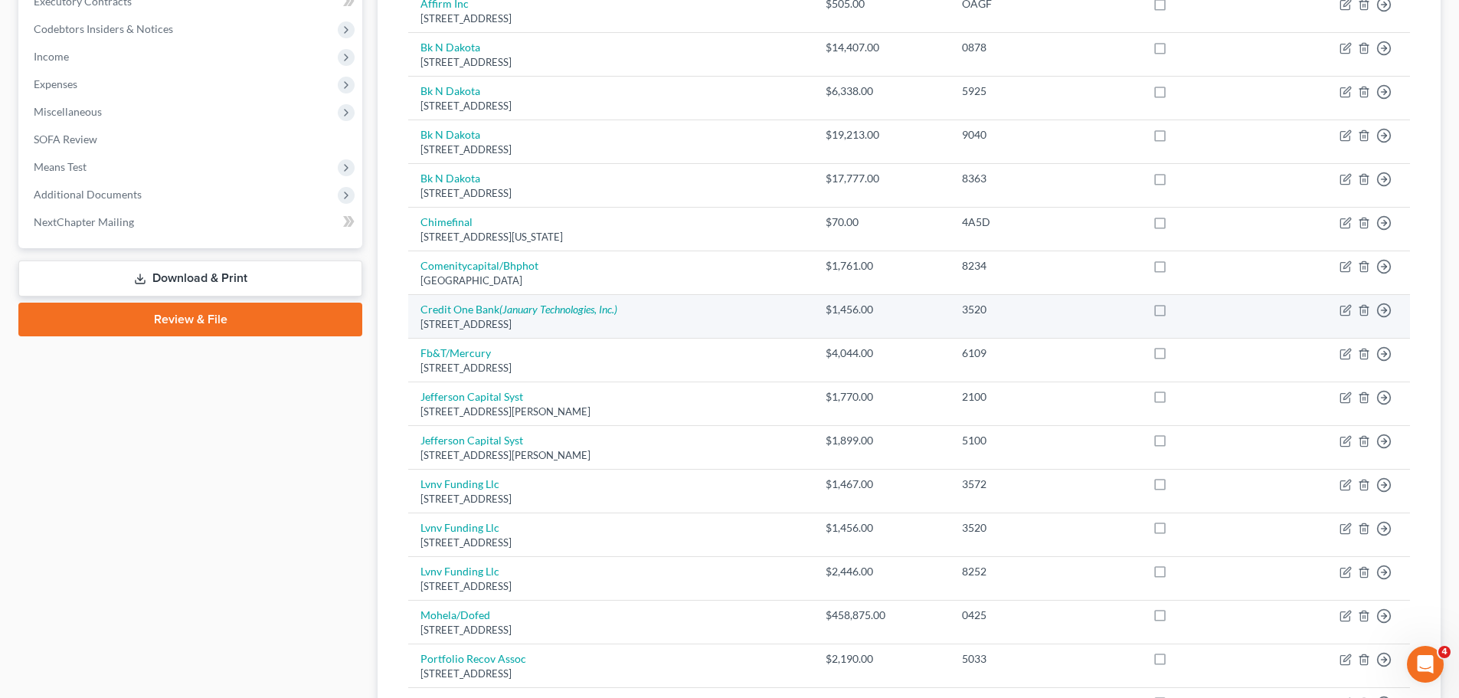
scroll to position [383, 0]
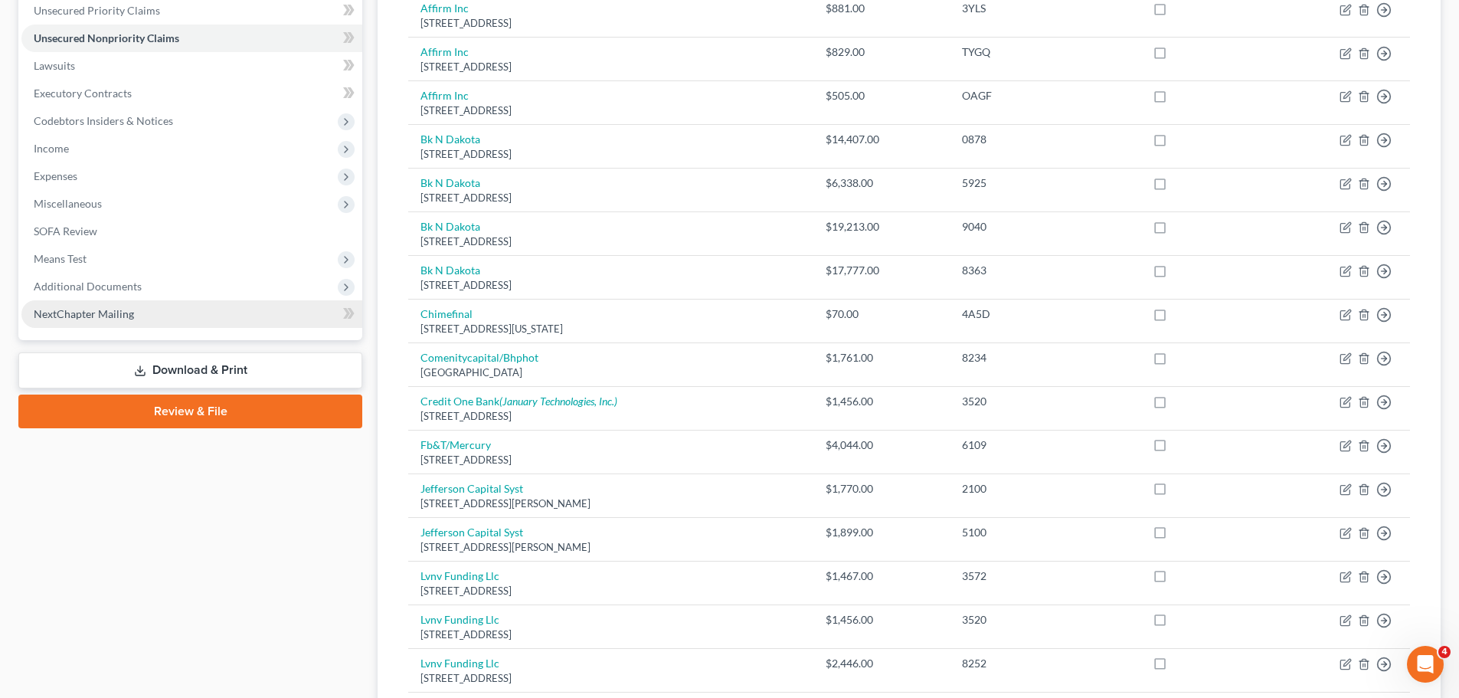
click at [102, 316] on span "NextChapter Mailing" at bounding box center [84, 313] width 100 height 13
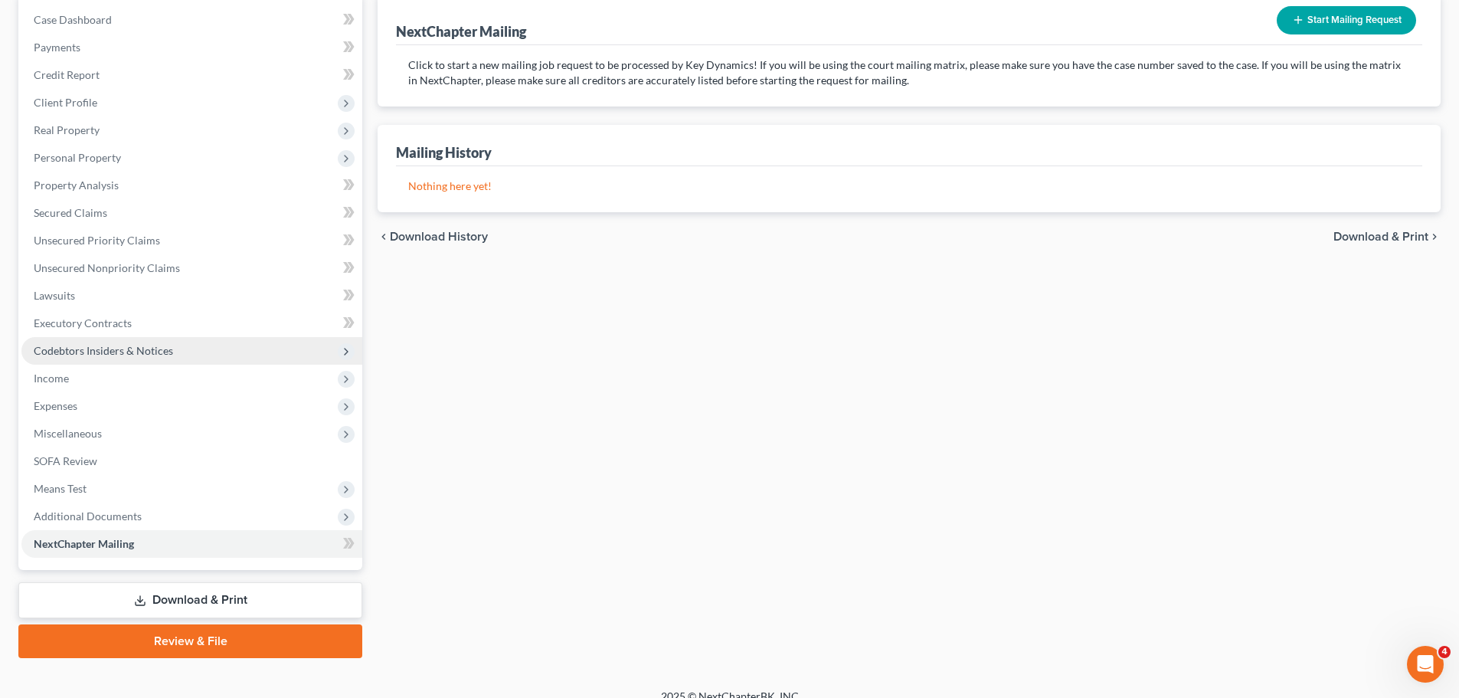
scroll to position [172, 0]
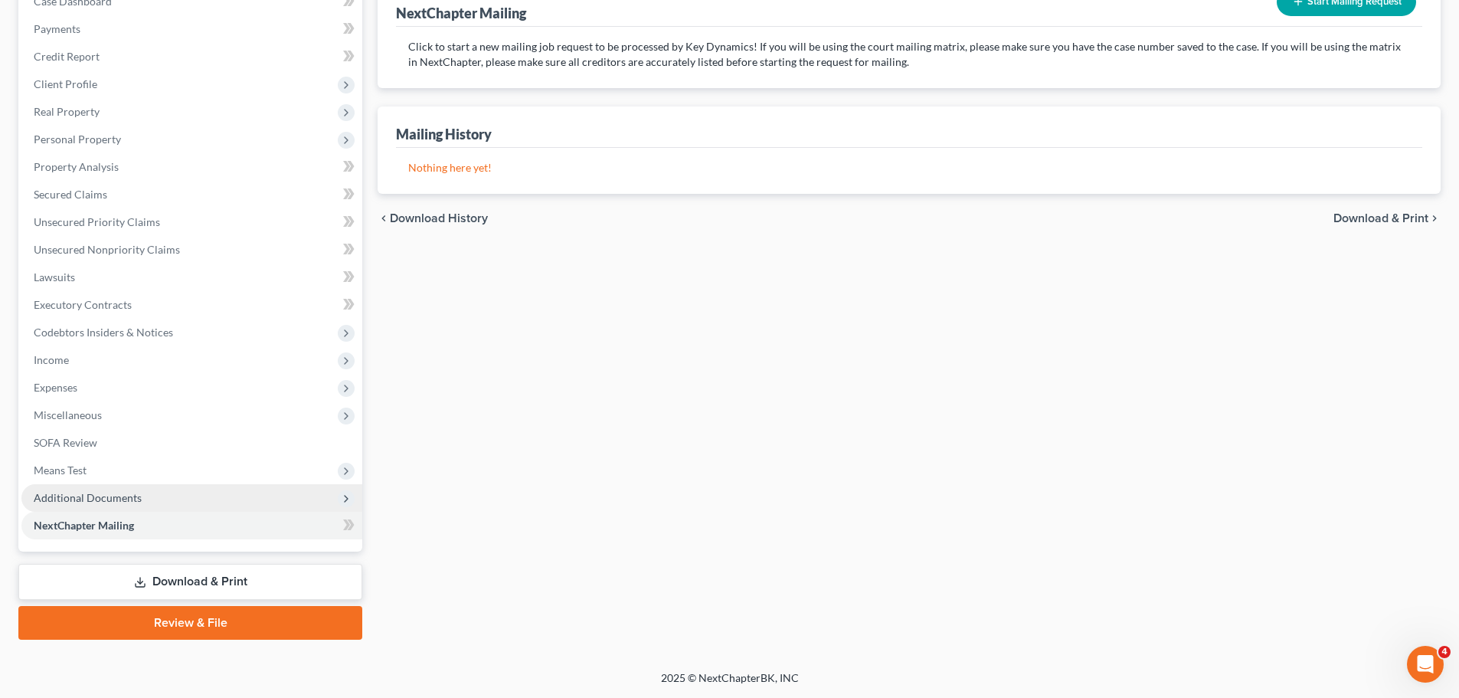
click at [90, 493] on span "Additional Documents" at bounding box center [88, 497] width 108 height 13
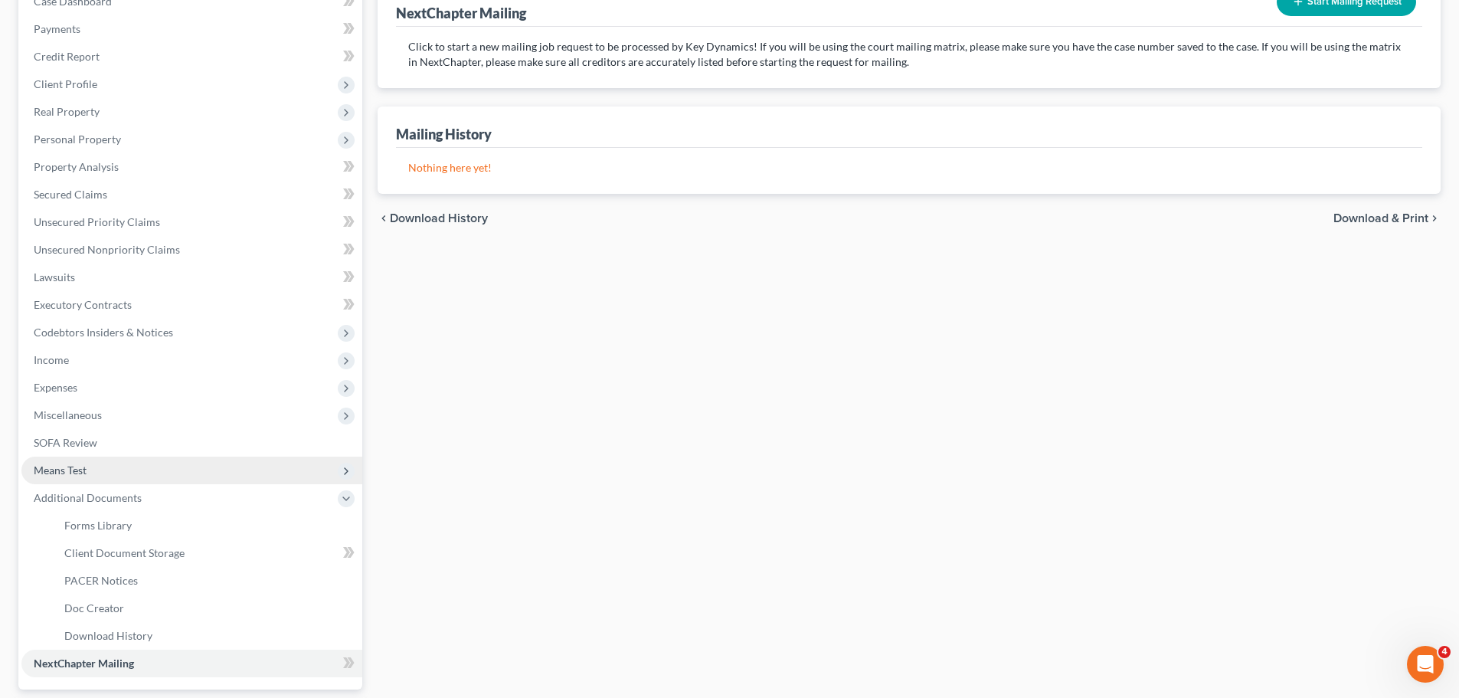
click at [61, 463] on span "Means Test" at bounding box center [60, 469] width 53 height 13
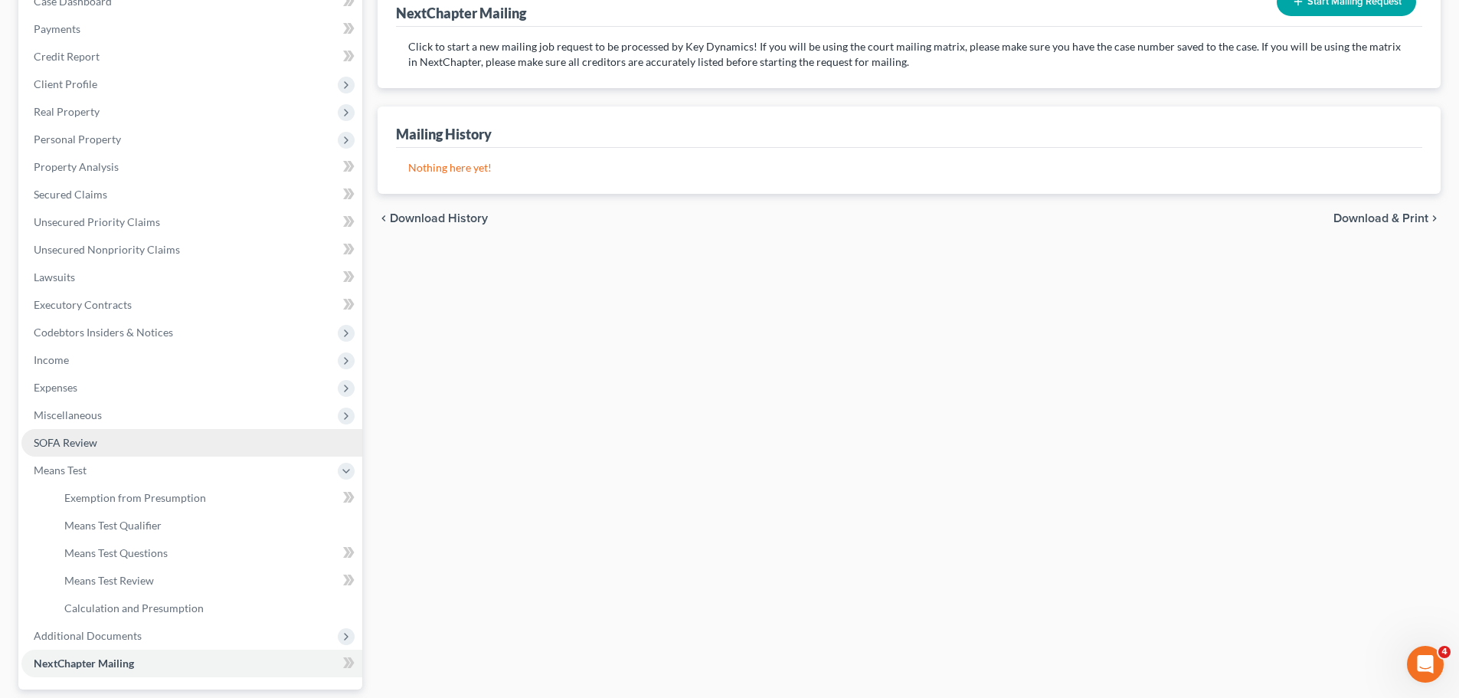
click at [72, 443] on span "SOFA Review" at bounding box center [66, 442] width 64 height 13
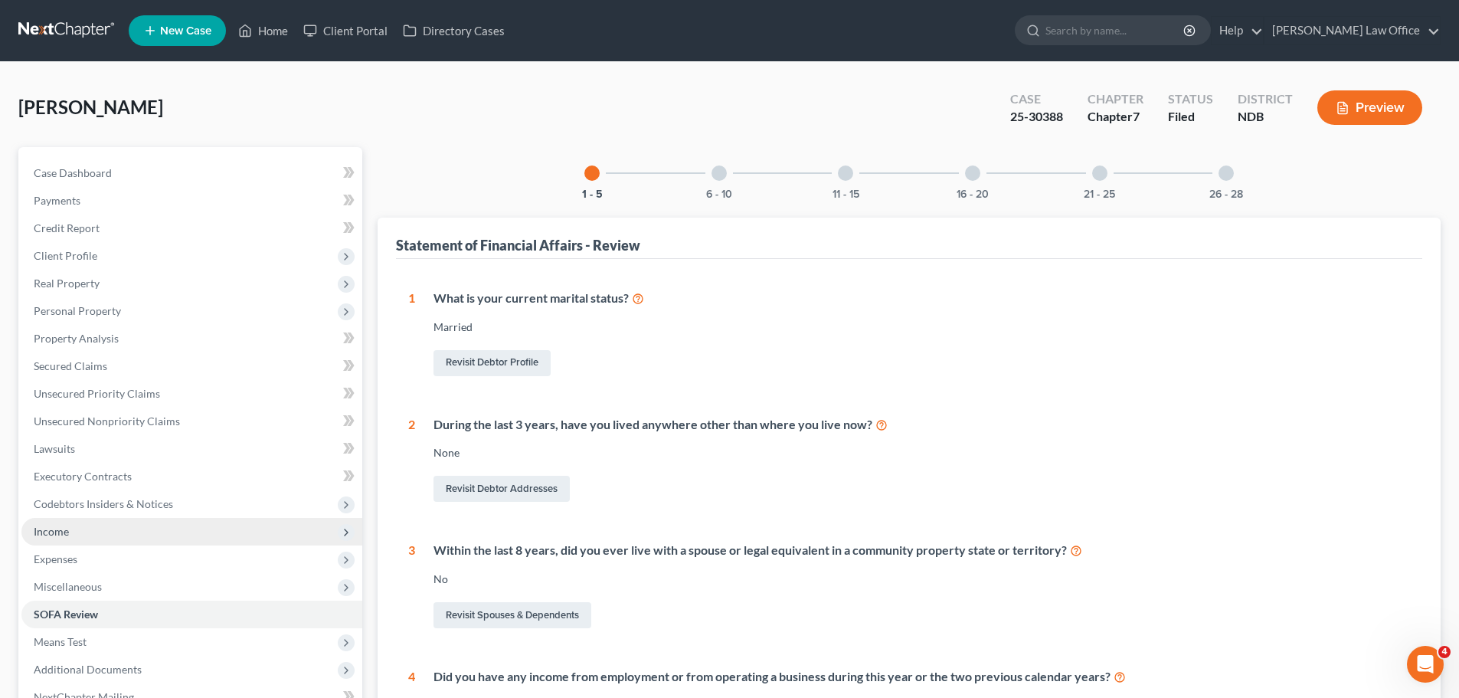
click at [56, 532] on span "Income" at bounding box center [51, 531] width 35 height 13
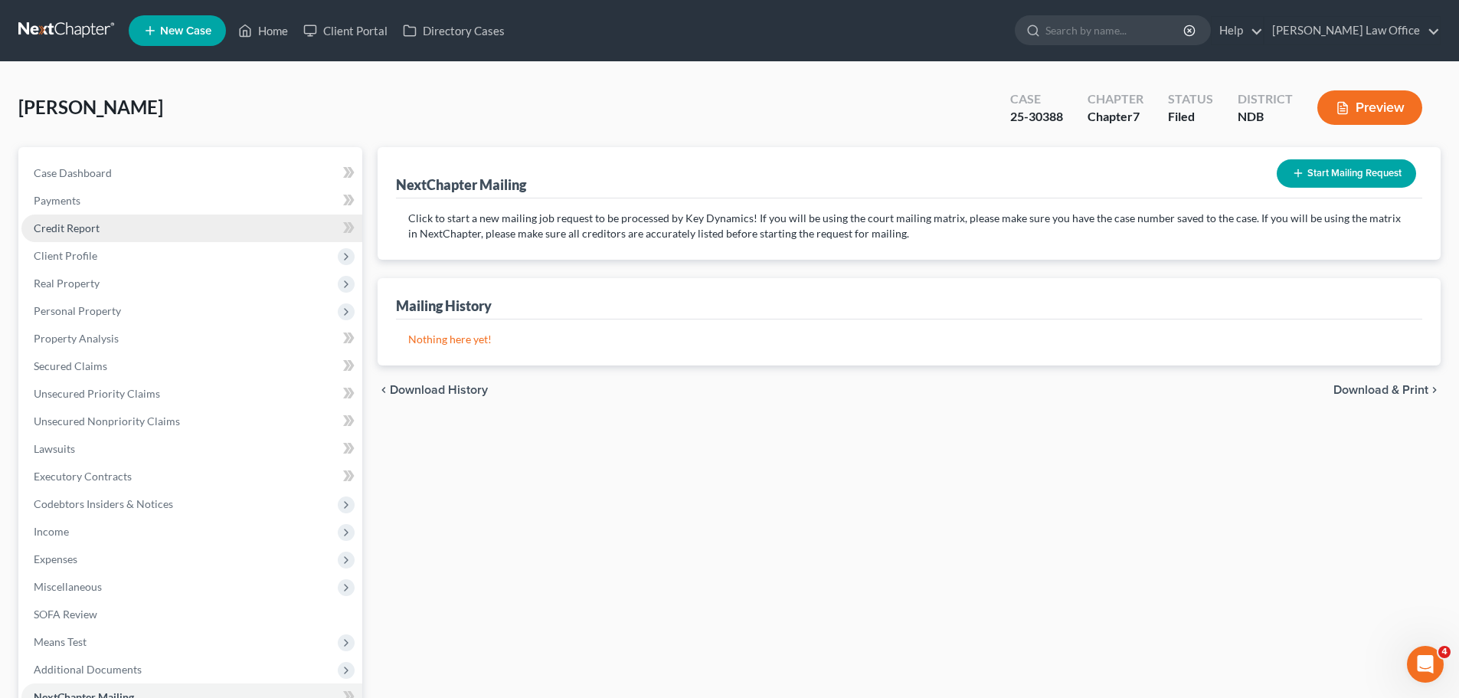
click at [48, 221] on span "Credit Report" at bounding box center [67, 227] width 66 height 13
